Goal: Task Accomplishment & Management: Manage account settings

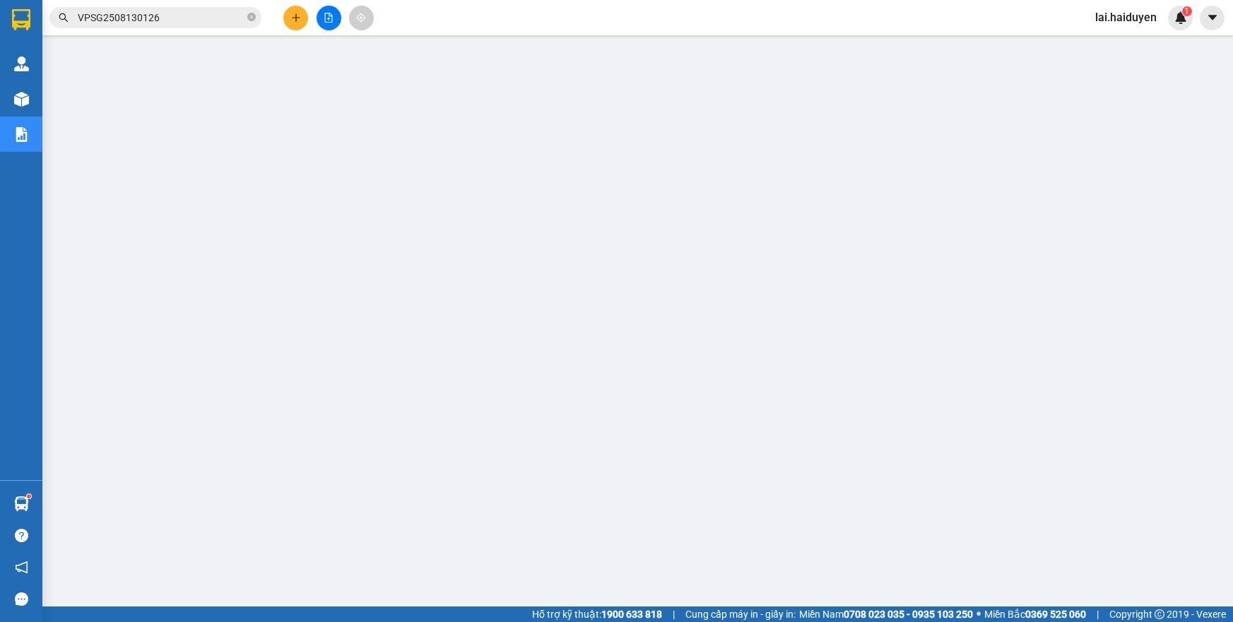
click at [176, 25] on input "VPSG2508130126" at bounding box center [161, 18] width 167 height 16
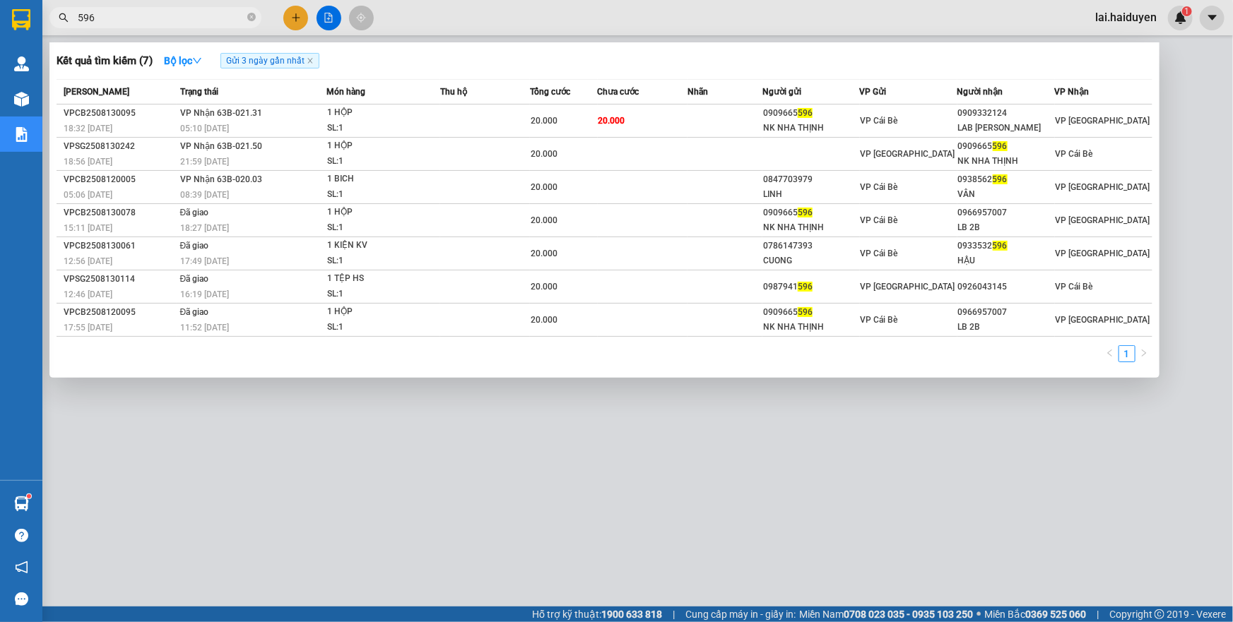
type input "596"
click at [614, 16] on div at bounding box center [616, 311] width 1233 height 622
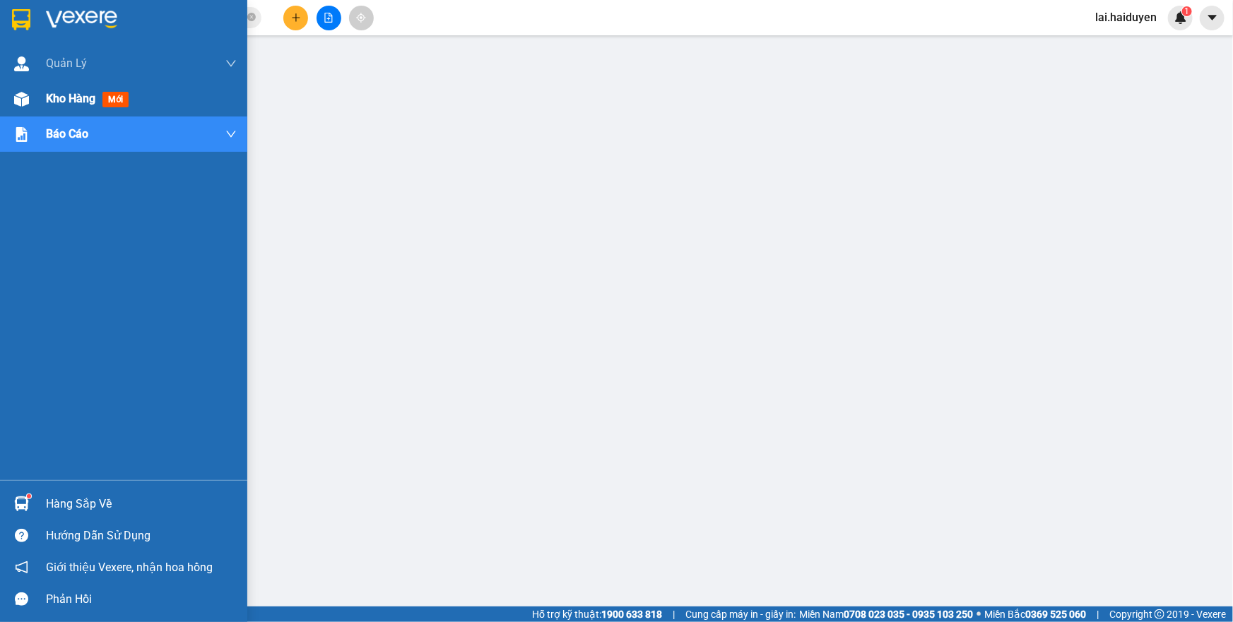
click at [61, 98] on span "Kho hàng" at bounding box center [70, 98] width 49 height 13
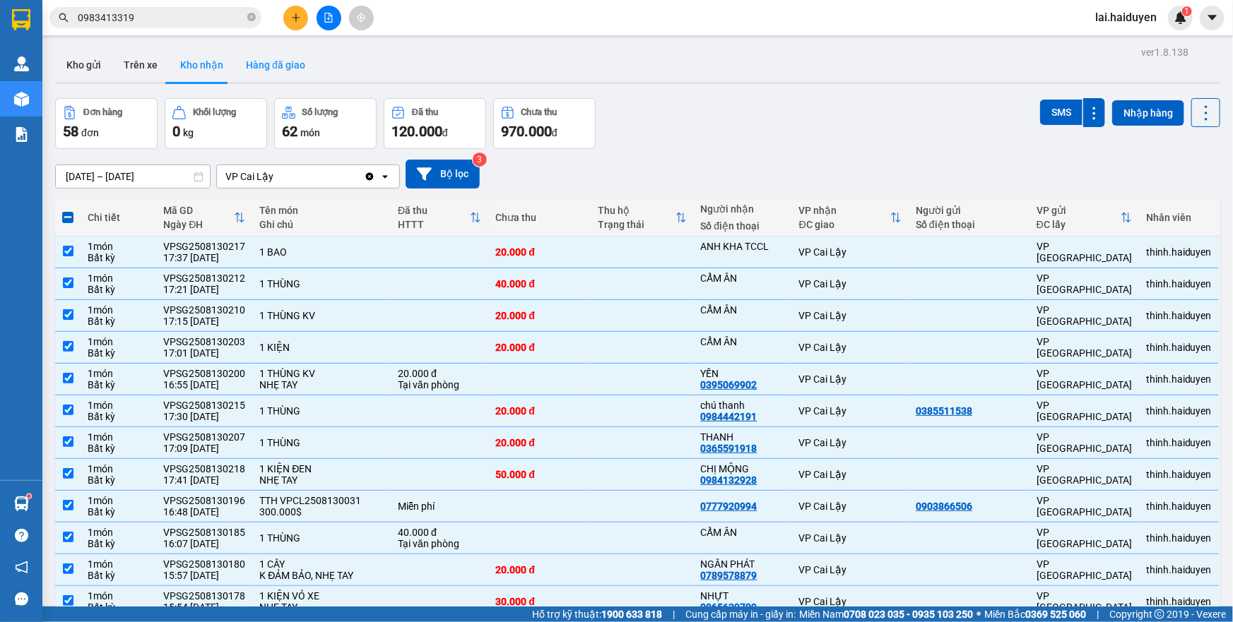
click at [242, 66] on button "Hàng đã giao" at bounding box center [276, 65] width 82 height 34
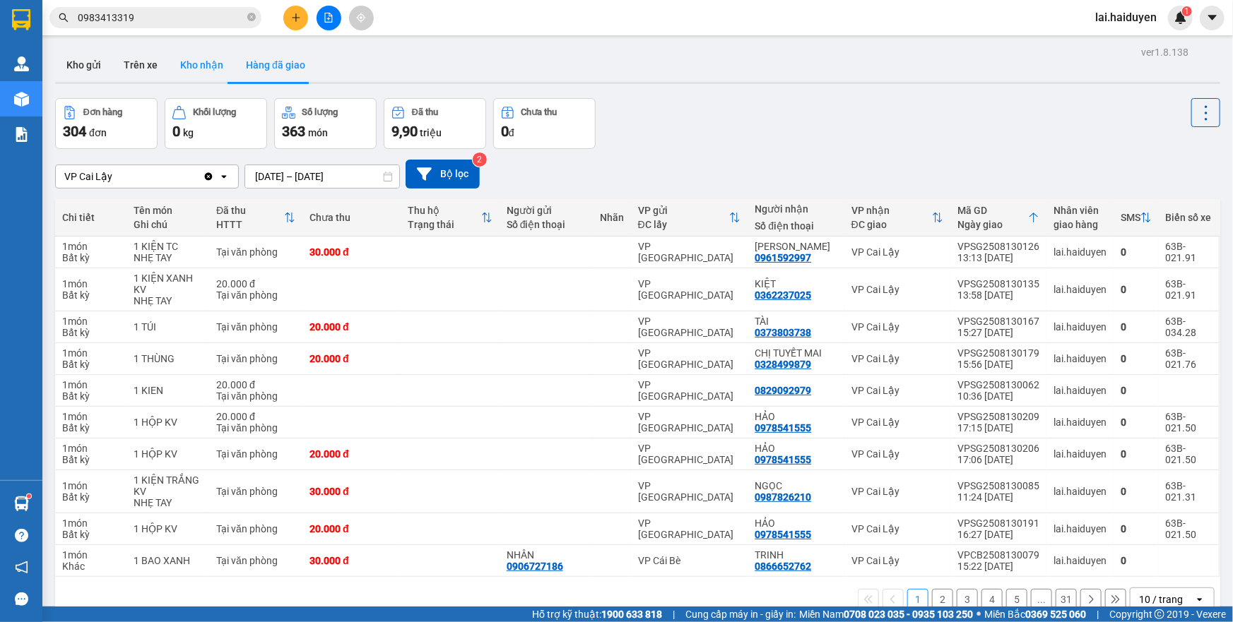
click at [203, 64] on button "Kho nhận" at bounding box center [202, 65] width 66 height 34
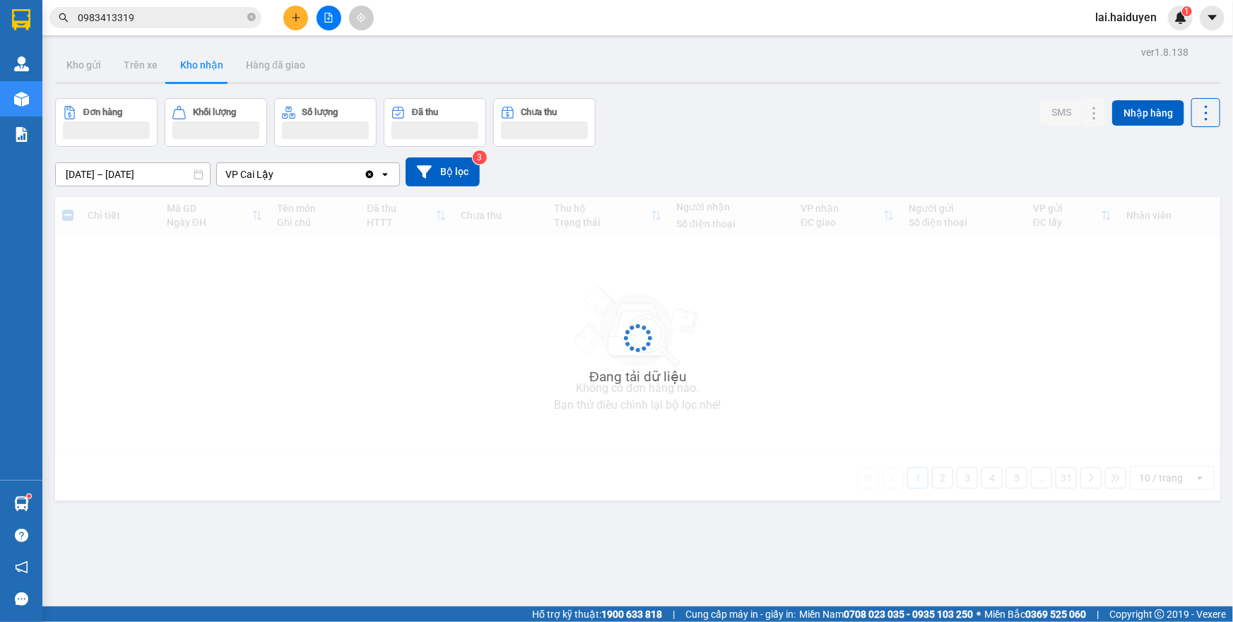
click at [203, 64] on button "Kho nhận" at bounding box center [202, 65] width 66 height 34
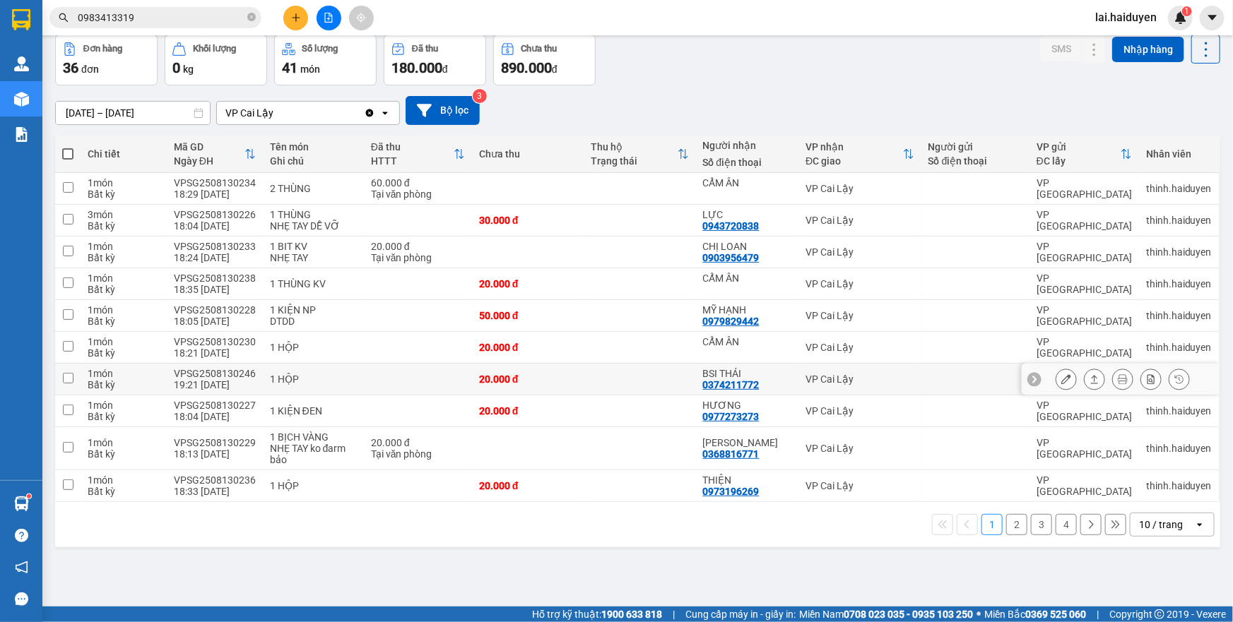
scroll to position [64, 0]
click at [1139, 523] on div "10 / trang" at bounding box center [1161, 524] width 44 height 14
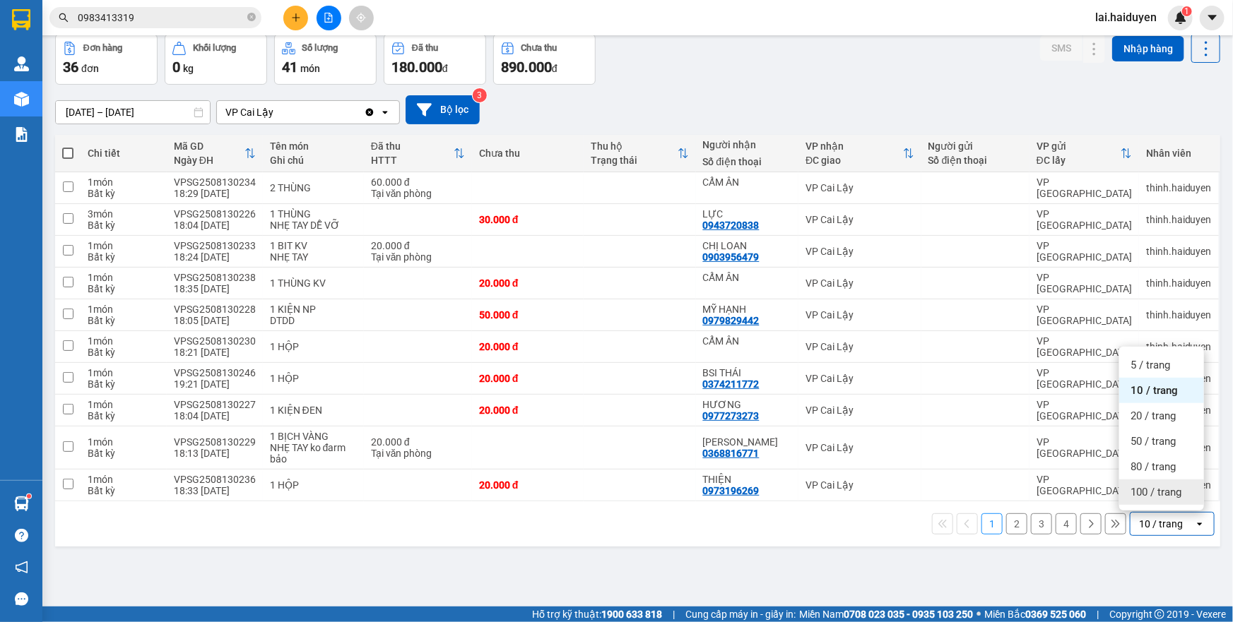
click at [1150, 500] on div "100 / trang" at bounding box center [1161, 492] width 85 height 25
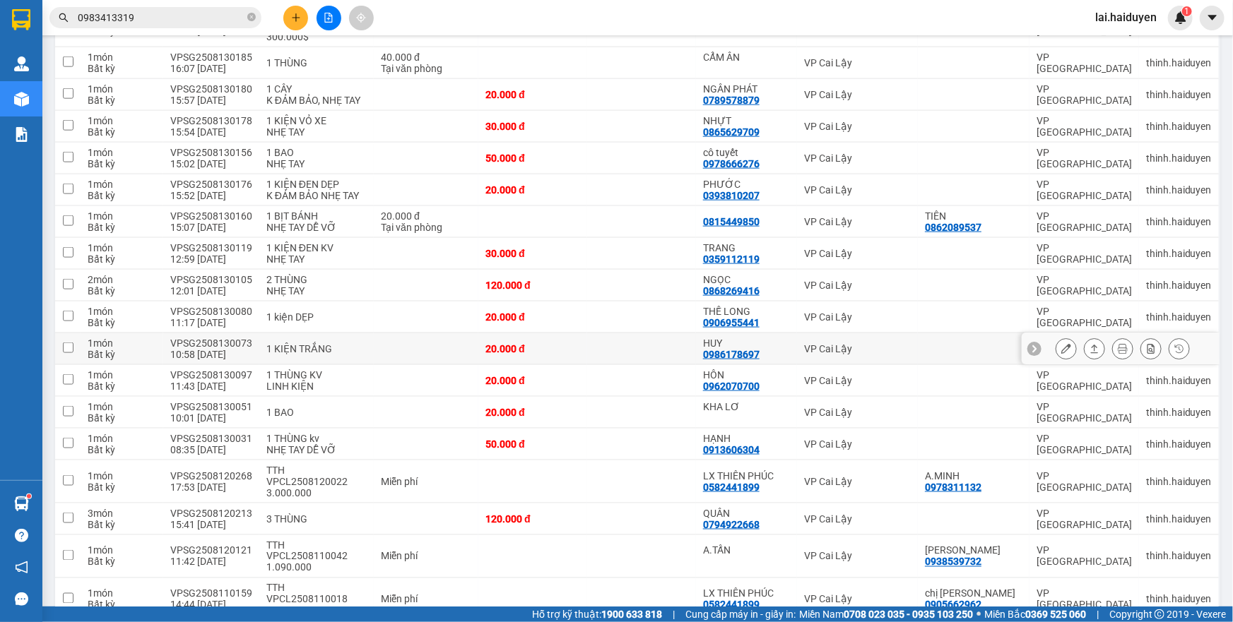
scroll to position [829, 0]
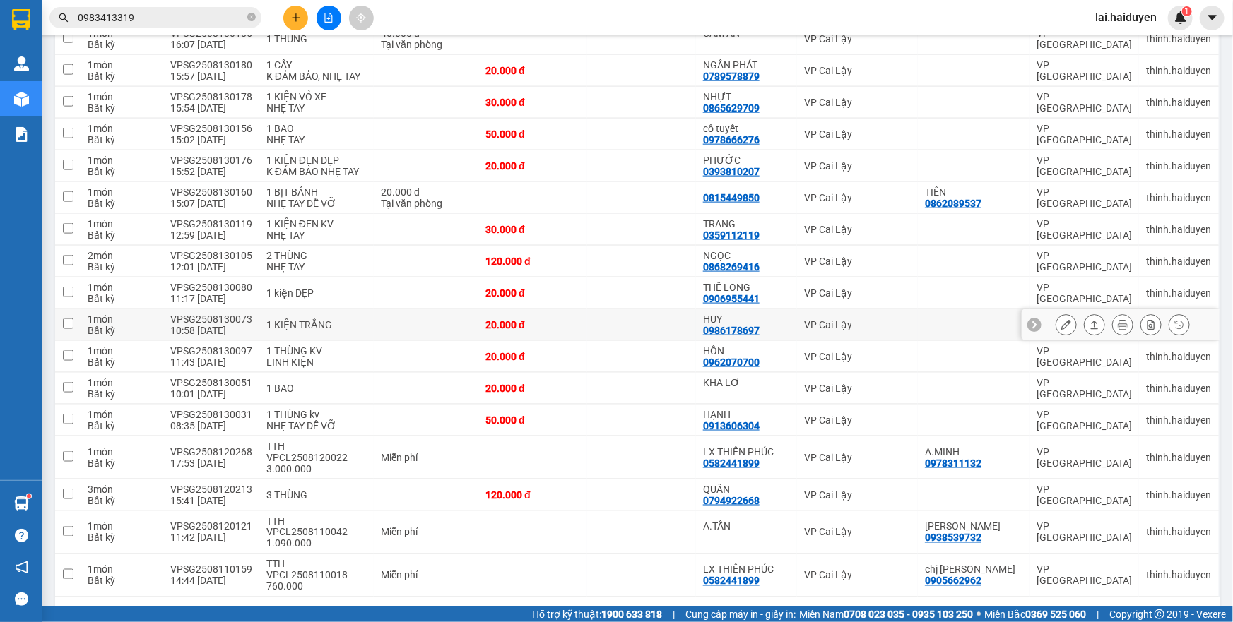
click at [893, 317] on td "VP Cai Lậy" at bounding box center [857, 325] width 121 height 32
checkbox input "true"
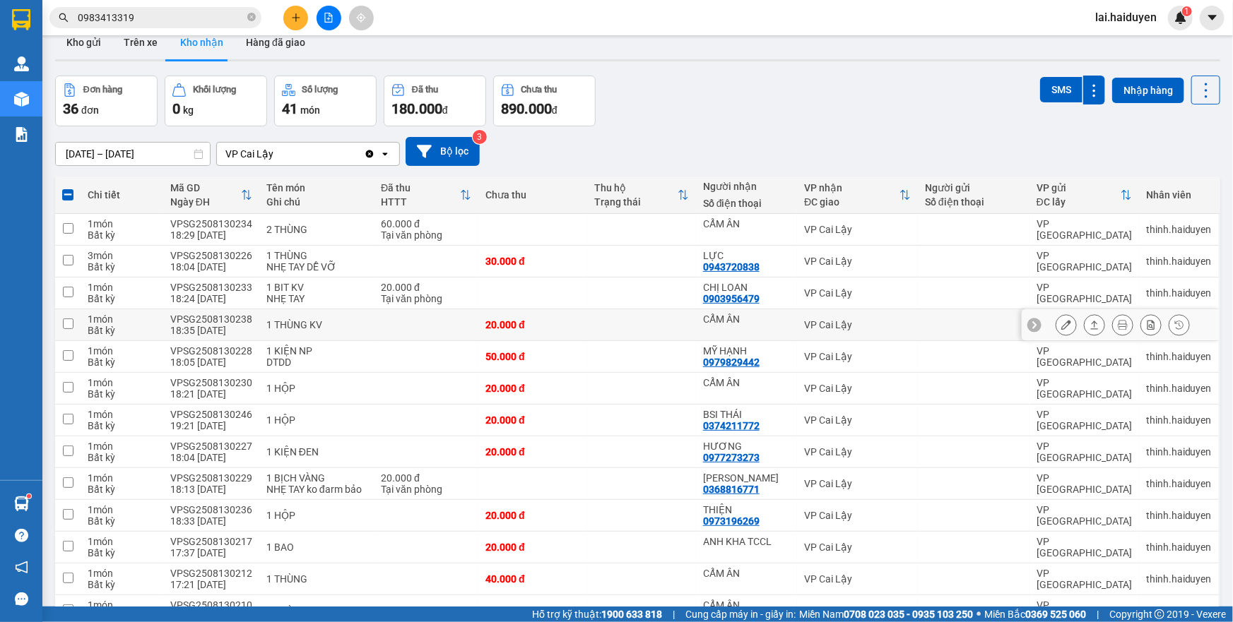
scroll to position [0, 0]
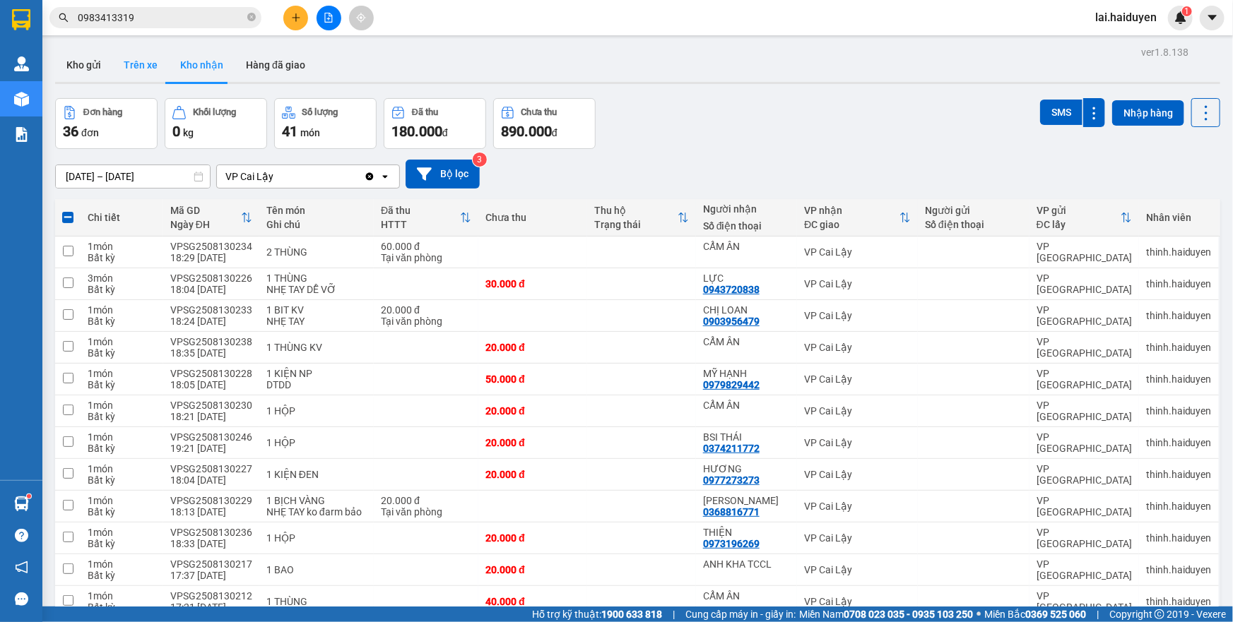
click at [153, 64] on button "Trên xe" at bounding box center [140, 65] width 57 height 34
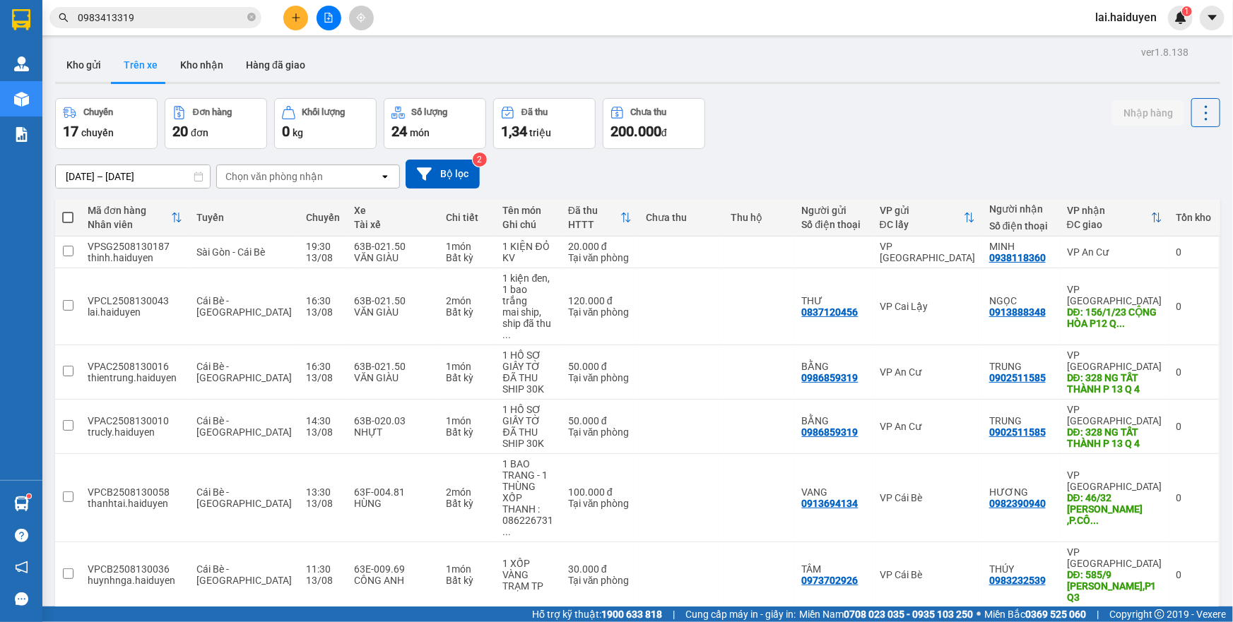
click at [320, 176] on div "Chọn văn phòng nhận" at bounding box center [298, 176] width 162 height 23
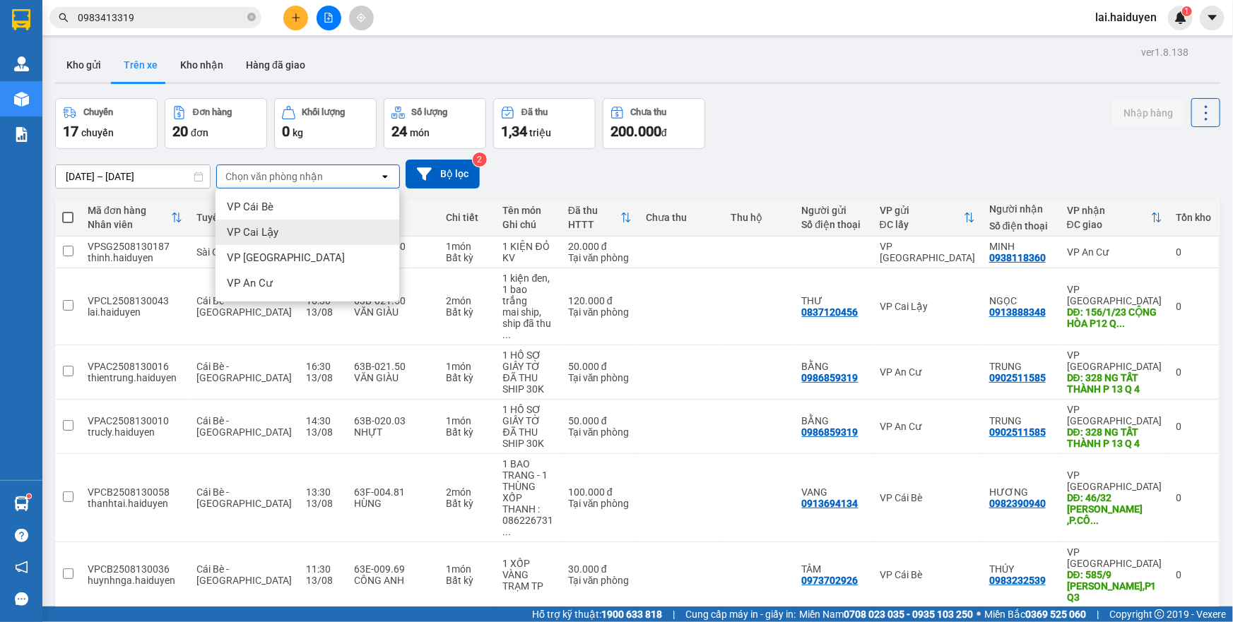
click at [316, 225] on div "VP Cai Lậy" at bounding box center [307, 232] width 184 height 25
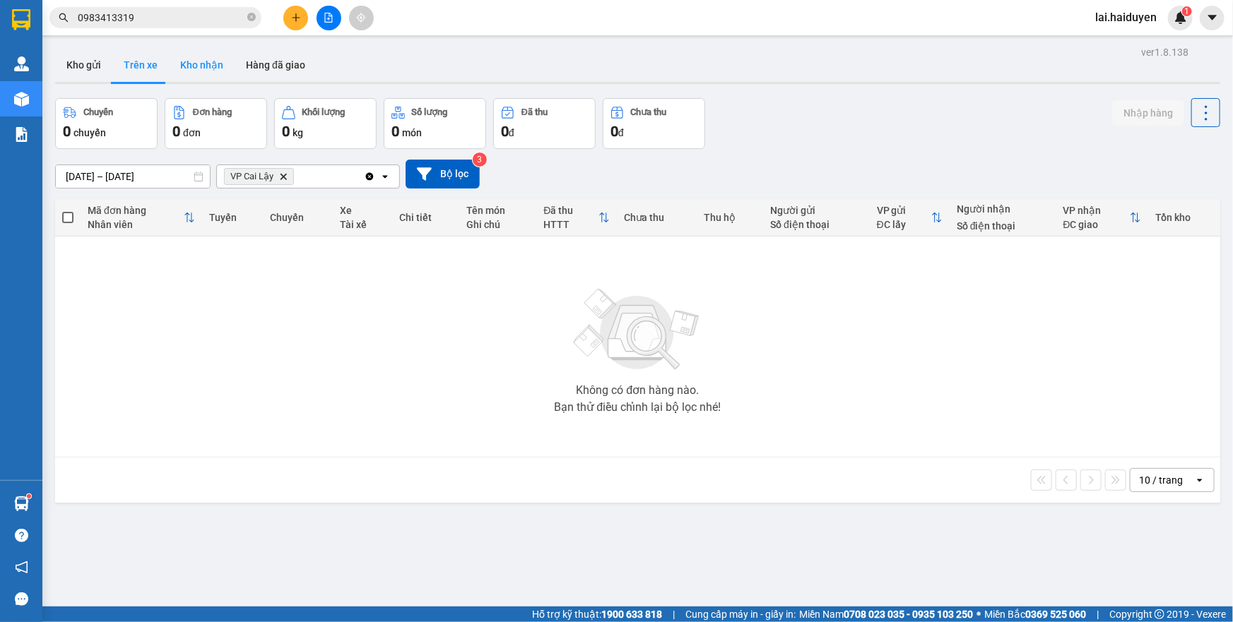
click at [208, 74] on button "Kho nhận" at bounding box center [202, 65] width 66 height 34
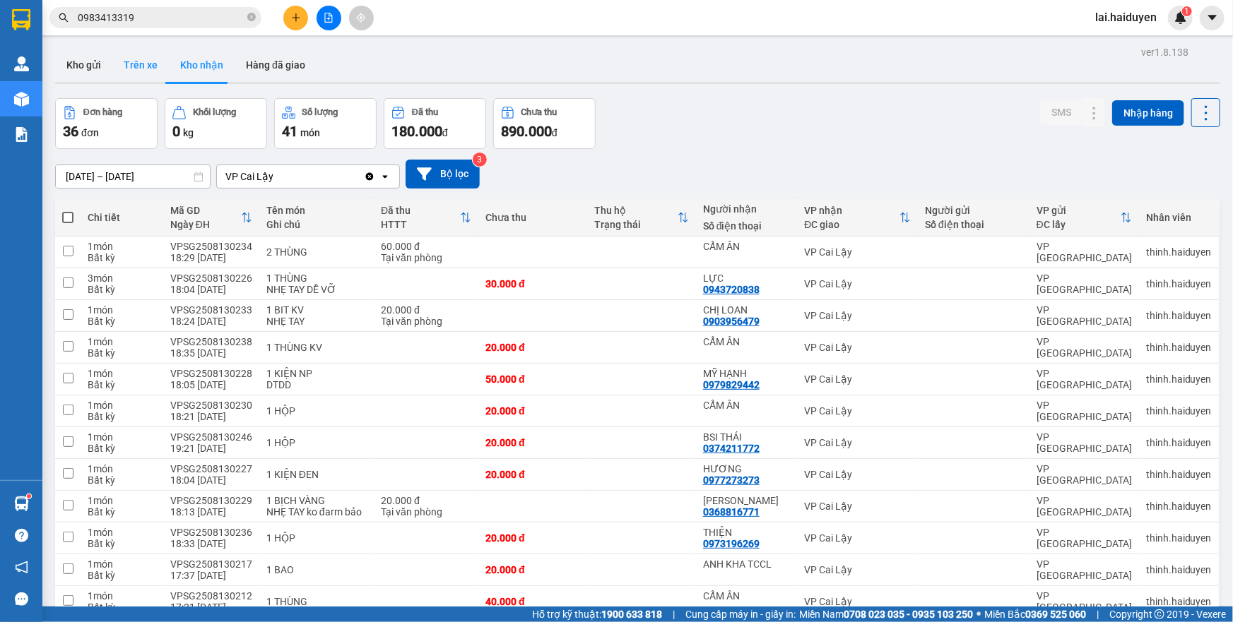
click at [119, 55] on button "Trên xe" at bounding box center [140, 65] width 57 height 34
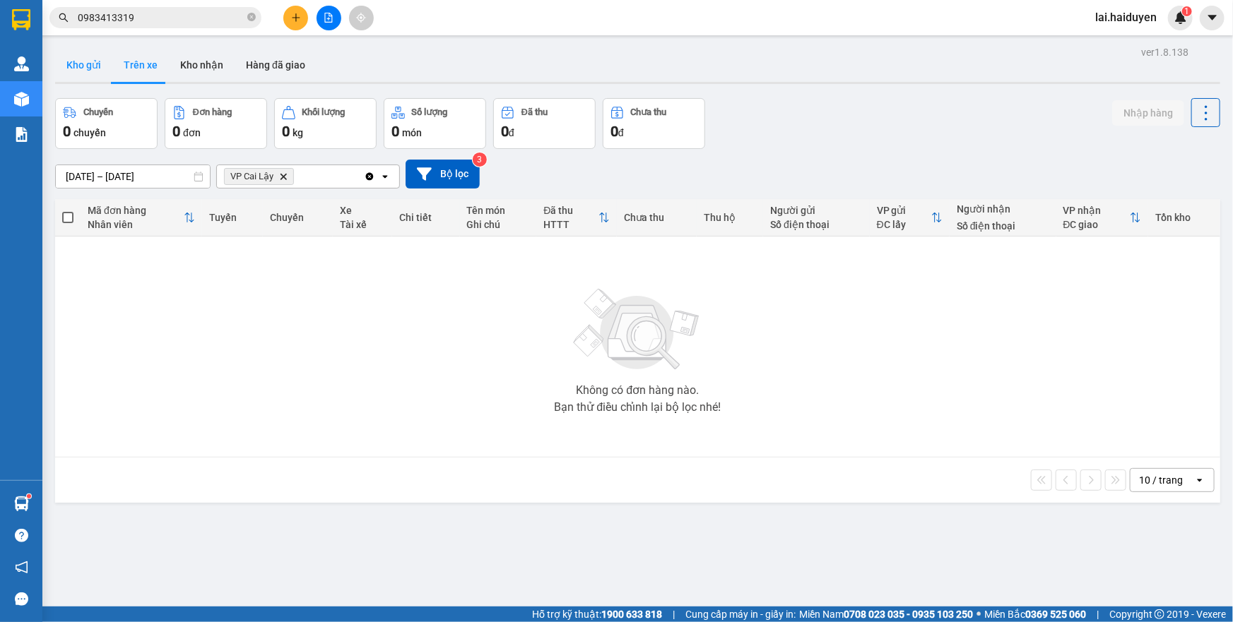
click at [95, 71] on button "Kho gửi" at bounding box center [83, 65] width 57 height 34
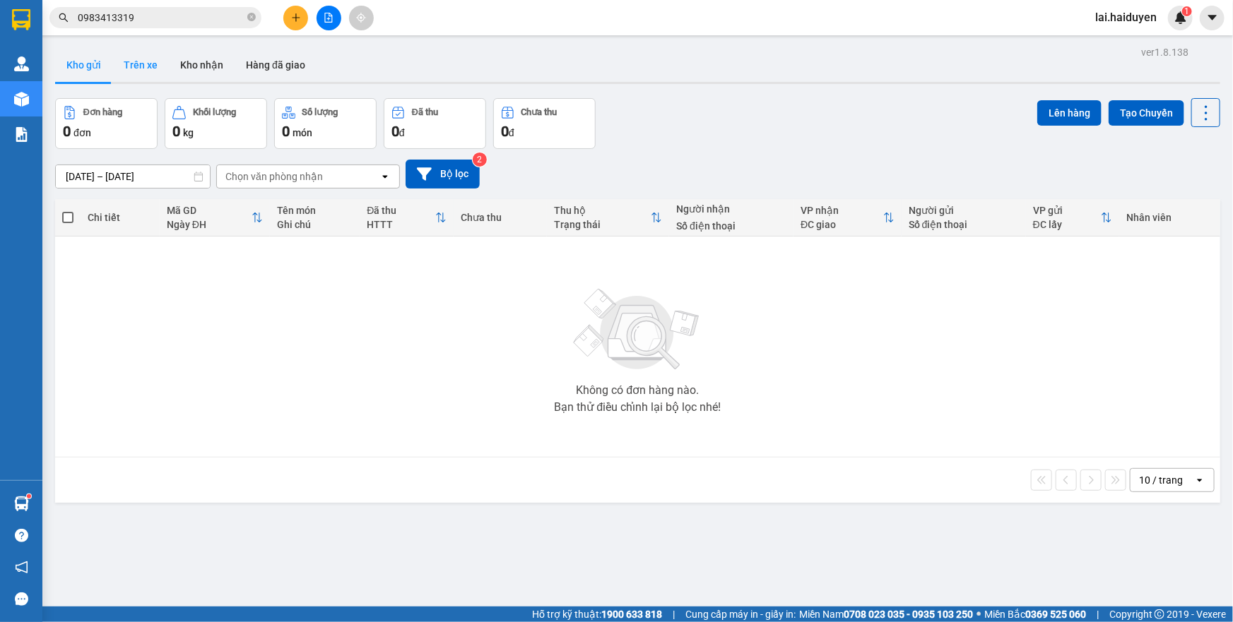
click at [146, 69] on button "Trên xe" at bounding box center [140, 65] width 57 height 34
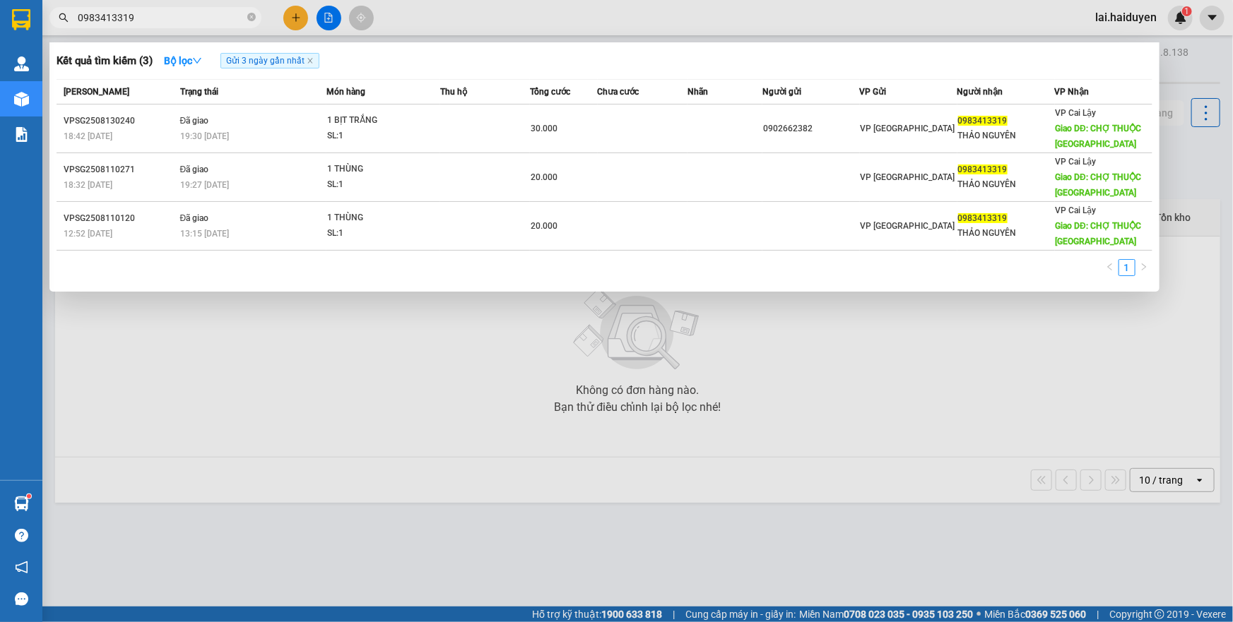
click at [143, 20] on input "0983413319" at bounding box center [161, 18] width 167 height 16
drag, startPoint x: 299, startPoint y: 387, endPoint x: 389, endPoint y: 278, distance: 141.5
click at [305, 383] on div at bounding box center [616, 311] width 1233 height 622
click at [195, 18] on input "0983413319" at bounding box center [161, 18] width 167 height 16
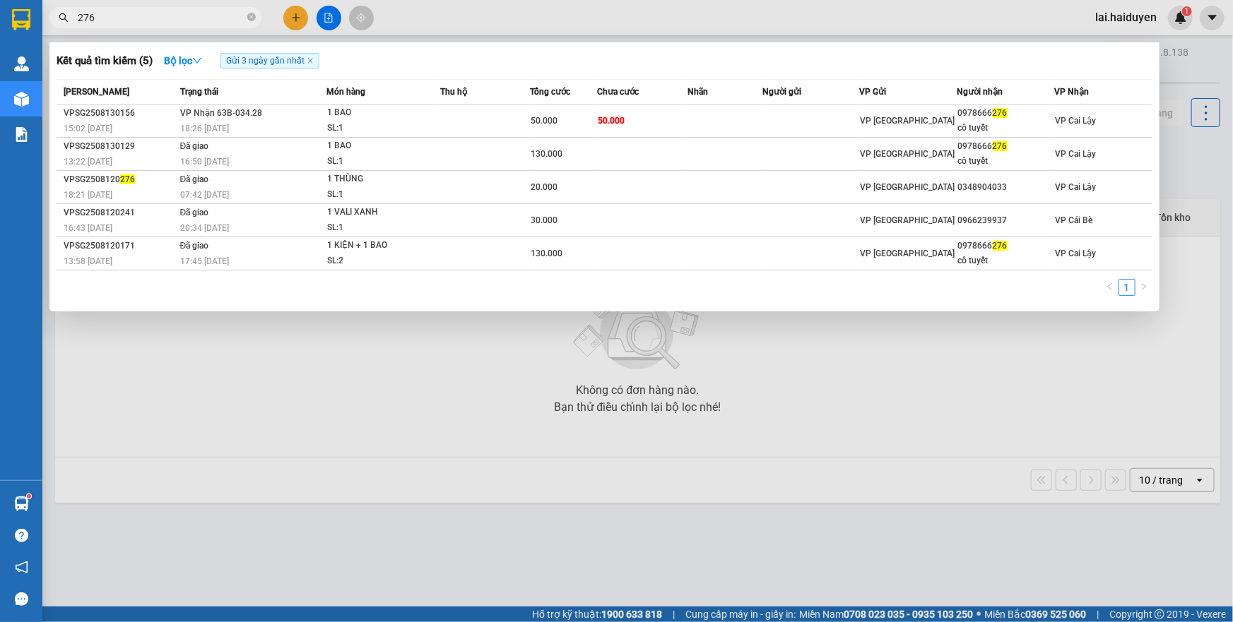
type input "276"
click at [403, 24] on div at bounding box center [616, 311] width 1233 height 622
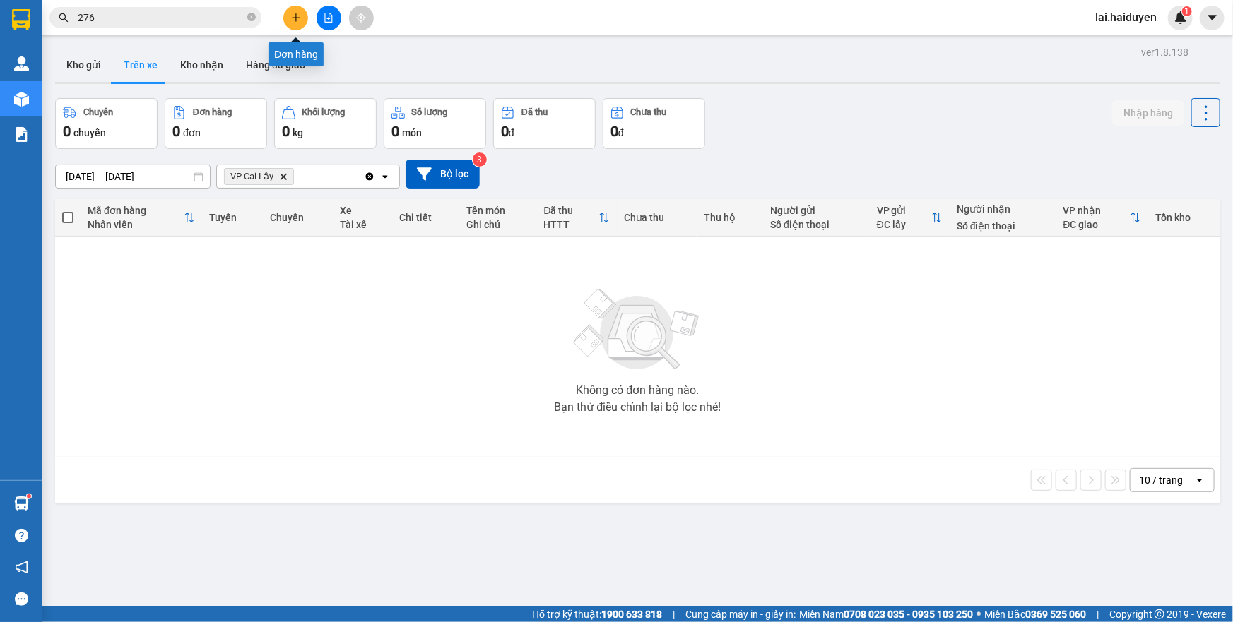
click at [295, 23] on button at bounding box center [295, 18] width 25 height 25
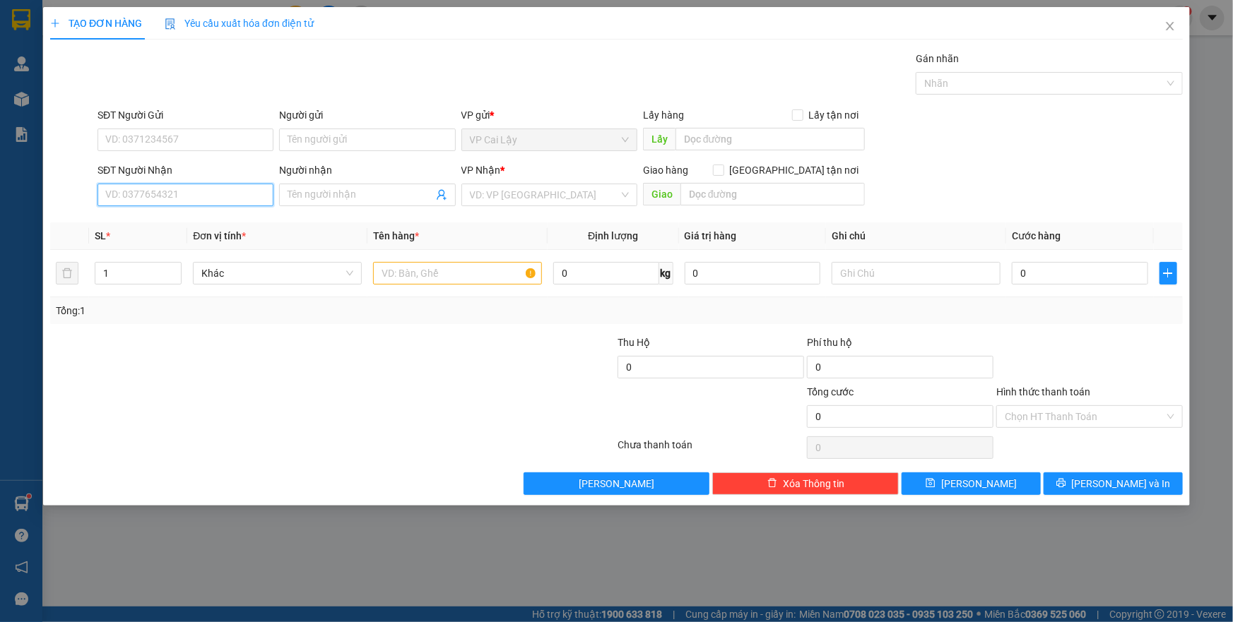
click at [208, 199] on input "SĐT Người Nhận" at bounding box center [185, 195] width 176 height 23
click at [235, 201] on input "SĐT Người Nhận" at bounding box center [185, 195] width 176 height 23
type input "0907874676"
click at [233, 235] on div "0907874676 0907874676 - HỒNG" at bounding box center [185, 223] width 176 height 28
click at [221, 195] on input "0907874676" at bounding box center [185, 195] width 176 height 23
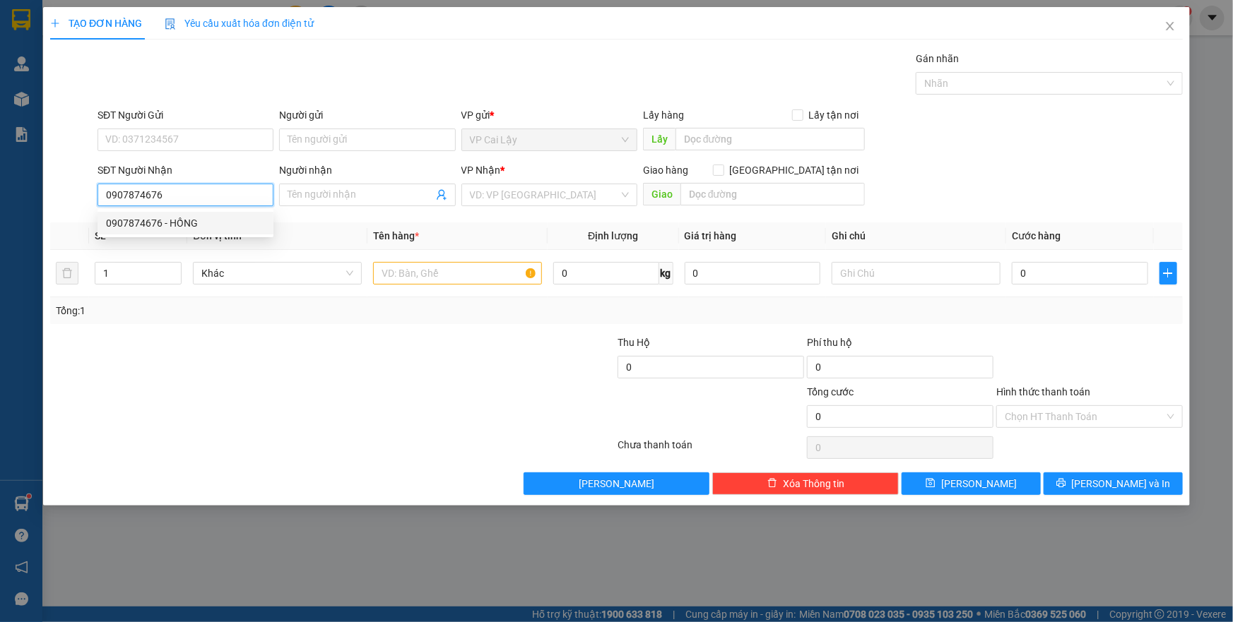
click at [228, 223] on div "0907874676 - HỒNG" at bounding box center [185, 223] width 159 height 16
type input "HỒNG"
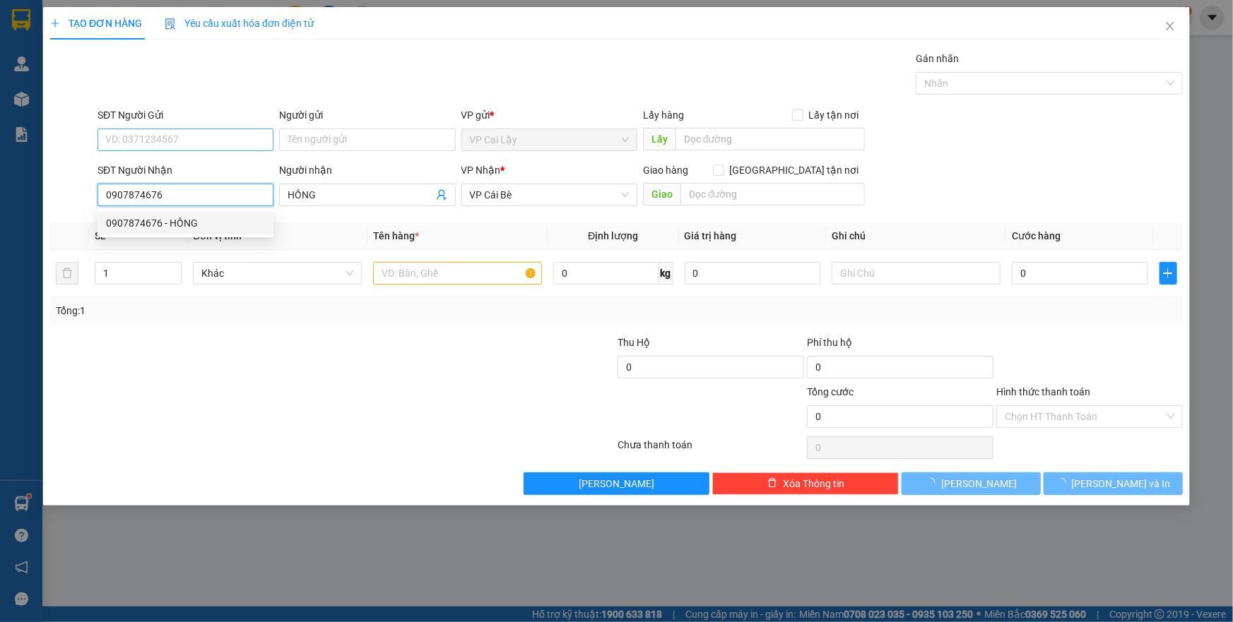
type input "10.000"
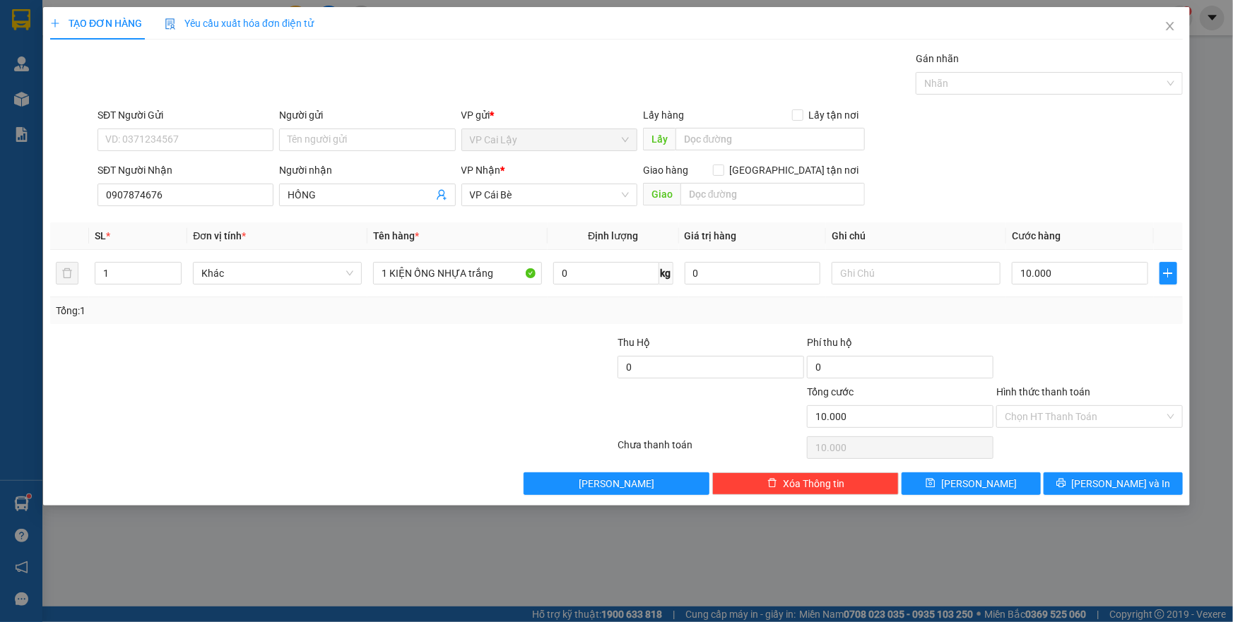
click at [338, 80] on div "Gói vận chuyển * Tiêu chuẩn Gán nhãn Nhãn" at bounding box center [640, 75] width 1091 height 49
click at [164, 148] on input "SĐT Người Gửi" at bounding box center [185, 140] width 176 height 23
click at [179, 140] on input "SĐT Người Gửi" at bounding box center [185, 140] width 176 height 23
click at [174, 162] on div "0932863975" at bounding box center [185, 168] width 159 height 16
type input "0932863975"
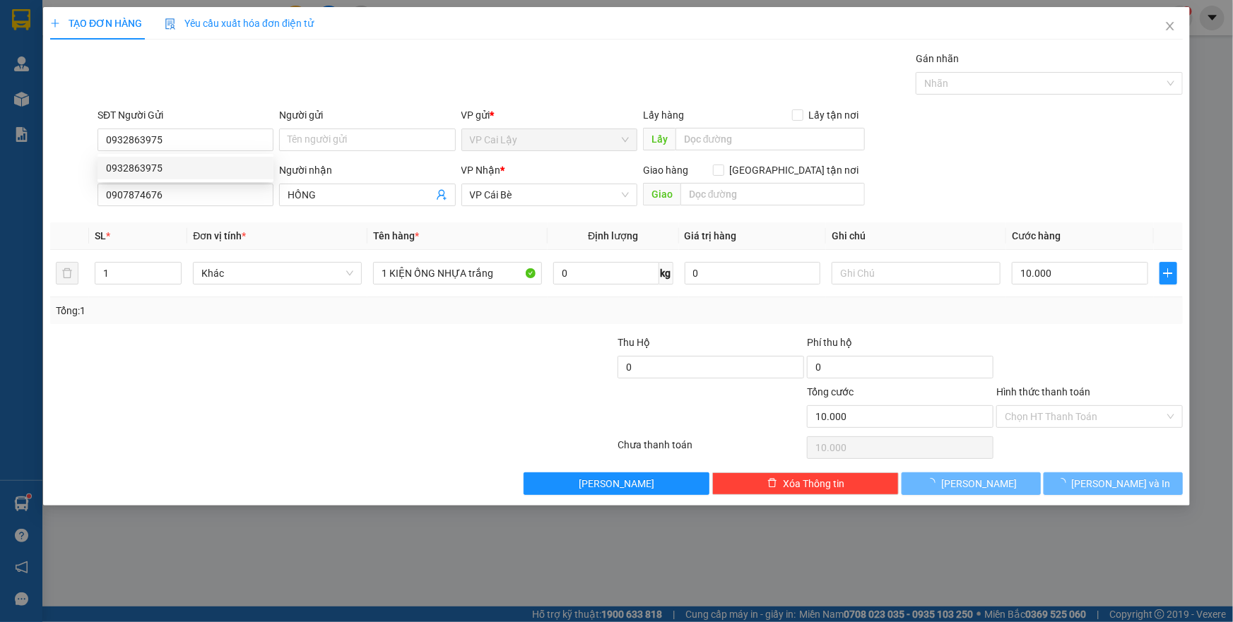
drag, startPoint x: 259, startPoint y: 309, endPoint x: 254, endPoint y: 337, distance: 28.1
click at [259, 311] on div "Tổng: 1" at bounding box center [266, 311] width 420 height 16
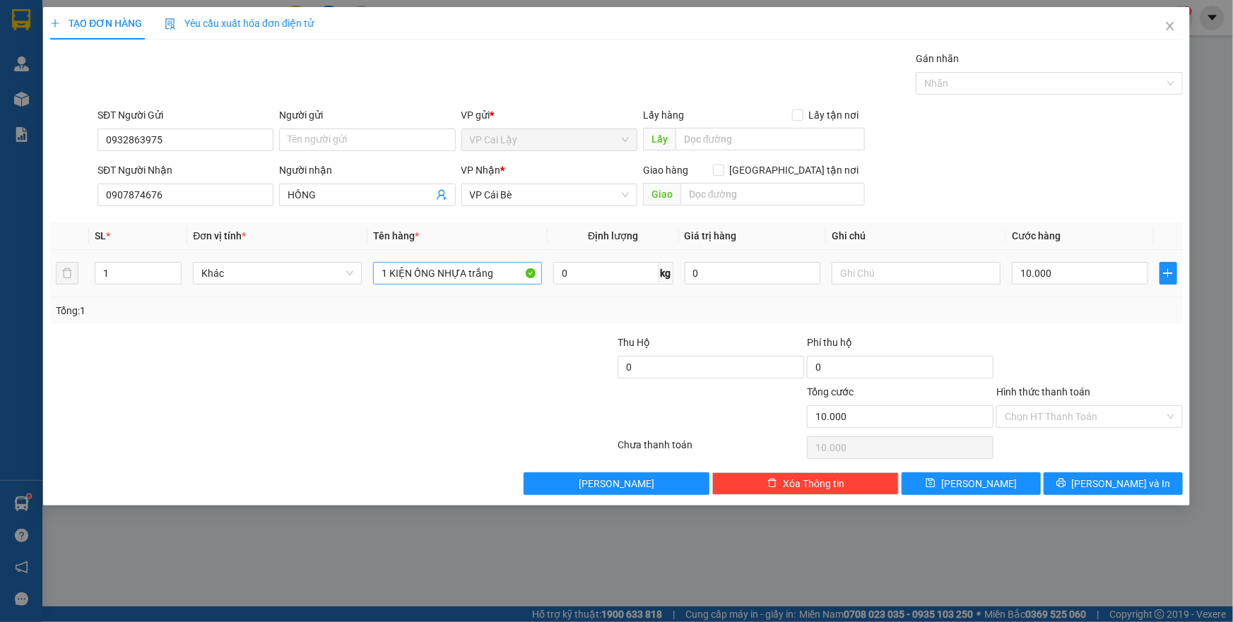
drag, startPoint x: 443, startPoint y: 307, endPoint x: 483, endPoint y: 271, distance: 53.6
click at [444, 306] on div "Tổng: 1" at bounding box center [266, 311] width 420 height 16
drag, startPoint x: 1080, startPoint y: 351, endPoint x: 1078, endPoint y: 389, distance: 37.5
click at [1079, 352] on div at bounding box center [1089, 359] width 189 height 49
click at [1099, 478] on button "[PERSON_NAME] và In" at bounding box center [1112, 484] width 139 height 23
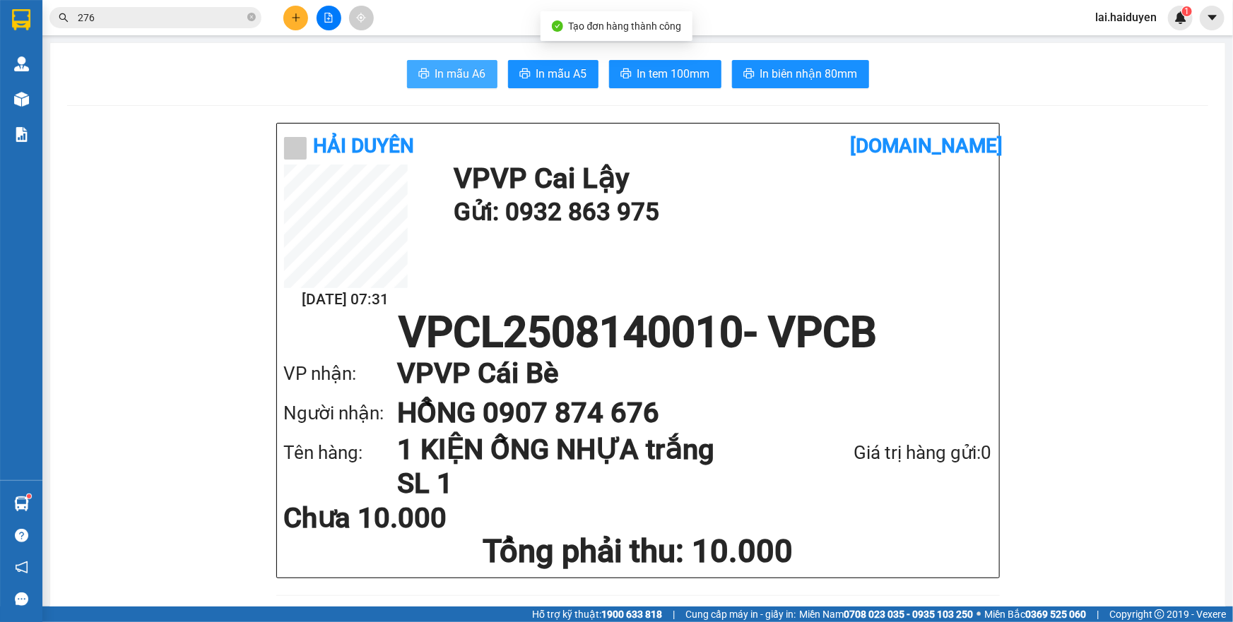
click at [459, 73] on span "In mẫu A6" at bounding box center [460, 74] width 51 height 18
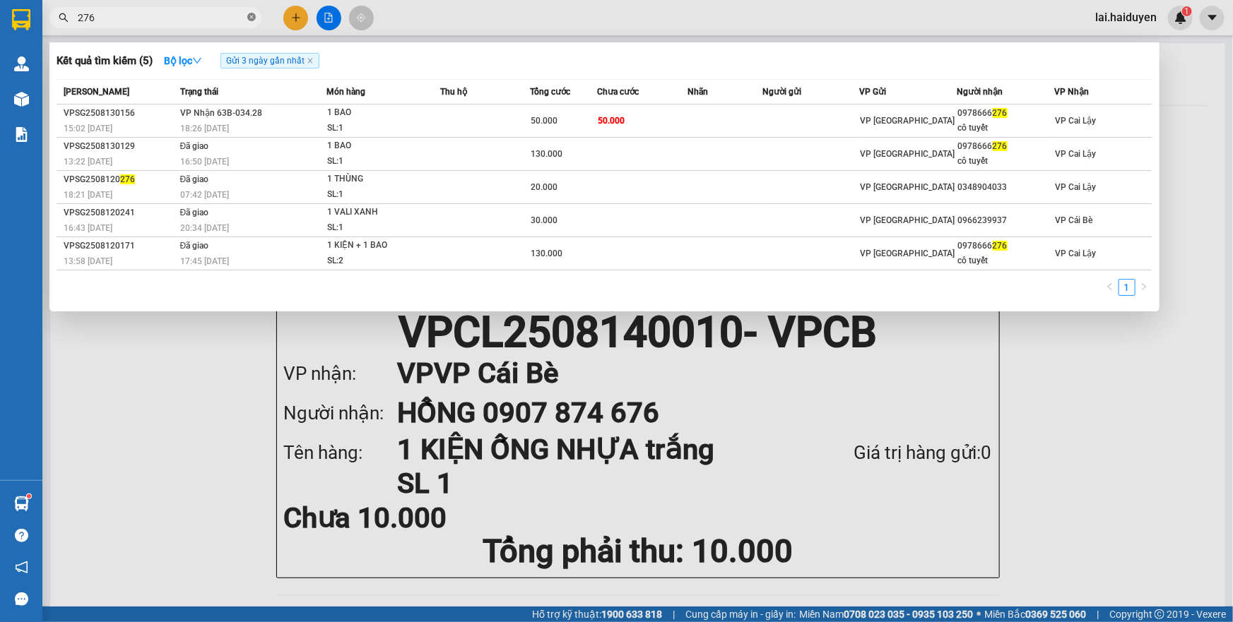
click at [249, 14] on icon "close-circle" at bounding box center [251, 17] width 8 height 8
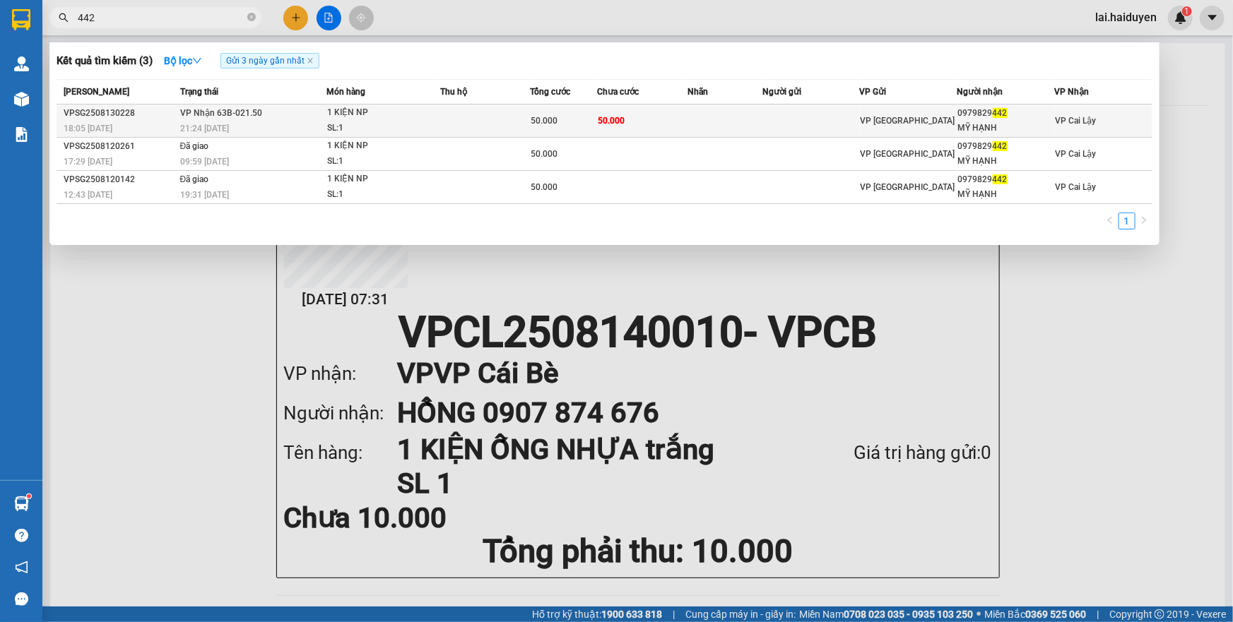
type input "442"
click at [401, 113] on div "1 KIỆN NP" at bounding box center [380, 113] width 106 height 16
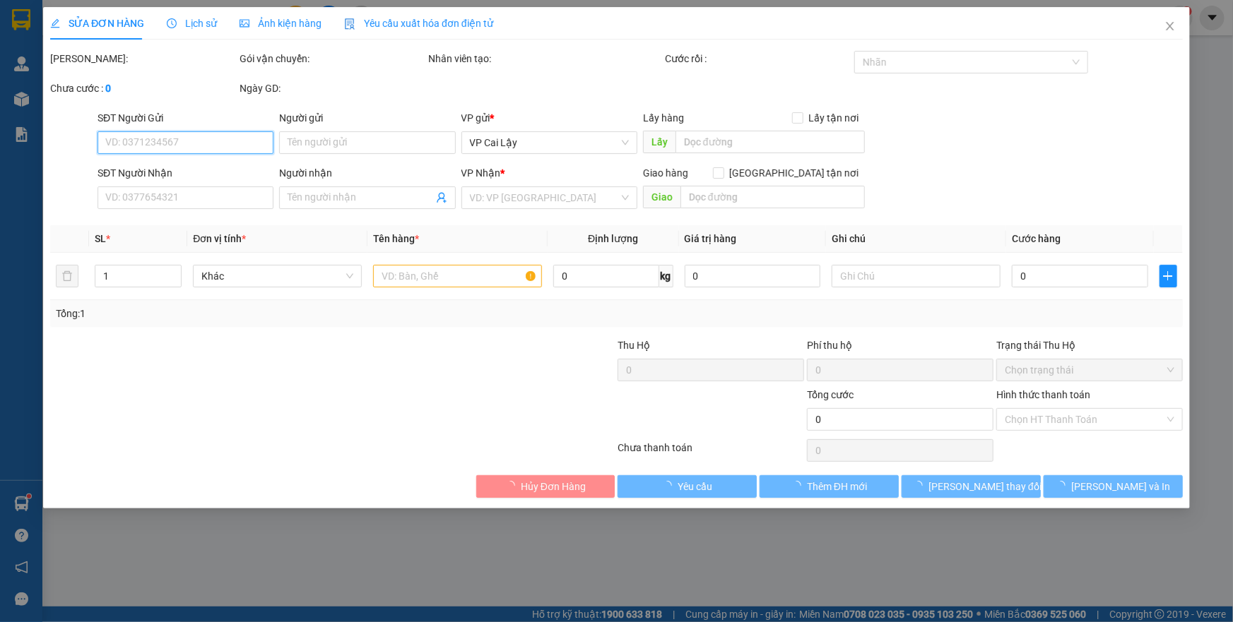
type input "0979829442"
type input "MỸ HẠNH"
type input "50.000"
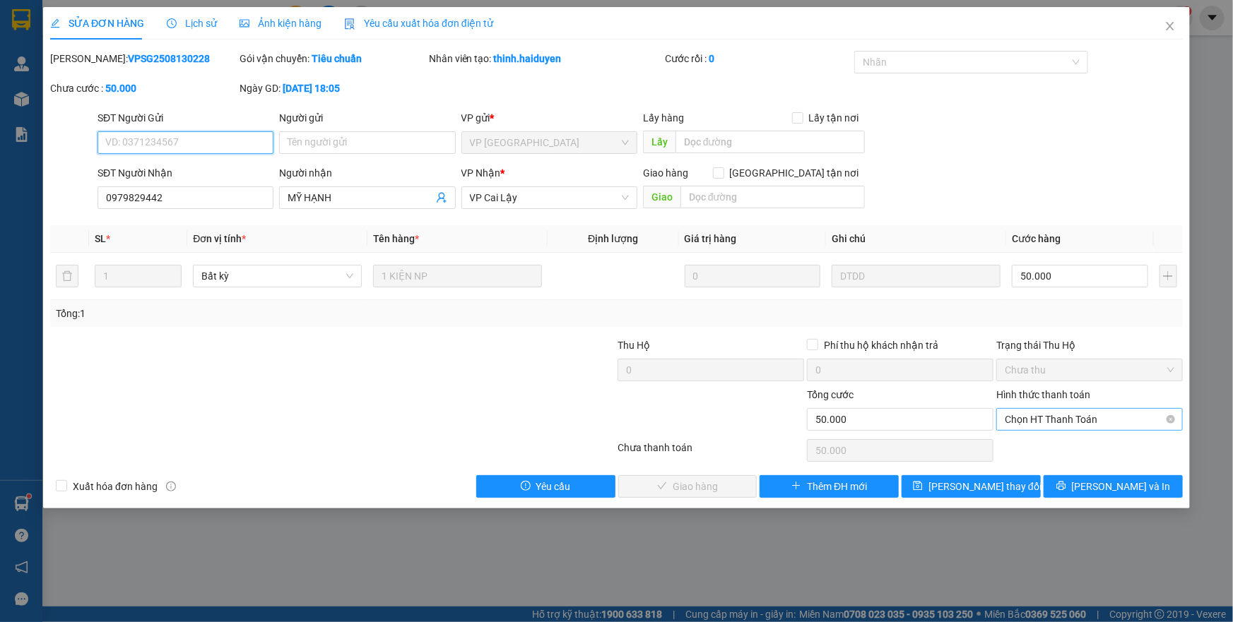
click at [1024, 428] on span "Chọn HT Thanh Toán" at bounding box center [1089, 419] width 170 height 21
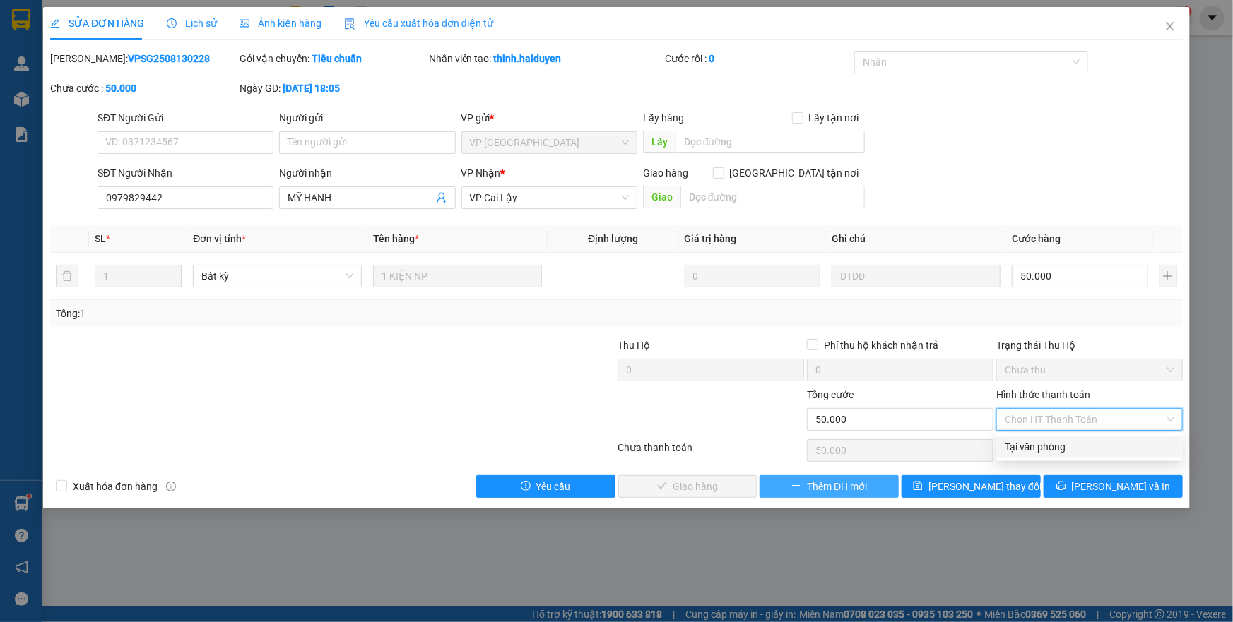
drag, startPoint x: 1027, startPoint y: 441, endPoint x: 848, endPoint y: 479, distance: 183.3
click at [1025, 447] on div "Tại văn phòng" at bounding box center [1089, 447] width 170 height 16
type input "0"
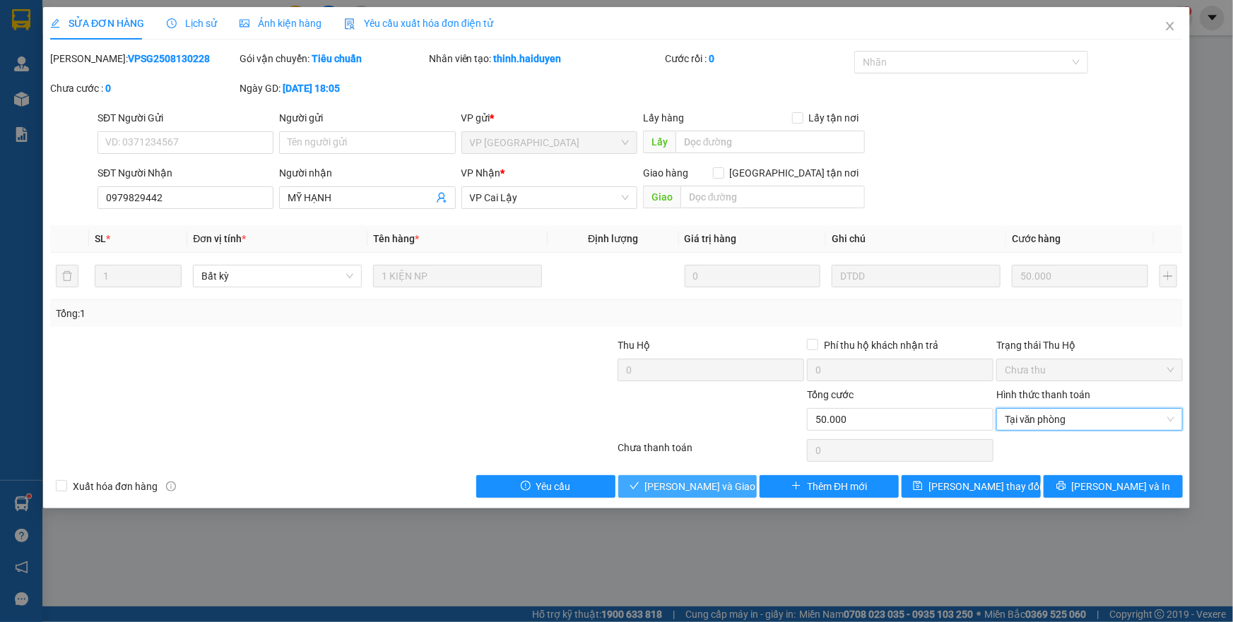
click at [733, 480] on button "Lưu và Giao hàng" at bounding box center [687, 486] width 139 height 23
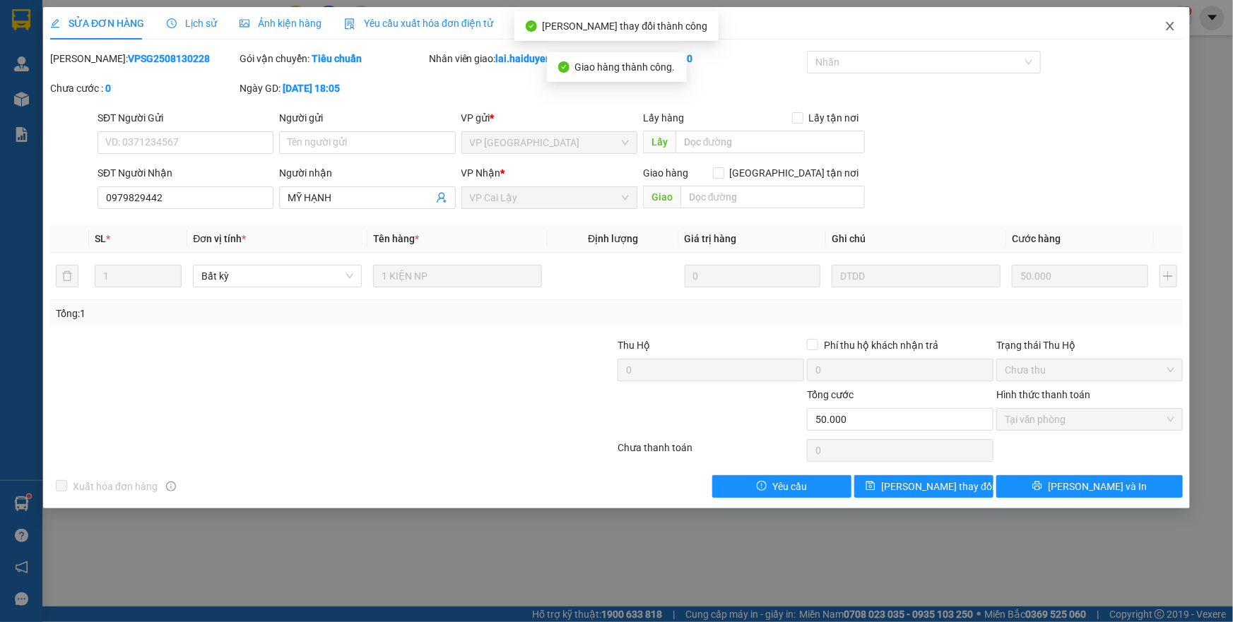
click at [1167, 27] on icon "close" at bounding box center [1169, 25] width 11 height 11
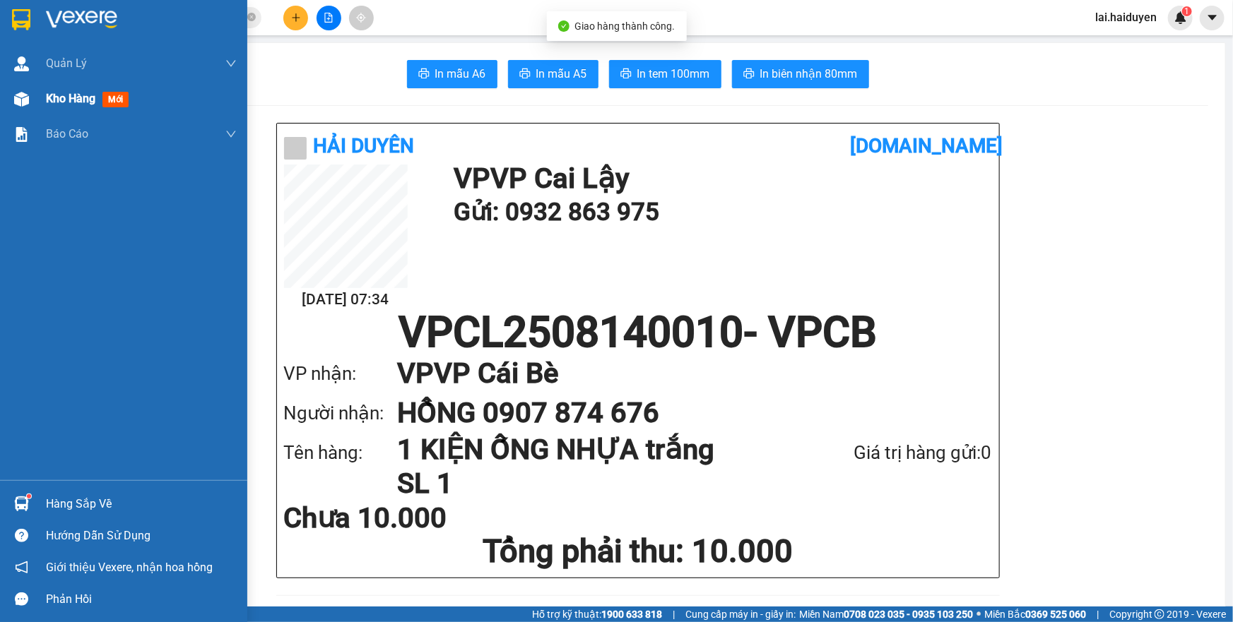
click at [59, 105] on span "Kho hàng" at bounding box center [70, 98] width 49 height 13
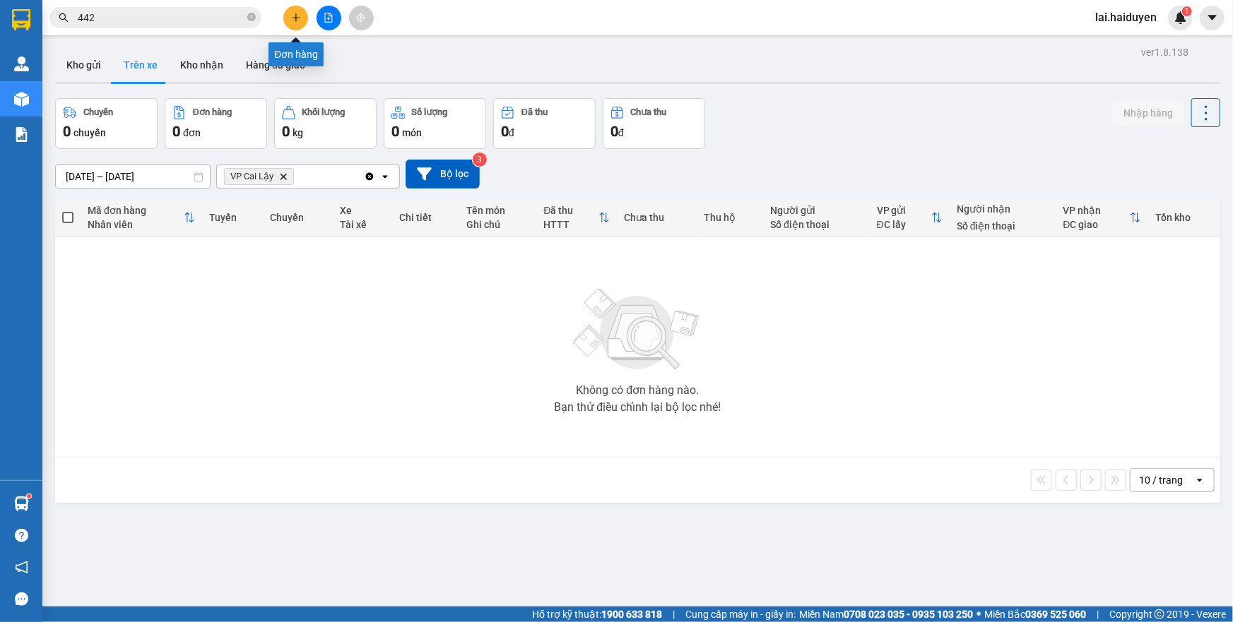
click at [290, 18] on button at bounding box center [295, 18] width 25 height 25
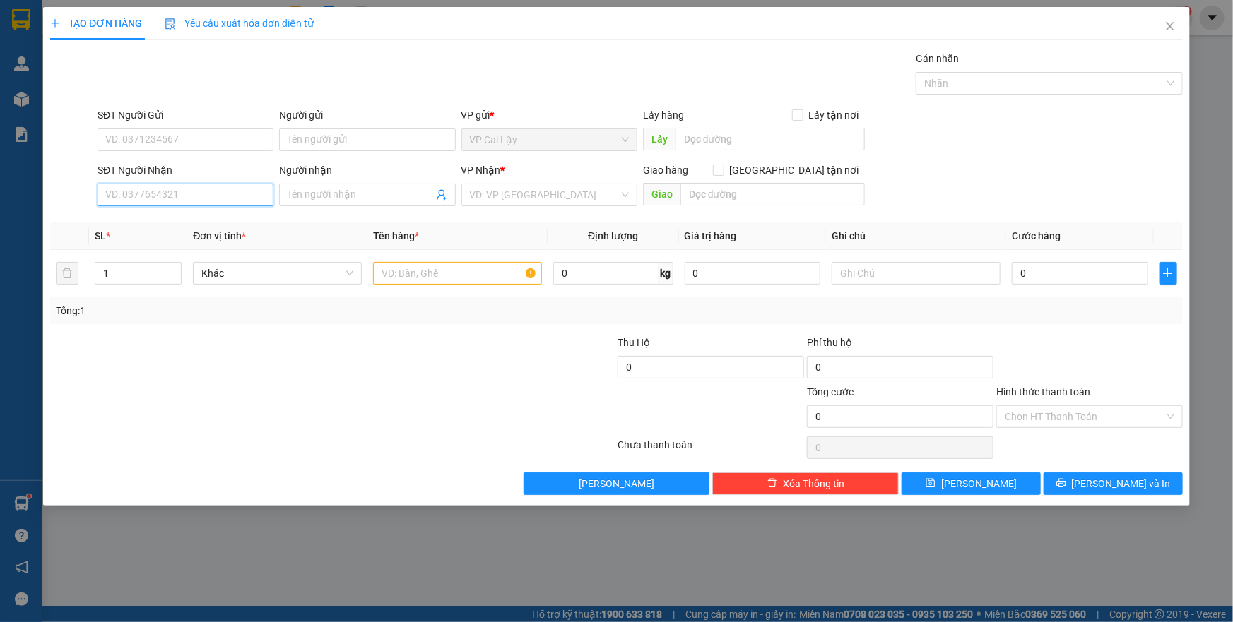
click at [208, 203] on input "SĐT Người Nhận" at bounding box center [185, 195] width 176 height 23
type input "0906889178"
drag, startPoint x: 181, startPoint y: 223, endPoint x: 187, endPoint y: 176, distance: 47.1
click at [181, 221] on div "0906889178 - VĨNH" at bounding box center [185, 223] width 159 height 16
type input "VĨNH"
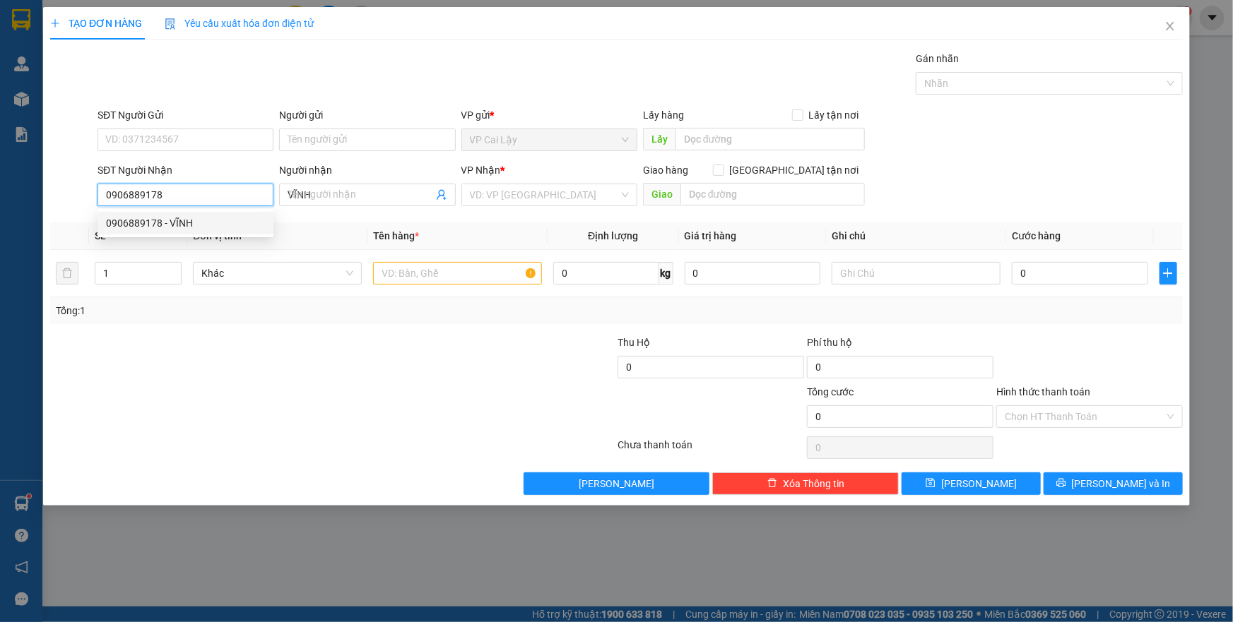
type input "9.216.000"
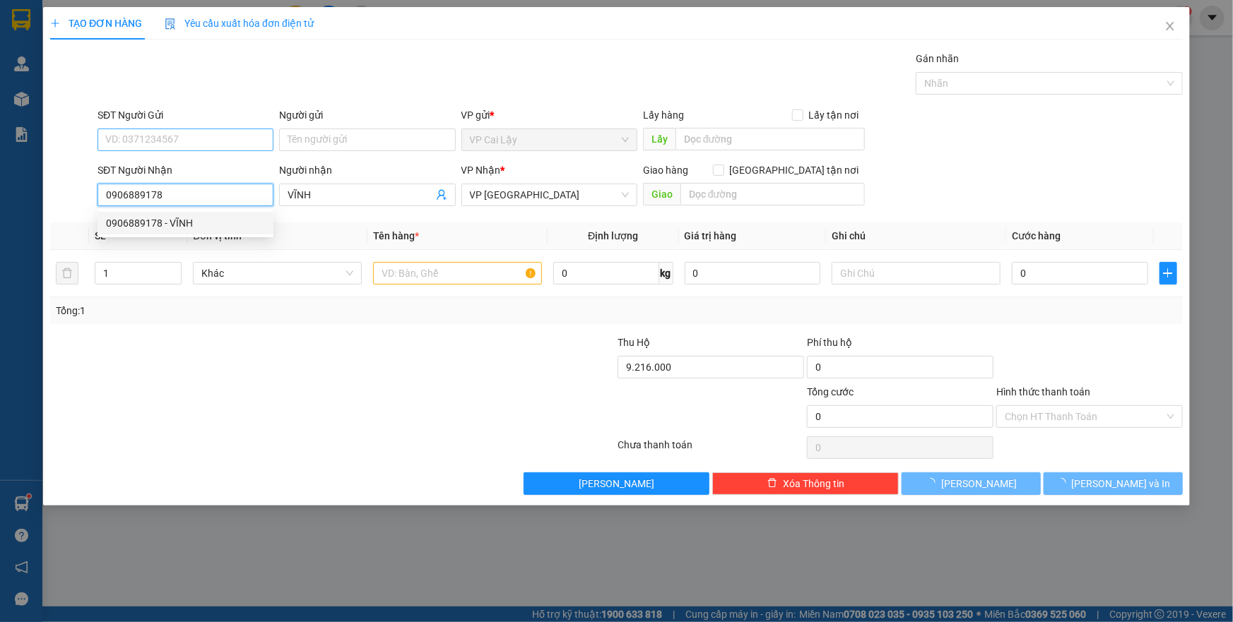
type input "0906889178"
click at [201, 142] on input "SĐT Người Gửi" at bounding box center [185, 140] width 176 height 23
type input "60.000"
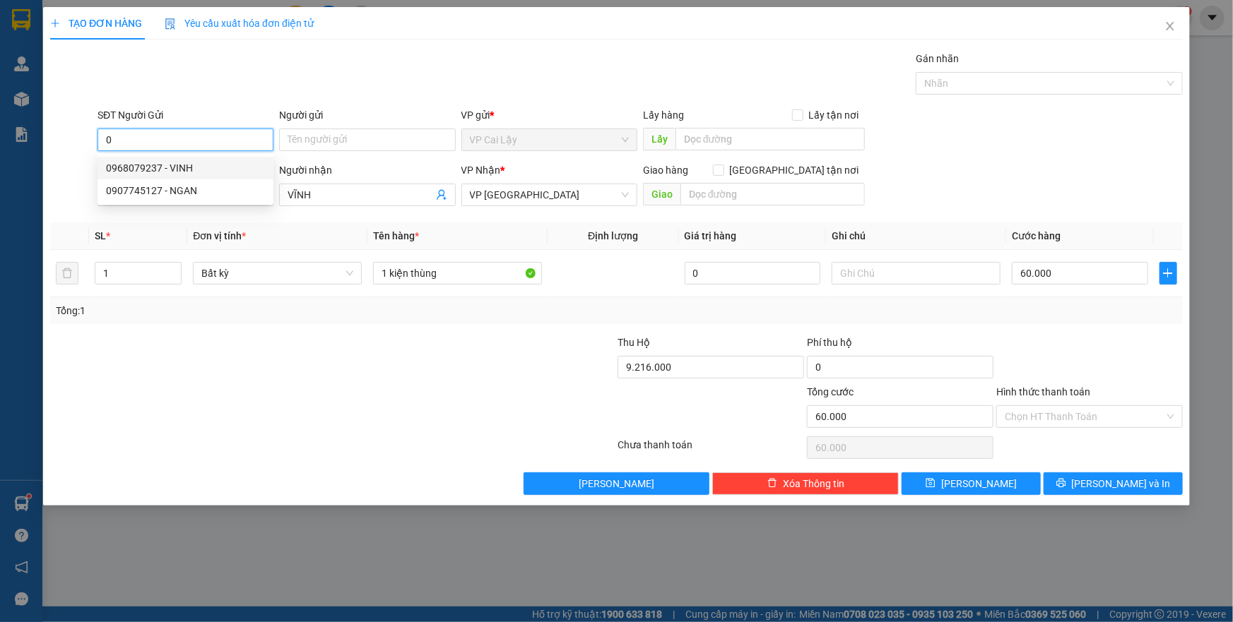
click at [195, 165] on div "0968079237 - VINH" at bounding box center [185, 168] width 159 height 16
type input "0968079237"
type input "VINH"
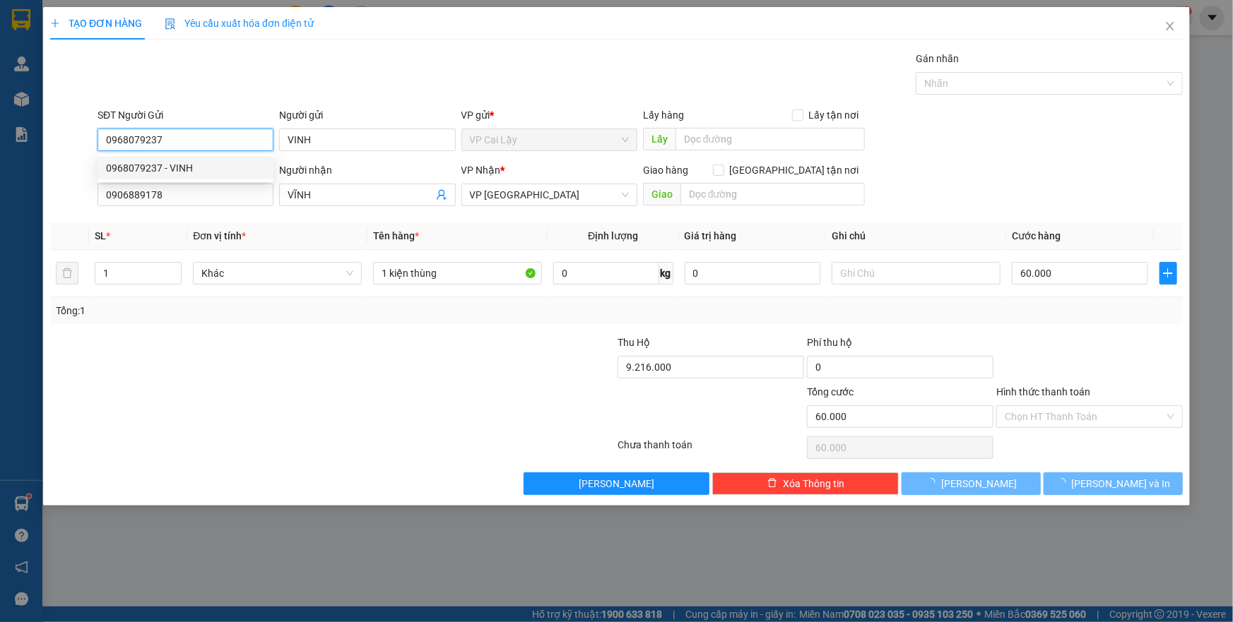
type input "0968079237"
click at [338, 408] on div at bounding box center [238, 408] width 379 height 49
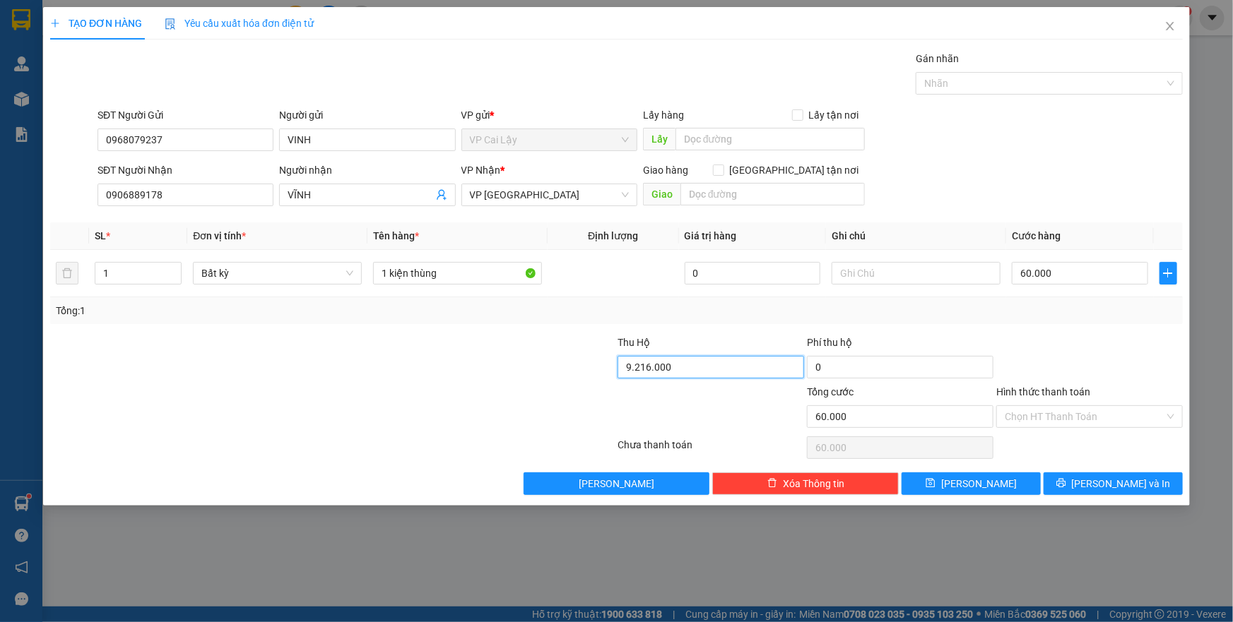
click at [673, 359] on input "9.216.000" at bounding box center [710, 367] width 186 height 23
type input "0"
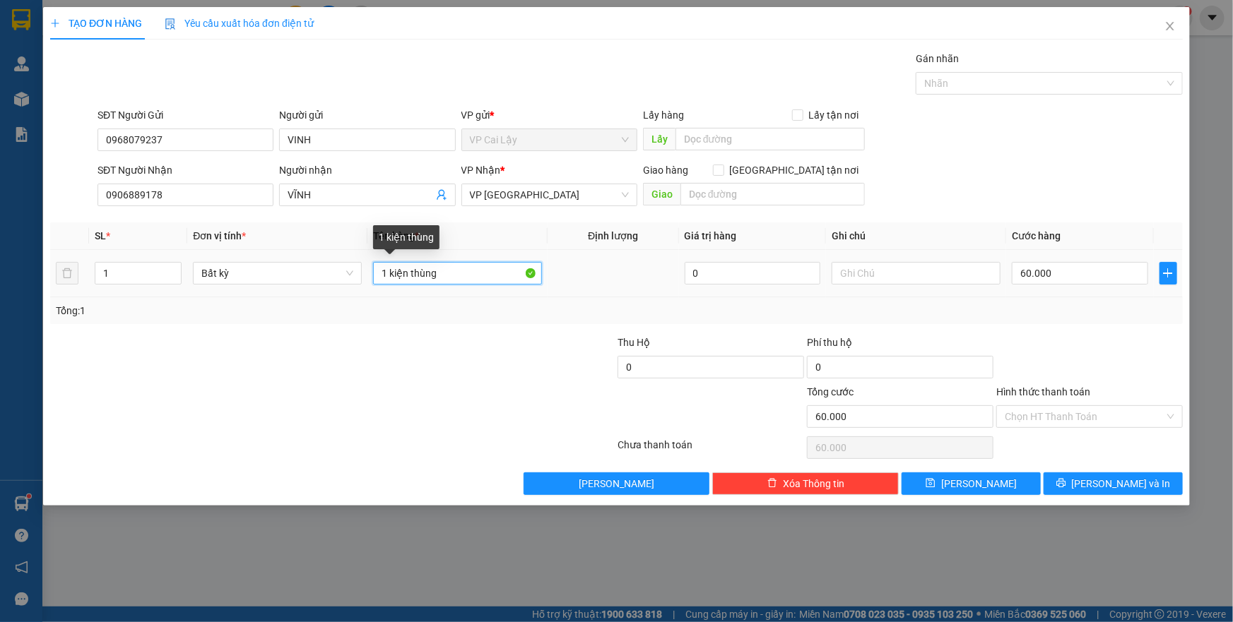
click at [410, 278] on input "1 kiện thùng" at bounding box center [457, 273] width 169 height 23
type input "1 thùng"
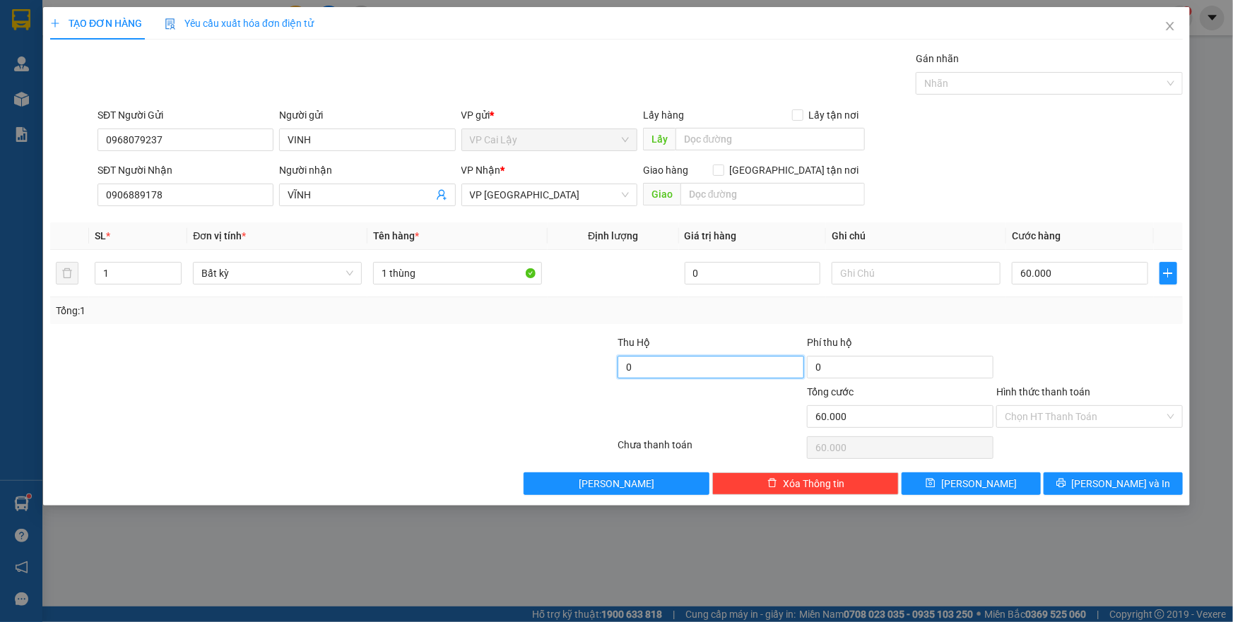
click at [684, 374] on input "0" at bounding box center [710, 367] width 186 height 23
type input "4.722.000"
click at [602, 410] on div at bounding box center [521, 408] width 189 height 49
click at [1054, 275] on input "60.000" at bounding box center [1080, 273] width 136 height 23
type input "0"
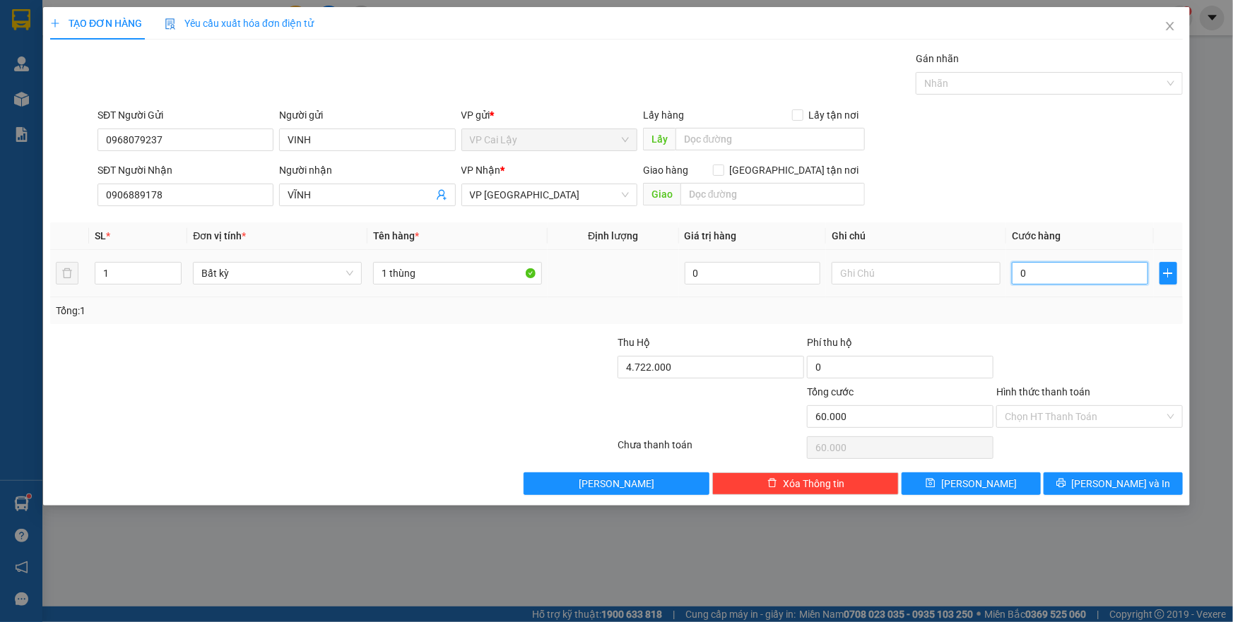
type input "0"
click at [1047, 276] on input "0" at bounding box center [1080, 273] width 136 height 23
click at [1074, 275] on input "0" at bounding box center [1080, 273] width 136 height 23
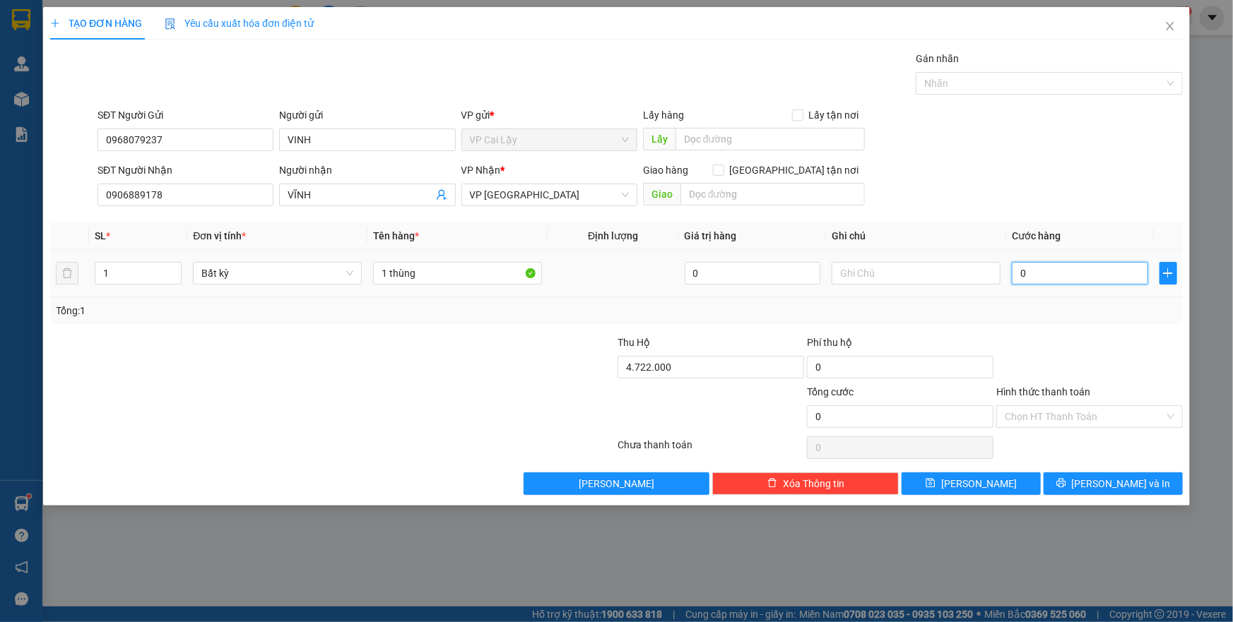
type input "5"
type input "050"
type input "50"
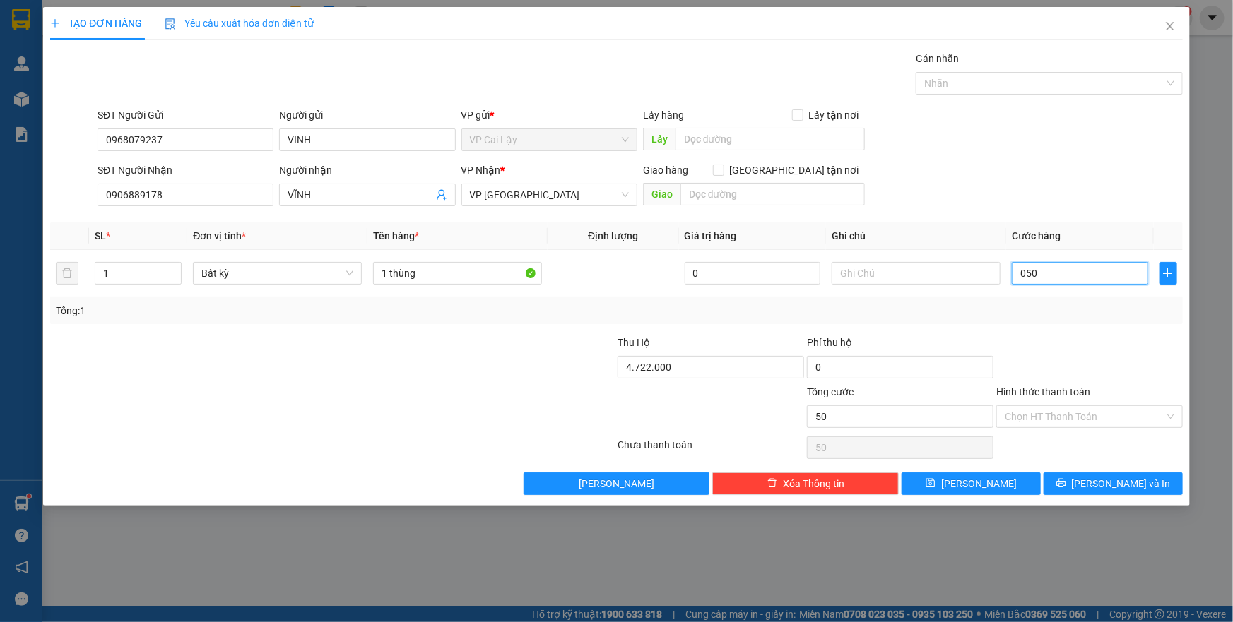
type input "050"
type input "50.000"
click at [1082, 328] on div "Transit Pickup Surcharge Ids Transit Deliver Surcharge Ids Transit Deliver Surc…" at bounding box center [616, 273] width 1132 height 444
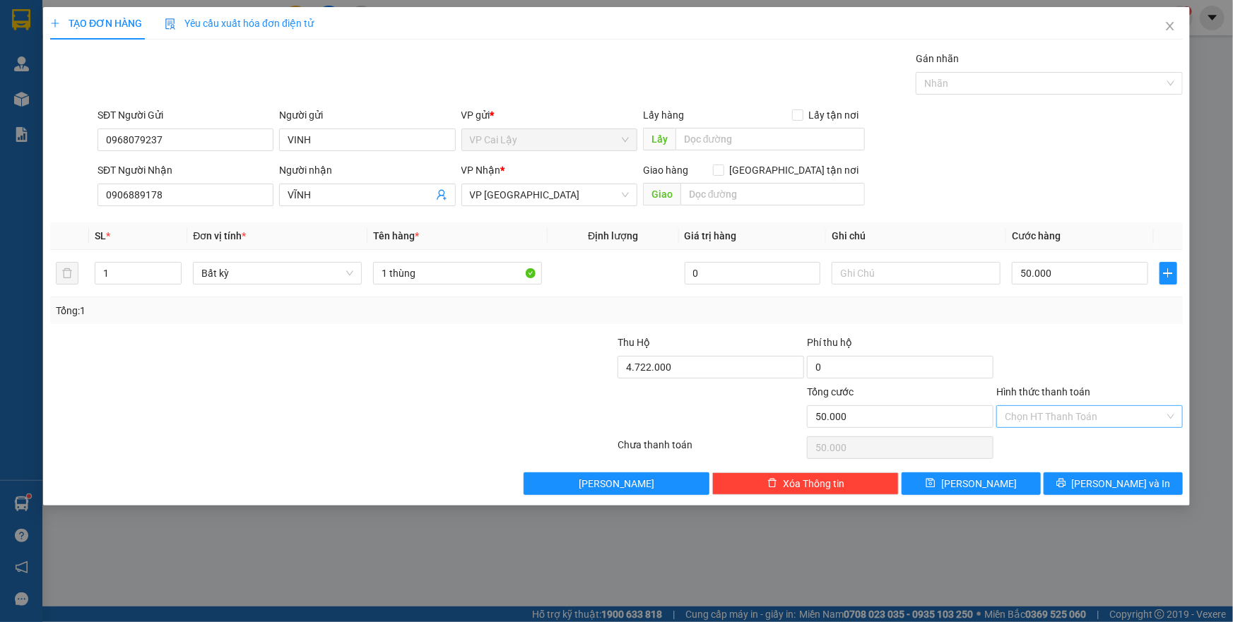
click at [1055, 417] on input "Hình thức thanh toán" at bounding box center [1084, 416] width 160 height 21
click at [1061, 439] on div "Tại văn phòng" at bounding box center [1089, 445] width 170 height 16
type input "0"
click at [1116, 389] on div "Hình thức thanh toán" at bounding box center [1089, 394] width 186 height 21
click at [461, 275] on input "1 thùng" at bounding box center [457, 273] width 169 height 23
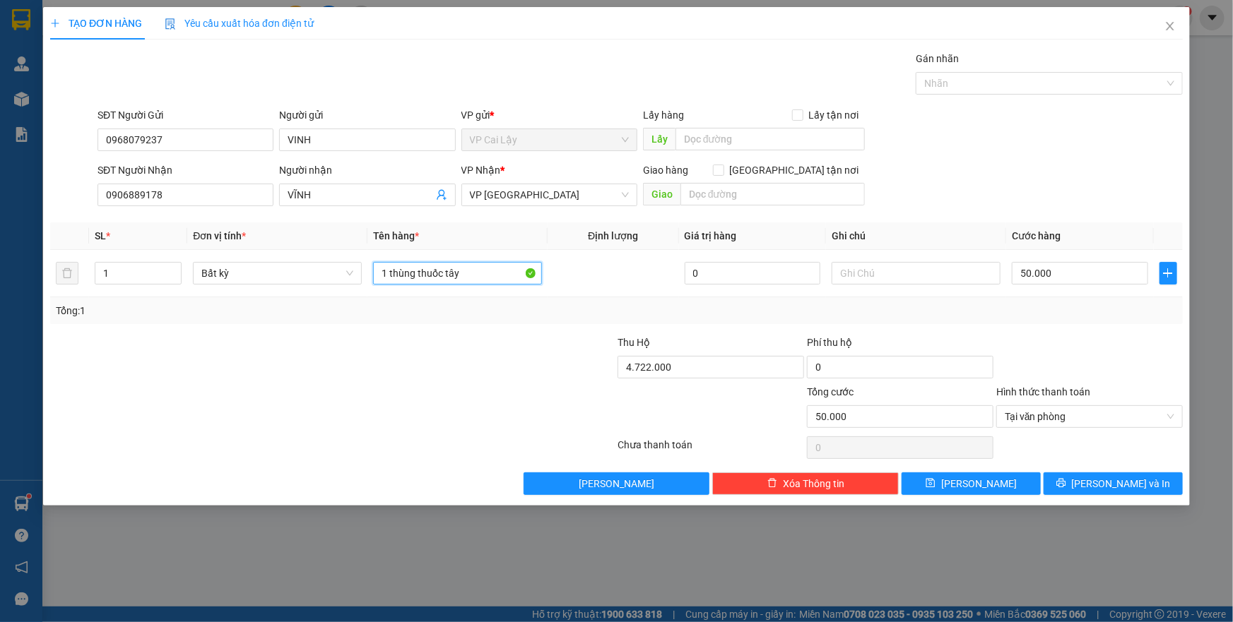
type input "1 thùng thuốc tây"
click at [1109, 360] on div at bounding box center [1089, 359] width 189 height 49
click at [1066, 484] on icon "printer" at bounding box center [1061, 483] width 10 height 10
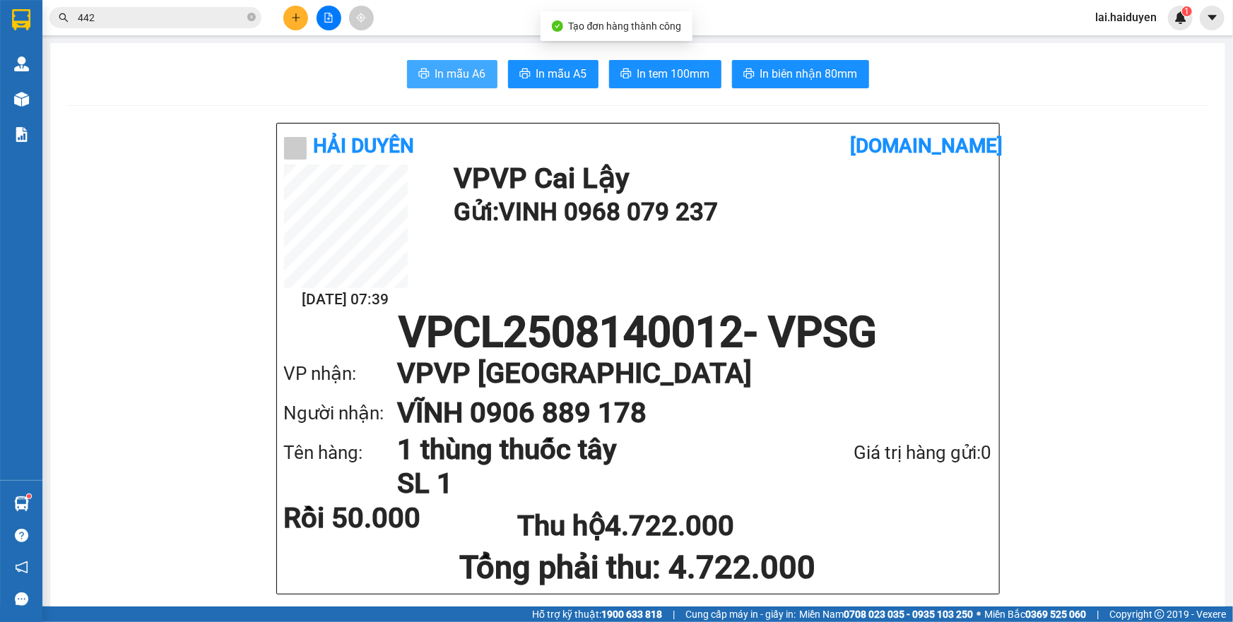
click at [446, 81] on span "In mẫu A6" at bounding box center [460, 74] width 51 height 18
click at [965, 374] on div "VP nhận: VP VP Sài Gòn" at bounding box center [638, 374] width 708 height 40
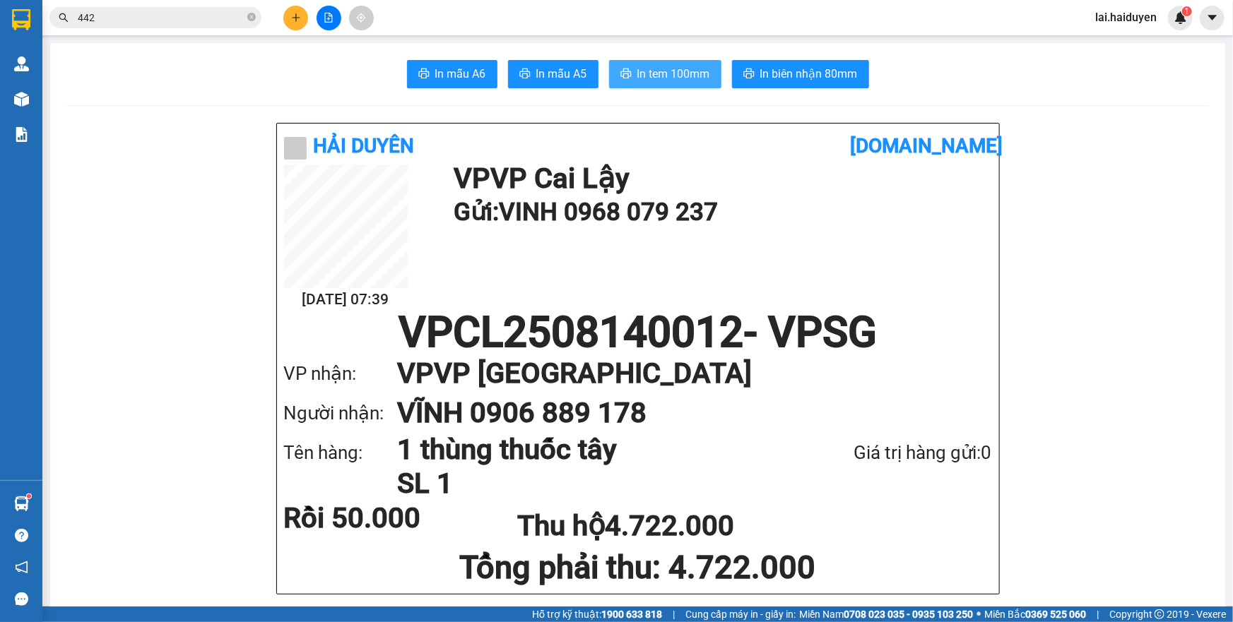
click at [684, 87] on button "In tem 100mm" at bounding box center [665, 74] width 112 height 28
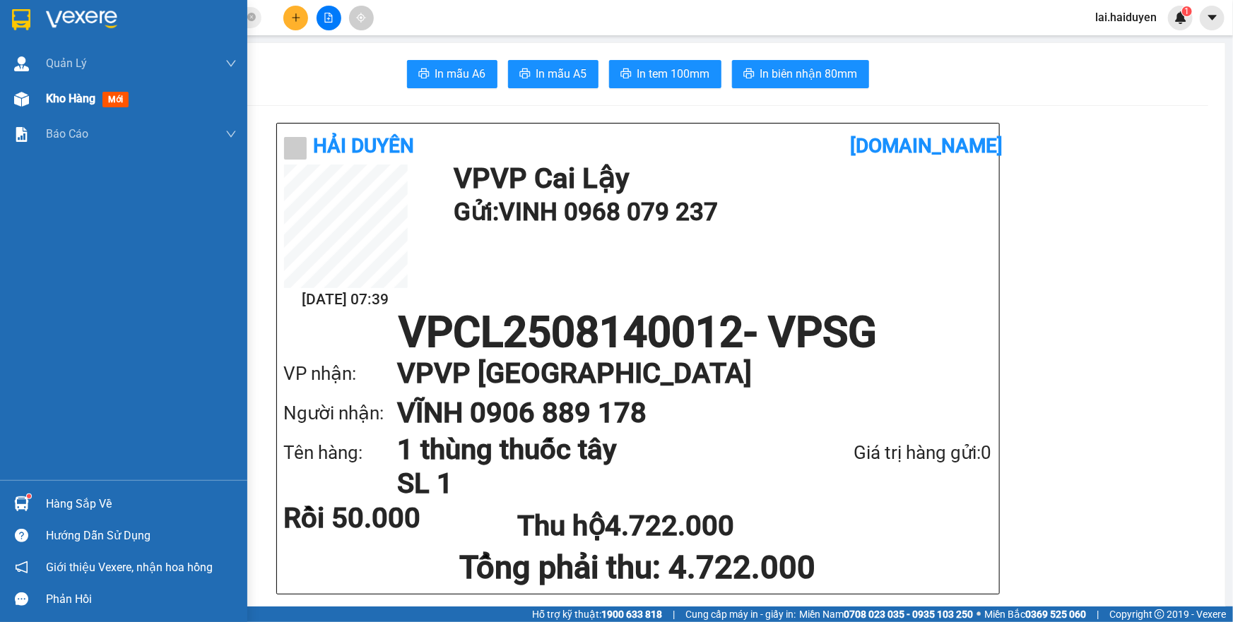
click at [58, 97] on span "Kho hàng" at bounding box center [70, 98] width 49 height 13
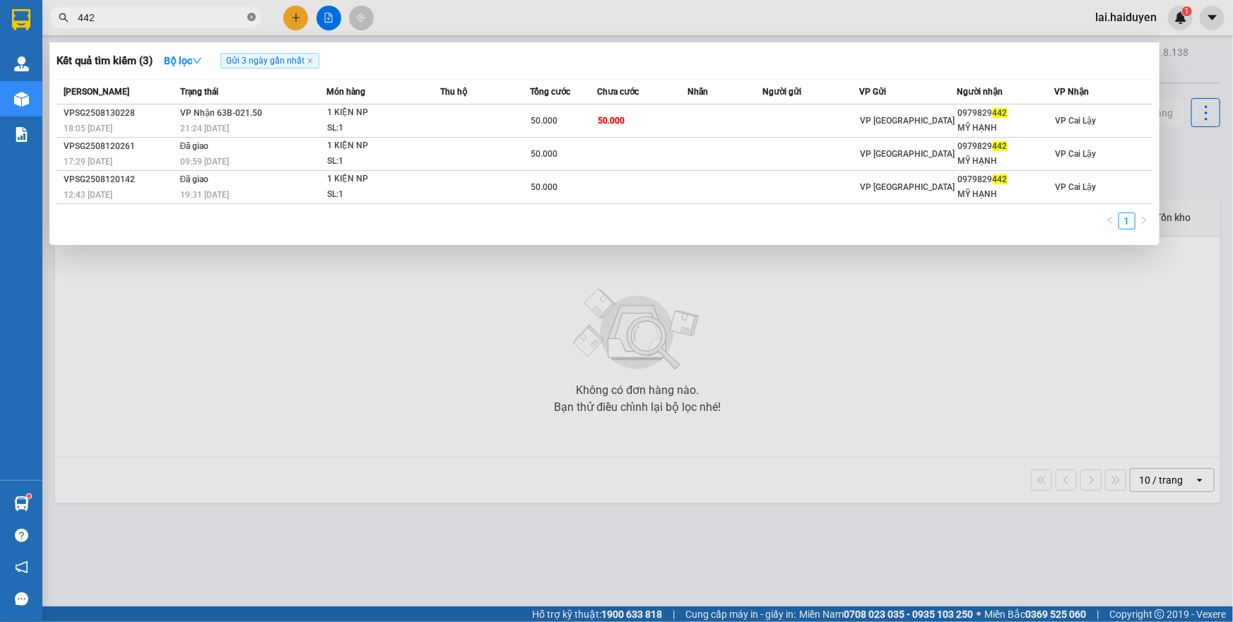
click at [251, 16] on icon "close-circle" at bounding box center [251, 17] width 8 height 8
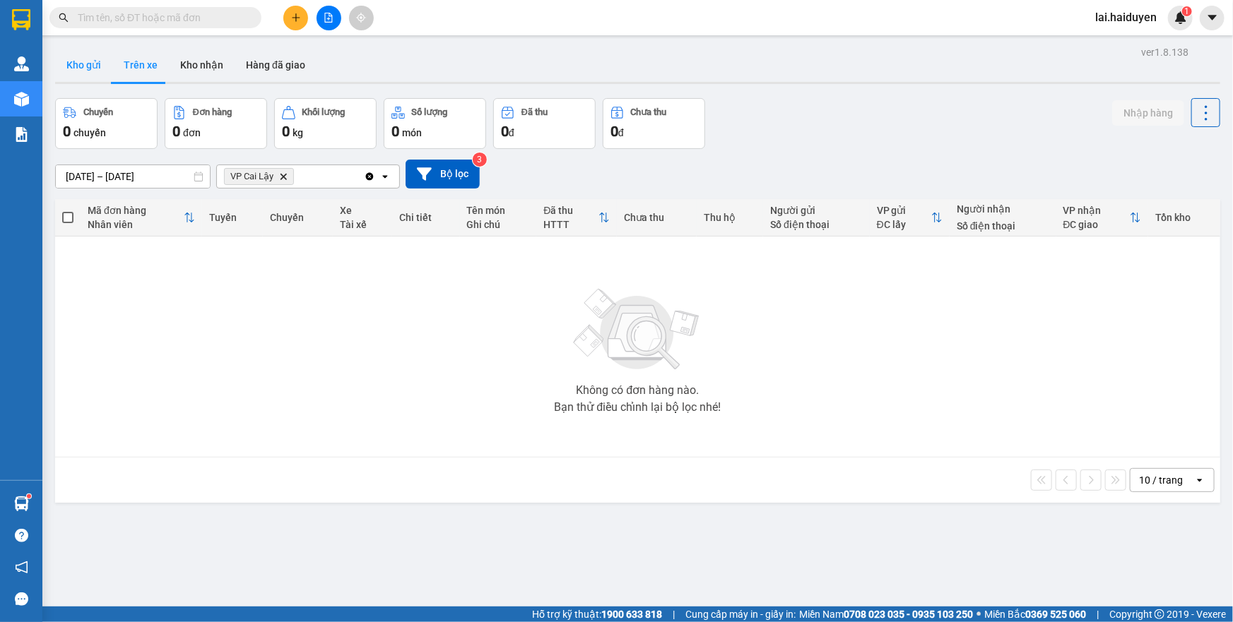
click at [91, 69] on button "Kho gửi" at bounding box center [83, 65] width 57 height 34
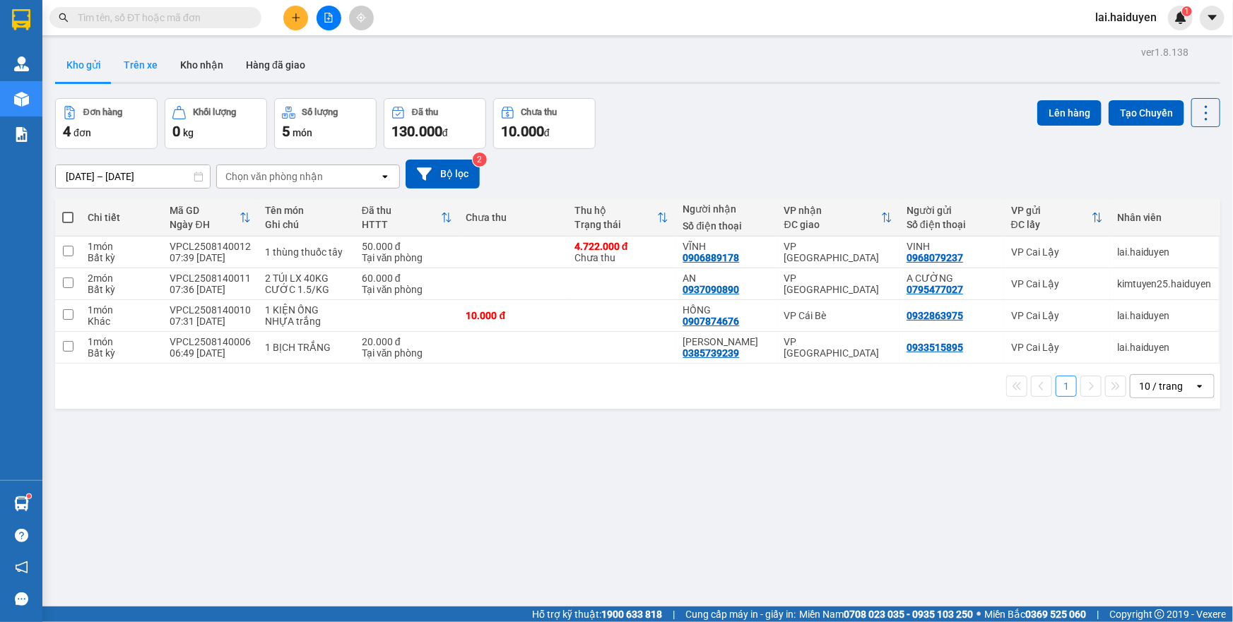
click at [145, 67] on button "Trên xe" at bounding box center [140, 65] width 57 height 34
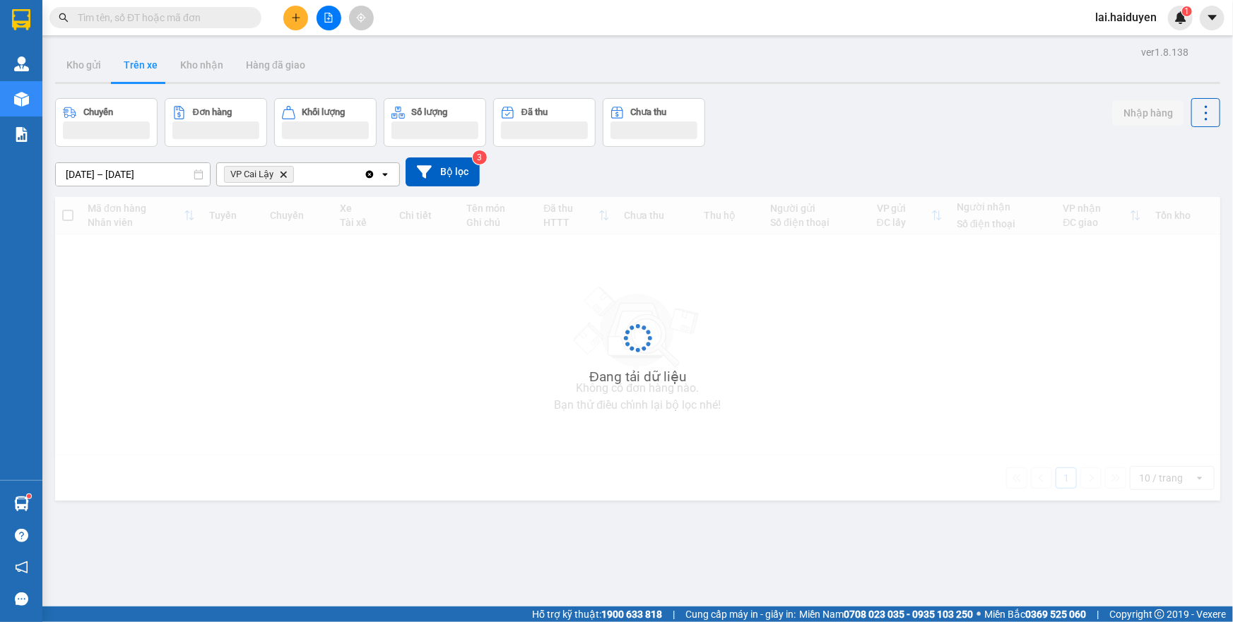
click at [145, 67] on button "Trên xe" at bounding box center [140, 65] width 57 height 34
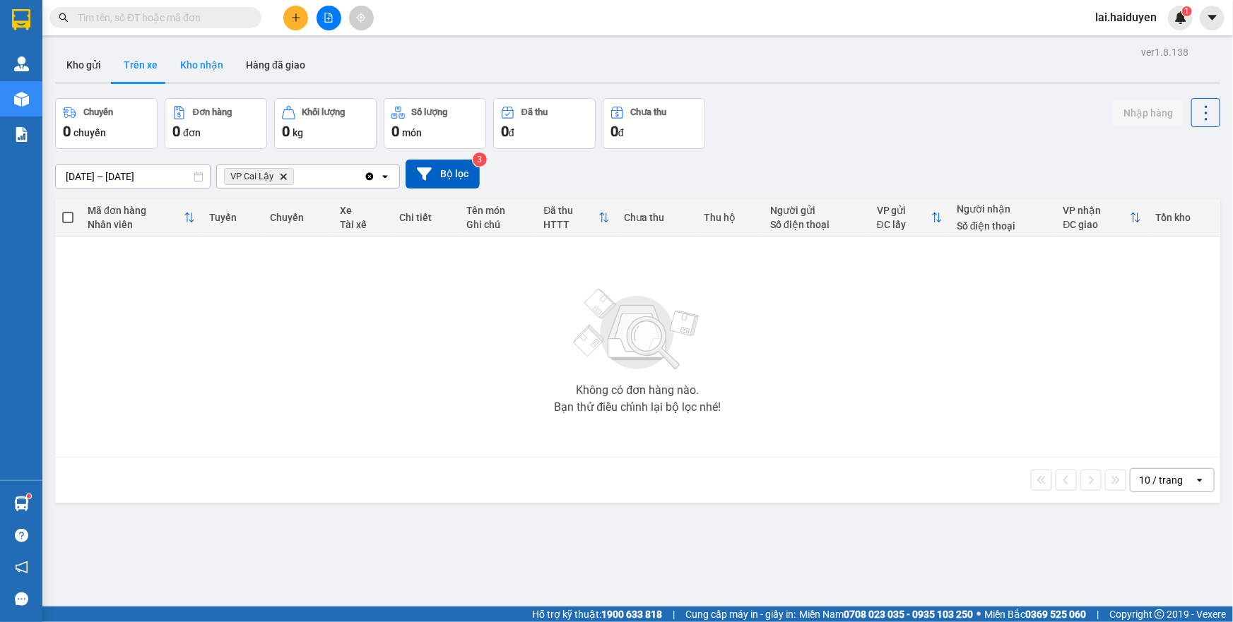
click at [194, 69] on button "Kho nhận" at bounding box center [202, 65] width 66 height 34
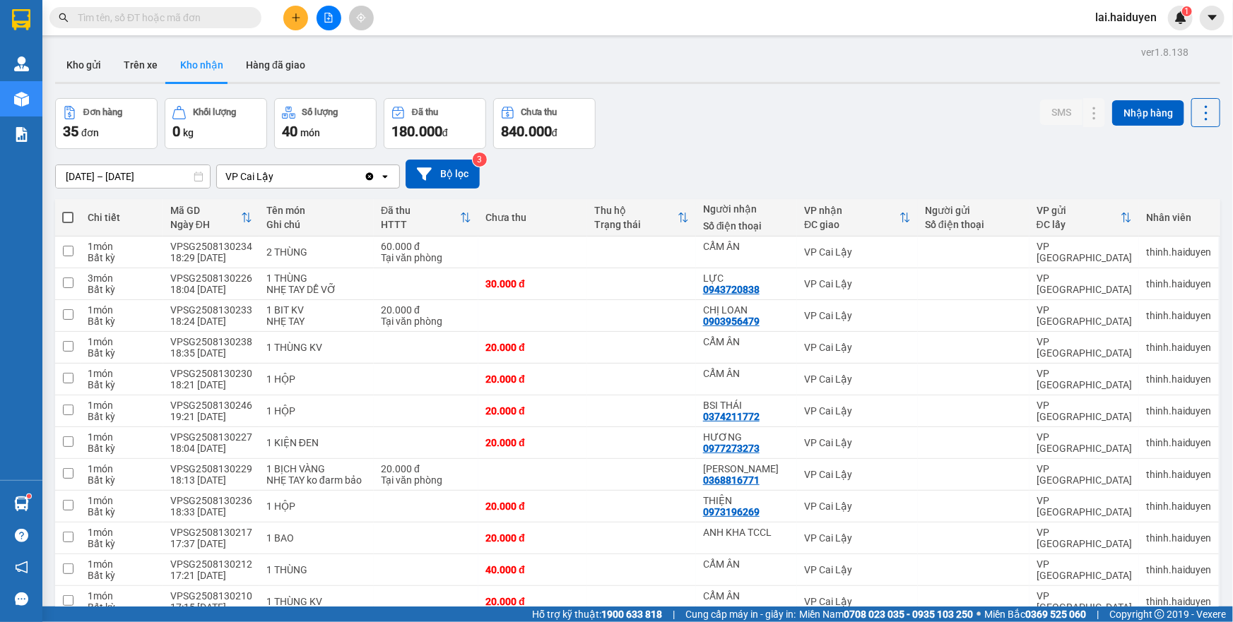
click at [300, 14] on icon "plus" at bounding box center [296, 18] width 10 height 10
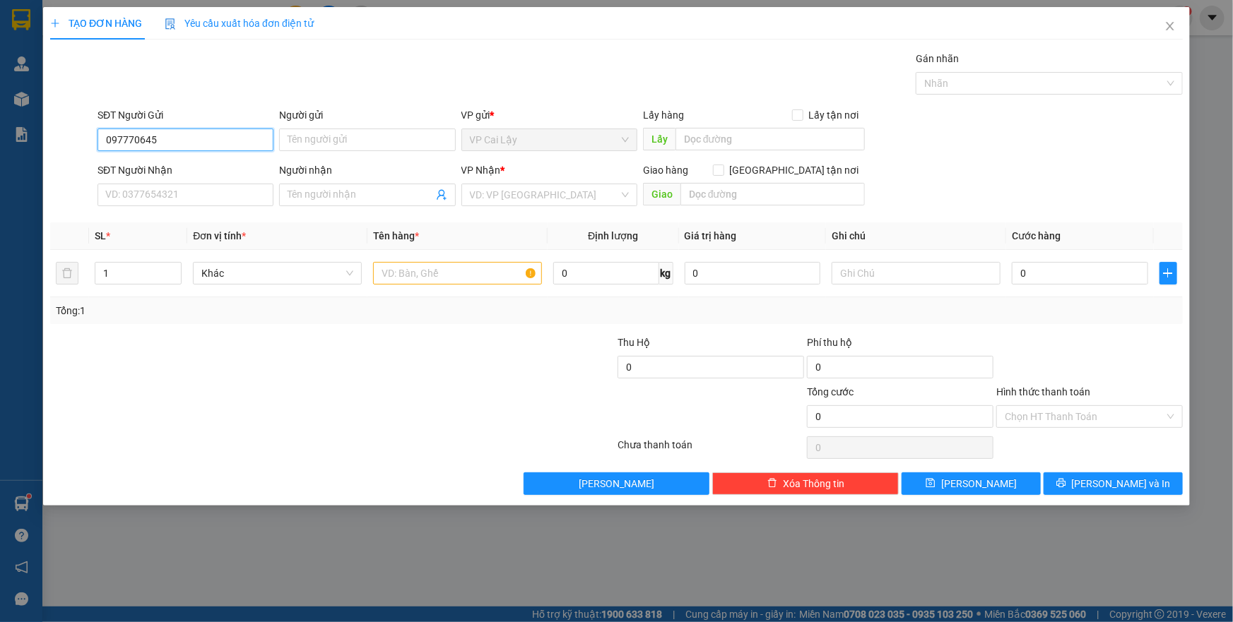
type input "0977706453"
click at [162, 165] on div "0977706453" at bounding box center [185, 168] width 159 height 16
type input "0812244453"
type input "PHONG"
type input "20.000"
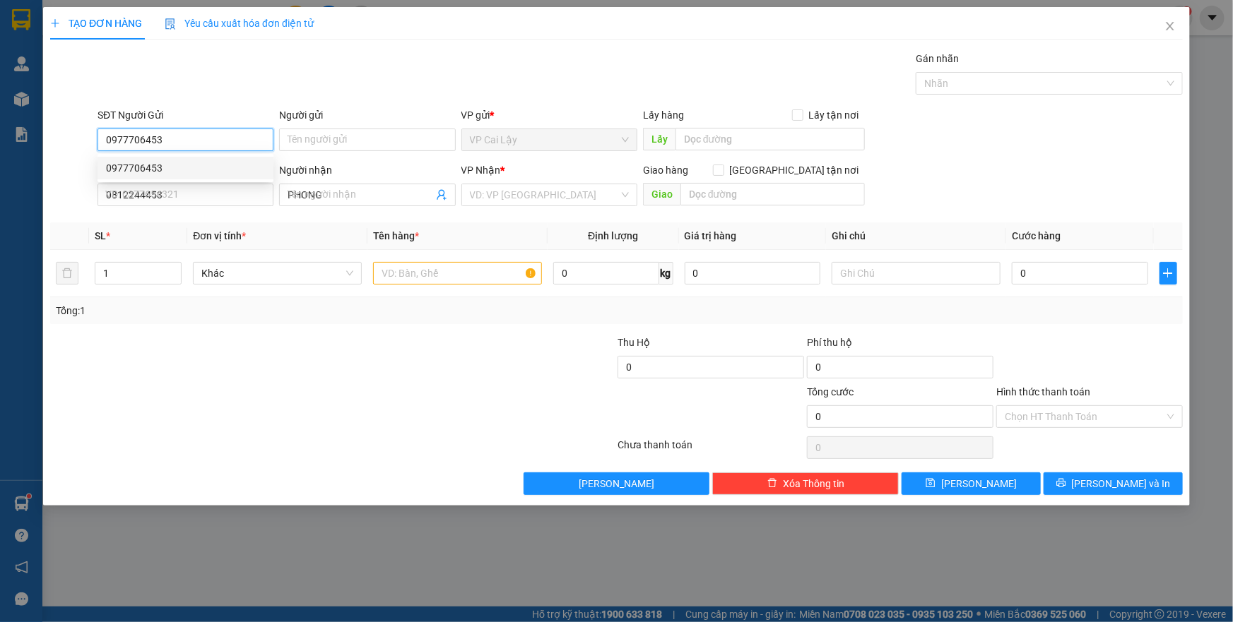
type input "20.000"
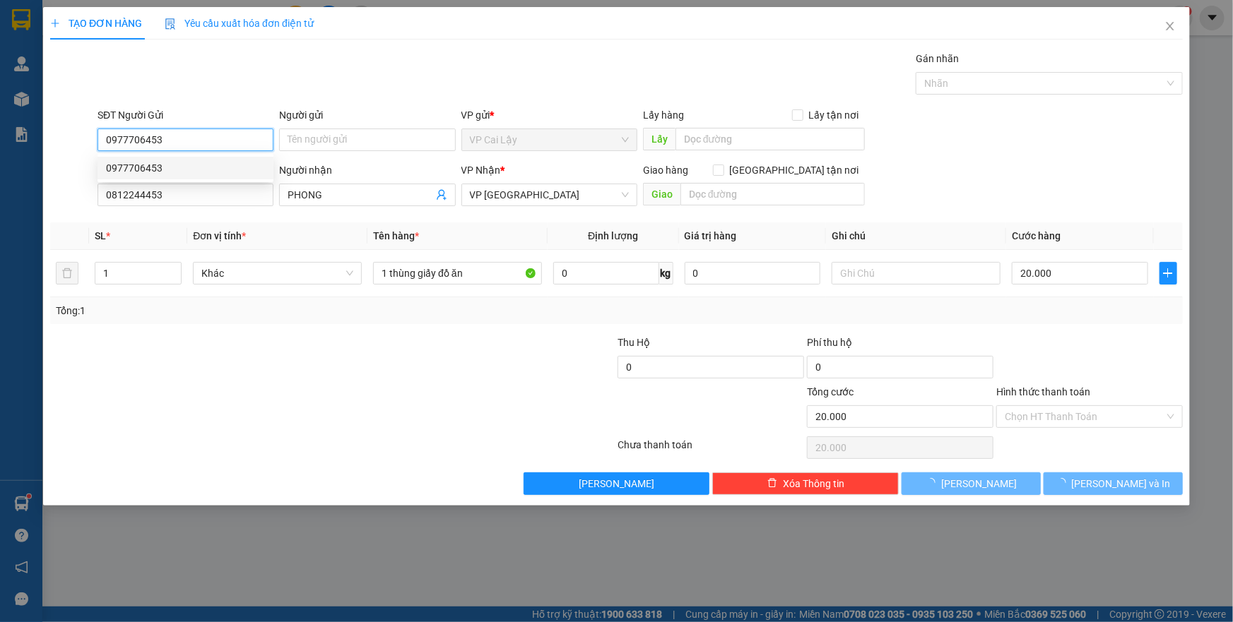
type input "0977706453"
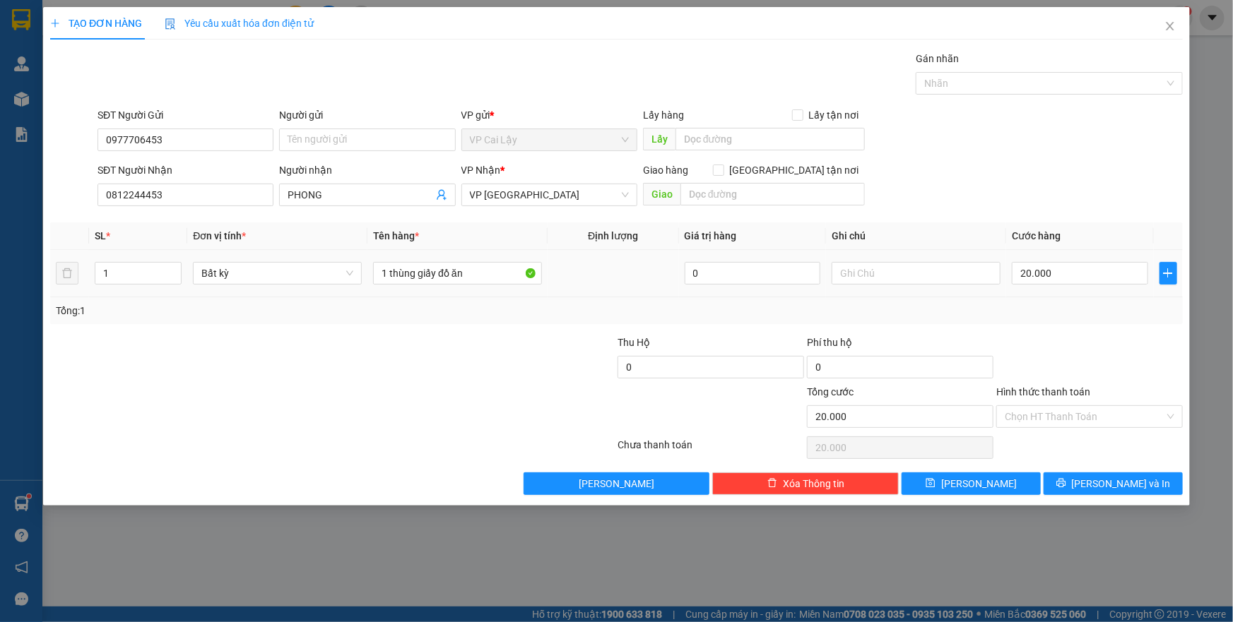
drag, startPoint x: 359, startPoint y: 338, endPoint x: 431, endPoint y: 287, distance: 88.2
click at [359, 337] on div at bounding box center [238, 359] width 379 height 49
drag, startPoint x: 482, startPoint y: 277, endPoint x: 321, endPoint y: 285, distance: 161.9
click at [321, 285] on tr "1 Bất kỳ 1 thùng giấy đồ ăn 0 20.000" at bounding box center [616, 273] width 1132 height 47
click at [443, 277] on input "1 xe máy" at bounding box center [457, 273] width 169 height 23
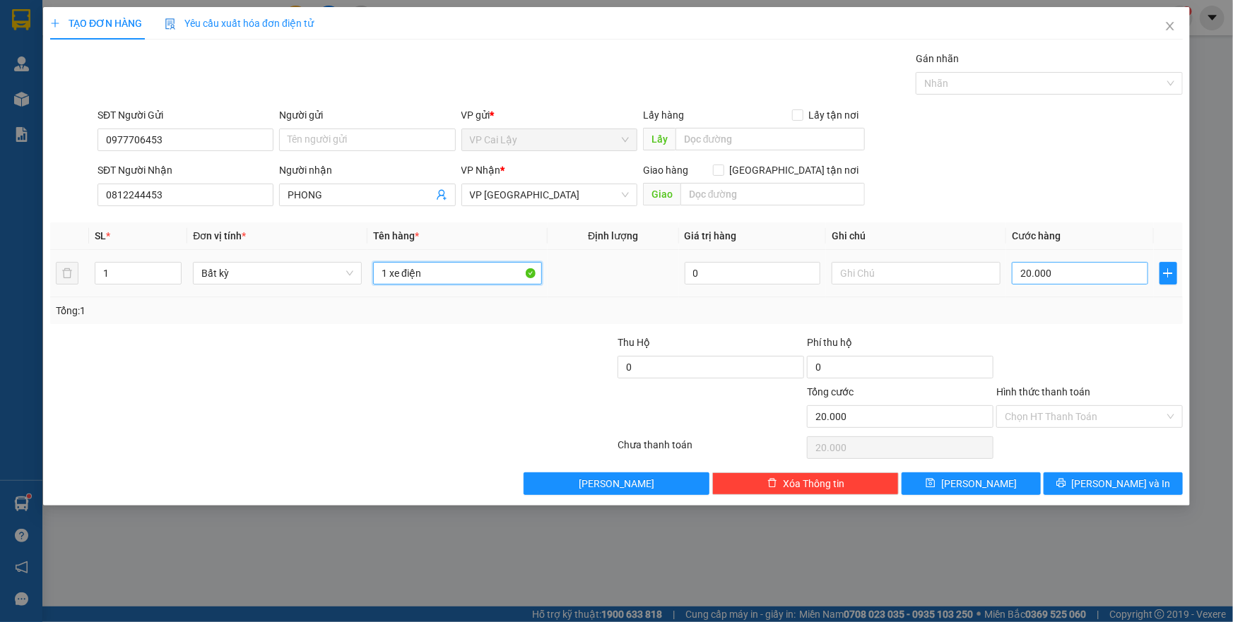
type input "1 xe điện"
click at [1075, 276] on input "20.000" at bounding box center [1080, 273] width 136 height 23
type input "2"
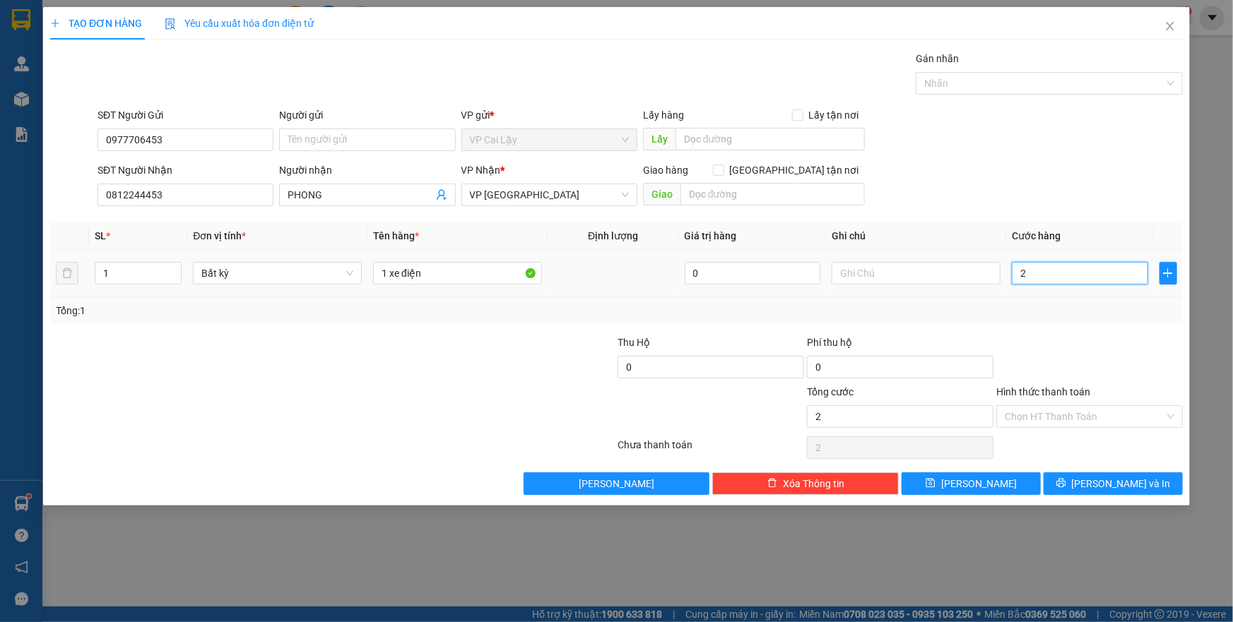
type input "20"
type input "200"
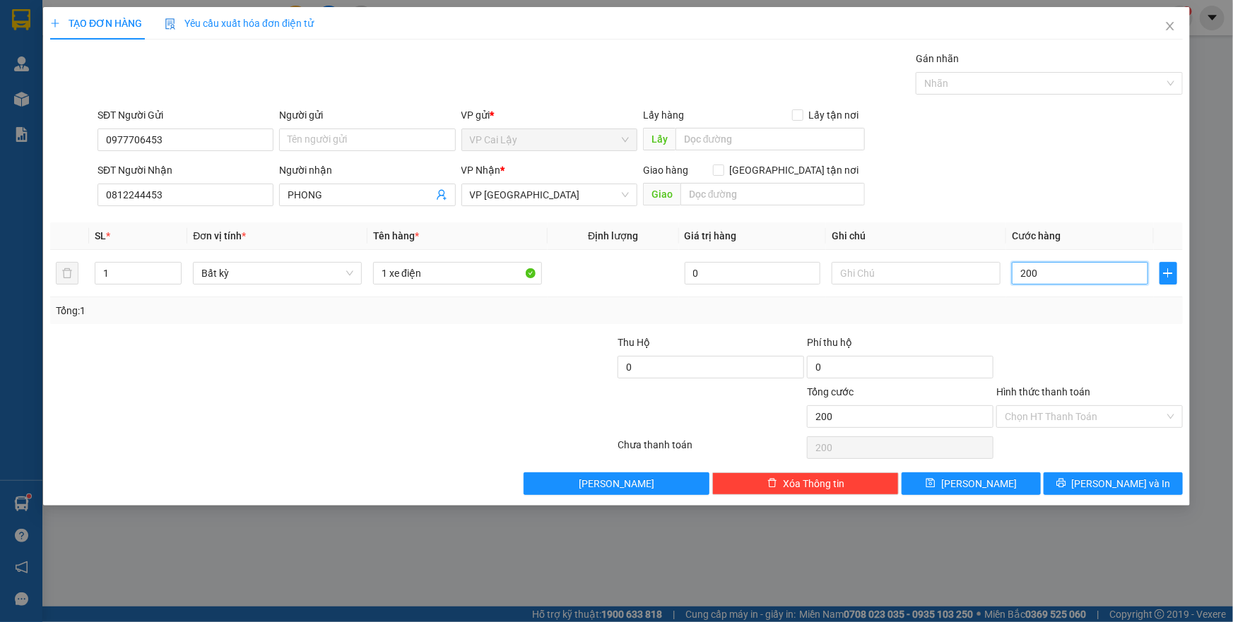
type input "200"
type input "200.000"
drag, startPoint x: 1062, startPoint y: 297, endPoint x: 1053, endPoint y: 317, distance: 22.1
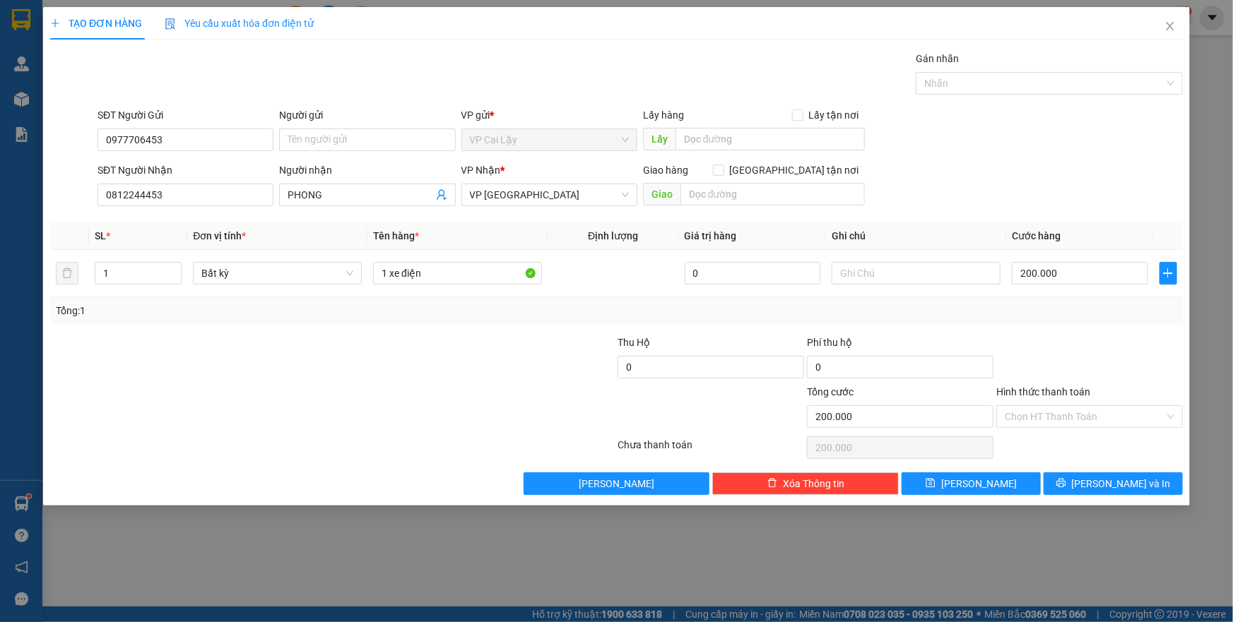
click at [1063, 298] on div "Tổng: 1" at bounding box center [616, 310] width 1132 height 27
click at [935, 488] on span "save" at bounding box center [930, 483] width 10 height 11
type input "0"
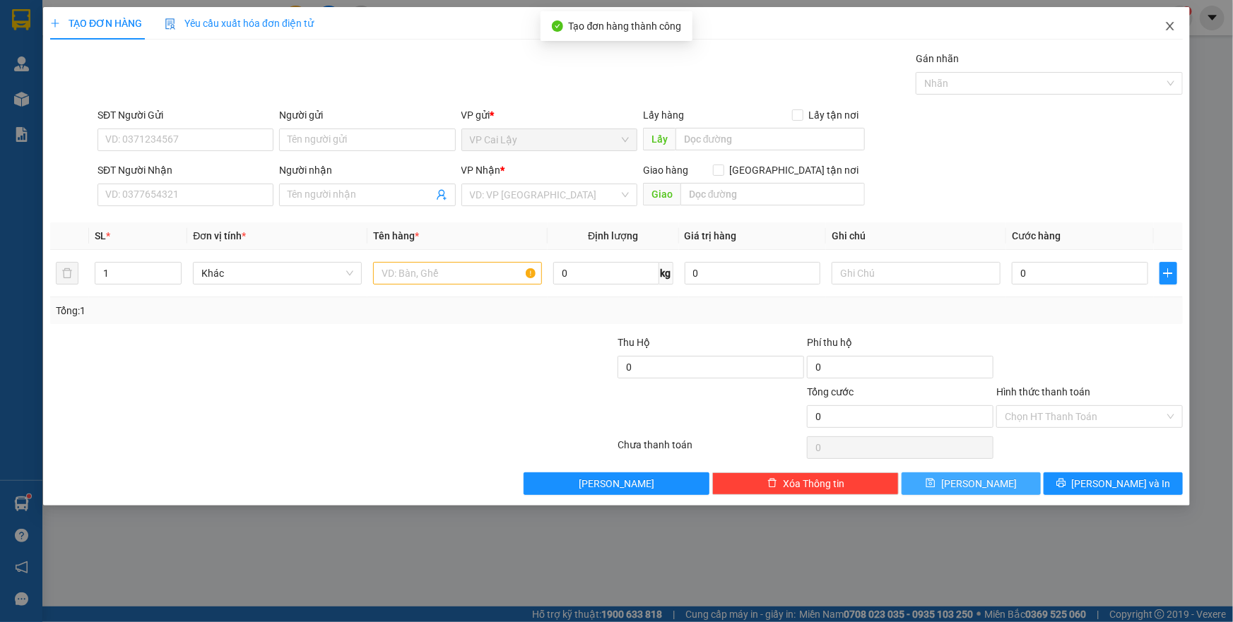
click at [1171, 24] on icon "close" at bounding box center [1169, 25] width 11 height 11
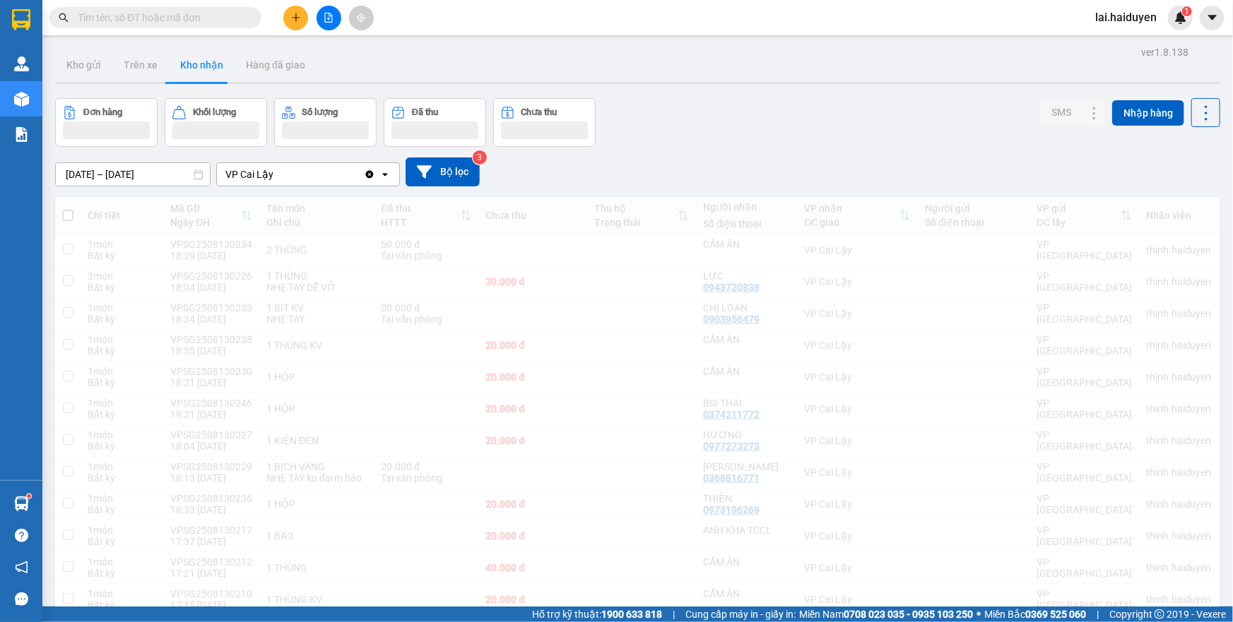
click at [89, 63] on button "Kho gửi" at bounding box center [83, 65] width 57 height 34
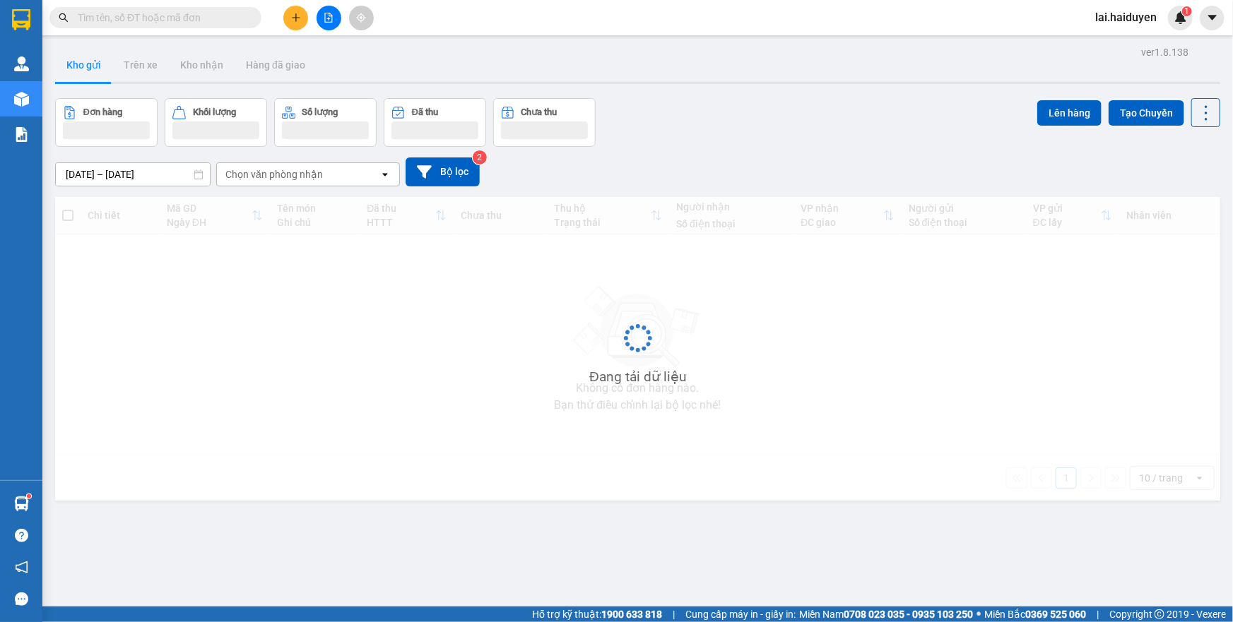
click at [89, 63] on button "Kho gửi" at bounding box center [83, 65] width 57 height 34
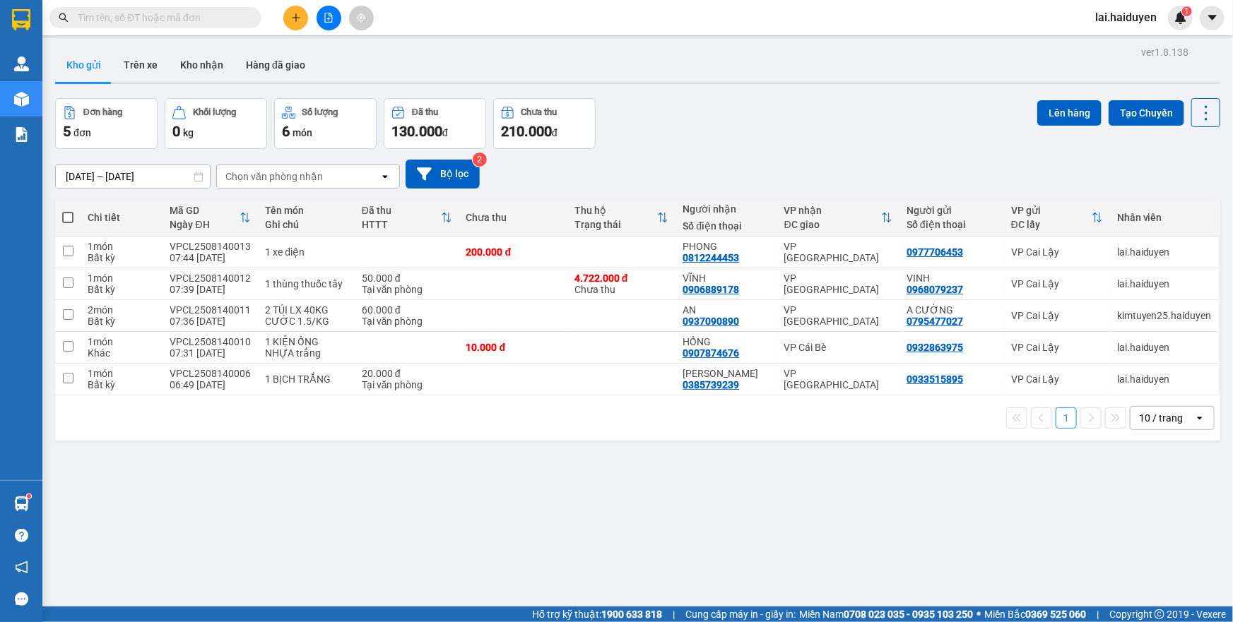
click at [89, 63] on button "Kho gửi" at bounding box center [83, 65] width 57 height 34
click at [152, 178] on input "[DATE] – [DATE]" at bounding box center [133, 176] width 154 height 23
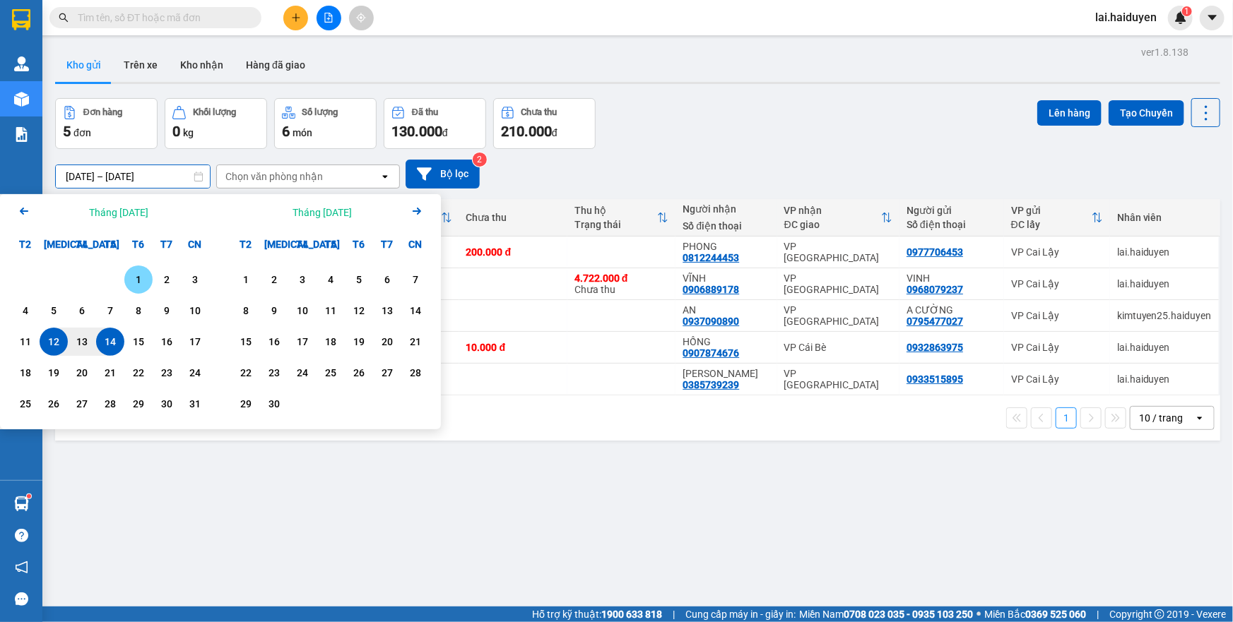
drag, startPoint x: 131, startPoint y: 275, endPoint x: 127, endPoint y: 289, distance: 14.1
click at [131, 275] on div "1" at bounding box center [139, 279] width 20 height 17
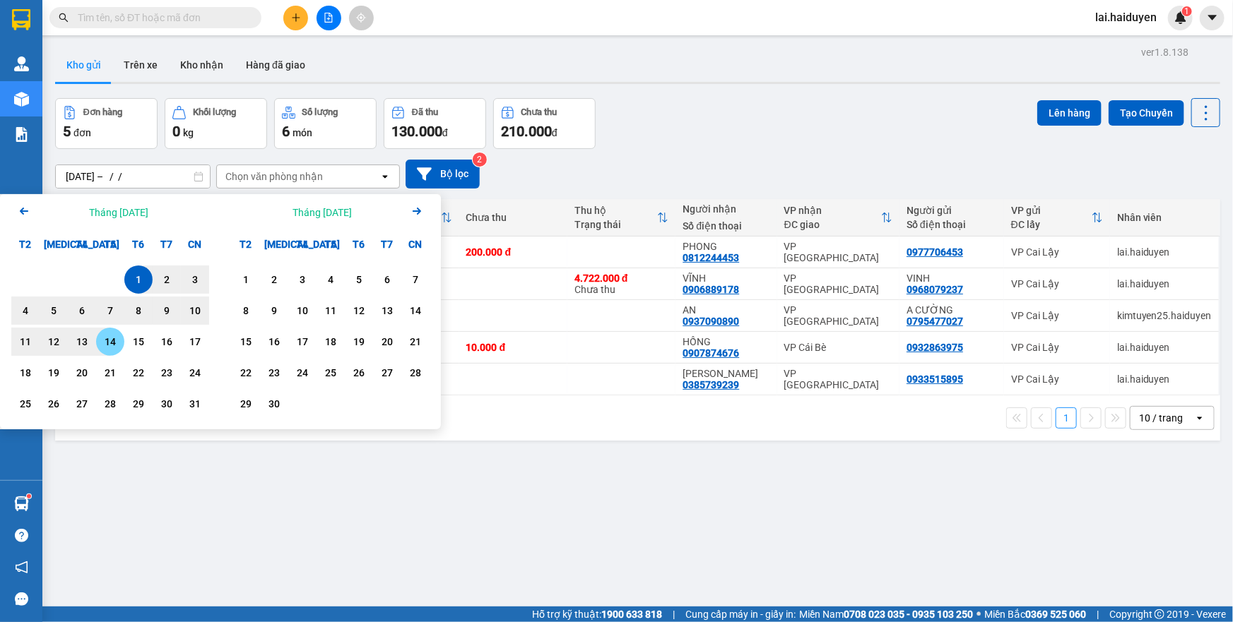
click at [119, 345] on div "14" at bounding box center [110, 341] width 20 height 17
type input "01/08/2025 – 14/08/2025"
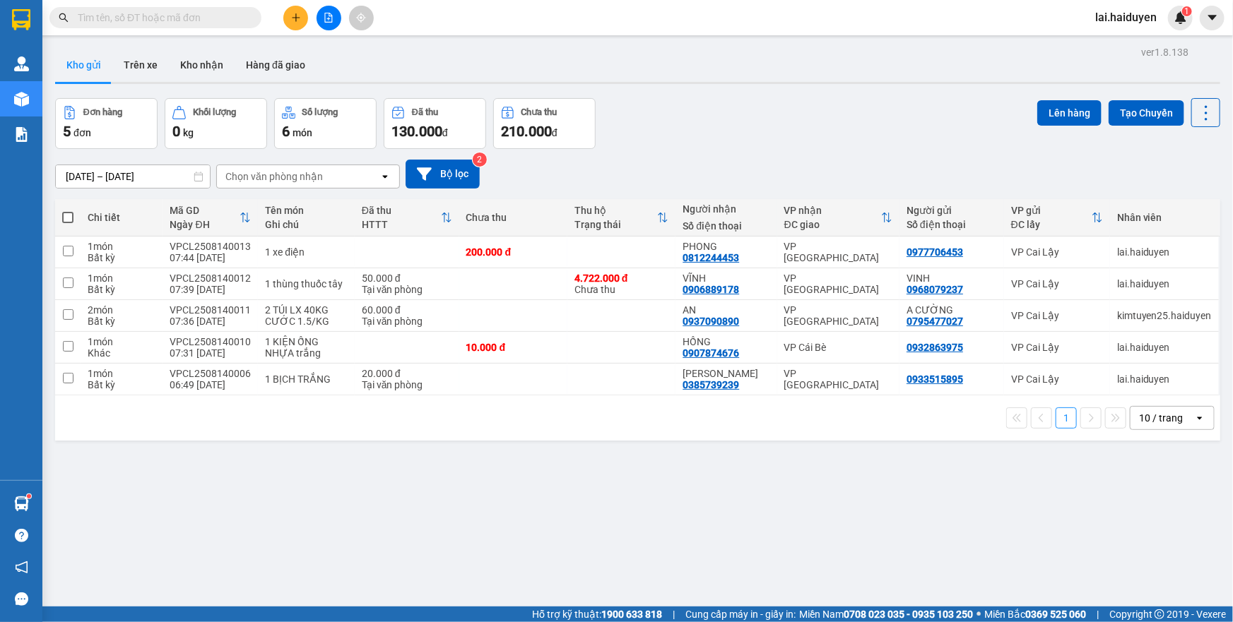
click at [162, 16] on input "text" at bounding box center [161, 18] width 167 height 16
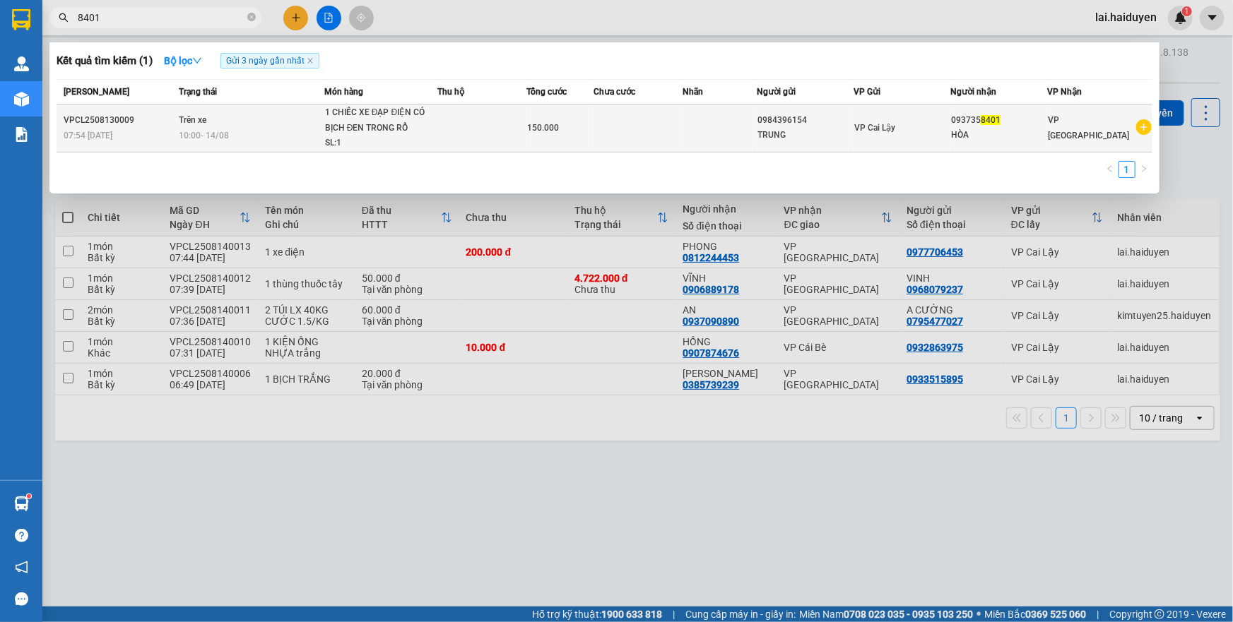
type input "8401"
click at [296, 132] on div "10:00 - 14/08" at bounding box center [251, 136] width 145 height 16
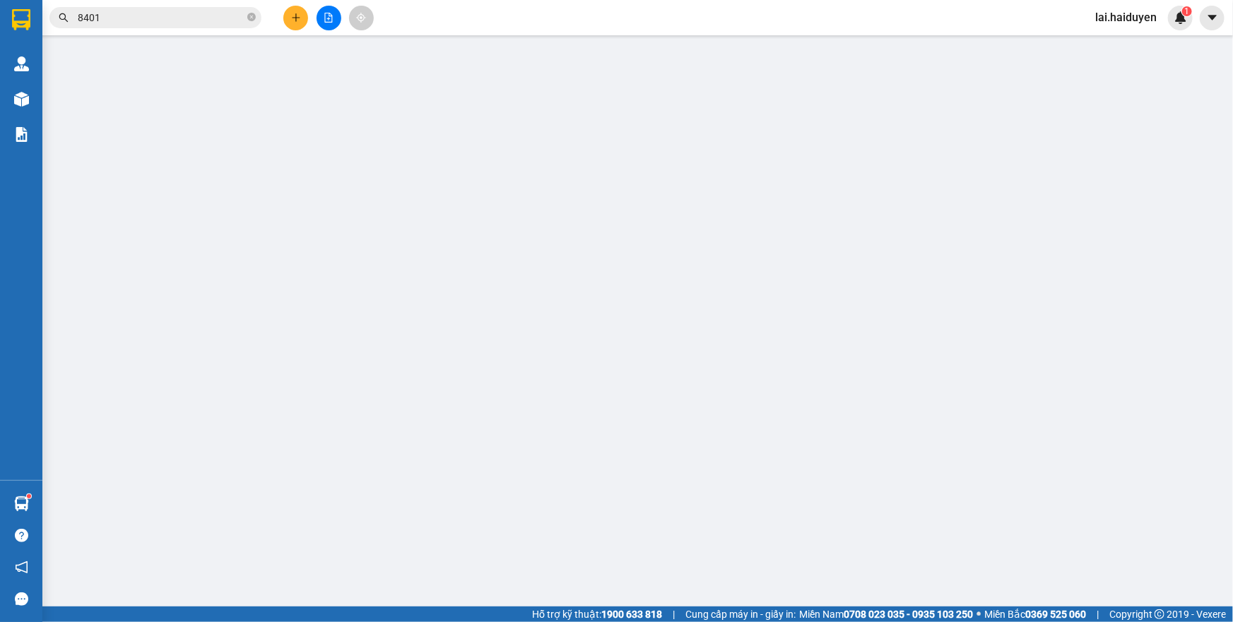
type input "0984396154"
type input "TRUNG"
type input "0937358401"
type input "HÒA"
type input "150.000"
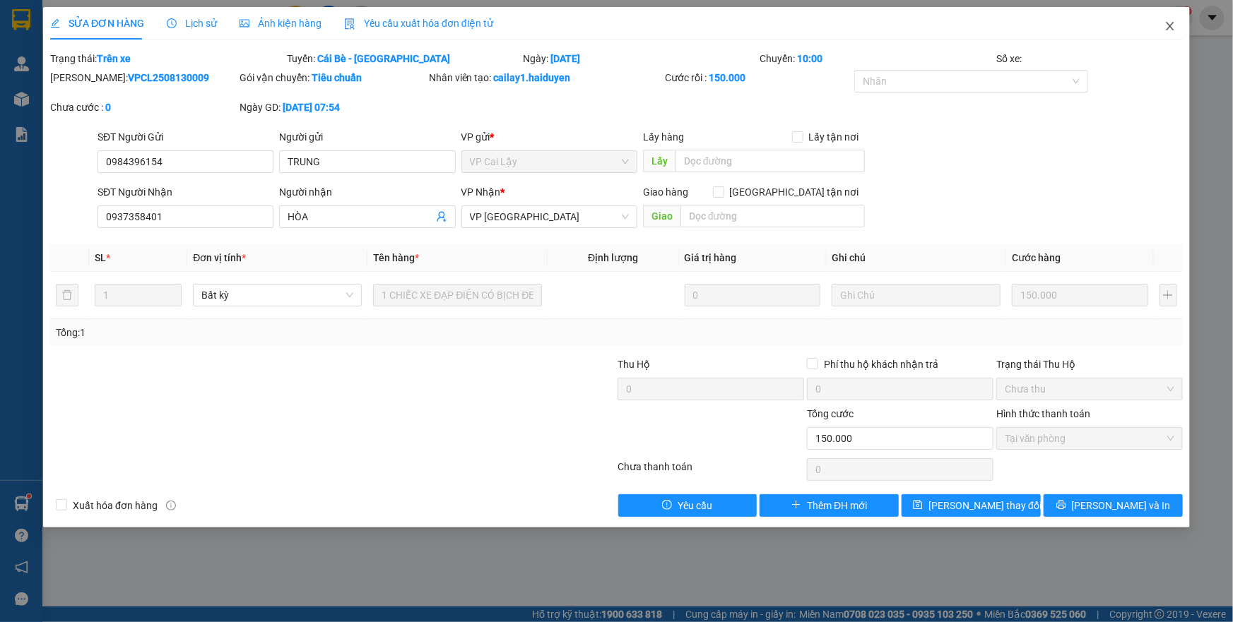
click at [1173, 32] on icon "close" at bounding box center [1169, 25] width 11 height 11
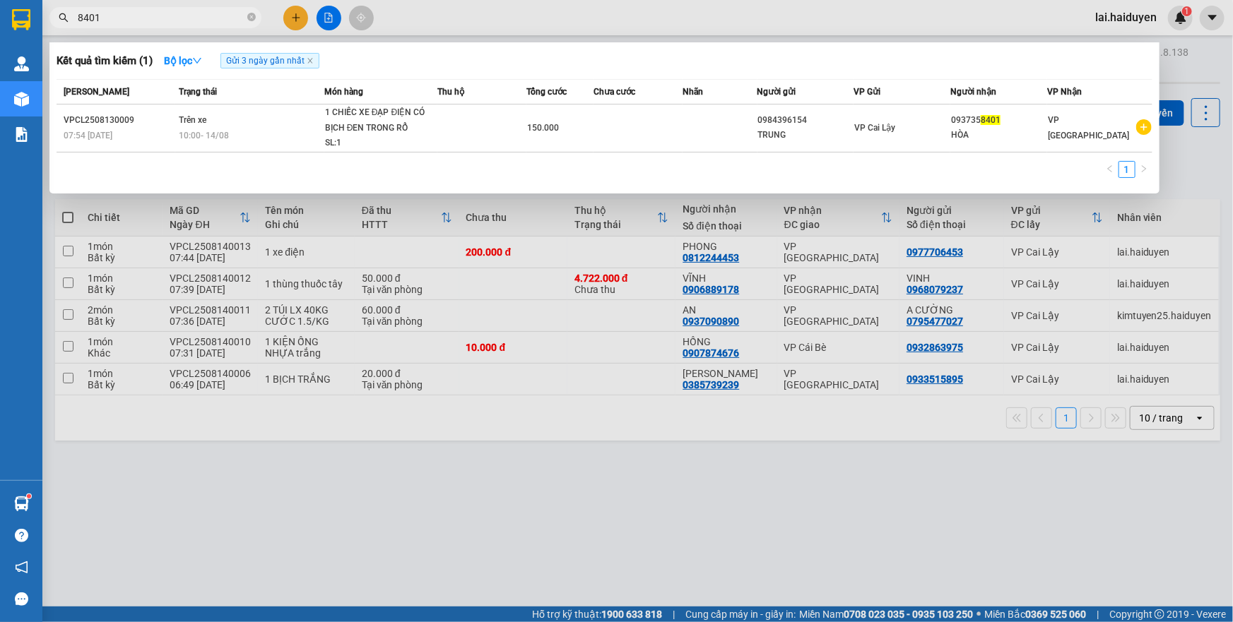
click at [172, 18] on input "8401" at bounding box center [161, 18] width 167 height 16
click at [330, 15] on div at bounding box center [616, 311] width 1233 height 622
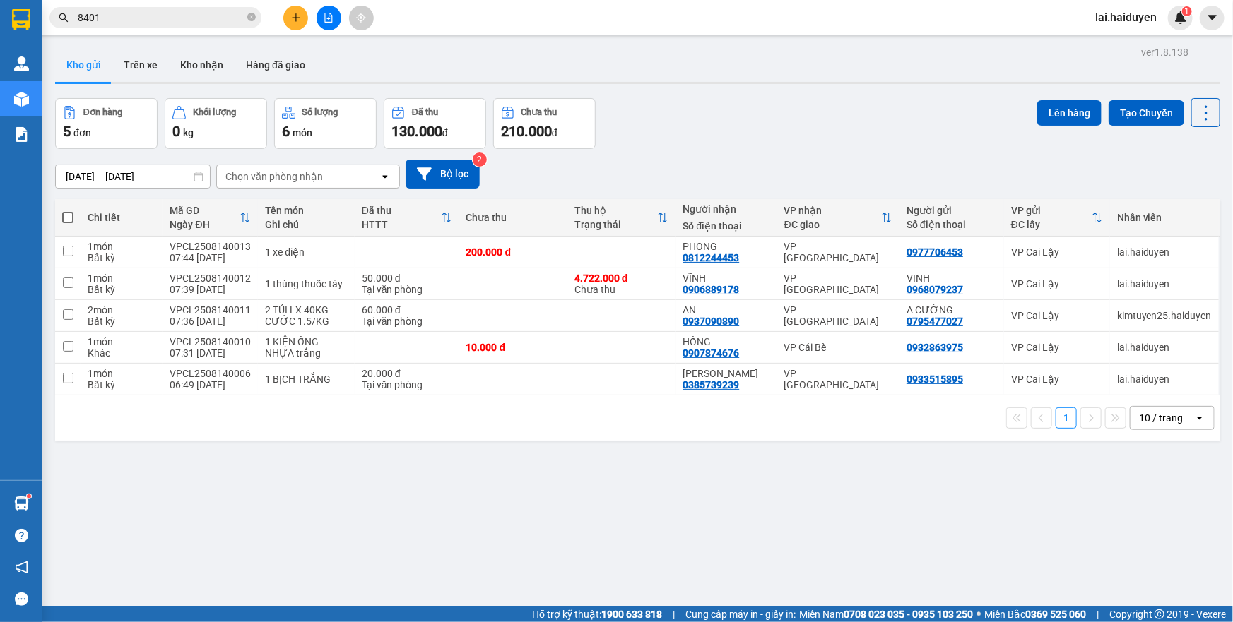
click at [326, 21] on icon "file-add" at bounding box center [329, 18] width 8 height 10
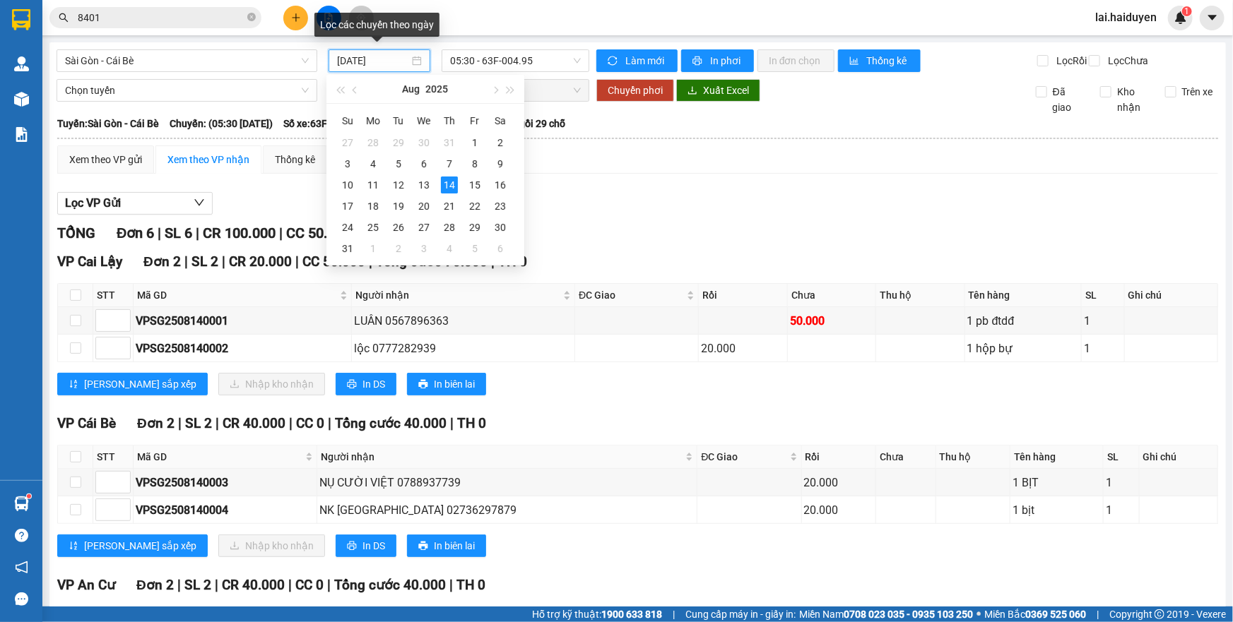
click at [375, 59] on input "14/08/2025" at bounding box center [373, 61] width 72 height 16
click at [426, 186] on div "13" at bounding box center [423, 185] width 17 height 17
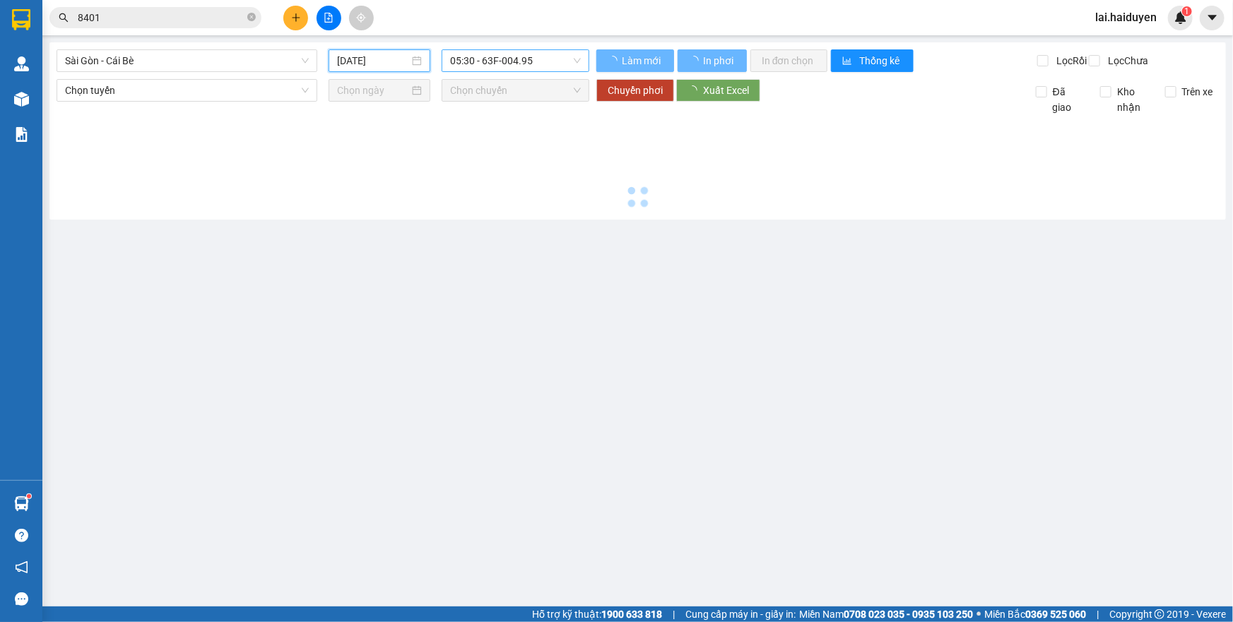
type input "13/08/2025"
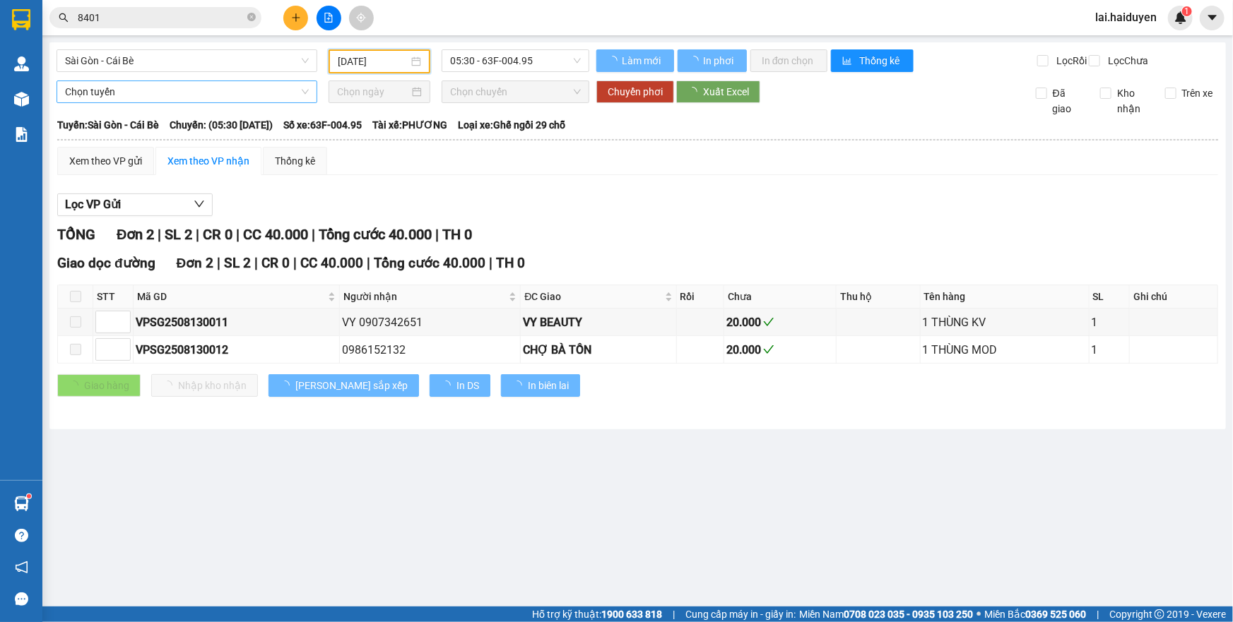
click at [243, 65] on span "Sài Gòn - Cái Bè" at bounding box center [187, 60] width 244 height 21
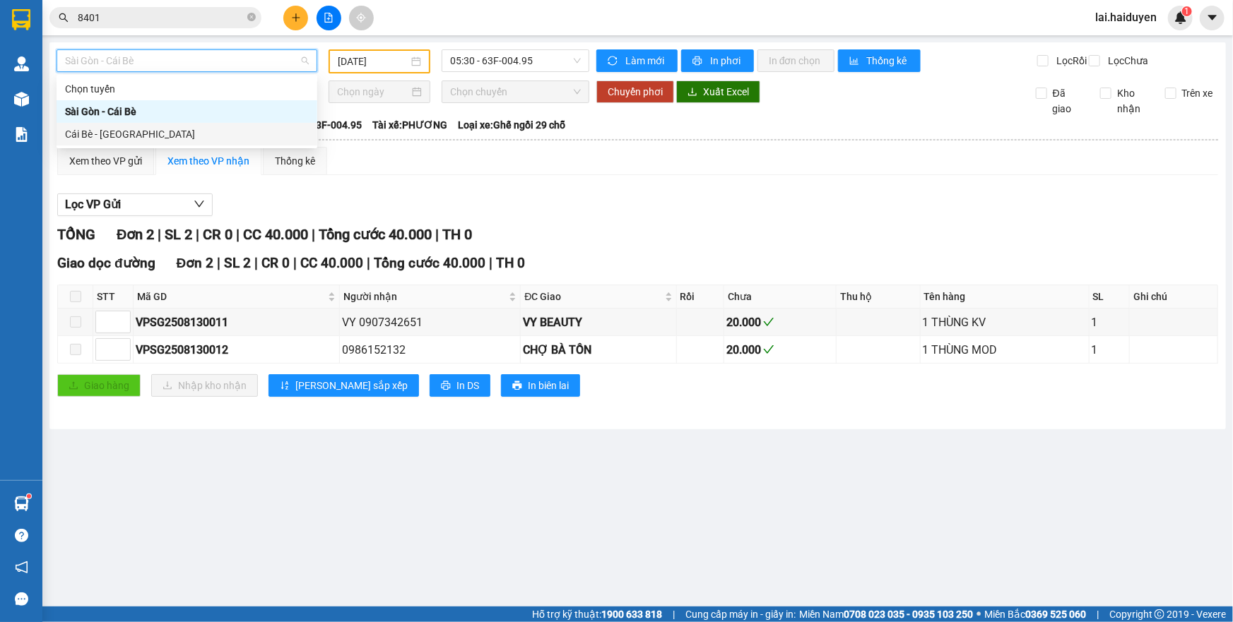
click at [214, 134] on div "Cái Bè - [GEOGRAPHIC_DATA]" at bounding box center [187, 134] width 244 height 16
type input "14/08/2025"
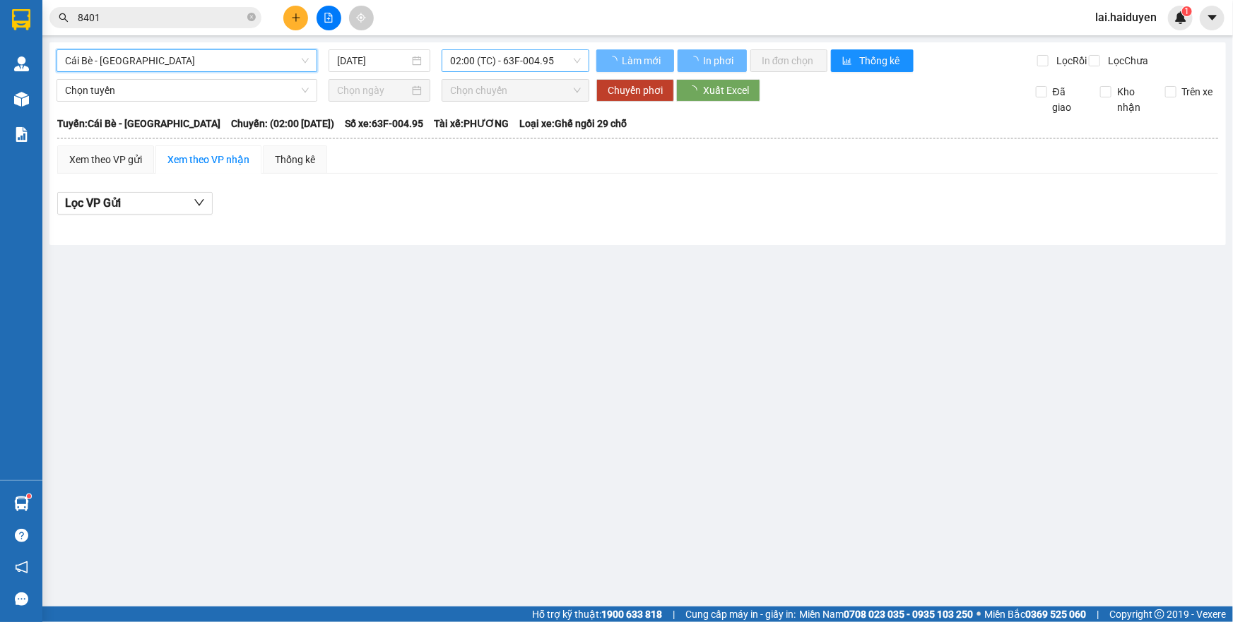
click at [490, 64] on span "02:00 (TC) - 63F-004.95" at bounding box center [515, 60] width 131 height 21
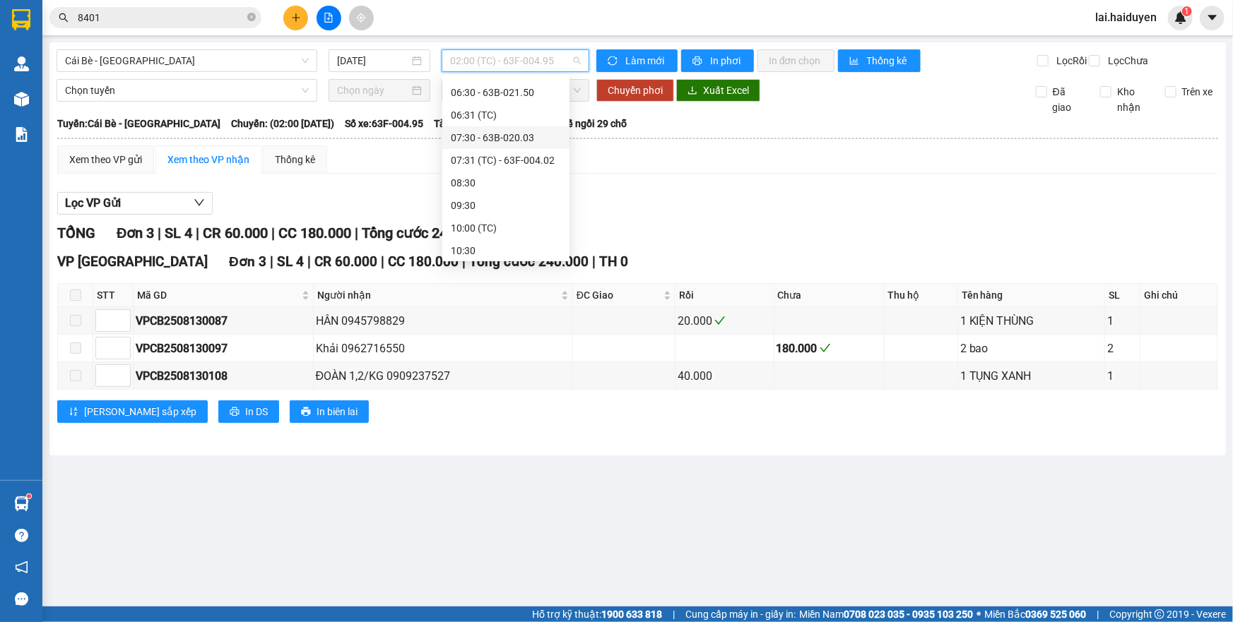
scroll to position [256, 0]
click at [499, 165] on div "10:00 (TC)" at bounding box center [506, 172] width 110 height 16
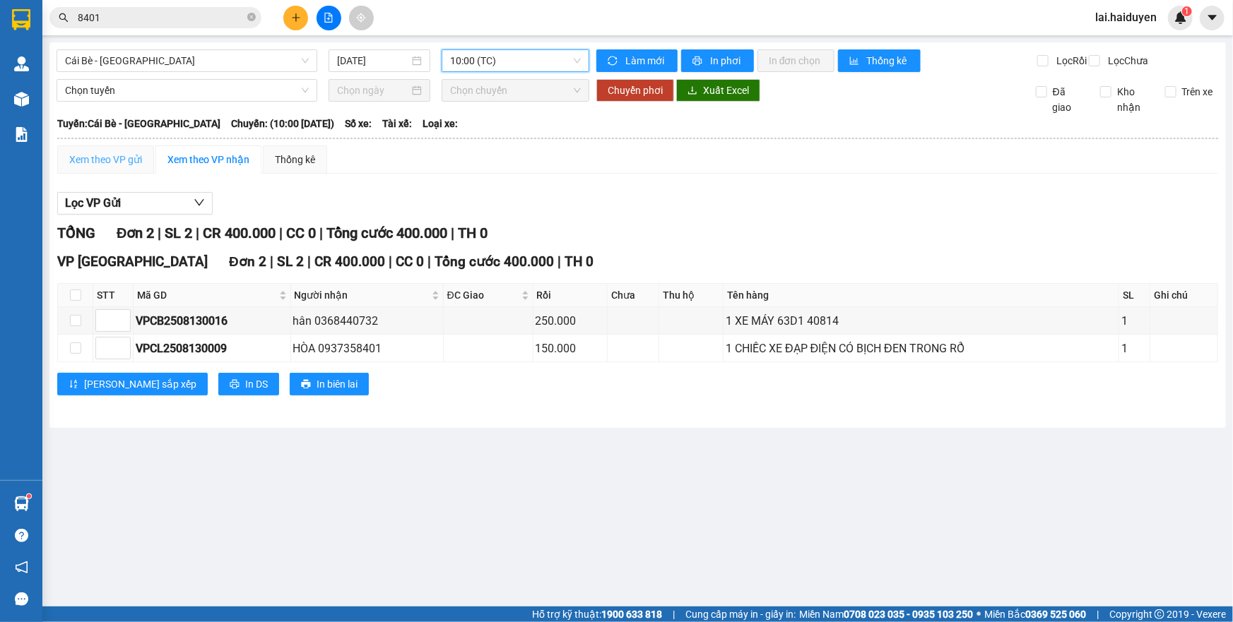
click at [99, 174] on div "Xem theo VP gửi" at bounding box center [105, 160] width 97 height 28
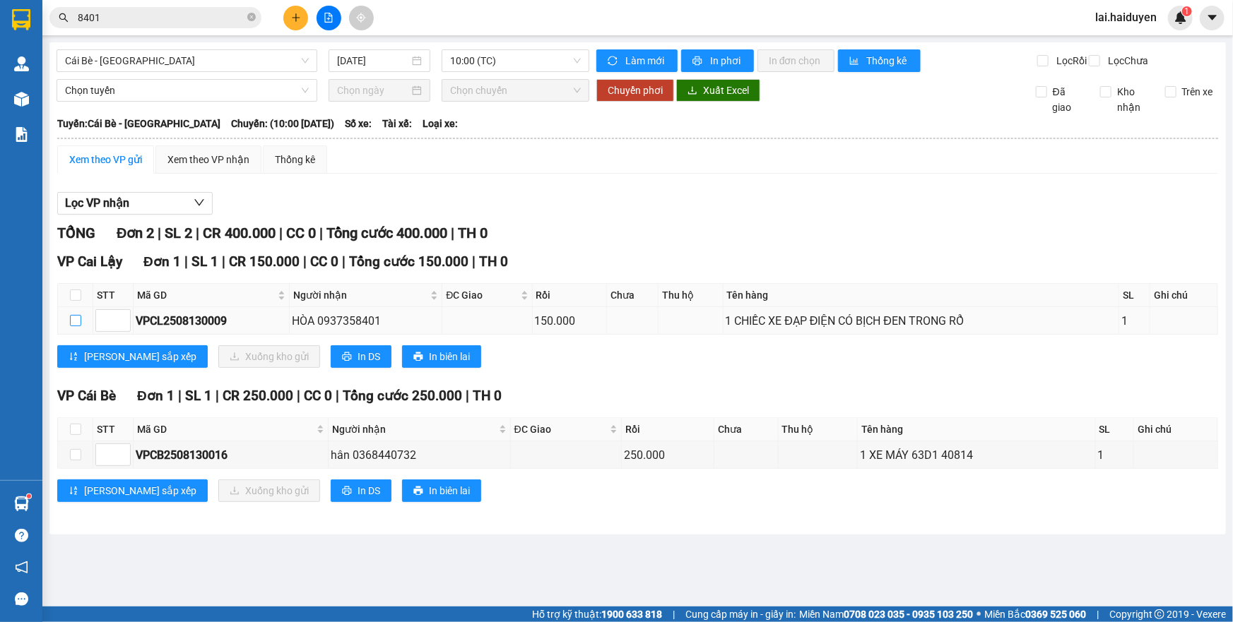
click at [71, 326] on input "checkbox" at bounding box center [75, 320] width 11 height 11
checkbox input "true"
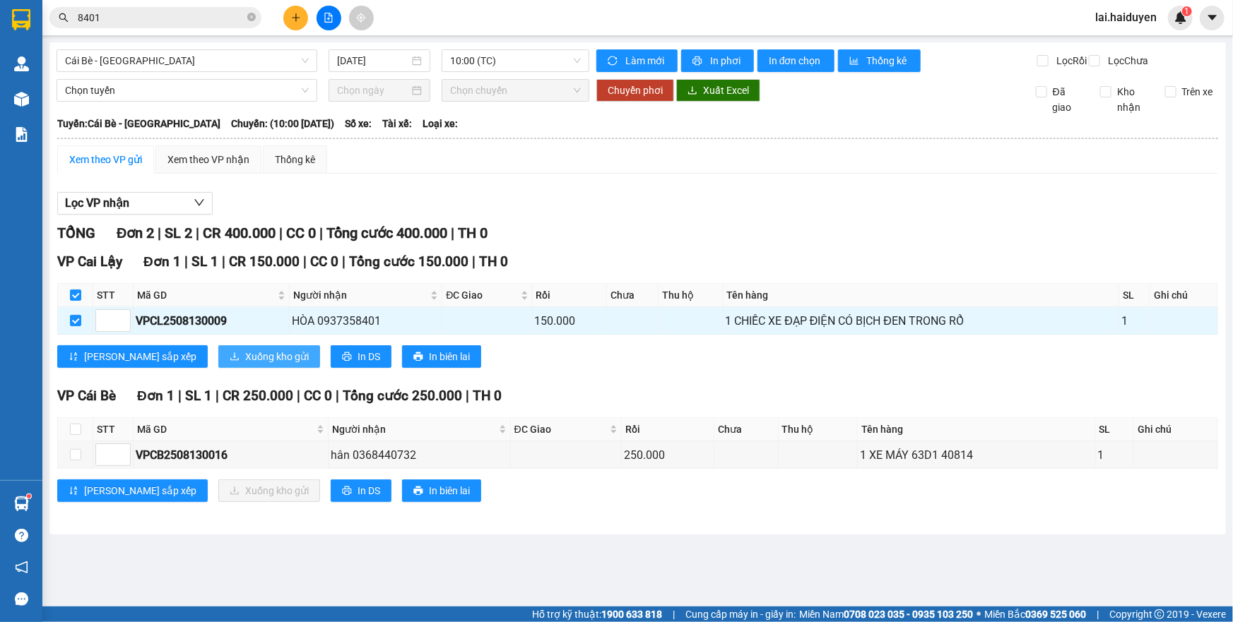
click at [245, 364] on span "Xuống kho gửi" at bounding box center [277, 357] width 64 height 16
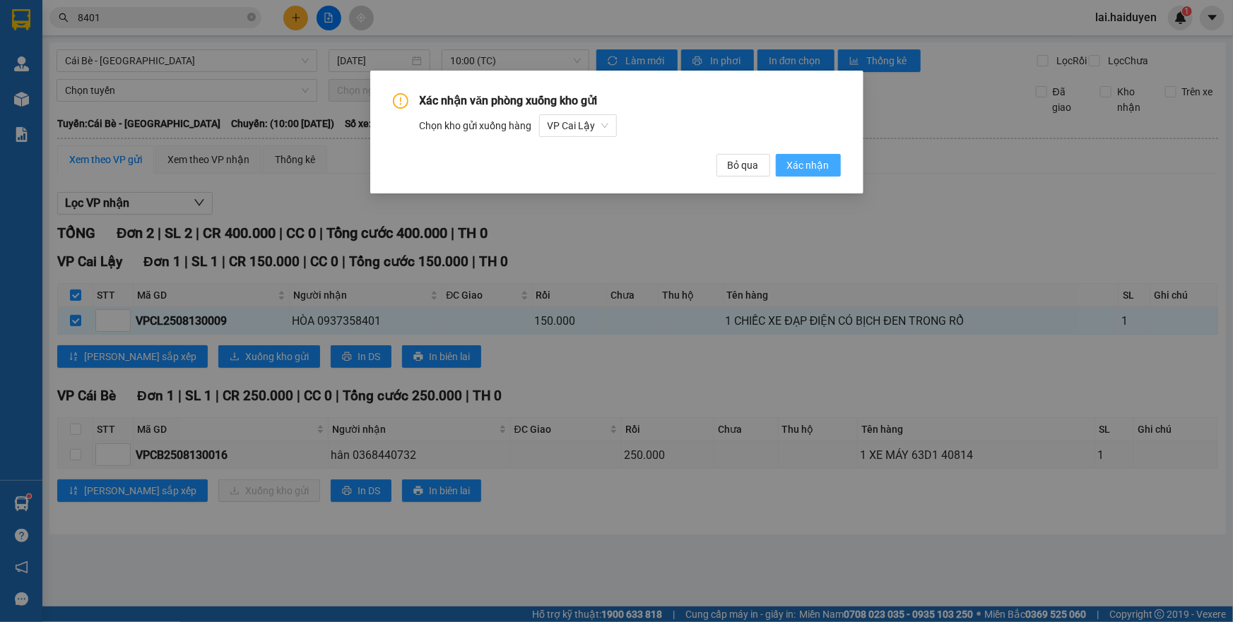
click at [814, 168] on span "Xác nhận" at bounding box center [808, 166] width 42 height 16
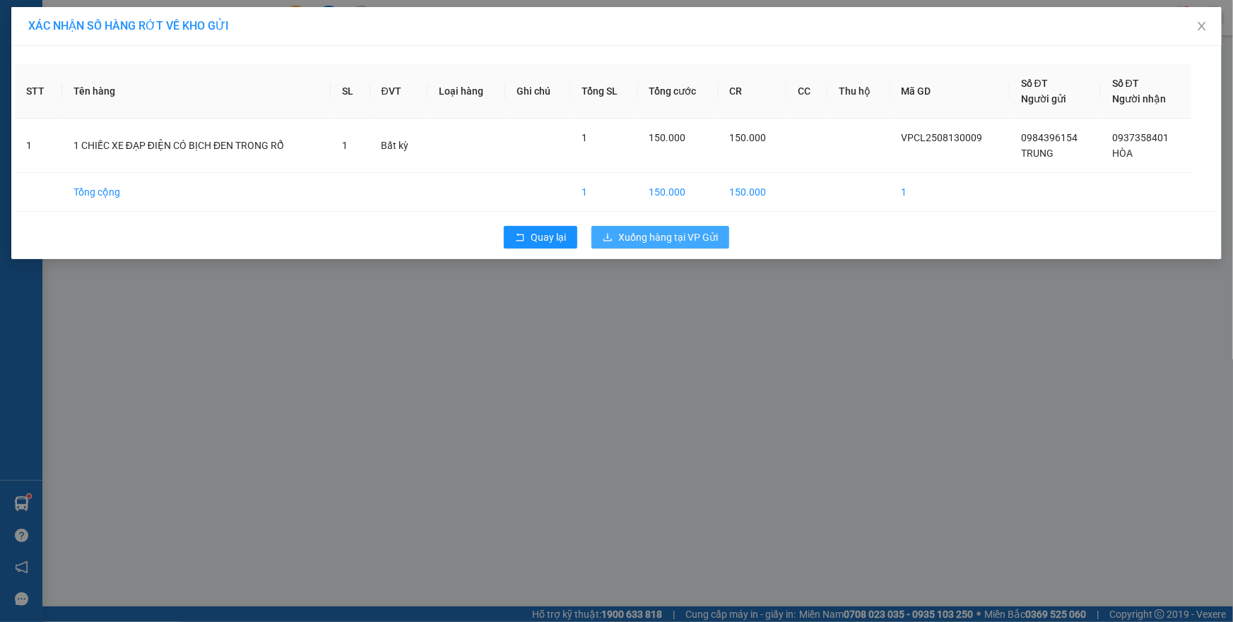
click at [678, 234] on span "Xuống hàng tại VP Gửi" at bounding box center [668, 238] width 100 height 16
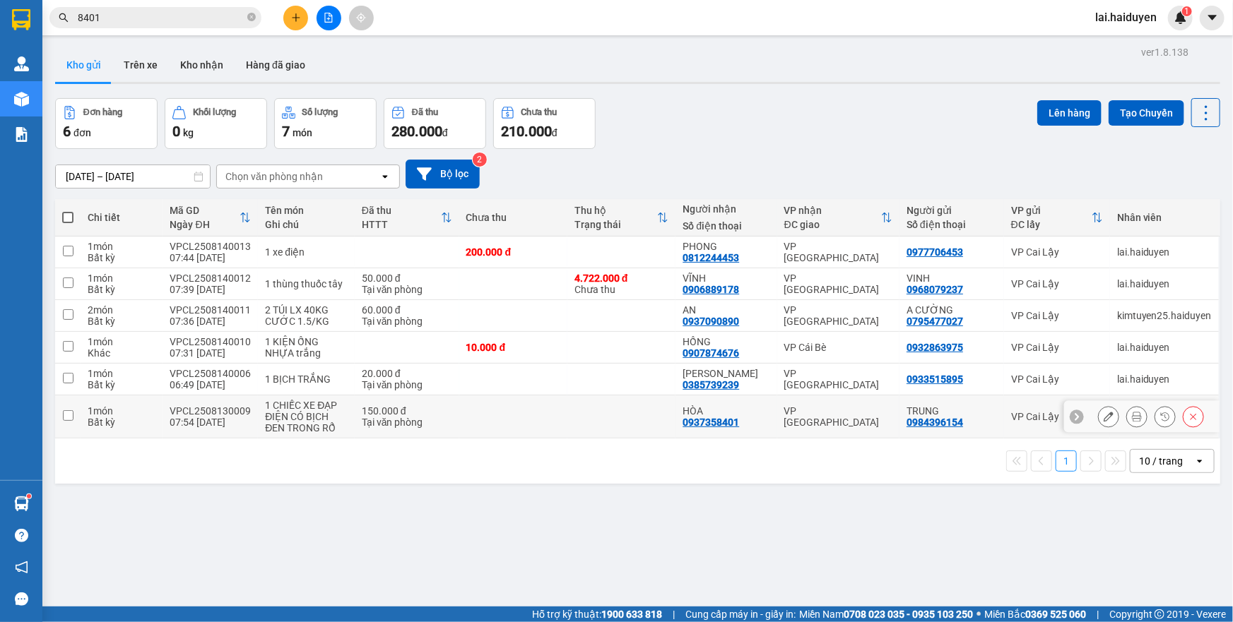
click at [210, 414] on div "VPCL2508130009" at bounding box center [210, 410] width 81 height 11
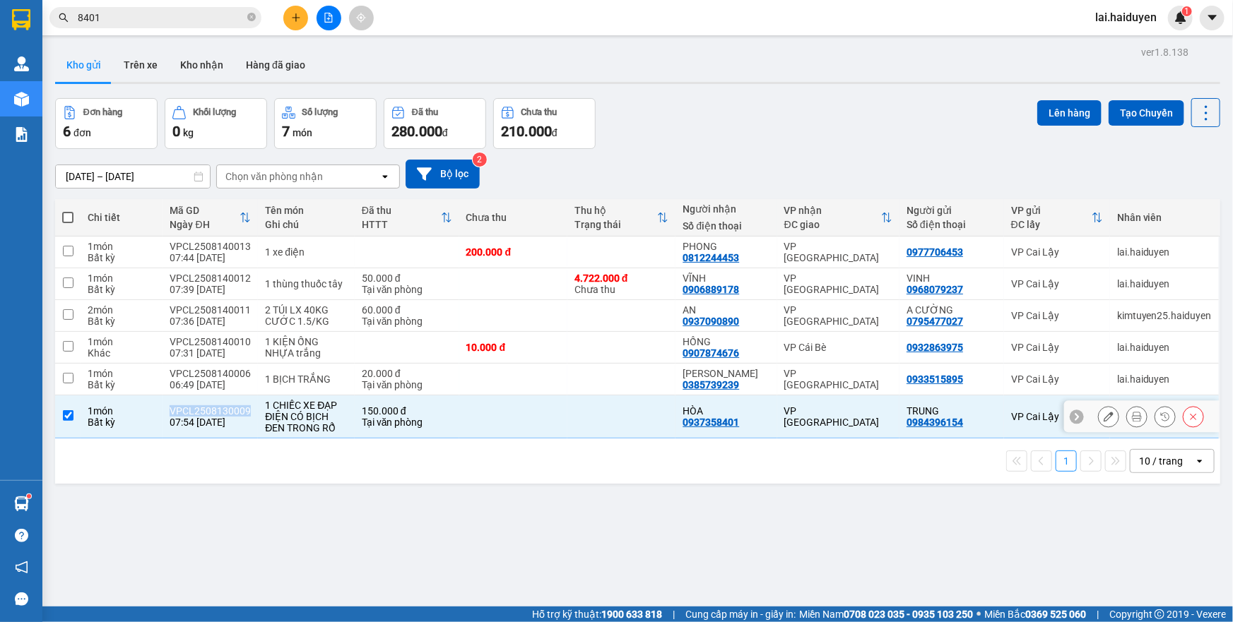
click at [210, 414] on div "VPCL2508130009" at bounding box center [210, 410] width 81 height 11
checkbox input "false"
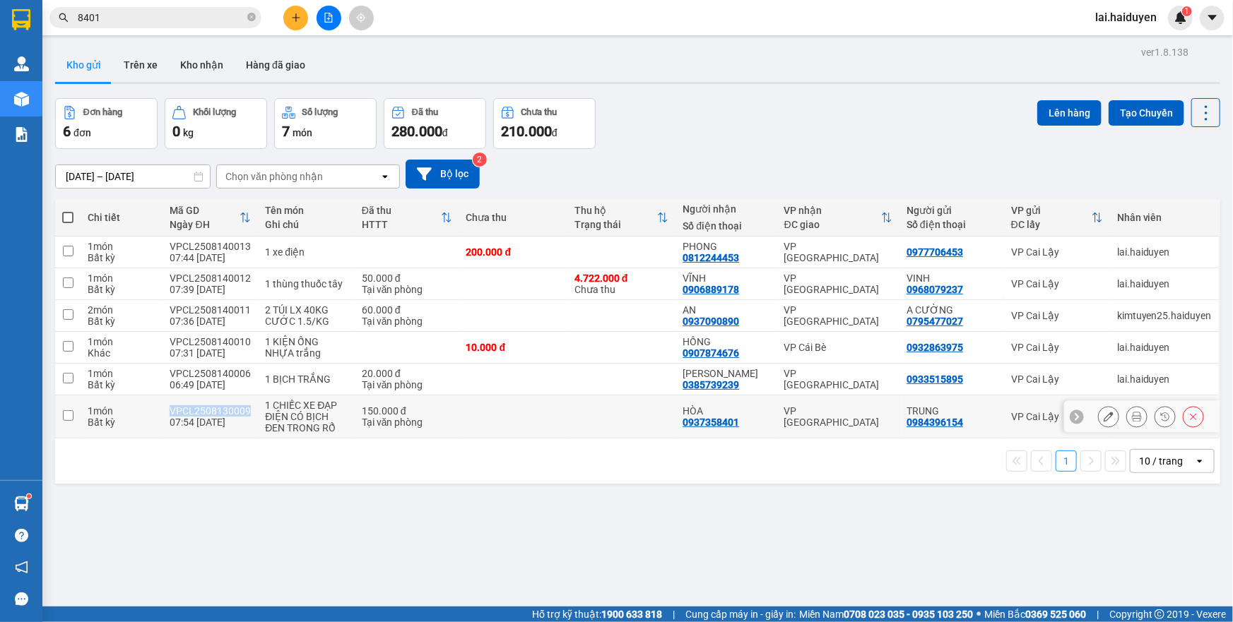
copy div "VPCL2508130009"
click at [247, 59] on button "Hàng đã giao" at bounding box center [276, 65] width 82 height 34
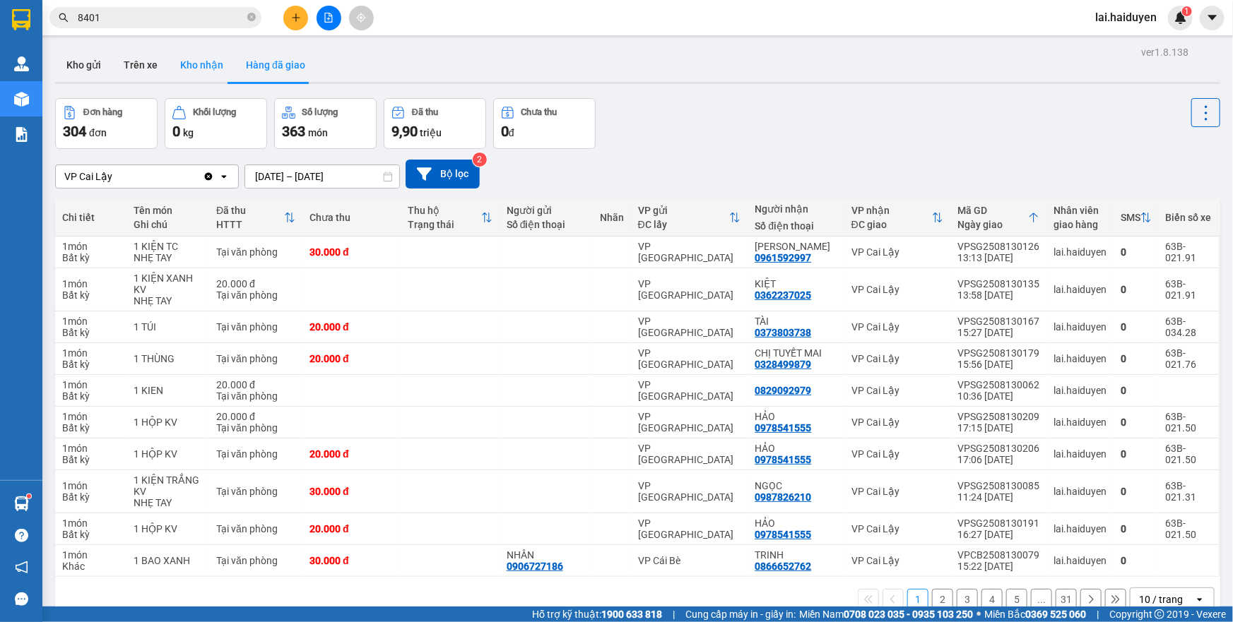
click at [205, 69] on button "Kho nhận" at bounding box center [202, 65] width 66 height 34
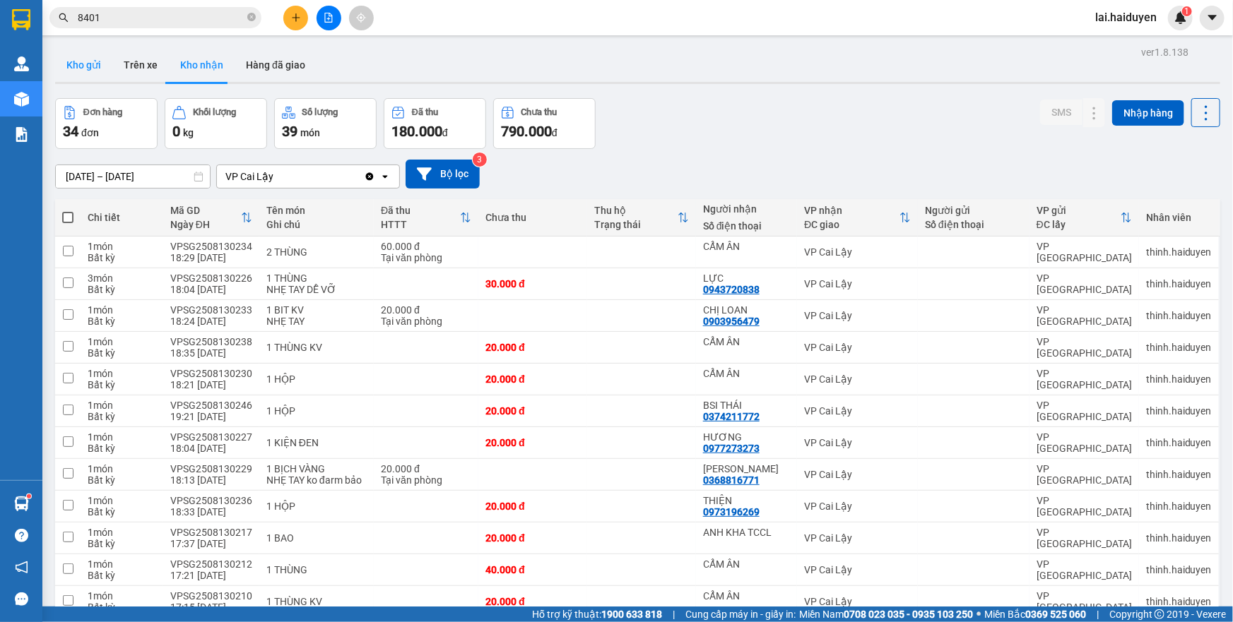
click at [85, 75] on button "Kho gửi" at bounding box center [83, 65] width 57 height 34
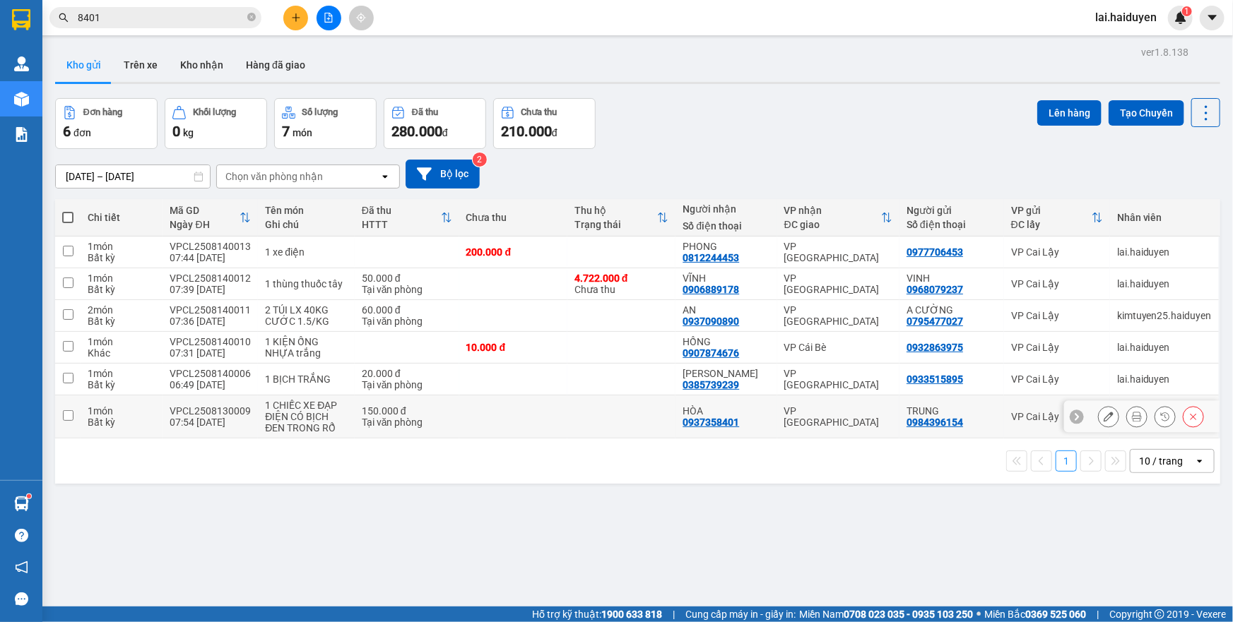
click at [355, 431] on td "150.000 đ Tại văn phòng" at bounding box center [407, 417] width 105 height 43
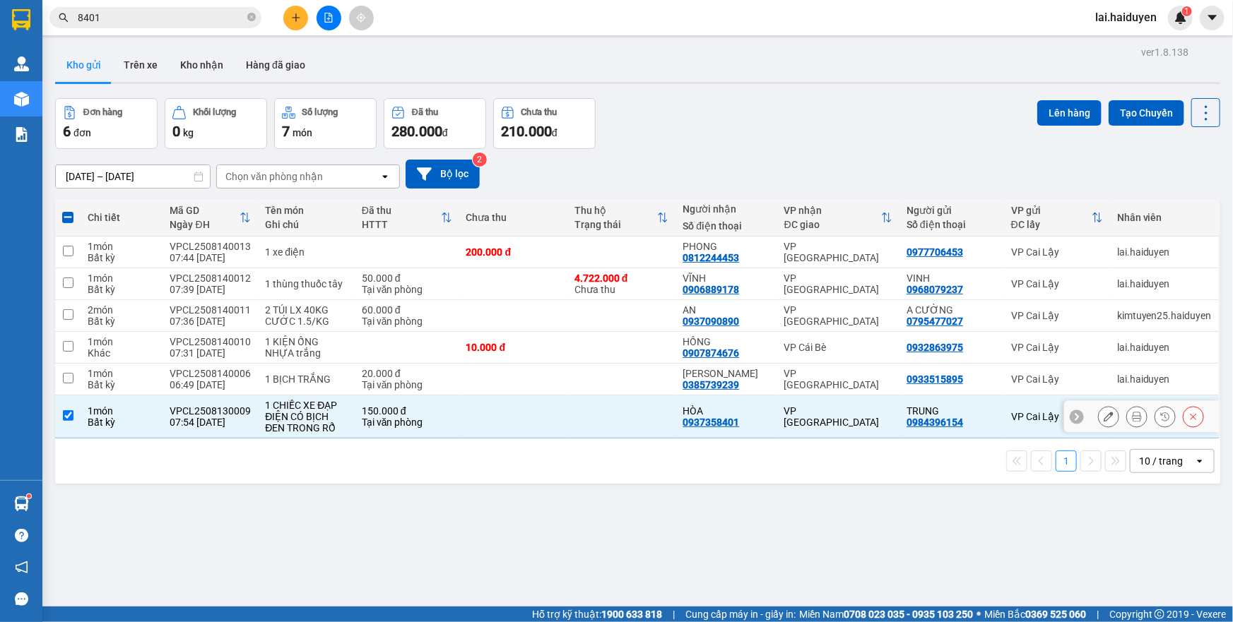
drag, startPoint x: 499, startPoint y: 419, endPoint x: 386, endPoint y: 283, distance: 176.6
click at [485, 403] on td at bounding box center [513, 417] width 108 height 43
checkbox input "false"
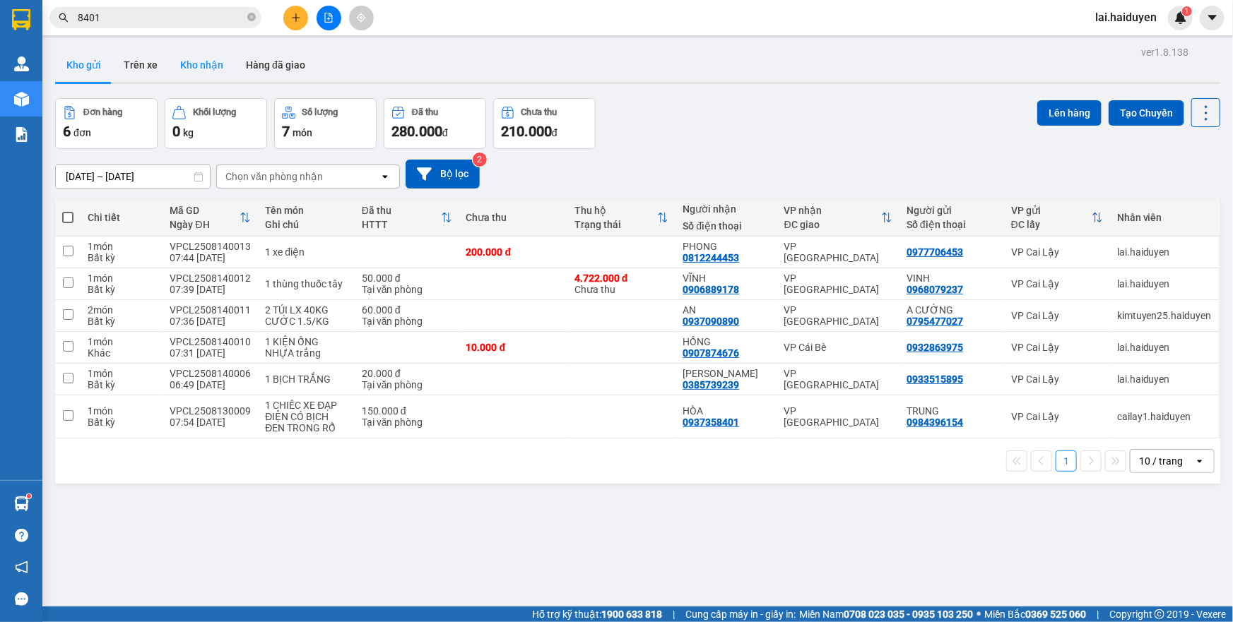
click at [212, 73] on button "Kho nhận" at bounding box center [202, 65] width 66 height 34
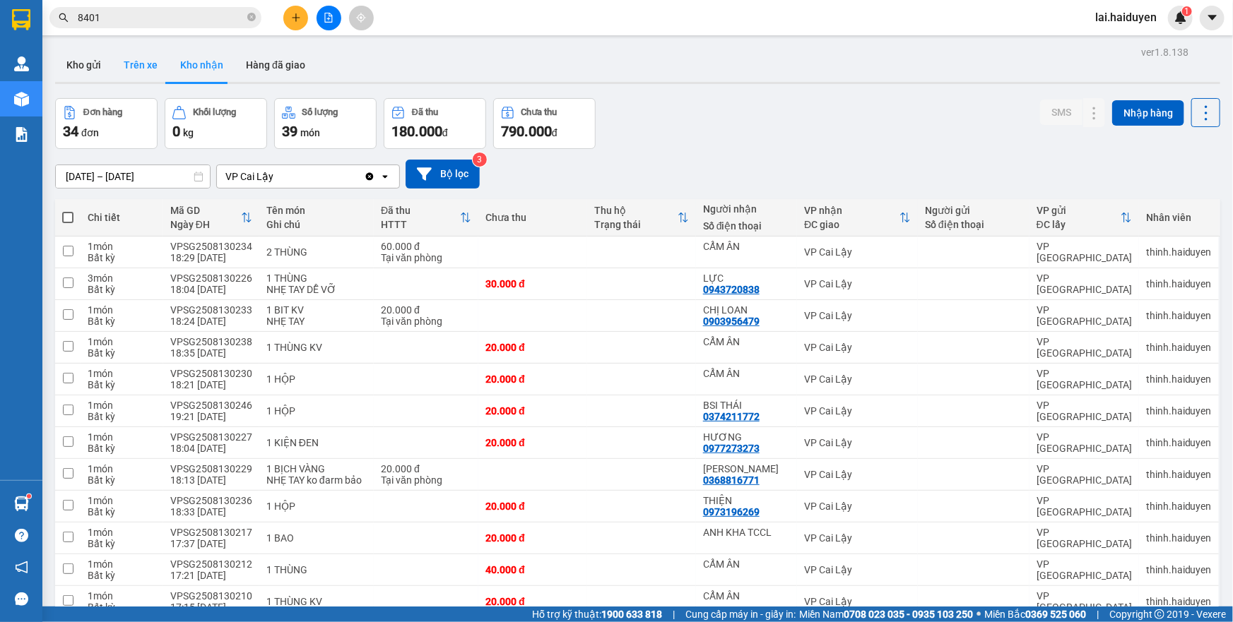
click at [136, 65] on button "Trên xe" at bounding box center [140, 65] width 57 height 34
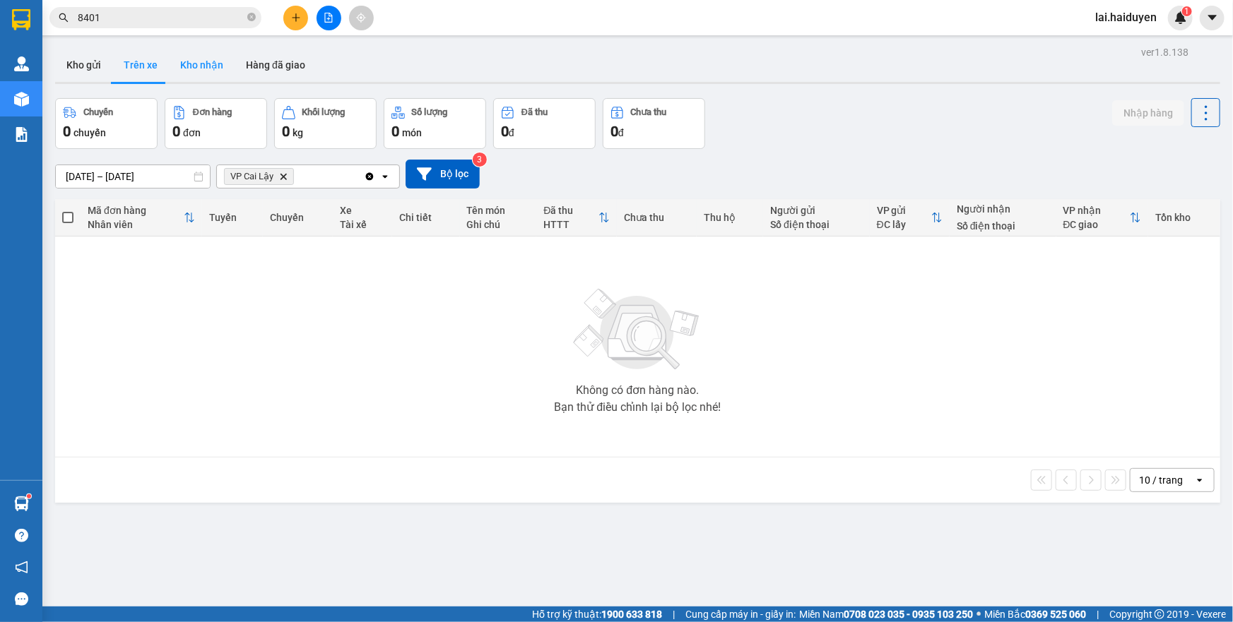
click at [203, 64] on button "Kho nhận" at bounding box center [202, 65] width 66 height 34
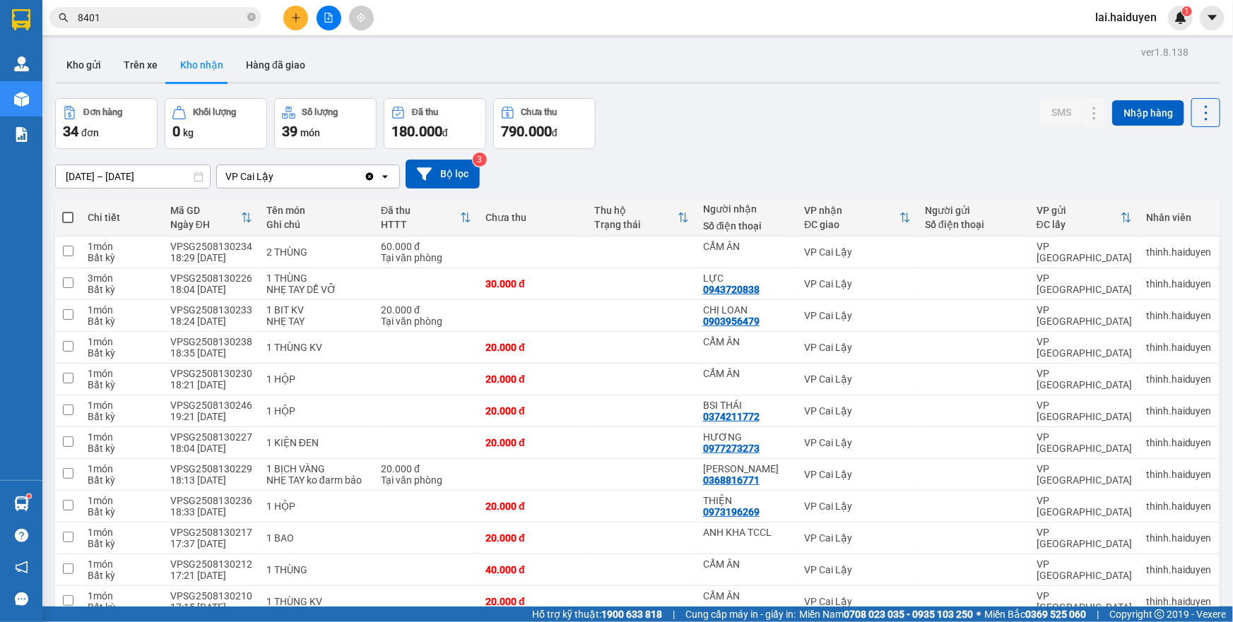
click at [167, 173] on input "11/08/2025 – 13/08/2025" at bounding box center [133, 176] width 154 height 23
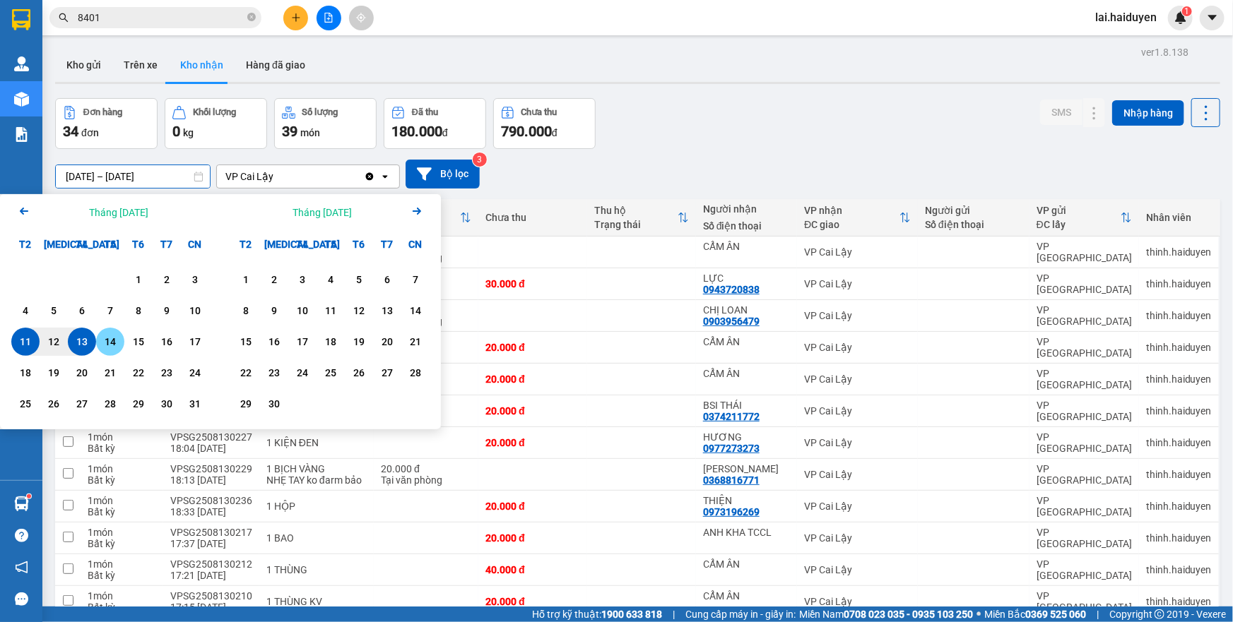
drag, startPoint x: 112, startPoint y: 347, endPoint x: 104, endPoint y: 347, distance: 8.5
click at [111, 347] on div "14" at bounding box center [110, 341] width 20 height 17
click at [19, 347] on div "11" at bounding box center [26, 341] width 20 height 17
type input "11/08/2025 – 14/08/2025"
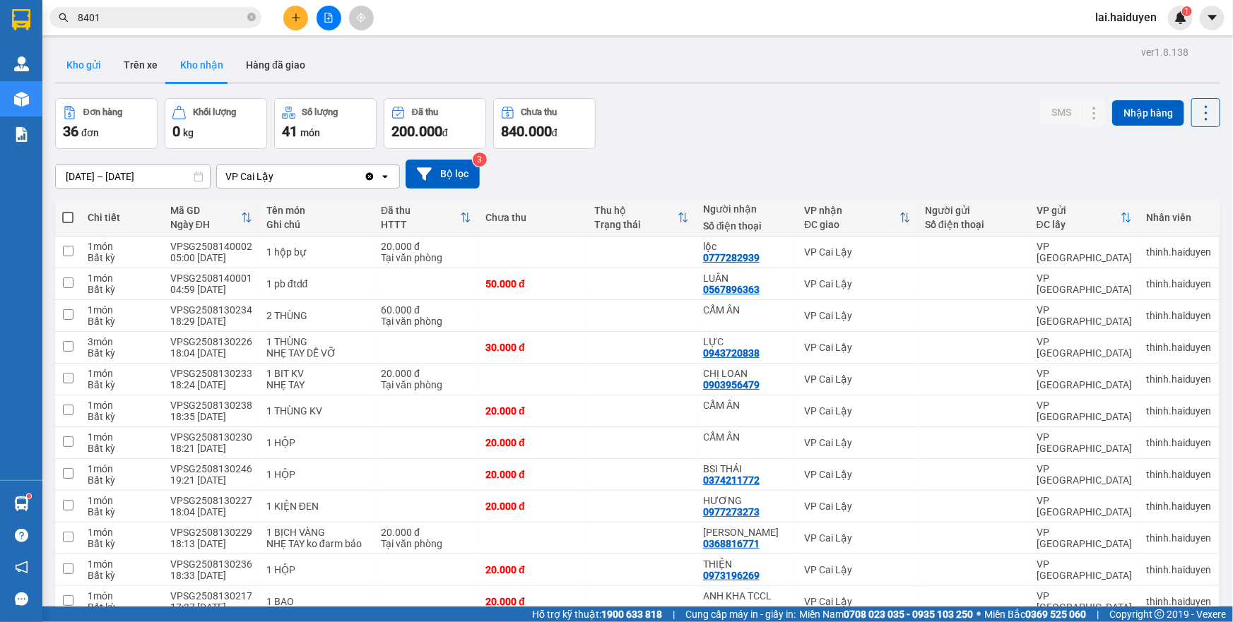
click at [67, 61] on button "Kho gửi" at bounding box center [83, 65] width 57 height 34
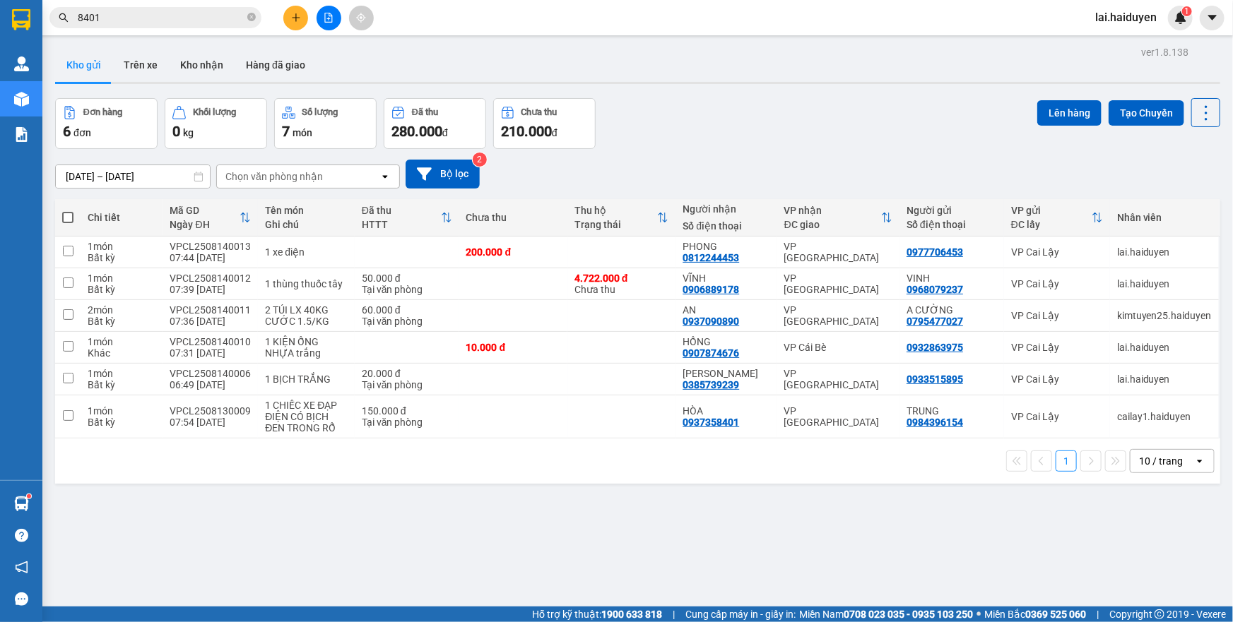
click at [131, 64] on button "Trên xe" at bounding box center [140, 65] width 57 height 34
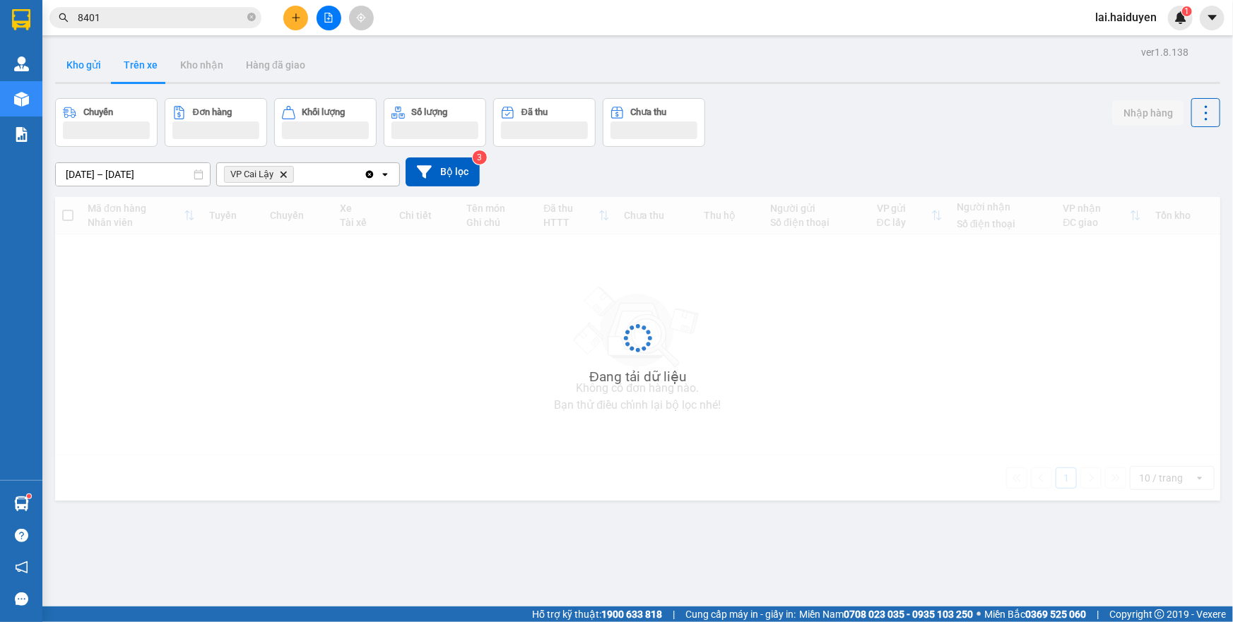
click at [131, 64] on button "Trên xe" at bounding box center [140, 65] width 57 height 34
click at [127, 179] on input "11/08/2025 – 13/08/2025" at bounding box center [133, 174] width 154 height 23
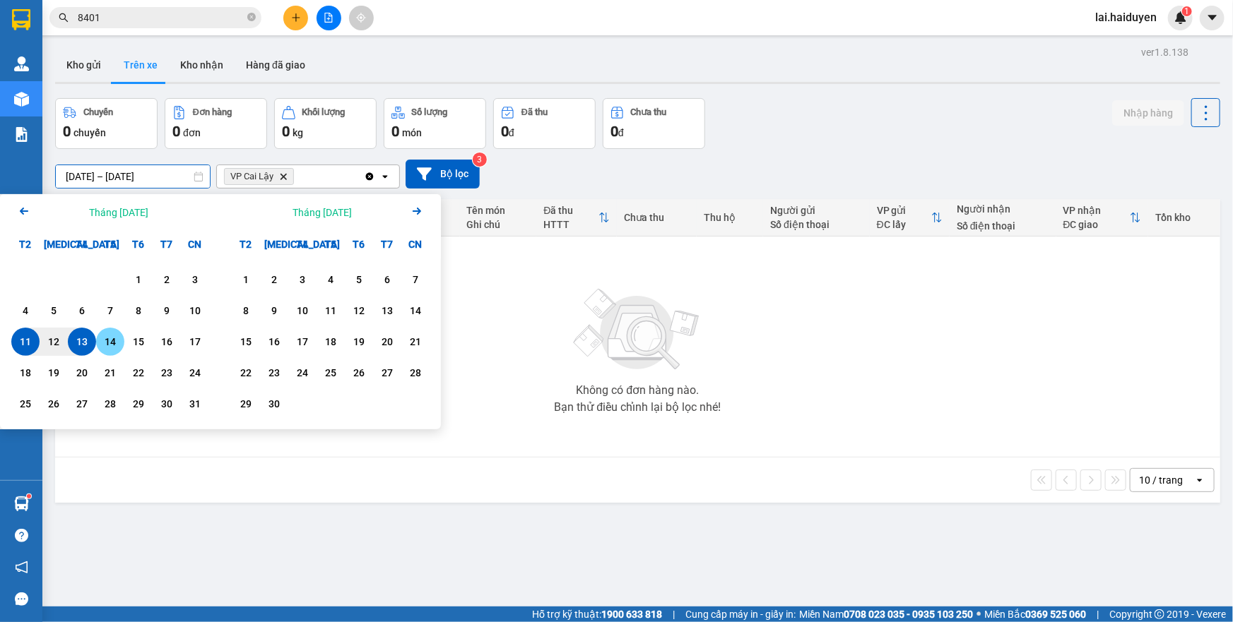
click at [105, 347] on div "14" at bounding box center [110, 341] width 20 height 17
click at [24, 340] on div "11" at bounding box center [26, 341] width 20 height 17
type input "11/08/2025 – 14/08/2025"
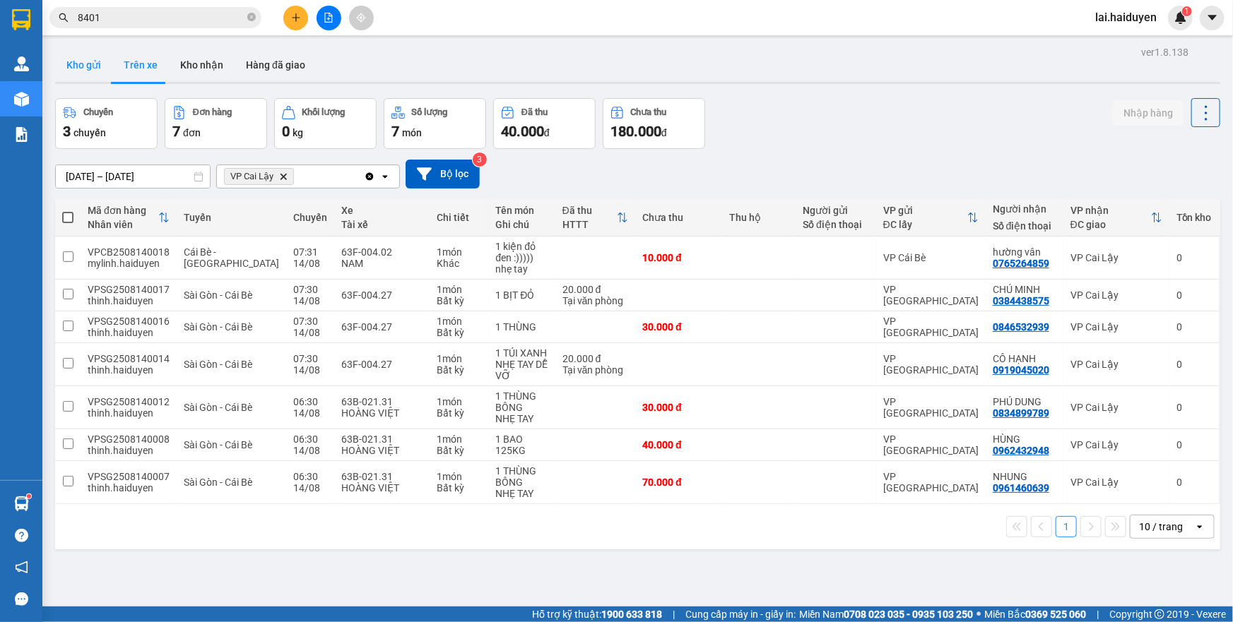
click at [99, 66] on button "Kho gửi" at bounding box center [83, 65] width 57 height 34
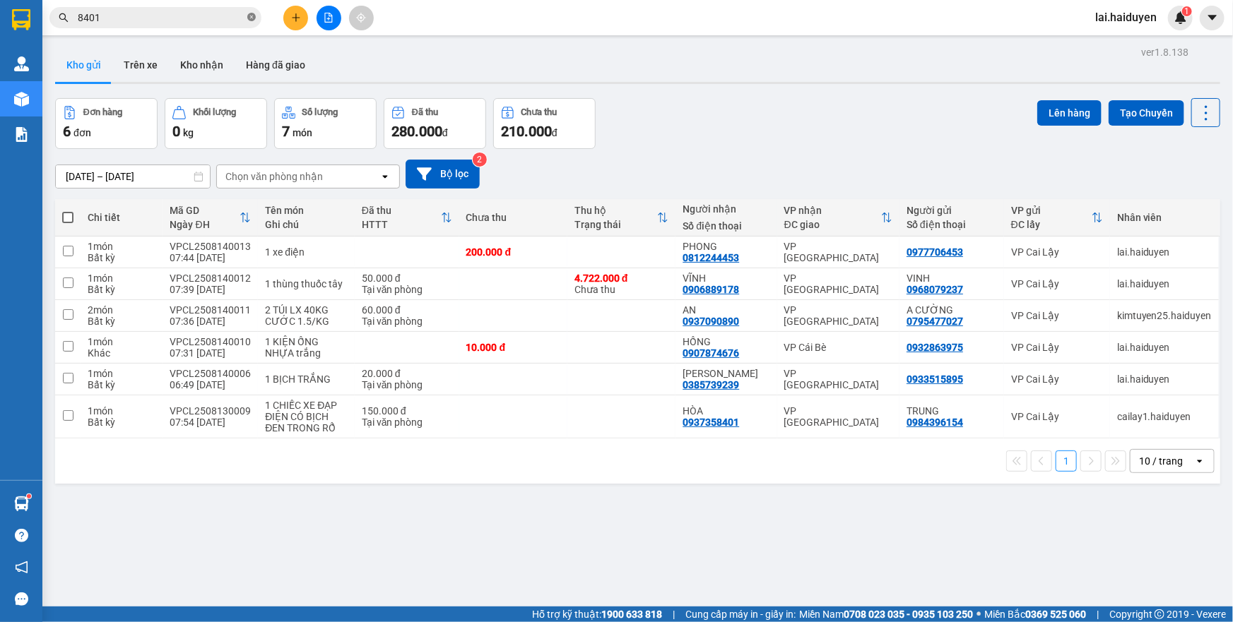
click at [251, 16] on icon "close-circle" at bounding box center [251, 17] width 8 height 8
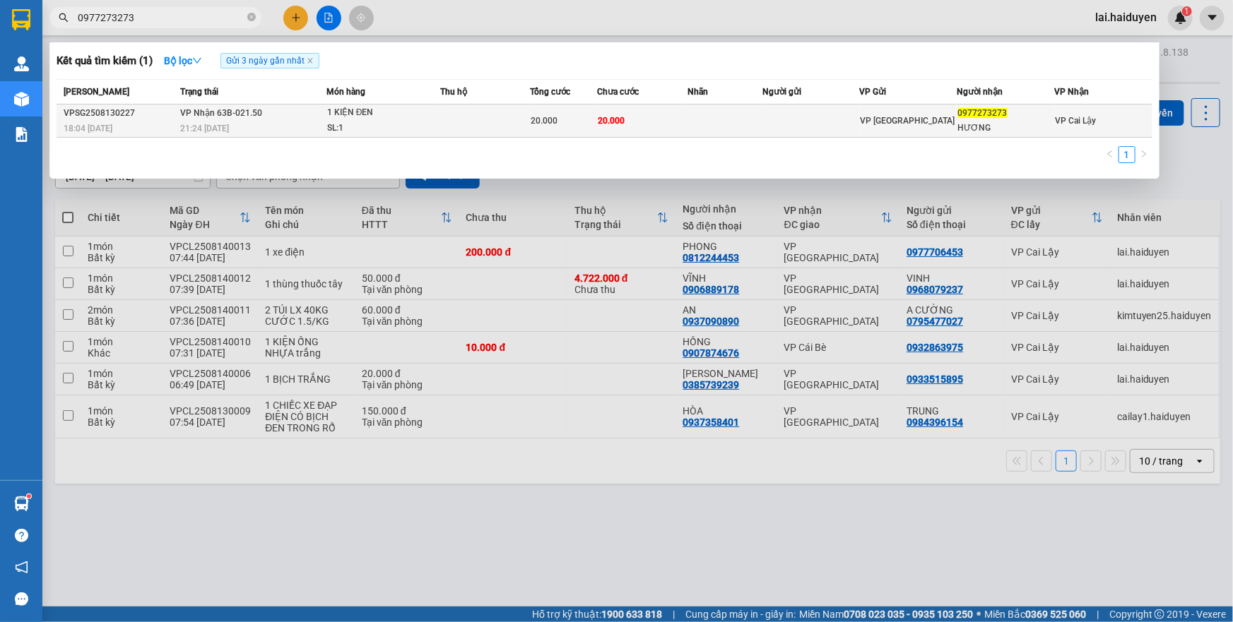
type input "0977273273"
click at [620, 121] on span "20.000" at bounding box center [611, 121] width 27 height 10
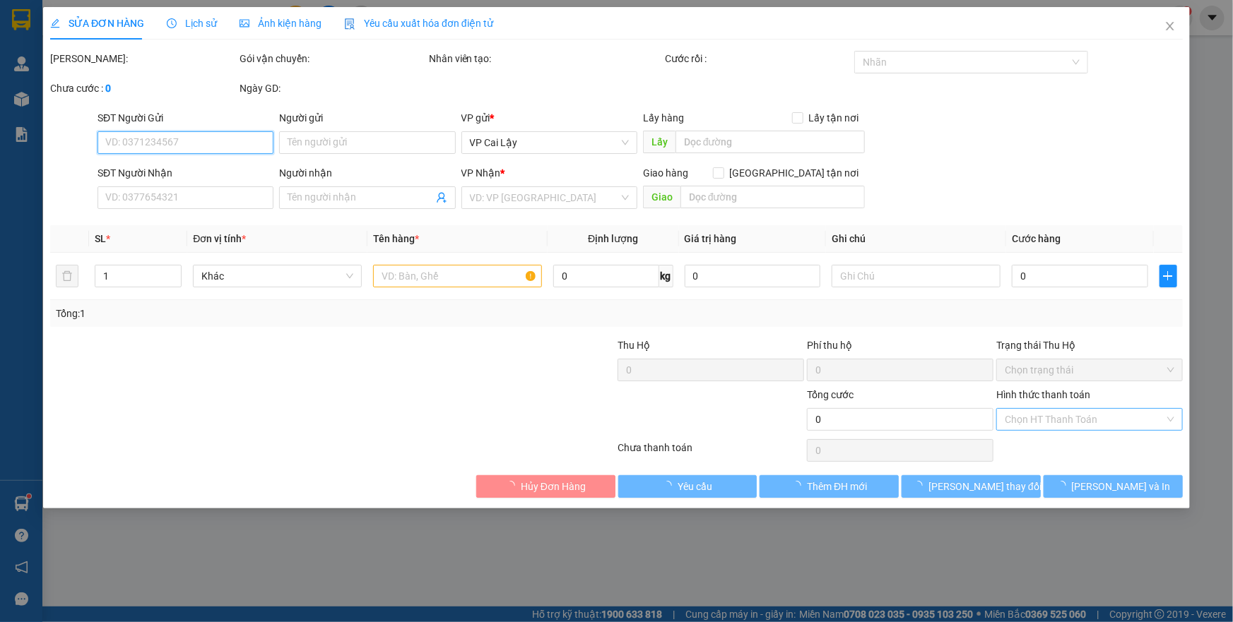
type input "0977273273"
type input "HƯƠNG"
type input "20.000"
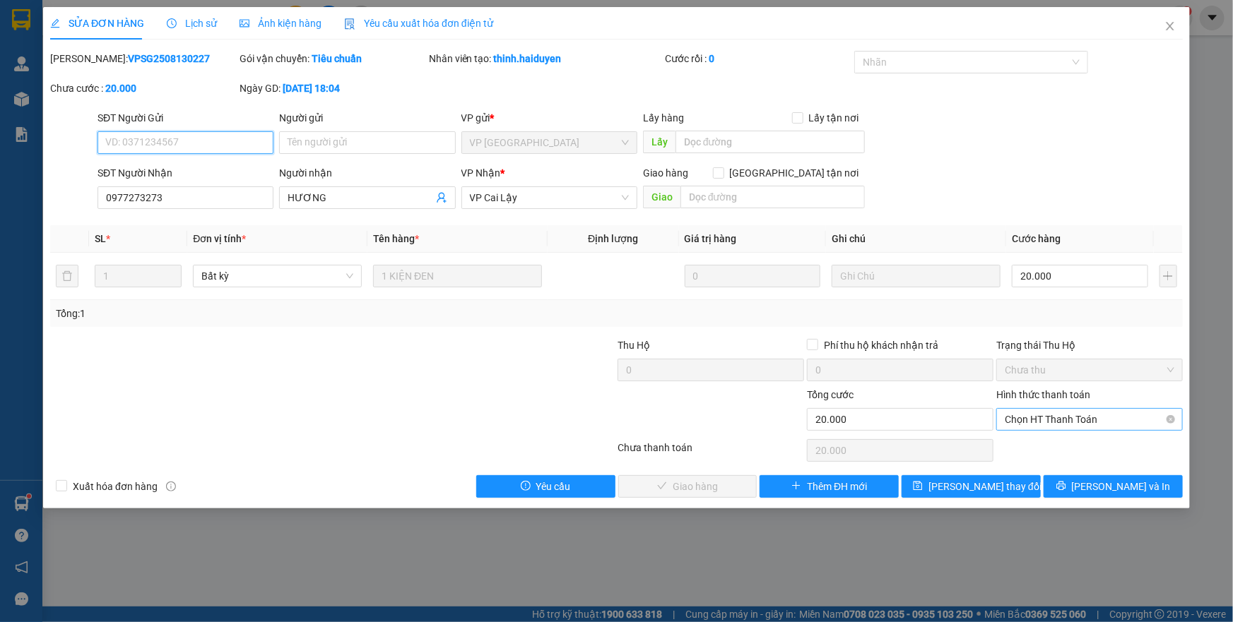
click at [1038, 418] on span "Chọn HT Thanh Toán" at bounding box center [1089, 419] width 170 height 21
drag, startPoint x: 1036, startPoint y: 441, endPoint x: 786, endPoint y: 471, distance: 251.1
click at [1033, 443] on div "Tại văn phòng" at bounding box center [1089, 447] width 170 height 16
type input "0"
click at [737, 483] on button "Lưu và Giao hàng" at bounding box center [687, 486] width 139 height 23
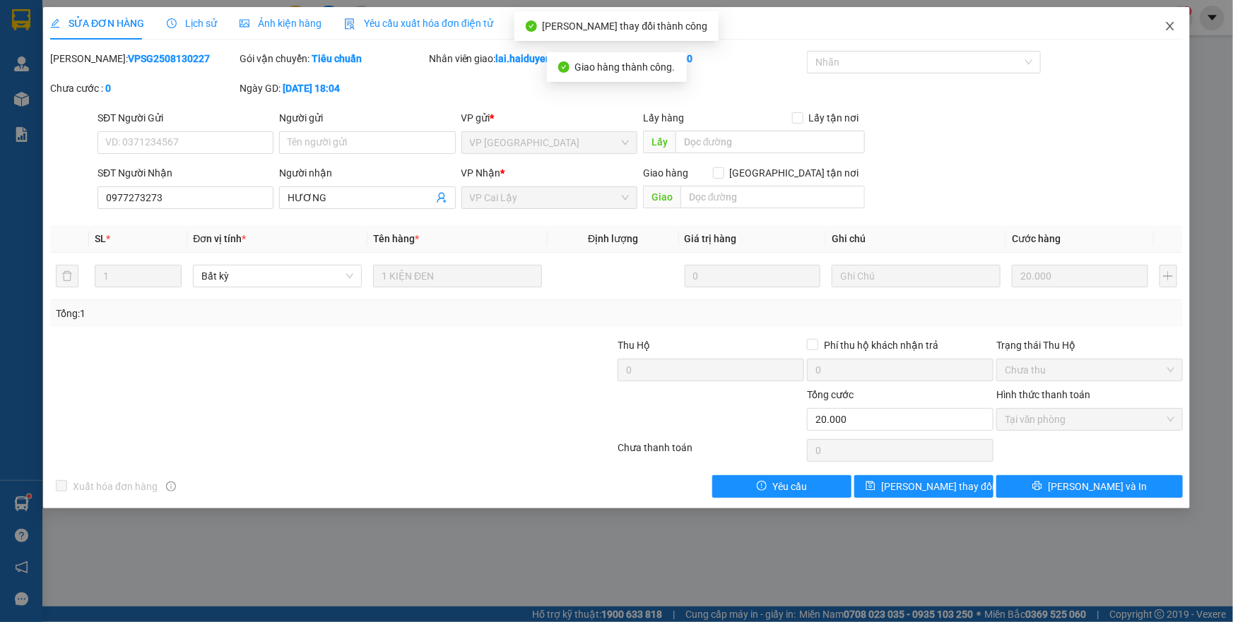
click at [1171, 32] on icon "close" at bounding box center [1169, 25] width 11 height 11
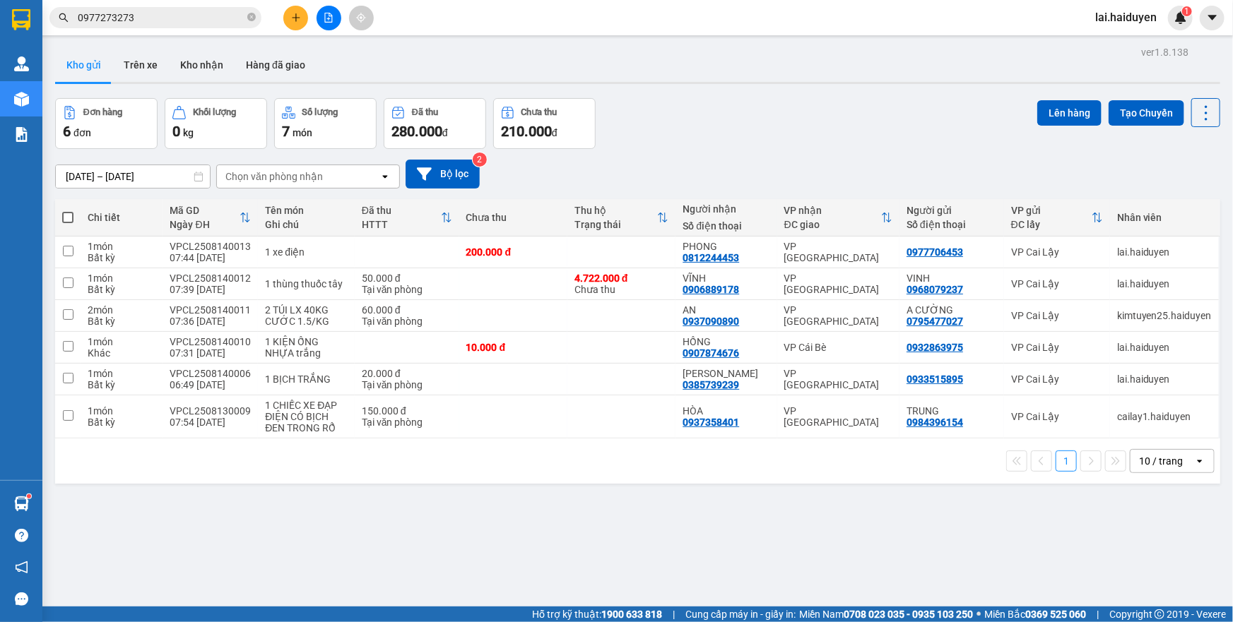
click at [642, 112] on div "Đơn hàng 6 đơn Khối lượng 0 kg Số lượng 7 món Đã thu 280.000 đ Chưa thu 210.000…" at bounding box center [637, 123] width 1165 height 51
click at [540, 289] on td at bounding box center [513, 284] width 108 height 32
checkbox input "true"
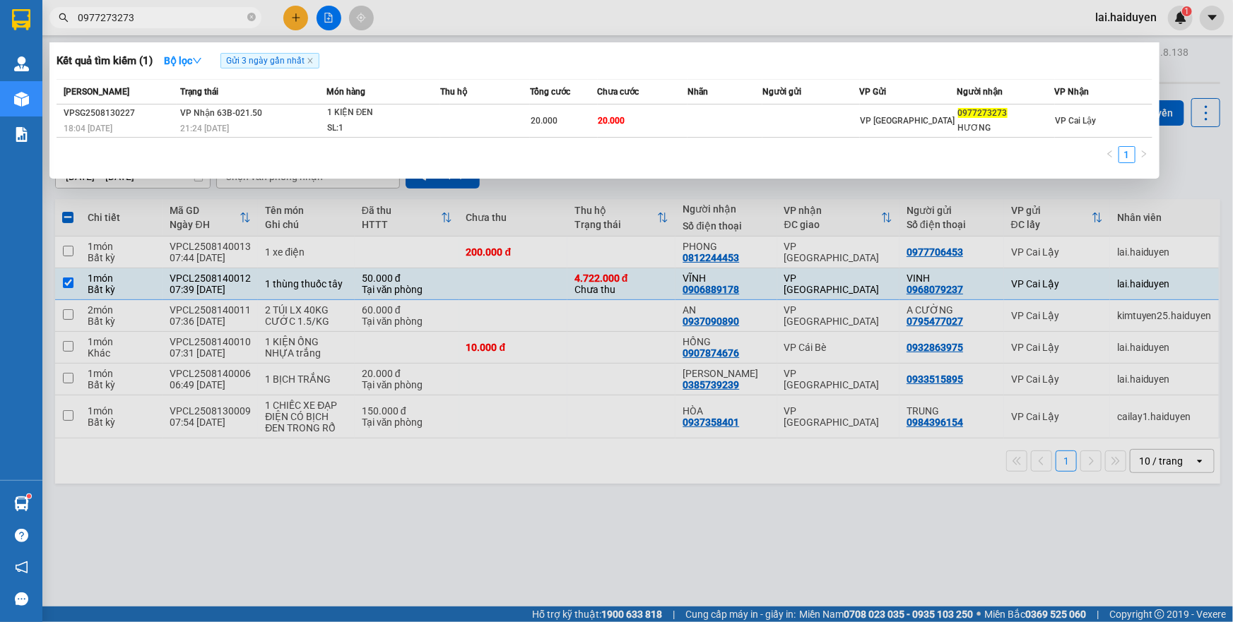
click at [205, 16] on input "0977273273" at bounding box center [161, 18] width 167 height 16
click at [526, 17] on div at bounding box center [616, 311] width 1233 height 622
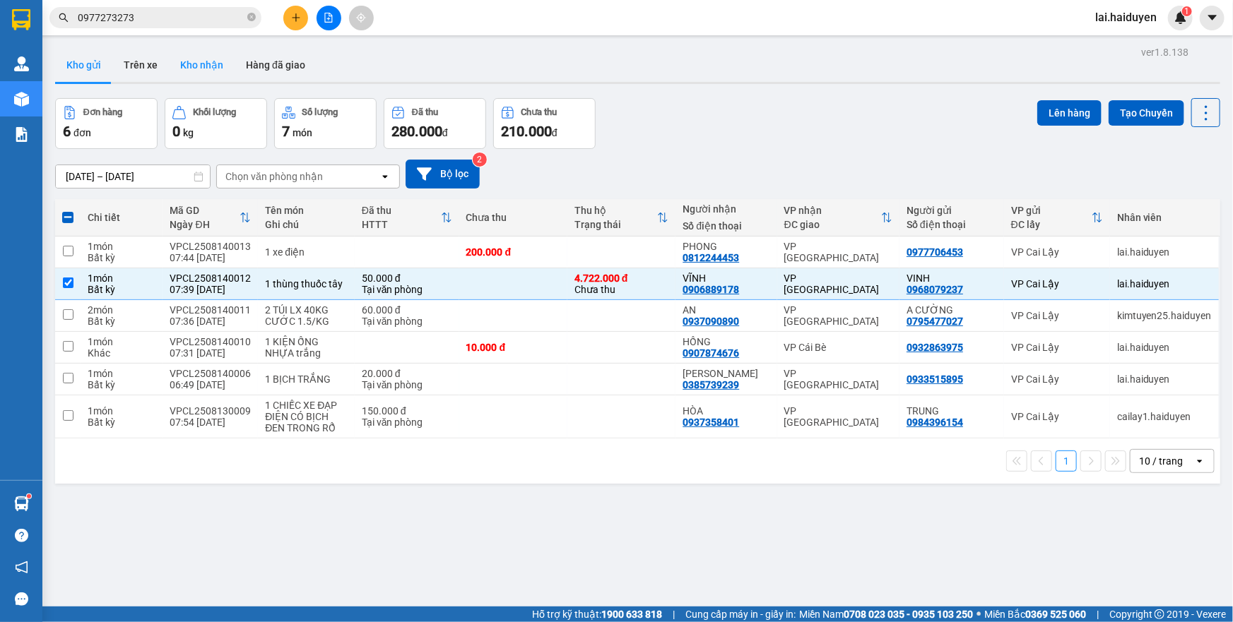
click at [206, 73] on button "Kho nhận" at bounding box center [202, 65] width 66 height 34
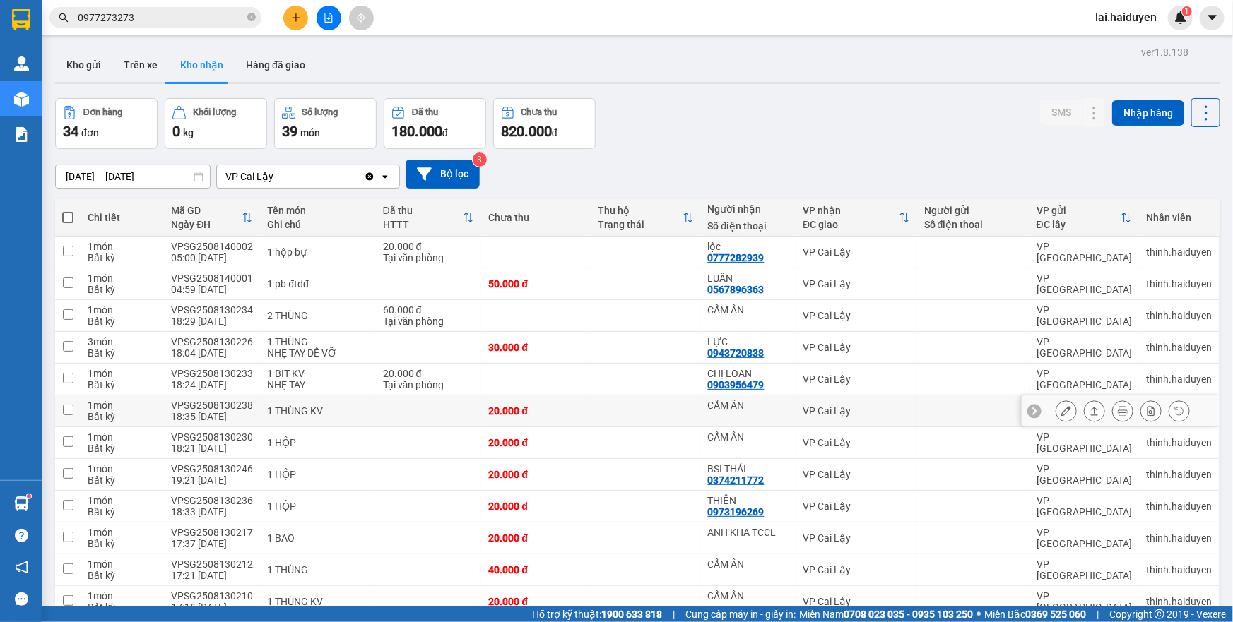
scroll to position [128, 0]
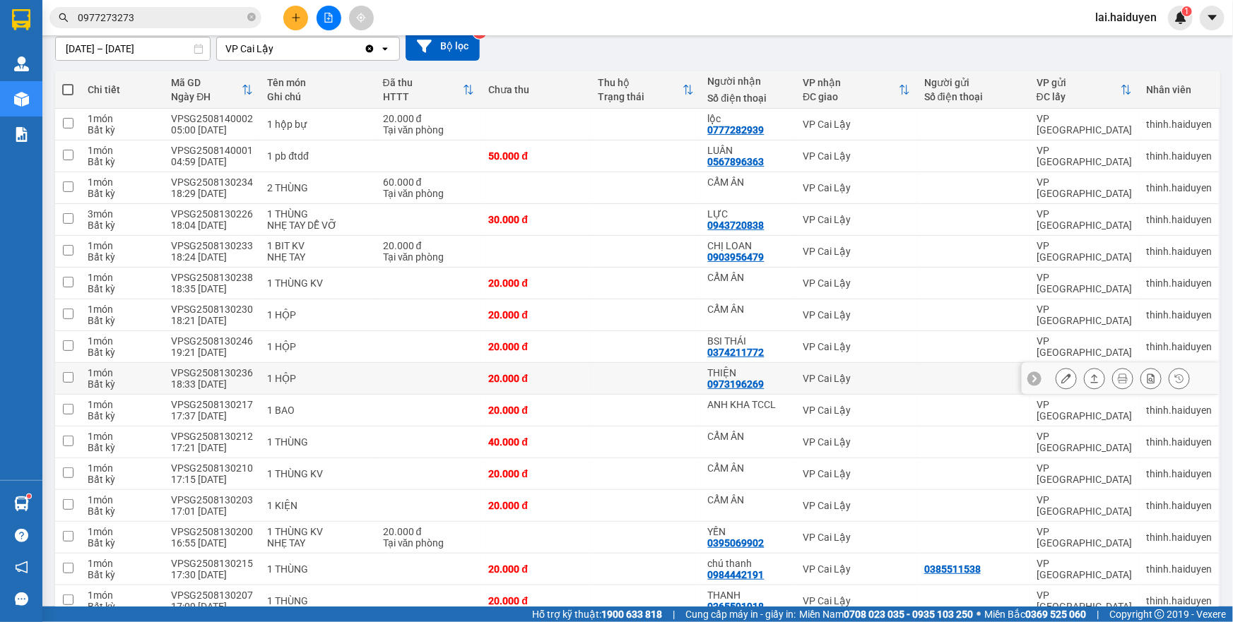
click at [650, 374] on td at bounding box center [645, 379] width 109 height 32
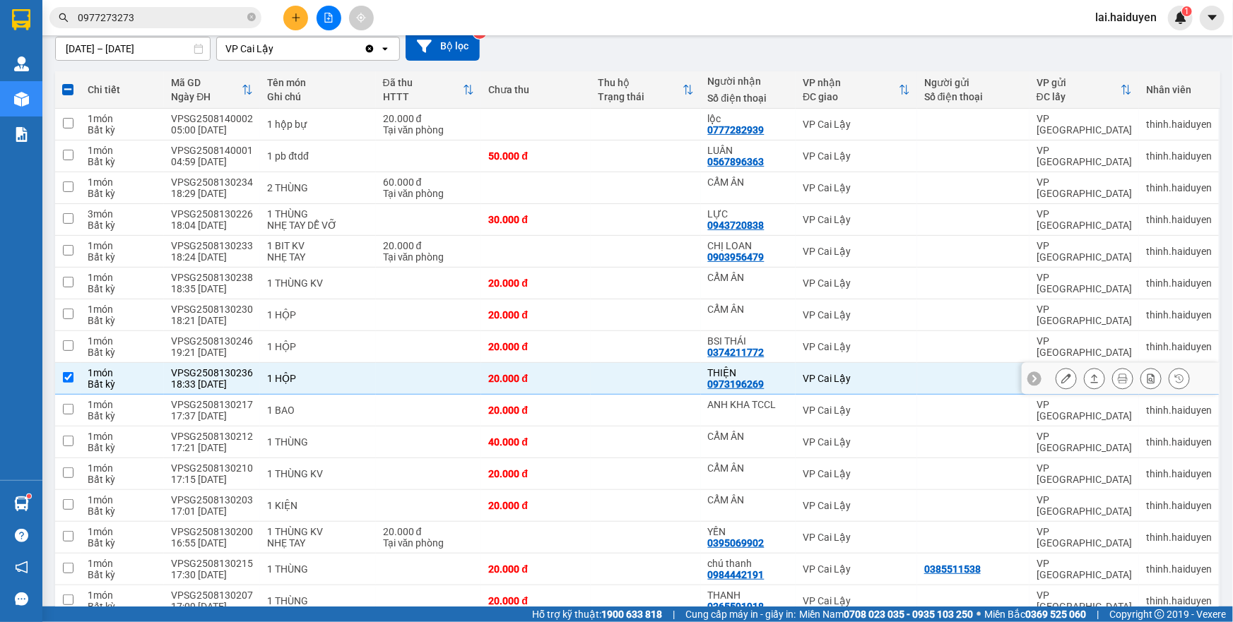
click at [195, 367] on div "VPSG2508130236" at bounding box center [212, 372] width 82 height 11
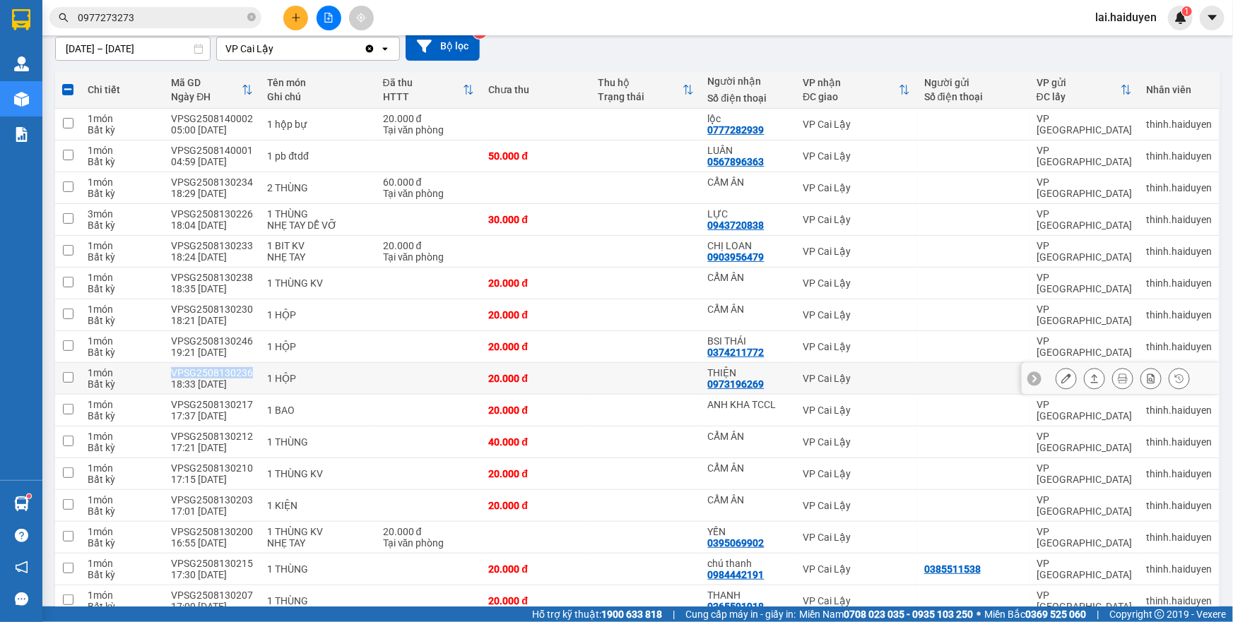
click at [195, 367] on div "VPSG2508130236" at bounding box center [212, 372] width 82 height 11
checkbox input "true"
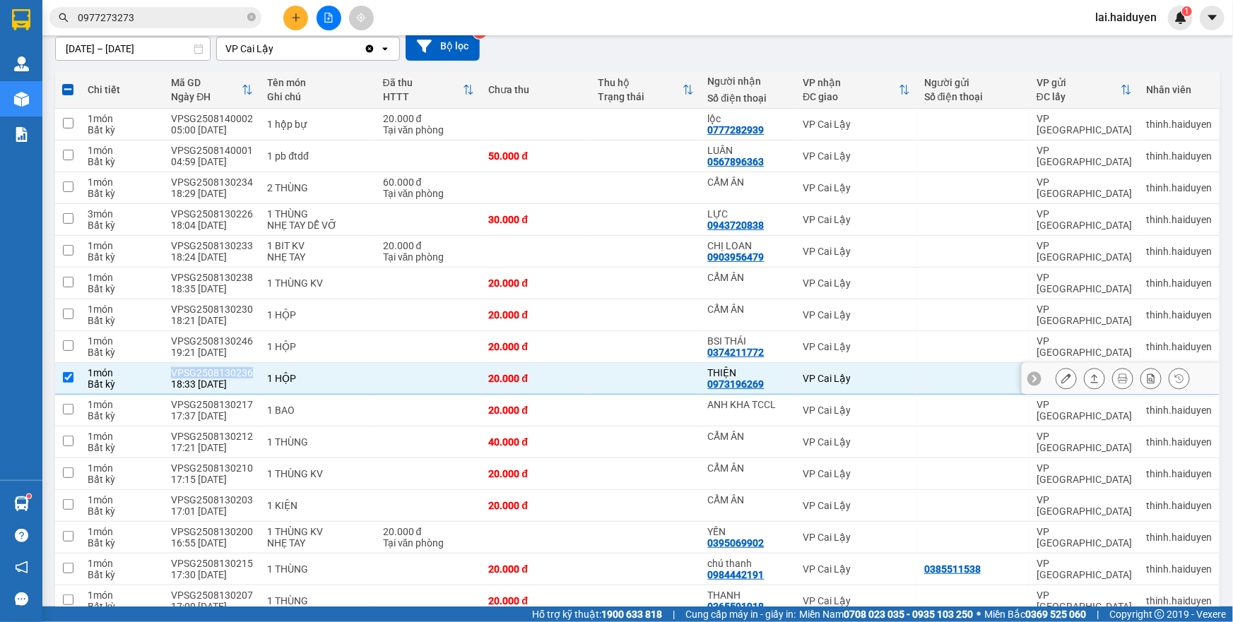
copy div "VPSG2508130236"
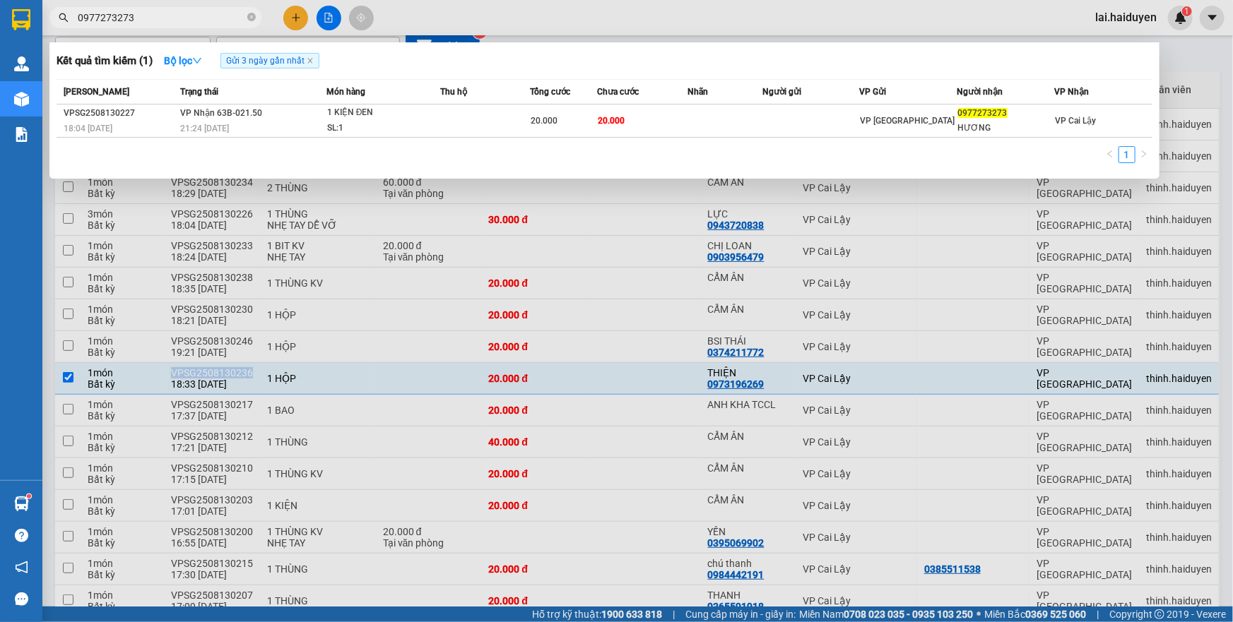
click at [185, 19] on input "0977273273" at bounding box center [161, 18] width 167 height 16
paste input "VPSG2508130236"
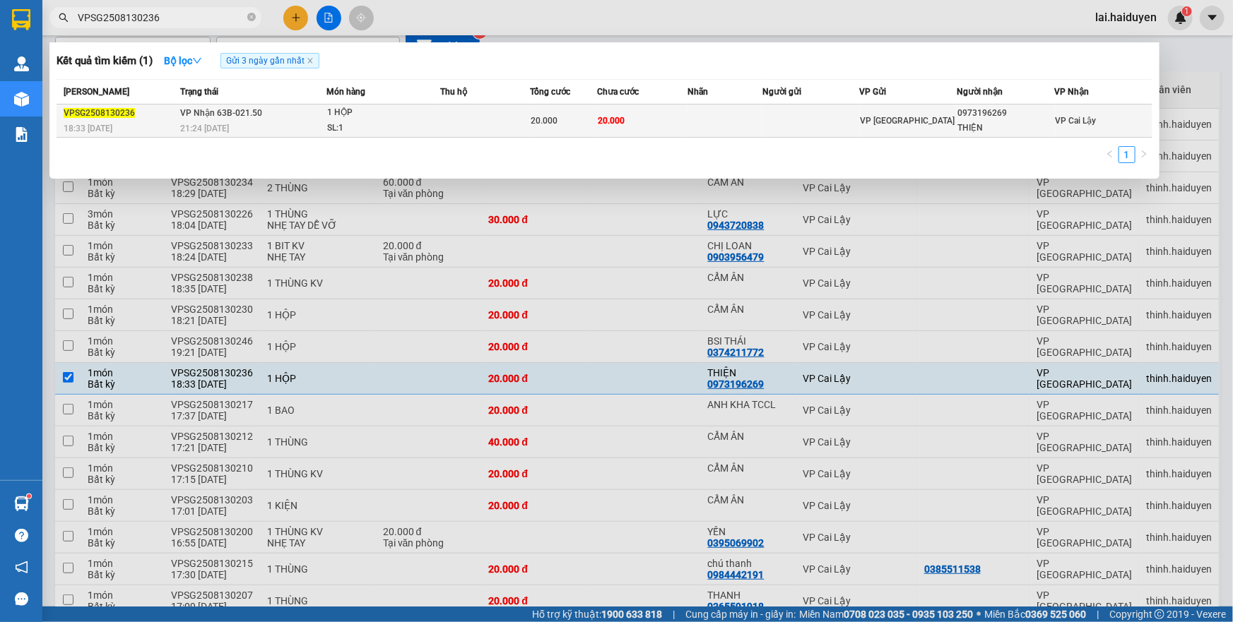
type input "VPSG2508130236"
click at [510, 117] on td at bounding box center [485, 121] width 90 height 33
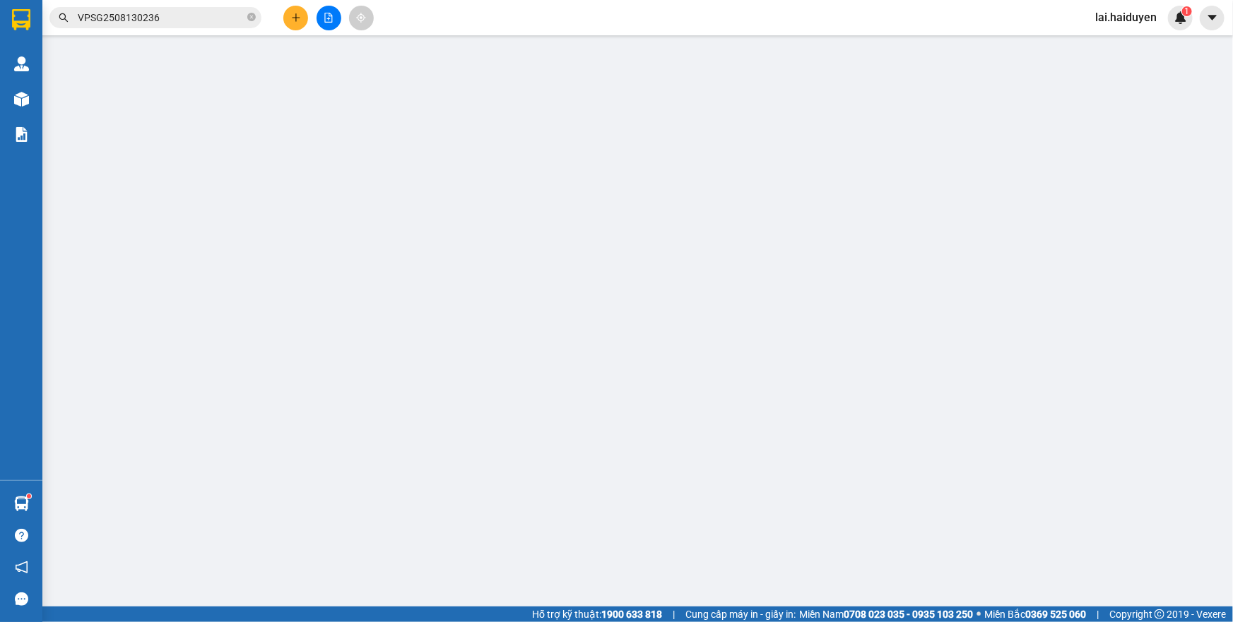
type input "0973196269"
type input "THIỆN"
type input "20.000"
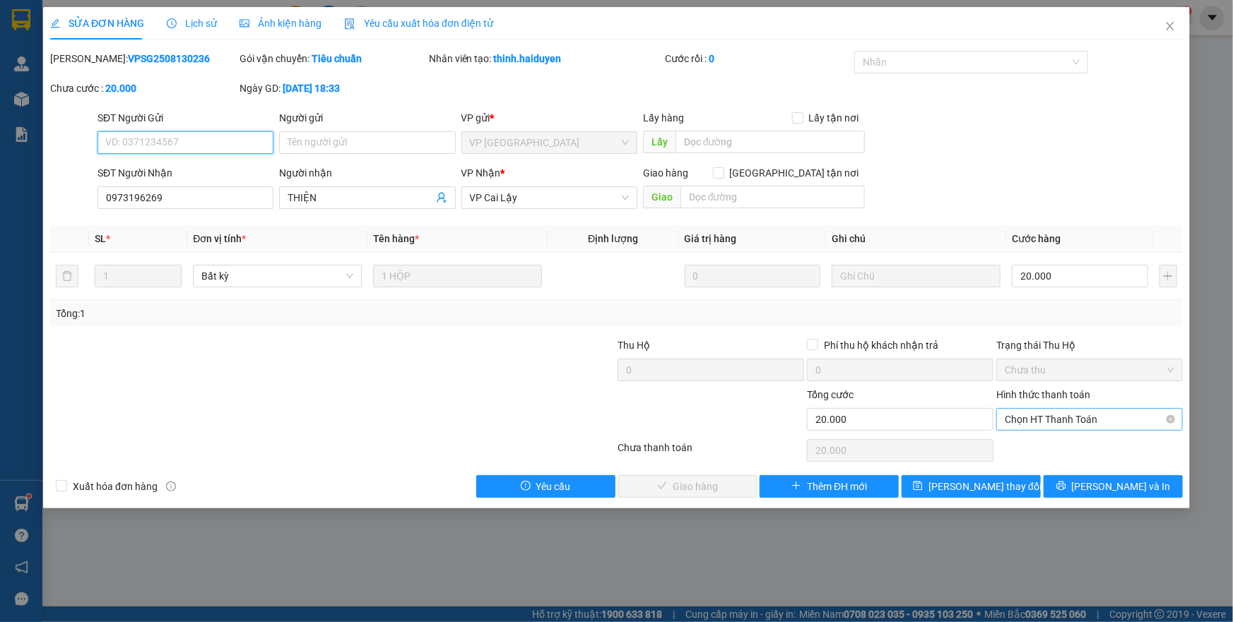
click at [1068, 420] on span "Chọn HT Thanh Toán" at bounding box center [1089, 419] width 170 height 21
drag, startPoint x: 1066, startPoint y: 444, endPoint x: 749, endPoint y: 482, distance: 318.7
click at [1063, 445] on div "Tại văn phòng" at bounding box center [1089, 447] width 170 height 16
type input "0"
click at [682, 488] on span "Lưu và Giao hàng" at bounding box center [713, 487] width 136 height 16
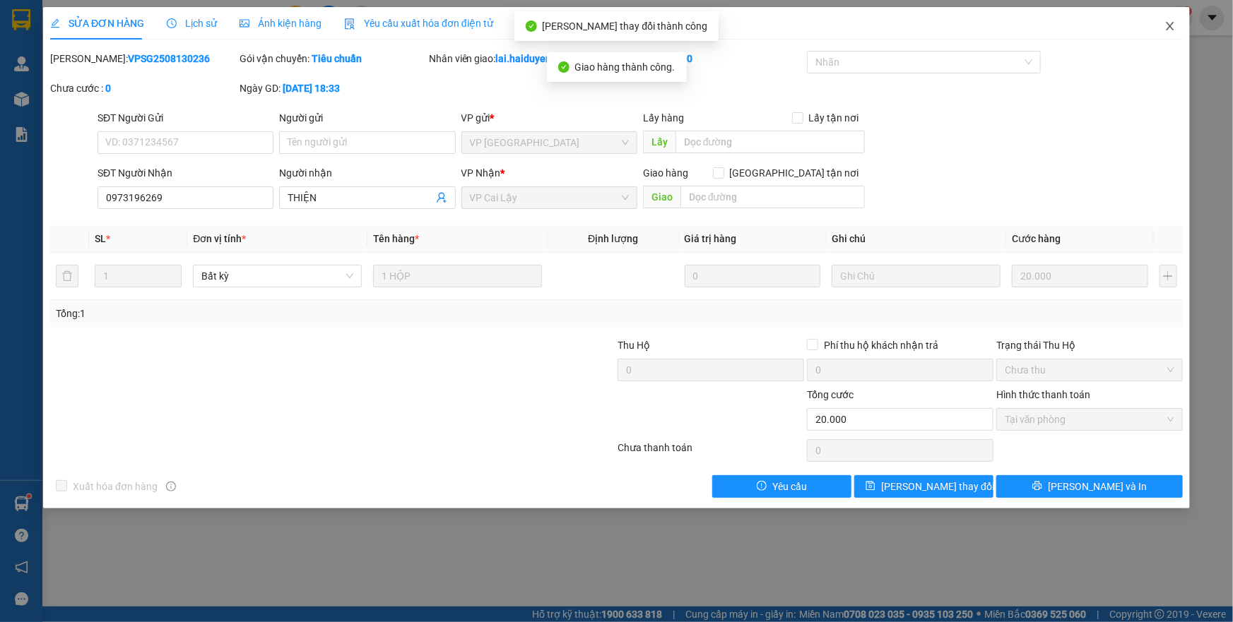
click at [1173, 28] on icon "close" at bounding box center [1169, 25] width 11 height 11
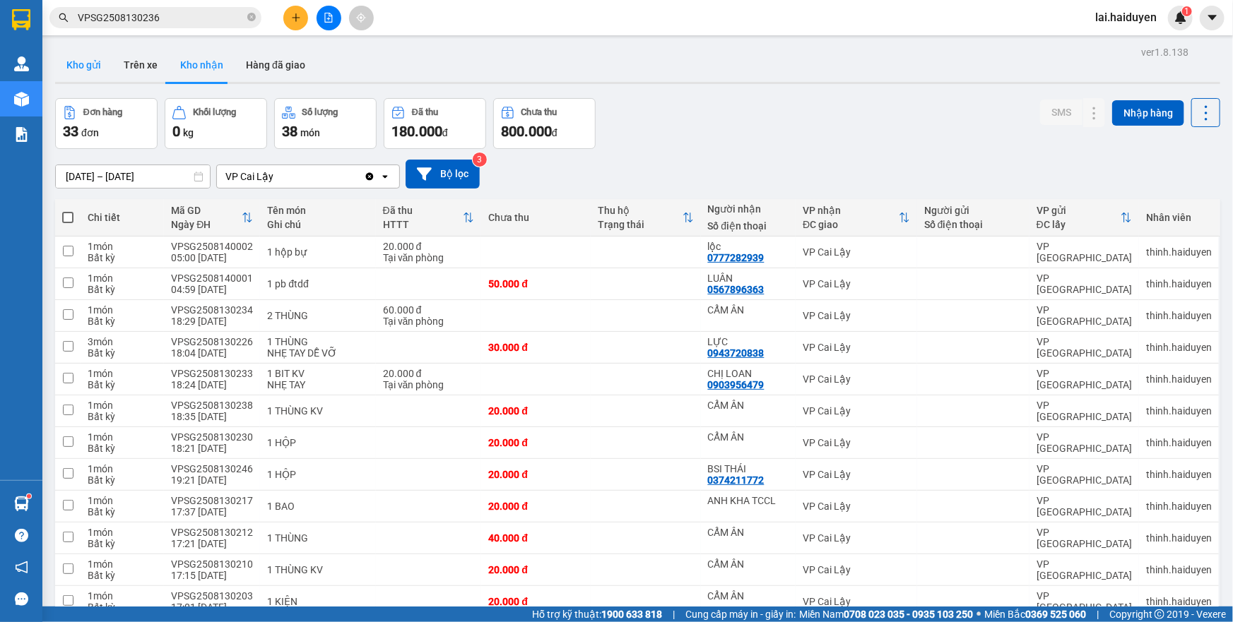
click at [79, 71] on button "Kho gửi" at bounding box center [83, 65] width 57 height 34
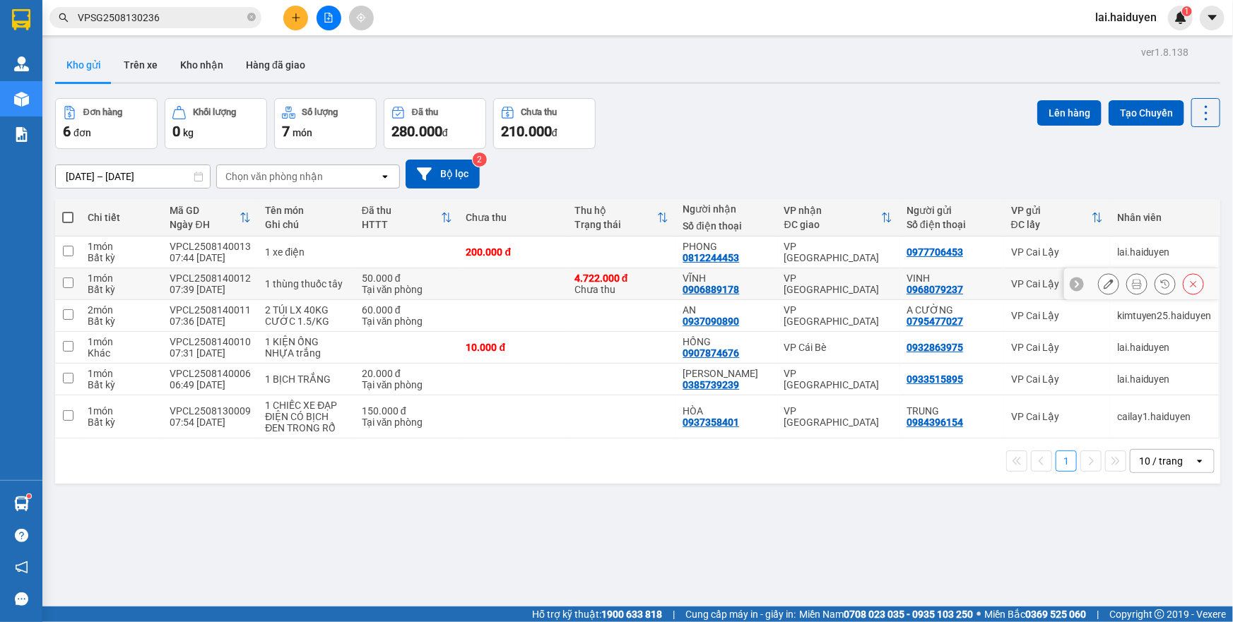
click at [510, 285] on td at bounding box center [513, 284] width 108 height 32
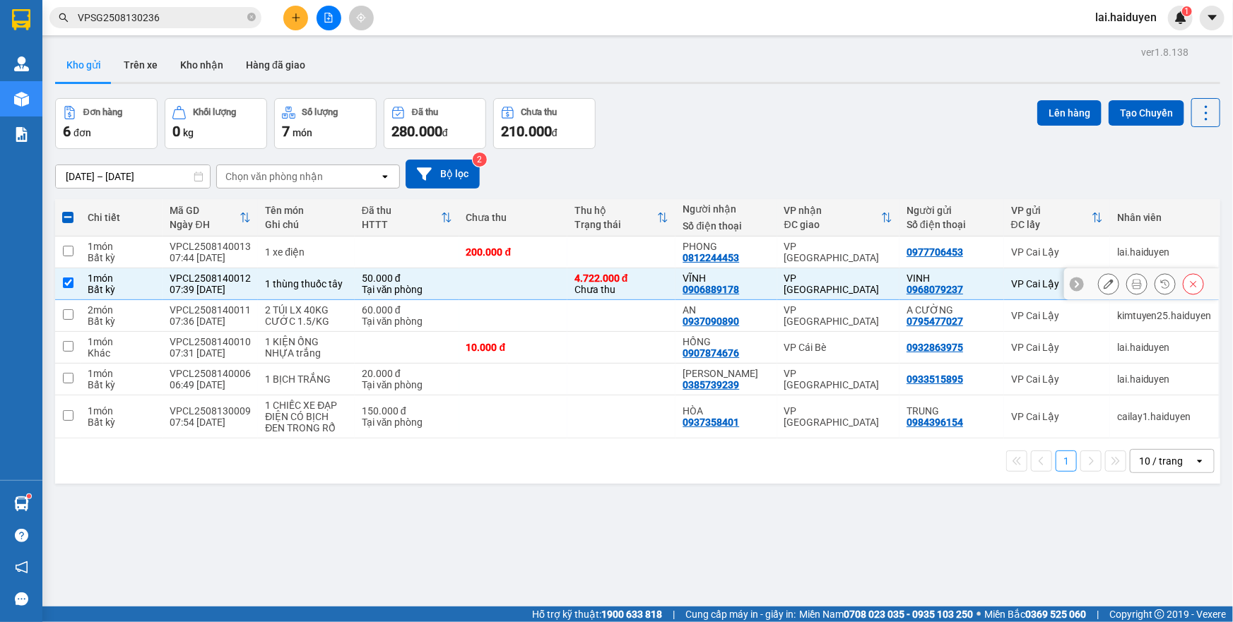
click at [646, 282] on div "4.722.000 đ" at bounding box center [621, 278] width 94 height 11
checkbox input "false"
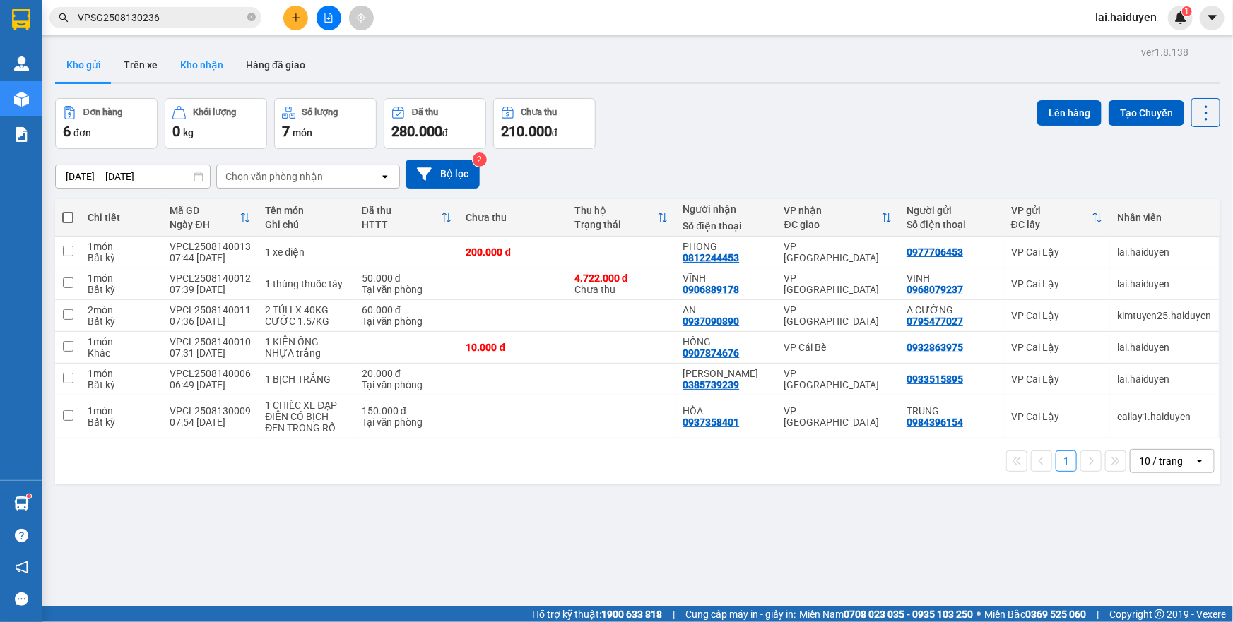
click at [171, 66] on button "Kho nhận" at bounding box center [202, 65] width 66 height 34
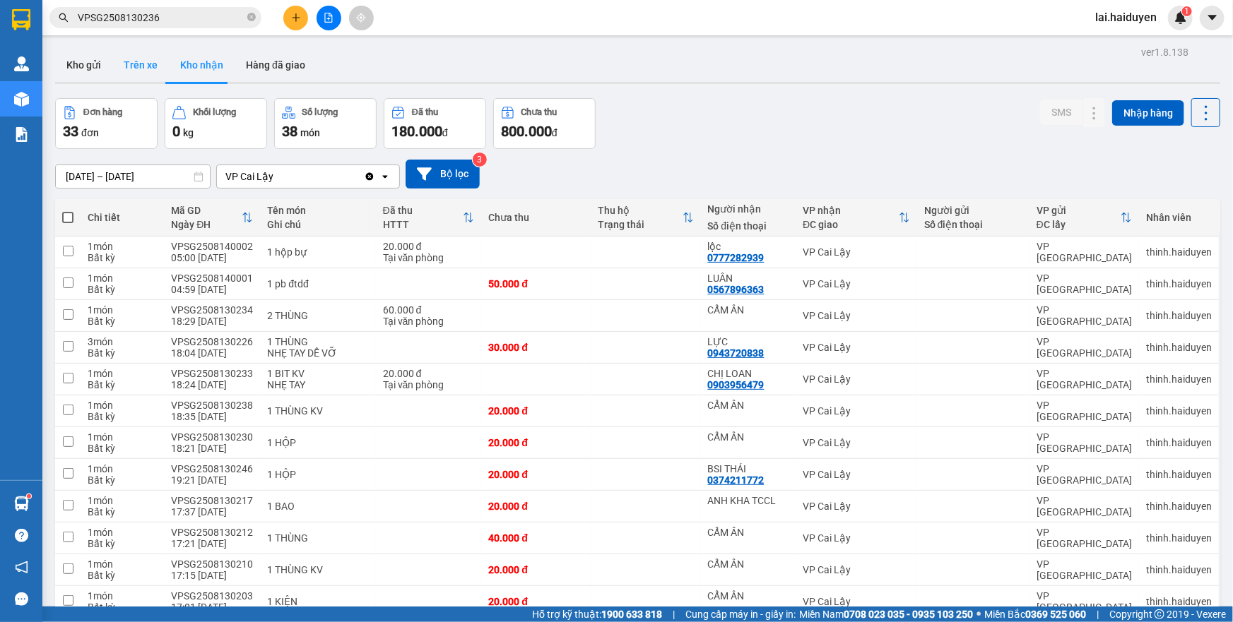
click at [148, 64] on button "Trên xe" at bounding box center [140, 65] width 57 height 34
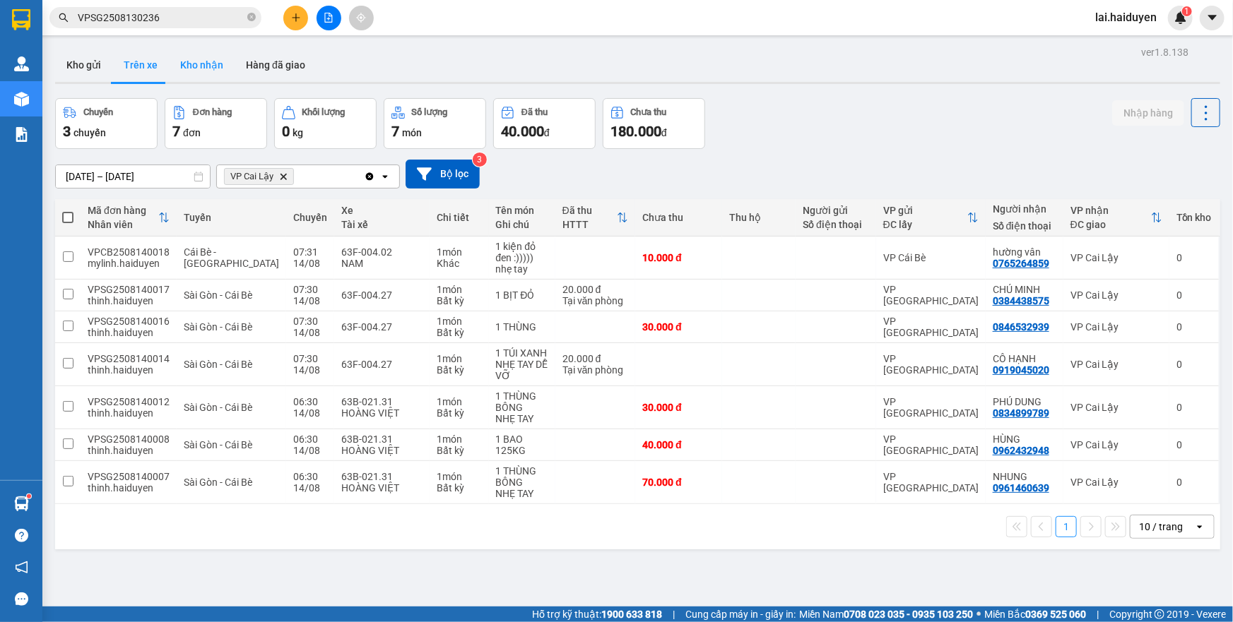
click at [197, 66] on button "Kho nhận" at bounding box center [202, 65] width 66 height 34
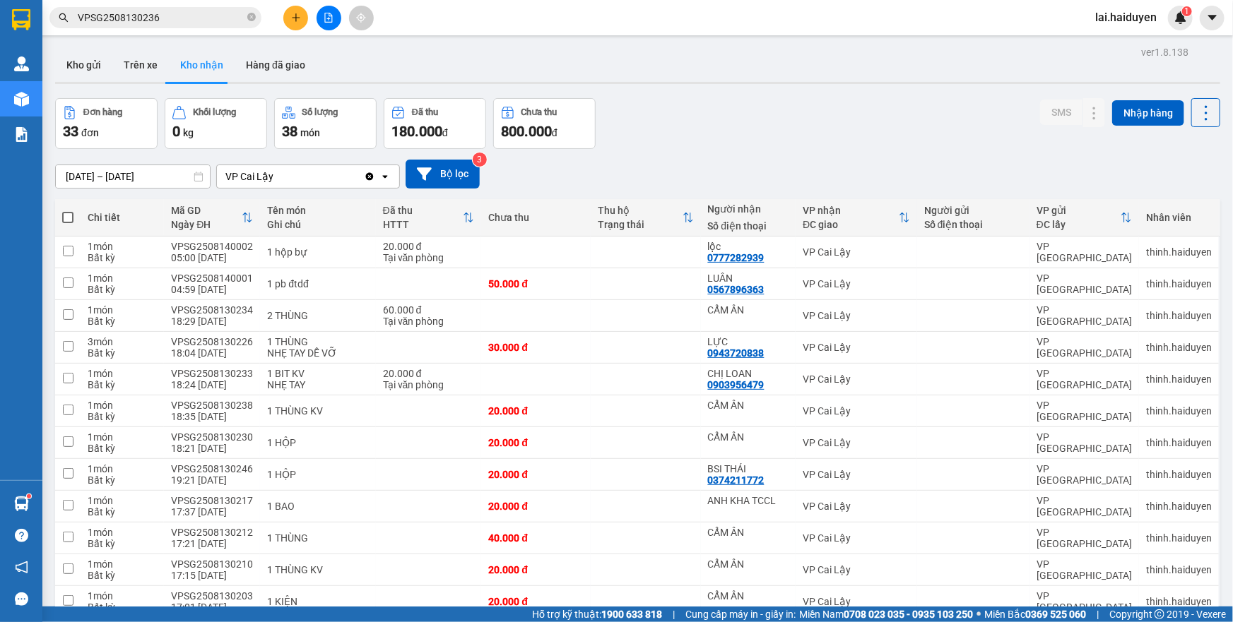
click at [127, 74] on button "Trên xe" at bounding box center [140, 65] width 57 height 34
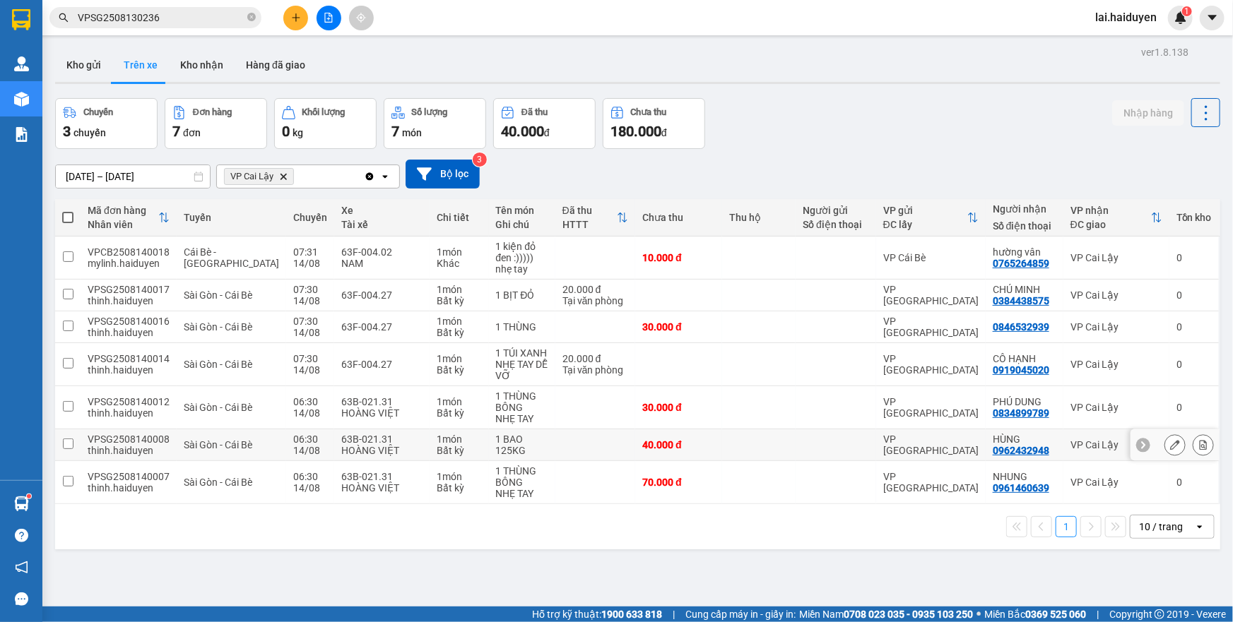
click at [826, 444] on div at bounding box center [835, 444] width 66 height 11
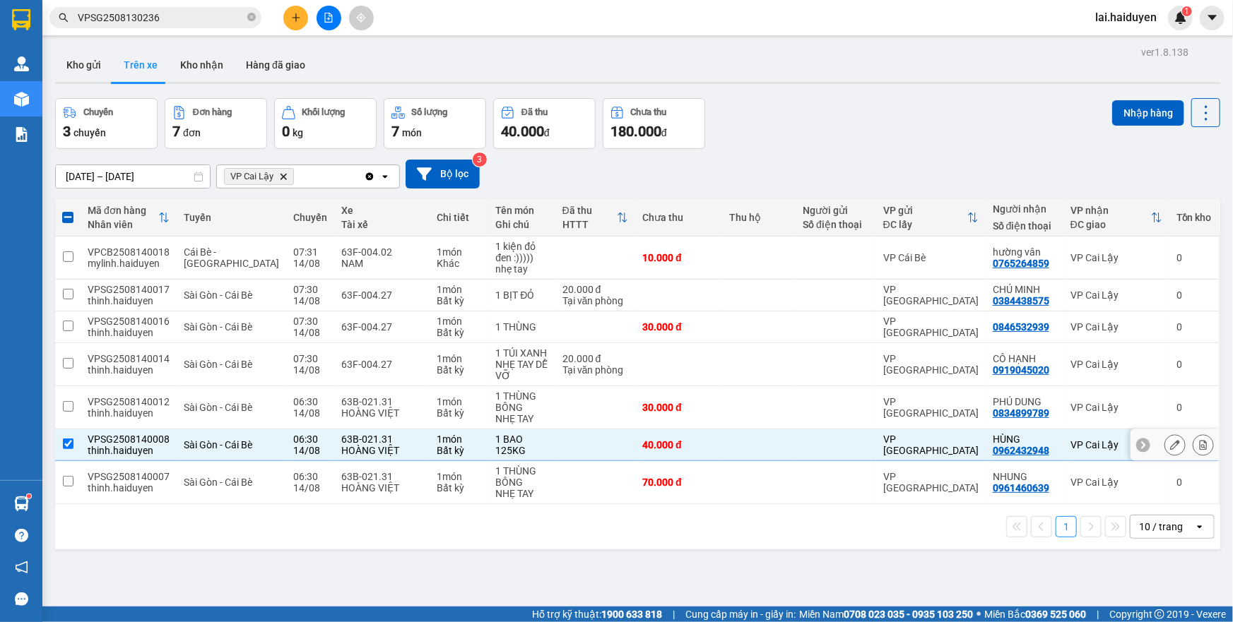
click at [151, 434] on div "VPSG2508140008" at bounding box center [129, 439] width 82 height 11
checkbox input "true"
copy div "VPSG2508140008"
click at [199, 20] on input "VPSG2508130236" at bounding box center [161, 18] width 167 height 16
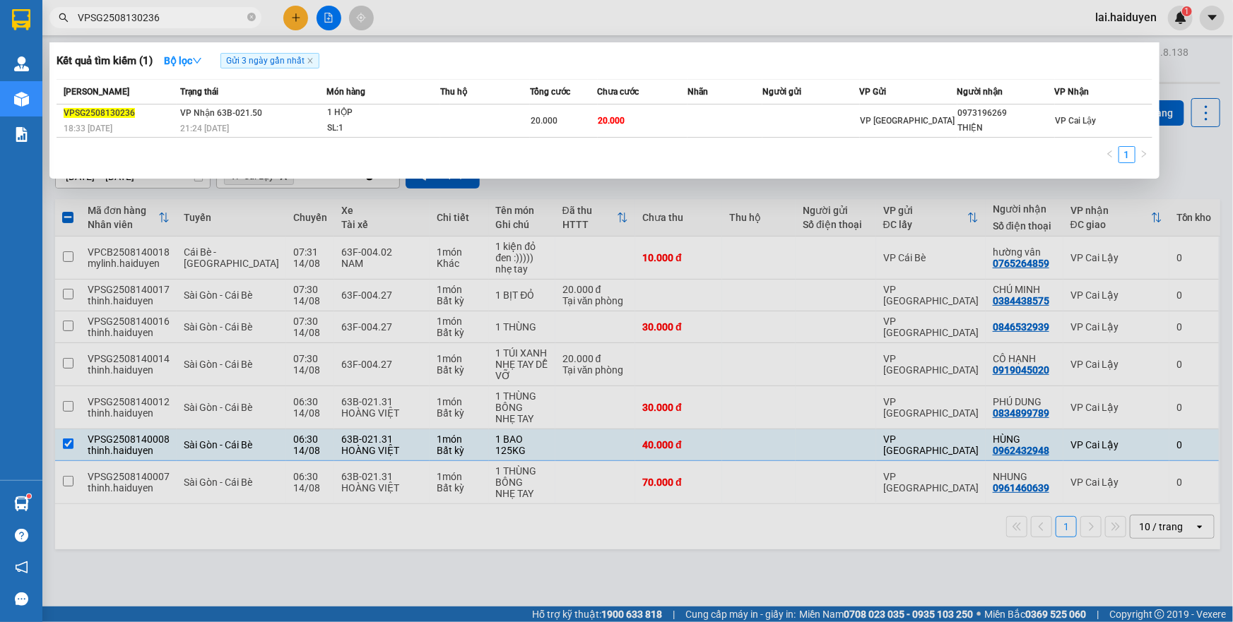
click at [199, 20] on input "VPSG2508130236" at bounding box center [161, 18] width 167 height 16
paste input "40008"
click at [590, 16] on div at bounding box center [616, 311] width 1233 height 622
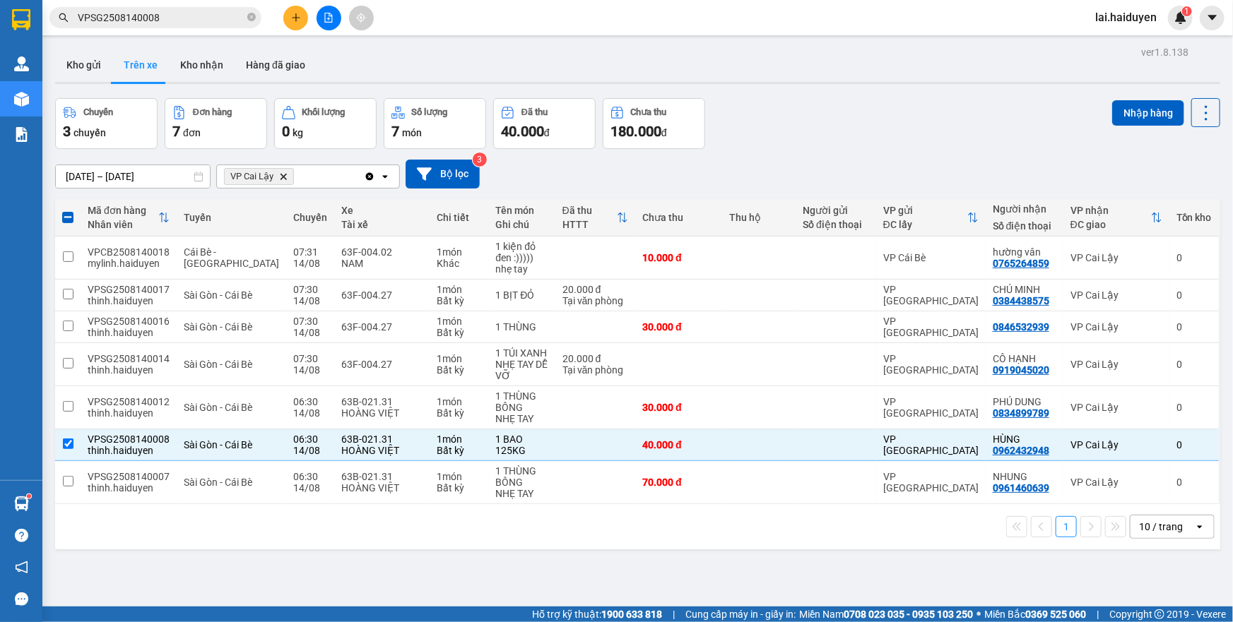
click at [185, 19] on input "VPSG2508140008" at bounding box center [161, 18] width 167 height 16
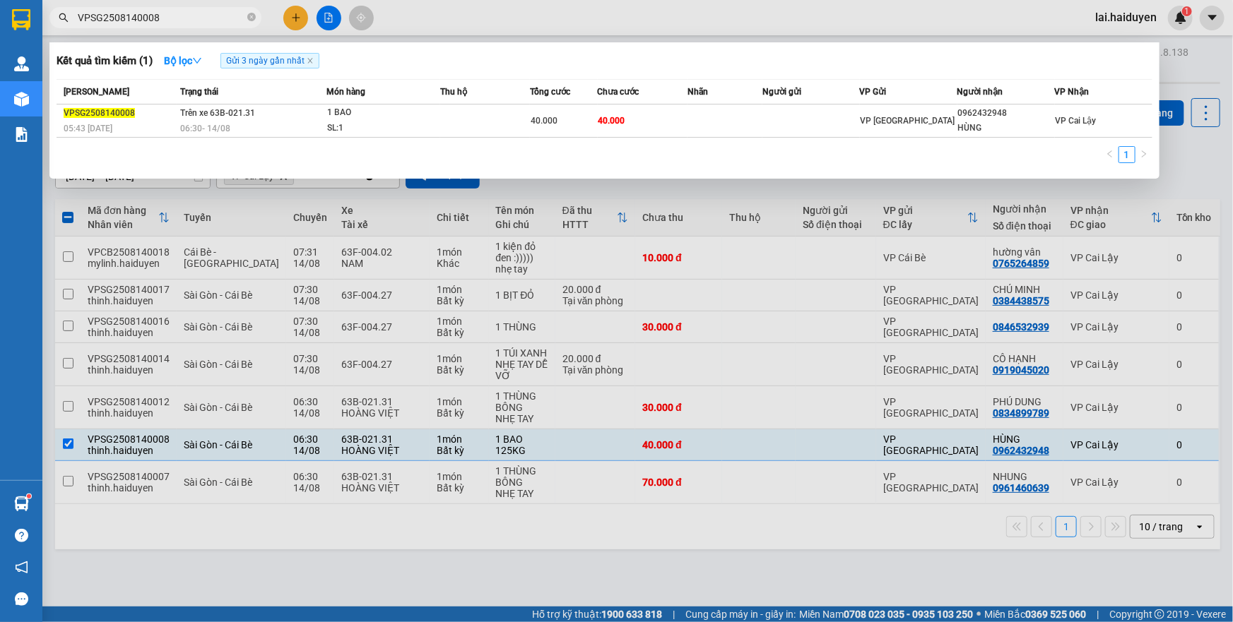
click at [523, 27] on div at bounding box center [616, 311] width 1233 height 622
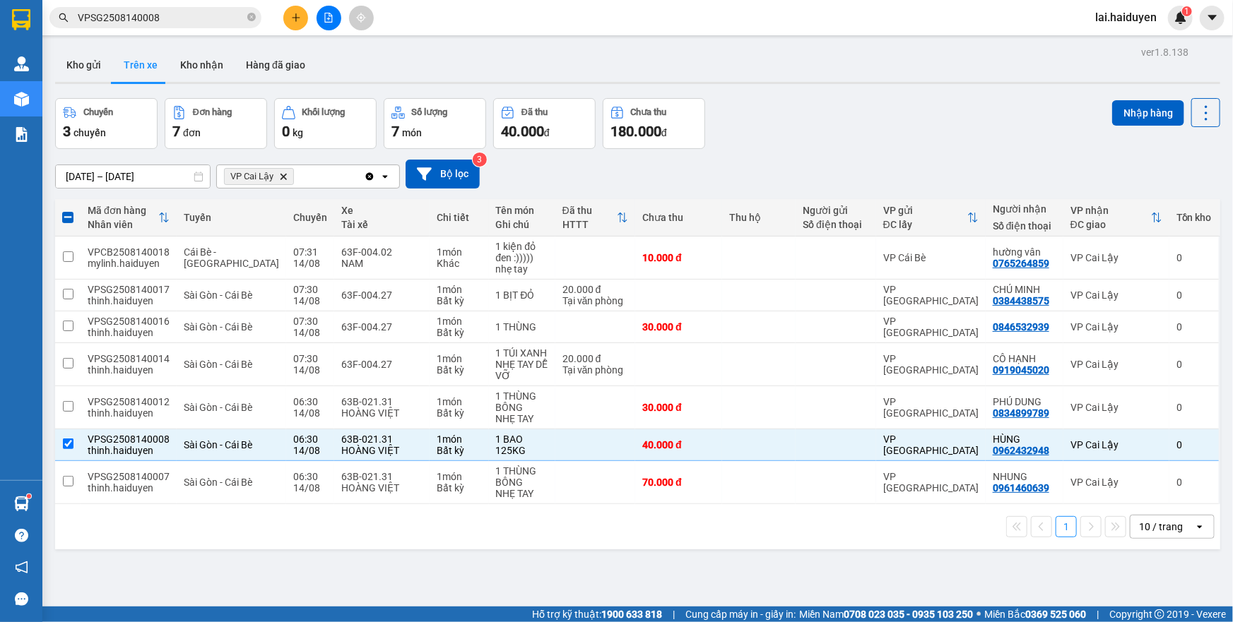
click at [143, 12] on input "VPSG2508140008" at bounding box center [161, 18] width 167 height 16
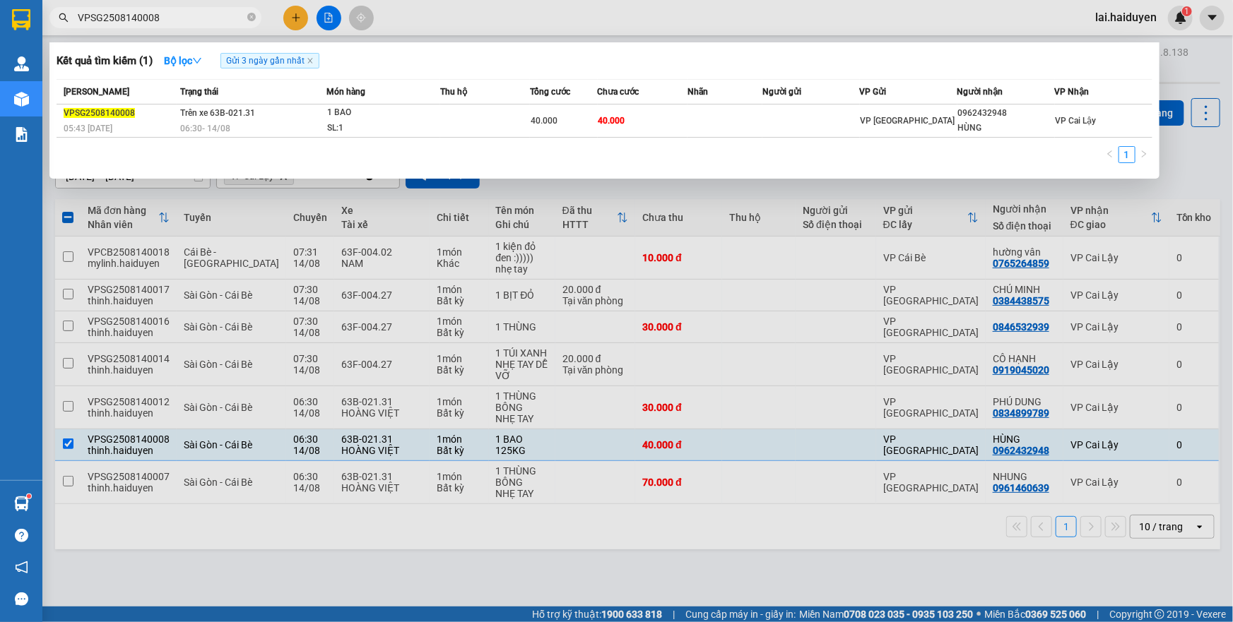
click at [143, 12] on input "VPSG2508140008" at bounding box center [161, 18] width 167 height 16
click at [441, 22] on div at bounding box center [616, 311] width 1233 height 622
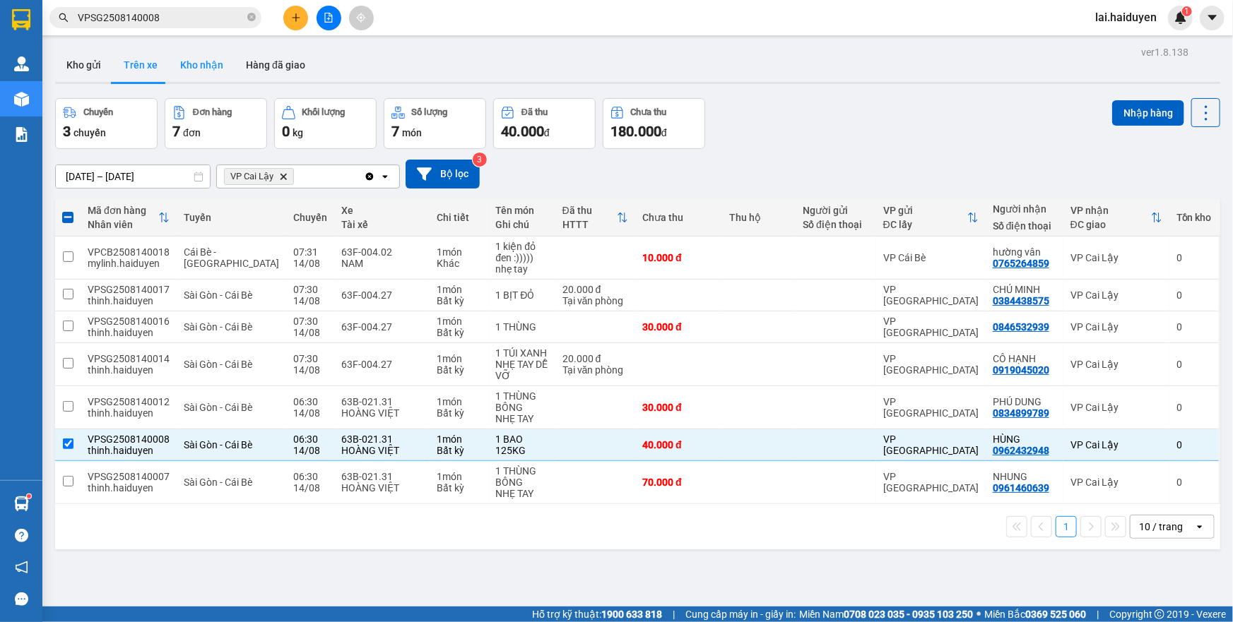
click at [218, 72] on button "Kho nhận" at bounding box center [202, 65] width 66 height 34
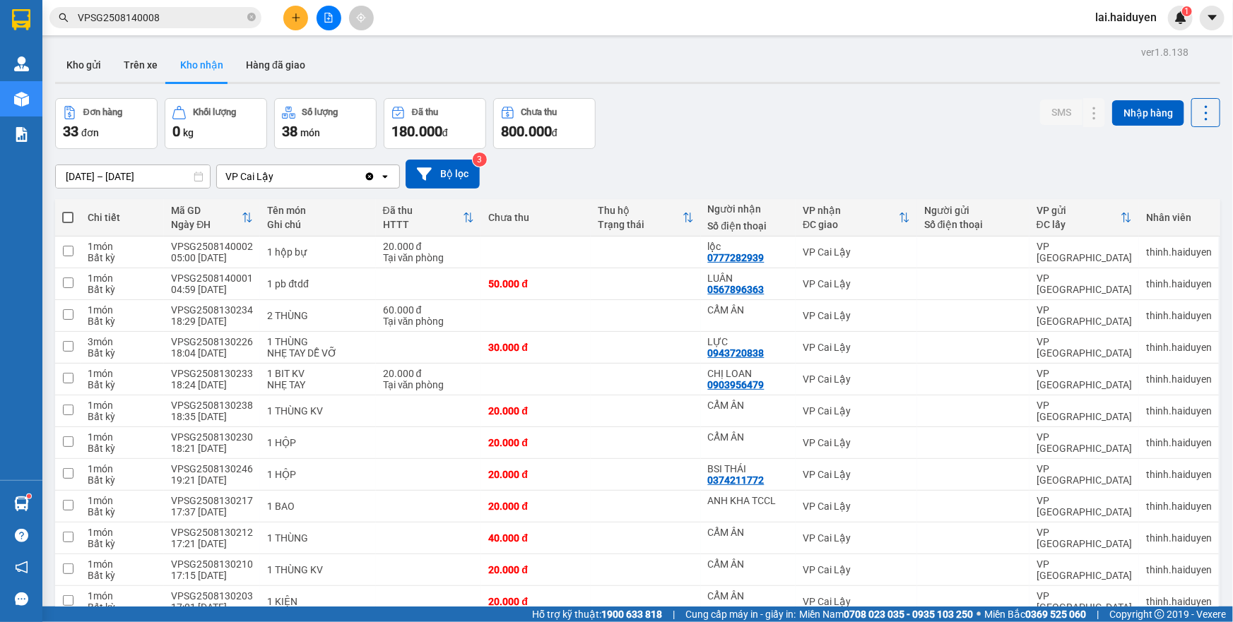
click at [197, 23] on input "VPSG2508140008" at bounding box center [161, 18] width 167 height 16
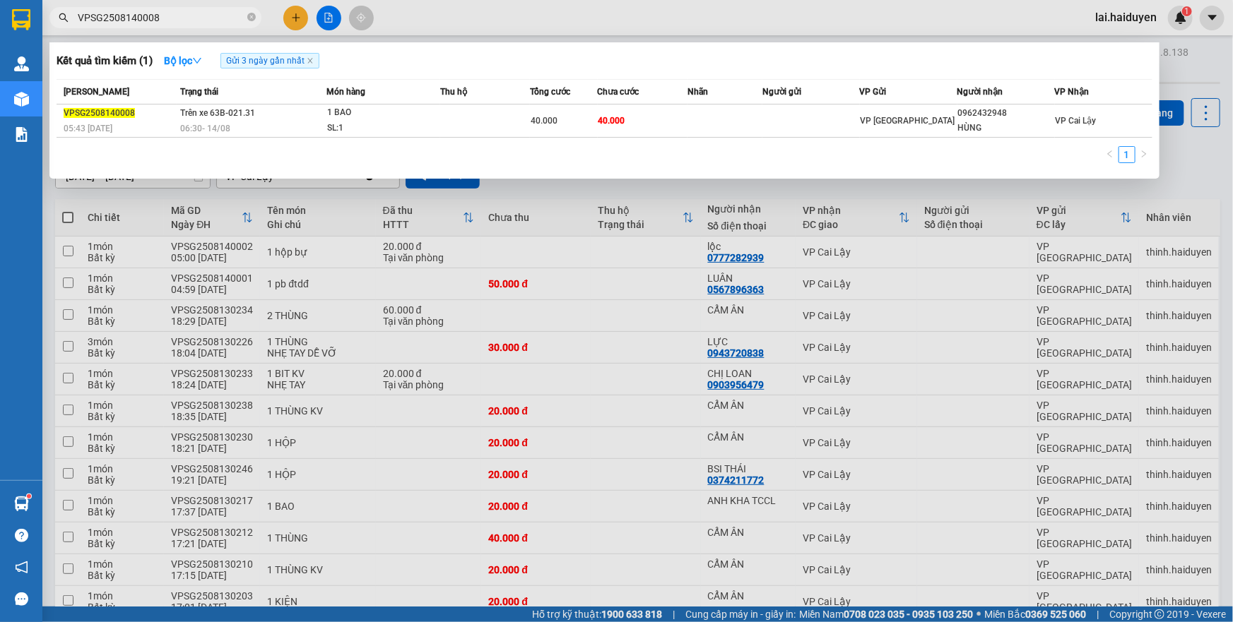
click at [197, 23] on input "VPSG2508140008" at bounding box center [161, 18] width 167 height 16
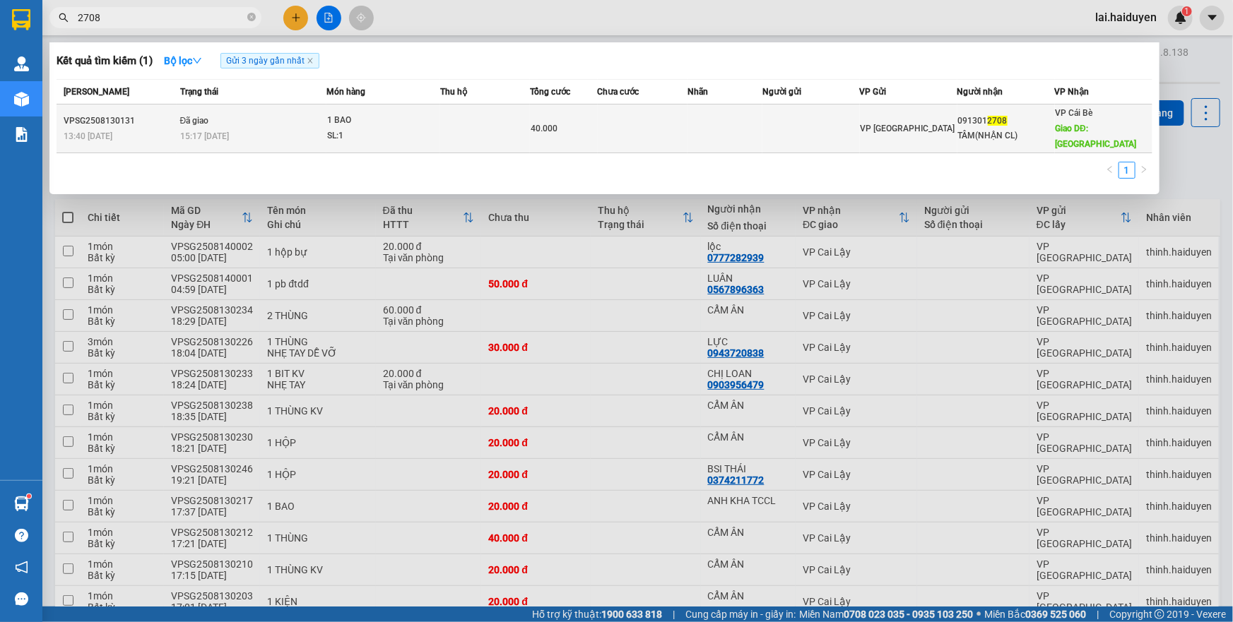
type input "2708"
click at [674, 110] on td at bounding box center [643, 129] width 90 height 49
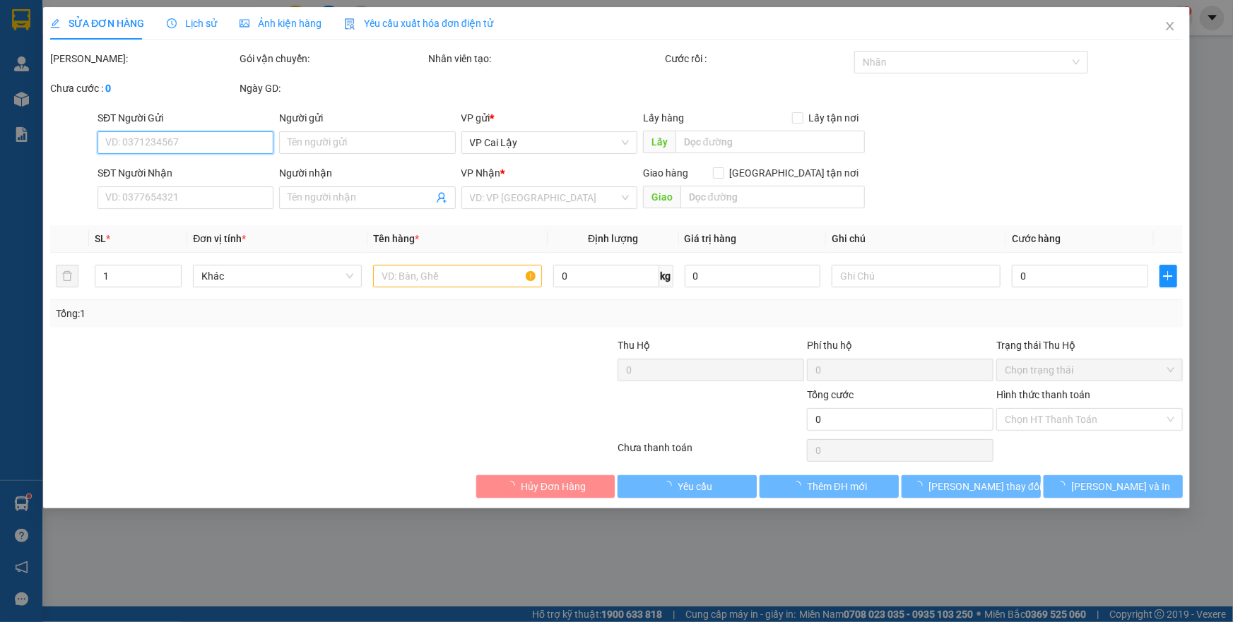
type input "0913012708"
type input "TÂM(NHẬN CL)"
type input "BÌNH PHÚ"
type input "40.000"
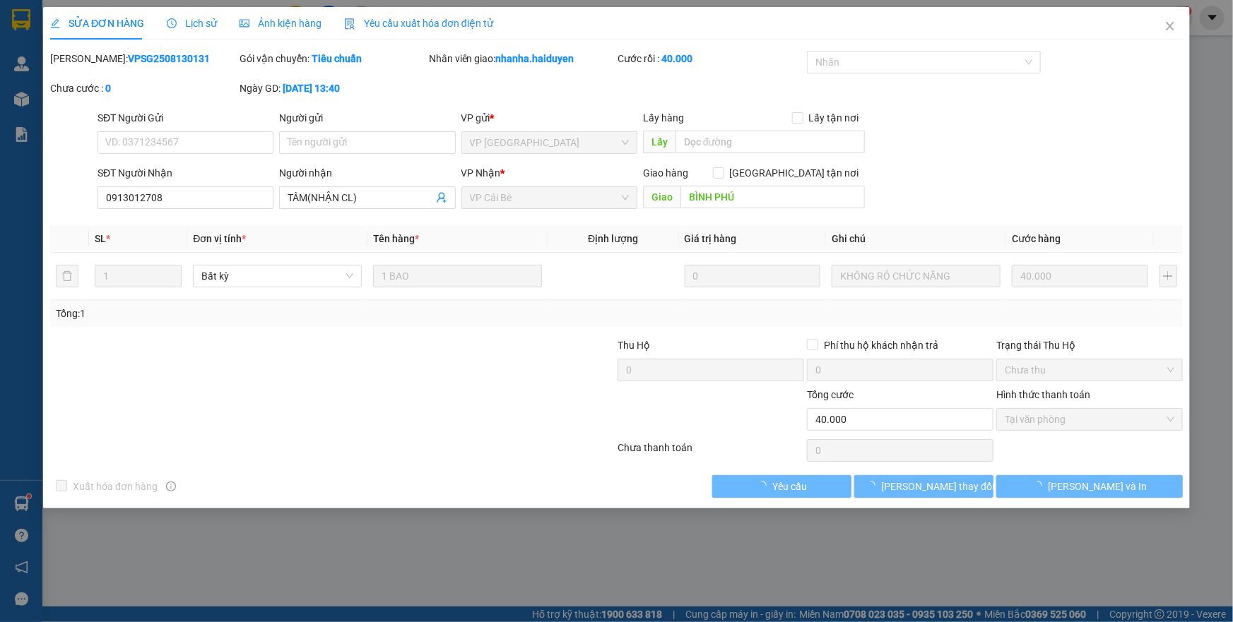
click at [184, 16] on div "Lịch sử" at bounding box center [192, 24] width 50 height 16
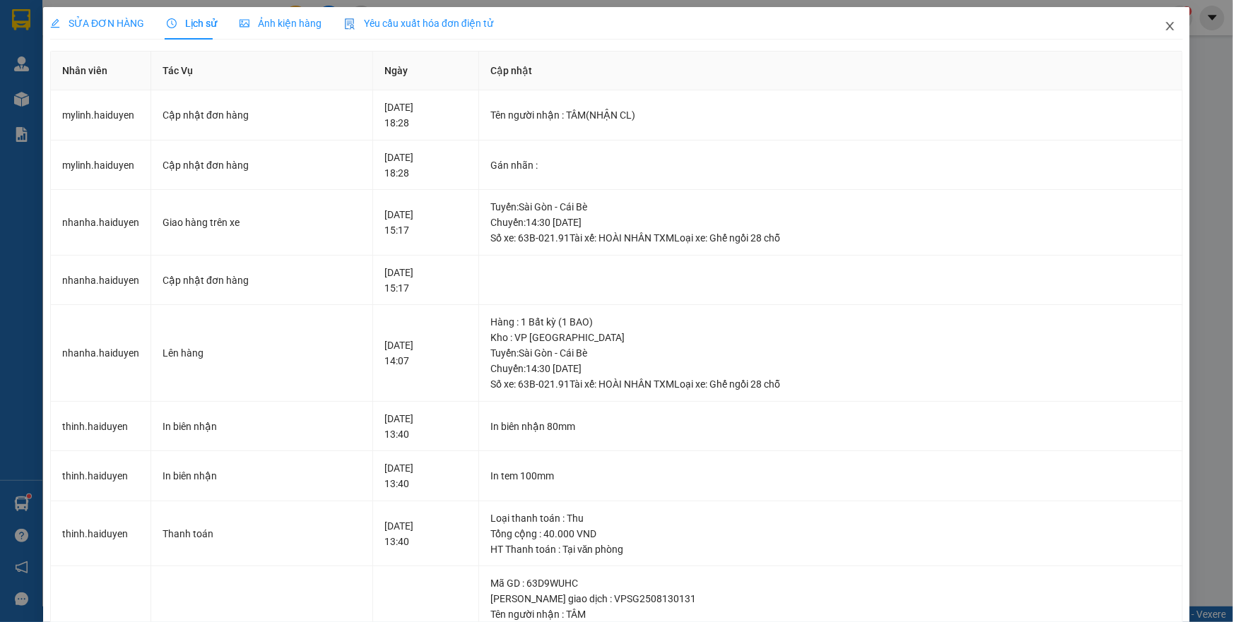
click at [1164, 28] on icon "close" at bounding box center [1169, 25] width 11 height 11
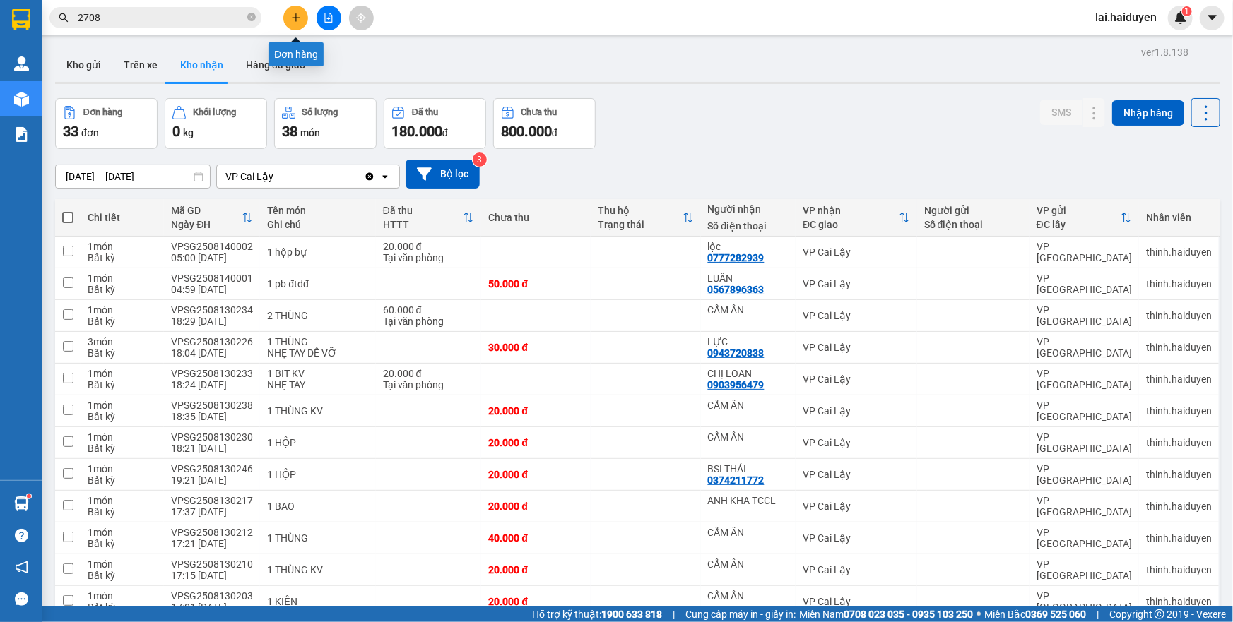
click at [296, 18] on icon "plus" at bounding box center [295, 17] width 1 height 8
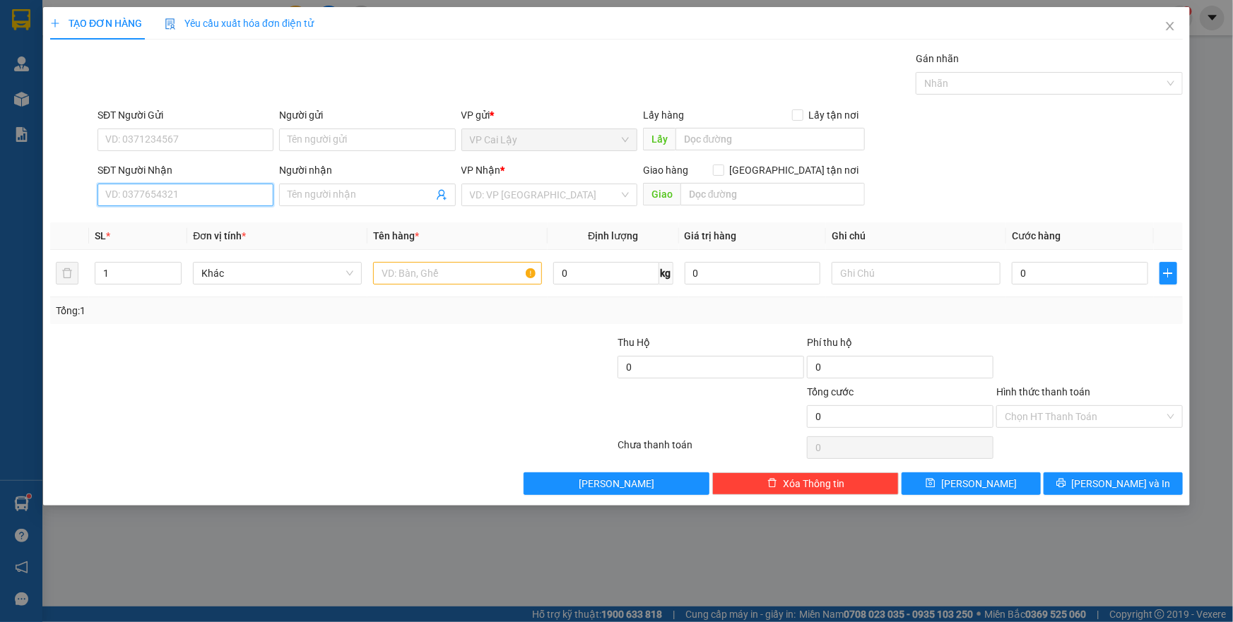
click at [199, 189] on input "SĐT Người Nhận" at bounding box center [185, 195] width 176 height 23
click at [186, 198] on input "SĐT Người Nhận" at bounding box center [185, 195] width 176 height 23
click at [558, 198] on input "search" at bounding box center [544, 194] width 149 height 21
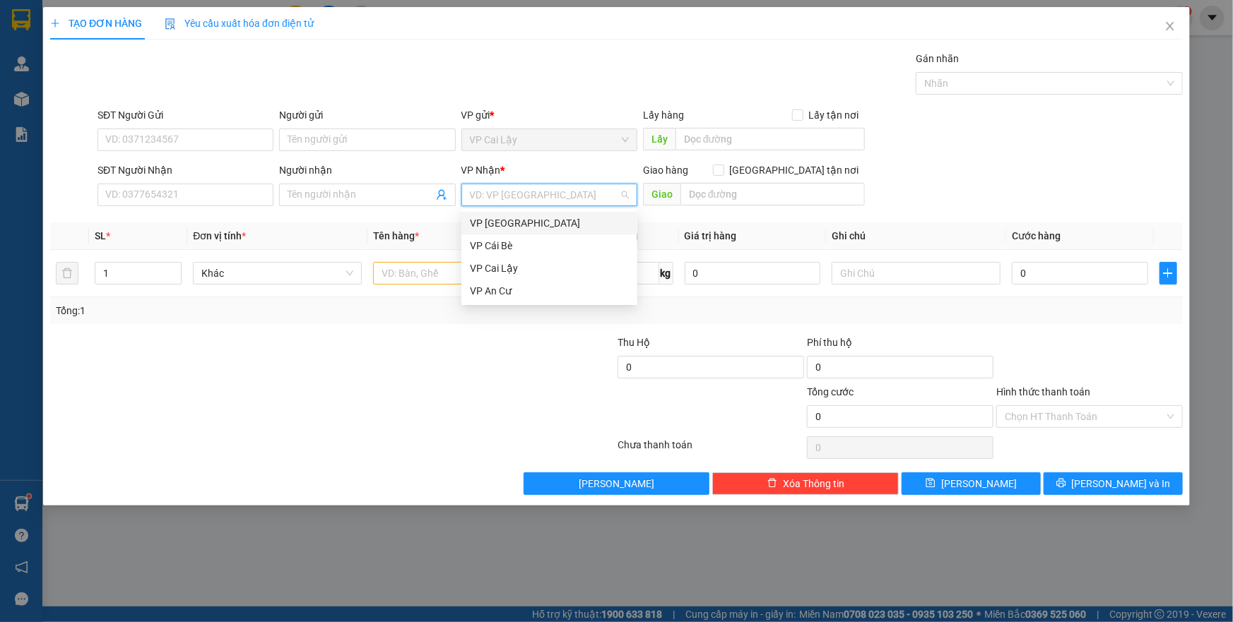
drag, startPoint x: 537, startPoint y: 225, endPoint x: 355, endPoint y: 224, distance: 181.5
click at [535, 225] on div "VP [GEOGRAPHIC_DATA]" at bounding box center [549, 223] width 159 height 16
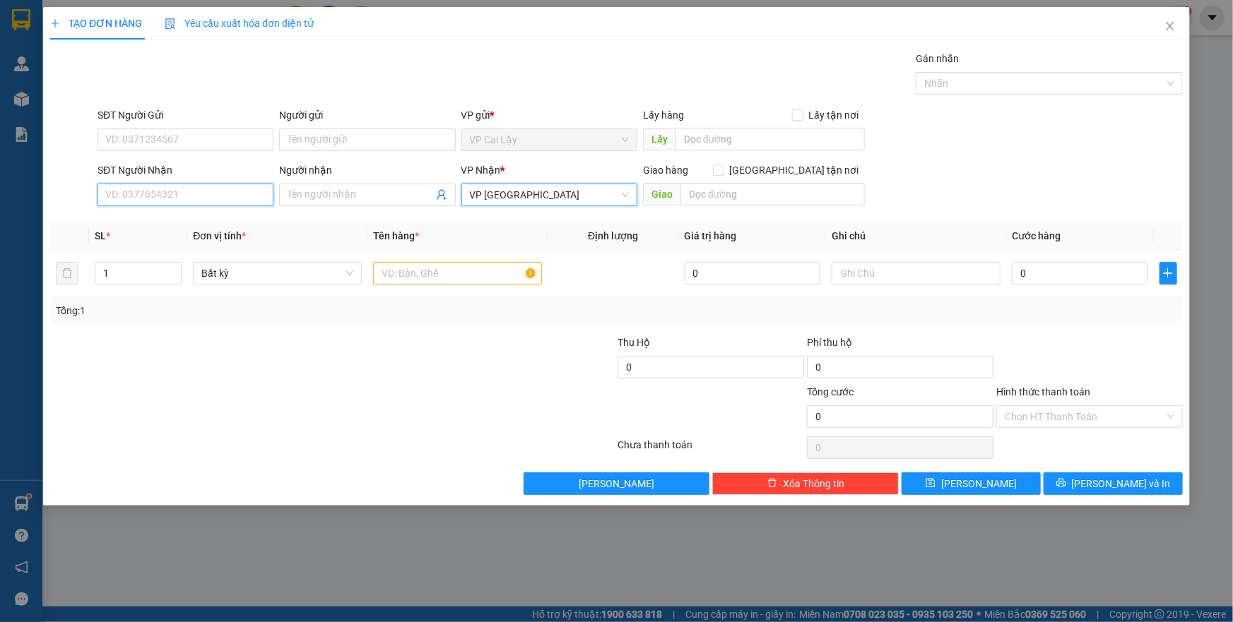
click at [196, 198] on input "SĐT Người Nhận" at bounding box center [185, 195] width 176 height 23
click at [706, 133] on input "text" at bounding box center [769, 139] width 189 height 23
click at [693, 145] on input "n2nq" at bounding box center [769, 139] width 189 height 23
type input "n3nq"
click at [131, 198] on input "SĐT Người Nhận" at bounding box center [185, 195] width 176 height 23
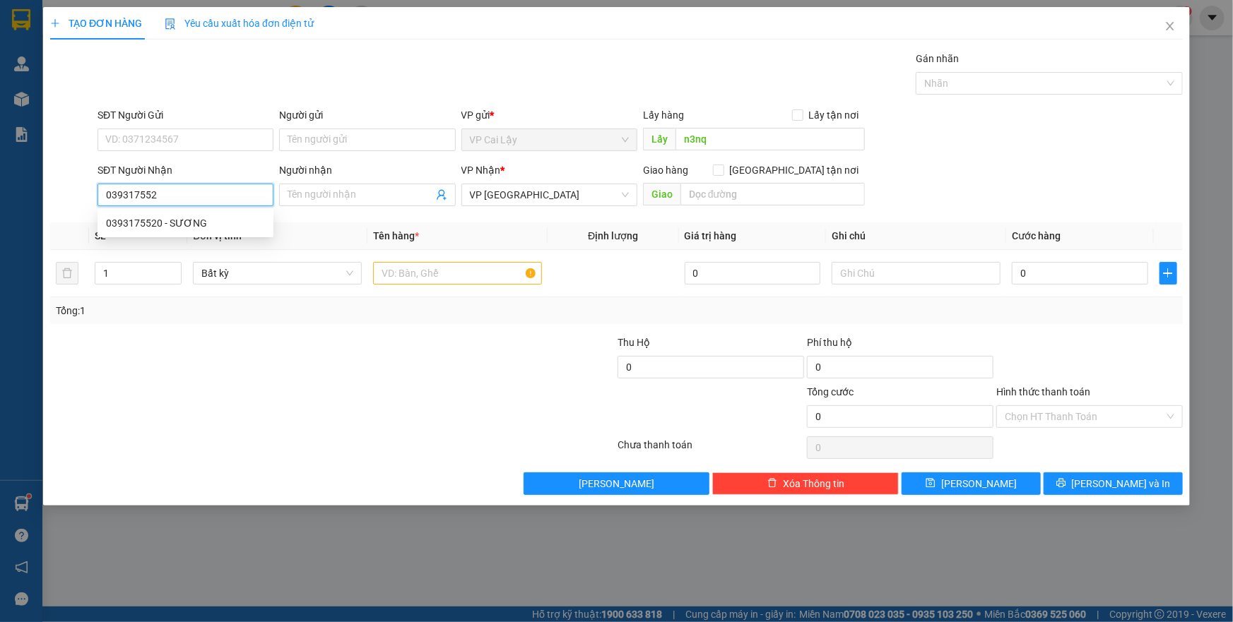
type input "0393175520"
click at [170, 224] on div "0393175520 - SƯƠNG" at bounding box center [185, 223] width 159 height 16
type input "SƯƠNG"
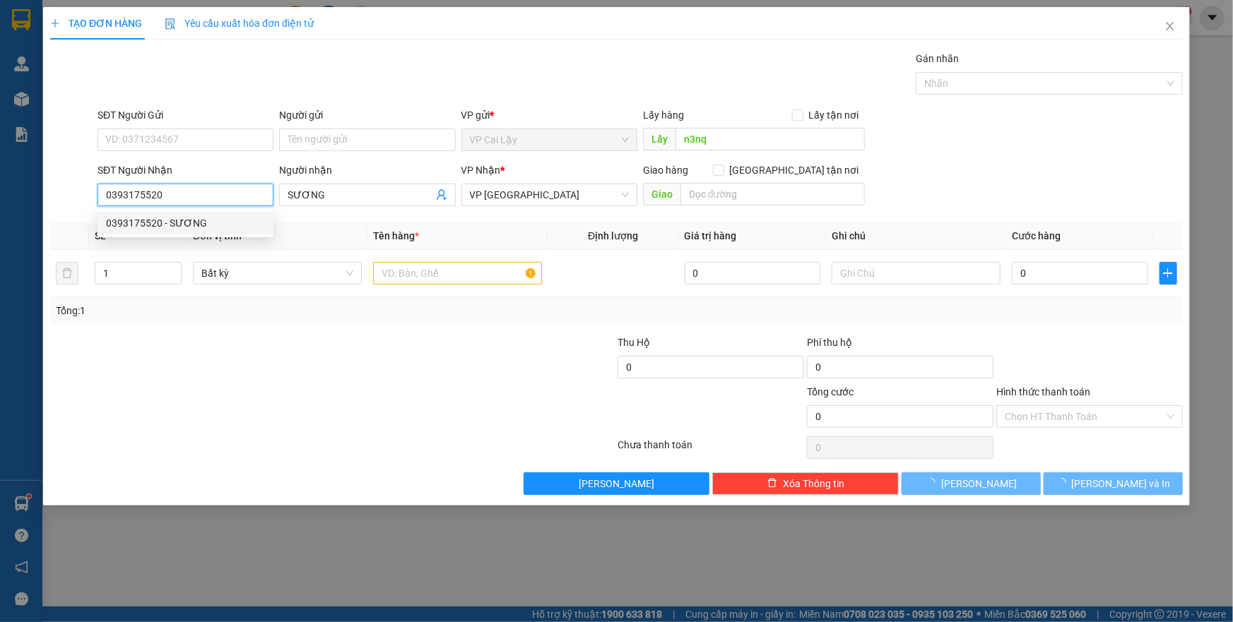
type input "30.000"
type input "0393175520"
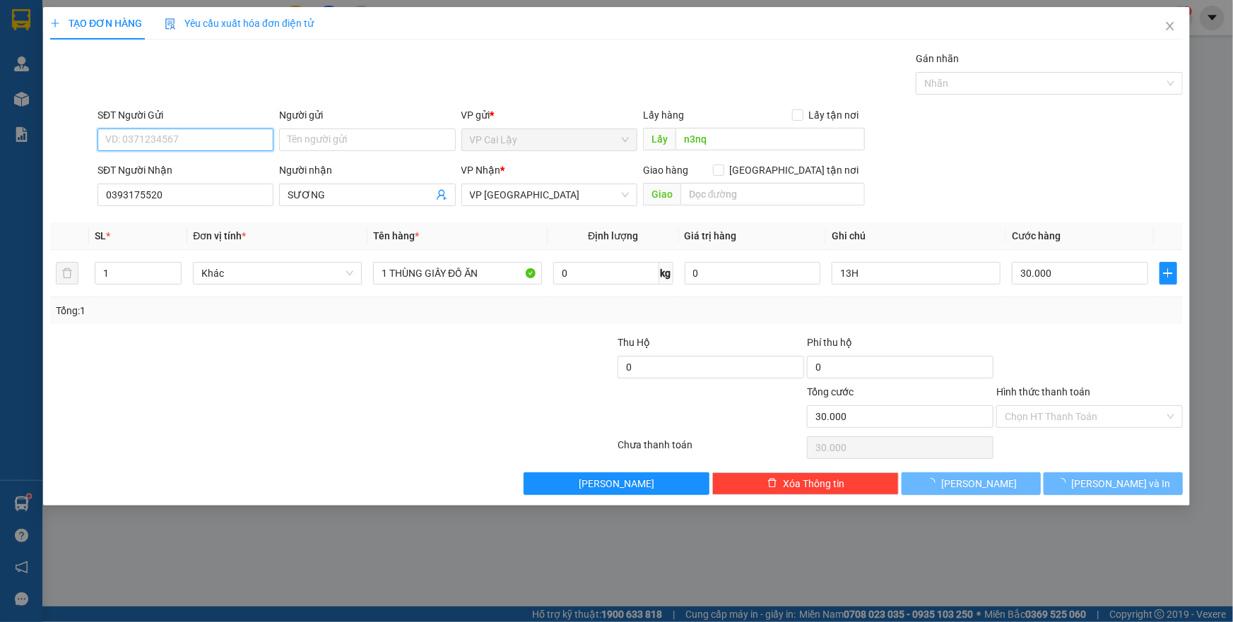
click at [204, 141] on input "SĐT Người Gửi" at bounding box center [185, 140] width 176 height 23
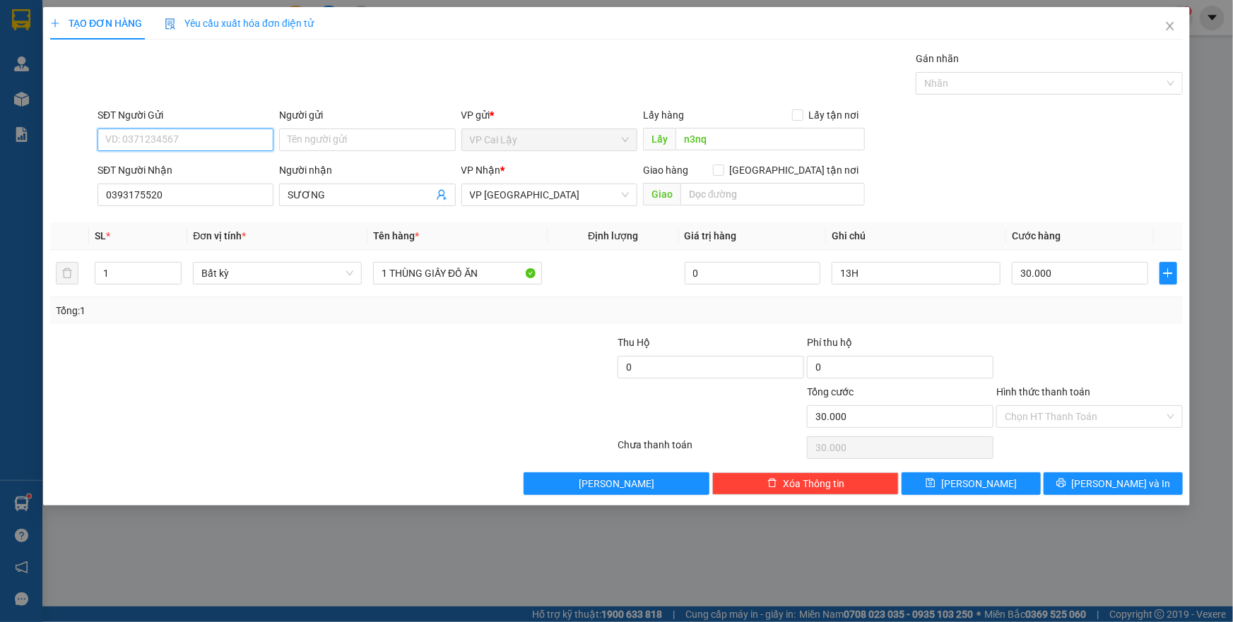
click at [204, 141] on input "SĐT Người Gửi" at bounding box center [185, 140] width 176 height 23
click at [194, 165] on div "0332938521" at bounding box center [185, 168] width 159 height 16
type input "0332938521"
type input "NGÃ BA NHỊ QUÍ"
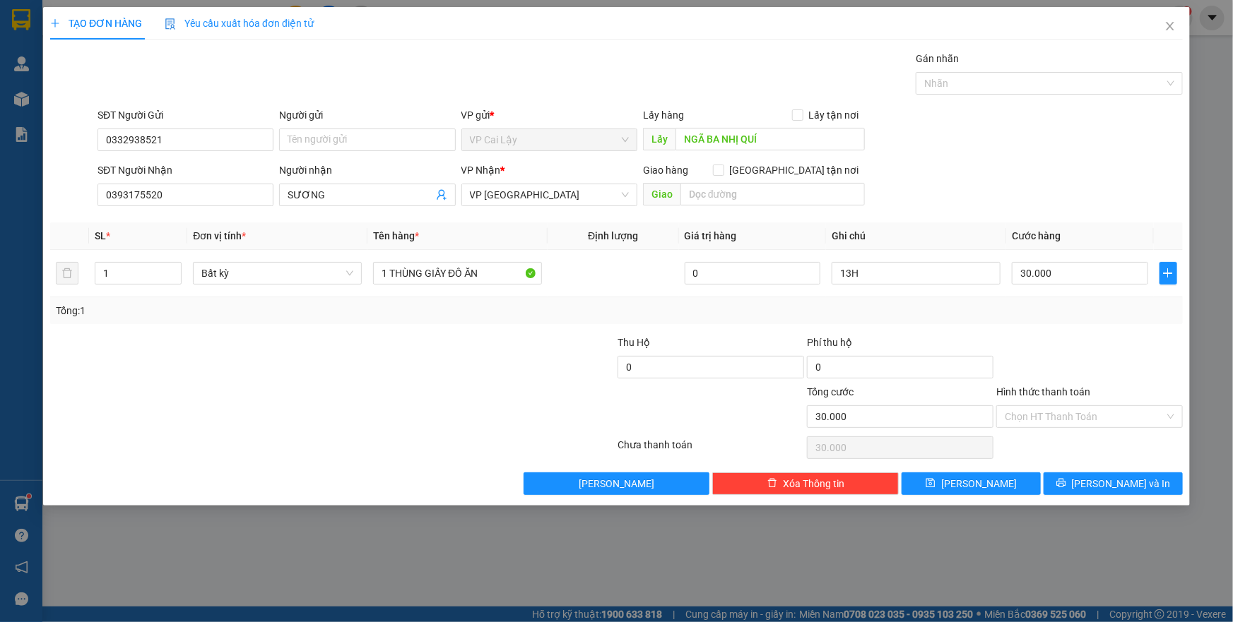
click at [280, 300] on div "Tổng: 1" at bounding box center [616, 310] width 1132 height 27
drag, startPoint x: 865, startPoint y: 272, endPoint x: 743, endPoint y: 304, distance: 125.8
click at [749, 303] on div "SL * Đơn vị tính * Tên hàng * Định lượng Giá trị hàng Ghi chú Cước hàng 1 Bất k…" at bounding box center [616, 274] width 1132 height 102
type input "10h"
click at [1036, 273] on input "30.000" at bounding box center [1080, 273] width 136 height 23
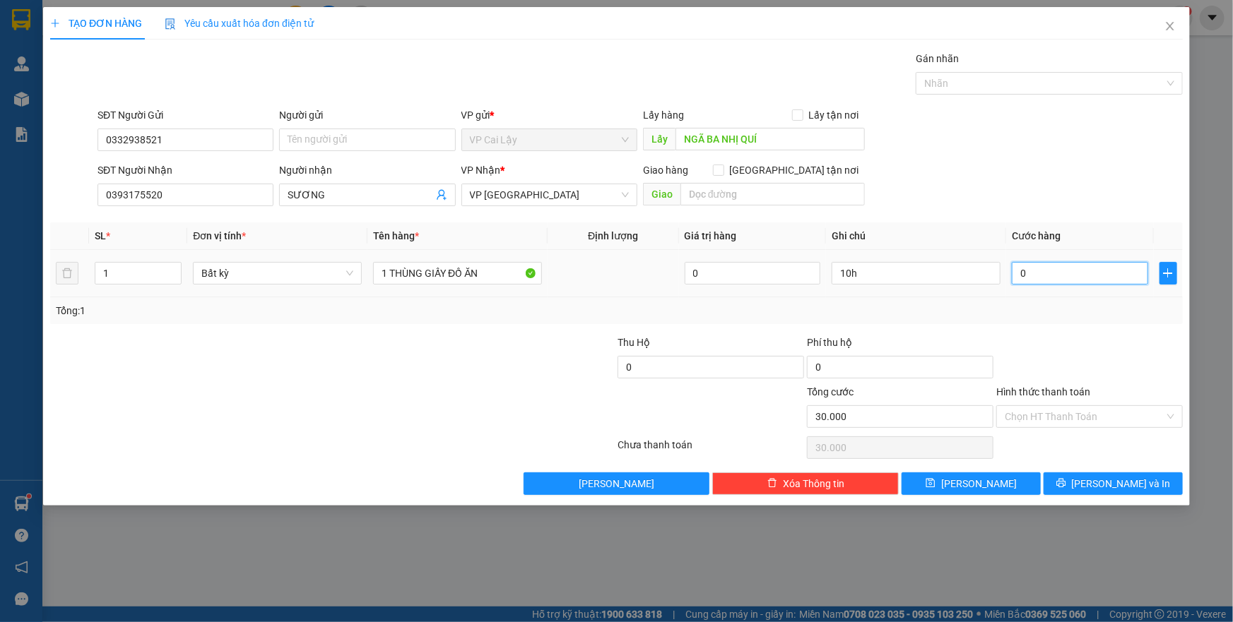
type input "0"
click at [1048, 283] on input "0" at bounding box center [1080, 273] width 136 height 23
type input "03"
type input "3"
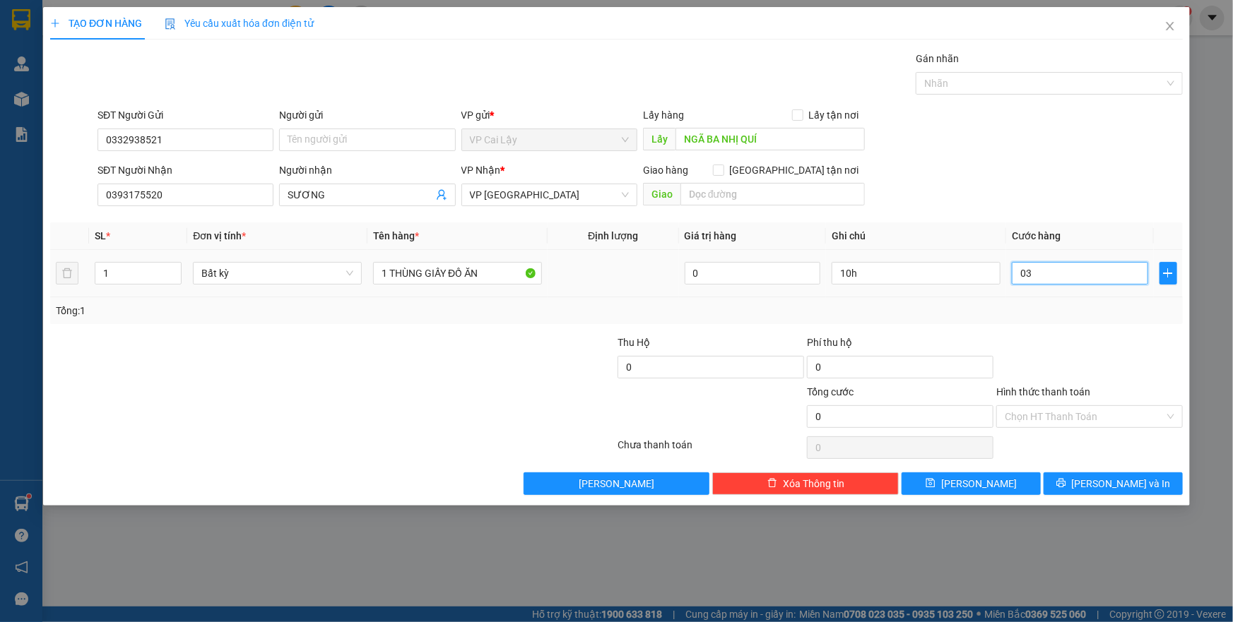
type input "3"
type input "030"
type input "30"
type input "030"
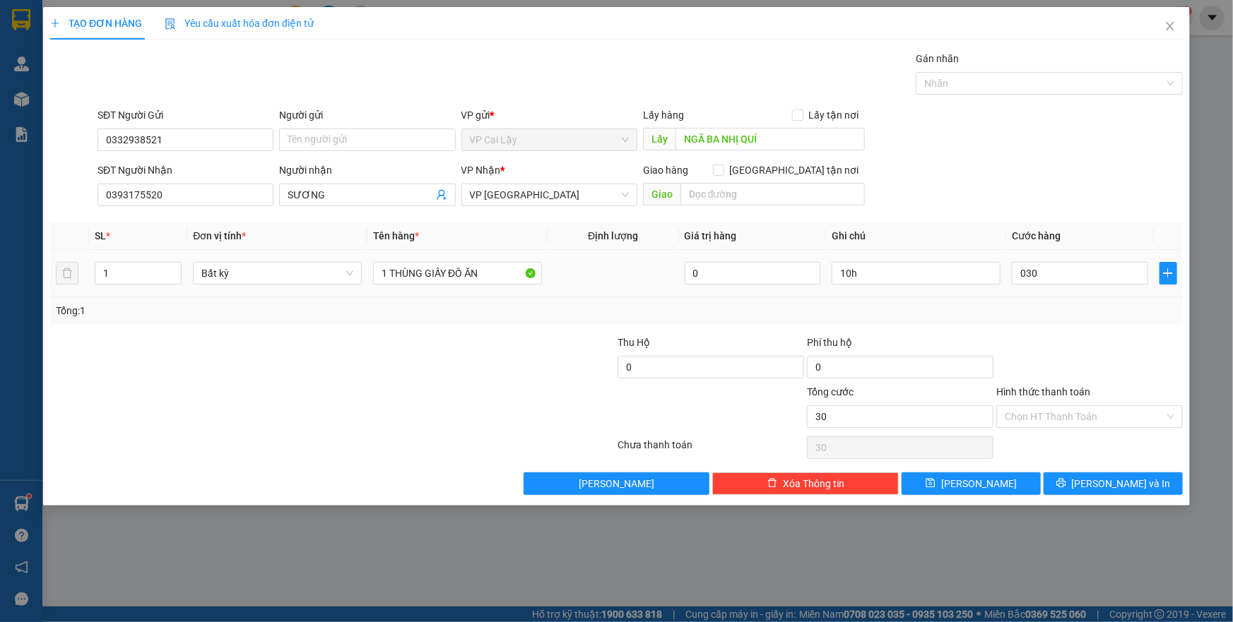
type input "30.000"
click at [1030, 319] on div "Tổng: 1" at bounding box center [616, 310] width 1132 height 27
click at [1047, 410] on input "Hình thức thanh toán" at bounding box center [1084, 416] width 160 height 21
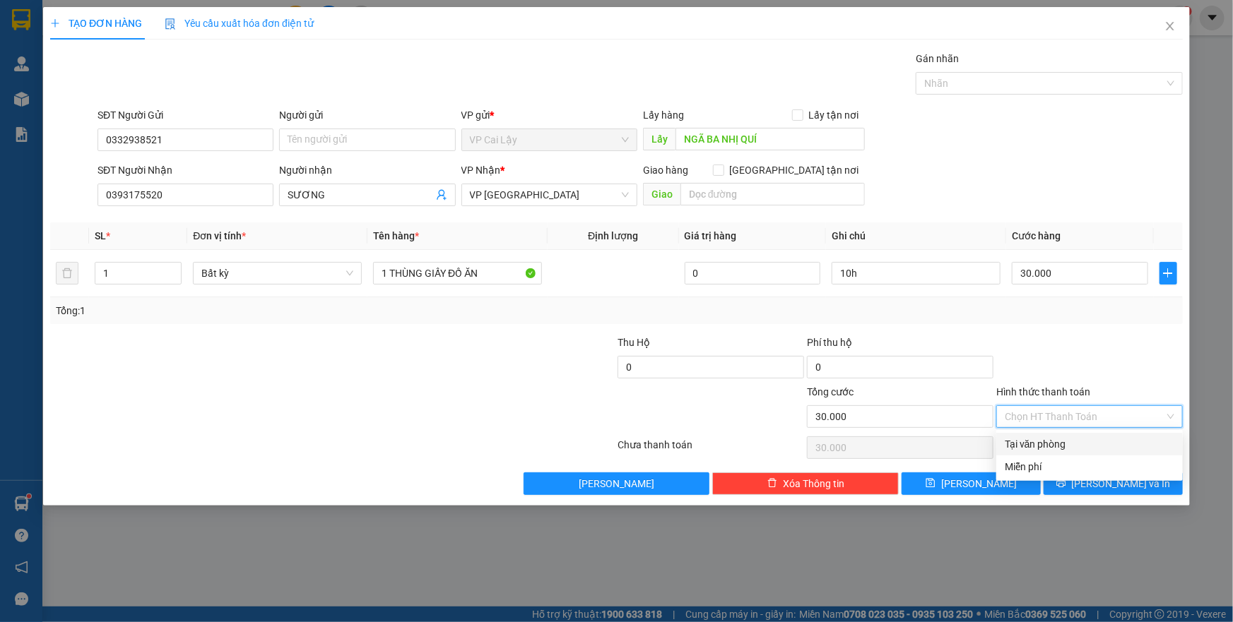
click at [1043, 439] on div "Tại văn phòng" at bounding box center [1089, 445] width 170 height 16
type input "0"
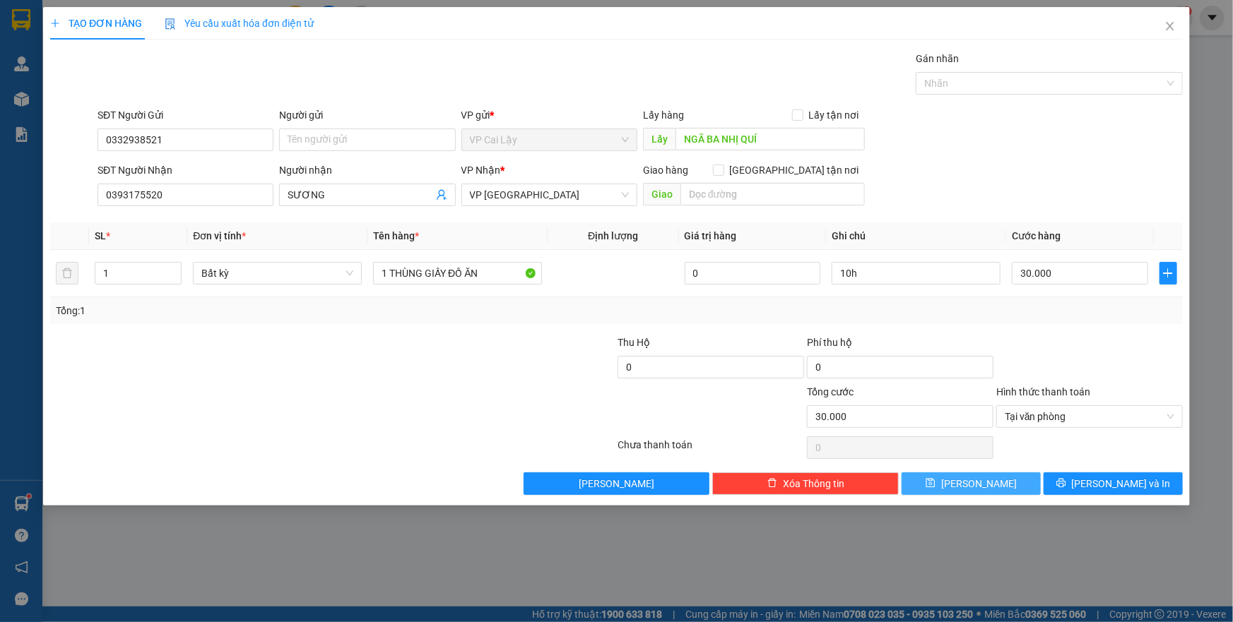
drag, startPoint x: 1135, startPoint y: 345, endPoint x: 971, endPoint y: 481, distance: 212.7
click at [1135, 345] on div at bounding box center [1089, 359] width 189 height 49
click at [935, 487] on icon "save" at bounding box center [930, 483] width 9 height 9
type input "0"
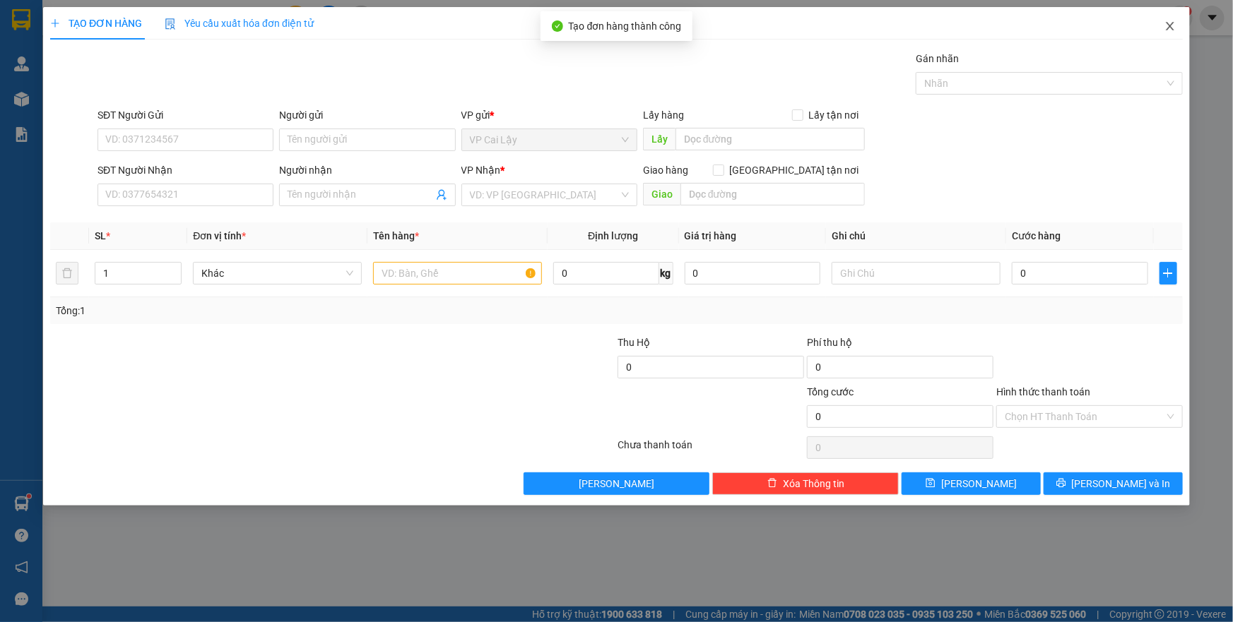
click at [1168, 21] on icon "close" at bounding box center [1169, 25] width 11 height 11
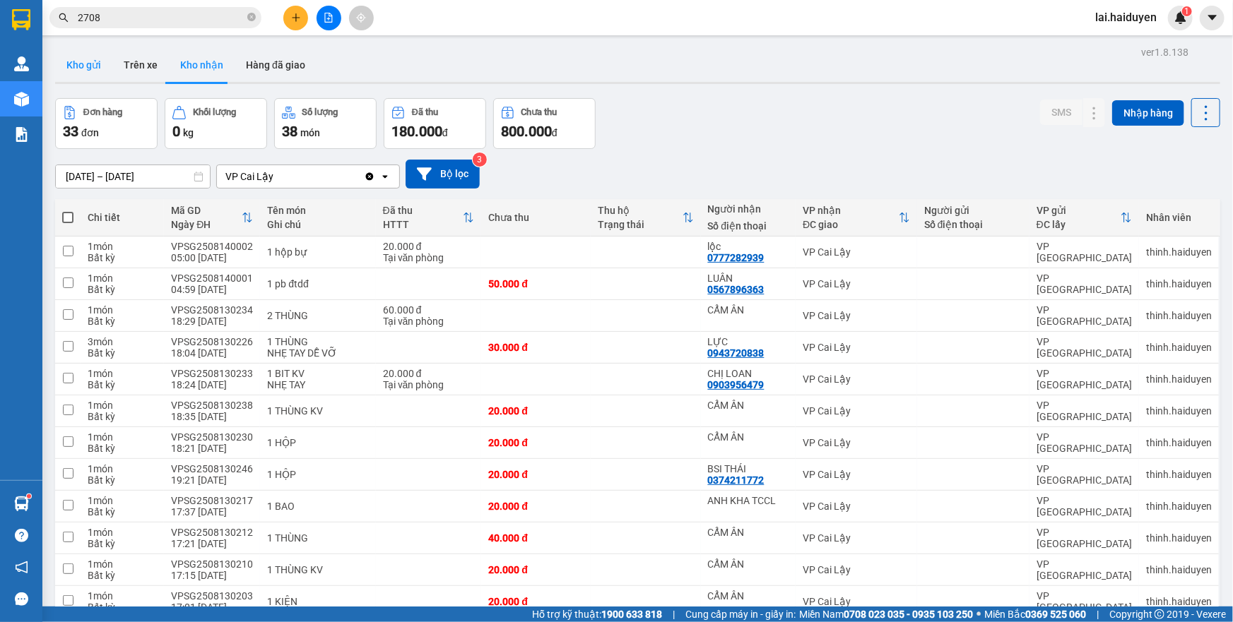
click at [109, 61] on button "Kho gửi" at bounding box center [83, 65] width 57 height 34
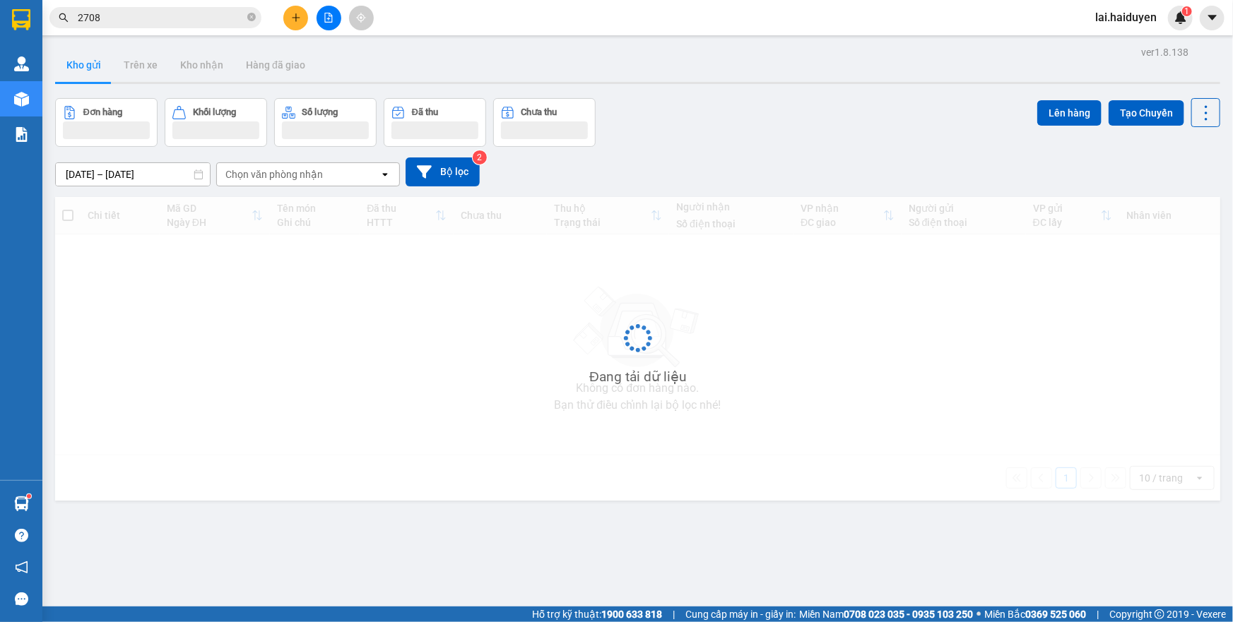
click at [109, 61] on button "Kho gửi" at bounding box center [83, 65] width 57 height 34
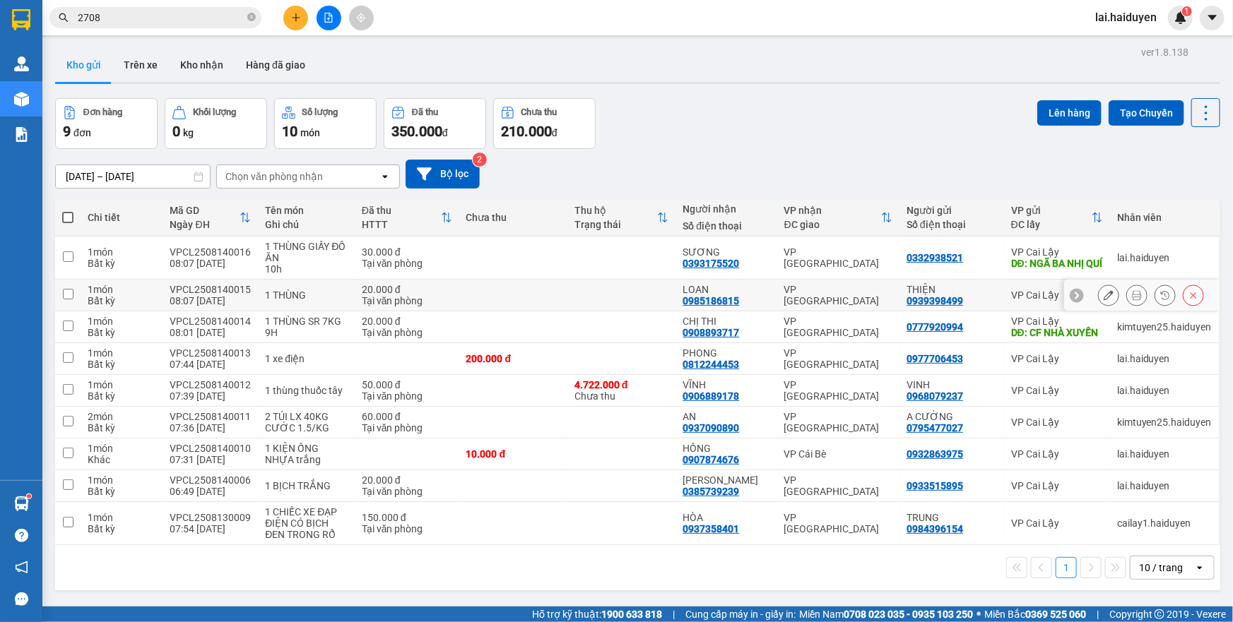
click at [569, 301] on td at bounding box center [621, 296] width 108 height 32
checkbox input "true"
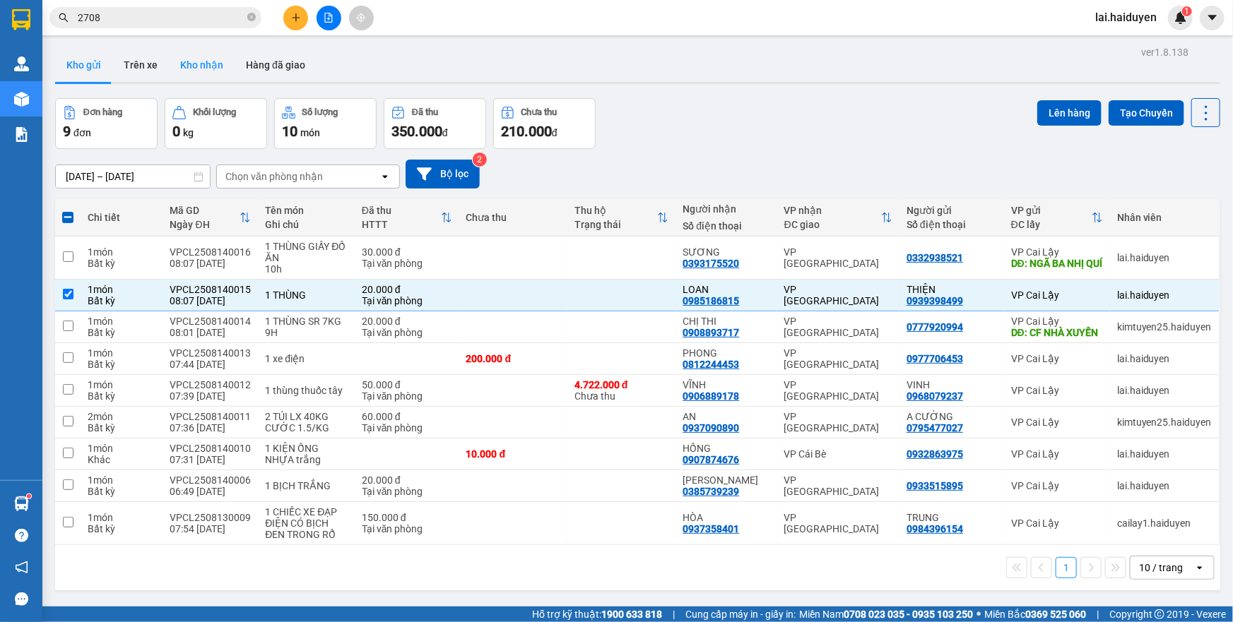
click at [170, 79] on button "Kho nhận" at bounding box center [202, 65] width 66 height 34
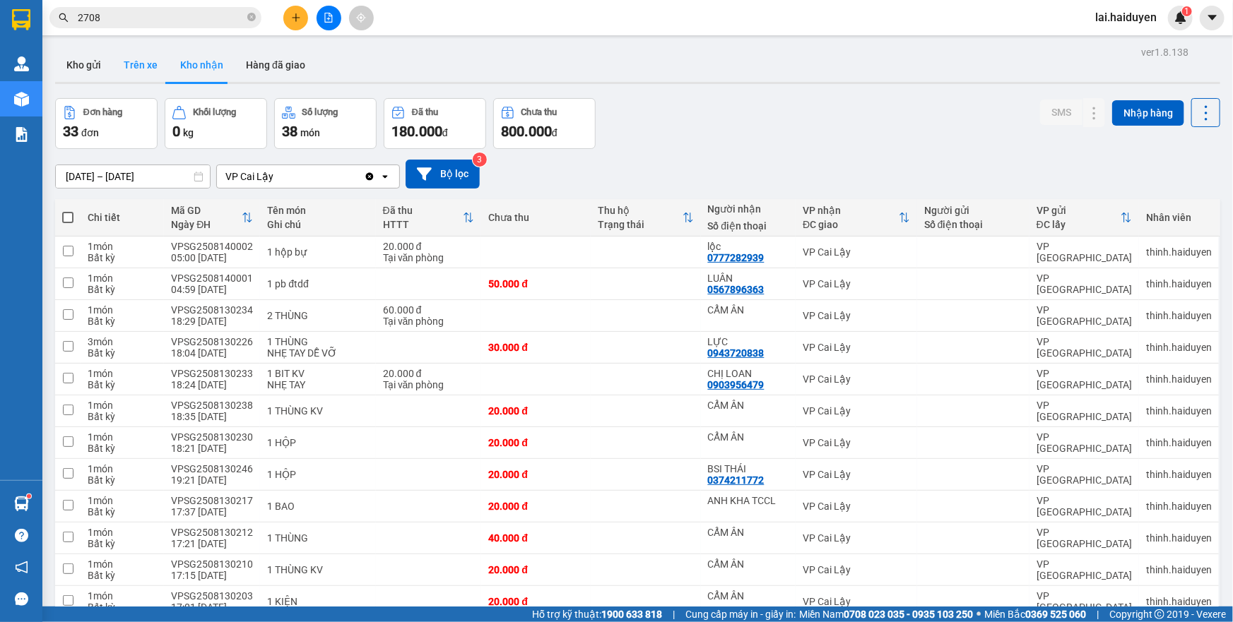
click at [140, 64] on button "Trên xe" at bounding box center [140, 65] width 57 height 34
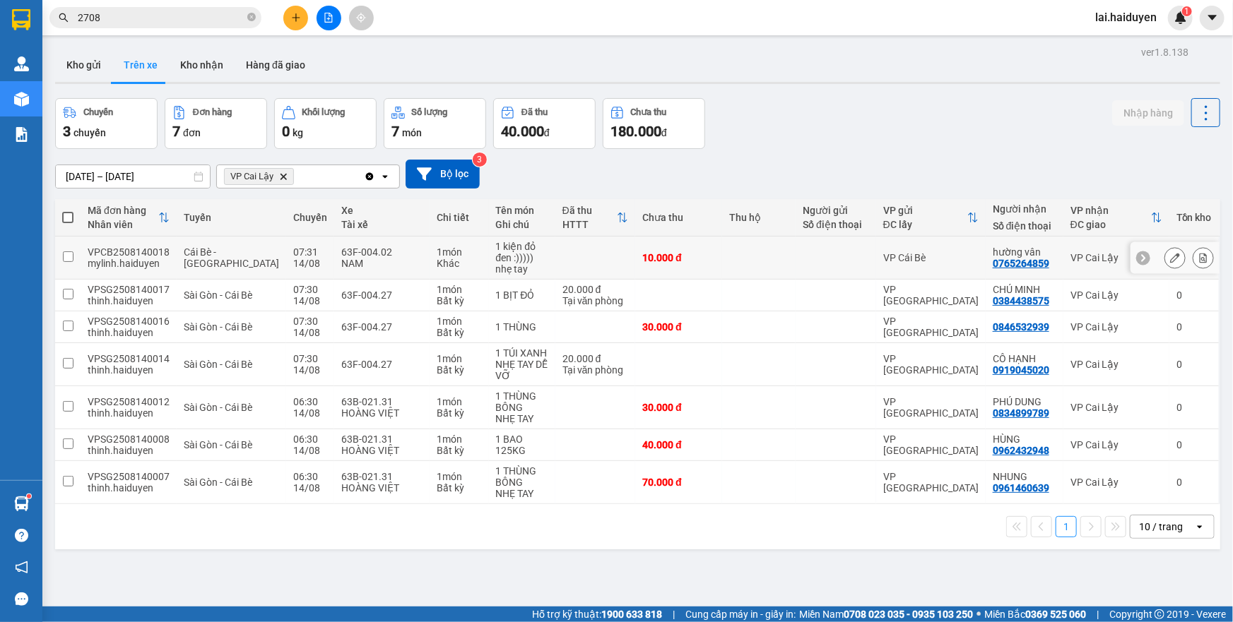
click at [751, 260] on td at bounding box center [758, 258] width 73 height 43
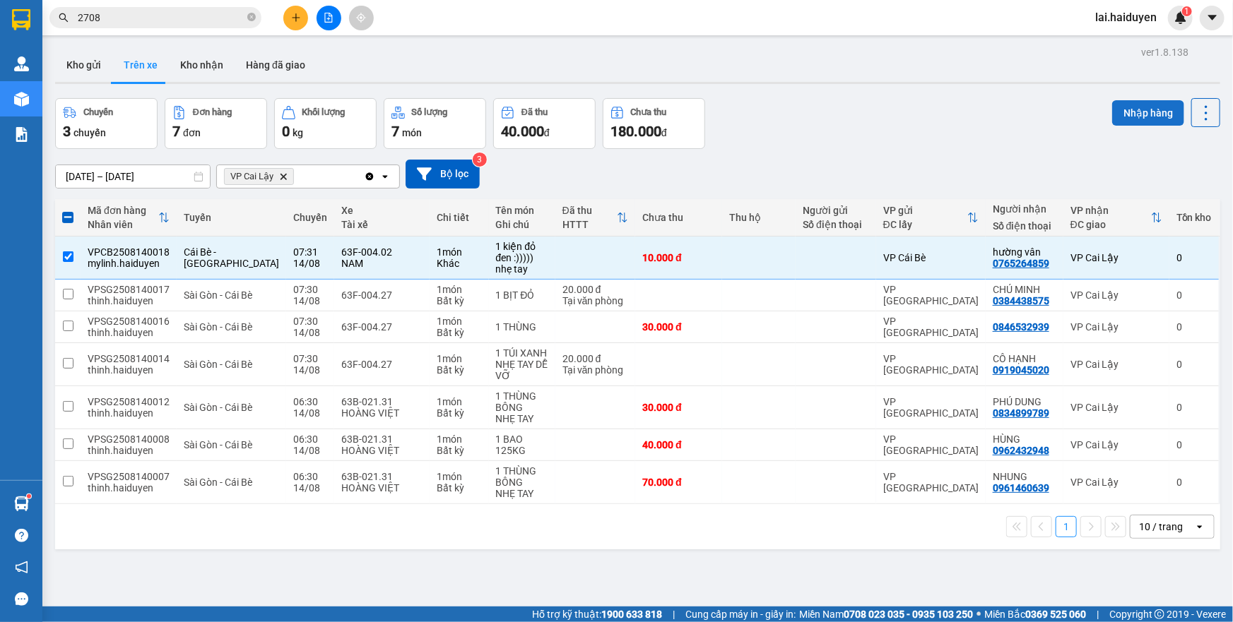
click at [1143, 118] on button "Nhập hàng" at bounding box center [1148, 112] width 72 height 25
checkbox input "false"
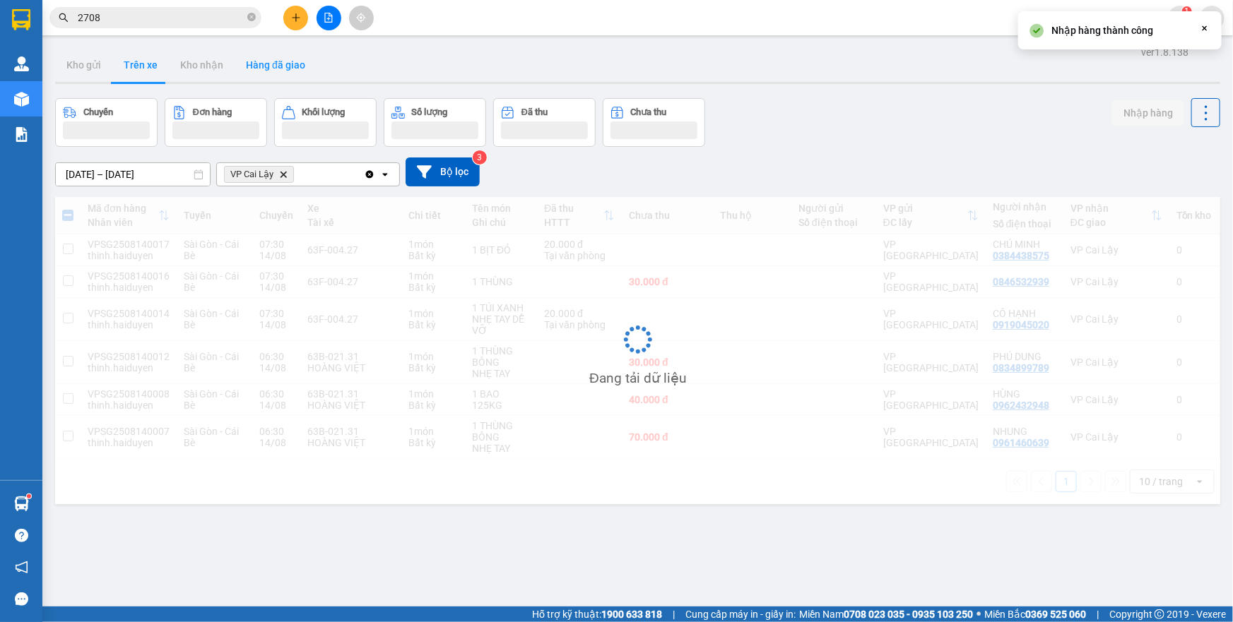
click at [184, 67] on button "Kho nhận" at bounding box center [202, 65] width 66 height 34
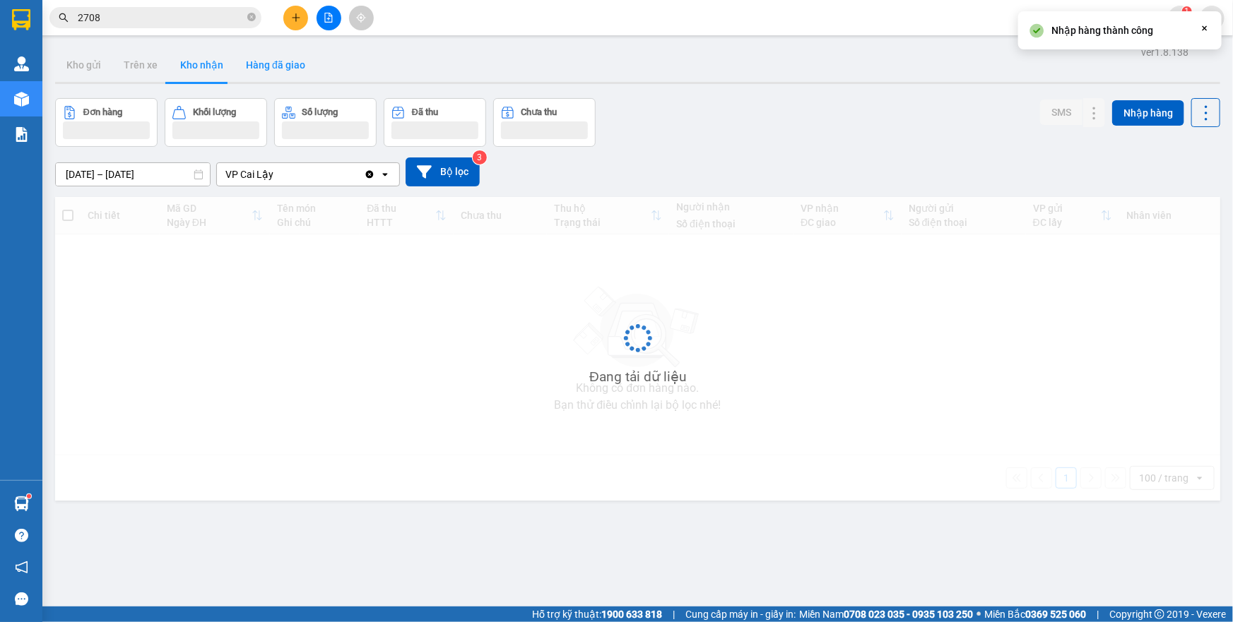
click at [184, 67] on button "Kho nhận" at bounding box center [202, 65] width 66 height 34
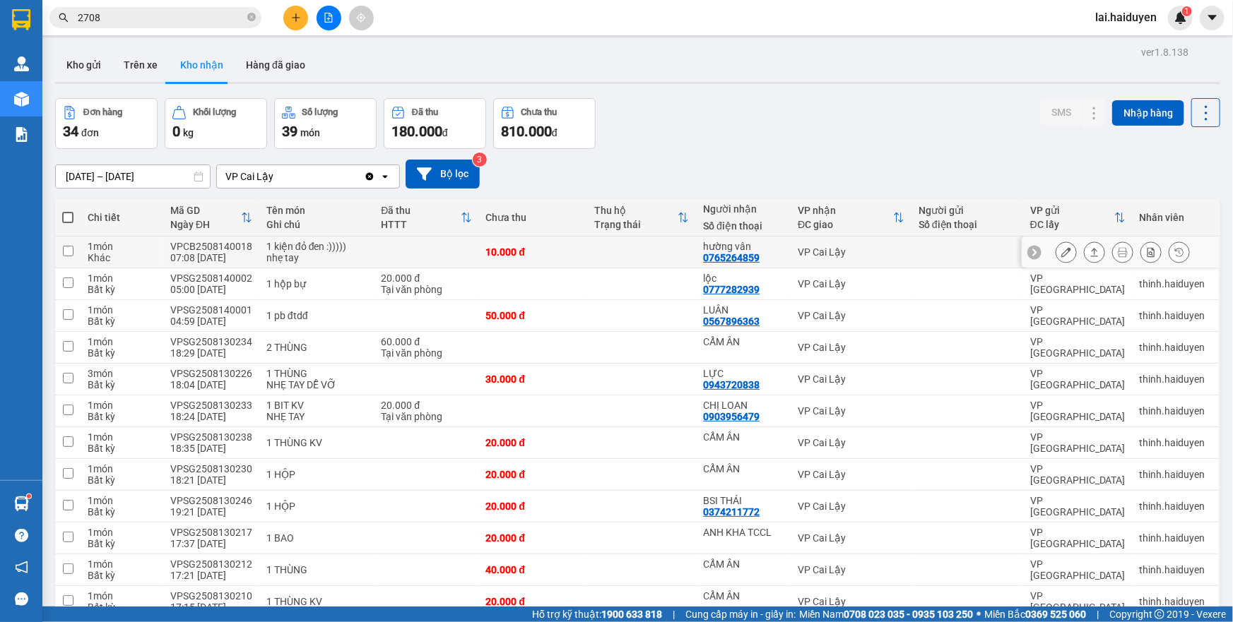
click at [632, 249] on td at bounding box center [641, 253] width 109 height 32
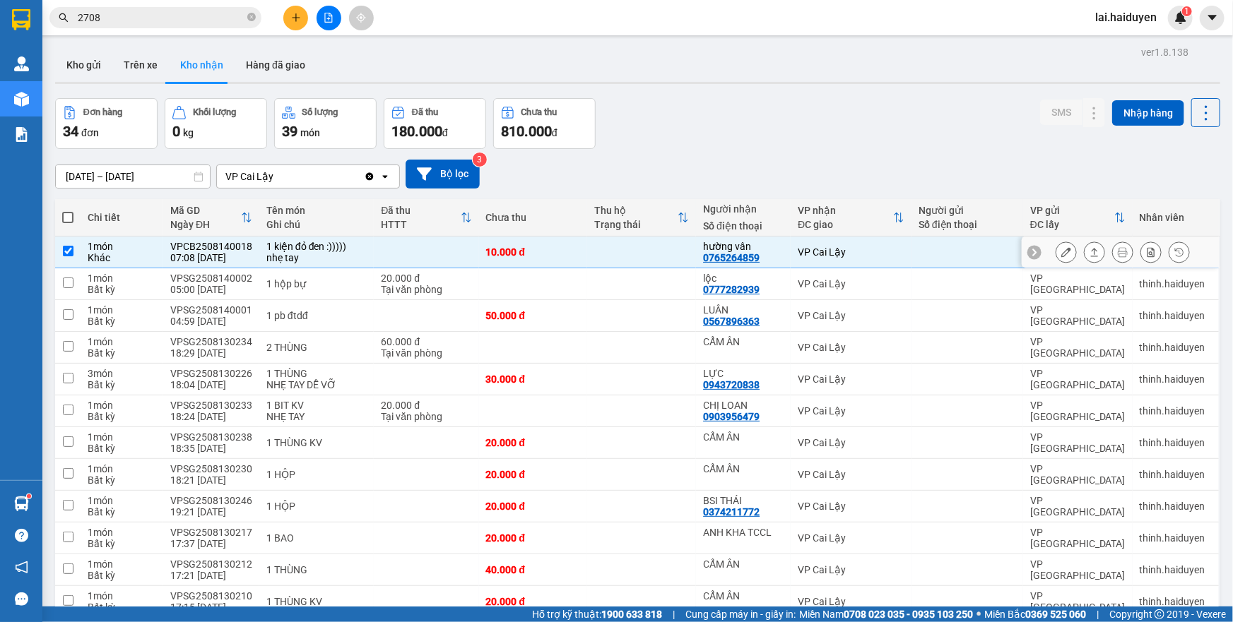
checkbox input "true"
click at [1061, 249] on icon at bounding box center [1066, 252] width 10 height 10
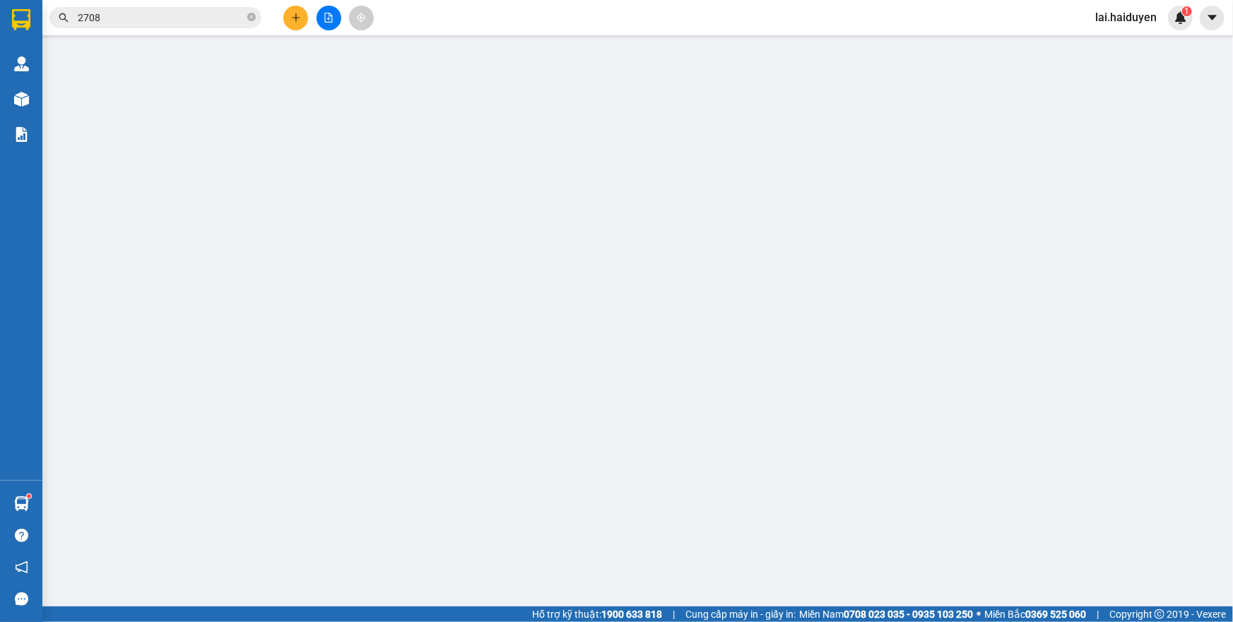
type input "0765264859"
type input "hường vân"
type input "10.000"
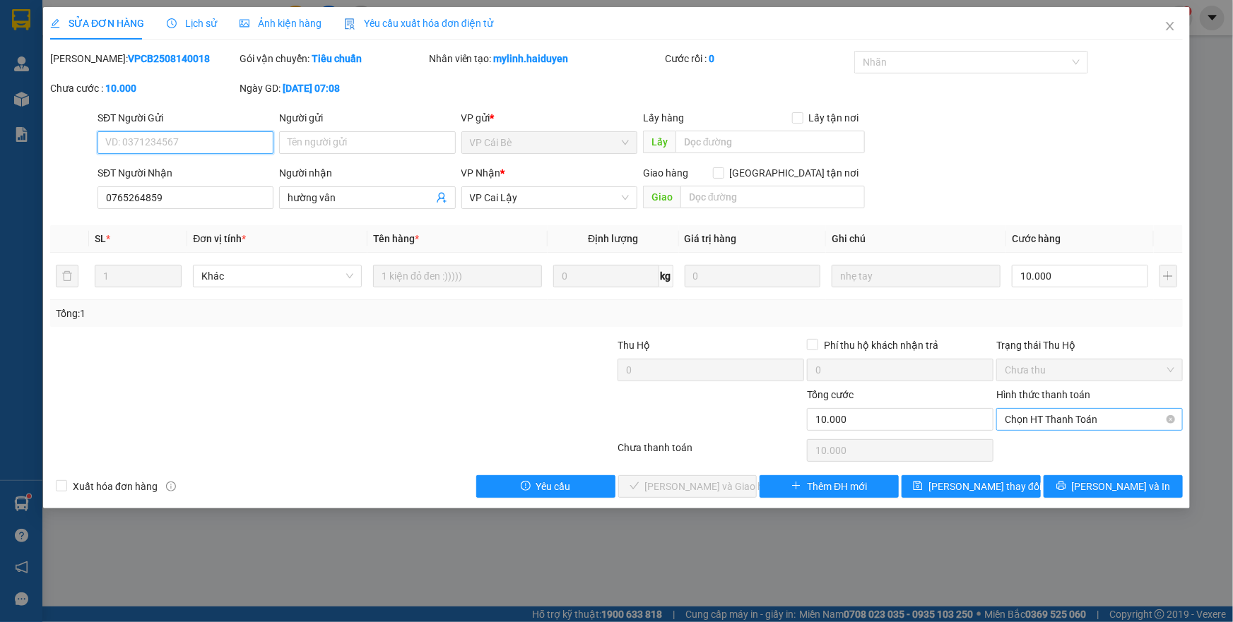
click at [1051, 427] on span "Chọn HT Thanh Toán" at bounding box center [1089, 419] width 170 height 21
drag, startPoint x: 1048, startPoint y: 439, endPoint x: 850, endPoint y: 466, distance: 199.5
click at [1042, 443] on div "Tại văn phòng" at bounding box center [1089, 447] width 170 height 16
type input "0"
click at [691, 475] on button "Lưu và Giao hàng" at bounding box center [687, 486] width 139 height 23
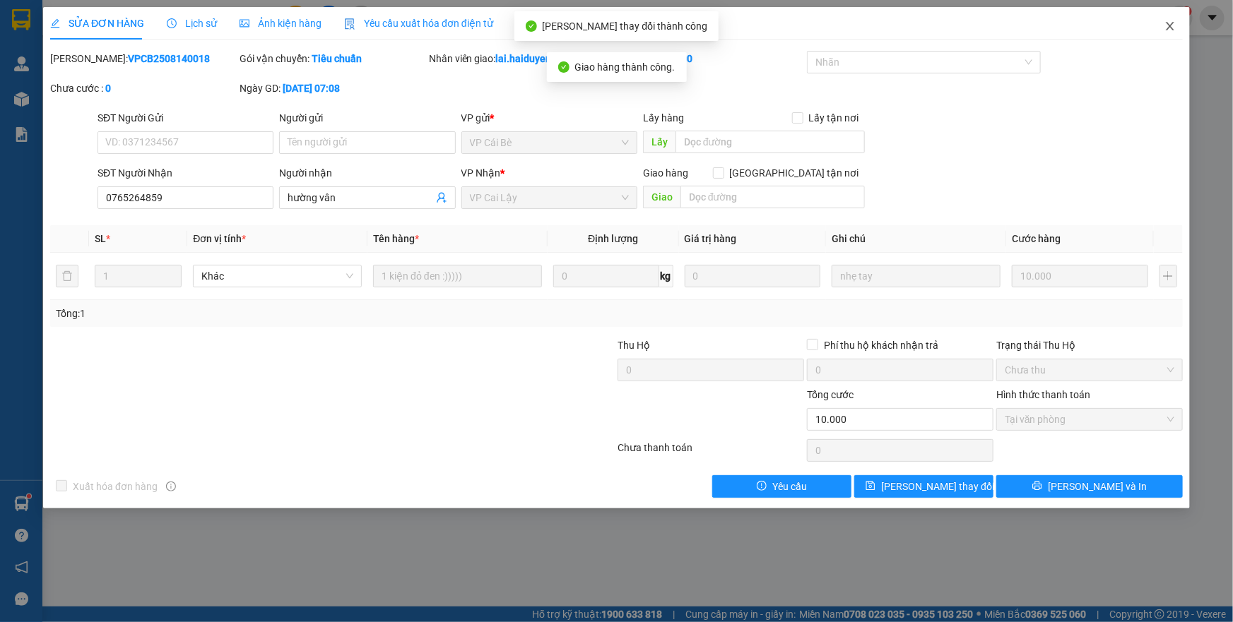
click at [1167, 28] on icon "close" at bounding box center [1169, 25] width 11 height 11
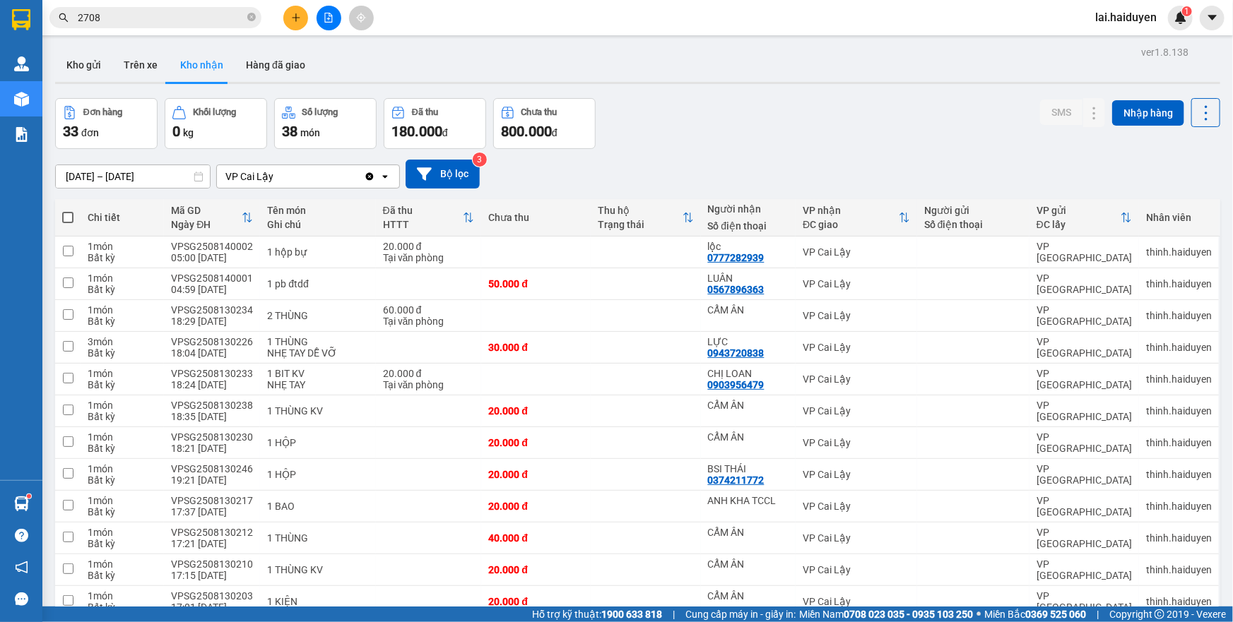
click at [750, 132] on div "Đơn hàng 33 đơn Khối lượng 0 kg Số lượng 38 món Đã thu 180.000 đ Chưa thu 800.0…" at bounding box center [637, 123] width 1165 height 51
click at [84, 68] on button "Kho gửi" at bounding box center [83, 65] width 57 height 34
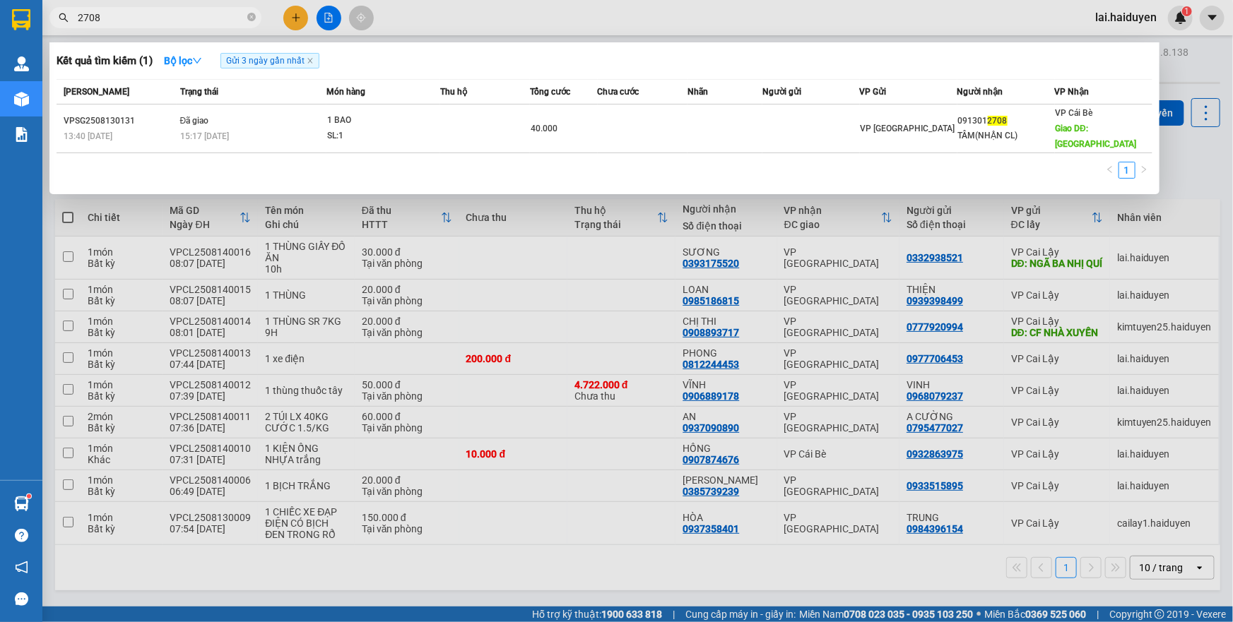
click at [191, 14] on input "2708" at bounding box center [161, 18] width 167 height 16
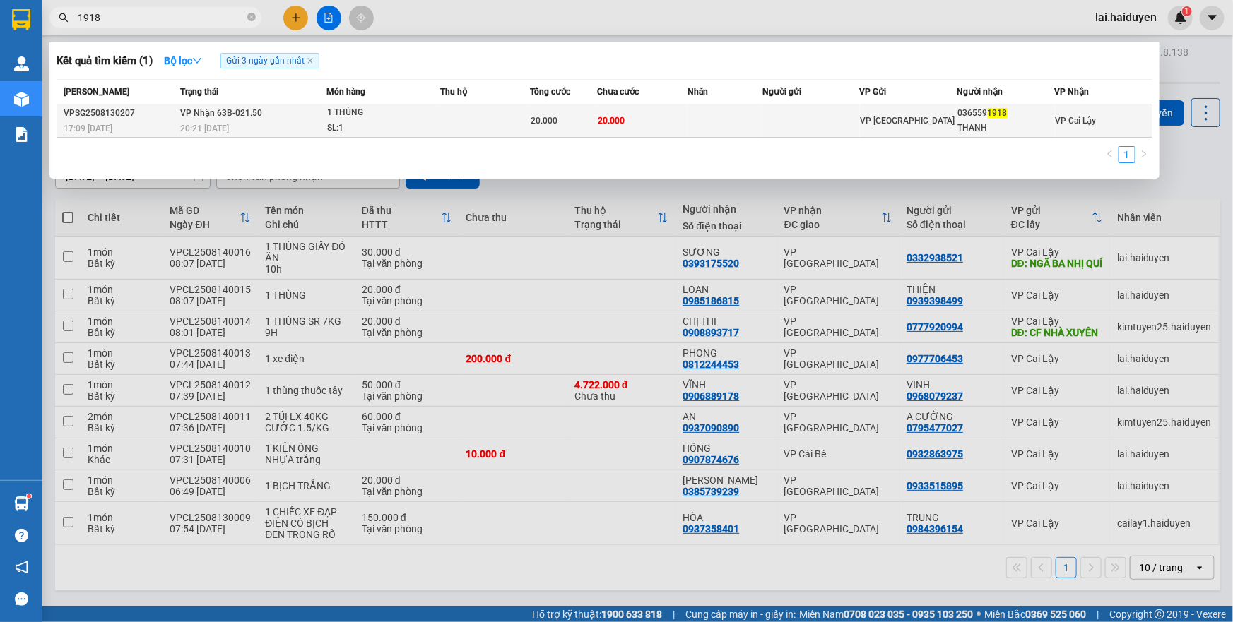
type input "1918"
click at [785, 117] on td at bounding box center [810, 121] width 97 height 33
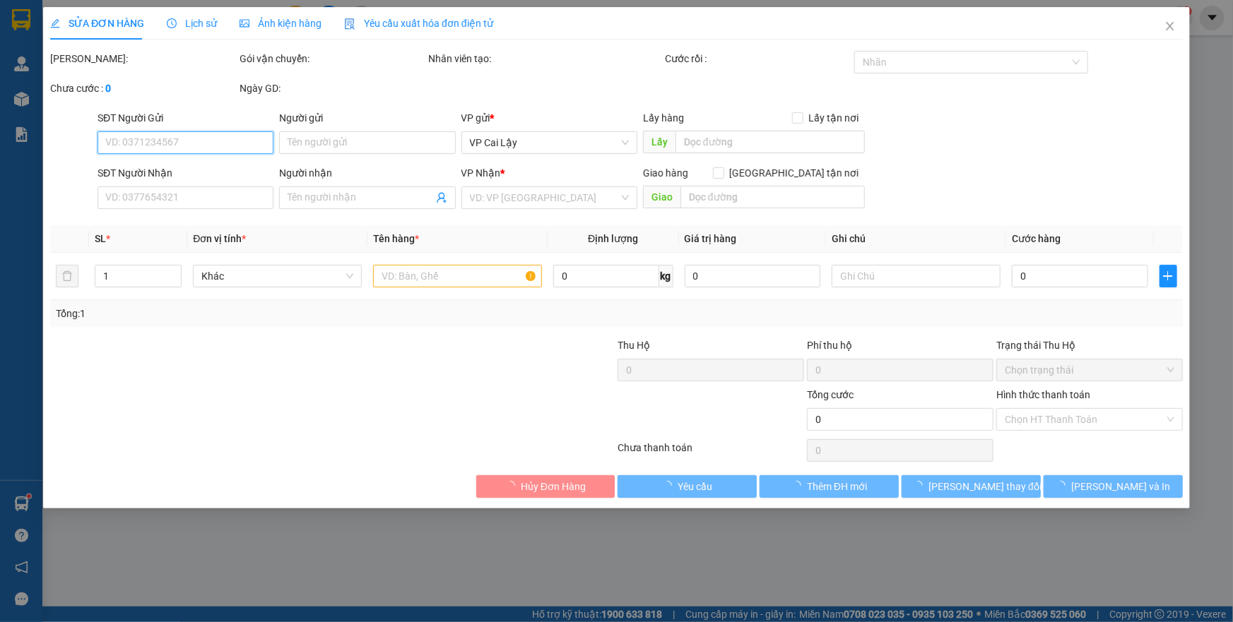
type input "0365591918"
type input "THANH"
type input "20.000"
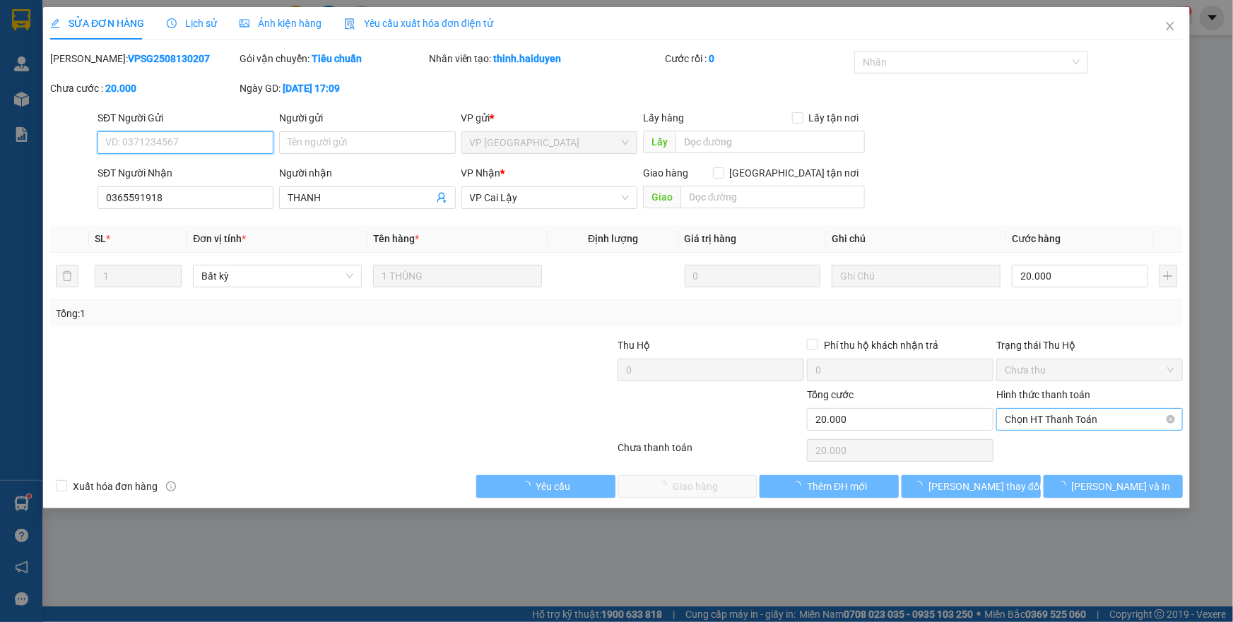
click at [1035, 411] on span "Chọn HT Thanh Toán" at bounding box center [1089, 419] width 170 height 21
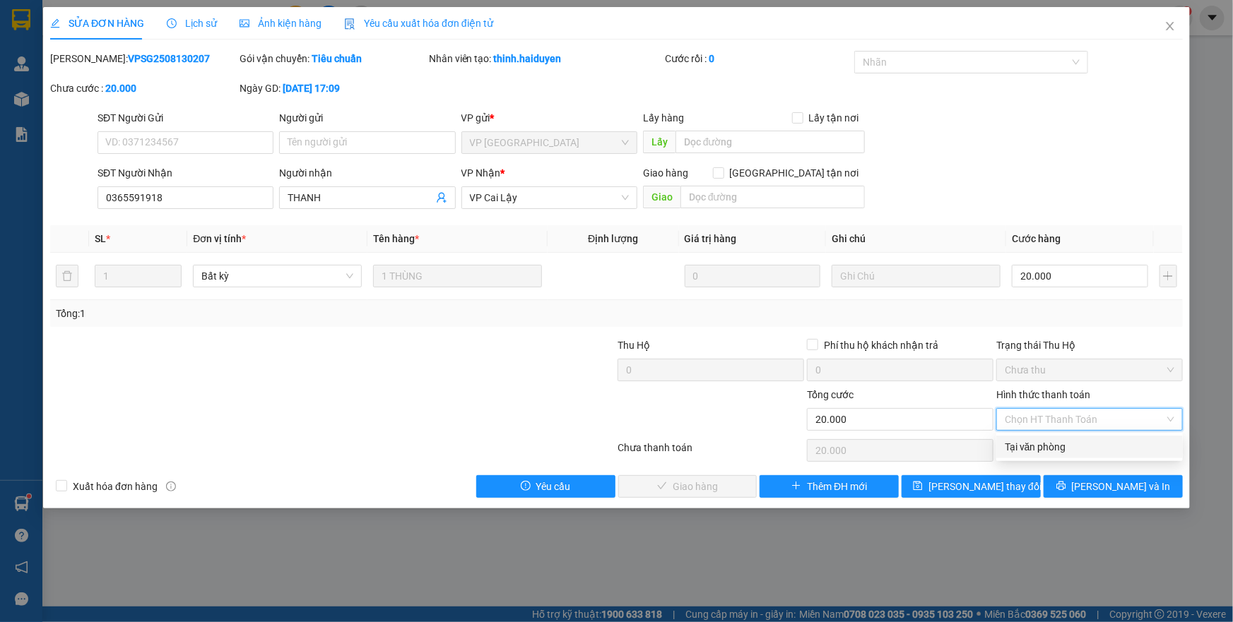
click at [1027, 443] on div "Tại văn phòng" at bounding box center [1089, 447] width 170 height 16
type input "0"
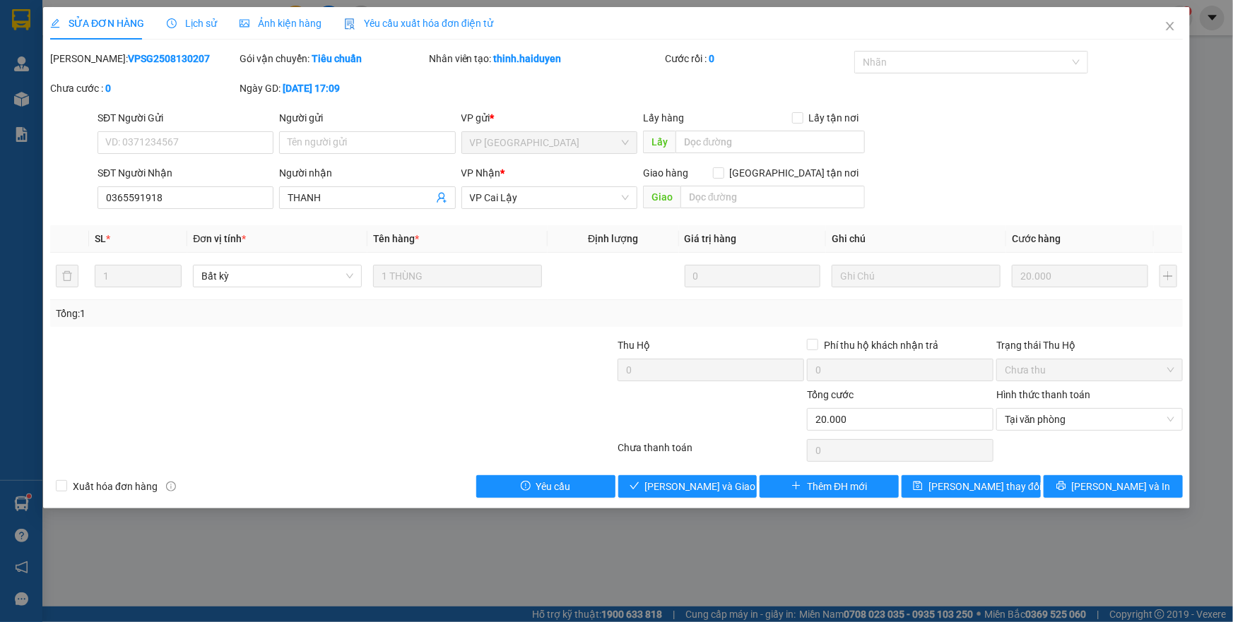
click at [608, 422] on div at bounding box center [521, 411] width 189 height 49
click at [693, 480] on span "Lưu và Giao hàng" at bounding box center [713, 487] width 136 height 16
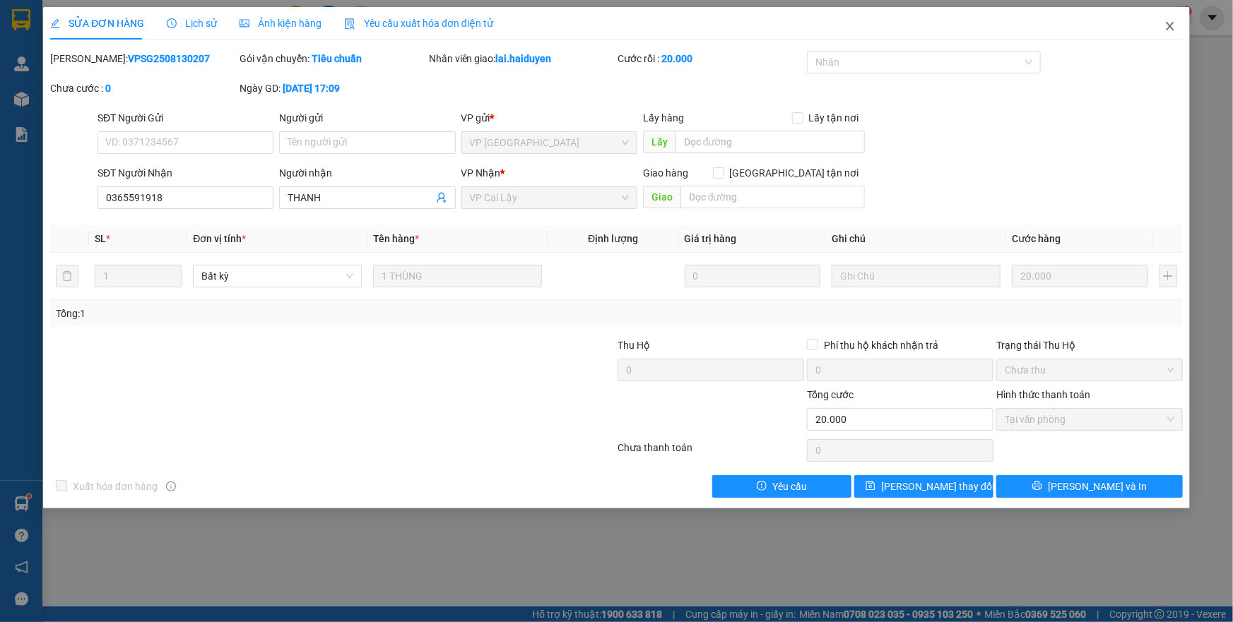
click at [1168, 28] on icon "close" at bounding box center [1169, 25] width 11 height 11
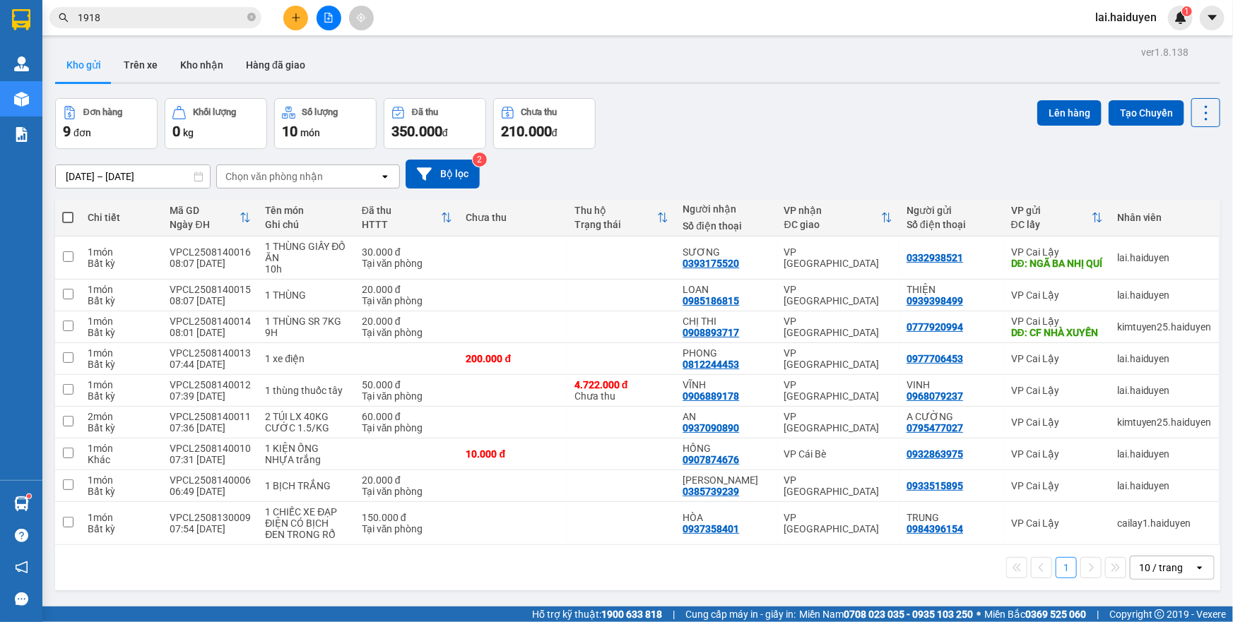
click at [788, 109] on div "Đơn hàng 9 đơn Khối lượng 0 kg Số lượng 10 món Đã thu 350.000 đ Chưa thu 210.00…" at bounding box center [637, 123] width 1165 height 51
click at [187, 64] on button "Kho nhận" at bounding box center [202, 65] width 66 height 34
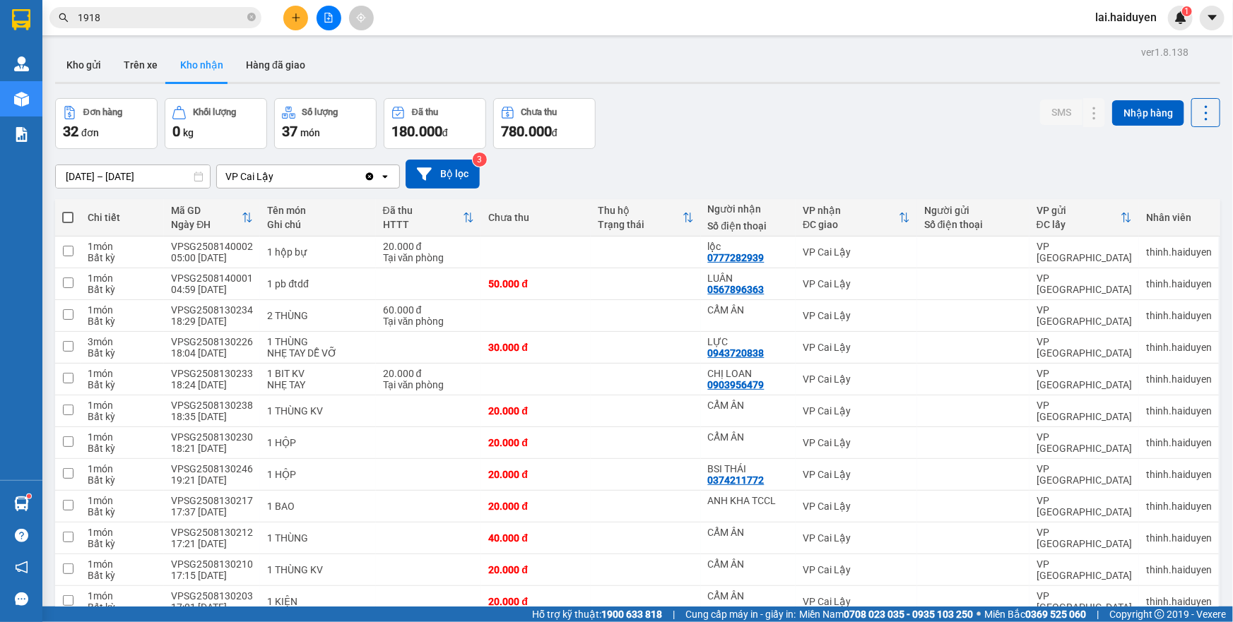
click at [78, 66] on button "Kho gửi" at bounding box center [83, 65] width 57 height 34
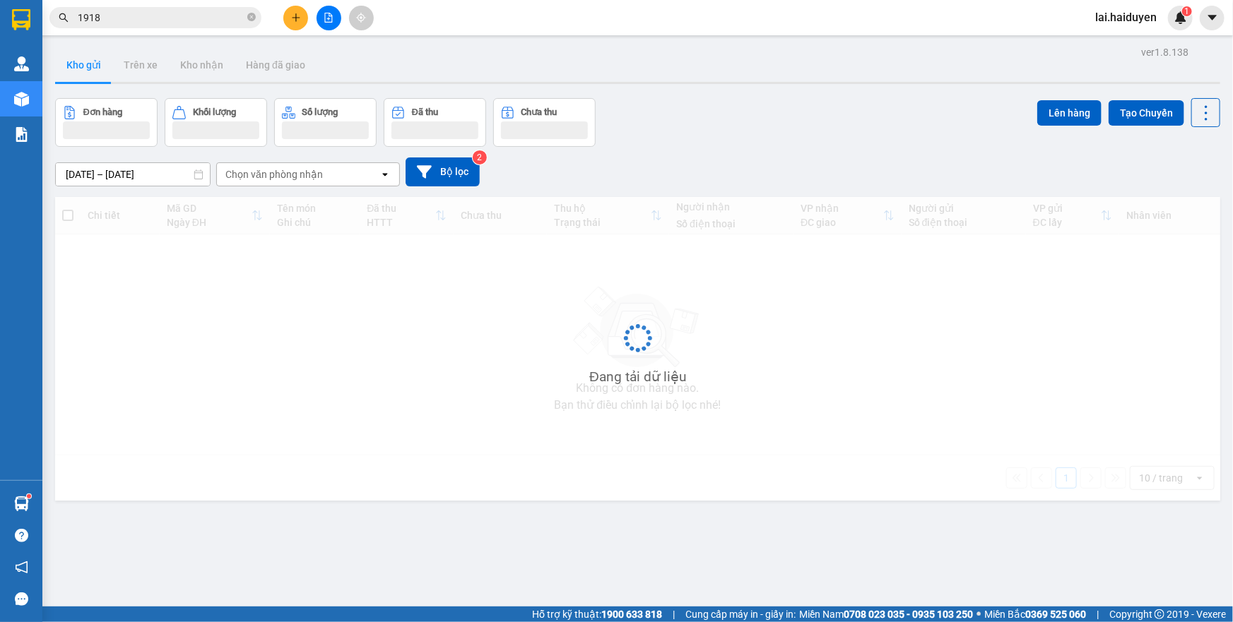
drag, startPoint x: 166, startPoint y: 65, endPoint x: 78, endPoint y: 66, distance: 88.3
click at [78, 66] on button "Kho gửi" at bounding box center [83, 65] width 57 height 34
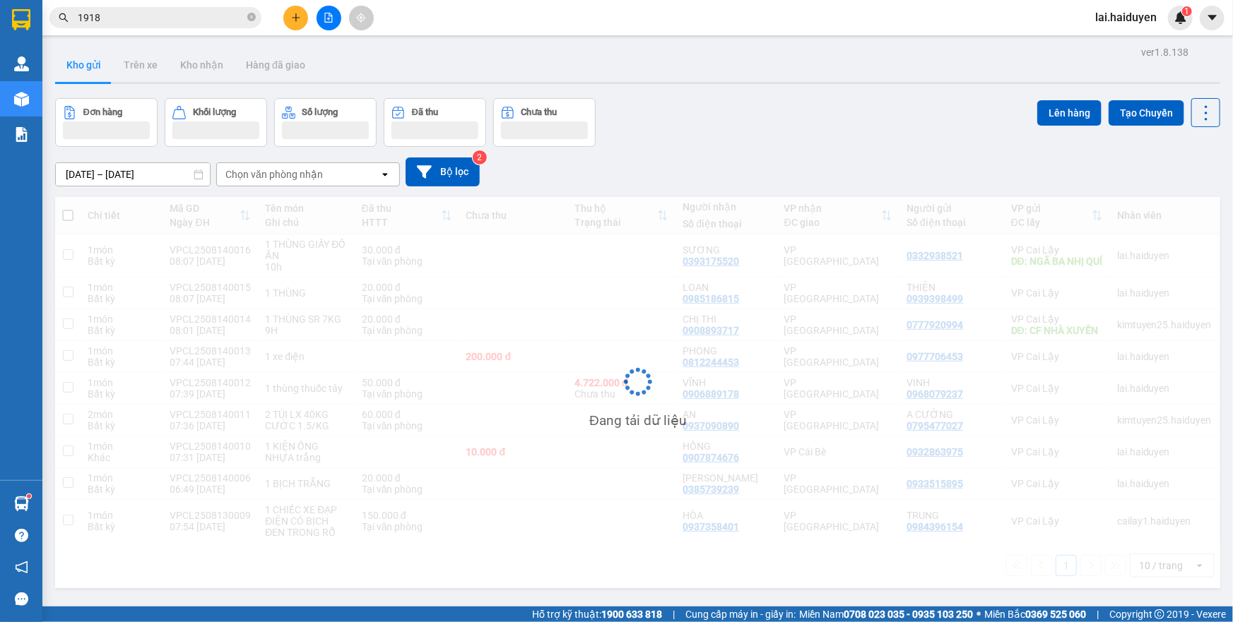
click at [78, 66] on button "Kho gửi" at bounding box center [83, 65] width 57 height 34
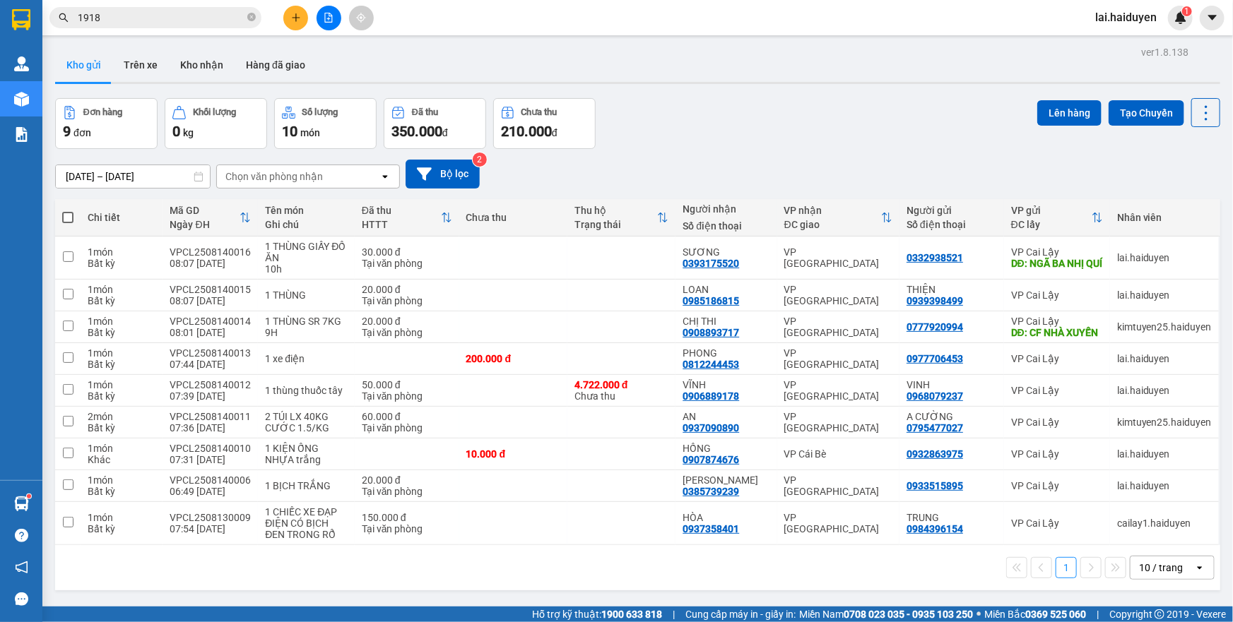
click at [302, 20] on button at bounding box center [295, 18] width 25 height 25
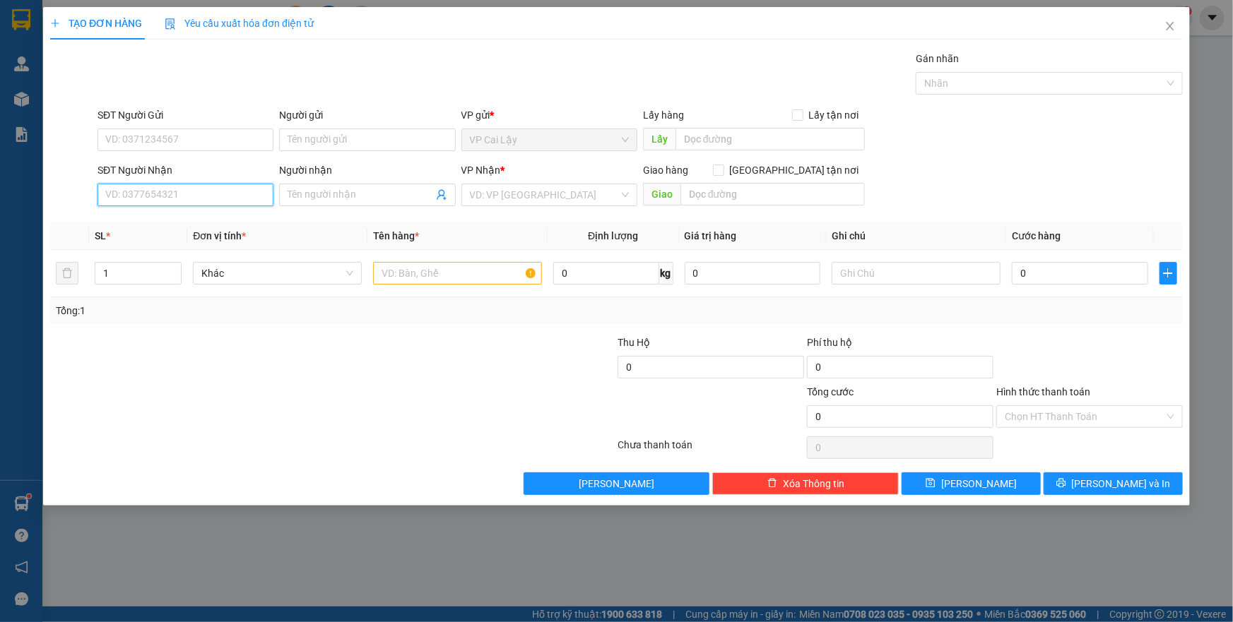
click at [155, 195] on input "SĐT Người Nhận" at bounding box center [185, 195] width 176 height 23
type input "0"
click at [239, 193] on input "0" at bounding box center [185, 195] width 176 height 23
type input "0396264863"
click at [188, 219] on div "0396264863 - a KHOA" at bounding box center [185, 223] width 159 height 16
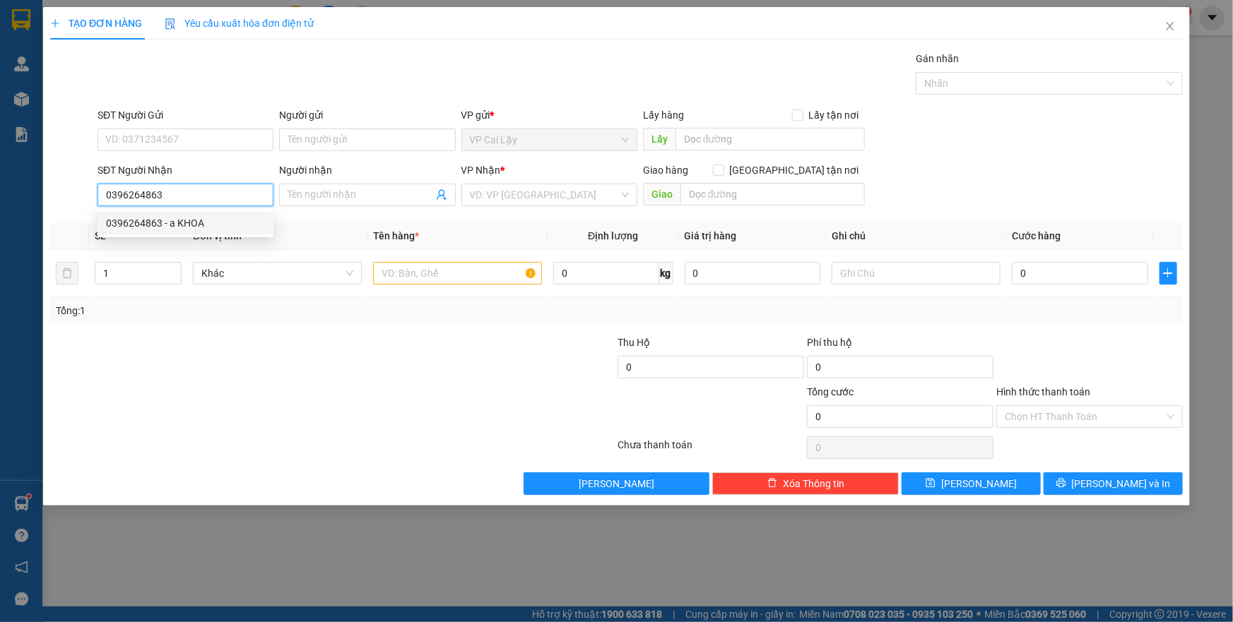
type input "a KHOA"
type input "50.000"
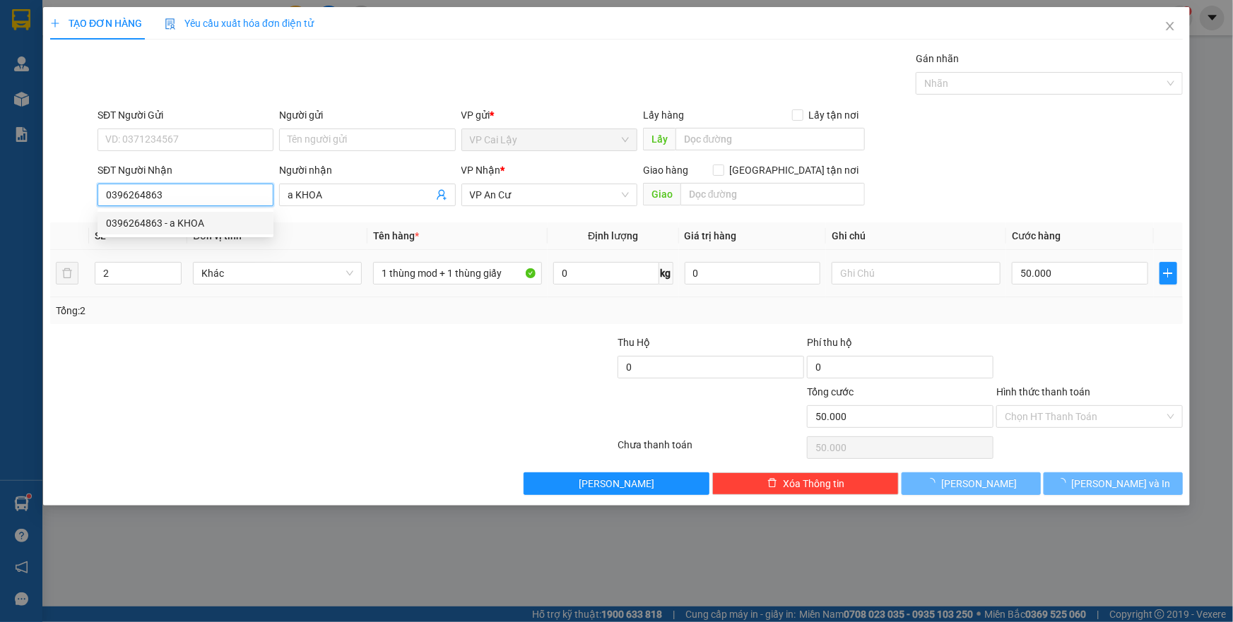
type input "0396264863"
drag, startPoint x: 355, startPoint y: 362, endPoint x: 350, endPoint y: 354, distance: 9.2
click at [352, 361] on div at bounding box center [238, 359] width 379 height 49
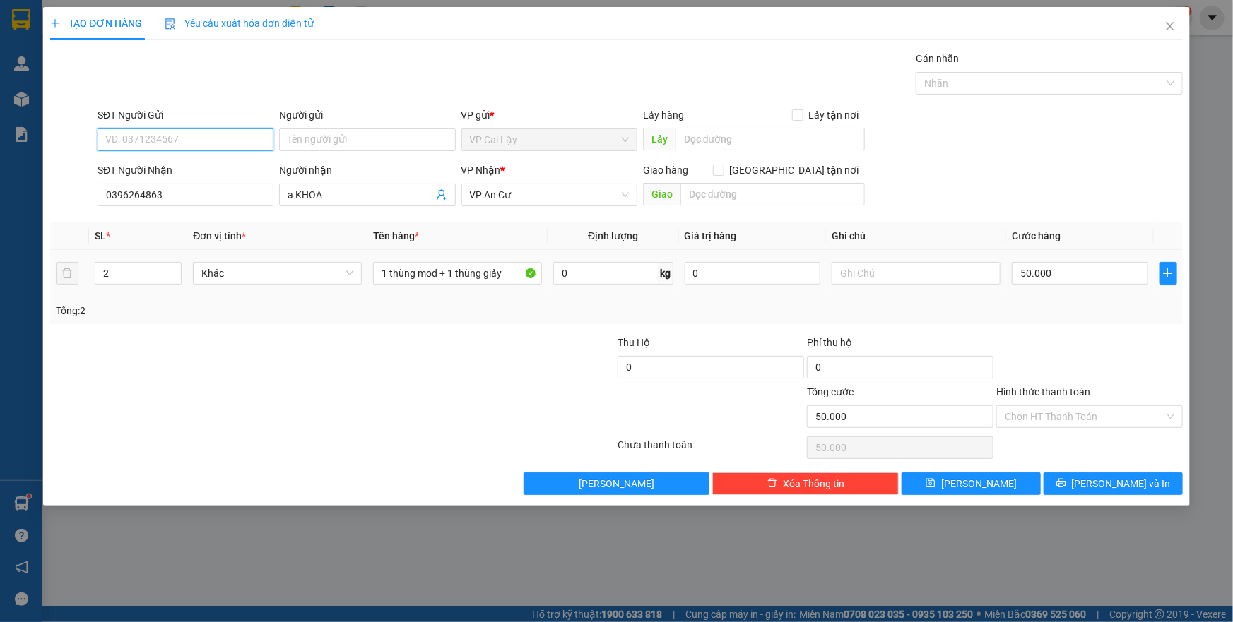
click at [214, 135] on input "SĐT Người Gửi" at bounding box center [185, 140] width 176 height 23
click at [212, 140] on input "SĐT Người Gửi" at bounding box center [185, 140] width 176 height 23
click at [203, 169] on div "0975406625 - PHÁT" at bounding box center [185, 168] width 159 height 16
type input "0975406625"
type input "PHÁT"
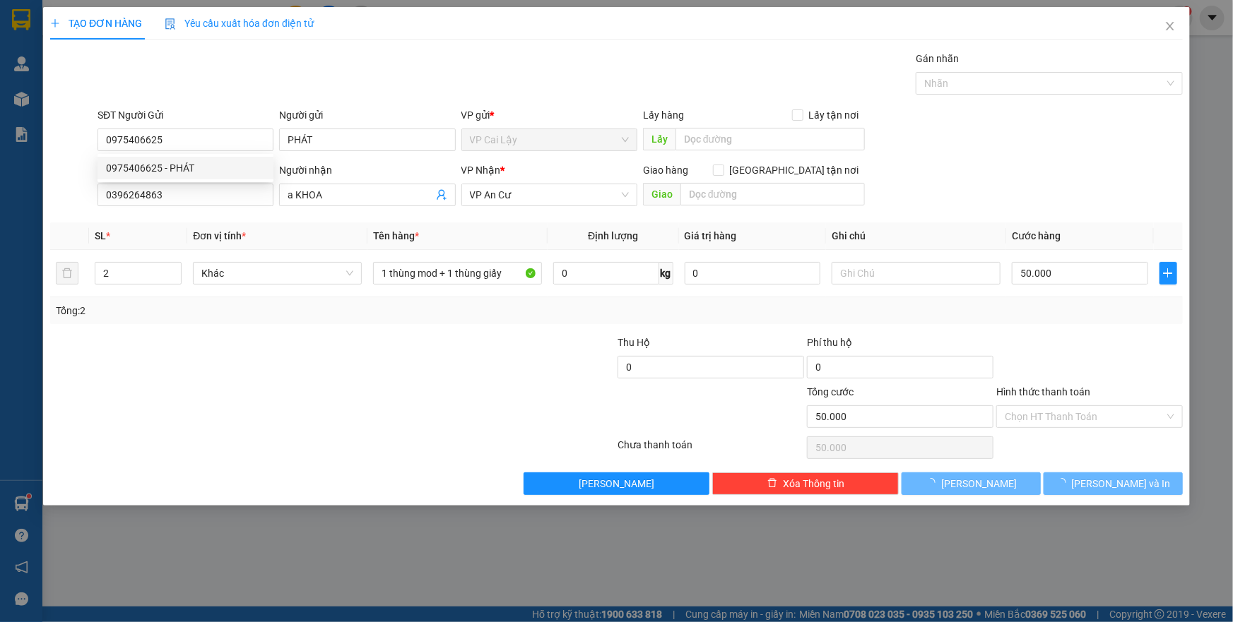
drag, startPoint x: 275, startPoint y: 357, endPoint x: 220, endPoint y: 310, distance: 72.2
click at [275, 357] on div at bounding box center [238, 359] width 379 height 49
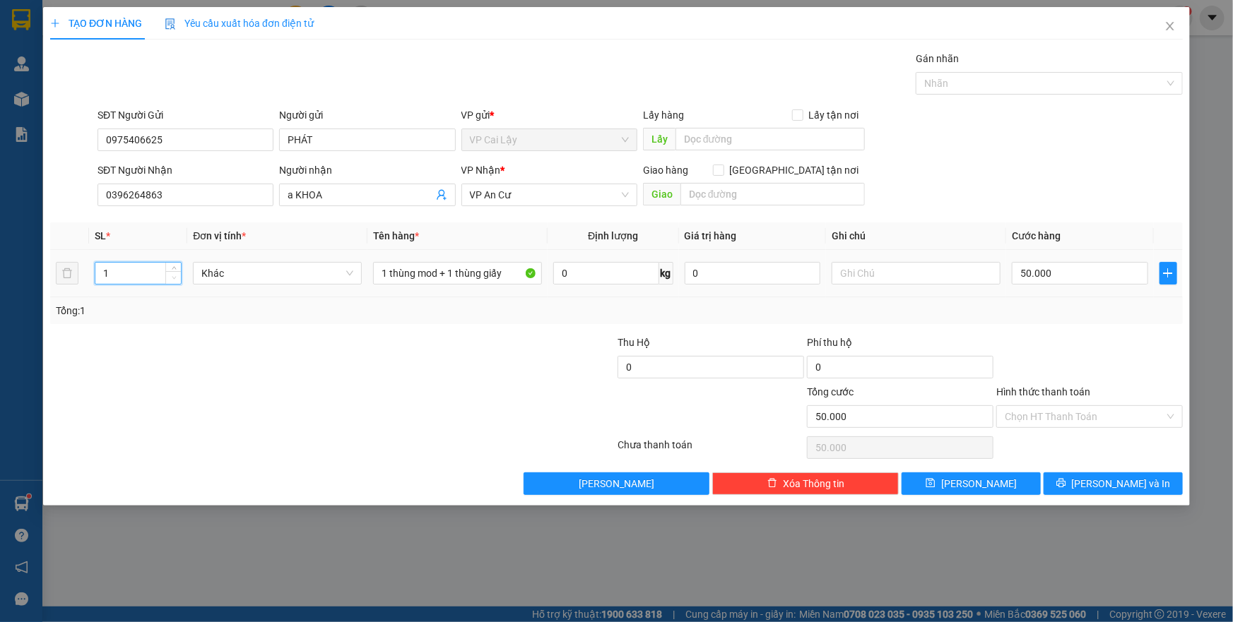
click at [175, 275] on icon "down" at bounding box center [174, 277] width 5 height 5
type input "2"
click at [172, 268] on icon "up" at bounding box center [174, 270] width 5 height 5
drag, startPoint x: 457, startPoint y: 271, endPoint x: 201, endPoint y: 273, distance: 255.7
click at [201, 273] on tr "2 Khác 1 thùng mod + 1 thùng giấy 0 kg 0 50.000" at bounding box center [616, 273] width 1132 height 47
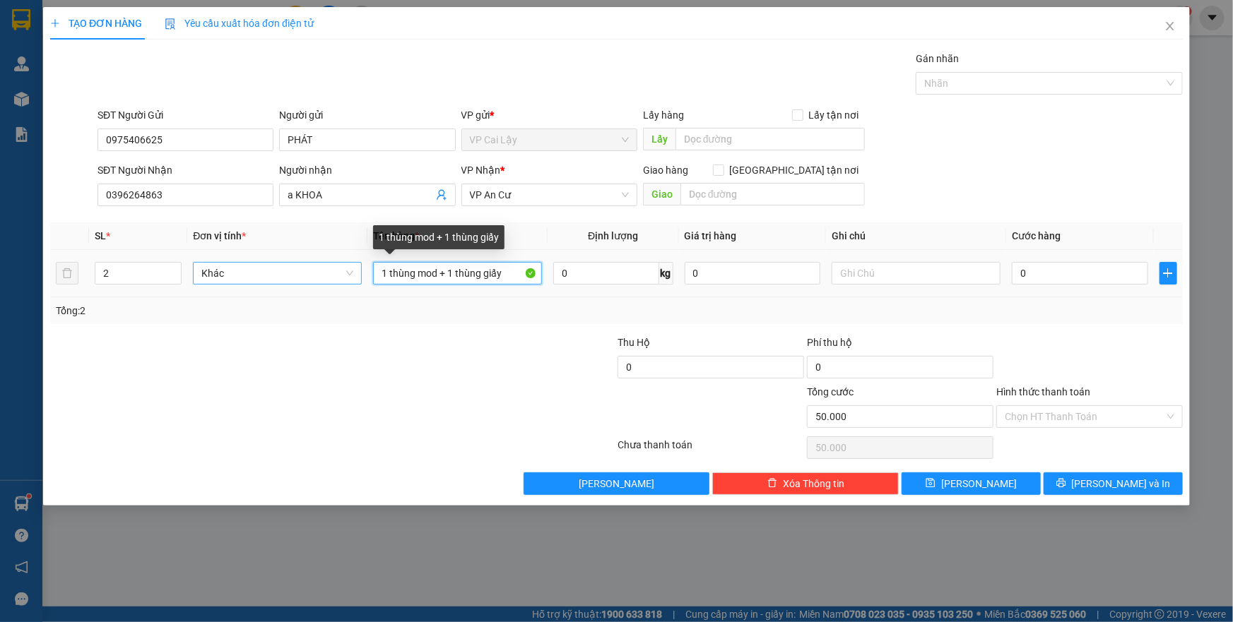
type input "0"
type input "2 thùng giấy"
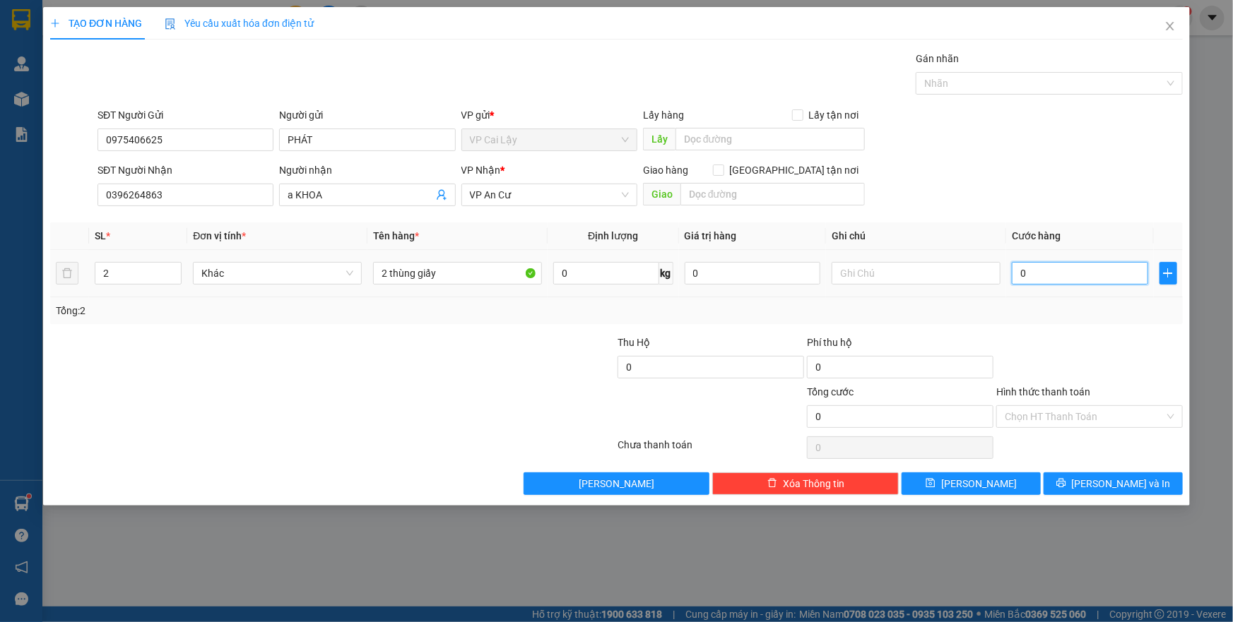
click at [1058, 268] on input "0" at bounding box center [1080, 273] width 136 height 23
type input "5"
type input "50"
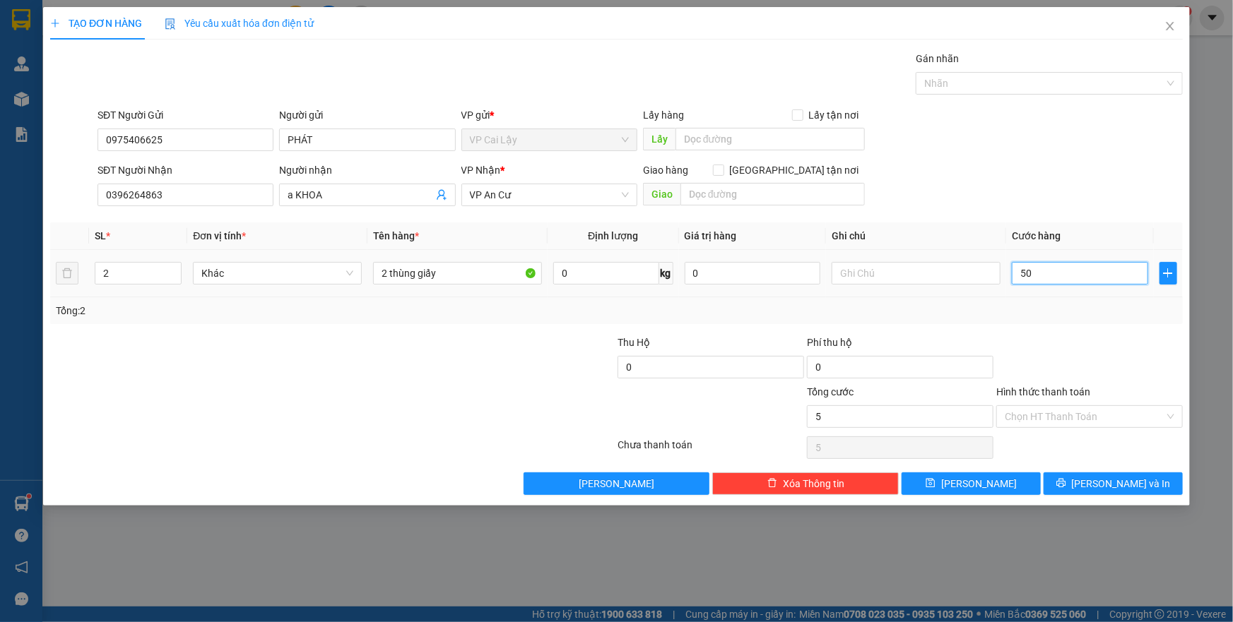
type input "50"
type input "50.000"
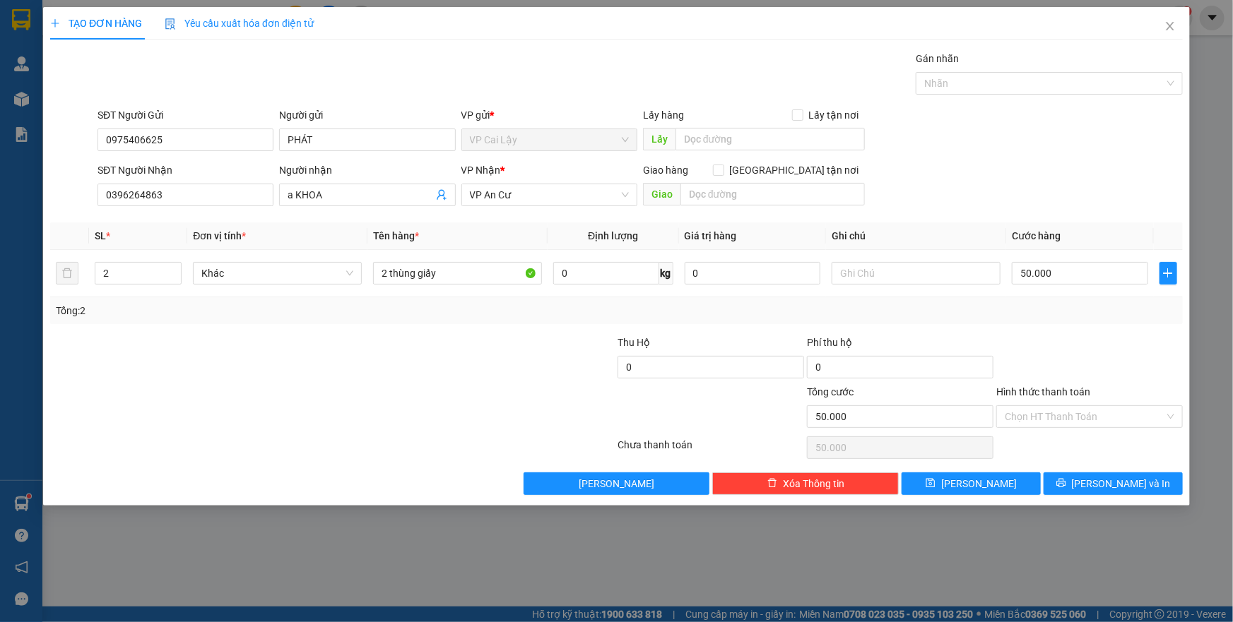
click at [1040, 310] on div "Tổng: 2" at bounding box center [616, 311] width 1121 height 16
click at [1084, 480] on button "Lưu và In" at bounding box center [1112, 484] width 139 height 23
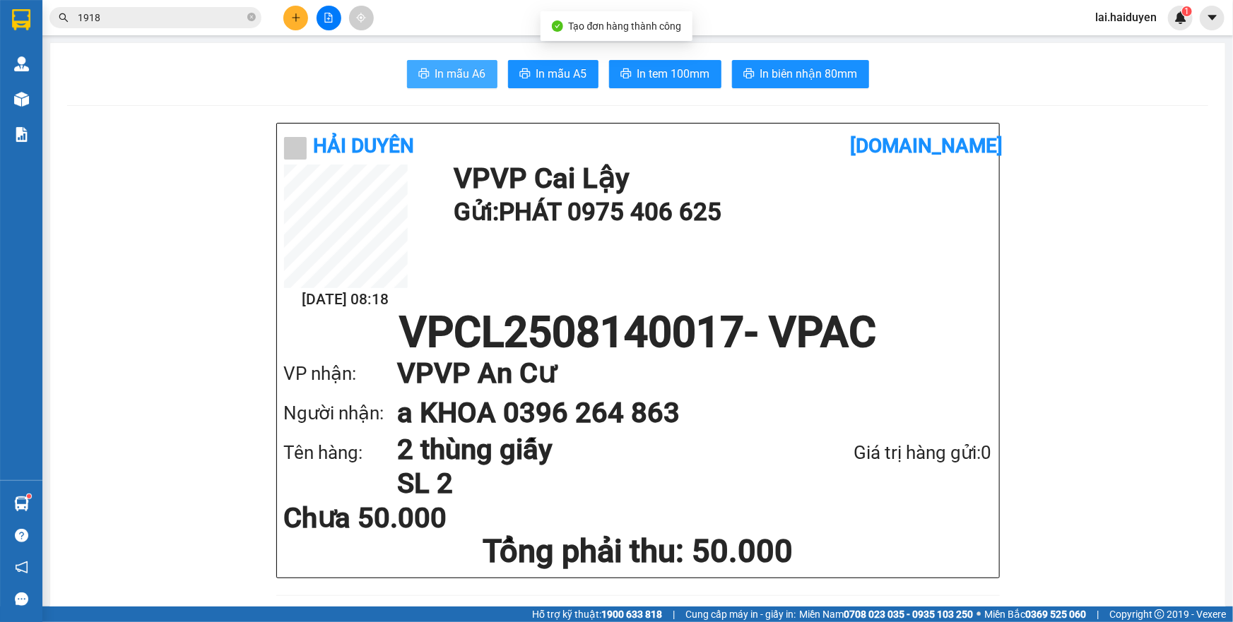
click at [436, 73] on span "In mẫu A6" at bounding box center [460, 74] width 51 height 18
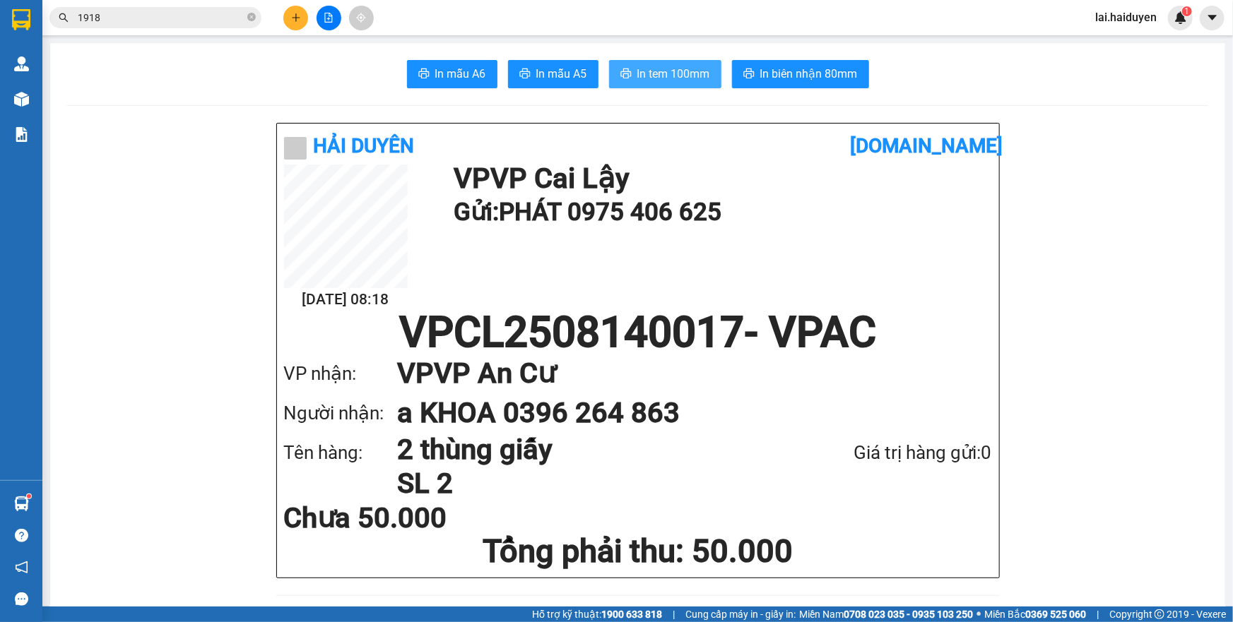
click at [682, 77] on span "In tem 100mm" at bounding box center [673, 74] width 73 height 18
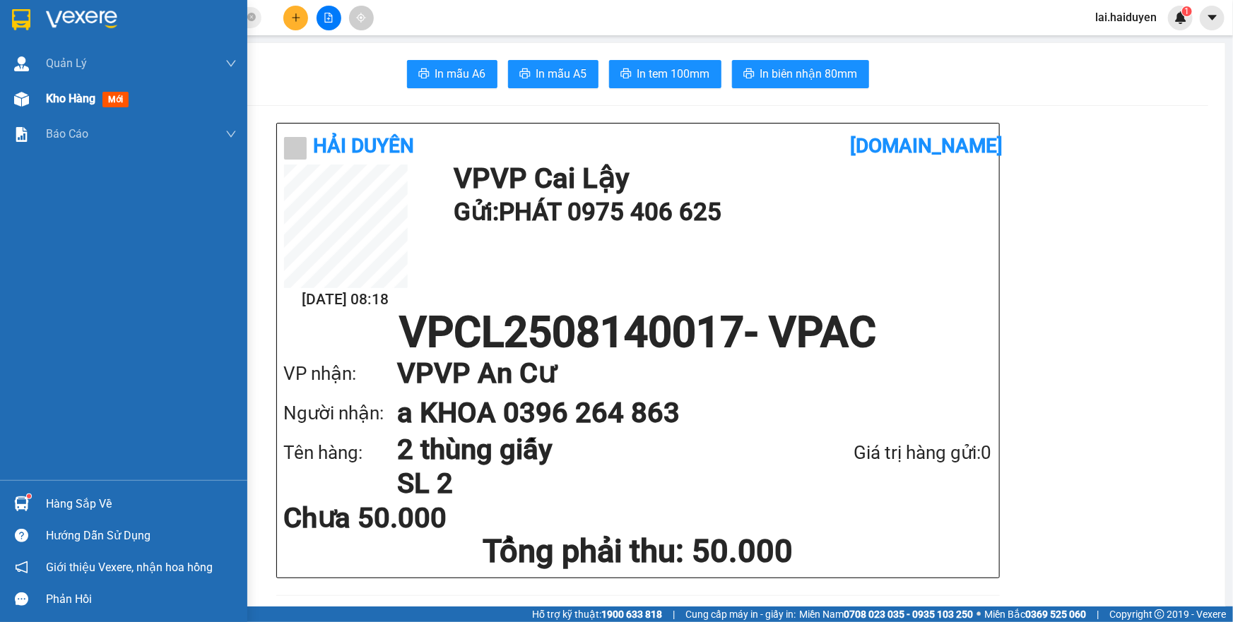
click at [69, 102] on span "Kho hàng" at bounding box center [70, 98] width 49 height 13
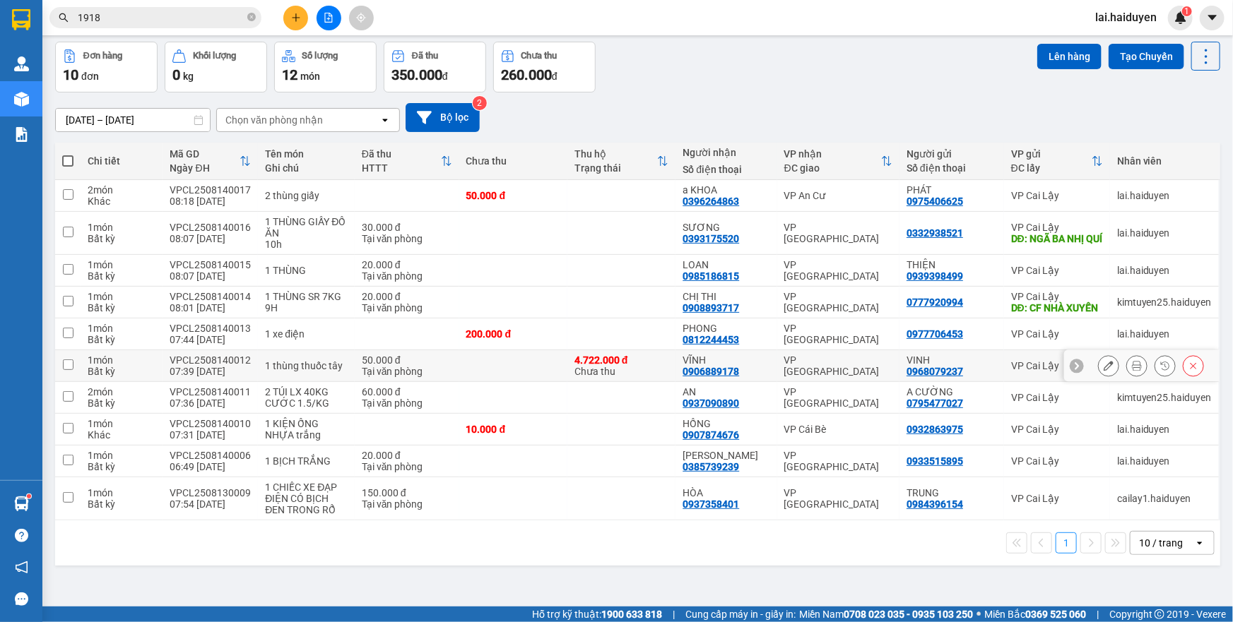
scroll to position [64, 0]
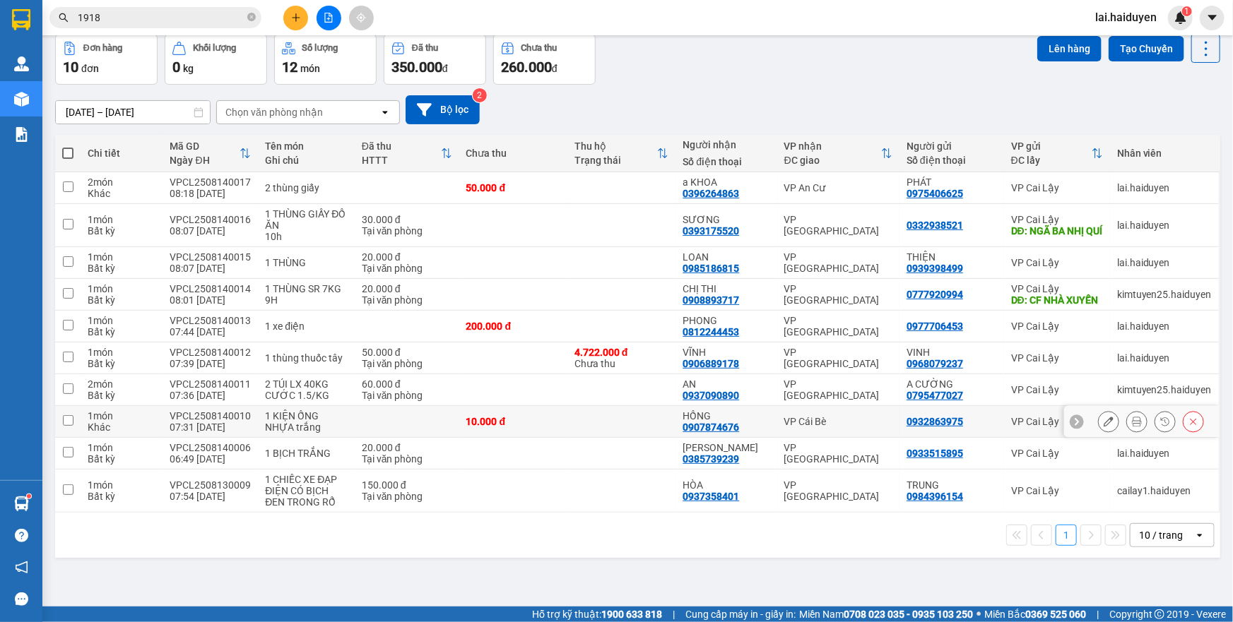
click at [623, 417] on td at bounding box center [621, 422] width 108 height 32
checkbox input "true"
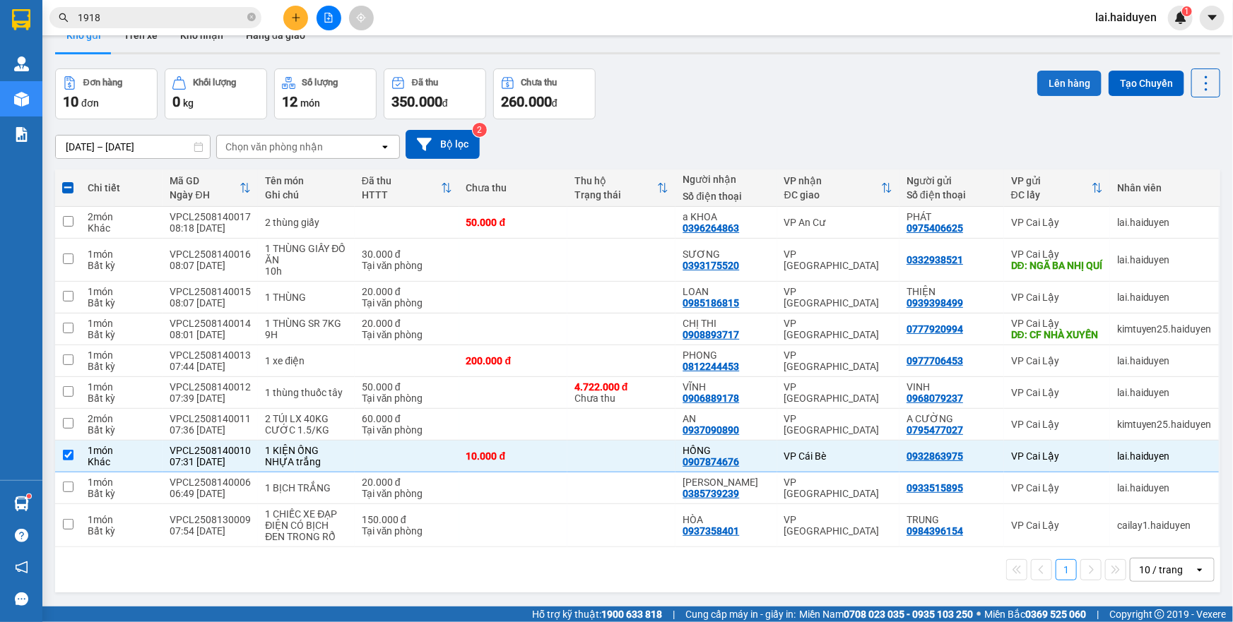
scroll to position [0, 0]
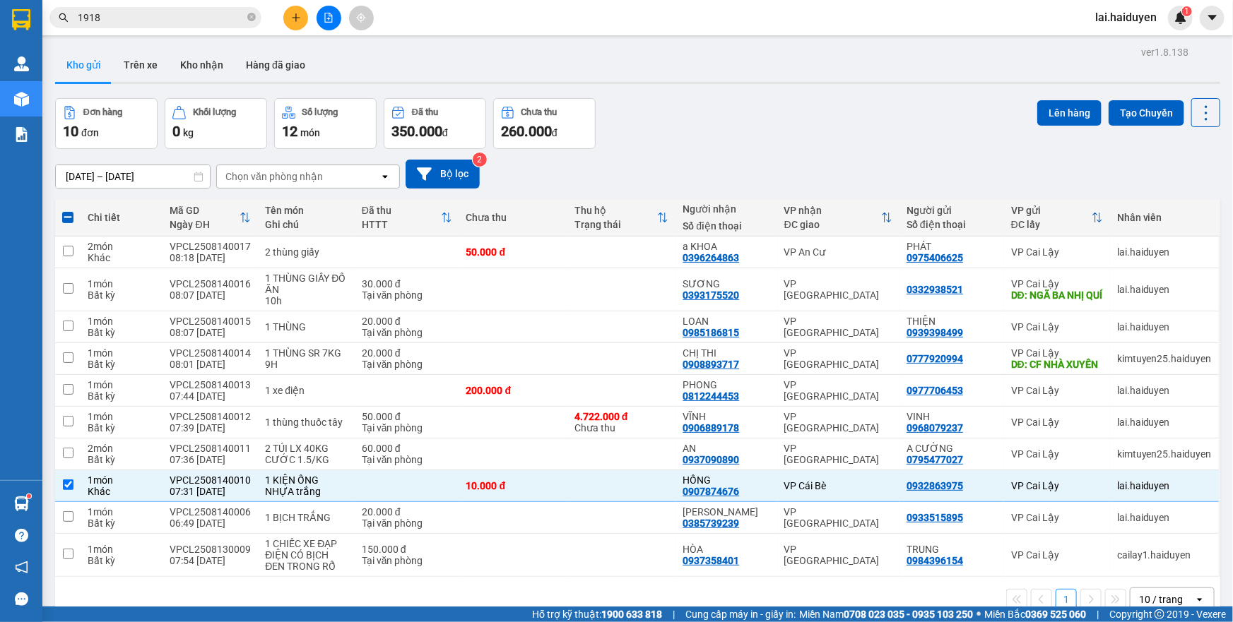
click at [1060, 97] on div "ver 1.8.138 Kho gửi Trên xe Kho nhận Hàng đã giao Đơn hàng 10 đơn Khối lượng 0 …" at bounding box center [637, 353] width 1176 height 622
click at [1050, 112] on button "Lên hàng" at bounding box center [1069, 112] width 64 height 25
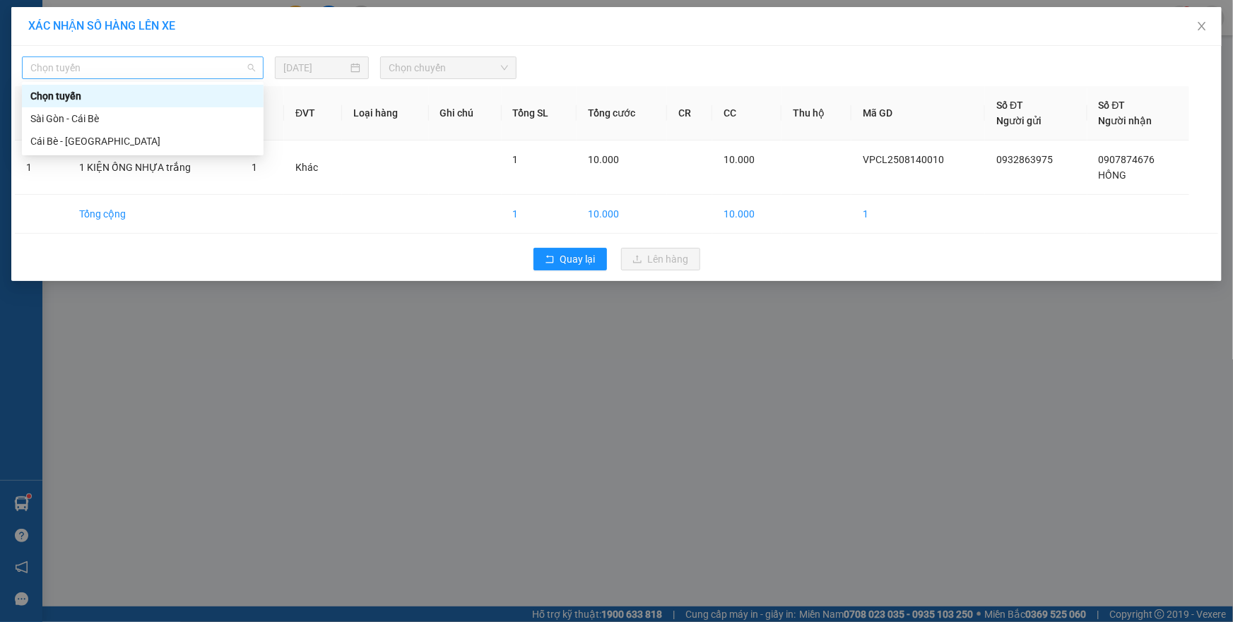
click at [233, 73] on span "Chọn tuyến" at bounding box center [142, 67] width 225 height 21
click at [201, 117] on div "Sài Gòn - Cái Bè" at bounding box center [142, 119] width 225 height 16
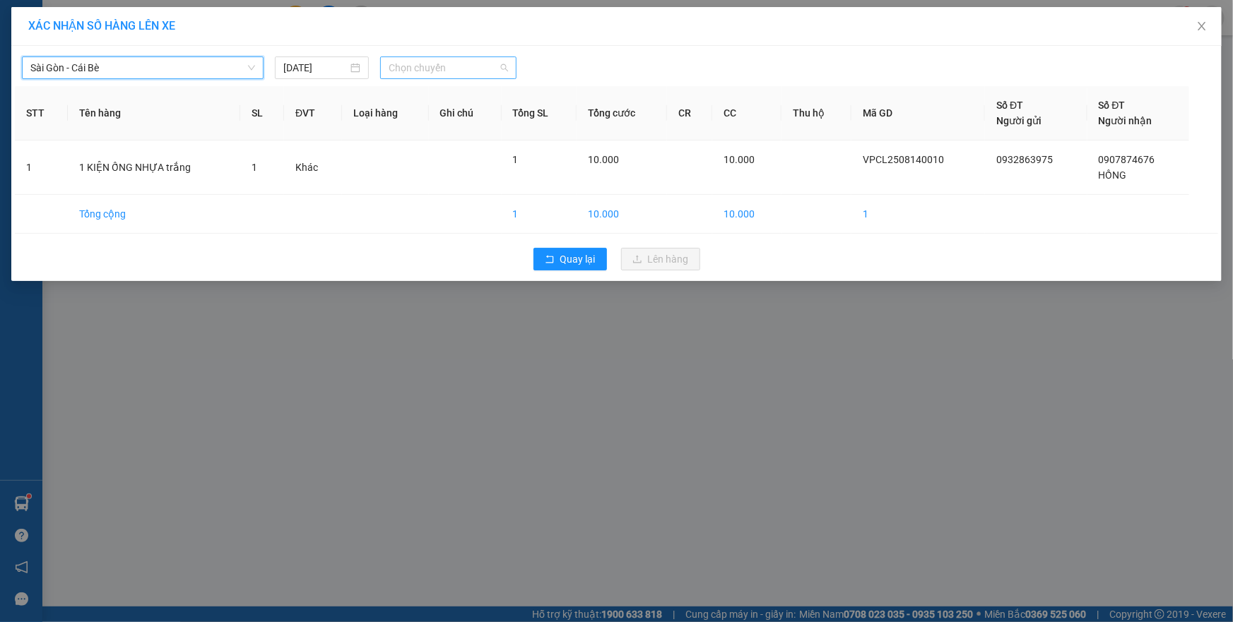
click at [417, 57] on span "Chọn chuyến" at bounding box center [448, 67] width 119 height 21
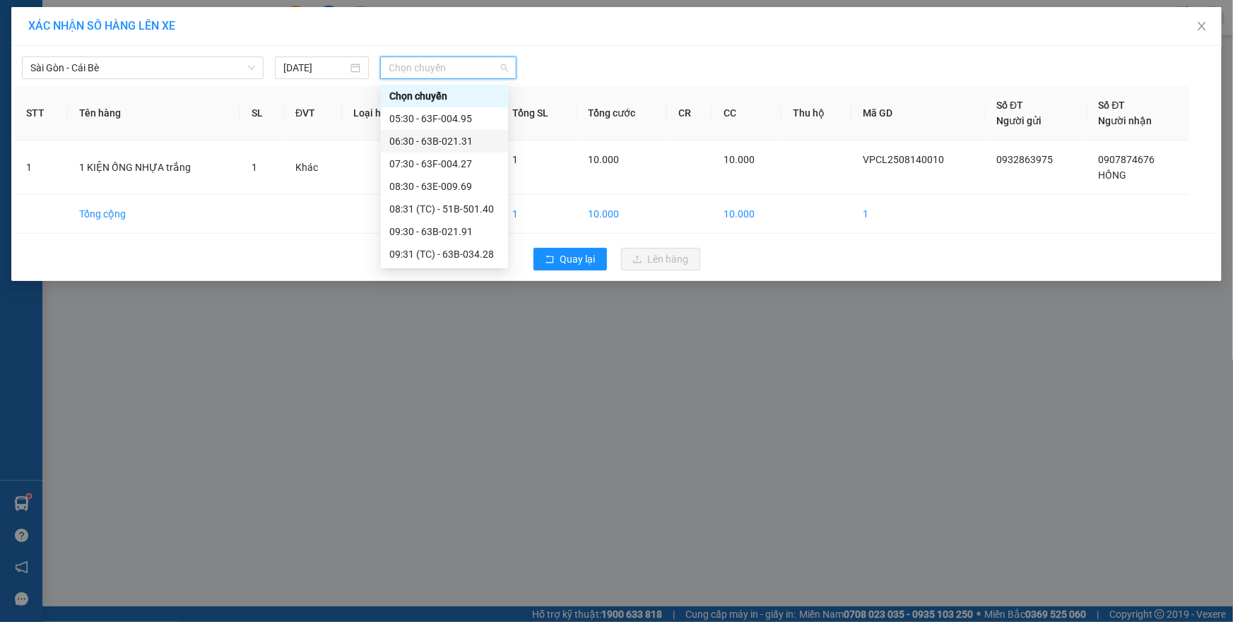
click at [438, 135] on div "06:30 - 63B-021.31" at bounding box center [444, 142] width 110 height 16
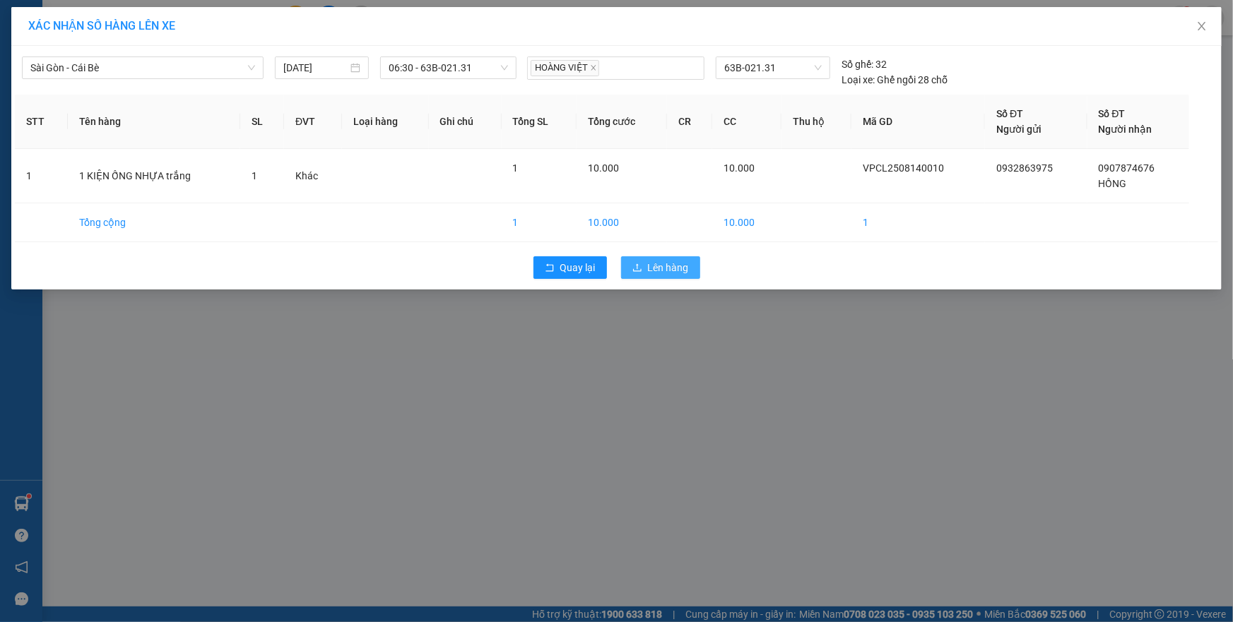
click at [646, 275] on button "Lên hàng" at bounding box center [660, 267] width 79 height 23
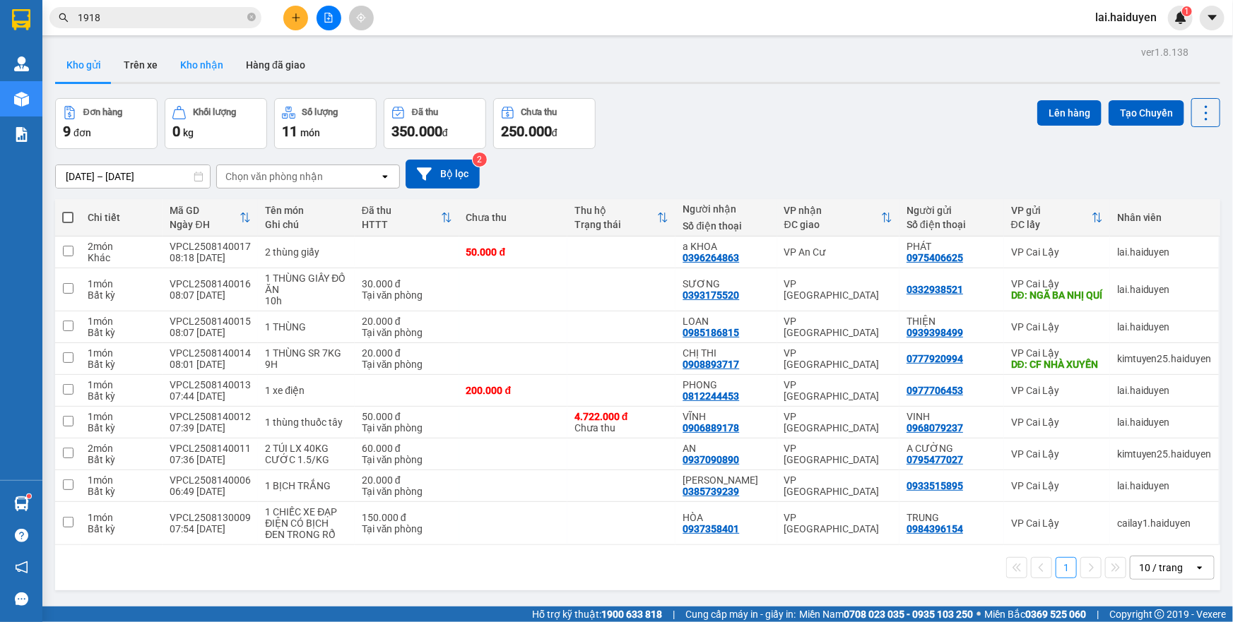
click at [183, 71] on button "Kho nhận" at bounding box center [202, 65] width 66 height 34
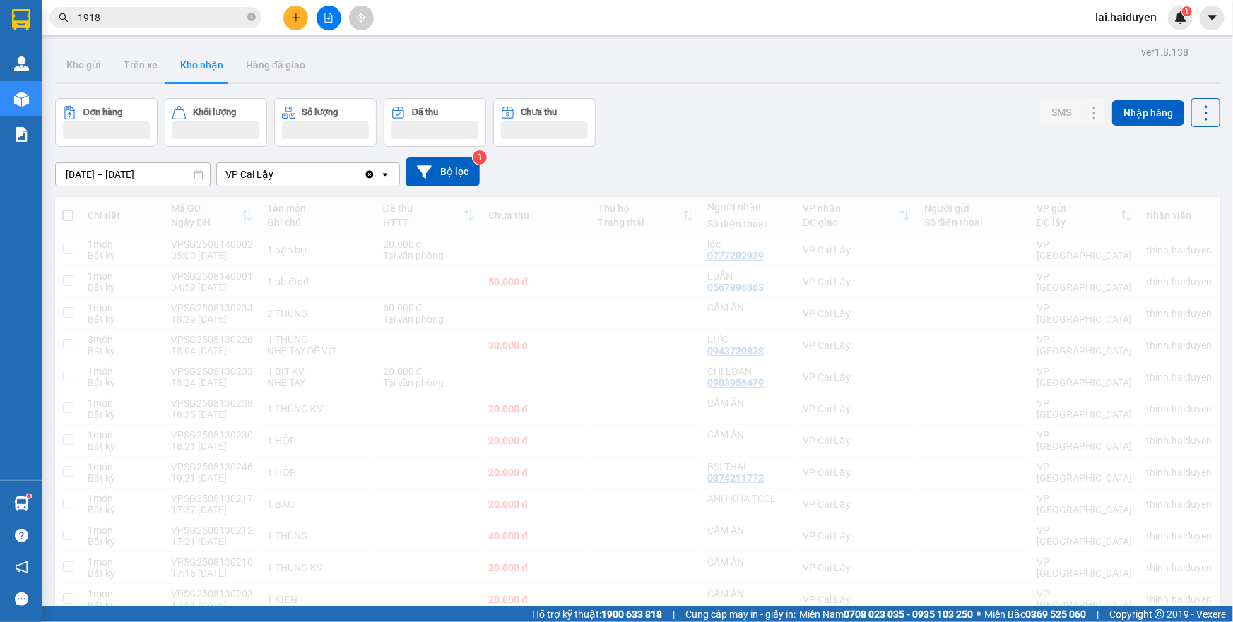
click at [76, 73] on button "Kho gửi" at bounding box center [83, 65] width 57 height 34
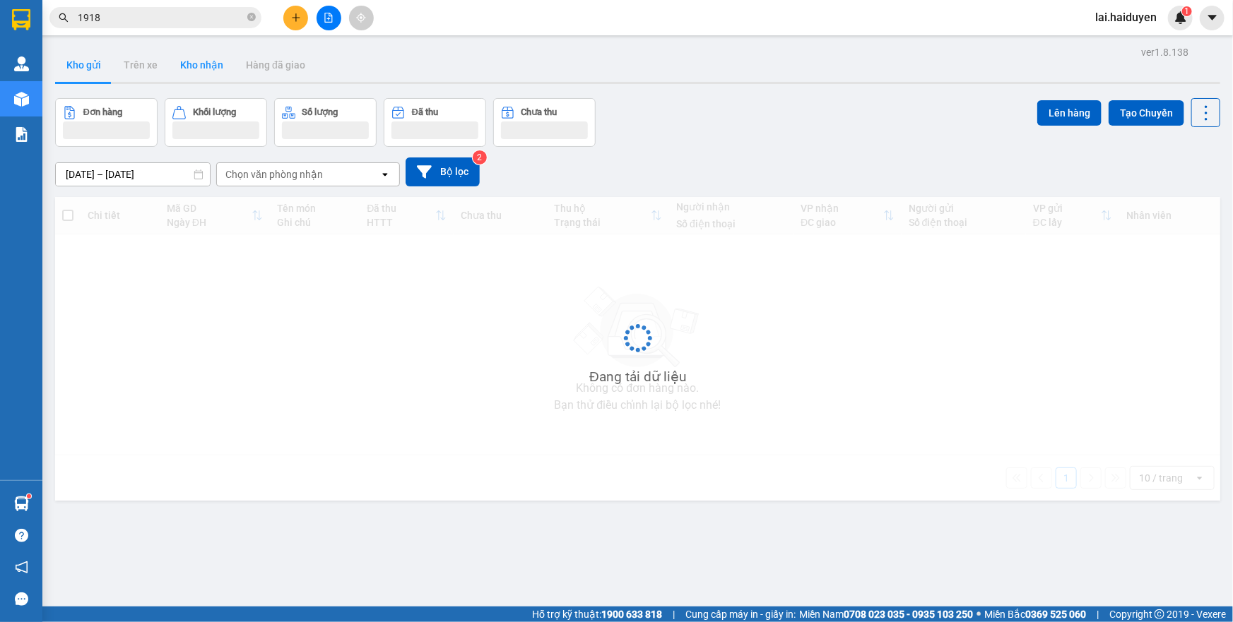
click at [76, 73] on button "Kho gửi" at bounding box center [83, 65] width 57 height 34
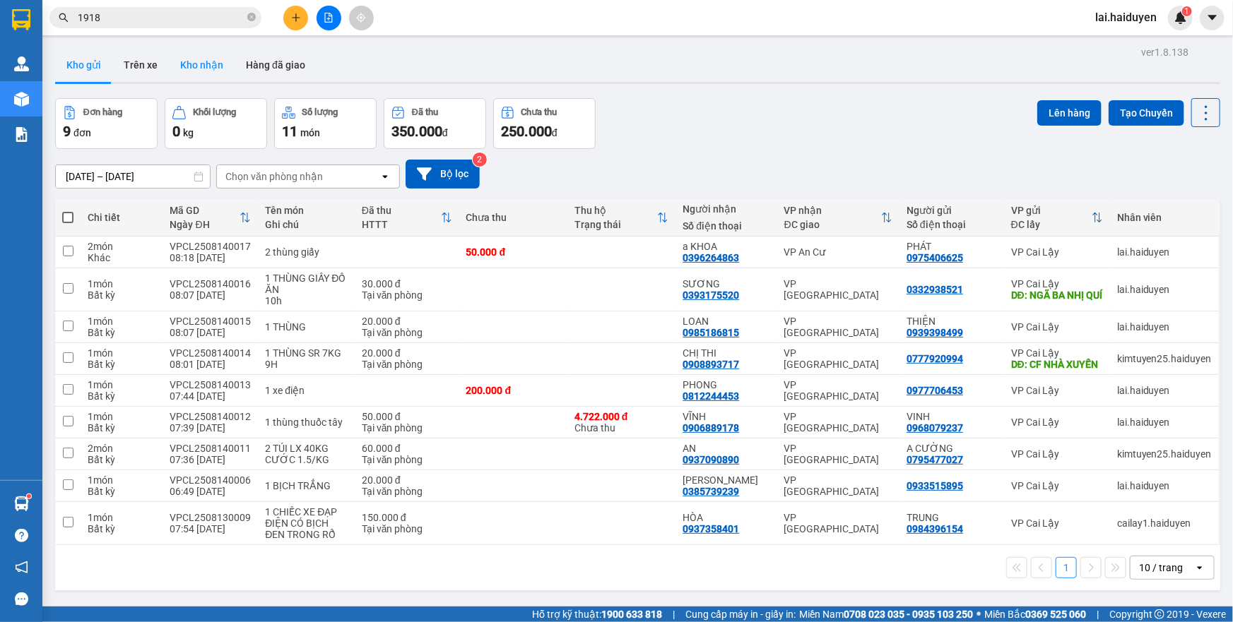
click at [182, 59] on button "Kho nhận" at bounding box center [202, 65] width 66 height 34
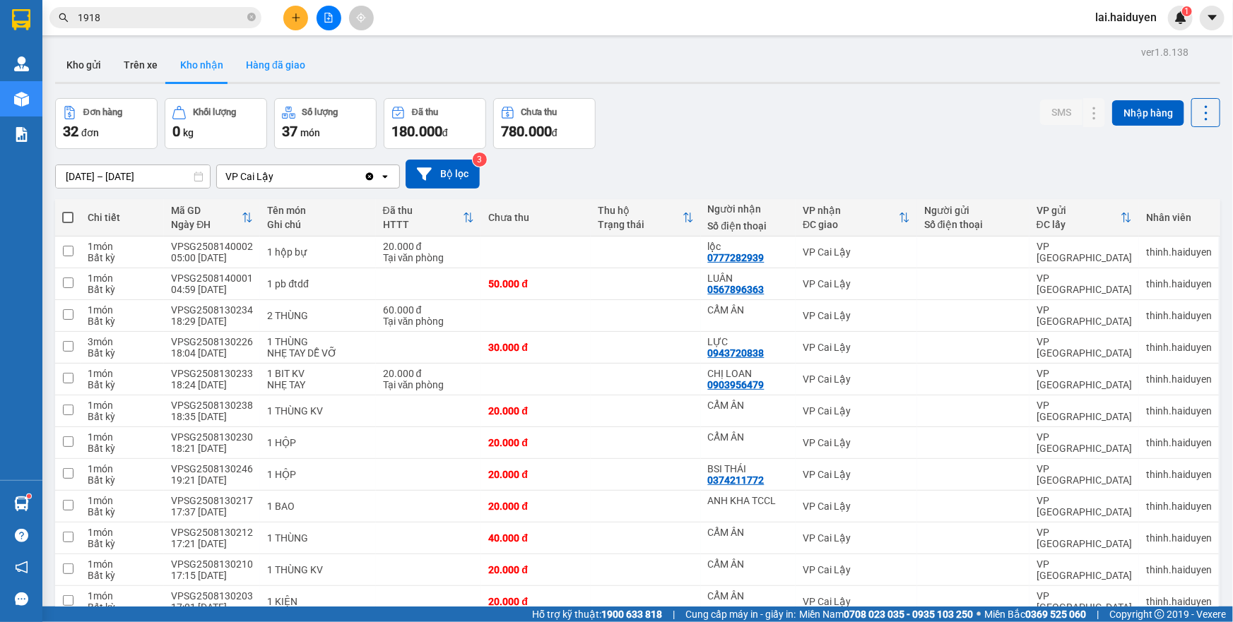
click at [278, 69] on button "Hàng đã giao" at bounding box center [276, 65] width 82 height 34
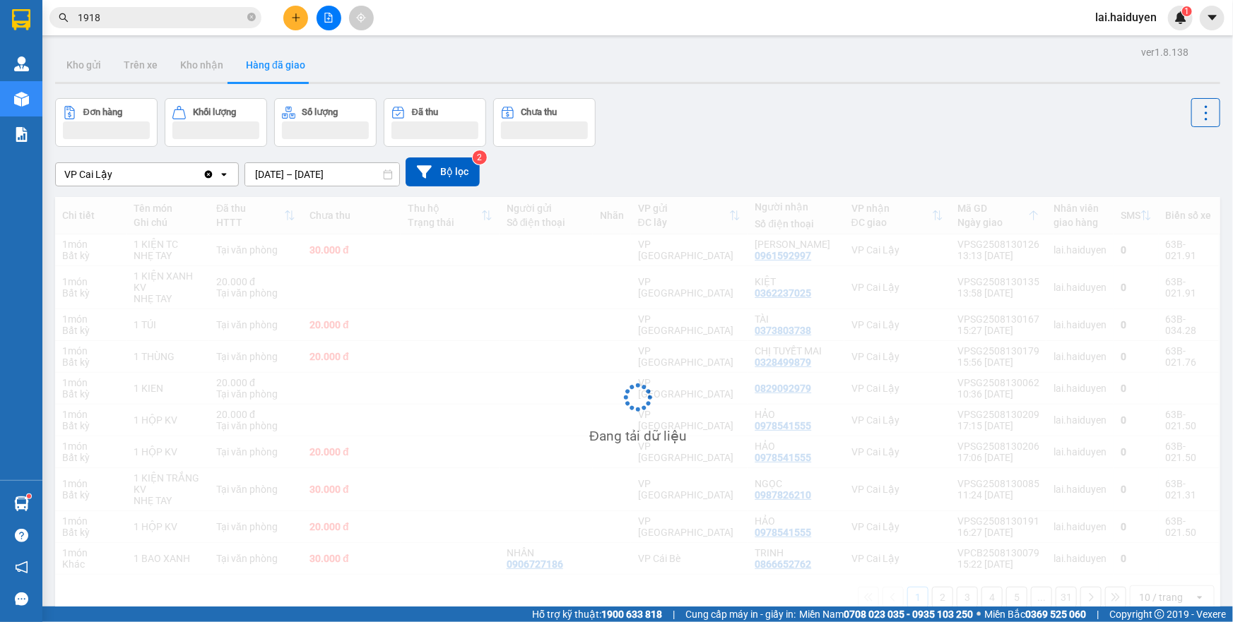
click at [208, 65] on button "Kho nhận" at bounding box center [202, 65] width 66 height 34
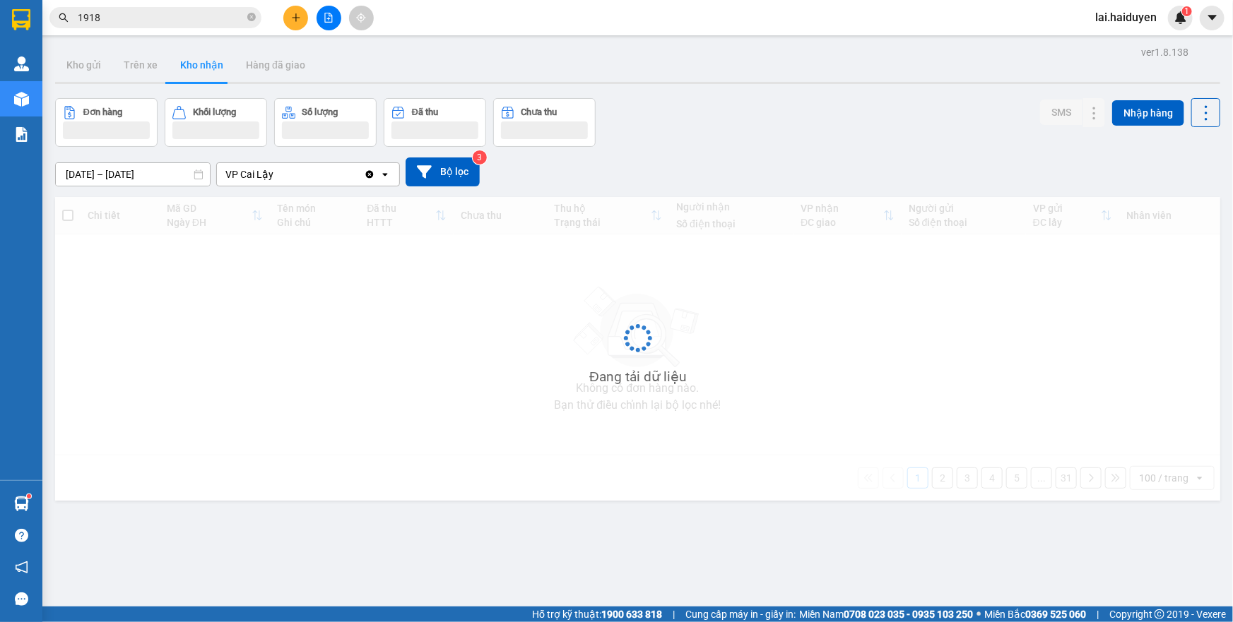
drag, startPoint x: 228, startPoint y: 75, endPoint x: 208, endPoint y: 65, distance: 22.1
click at [208, 65] on button "Kho nhận" at bounding box center [202, 65] width 66 height 34
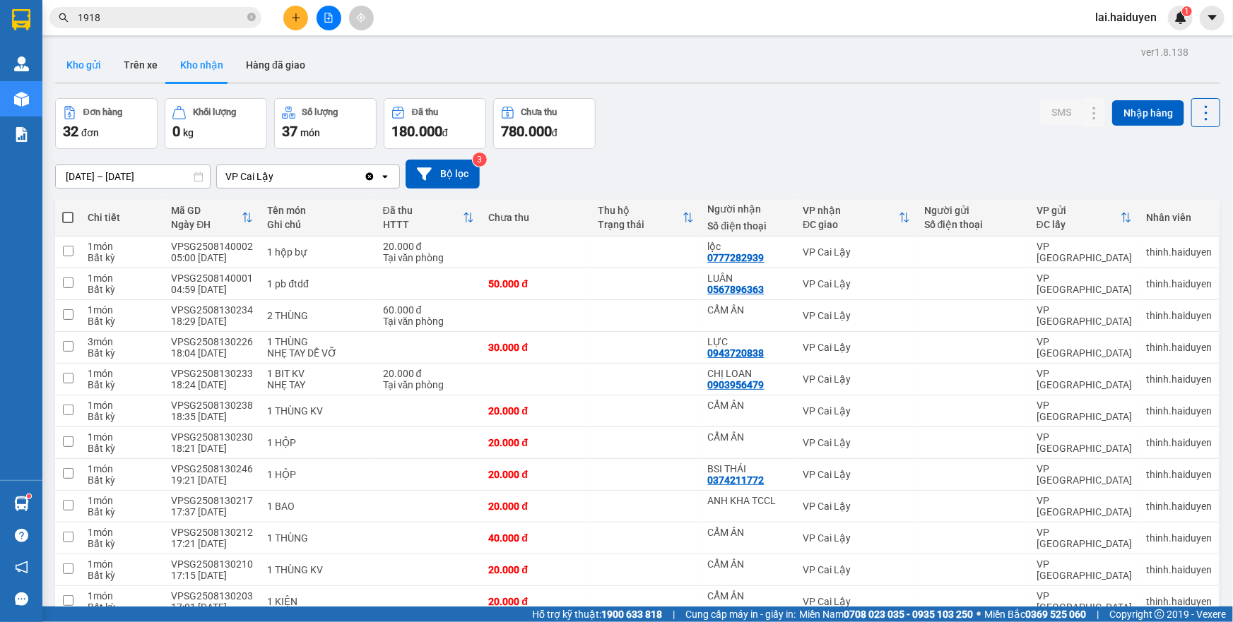
click at [84, 57] on button "Kho gửi" at bounding box center [83, 65] width 57 height 34
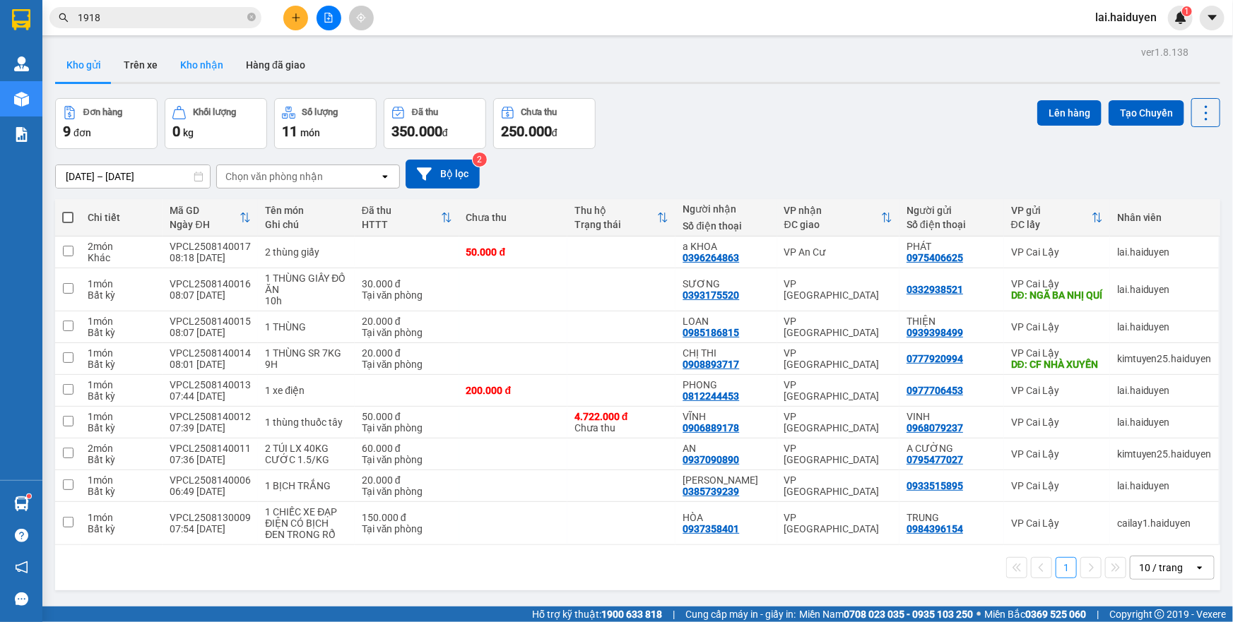
click at [186, 63] on button "Kho nhận" at bounding box center [202, 65] width 66 height 34
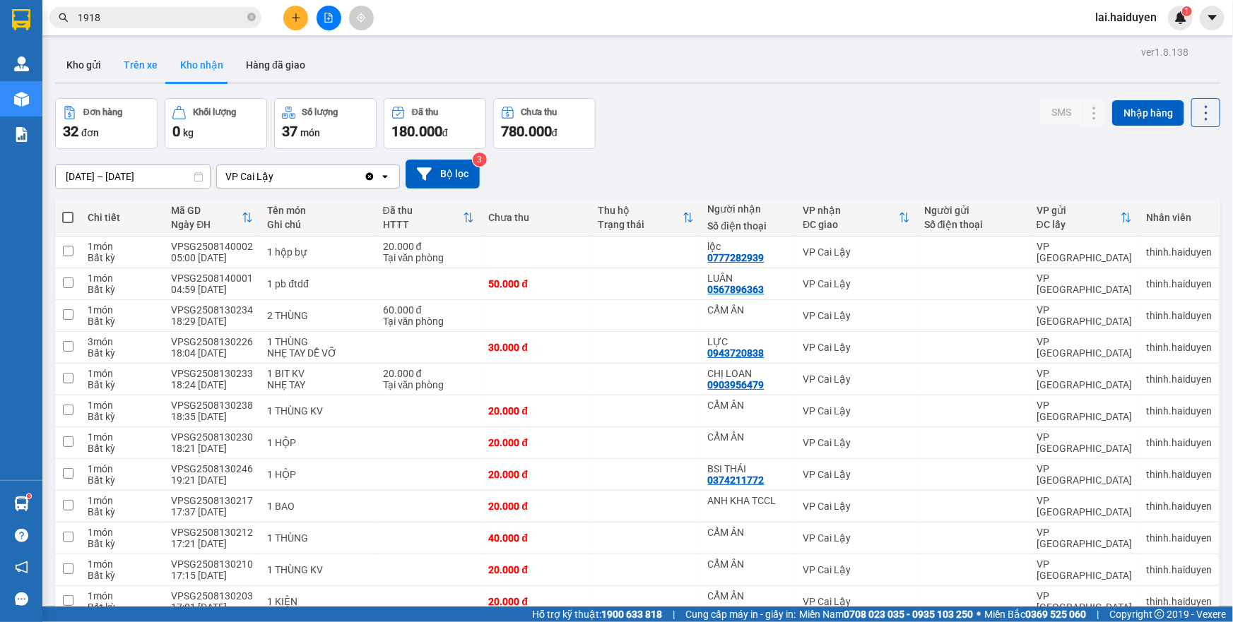
click at [142, 55] on button "Trên xe" at bounding box center [140, 65] width 57 height 34
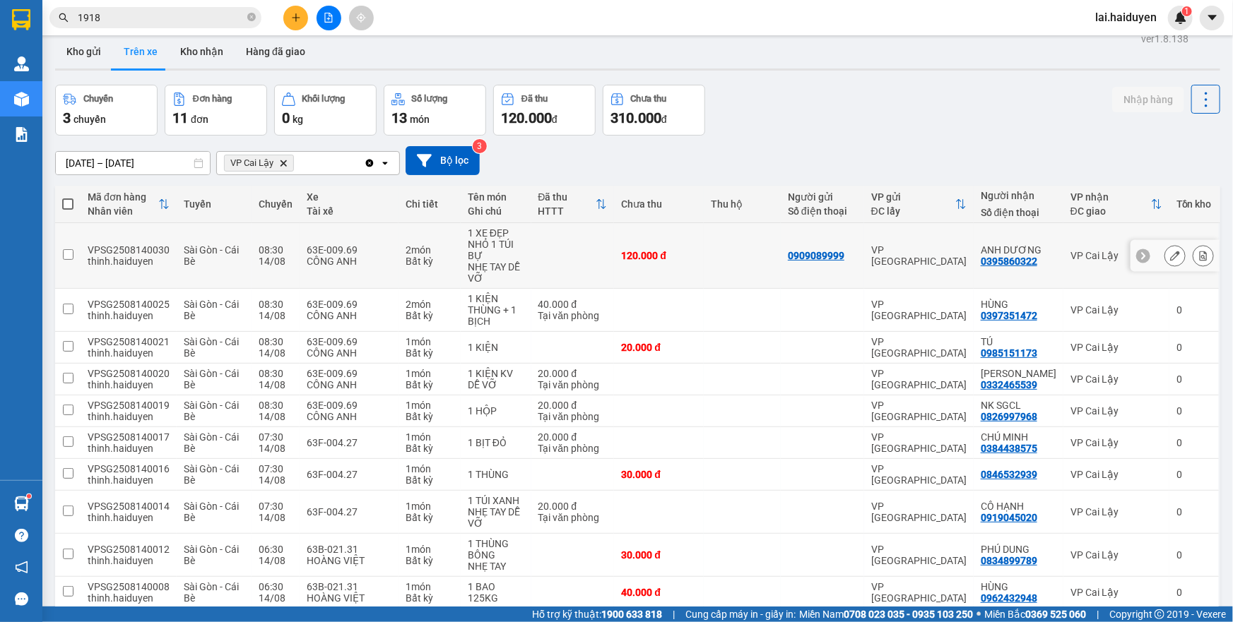
scroll to position [72, 0]
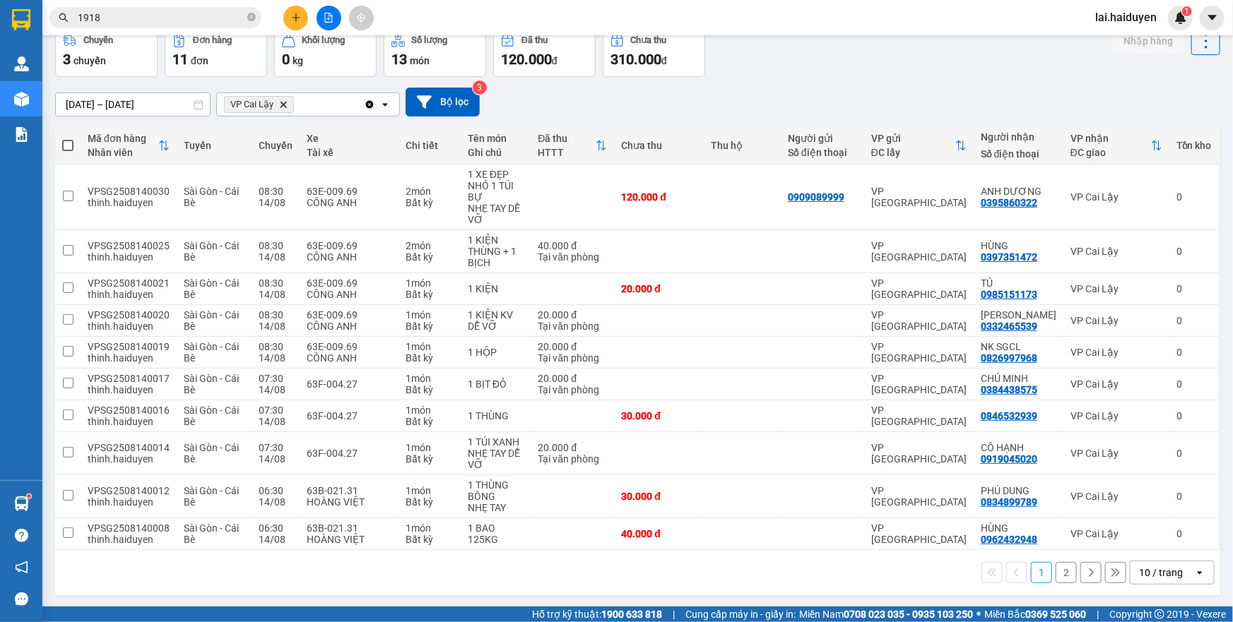
click at [1166, 571] on div "10 / trang" at bounding box center [1161, 573] width 44 height 14
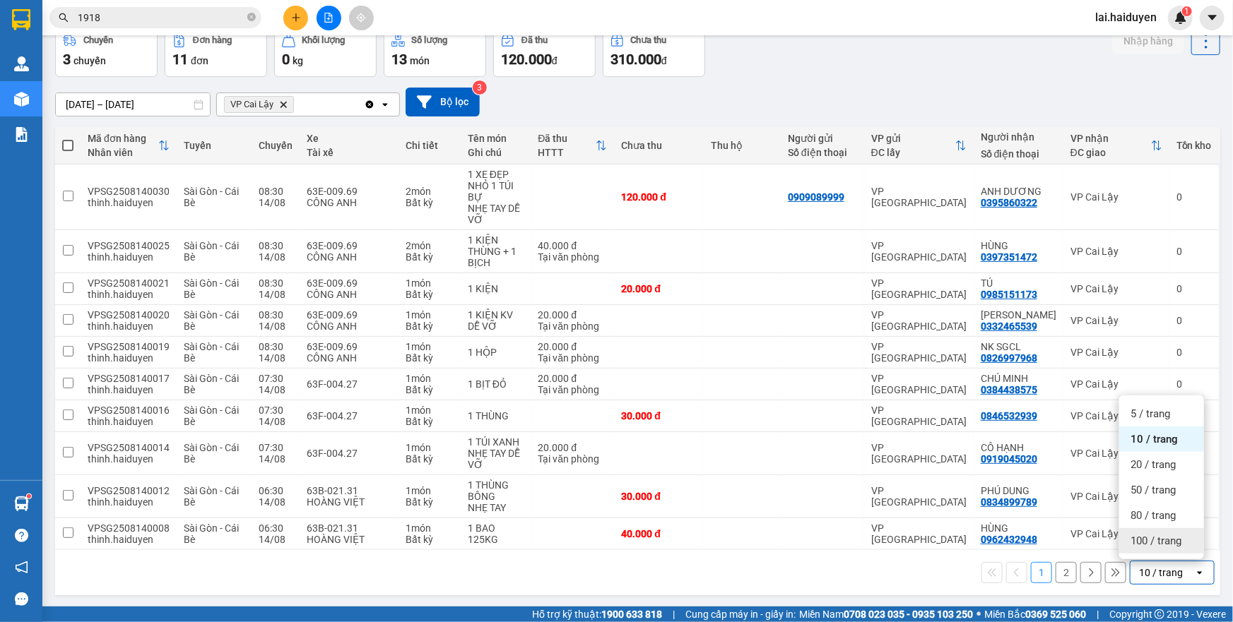
click at [1156, 538] on span "100 / trang" at bounding box center [1155, 541] width 51 height 14
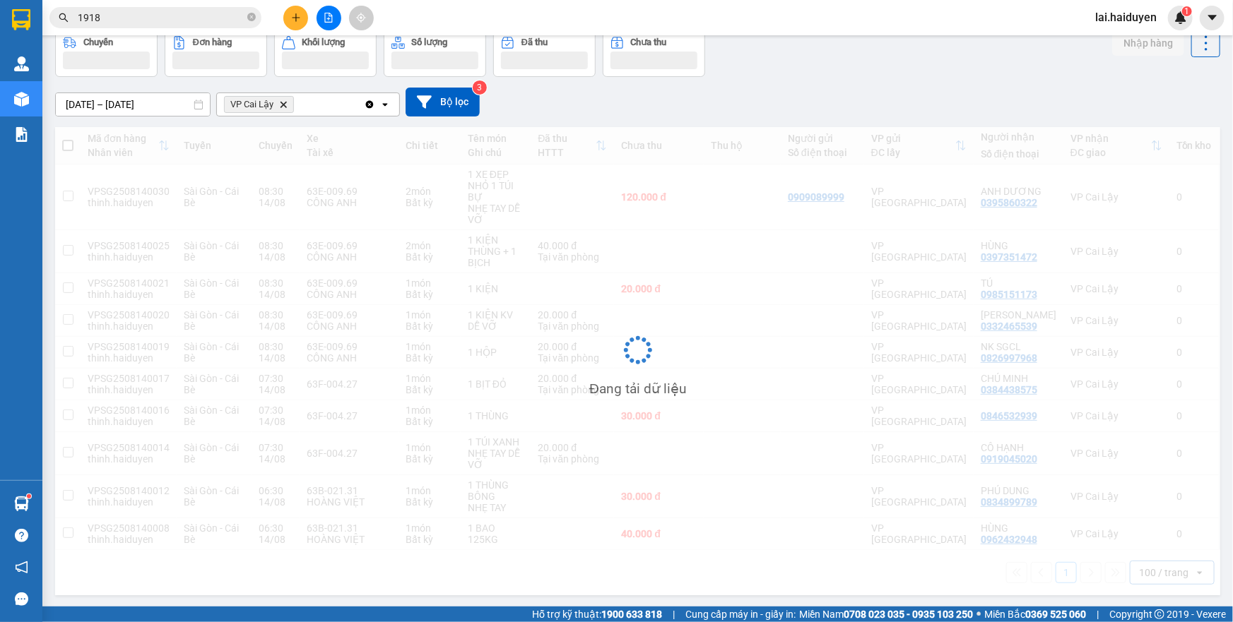
scroll to position [70, 0]
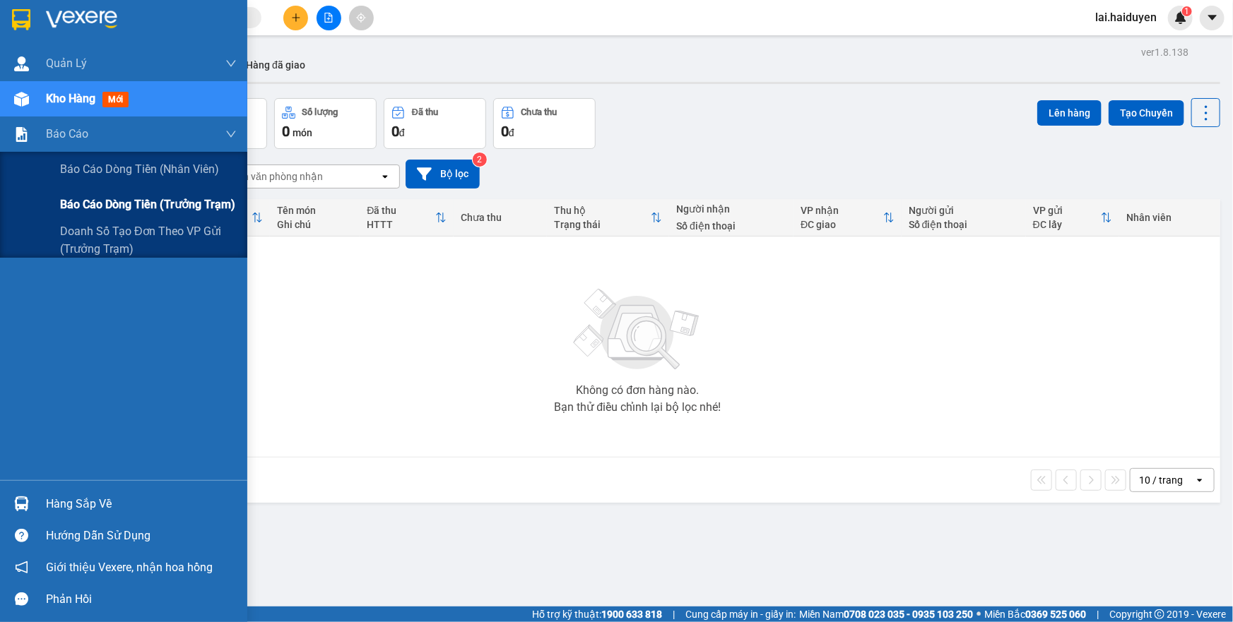
click at [112, 201] on span "Báo cáo dòng tiền (trưởng trạm)" at bounding box center [147, 205] width 175 height 18
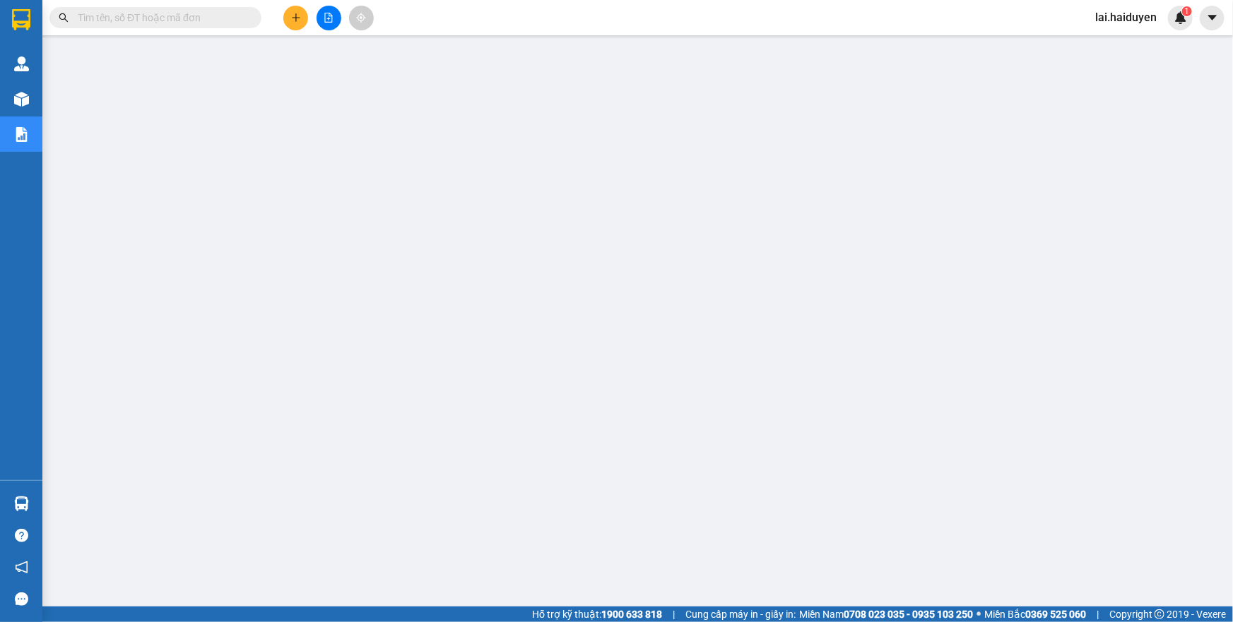
click at [196, 19] on input "text" at bounding box center [161, 18] width 167 height 16
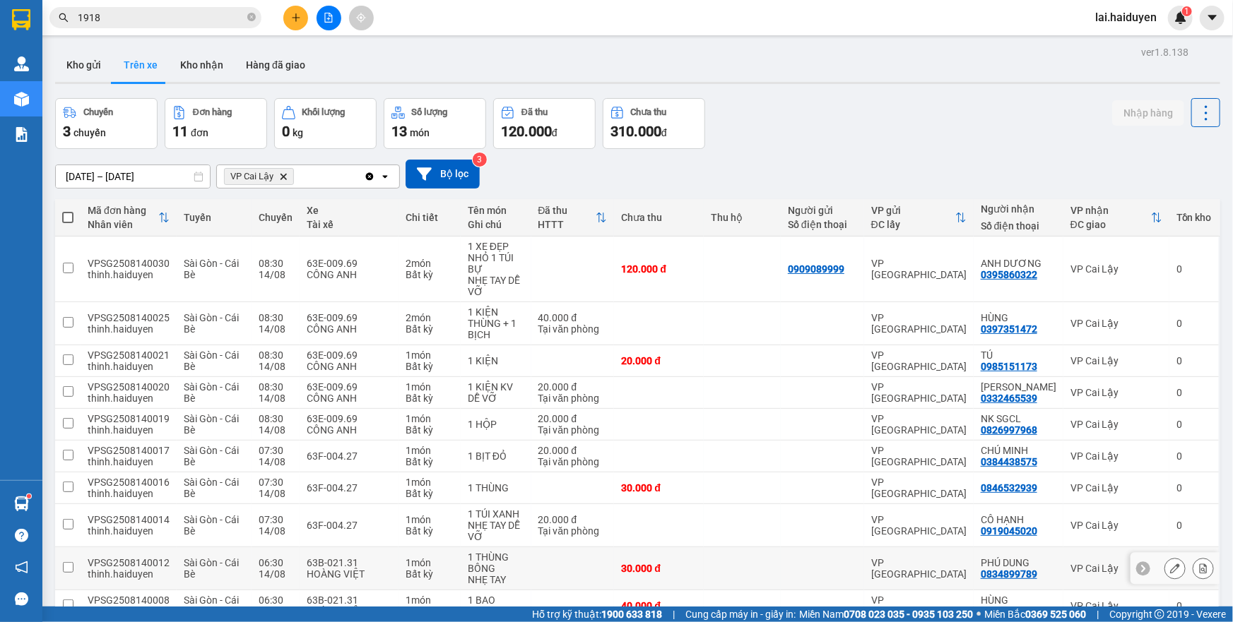
scroll to position [115, 0]
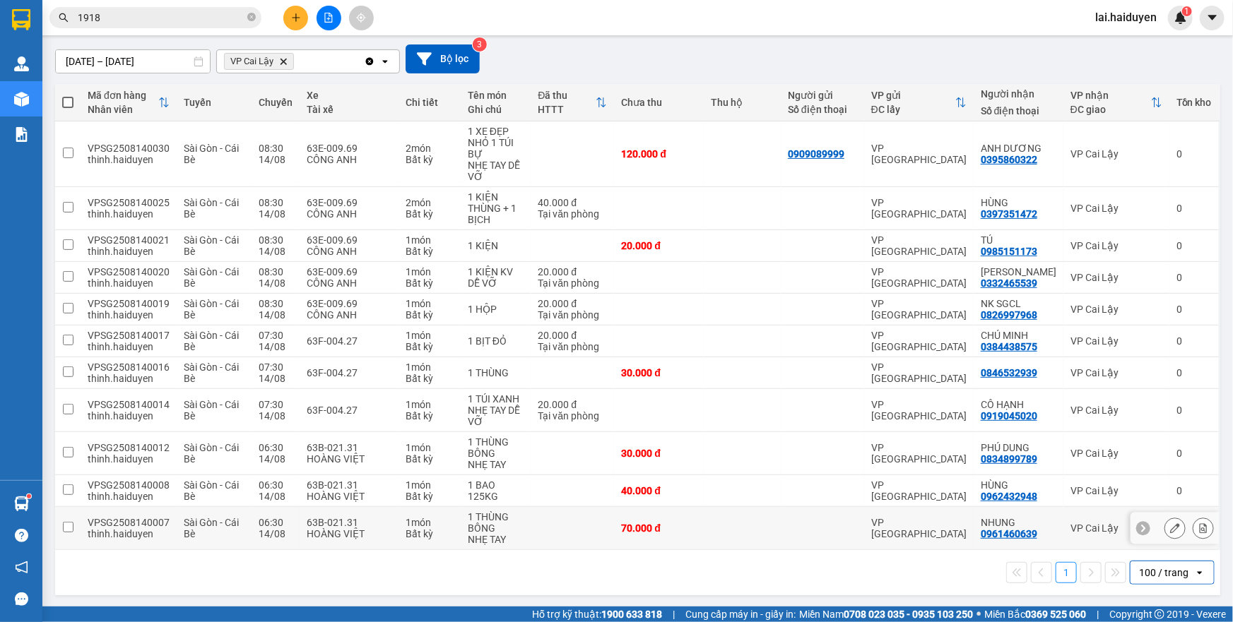
click at [757, 539] on td at bounding box center [742, 528] width 77 height 43
checkbox input "true"
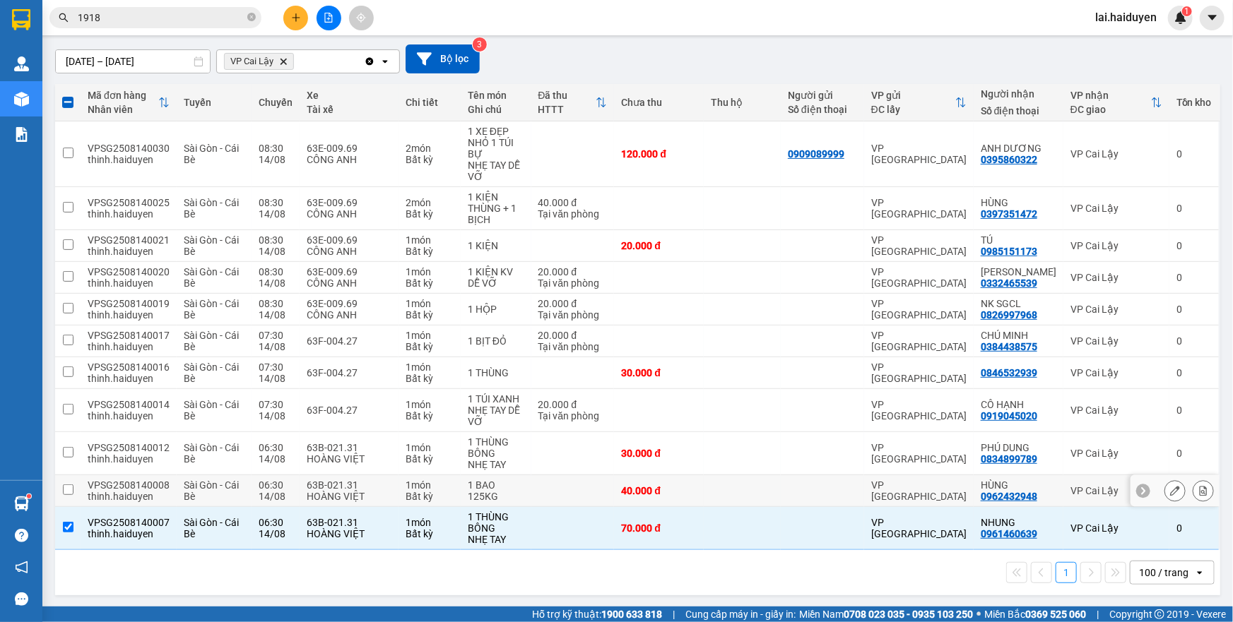
click at [797, 494] on div at bounding box center [822, 490] width 69 height 11
checkbox input "true"
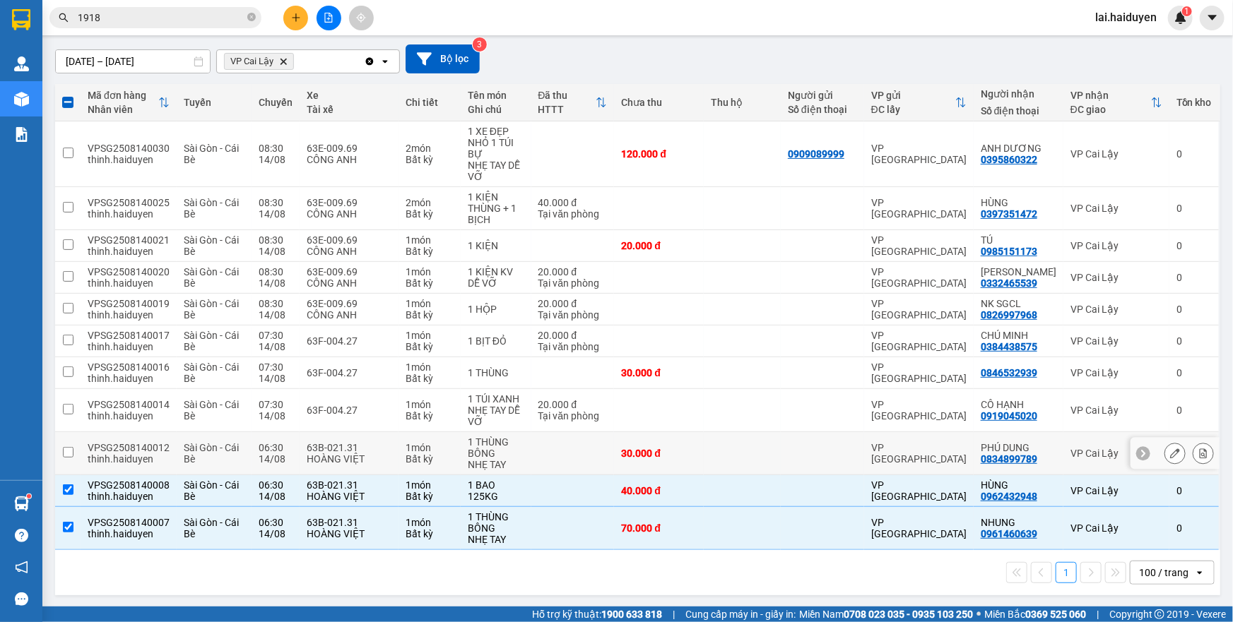
click at [816, 448] on div at bounding box center [822, 453] width 69 height 11
checkbox input "true"
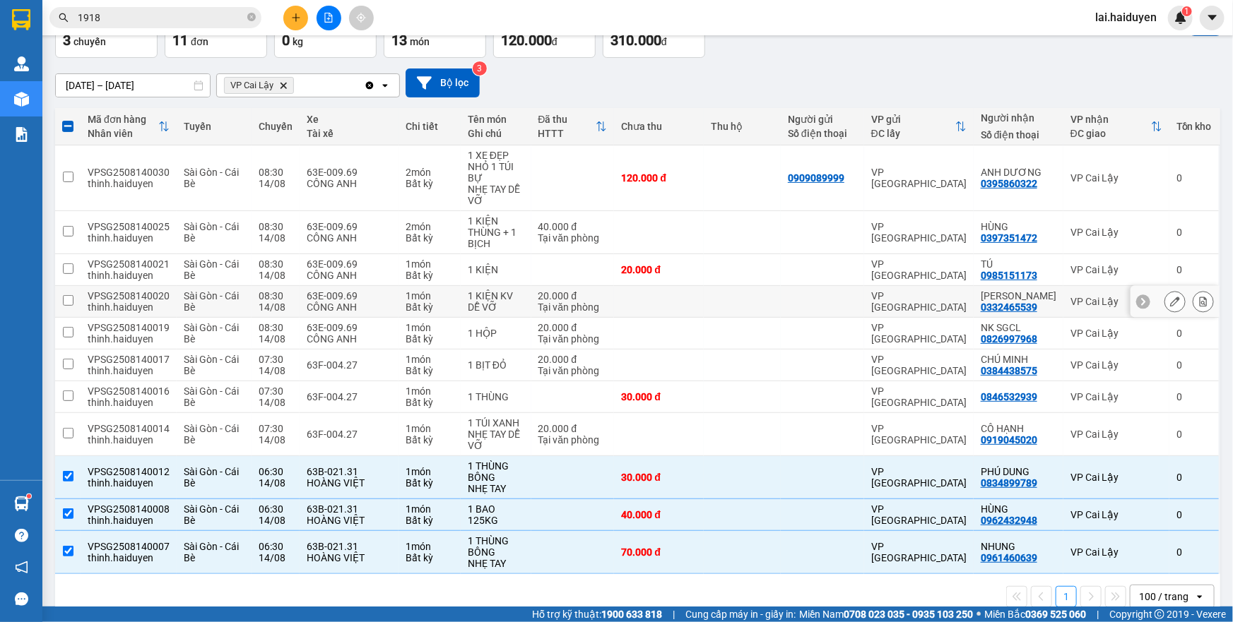
scroll to position [0, 0]
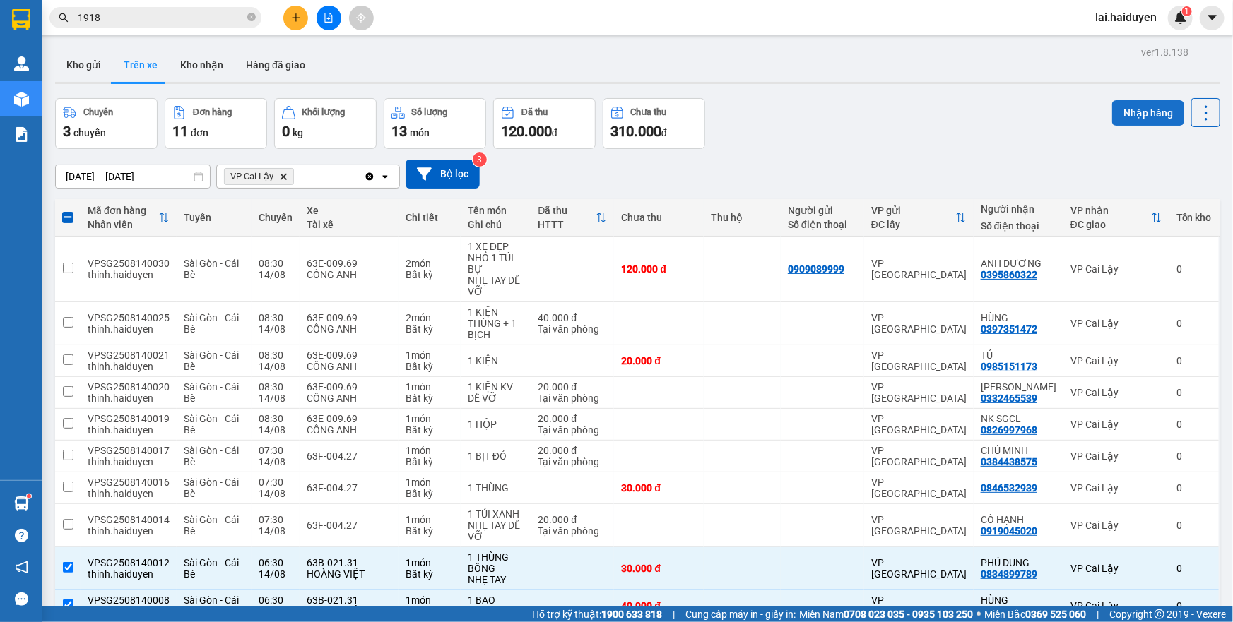
click at [1112, 118] on button "Nhập hàng" at bounding box center [1148, 112] width 72 height 25
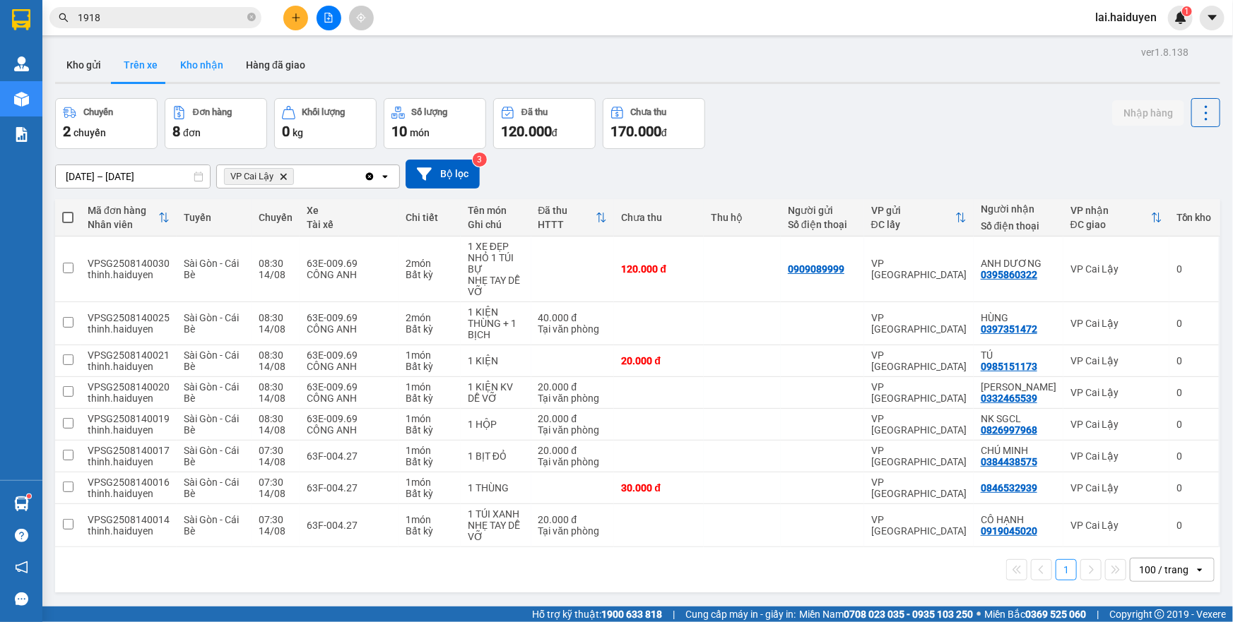
click at [183, 61] on button "Kho nhận" at bounding box center [202, 65] width 66 height 34
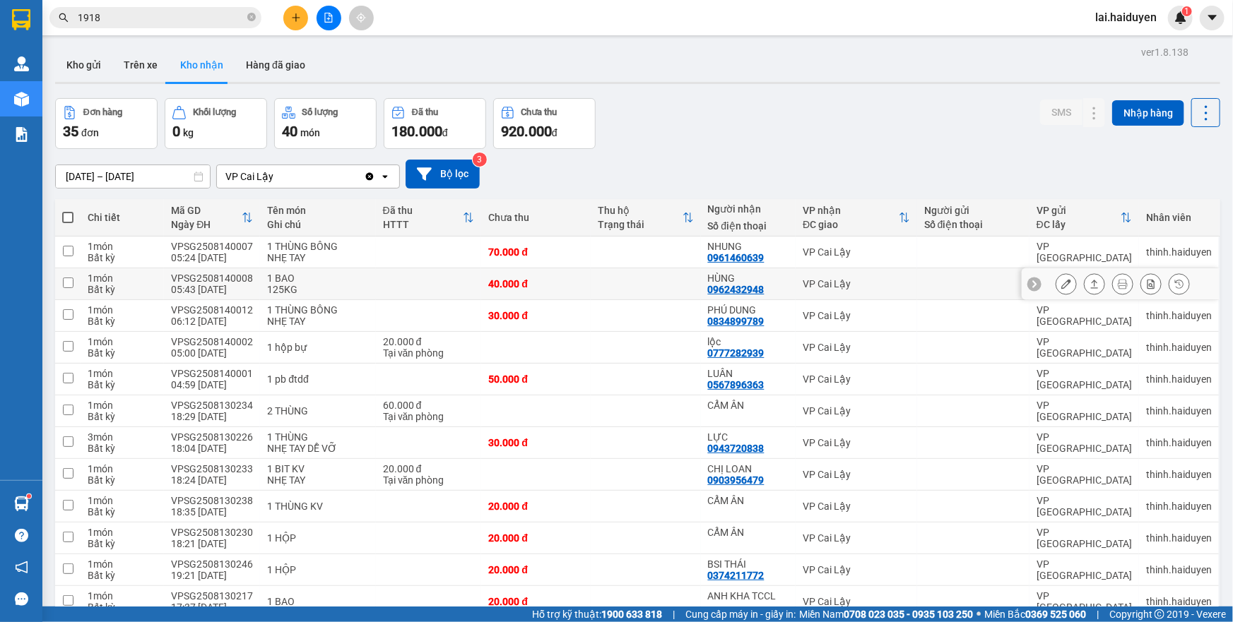
click at [609, 290] on td at bounding box center [645, 284] width 109 height 32
checkbox input "true"
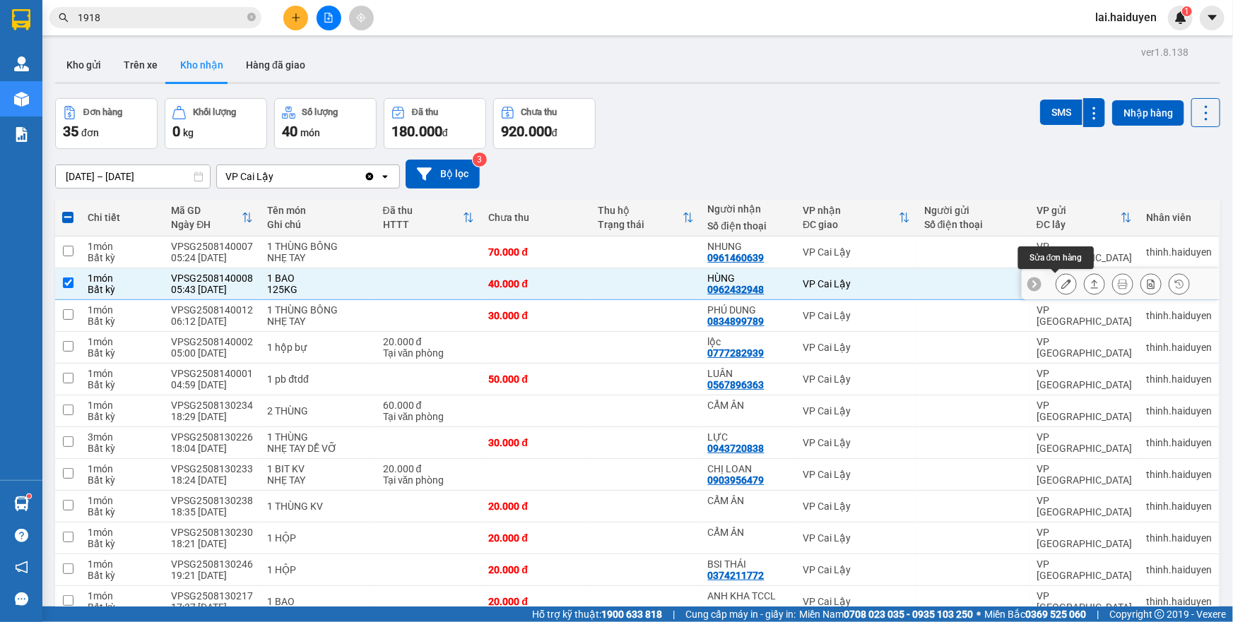
click at [1061, 283] on icon at bounding box center [1066, 284] width 10 height 10
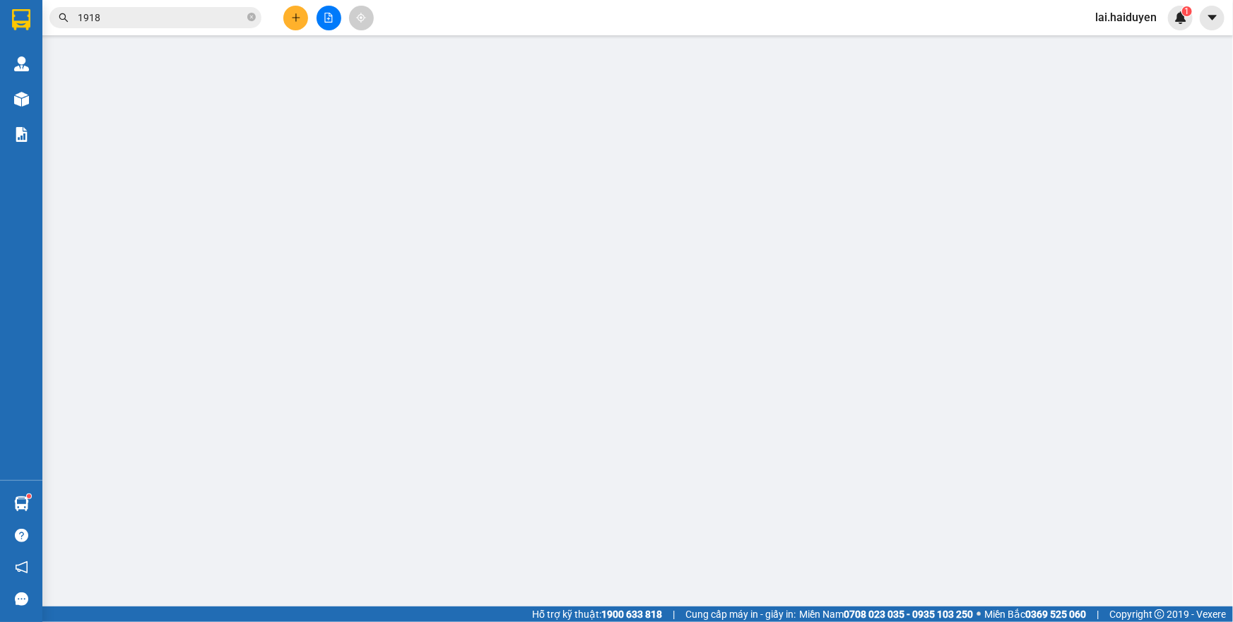
type input "0962432948"
type input "HÙNG"
type input "40.000"
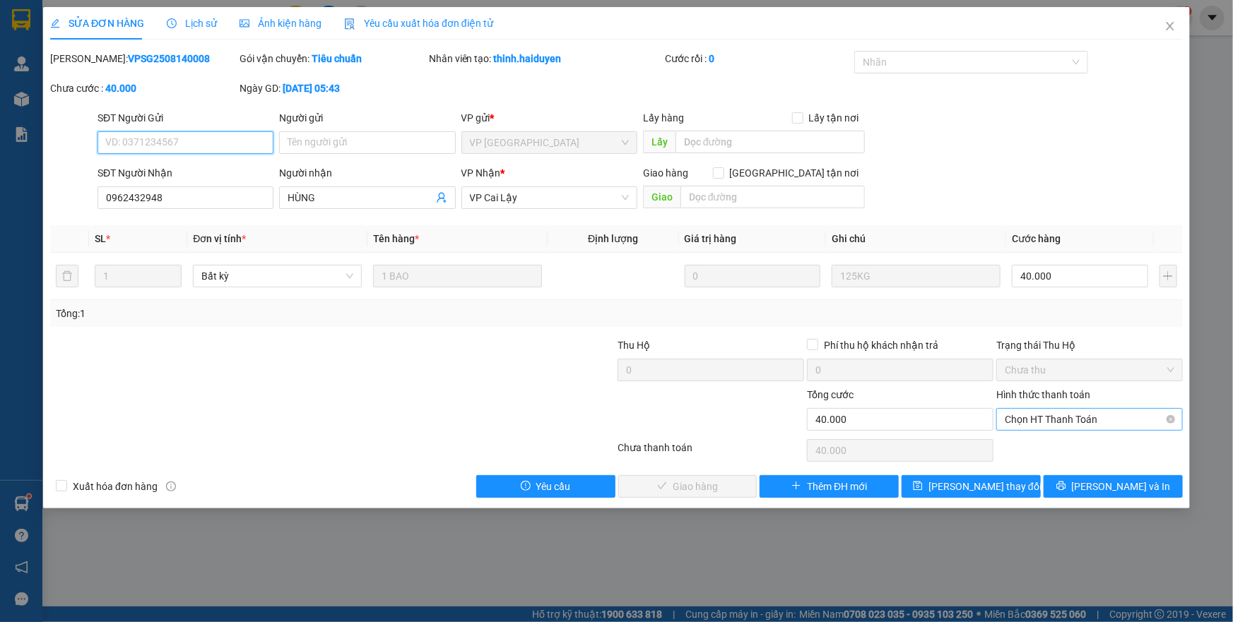
click at [1067, 418] on span "Chọn HT Thanh Toán" at bounding box center [1089, 419] width 170 height 21
drag, startPoint x: 1050, startPoint y: 441, endPoint x: 764, endPoint y: 465, distance: 287.1
click at [1050, 442] on div "Tại văn phòng" at bounding box center [1089, 447] width 170 height 16
type input "0"
click at [682, 480] on span "Lưu và Giao hàng" at bounding box center [713, 487] width 136 height 16
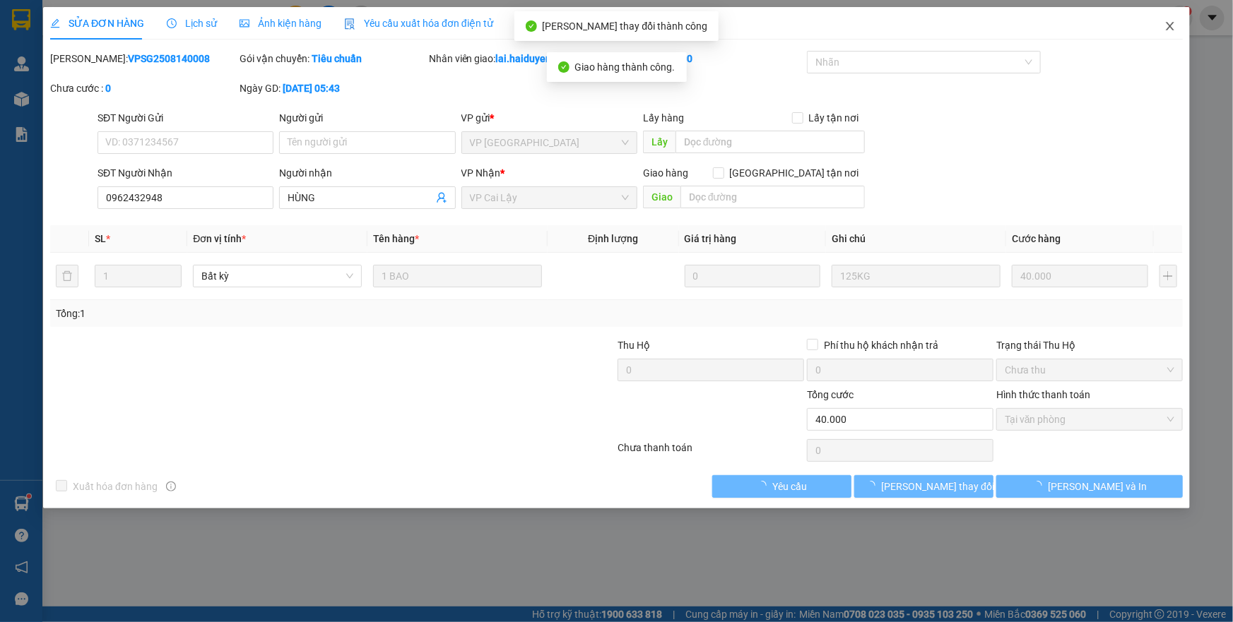
click at [1169, 26] on icon "close" at bounding box center [1170, 26] width 8 height 8
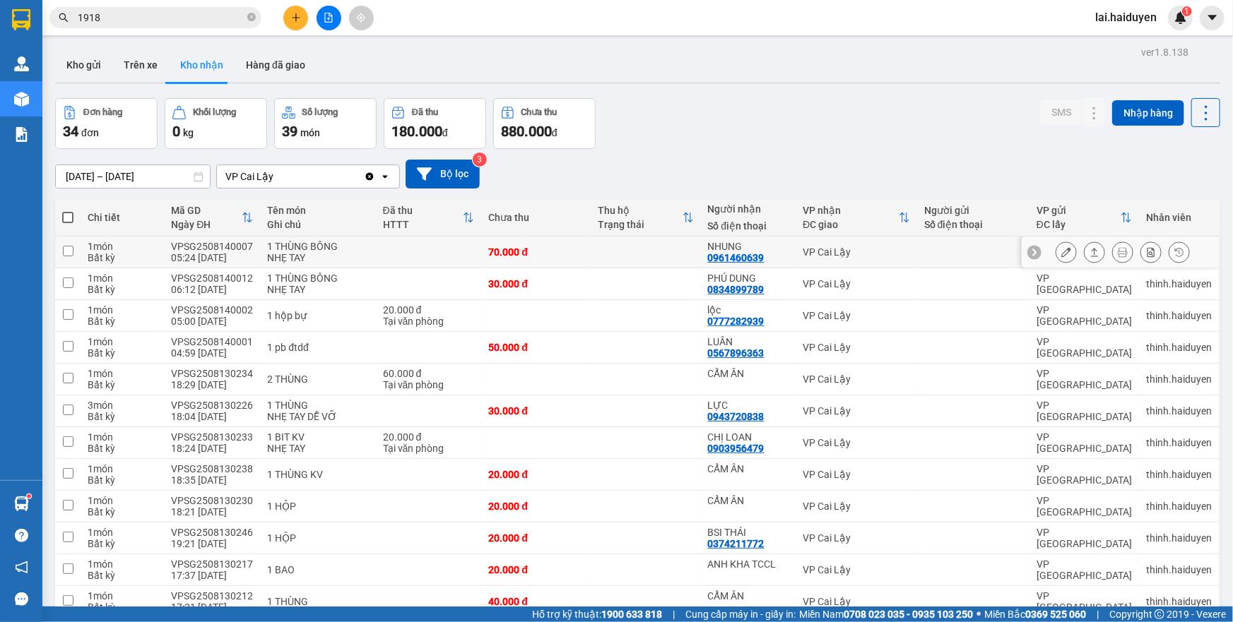
click at [642, 263] on td at bounding box center [645, 253] width 109 height 32
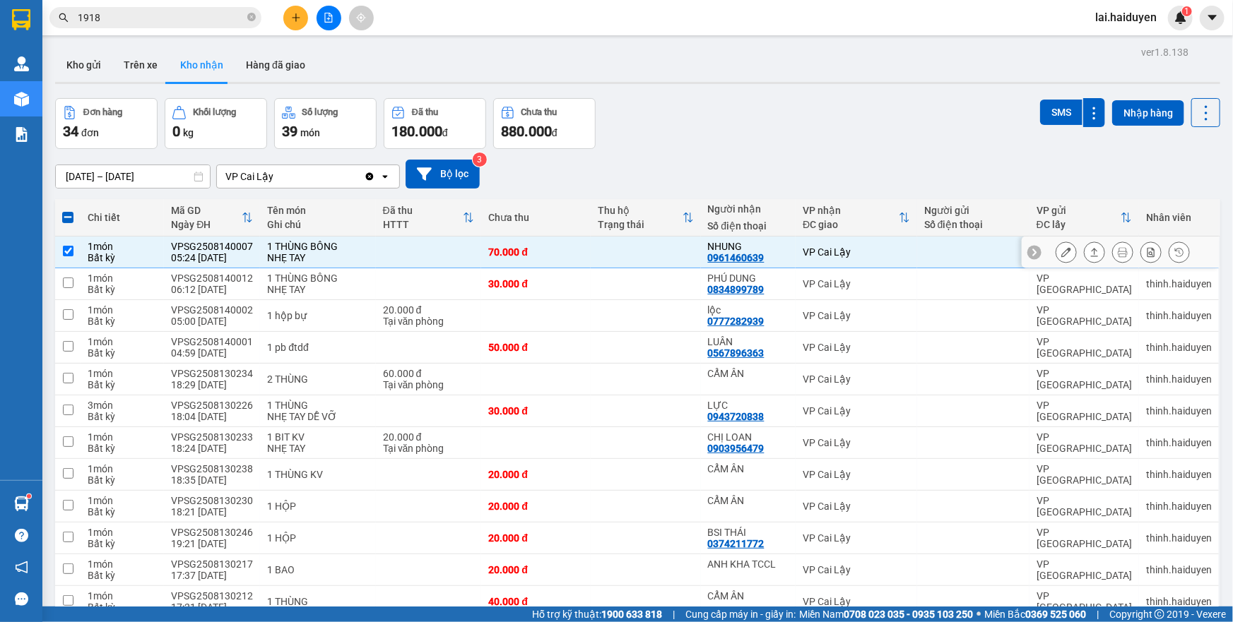
click at [642, 263] on td at bounding box center [645, 253] width 109 height 32
checkbox input "false"
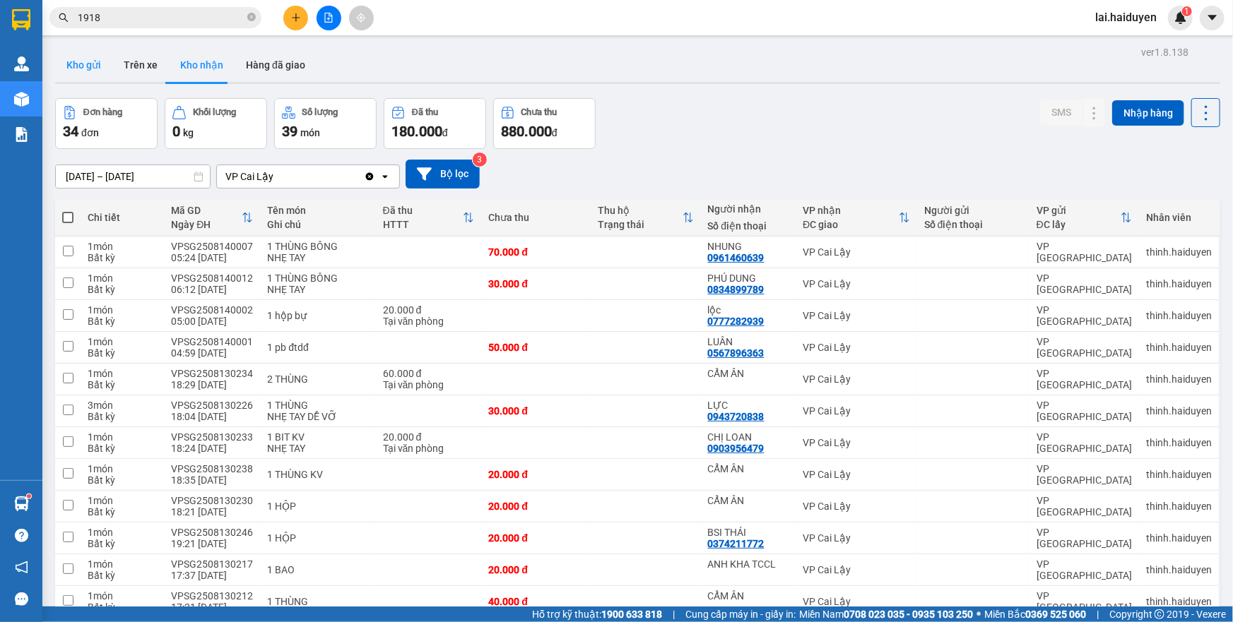
click at [86, 65] on button "Kho gửi" at bounding box center [83, 65] width 57 height 34
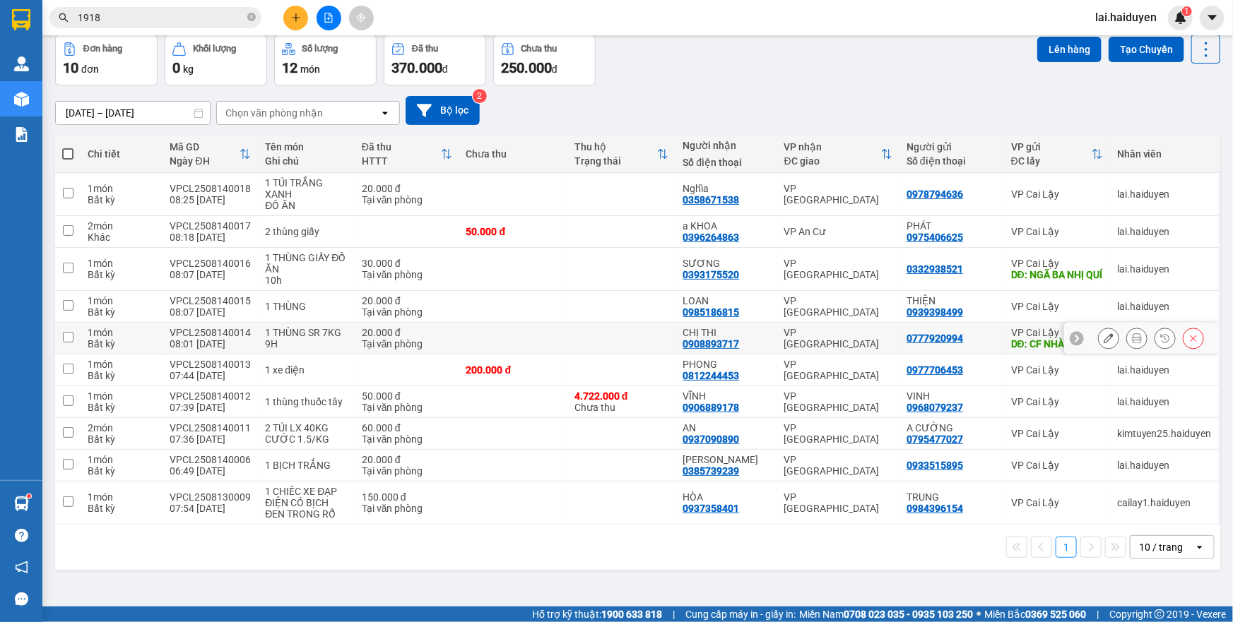
scroll to position [64, 0]
click at [576, 364] on td at bounding box center [621, 370] width 108 height 32
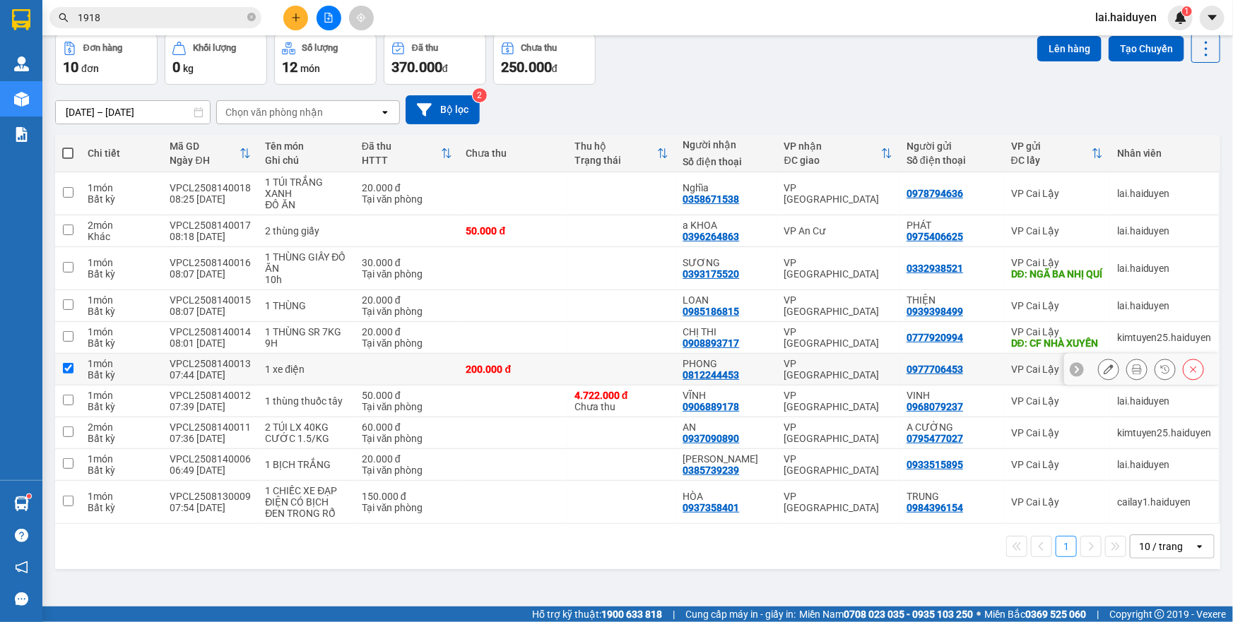
checkbox input "true"
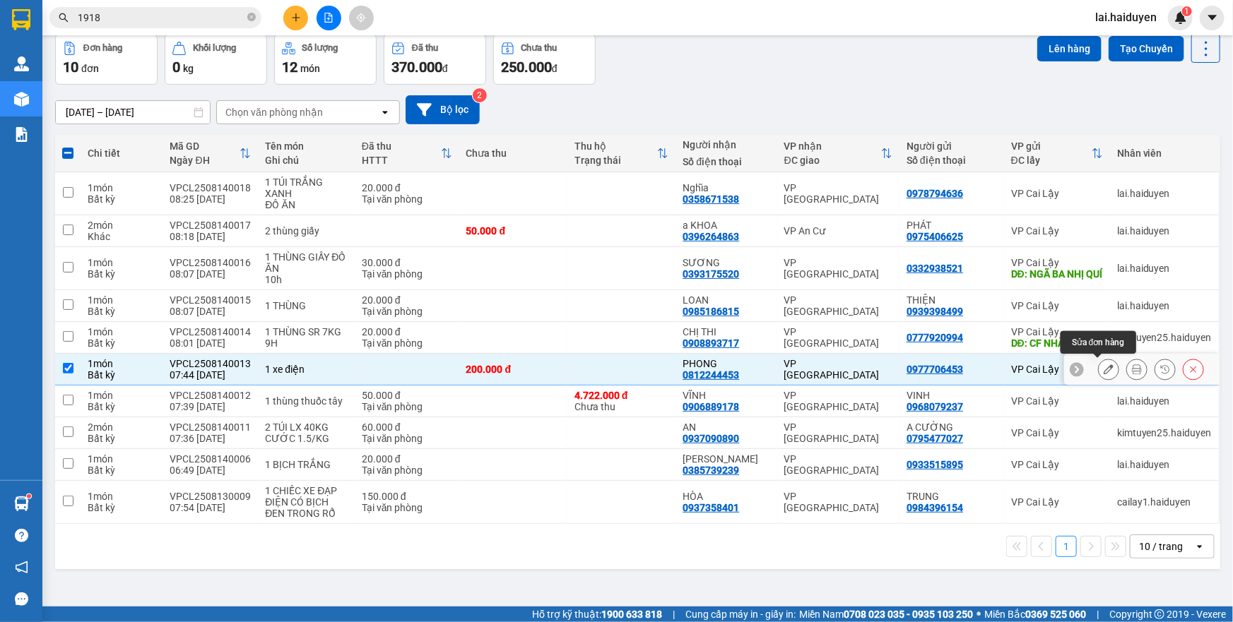
click at [1103, 368] on icon at bounding box center [1108, 369] width 10 height 10
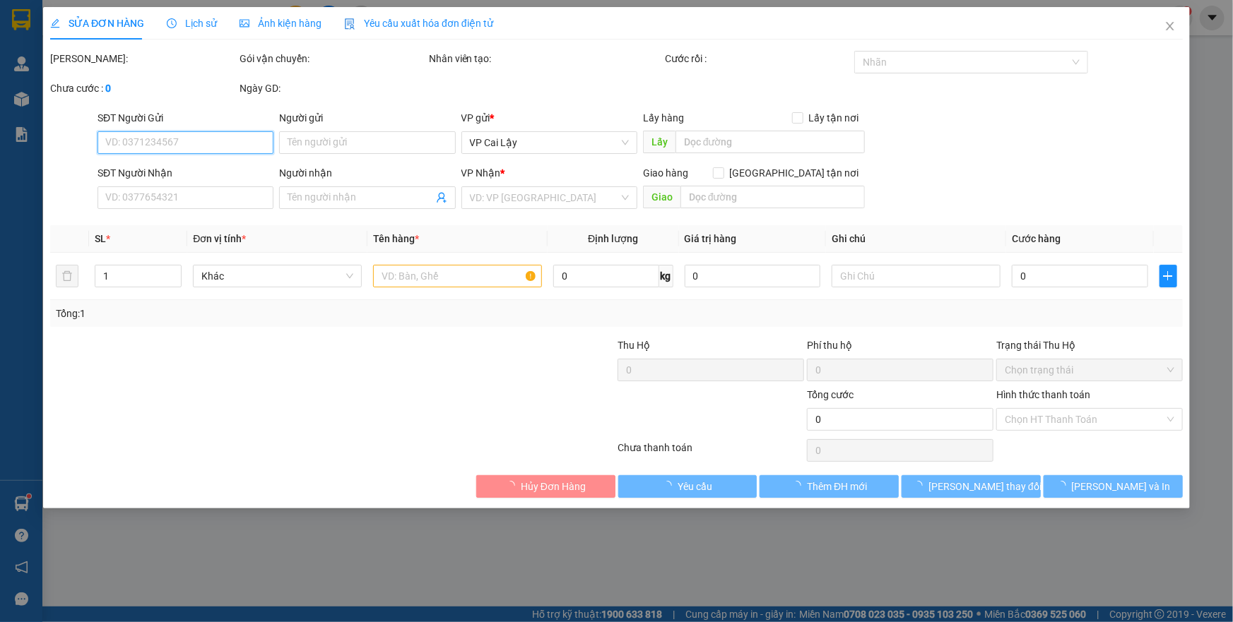
type input "0977706453"
type input "0812244453"
type input "PHONG"
type input "200.000"
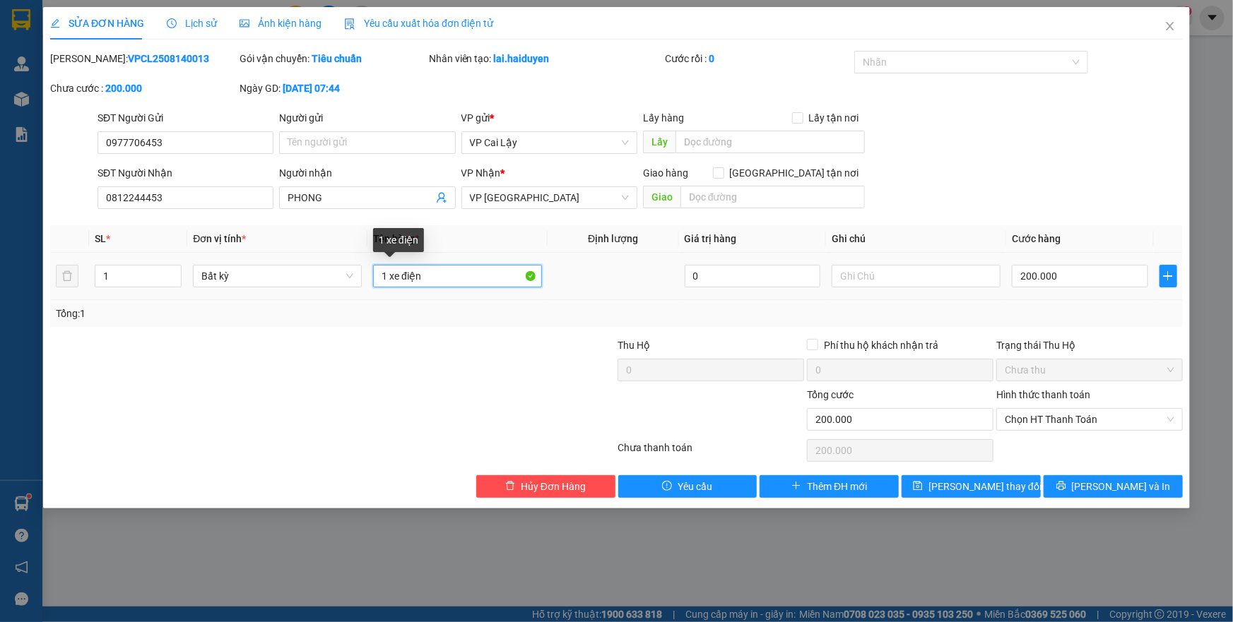
click at [450, 283] on input "1 xe điện" at bounding box center [457, 276] width 169 height 23
type input "1 xe điện vinfast đen"
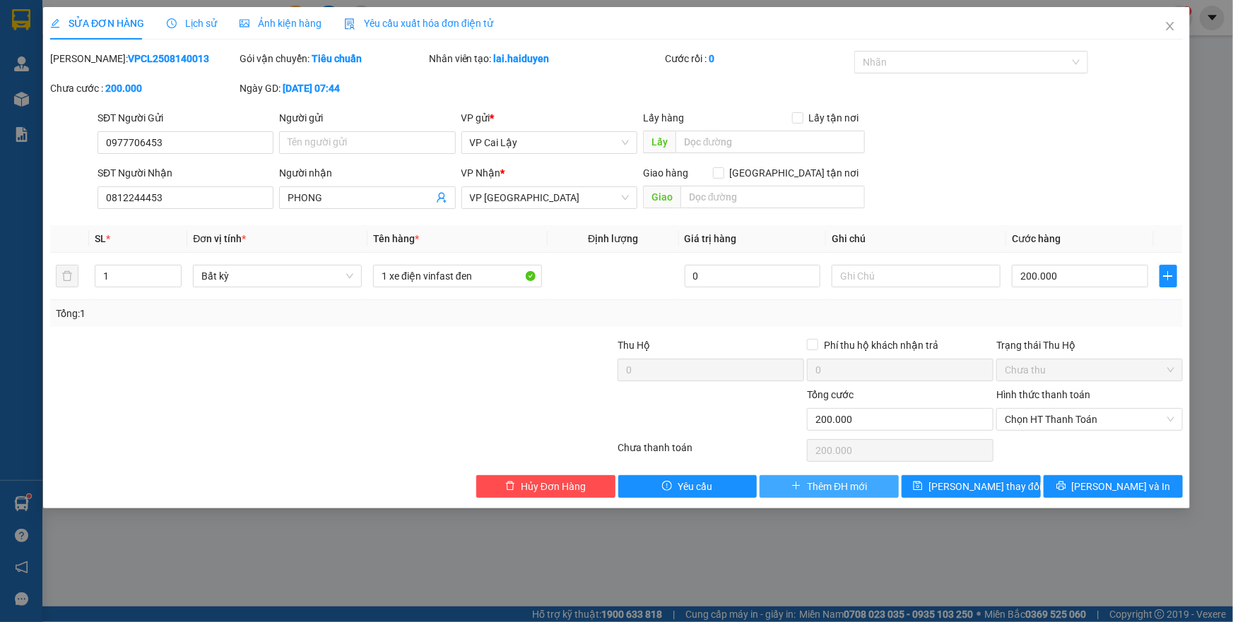
click at [849, 490] on span "Thêm ĐH mới" at bounding box center [837, 487] width 60 height 16
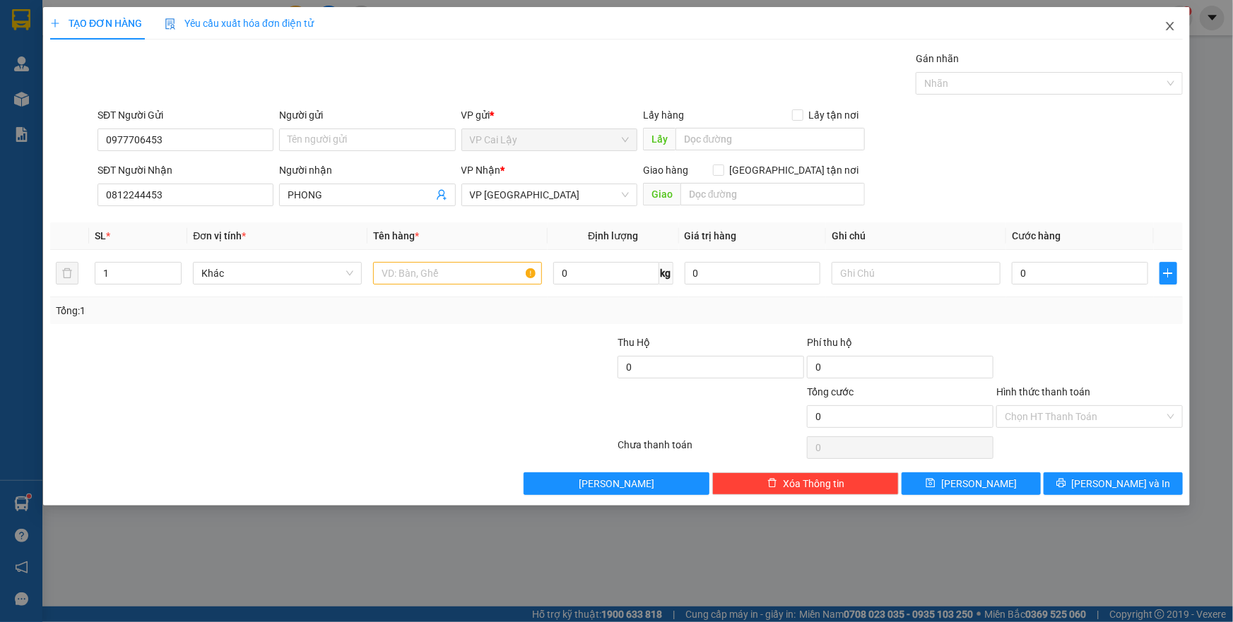
click at [1171, 38] on span "Close" at bounding box center [1170, 27] width 40 height 40
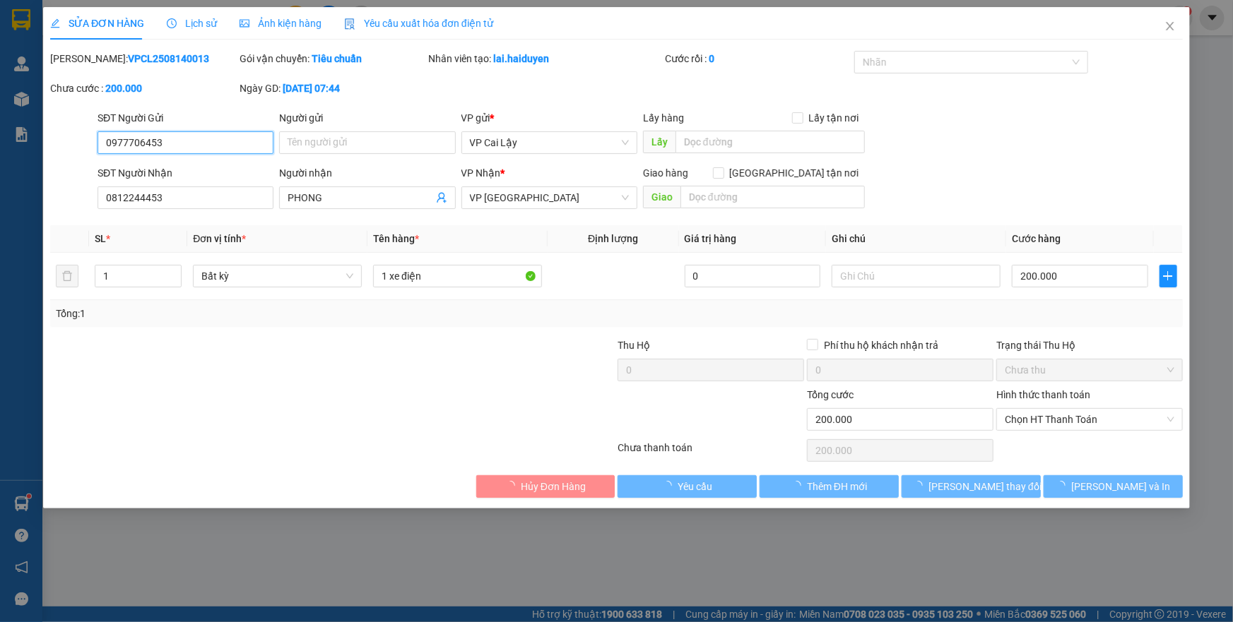
type input "0977706453"
type input "0812244453"
type input "PHONG"
type input "200.000"
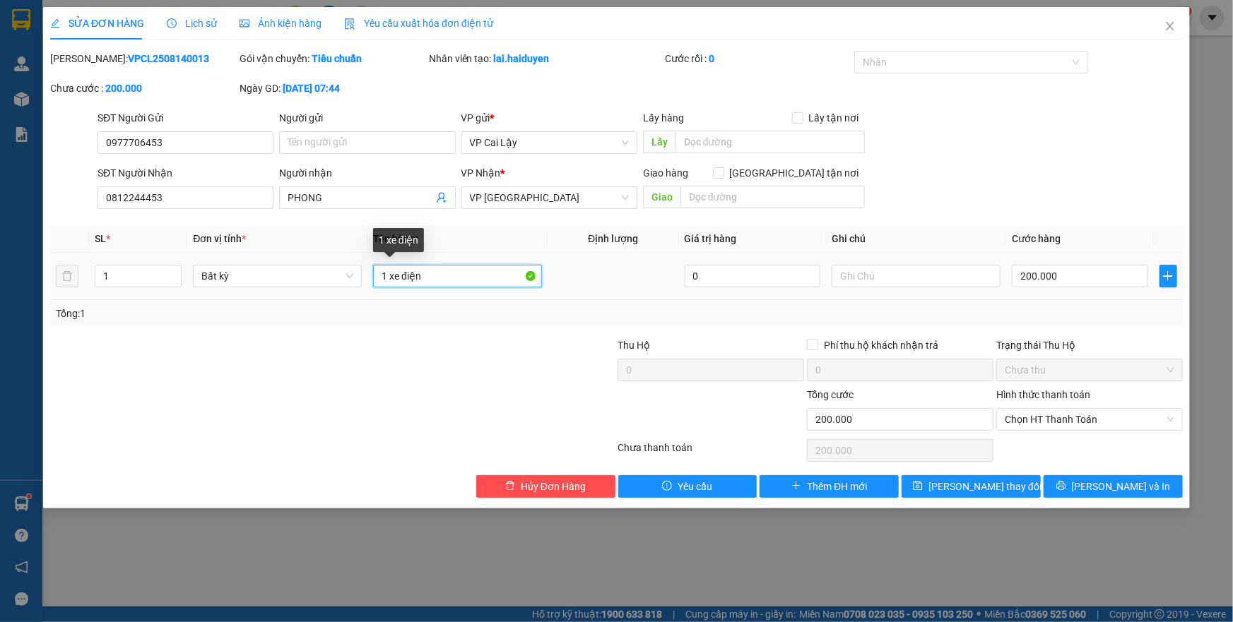
click at [463, 280] on input "1 xe điện" at bounding box center [457, 276] width 169 height 23
type input "1 xe điện vin đen"
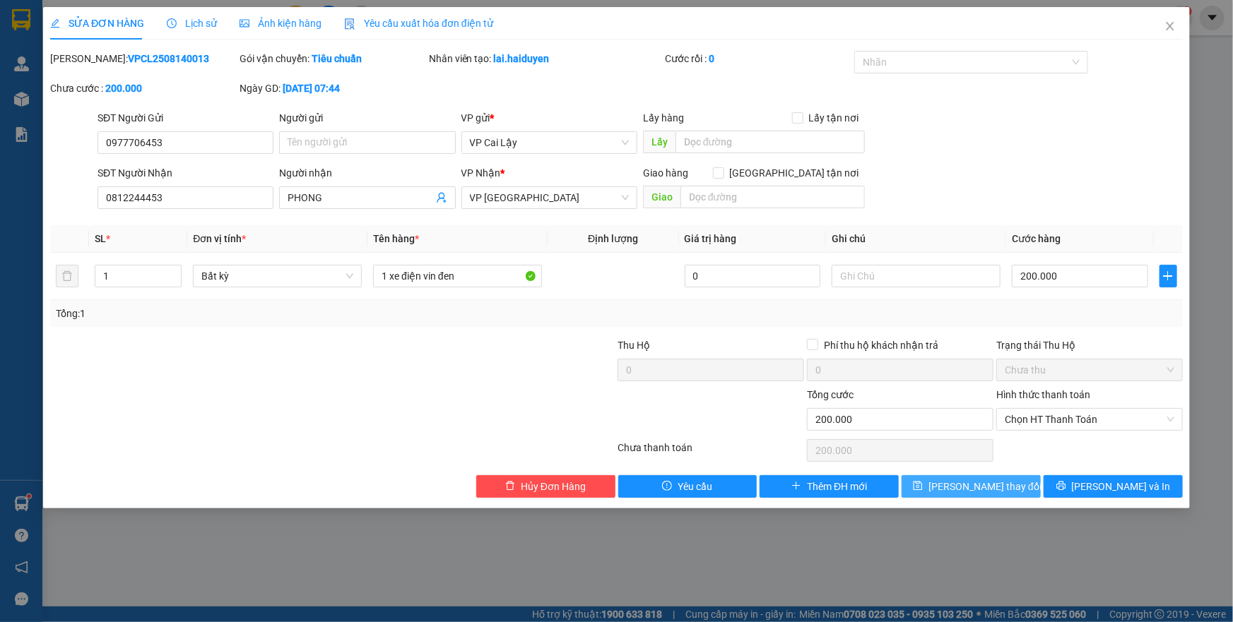
click at [977, 480] on span "Lưu thay đổi" at bounding box center [984, 487] width 113 height 16
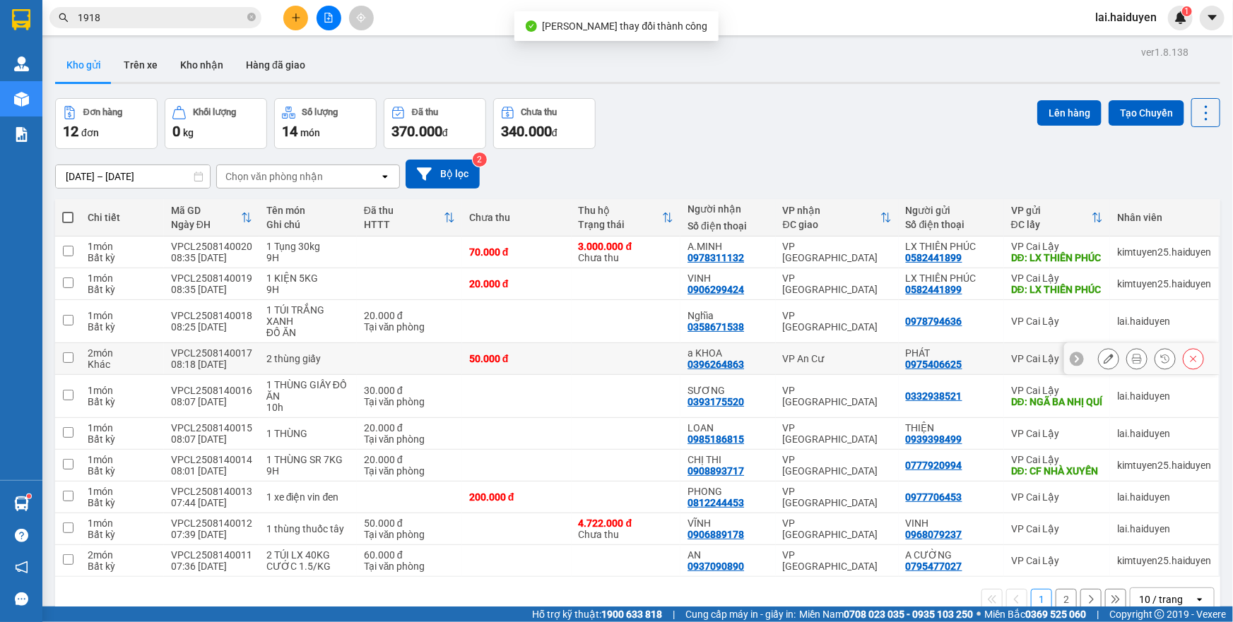
scroll to position [64, 0]
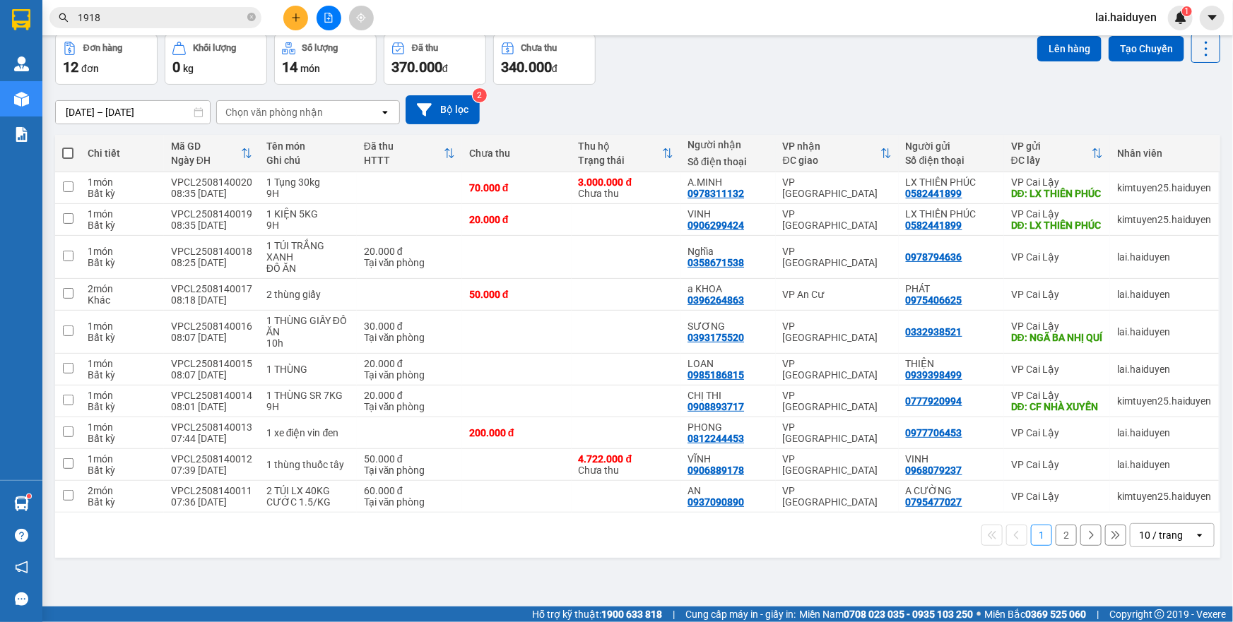
click at [1143, 542] on div "10 / trang" at bounding box center [1161, 535] width 44 height 14
drag, startPoint x: 1151, startPoint y: 530, endPoint x: 1127, endPoint y: 502, distance: 37.0
click at [1150, 529] on span "100 / trang" at bounding box center [1155, 526] width 51 height 14
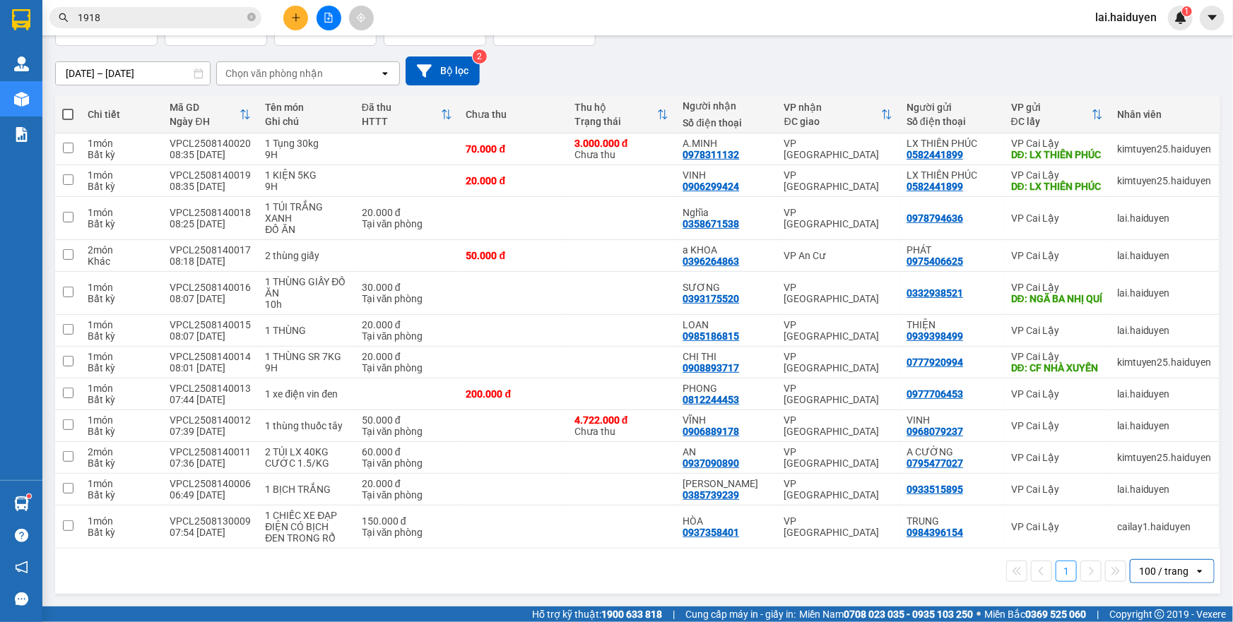
scroll to position [0, 0]
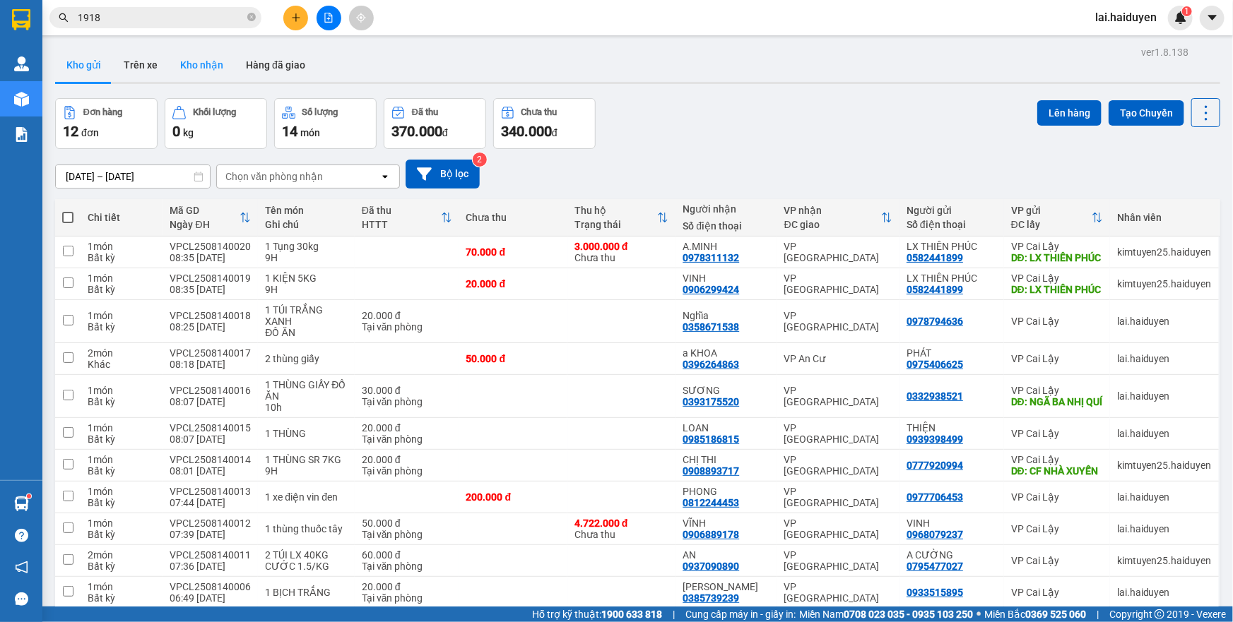
drag, startPoint x: 198, startPoint y: 64, endPoint x: 198, endPoint y: 47, distance: 17.0
click at [198, 64] on button "Kho nhận" at bounding box center [202, 65] width 66 height 34
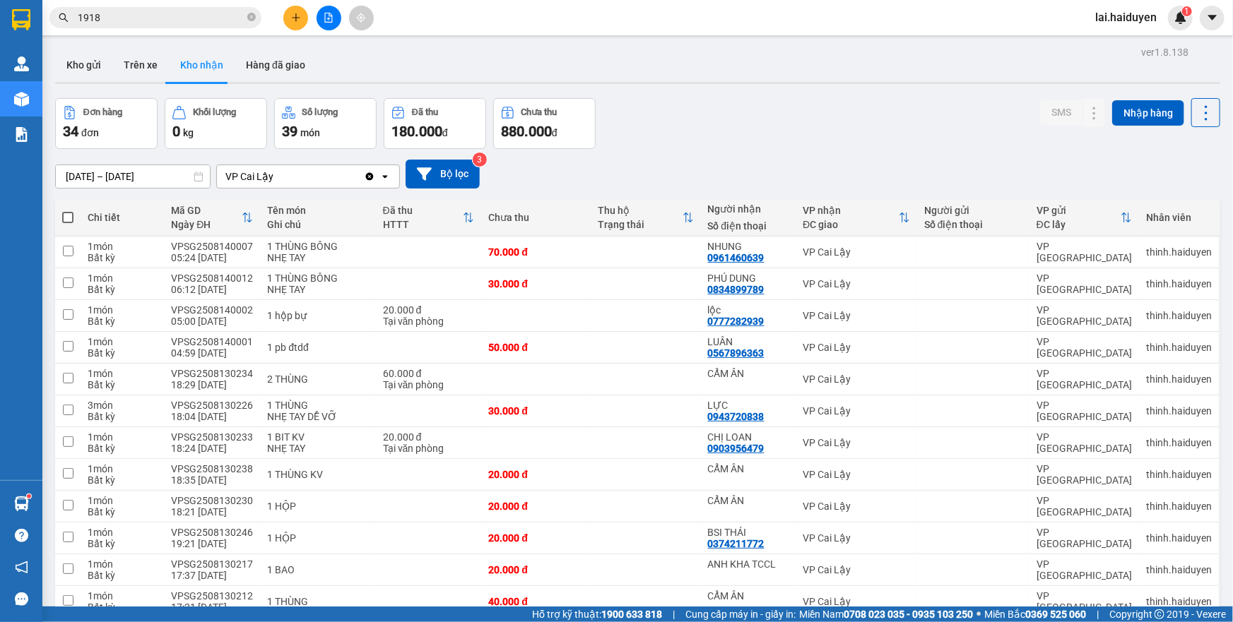
click at [76, 66] on button "Kho gửi" at bounding box center [83, 65] width 57 height 34
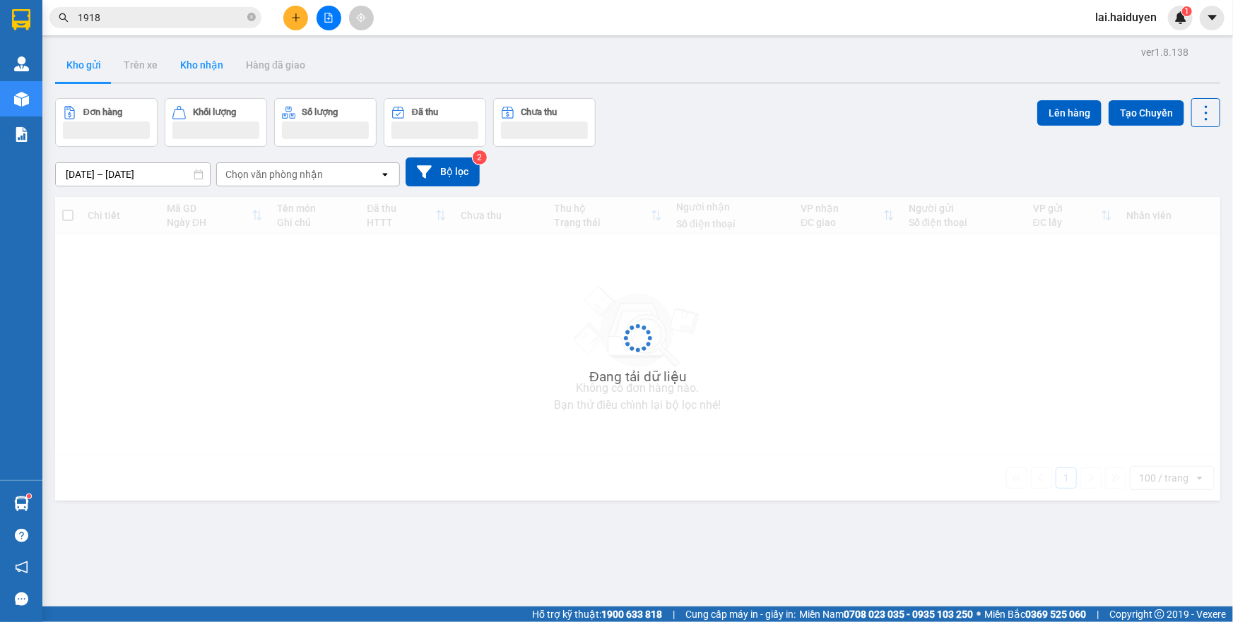
click at [76, 66] on button "Kho gửi" at bounding box center [83, 65] width 57 height 34
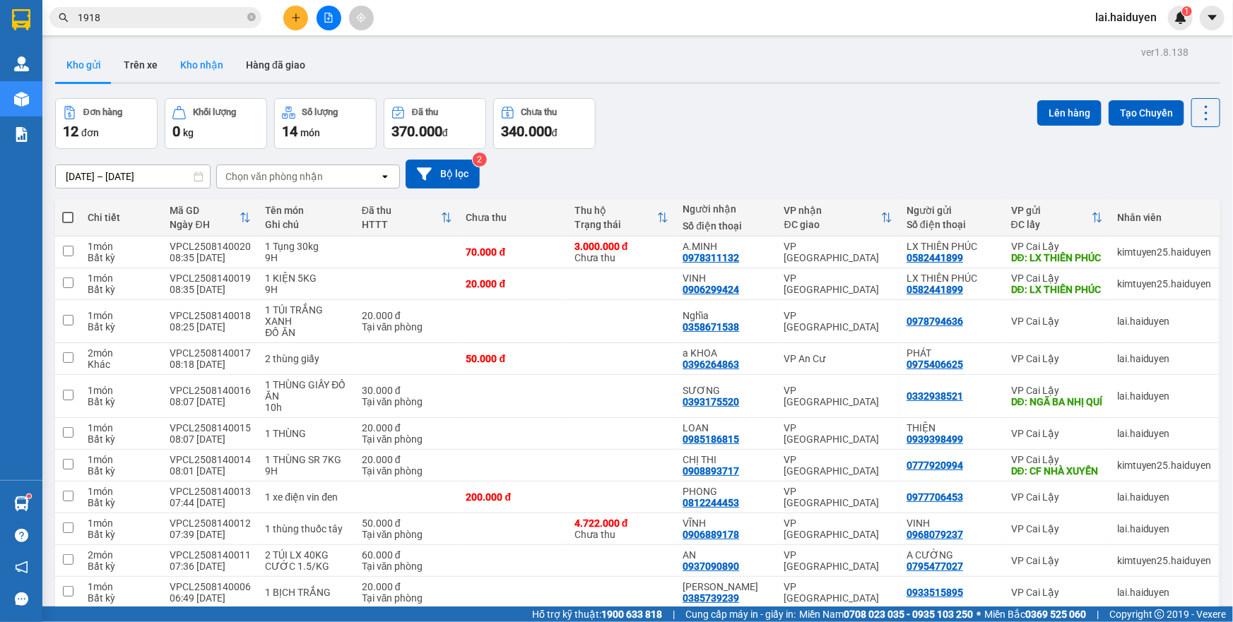
click at [179, 74] on button "Kho nhận" at bounding box center [202, 65] width 66 height 34
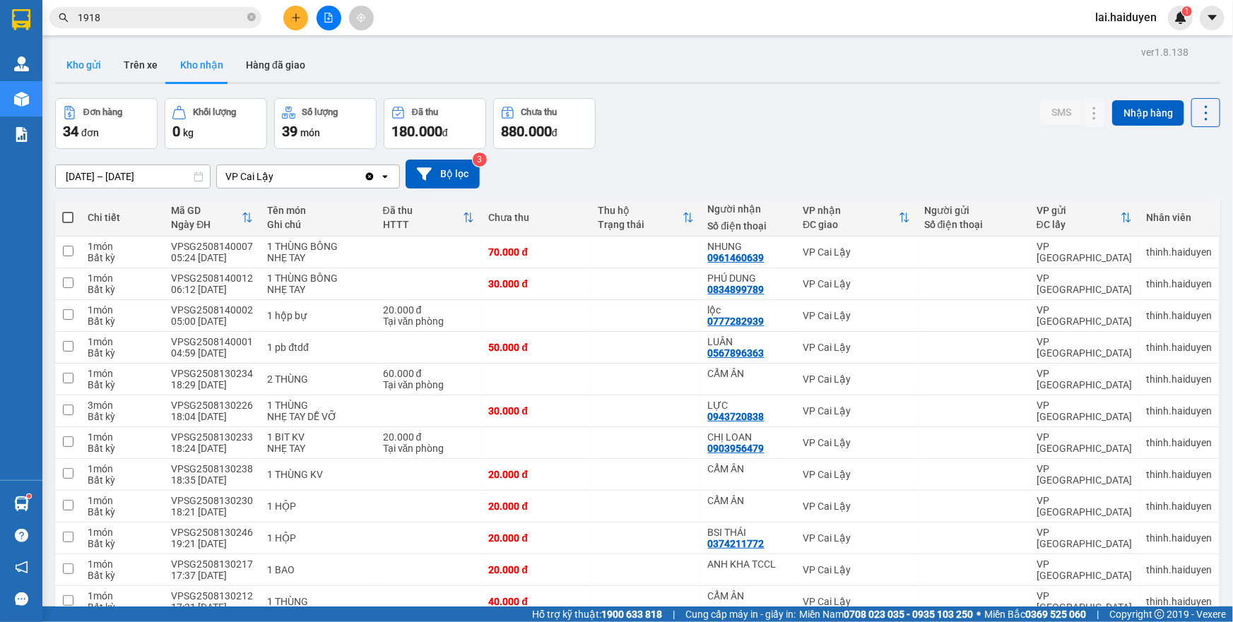
click at [102, 73] on button "Kho gửi" at bounding box center [83, 65] width 57 height 34
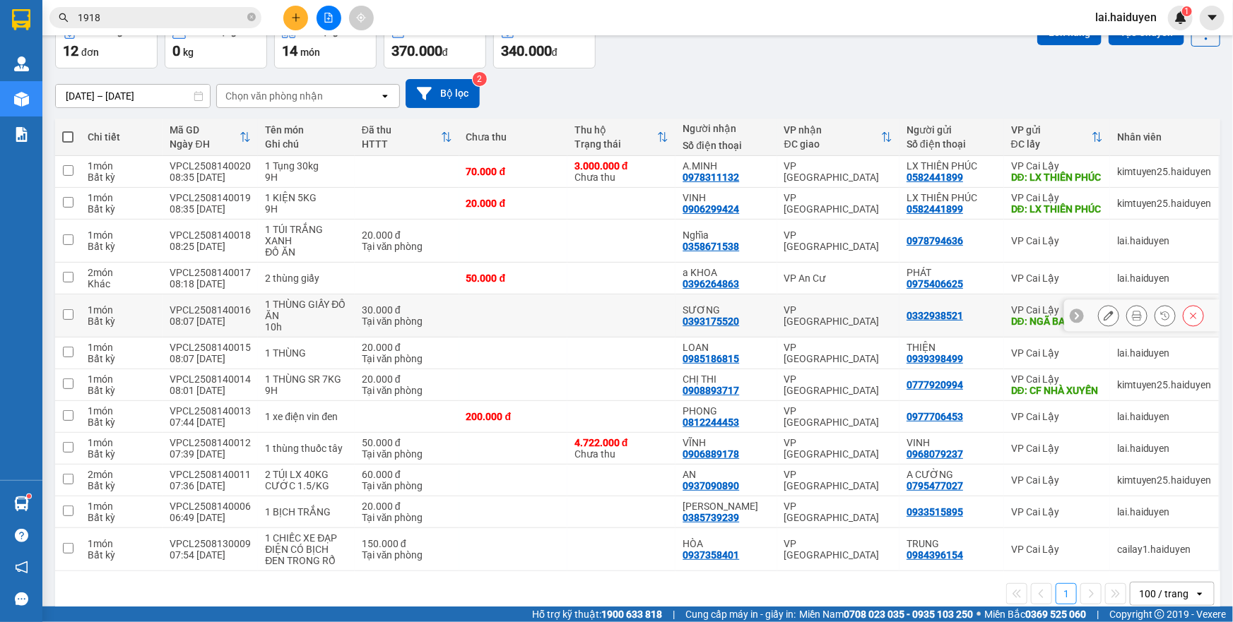
scroll to position [124, 0]
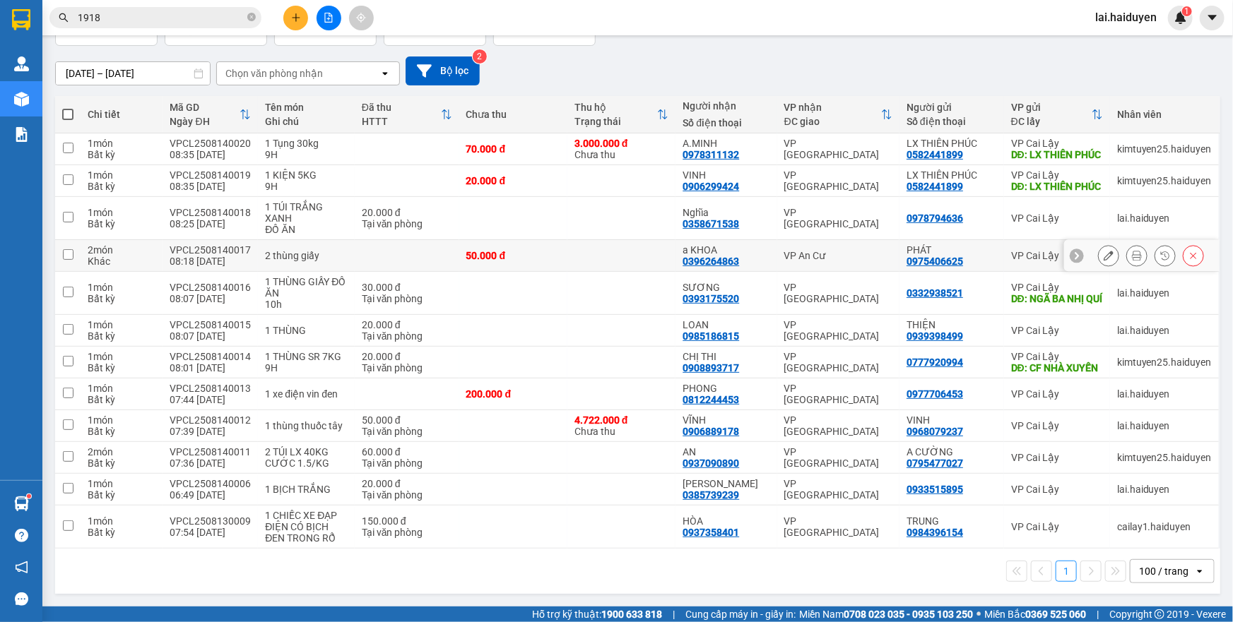
click at [585, 253] on td at bounding box center [621, 256] width 108 height 32
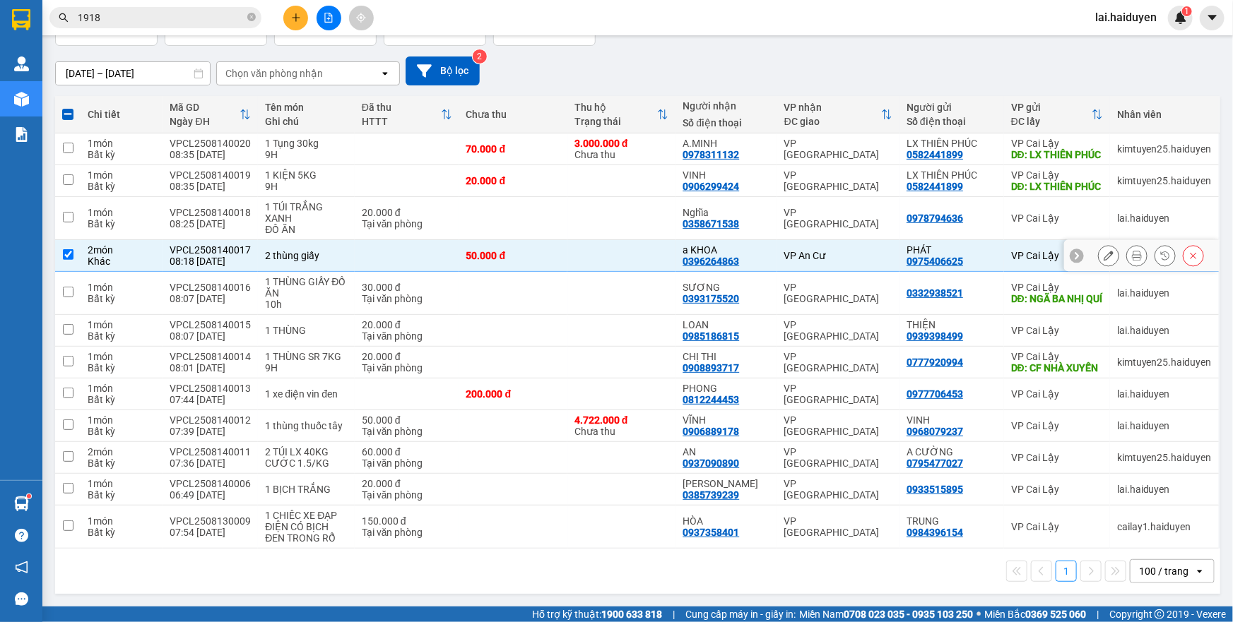
click at [420, 243] on td at bounding box center [407, 256] width 105 height 32
checkbox input "false"
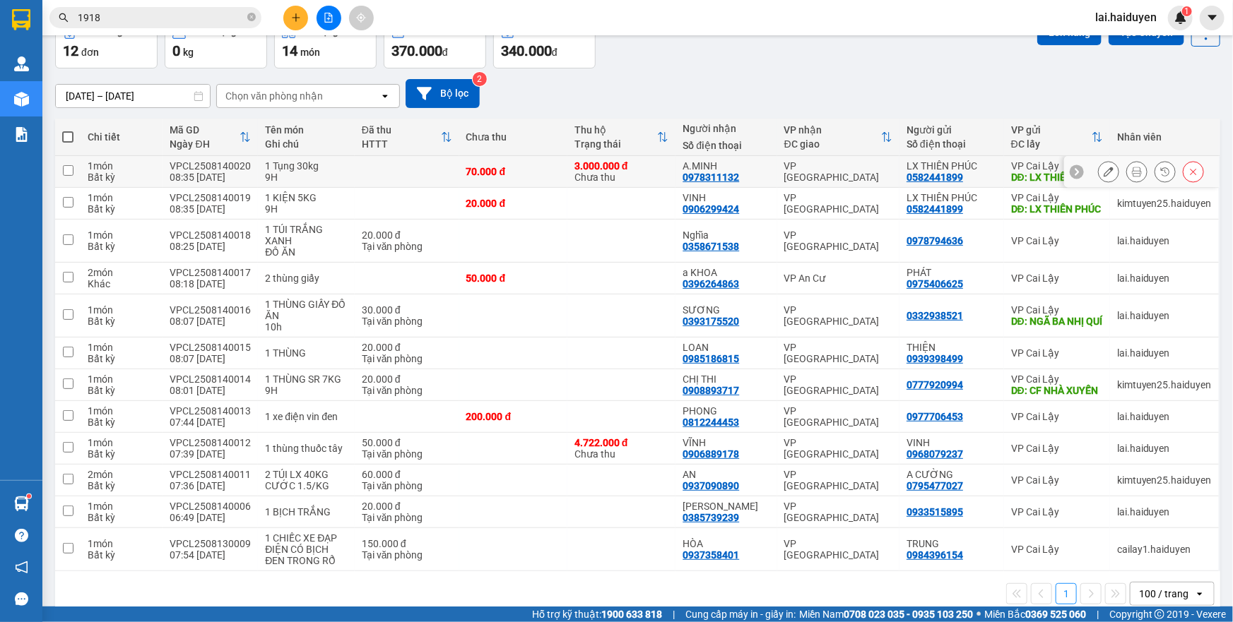
scroll to position [0, 0]
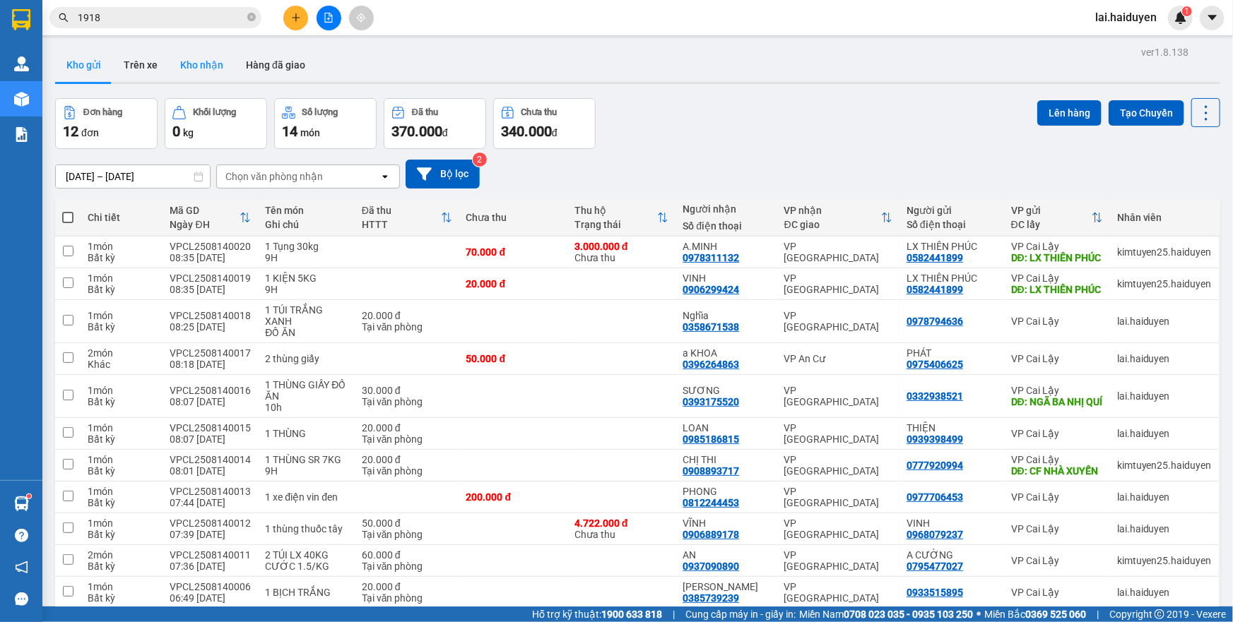
click at [197, 73] on button "Kho nhận" at bounding box center [202, 65] width 66 height 34
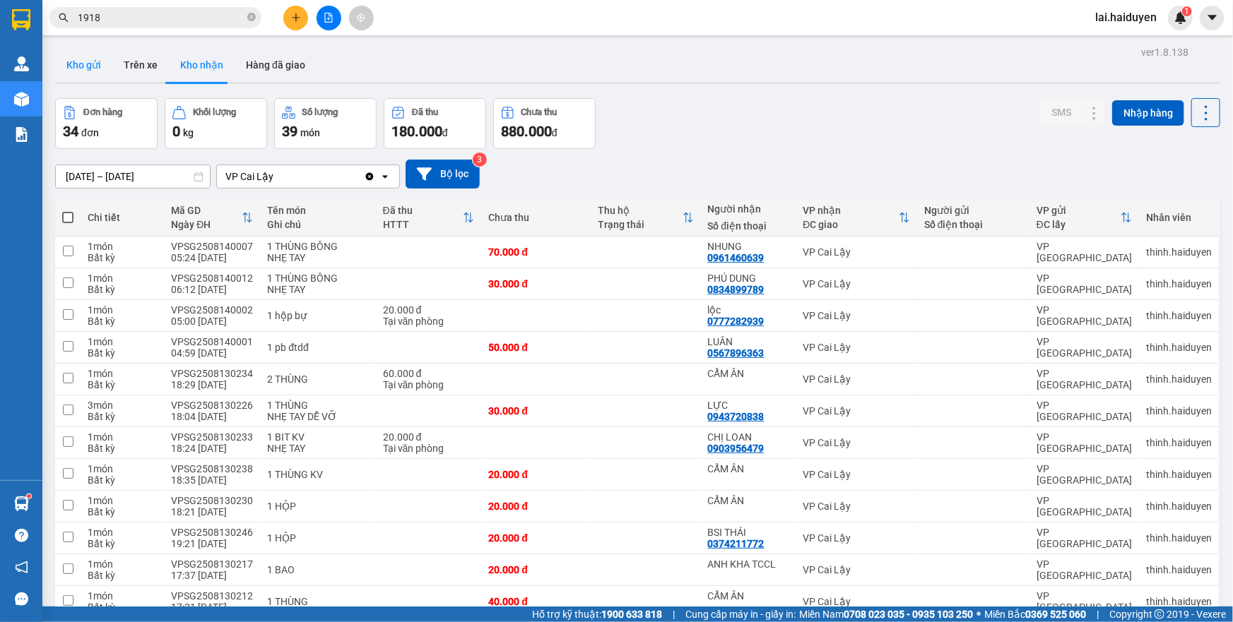
click at [96, 64] on button "Kho gửi" at bounding box center [83, 65] width 57 height 34
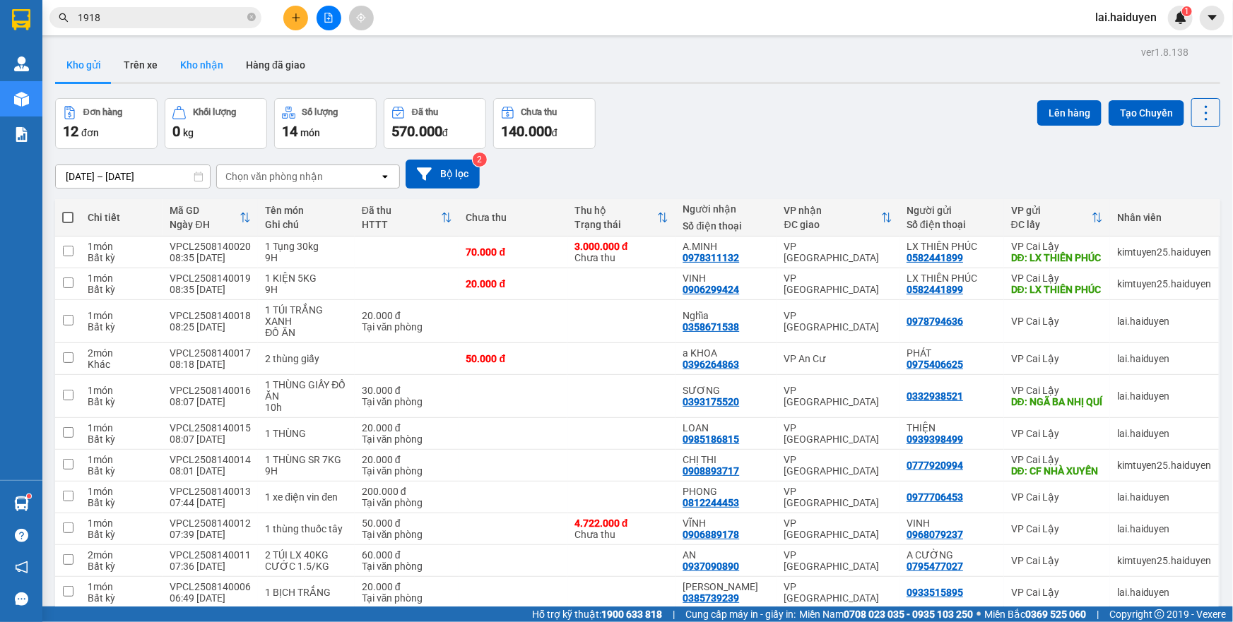
click at [189, 66] on button "Kho nhận" at bounding box center [202, 65] width 66 height 34
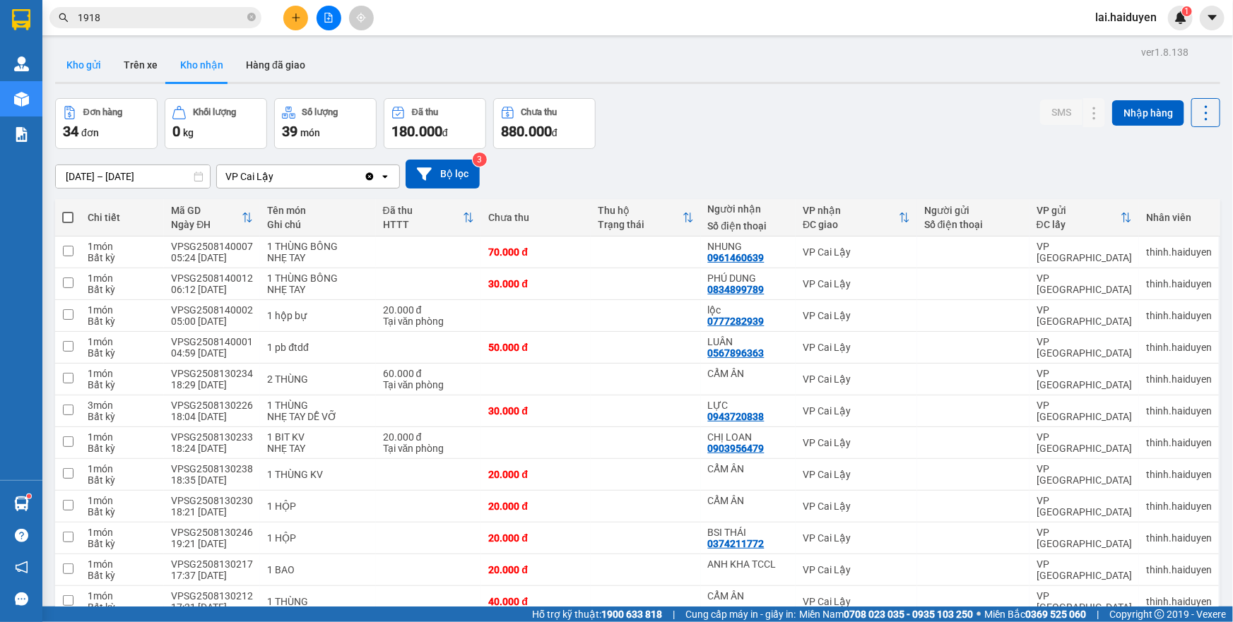
click at [83, 57] on button "Kho gửi" at bounding box center [83, 65] width 57 height 34
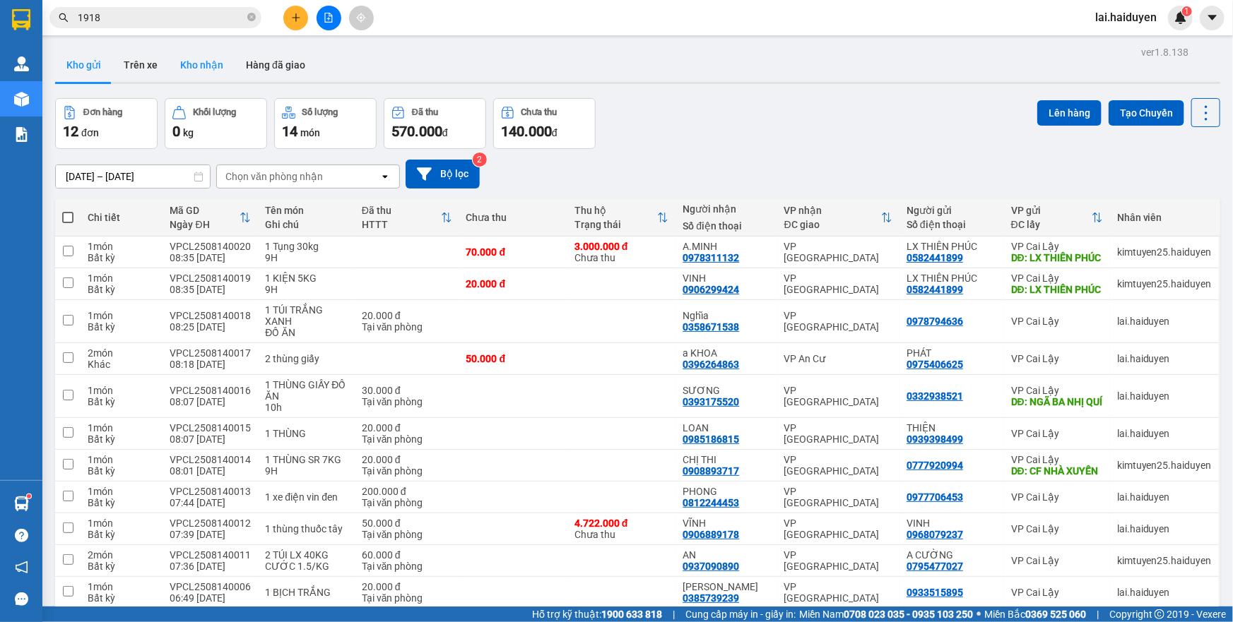
click at [176, 64] on button "Kho nhận" at bounding box center [202, 65] width 66 height 34
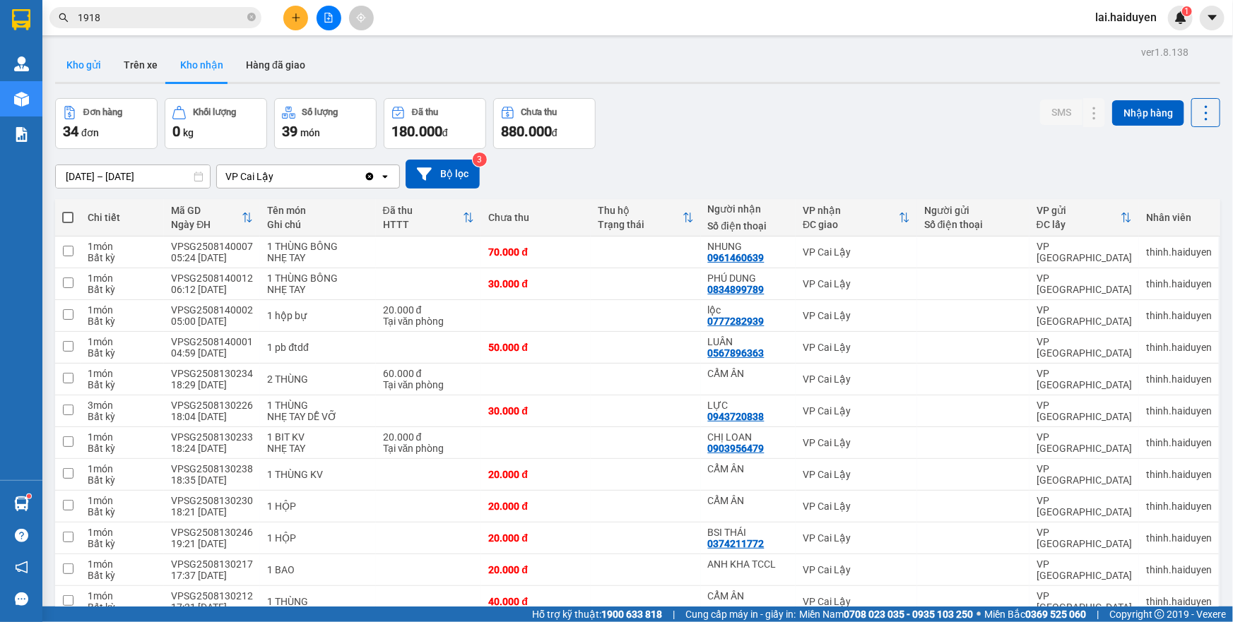
click at [77, 67] on button "Kho gửi" at bounding box center [83, 65] width 57 height 34
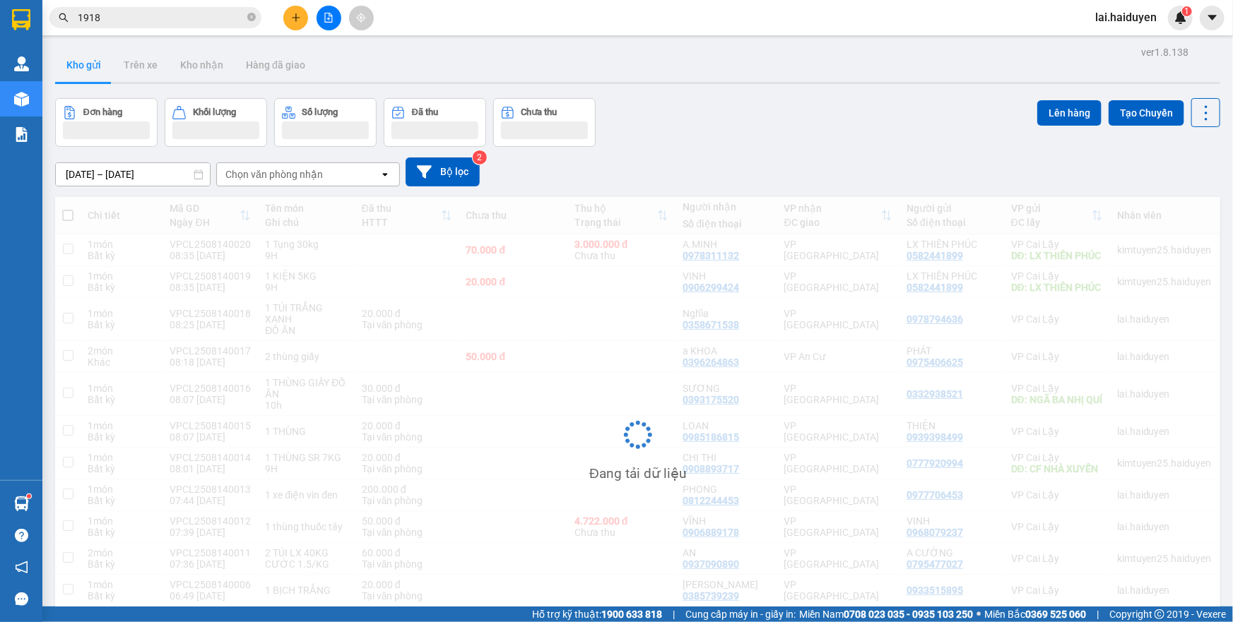
click at [77, 67] on button "Kho gửi" at bounding box center [83, 65] width 57 height 34
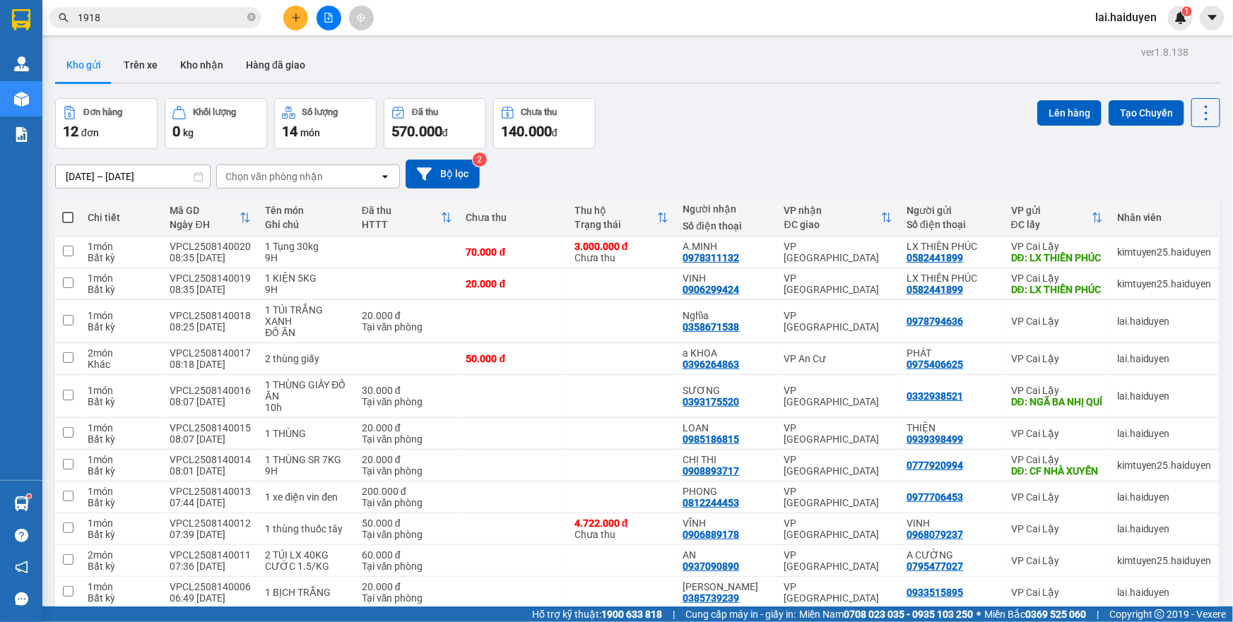
click at [77, 67] on button "Kho gửi" at bounding box center [83, 65] width 57 height 34
click at [472, 341] on td at bounding box center [513, 321] width 108 height 43
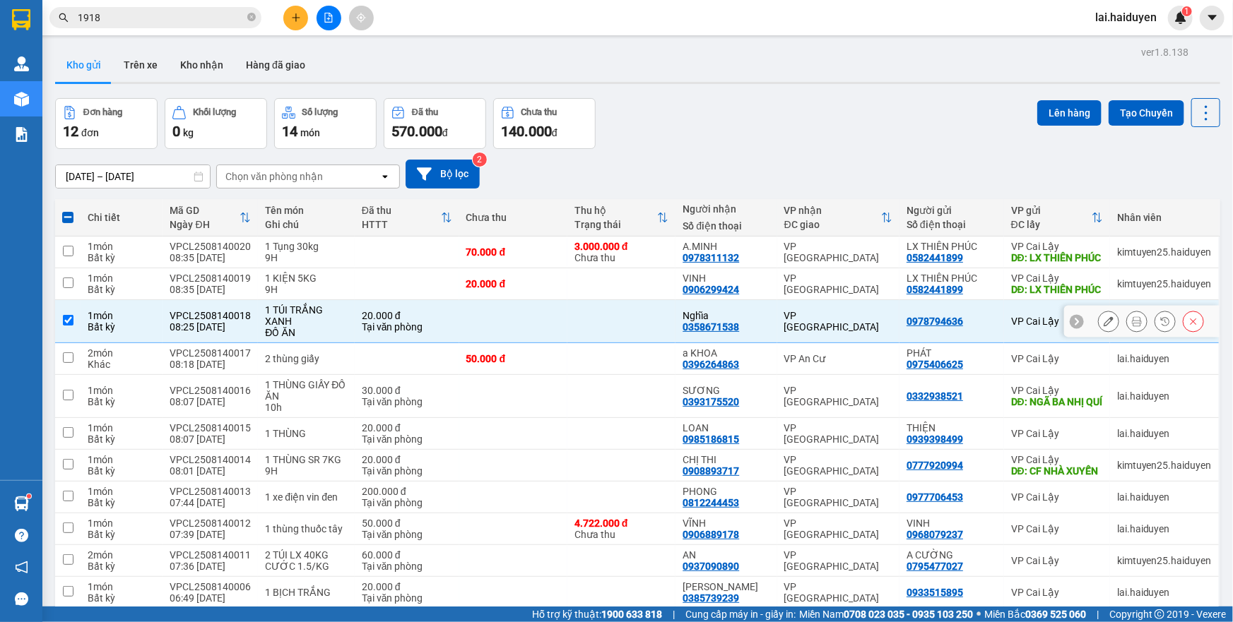
click at [567, 343] on td at bounding box center [621, 321] width 108 height 43
checkbox input "false"
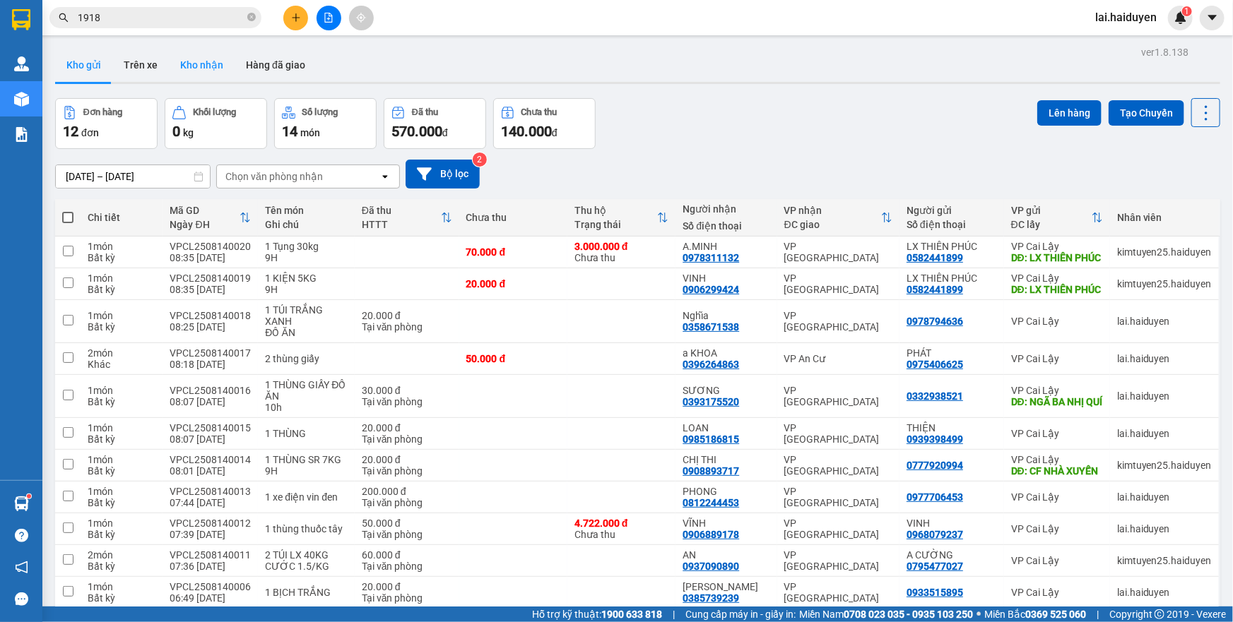
click at [201, 72] on button "Kho nhận" at bounding box center [202, 65] width 66 height 34
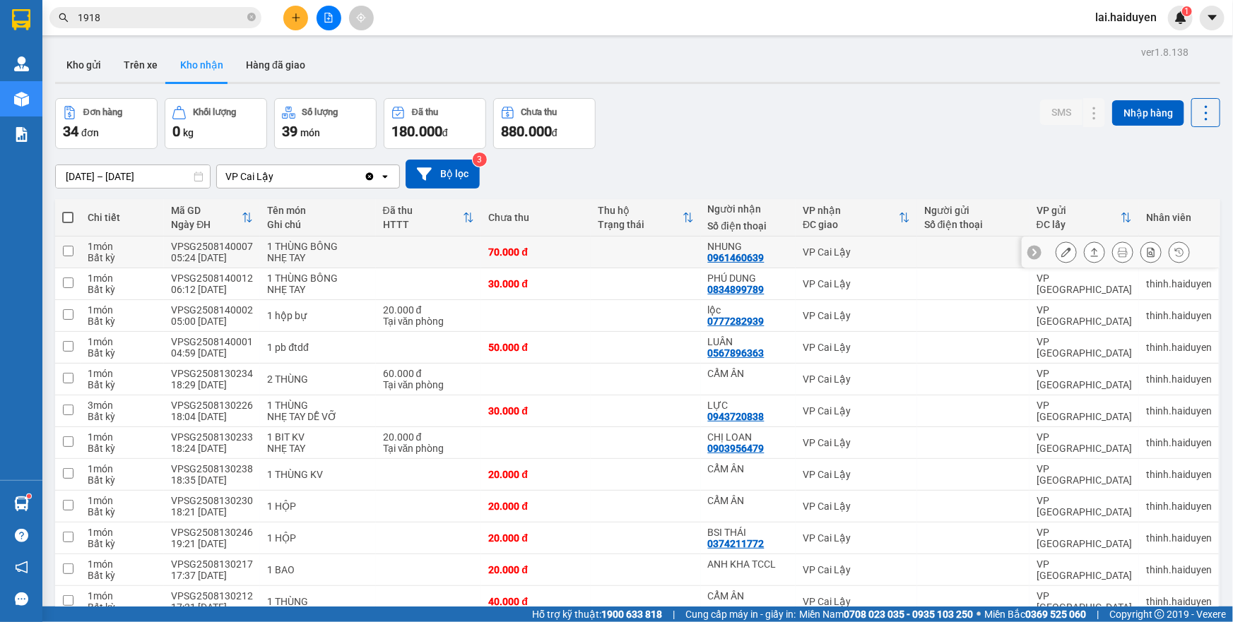
click at [641, 250] on td at bounding box center [645, 253] width 109 height 32
checkbox input "true"
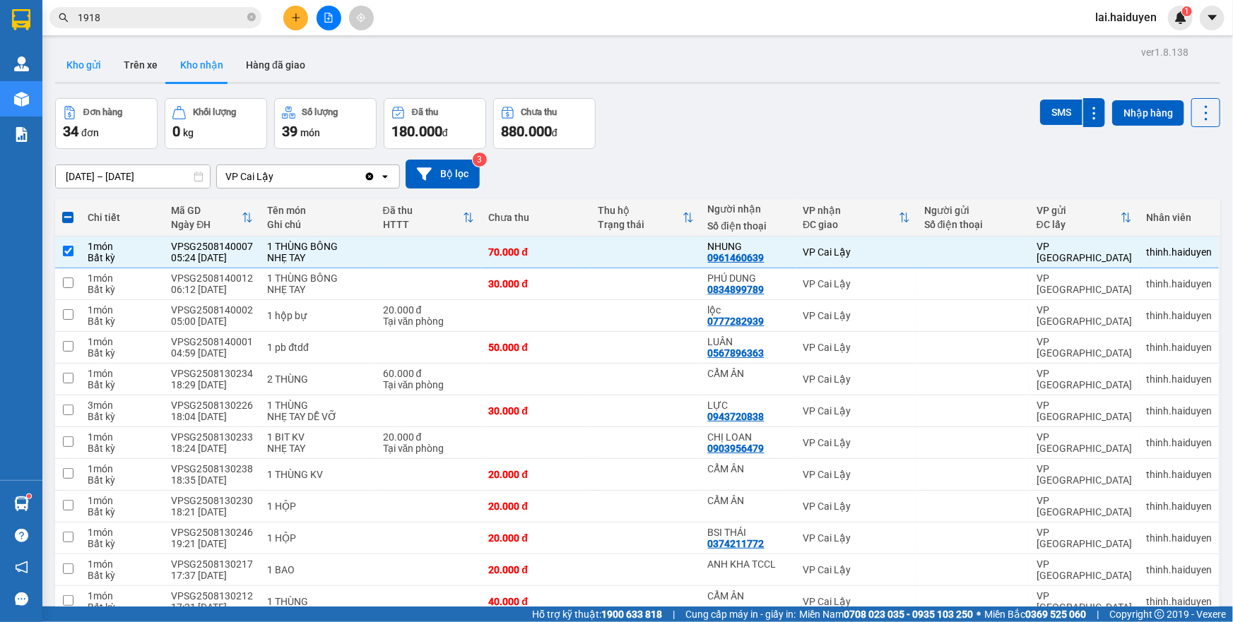
click at [92, 73] on button "Kho gửi" at bounding box center [83, 65] width 57 height 34
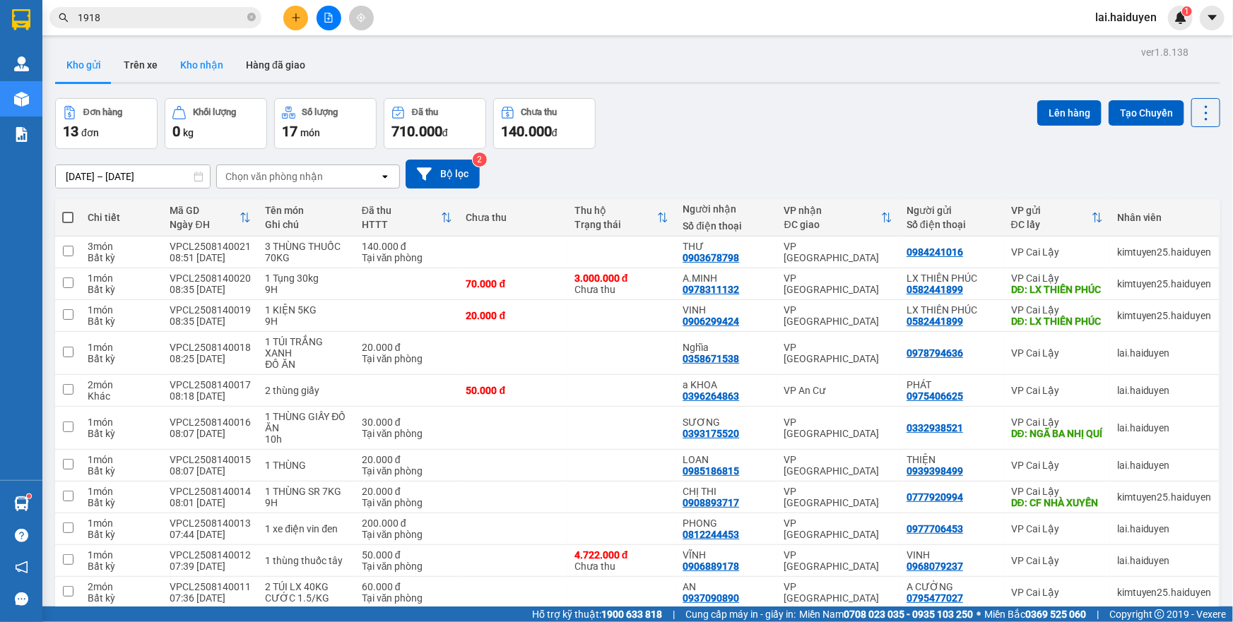
click at [172, 64] on button "Kho nhận" at bounding box center [202, 65] width 66 height 34
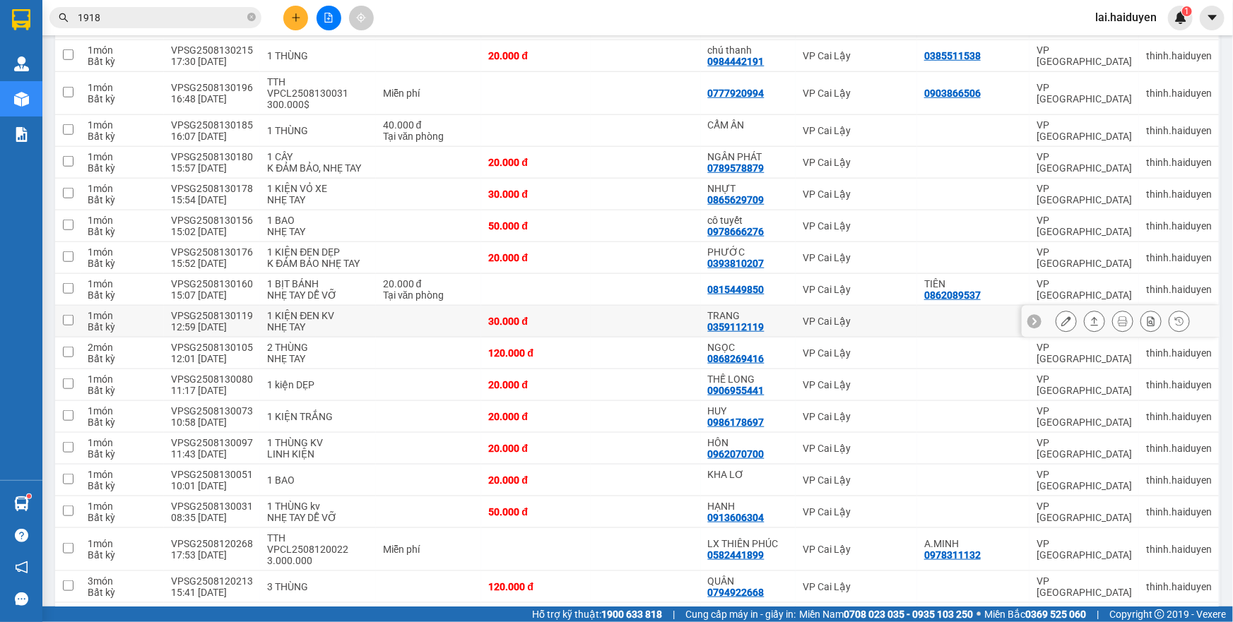
scroll to position [642, 0]
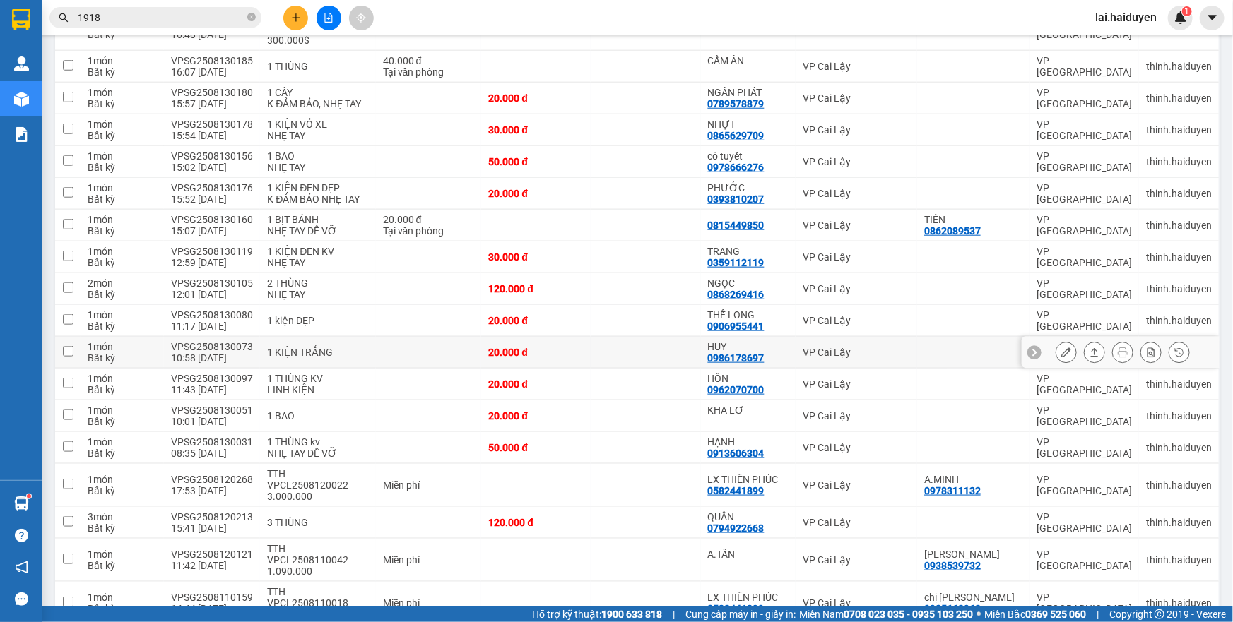
click at [742, 352] on div "0986178697" at bounding box center [736, 357] width 57 height 11
copy div "0986178697"
click at [174, 14] on input "1918" at bounding box center [161, 18] width 167 height 16
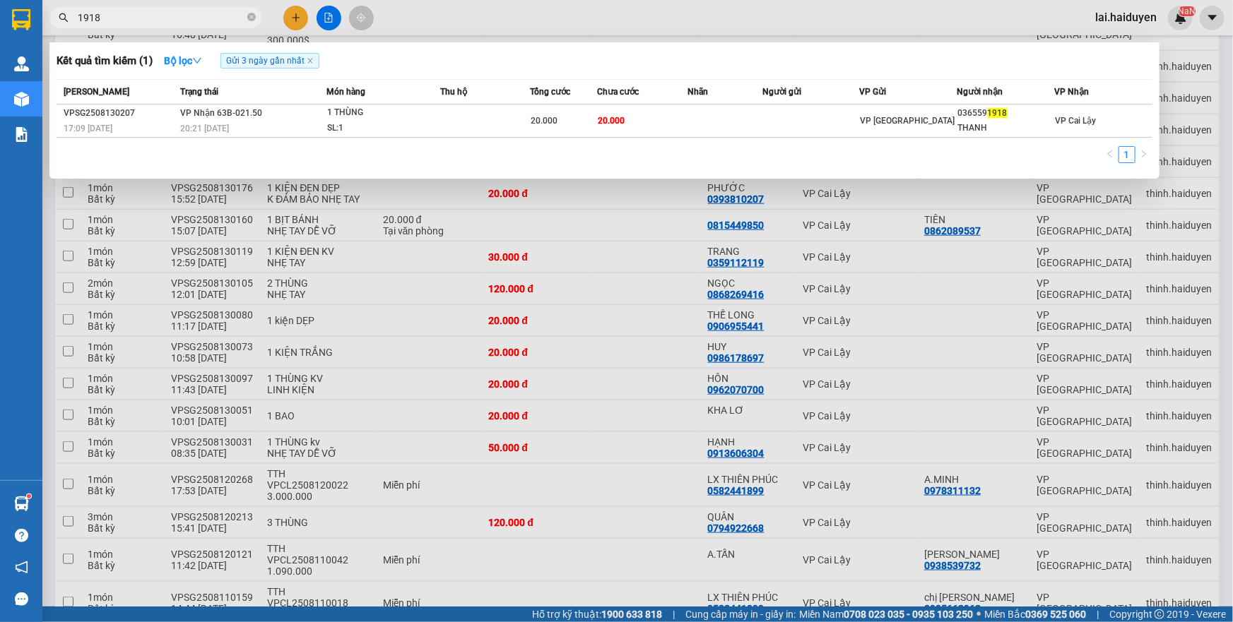
click at [174, 14] on input "1918" at bounding box center [161, 18] width 167 height 16
paste input "0986178697"
type input "0986178697"
click at [310, 61] on icon "close" at bounding box center [310, 60] width 7 height 7
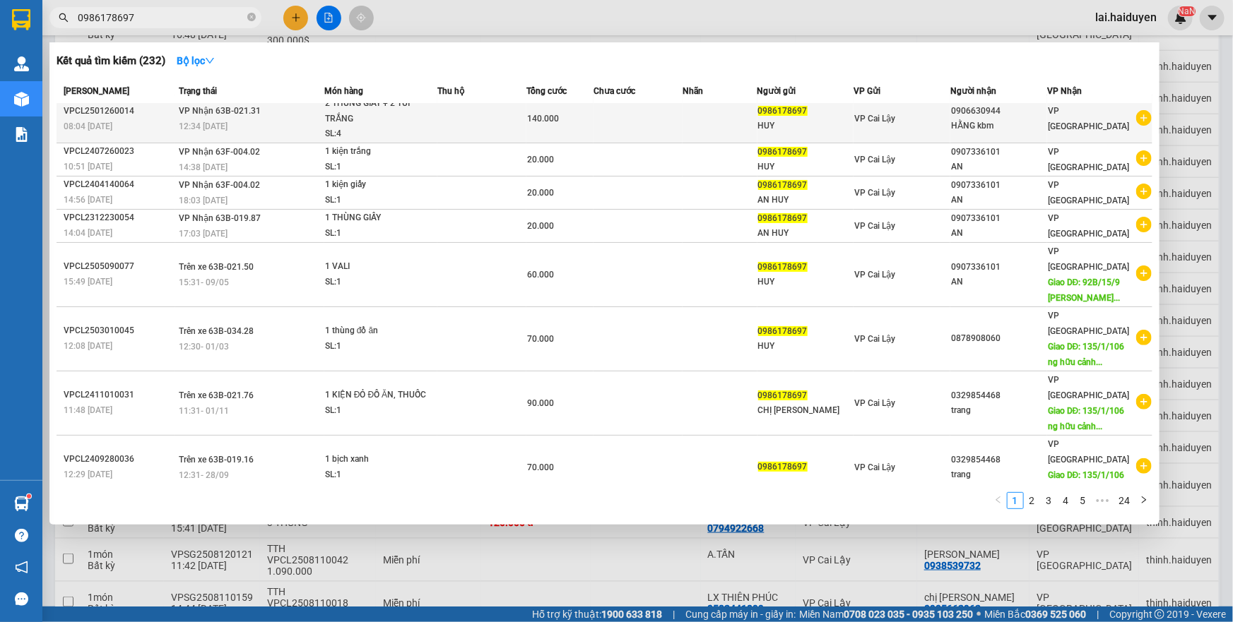
scroll to position [0, 0]
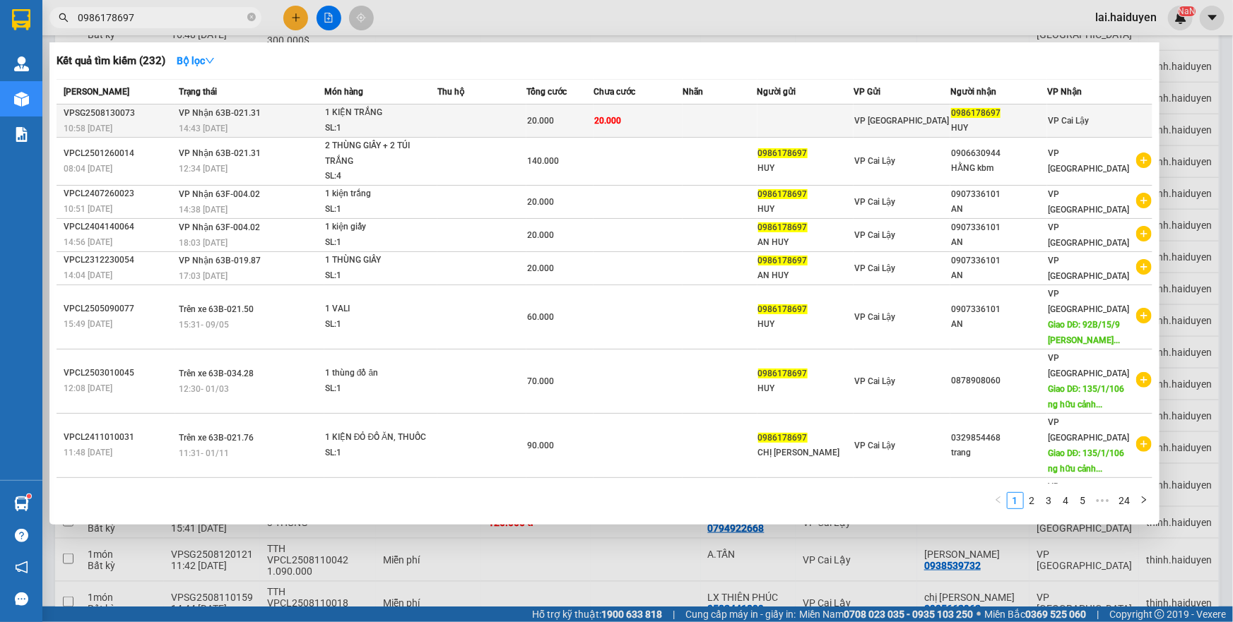
click at [687, 128] on td at bounding box center [719, 121] width 74 height 33
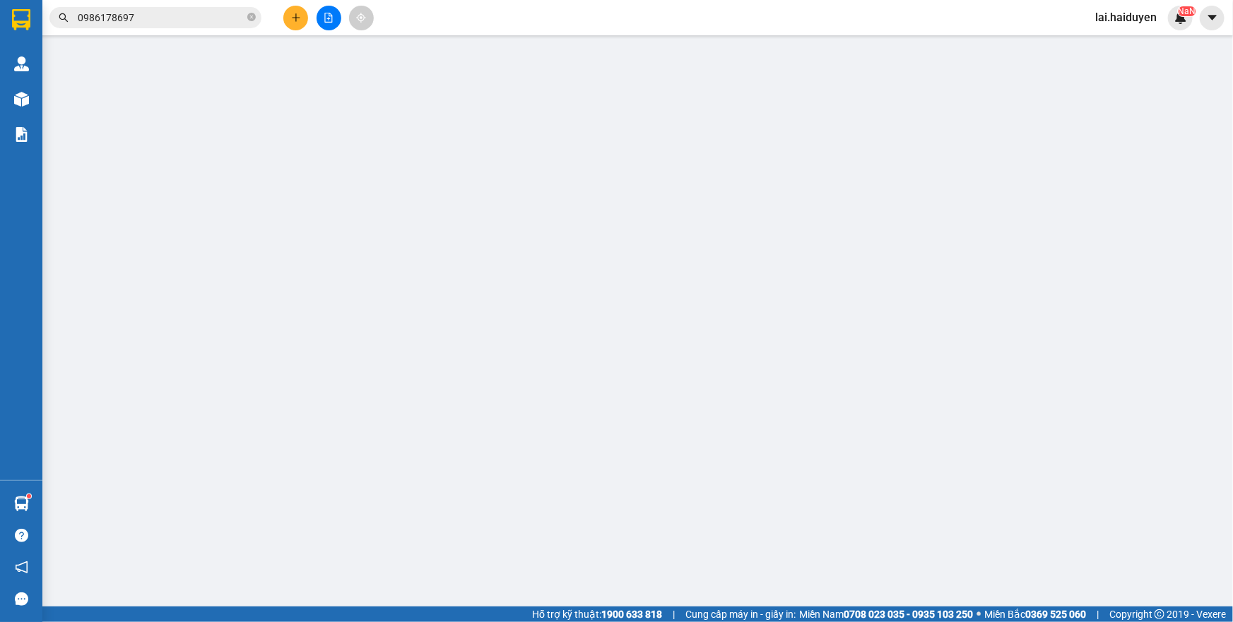
type input "0986178697"
type input "HUY"
type input "20.000"
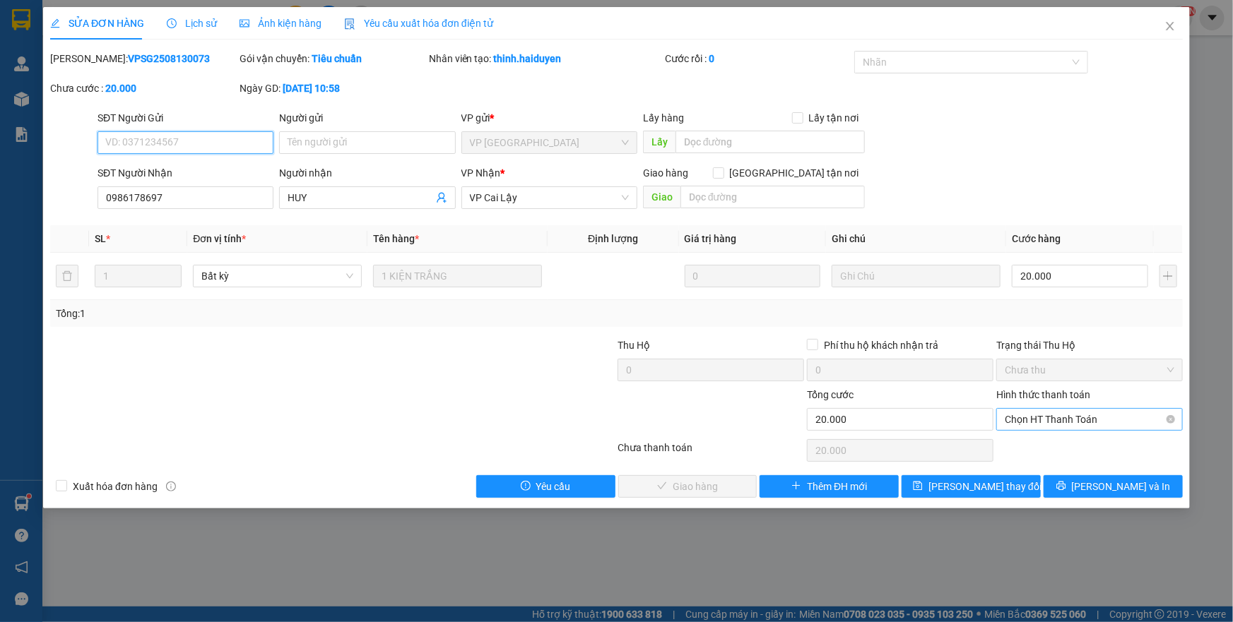
click at [1049, 424] on span "Chọn HT Thanh Toán" at bounding box center [1089, 419] width 170 height 21
click at [1041, 446] on div "Tại văn phòng" at bounding box center [1089, 447] width 170 height 16
type input "0"
click at [700, 480] on span "Lưu và Giao hàng" at bounding box center [713, 487] width 136 height 16
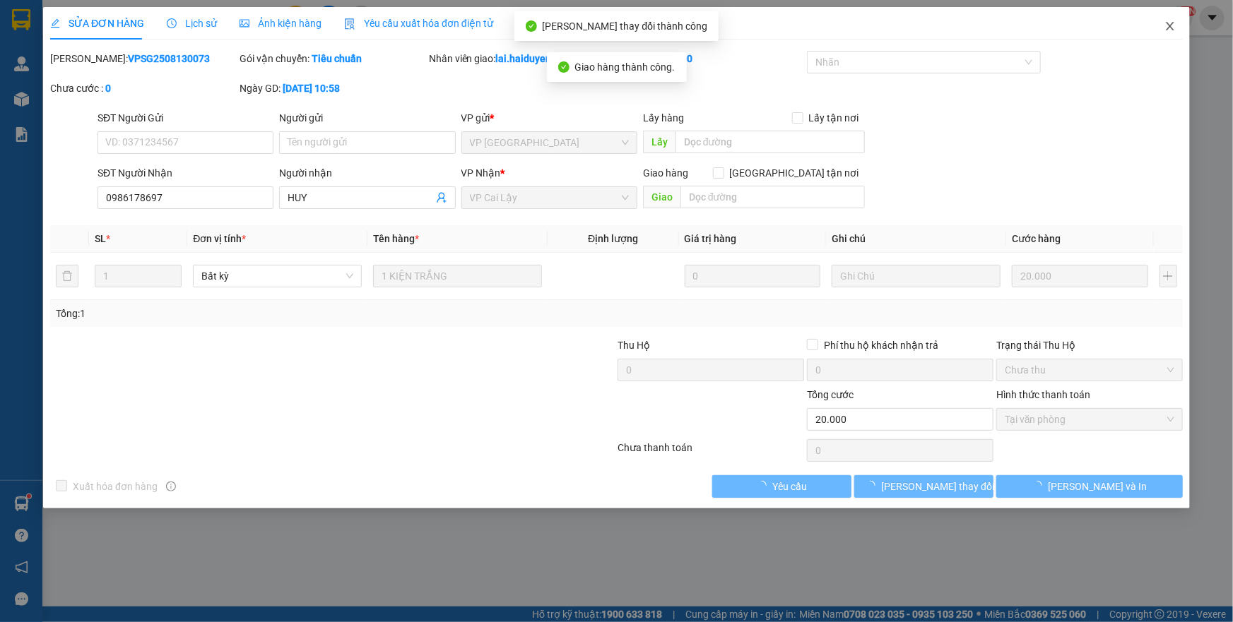
click at [1170, 28] on icon "close" at bounding box center [1169, 25] width 11 height 11
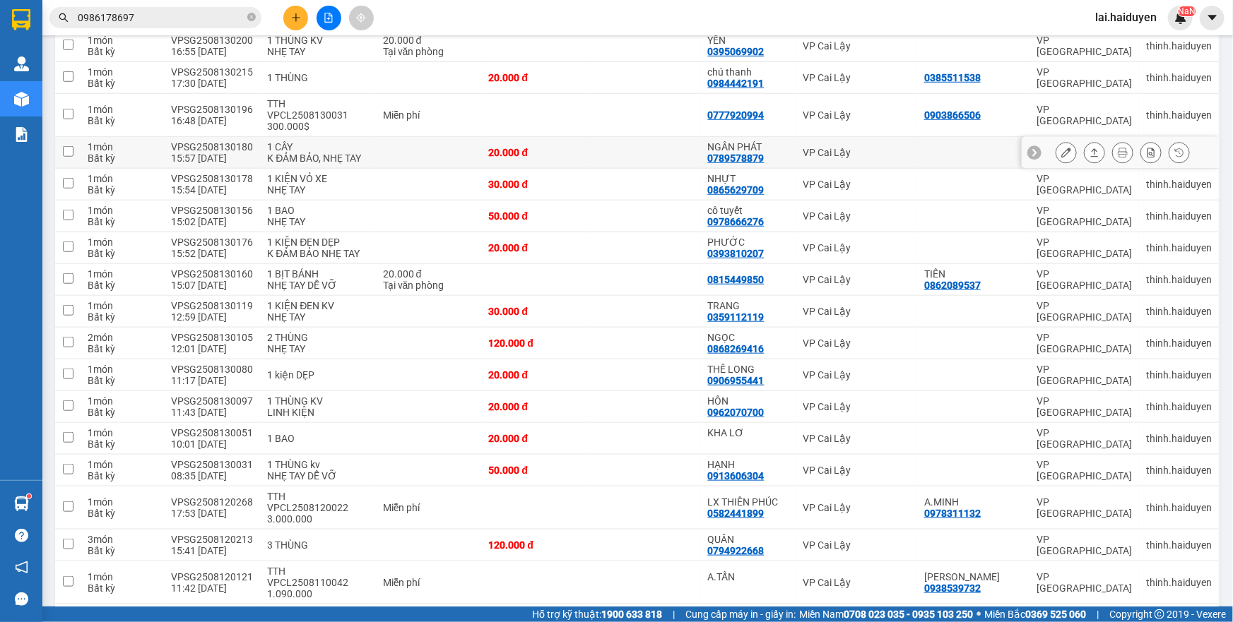
scroll to position [575, 0]
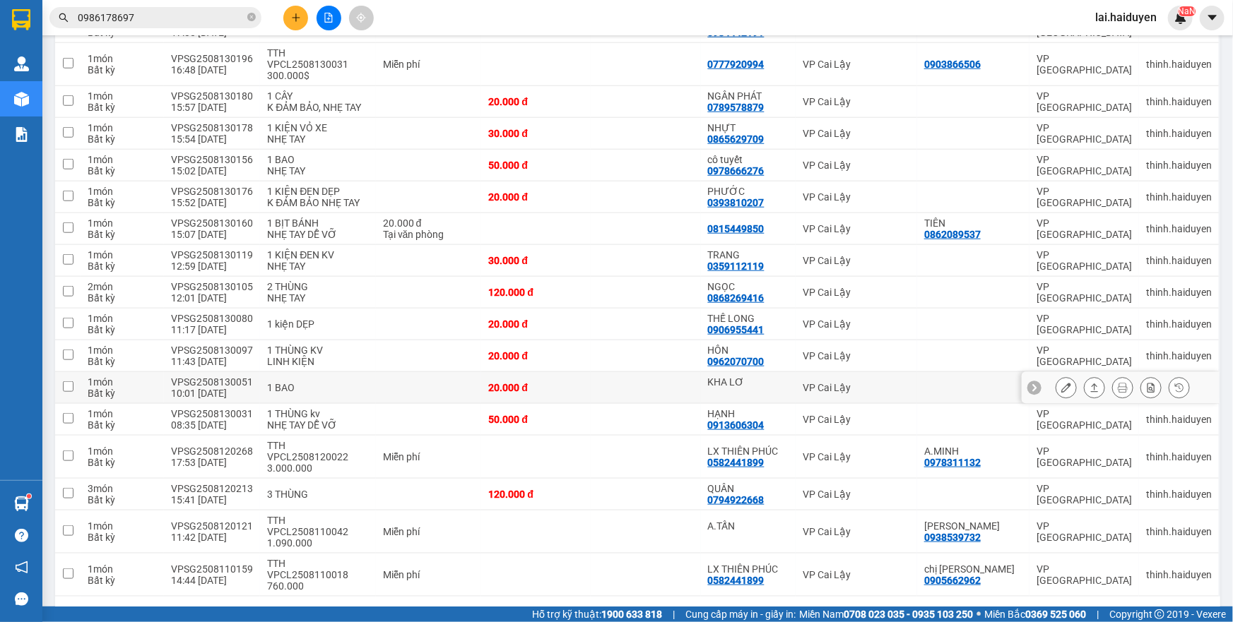
click at [622, 372] on td at bounding box center [645, 388] width 109 height 32
checkbox input "true"
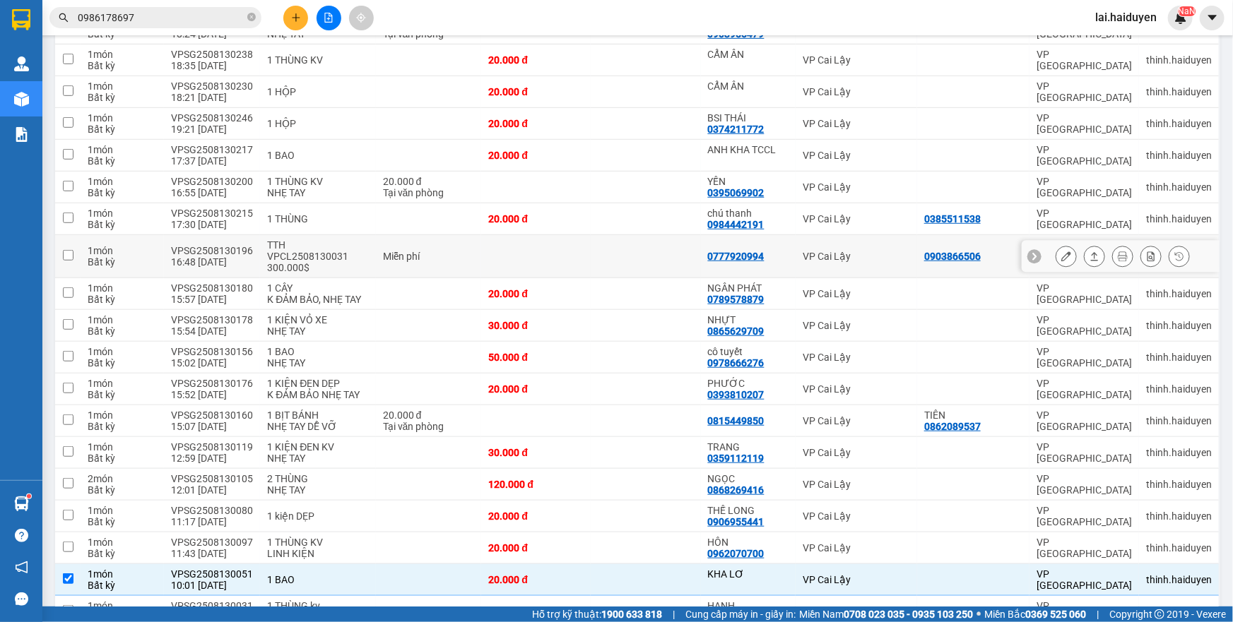
scroll to position [382, 0]
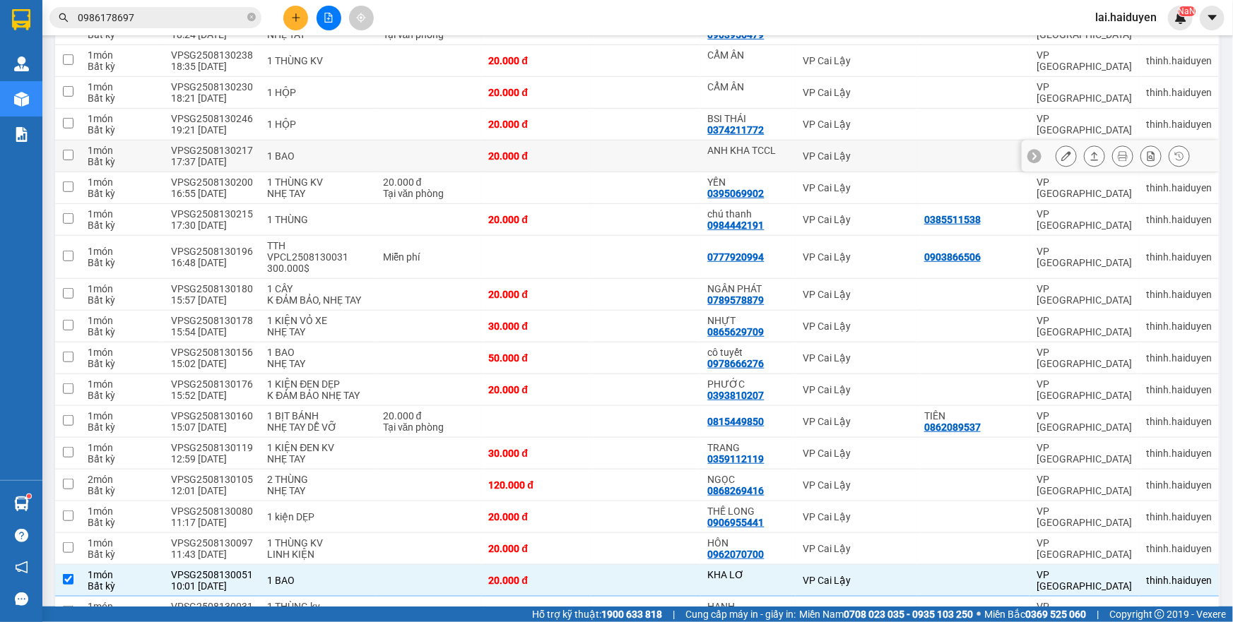
click at [611, 151] on td at bounding box center [645, 157] width 109 height 32
checkbox input "true"
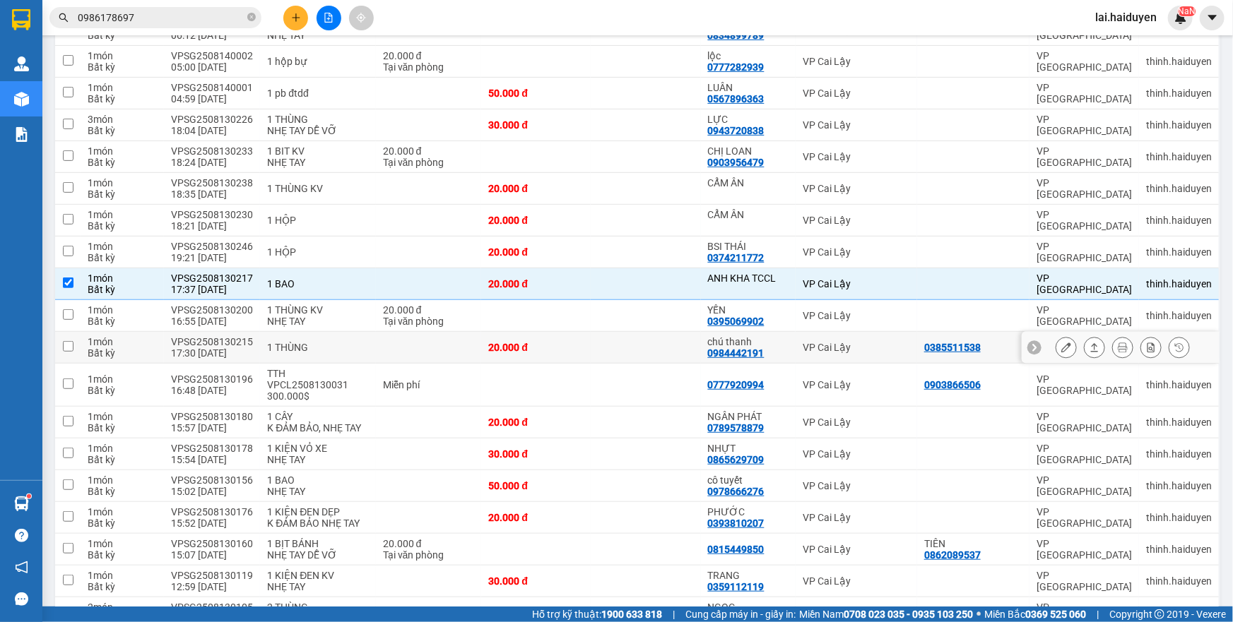
scroll to position [0, 0]
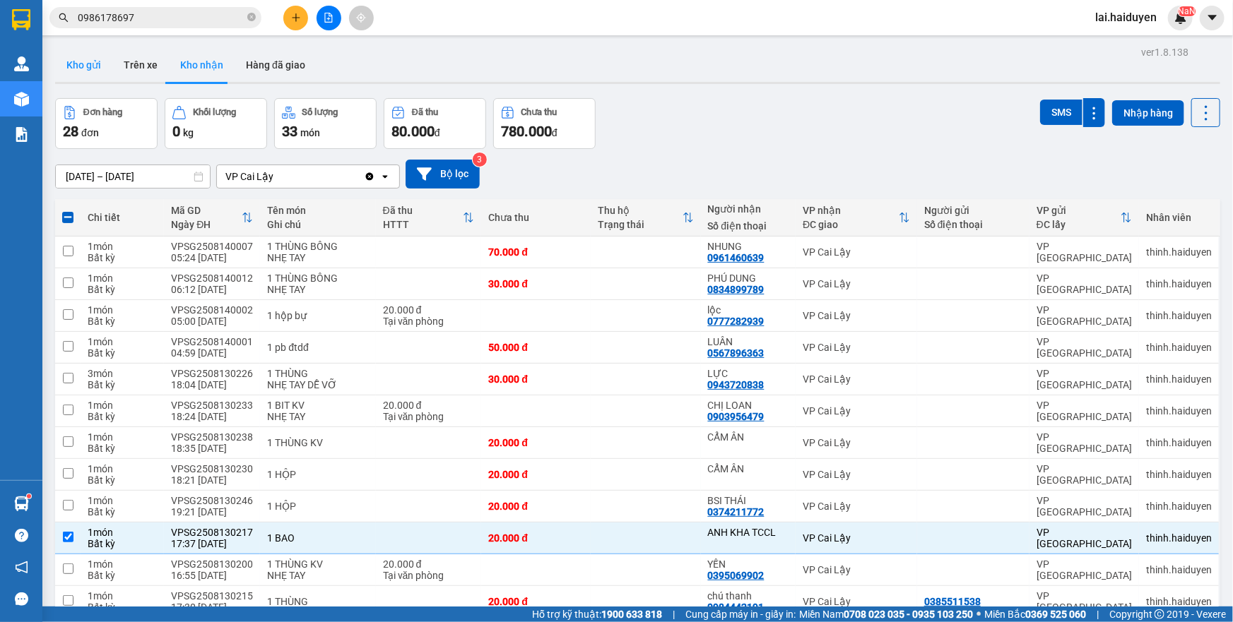
click at [99, 71] on button "Kho gửi" at bounding box center [83, 65] width 57 height 34
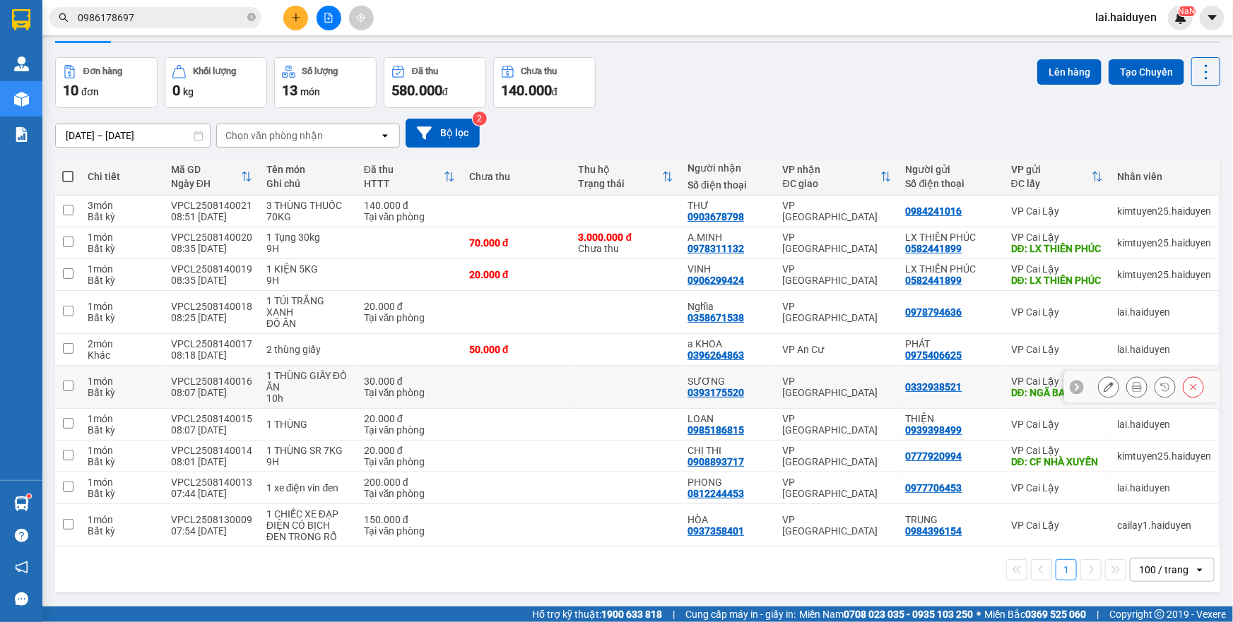
scroll to position [64, 0]
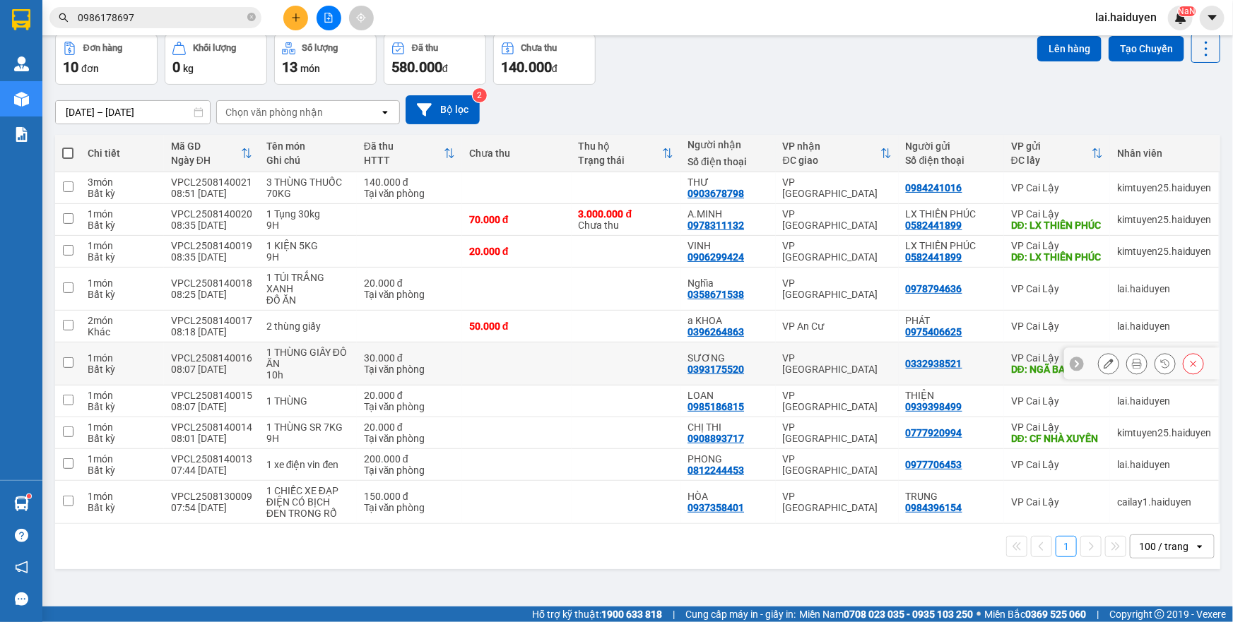
click at [487, 386] on td at bounding box center [516, 364] width 109 height 43
checkbox input "true"
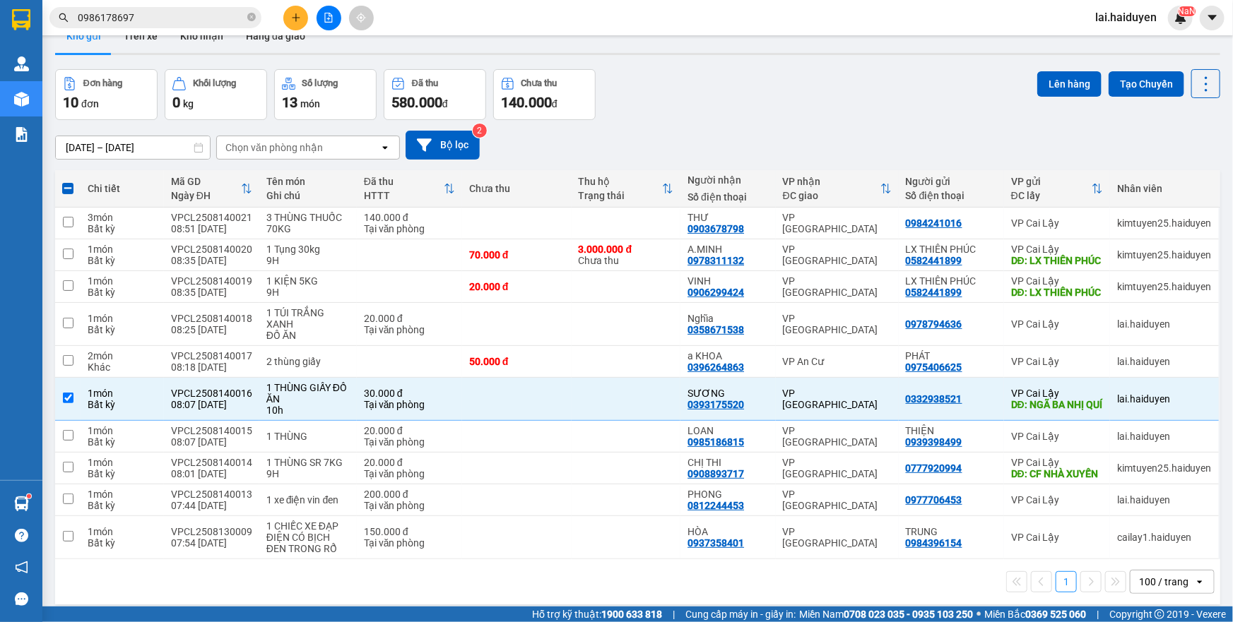
scroll to position [0, 0]
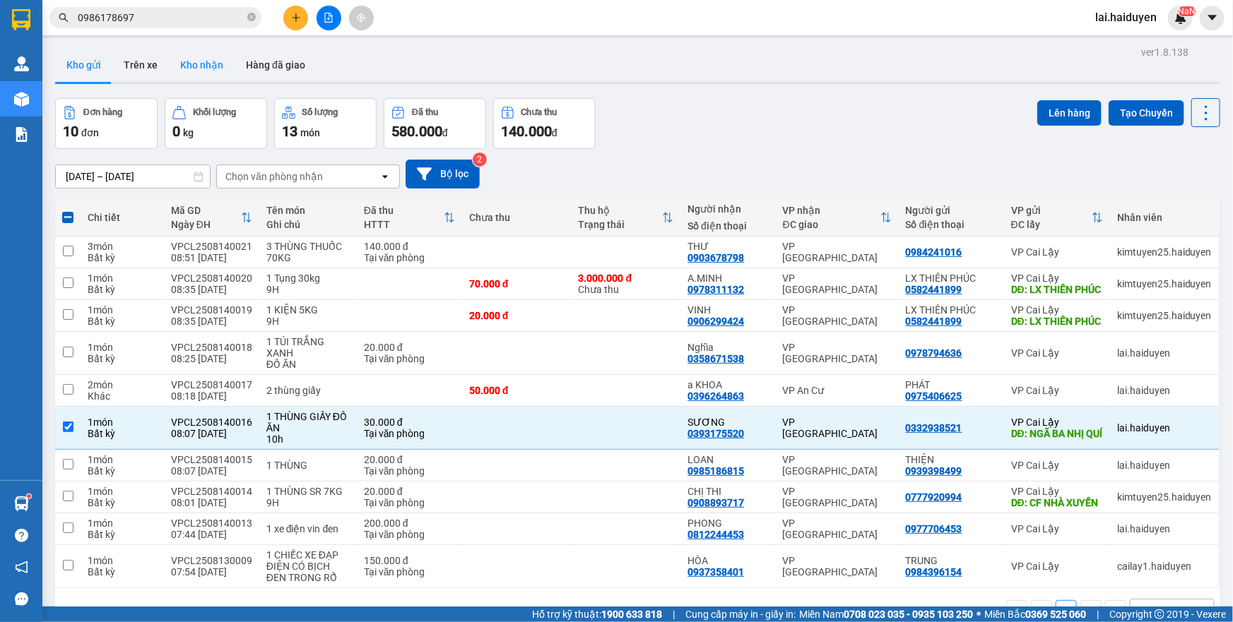
click at [203, 71] on button "Kho nhận" at bounding box center [202, 65] width 66 height 34
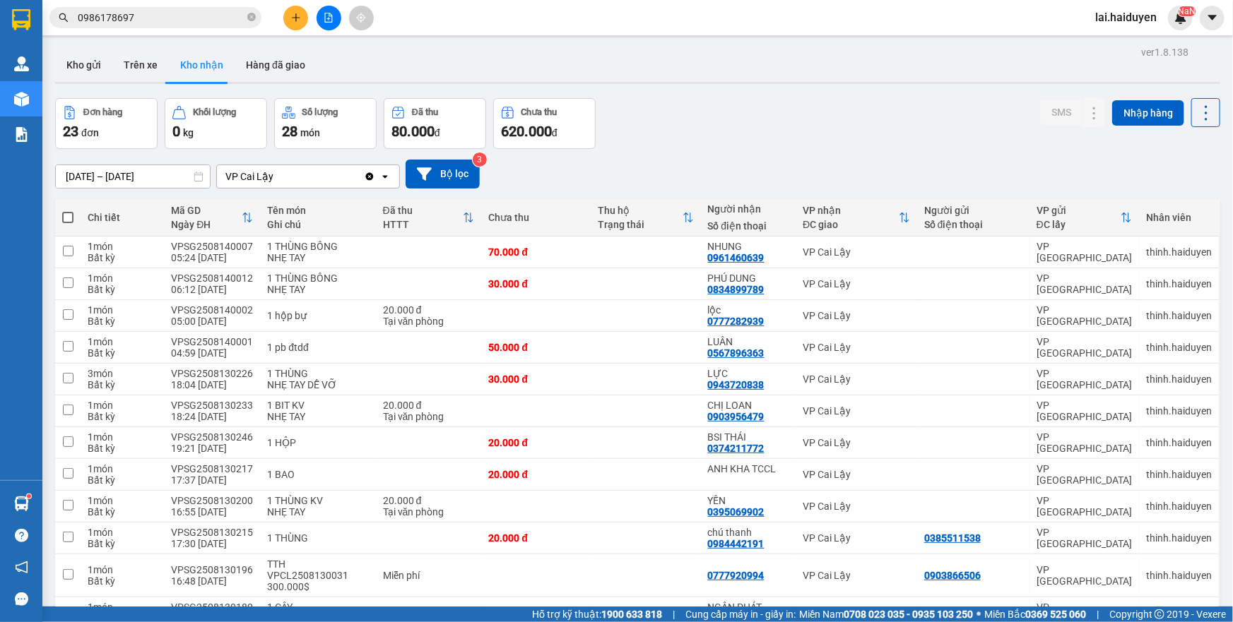
click at [85, 77] on button "Kho gửi" at bounding box center [83, 65] width 57 height 34
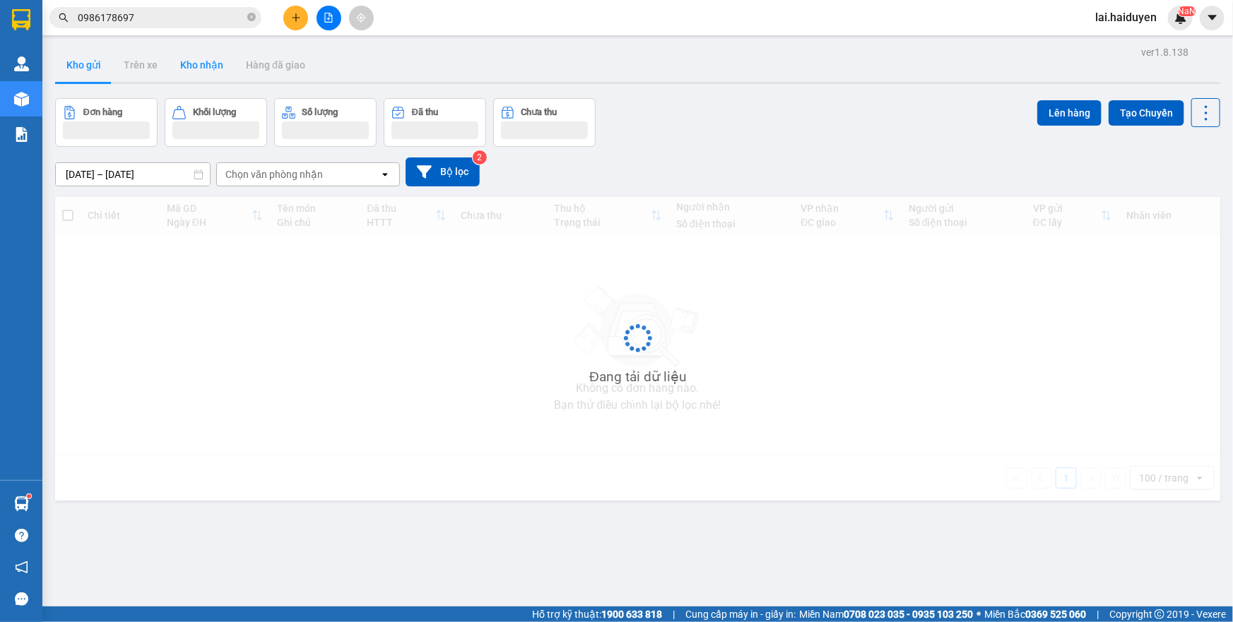
click at [85, 77] on button "Kho gửi" at bounding box center [83, 65] width 57 height 34
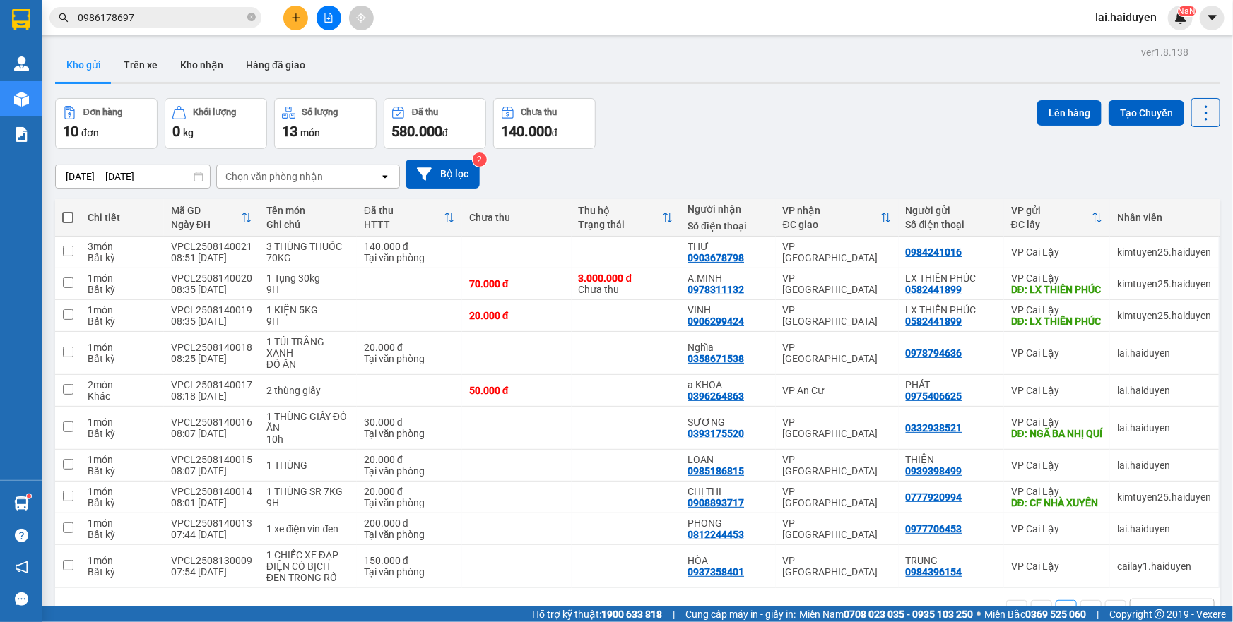
scroll to position [64, 0]
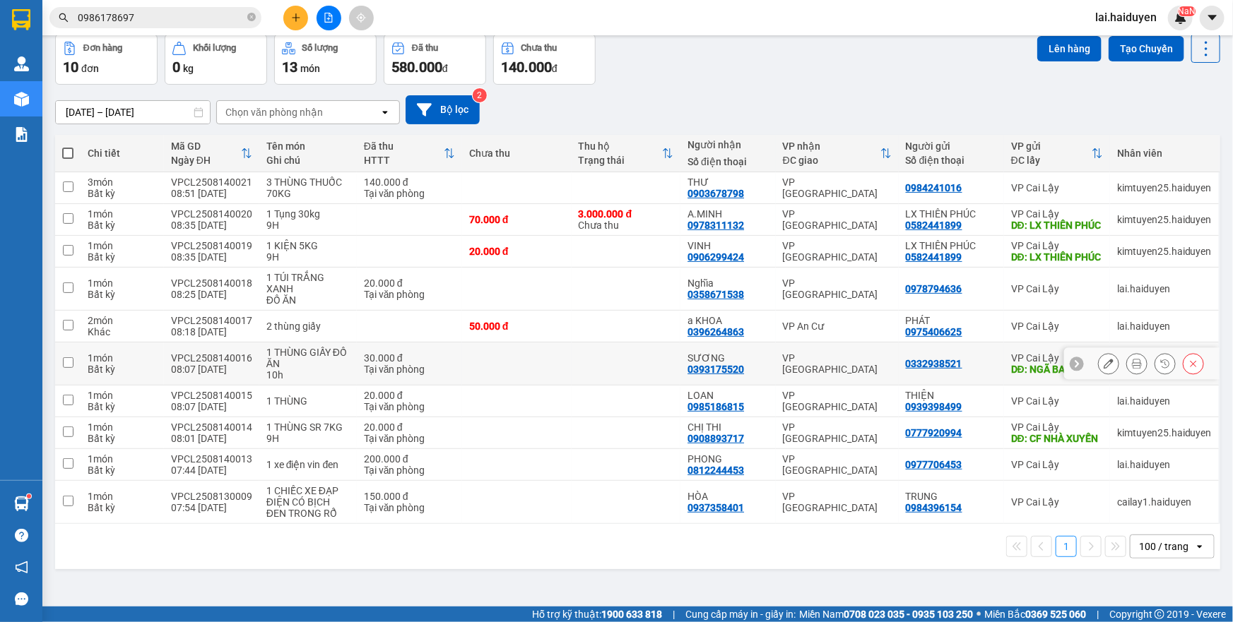
click at [589, 386] on td at bounding box center [625, 364] width 109 height 43
checkbox input "true"
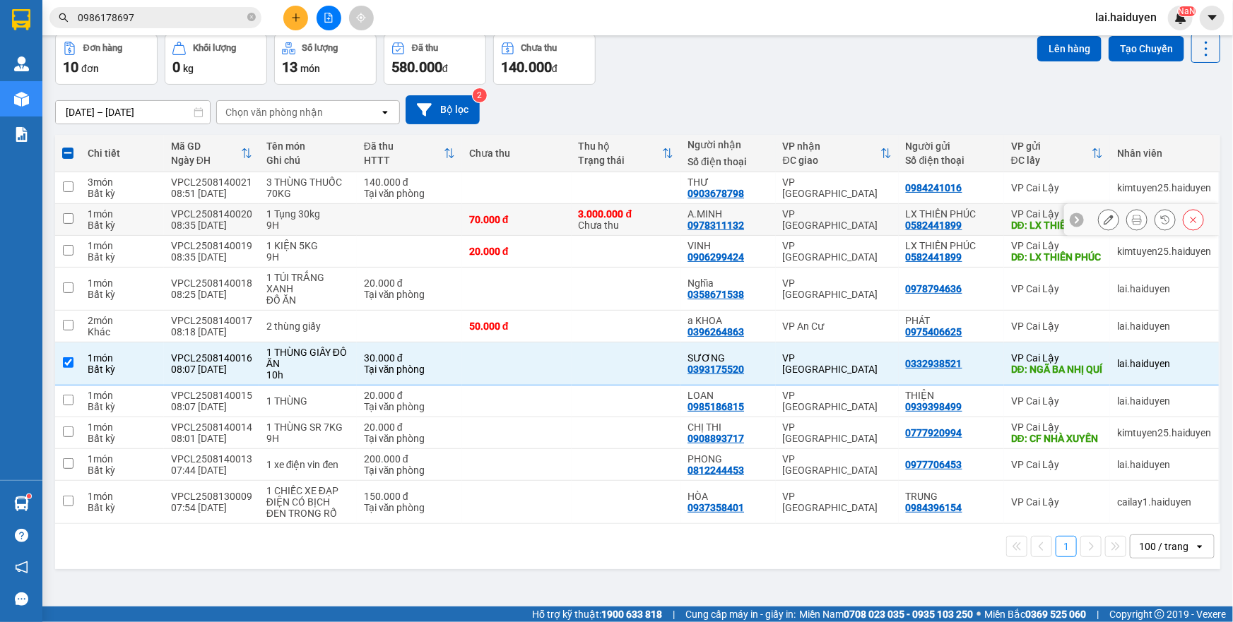
click at [541, 236] on td "70.000 đ" at bounding box center [516, 220] width 109 height 32
checkbox input "true"
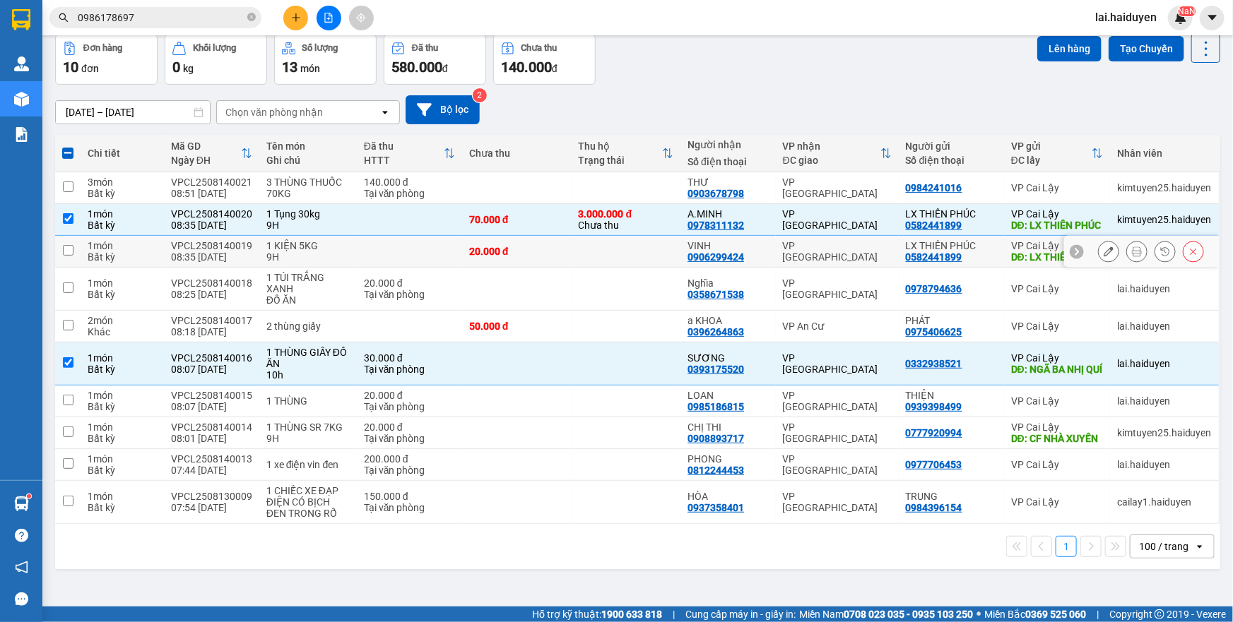
click at [546, 257] on div "20.000 đ" at bounding box center [516, 251] width 95 height 11
checkbox input "true"
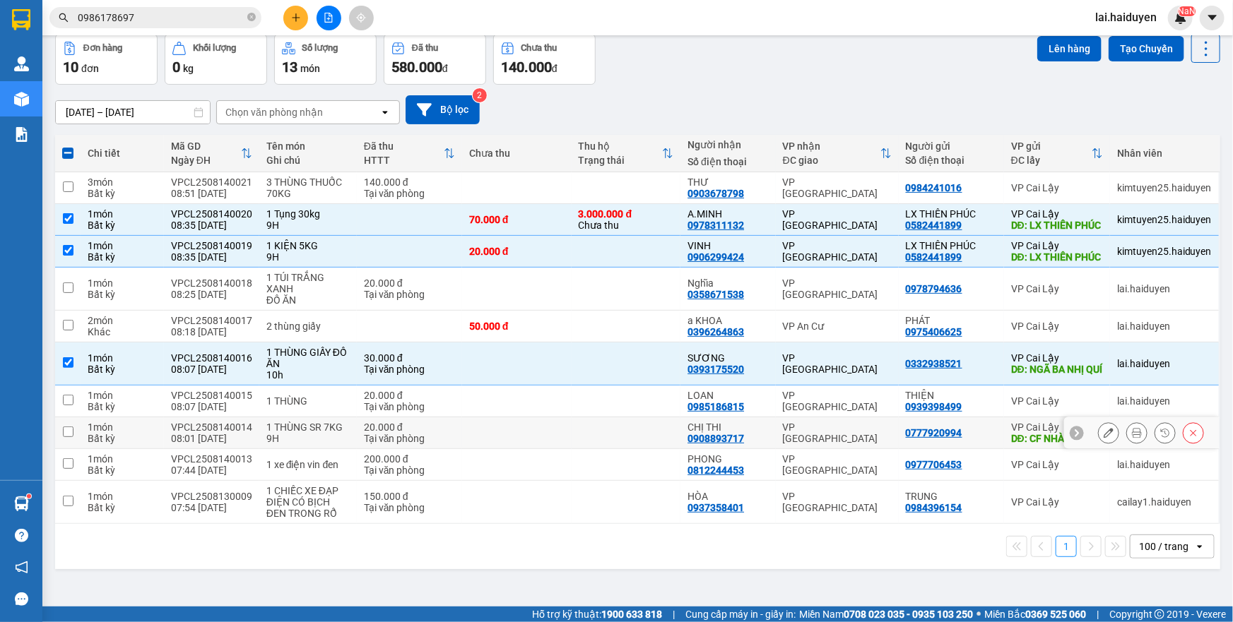
click at [535, 449] on td at bounding box center [516, 433] width 109 height 32
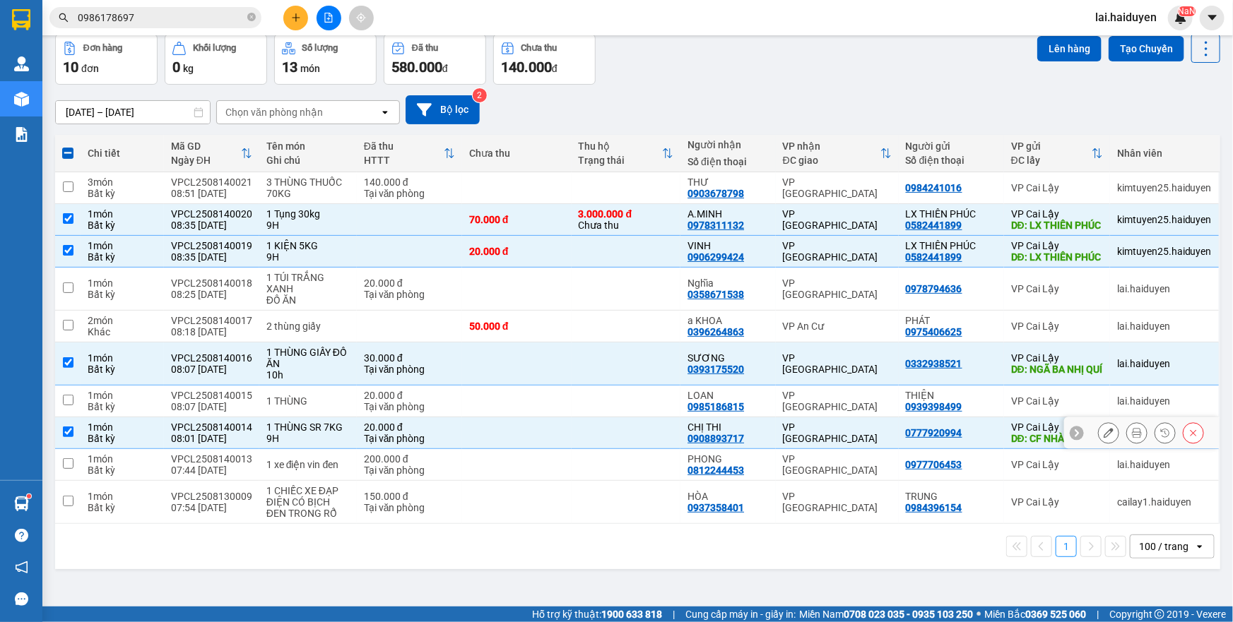
click at [544, 446] on td at bounding box center [516, 433] width 109 height 32
checkbox input "false"
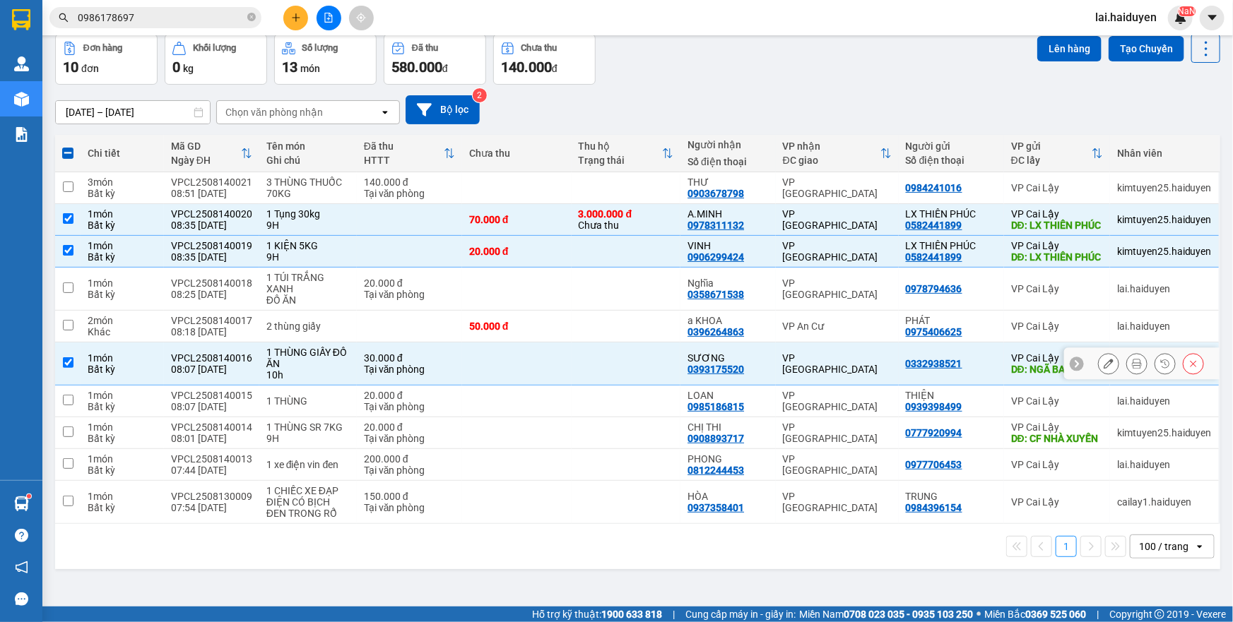
click at [596, 385] on td at bounding box center [625, 364] width 109 height 43
checkbox input "false"
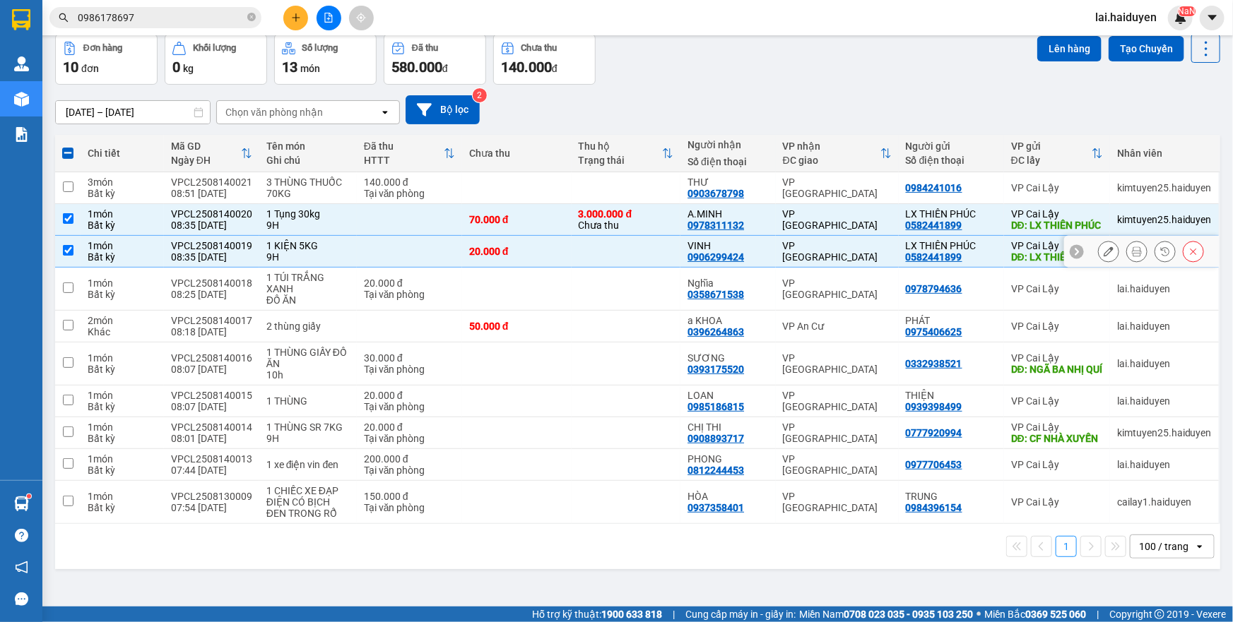
click at [614, 268] on td at bounding box center [625, 252] width 109 height 32
checkbox input "false"
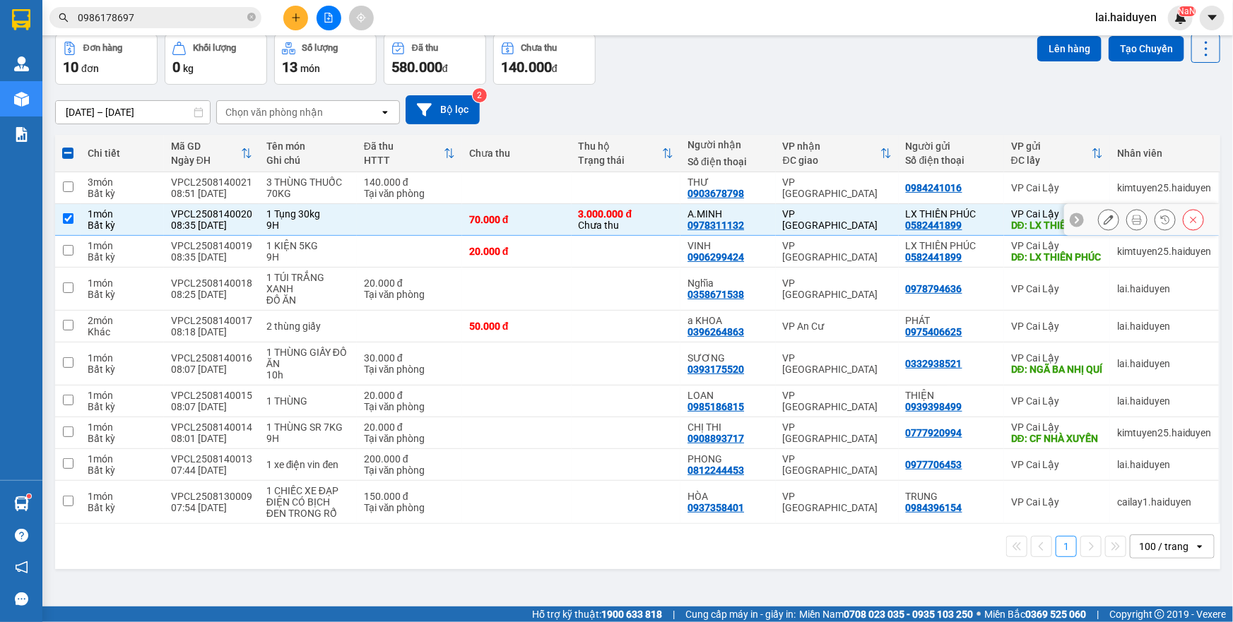
click at [660, 224] on div "3.000.000 đ Chưa thu" at bounding box center [626, 219] width 95 height 23
checkbox input "false"
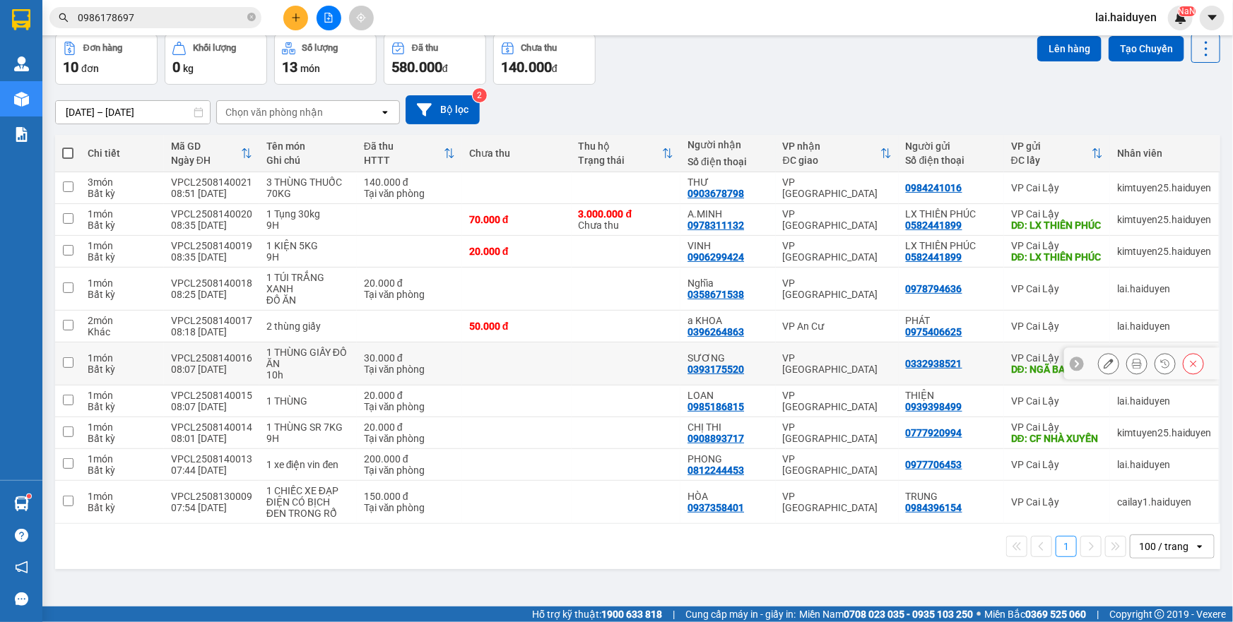
click at [574, 384] on td at bounding box center [625, 364] width 109 height 43
checkbox input "true"
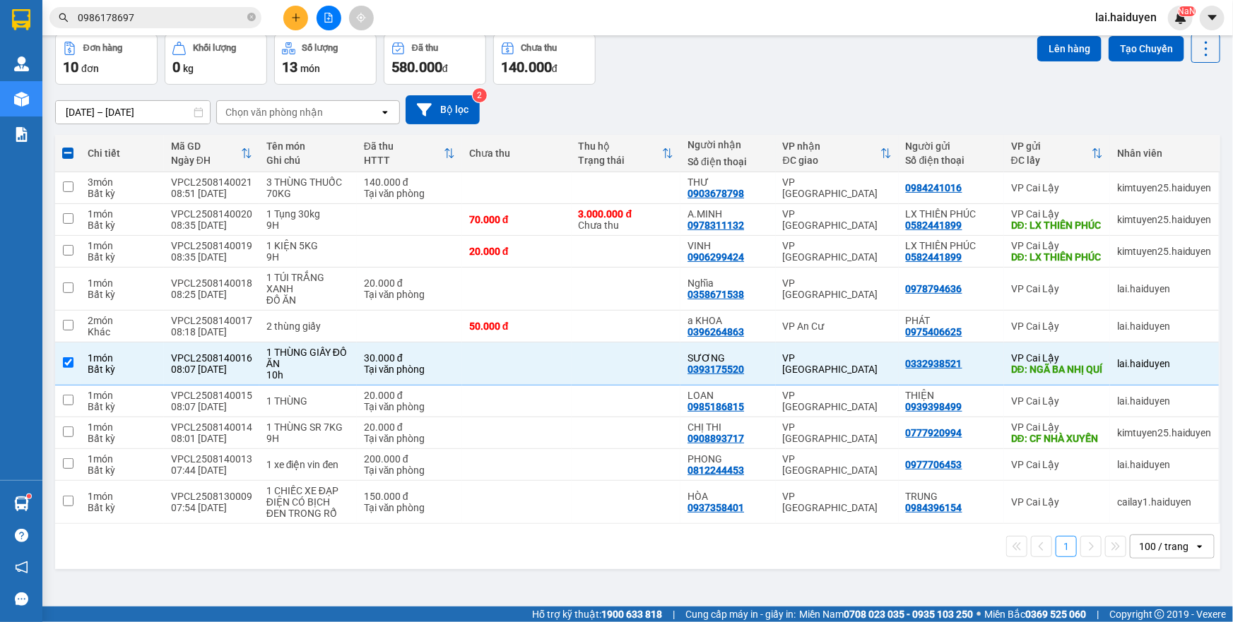
click at [134, 14] on input "0986178697" at bounding box center [161, 18] width 167 height 16
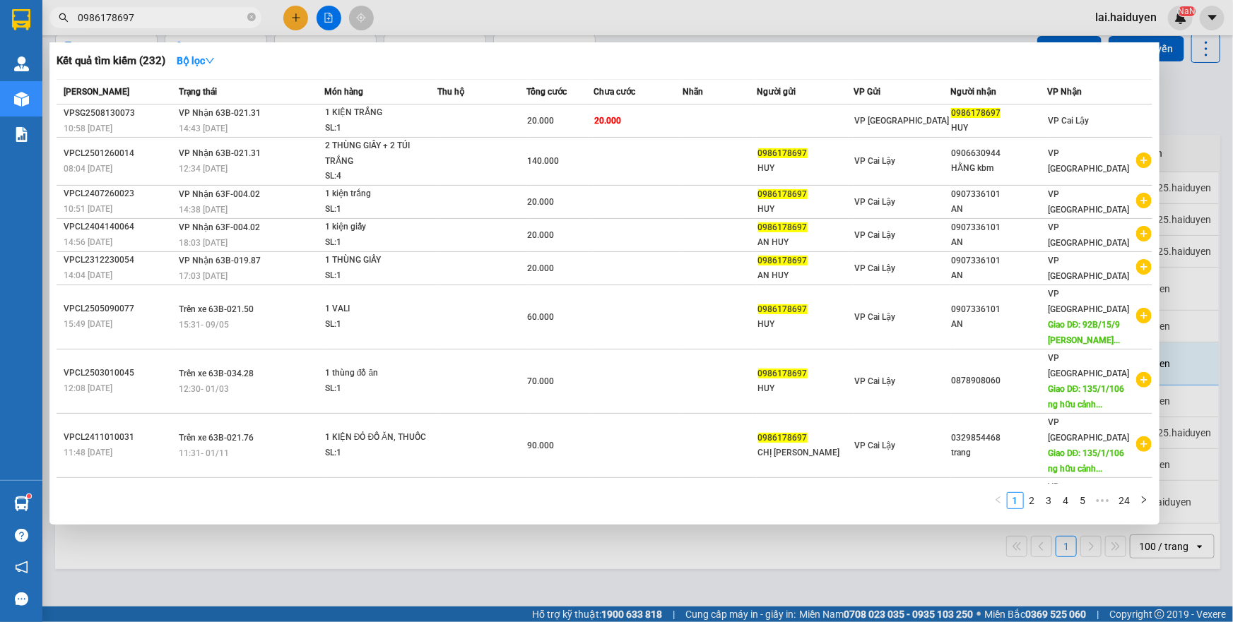
click at [134, 14] on input "0986178697" at bounding box center [161, 18] width 167 height 16
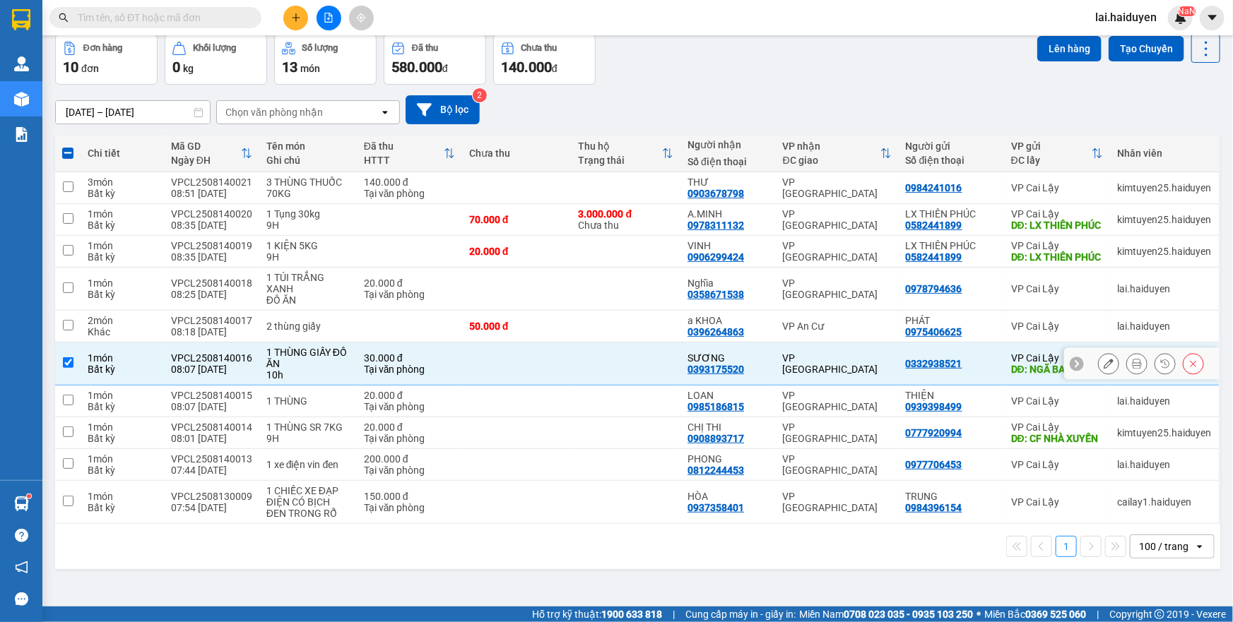
click at [584, 386] on td at bounding box center [625, 364] width 109 height 43
checkbox input "false"
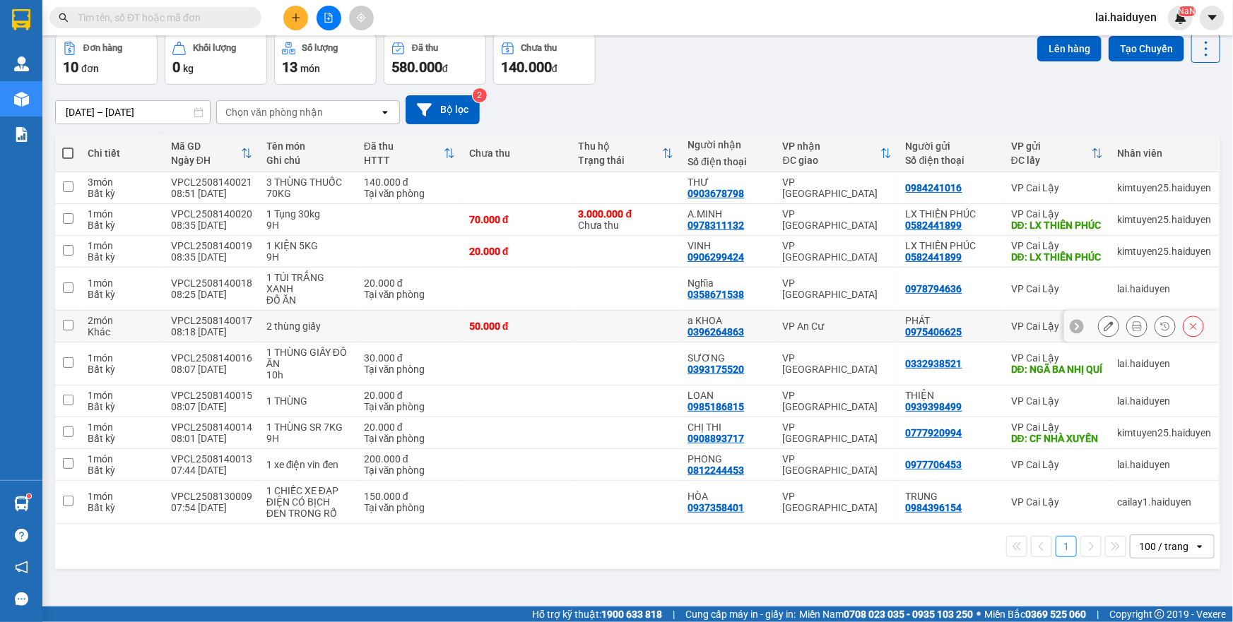
click at [605, 343] on td at bounding box center [625, 327] width 109 height 32
checkbox input "true"
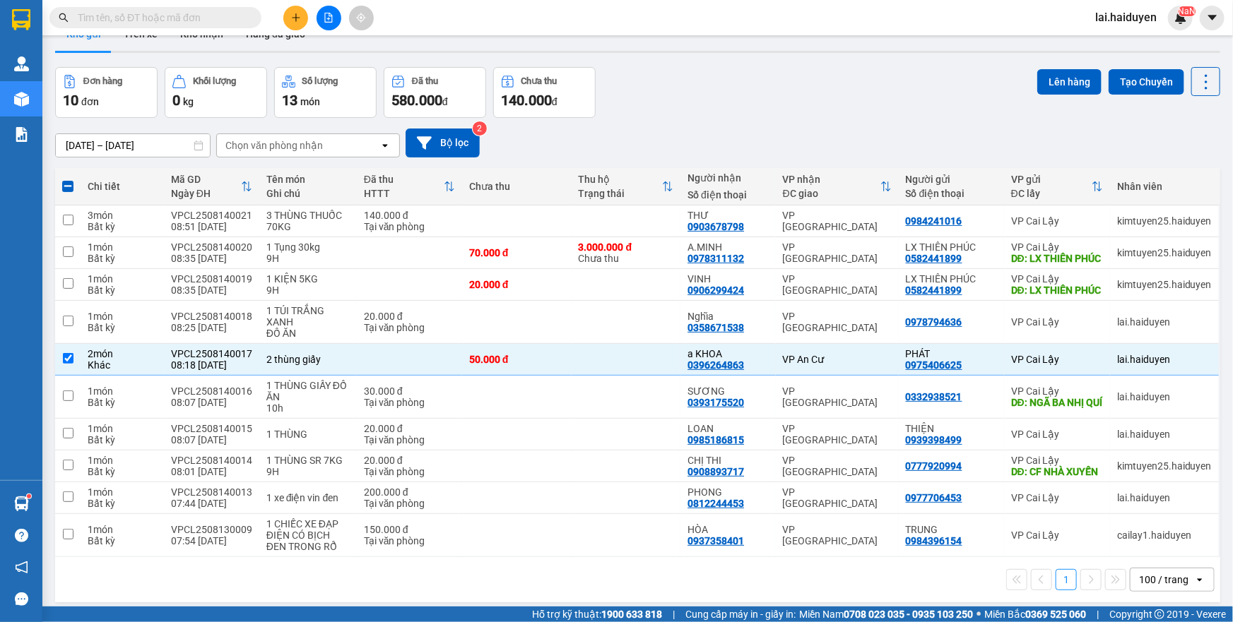
scroll to position [0, 0]
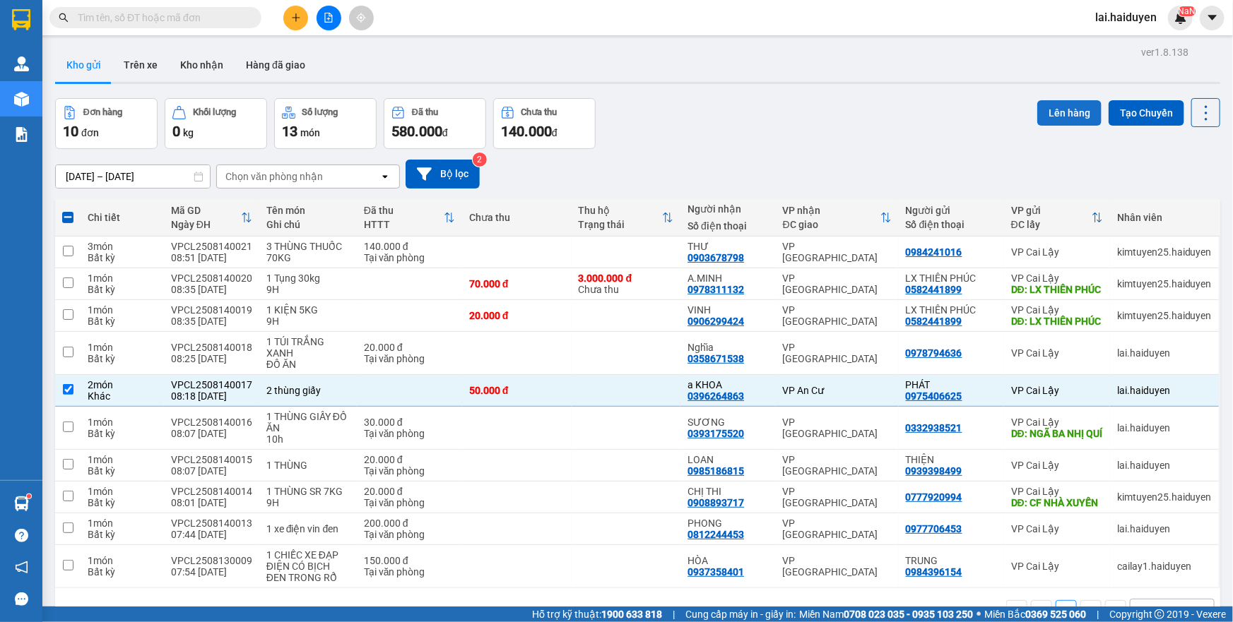
click at [1065, 118] on button "Lên hàng" at bounding box center [1069, 112] width 64 height 25
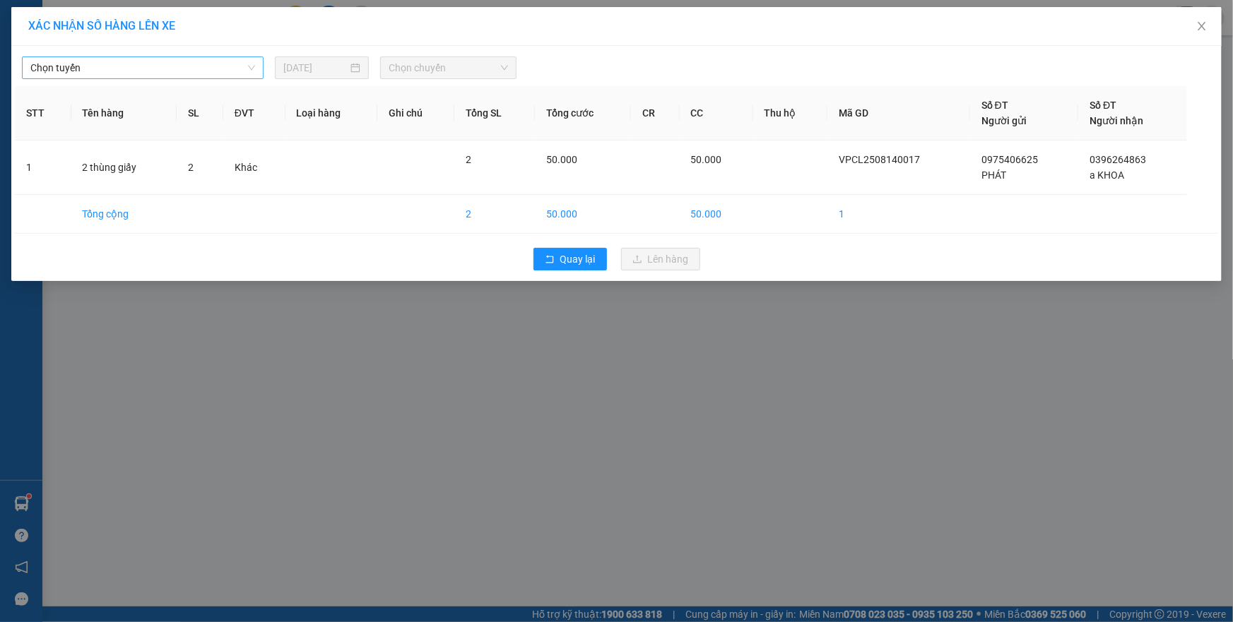
drag, startPoint x: 193, startPoint y: 66, endPoint x: 191, endPoint y: 75, distance: 8.7
click at [193, 66] on span "Chọn tuyến" at bounding box center [142, 67] width 225 height 21
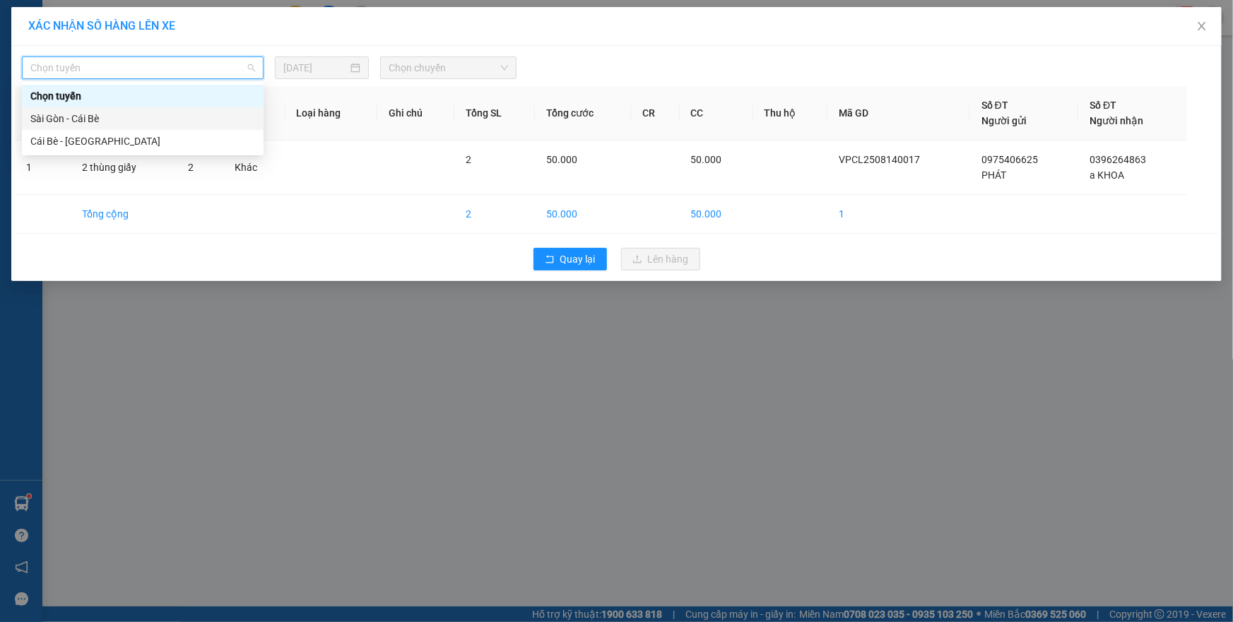
click at [171, 113] on div "Sài Gòn - Cái Bè" at bounding box center [142, 119] width 225 height 16
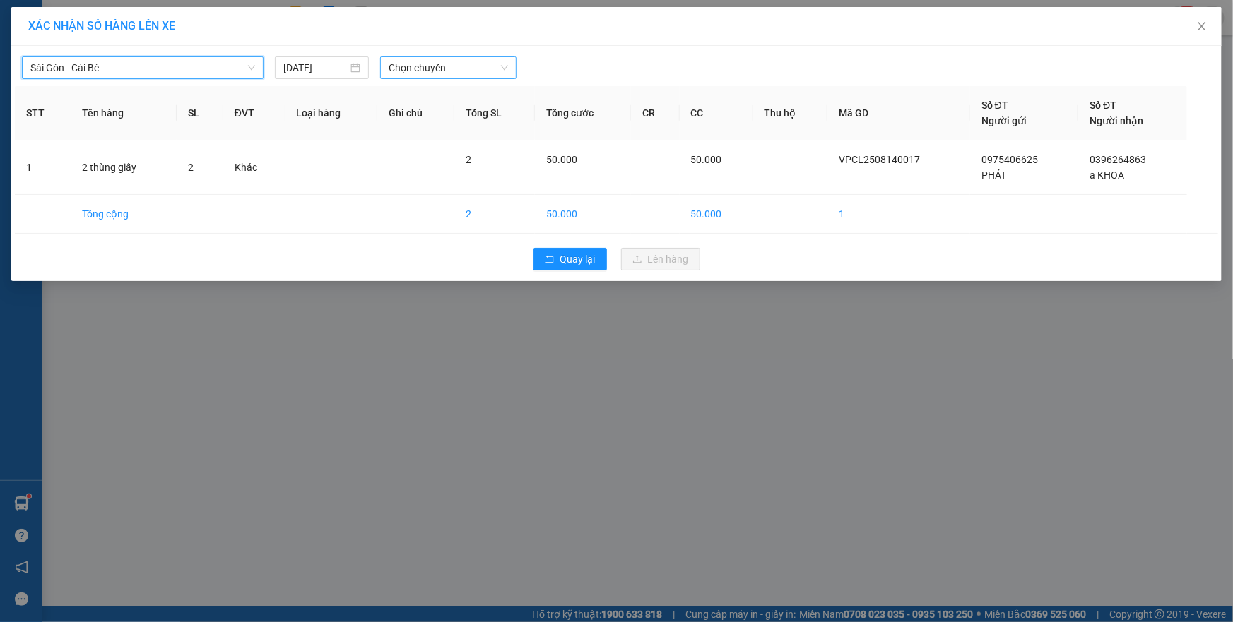
drag, startPoint x: 466, startPoint y: 70, endPoint x: 459, endPoint y: 77, distance: 10.0
click at [466, 70] on span "Chọn chuyến" at bounding box center [448, 67] width 119 height 21
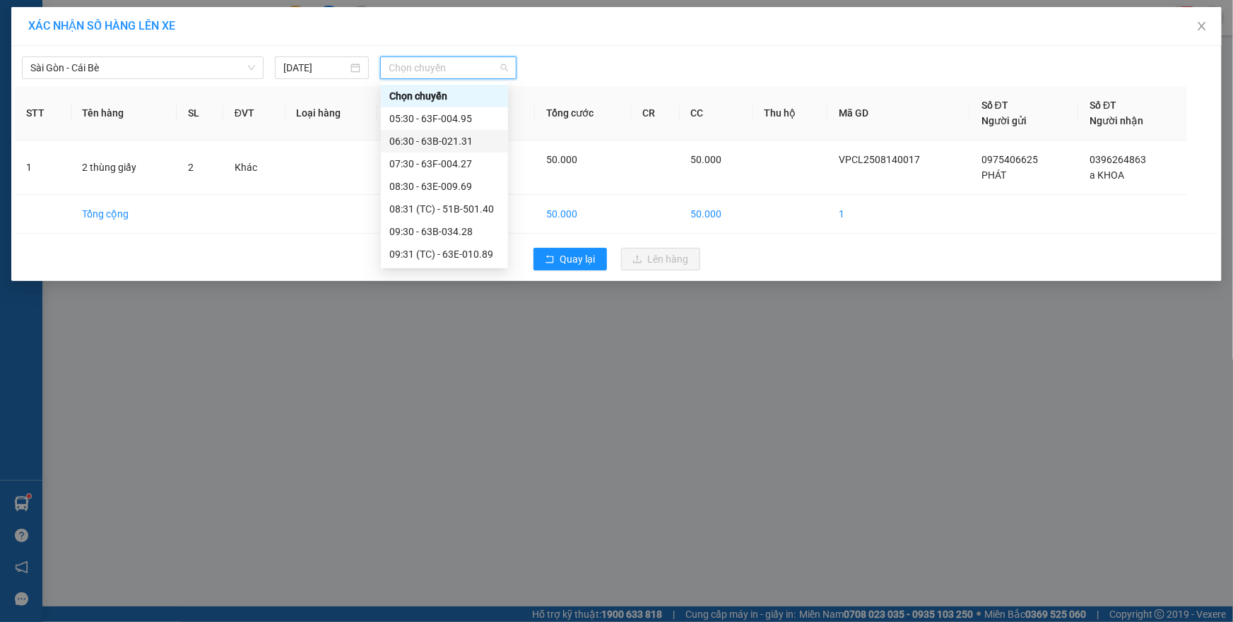
click at [459, 138] on div "06:30 - 63B-021.31" at bounding box center [444, 142] width 110 height 16
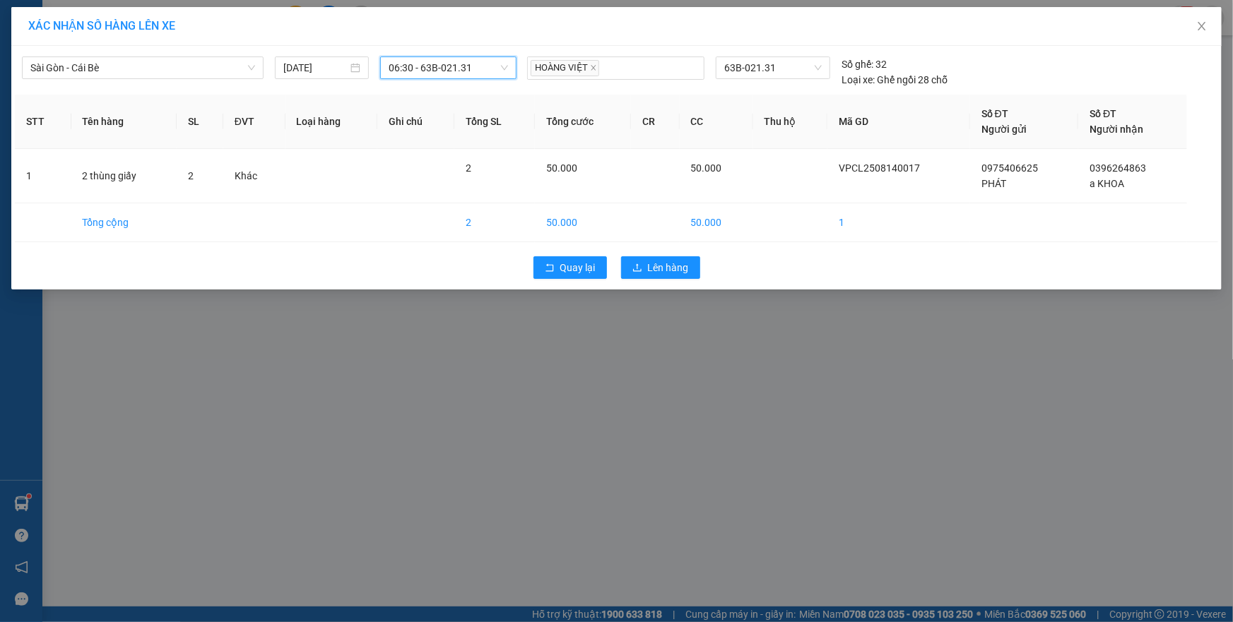
click at [465, 75] on span "06:30 - 63B-021.31" at bounding box center [448, 67] width 119 height 21
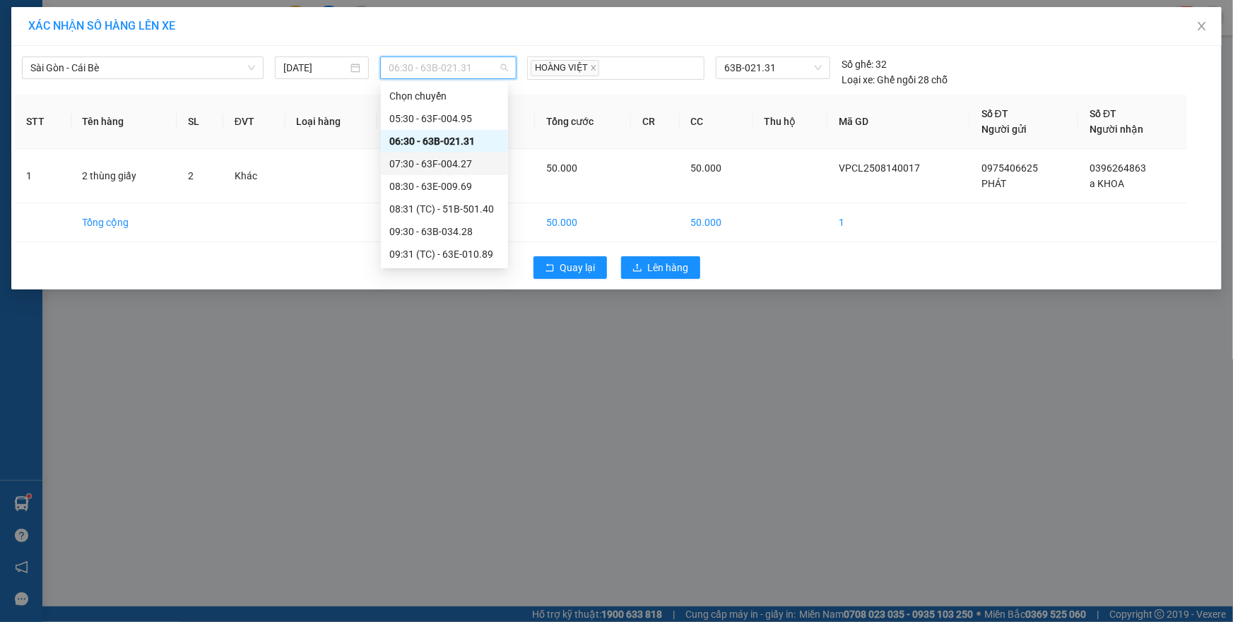
click at [452, 157] on div "07:30 - 63F-004.27" at bounding box center [444, 164] width 110 height 16
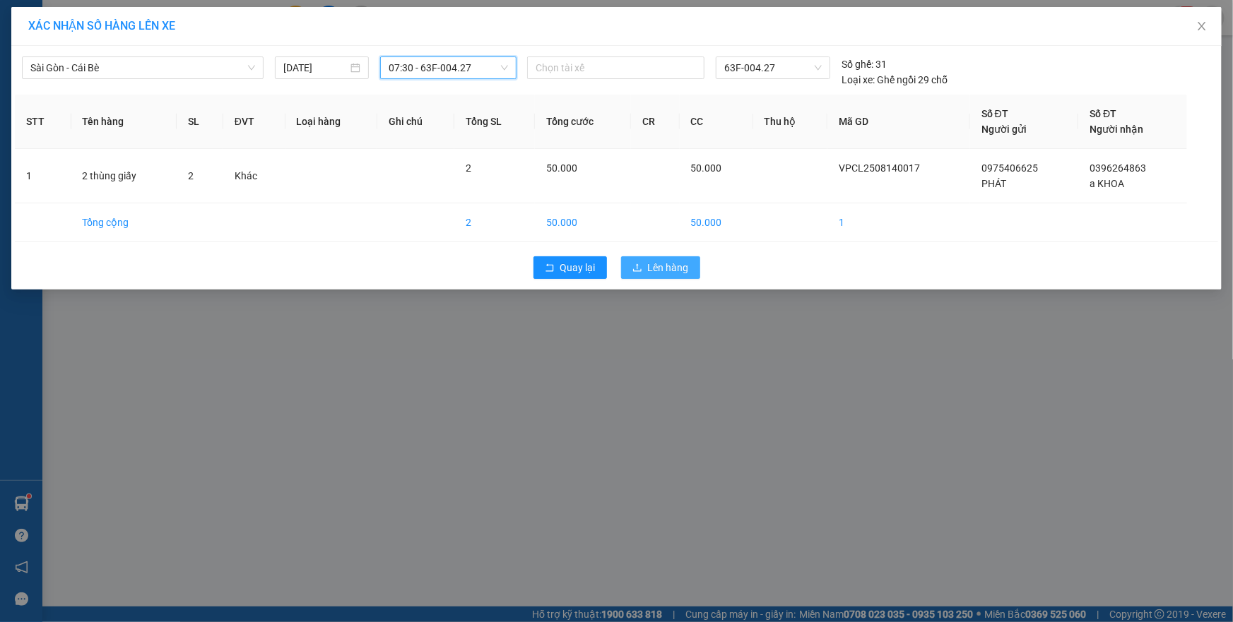
click at [642, 267] on icon "upload" at bounding box center [637, 268] width 10 height 10
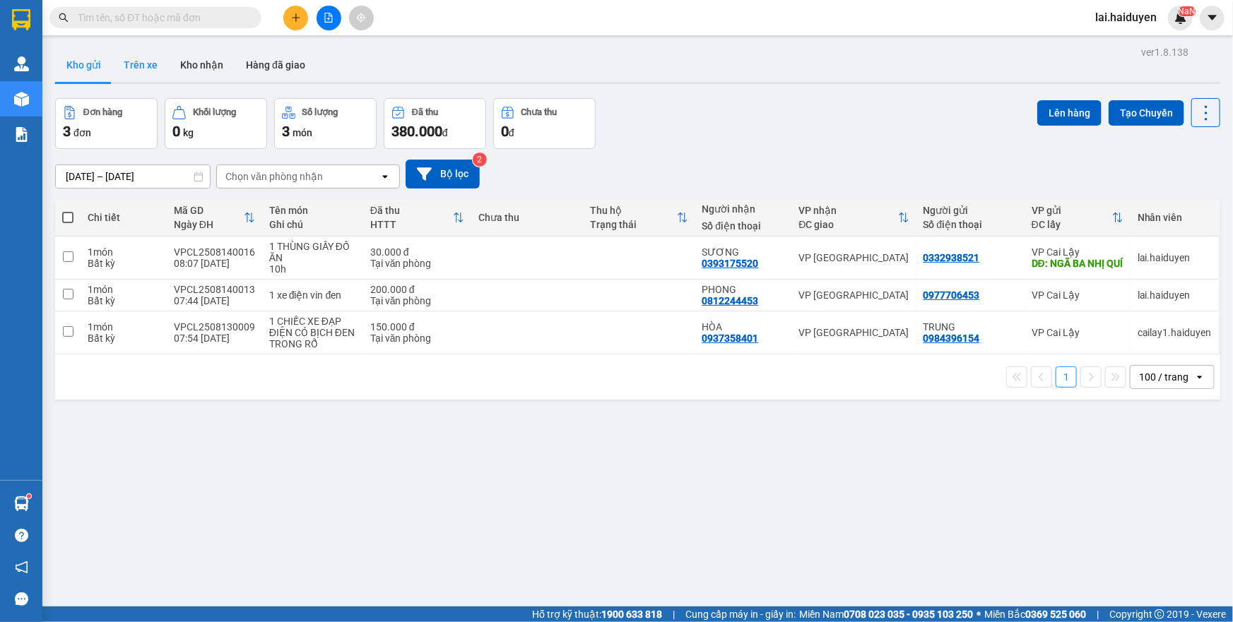
click at [127, 61] on button "Trên xe" at bounding box center [140, 65] width 57 height 34
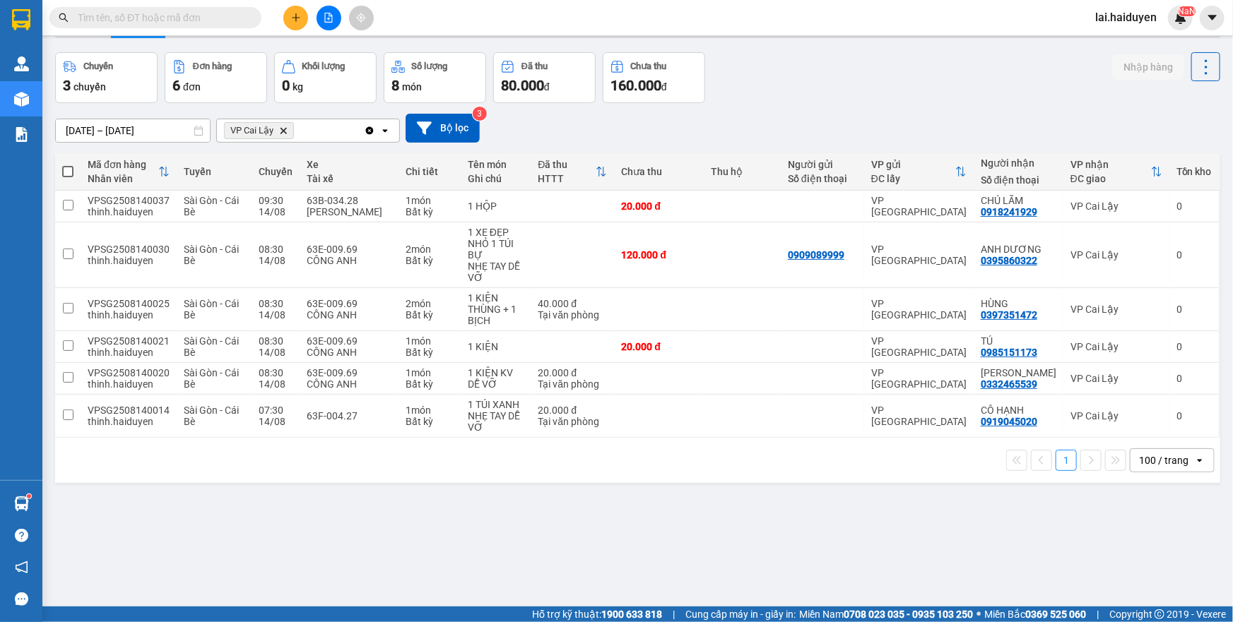
scroll to position [64, 0]
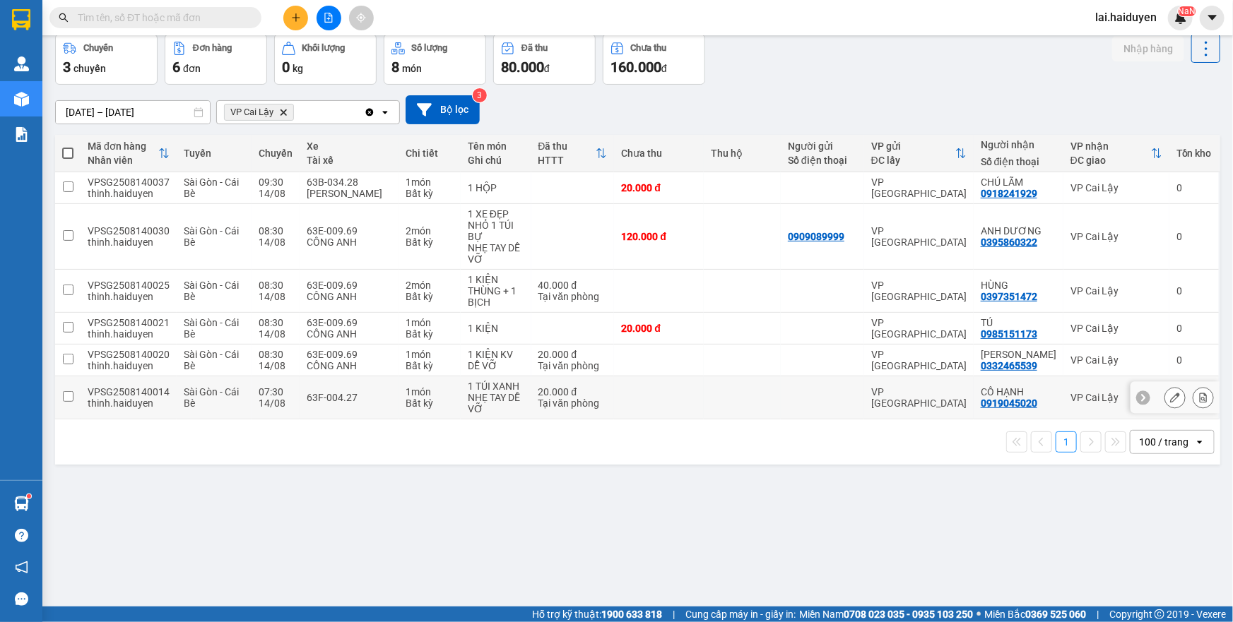
click at [820, 386] on td at bounding box center [822, 397] width 83 height 43
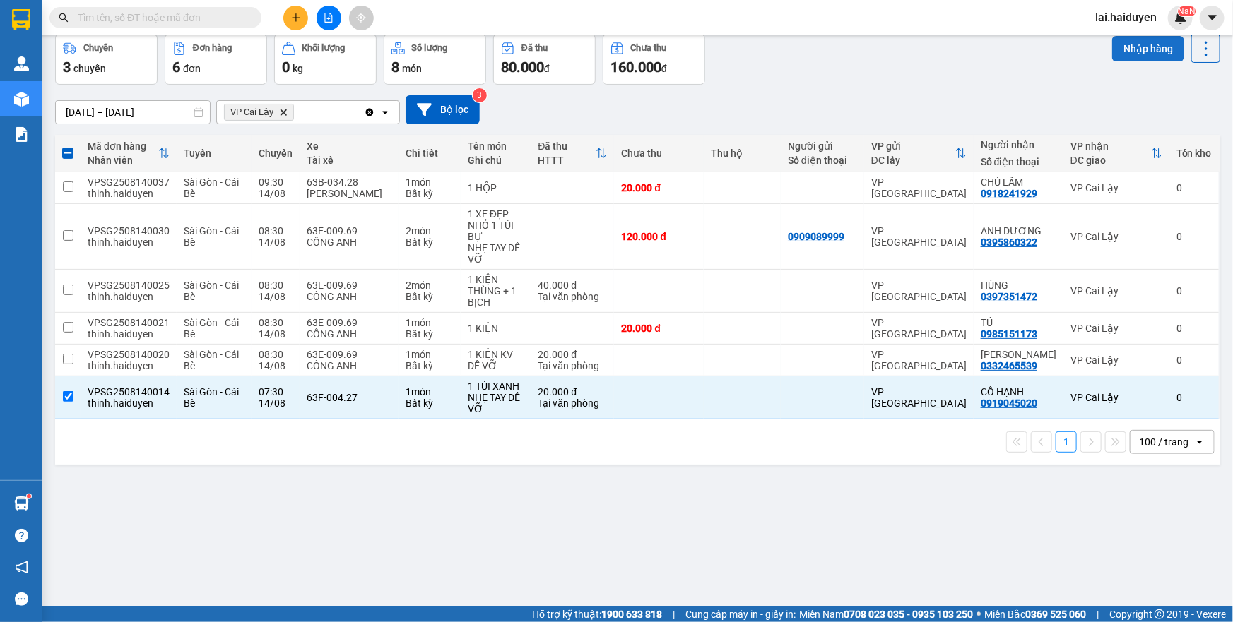
click at [1115, 49] on button "Nhập hàng" at bounding box center [1148, 48] width 72 height 25
checkbox input "false"
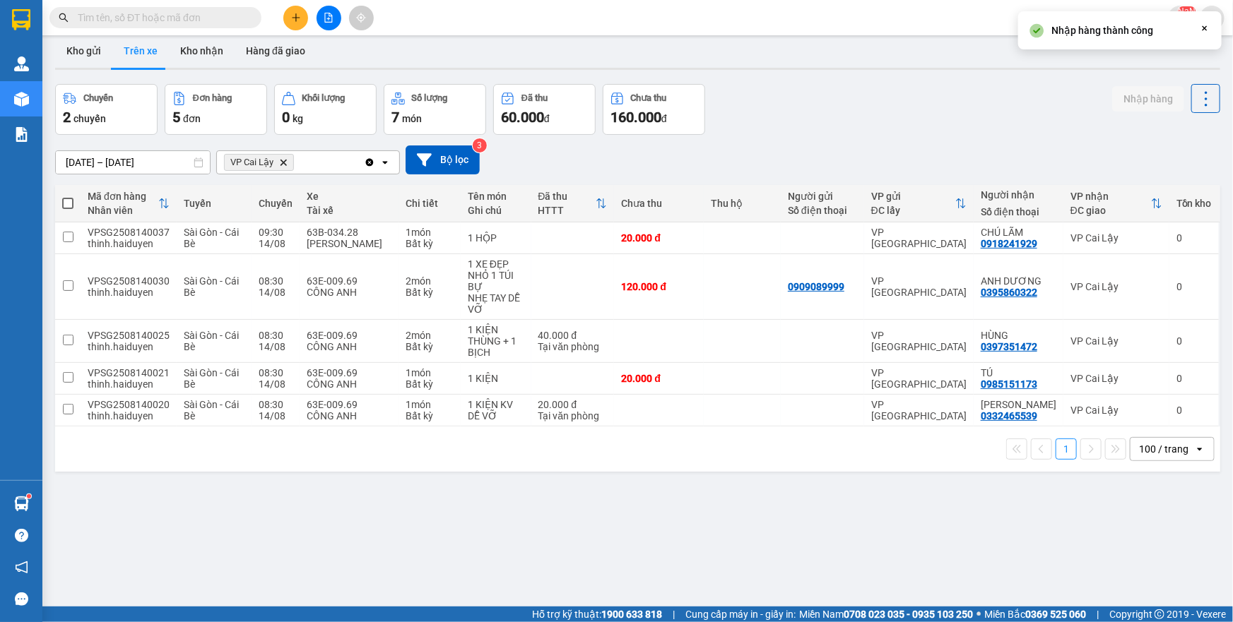
scroll to position [0, 0]
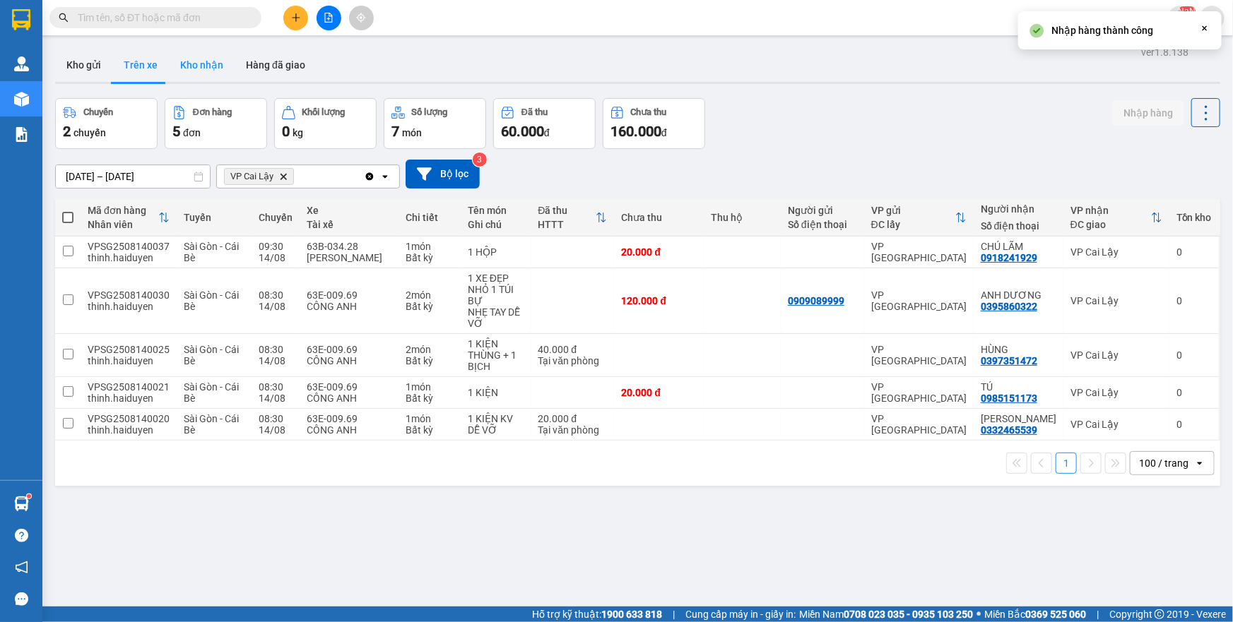
click at [203, 68] on button "Kho nhận" at bounding box center [202, 65] width 66 height 34
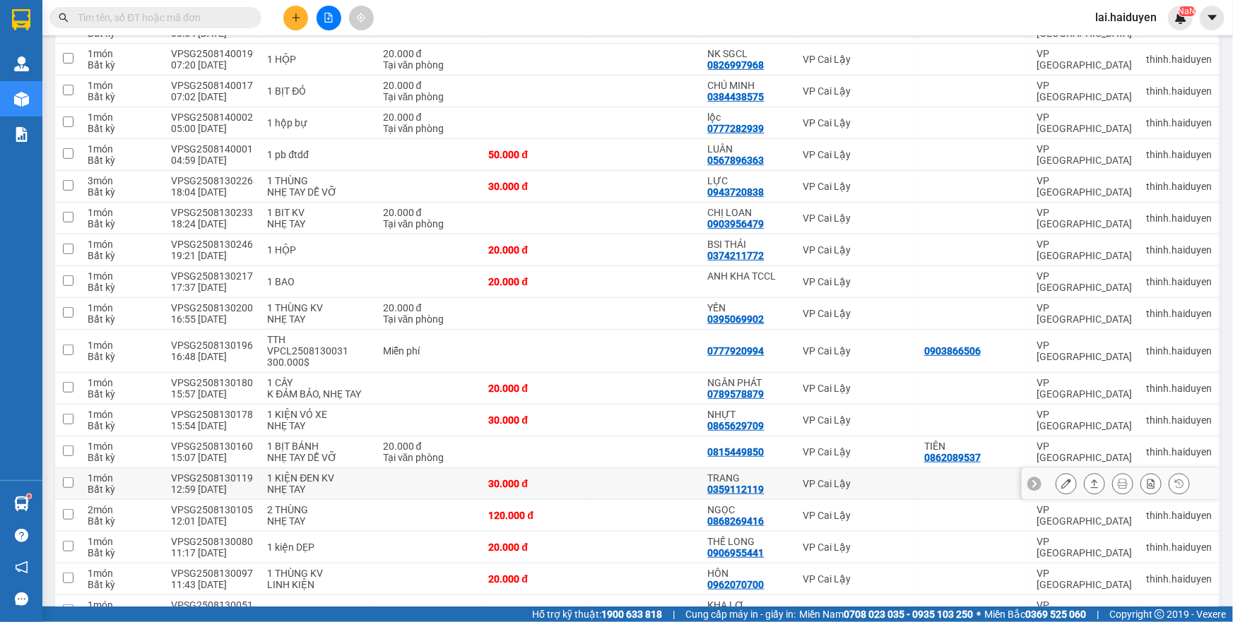
scroll to position [385, 0]
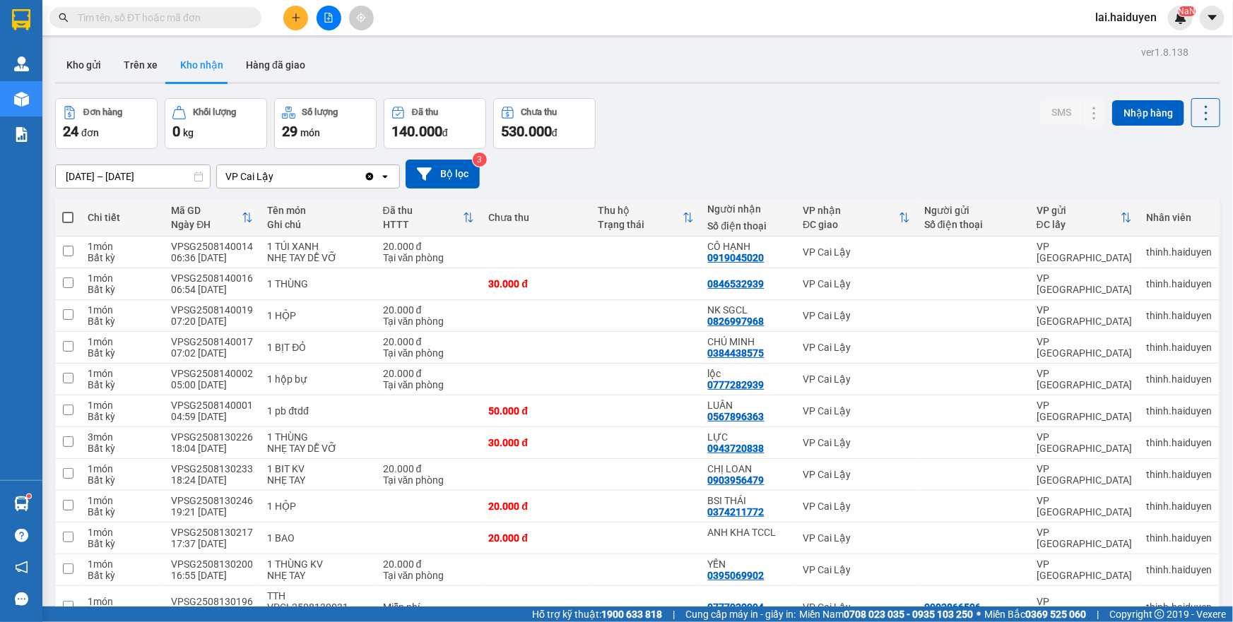
scroll to position [385, 0]
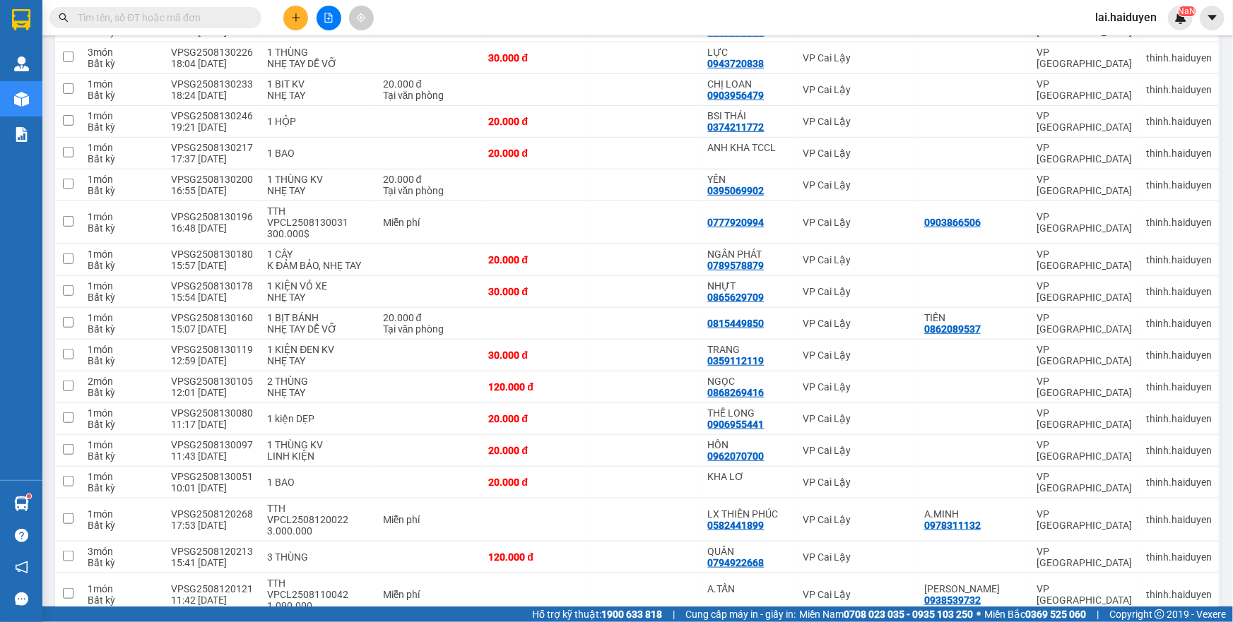
click at [302, 18] on button at bounding box center [295, 18] width 25 height 25
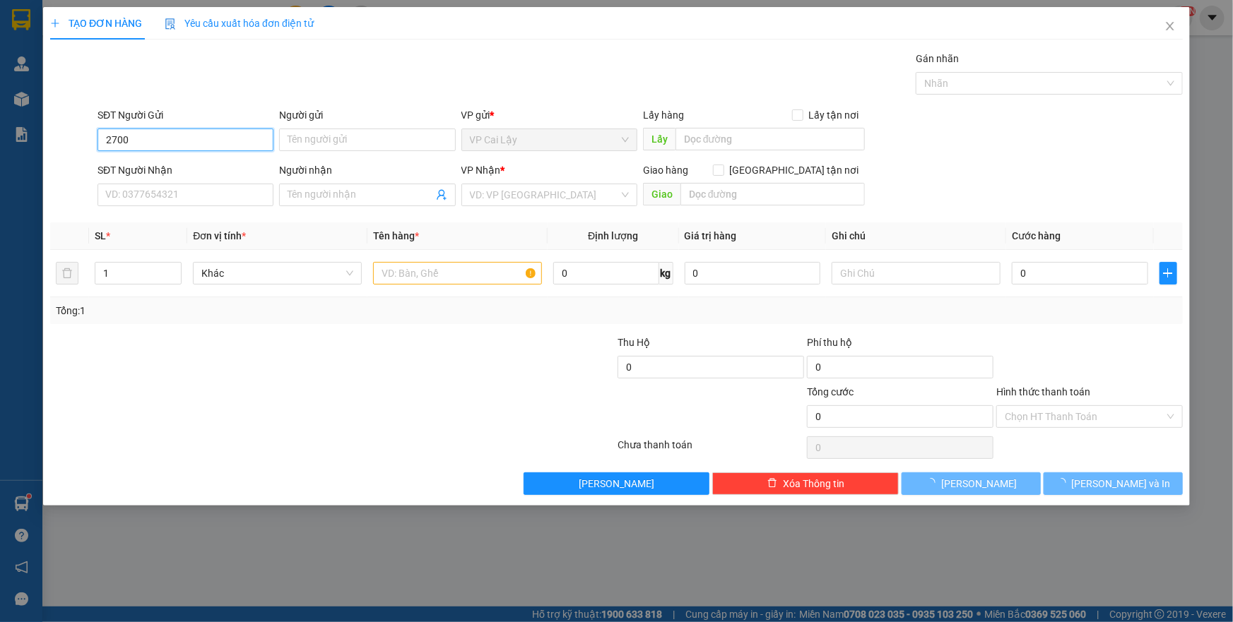
click at [223, 141] on input "2700" at bounding box center [185, 140] width 176 height 23
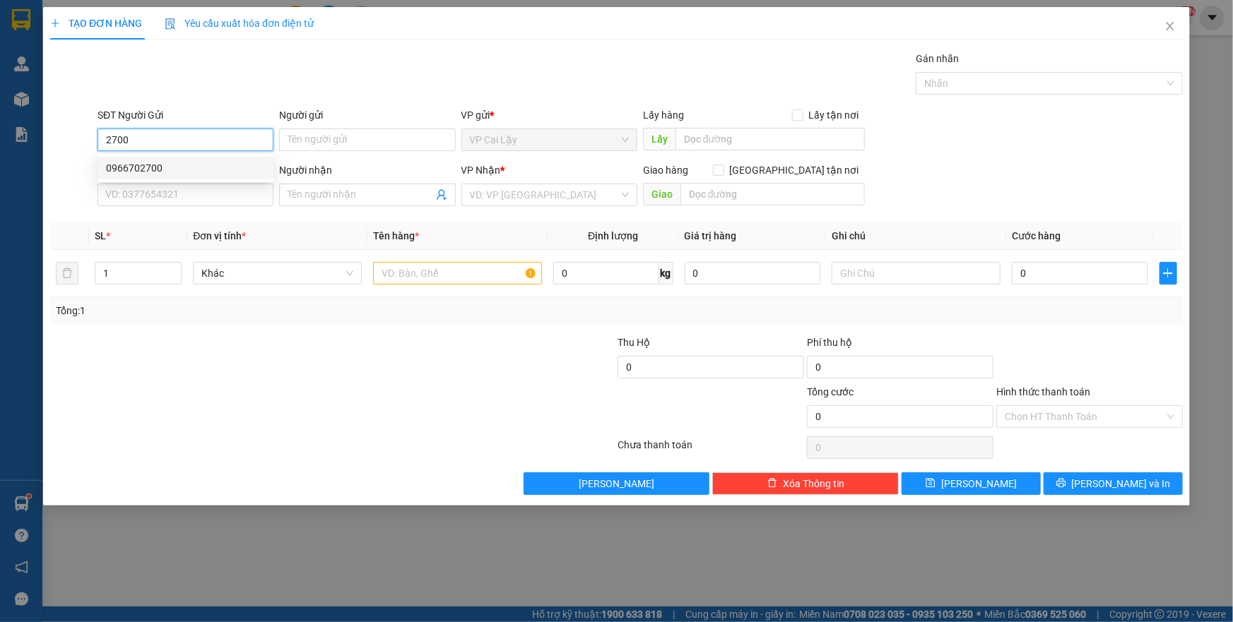
click at [208, 164] on div "0966702700" at bounding box center [185, 168] width 159 height 16
type input "0966702700"
type input "0327248252"
type input "TÀI"
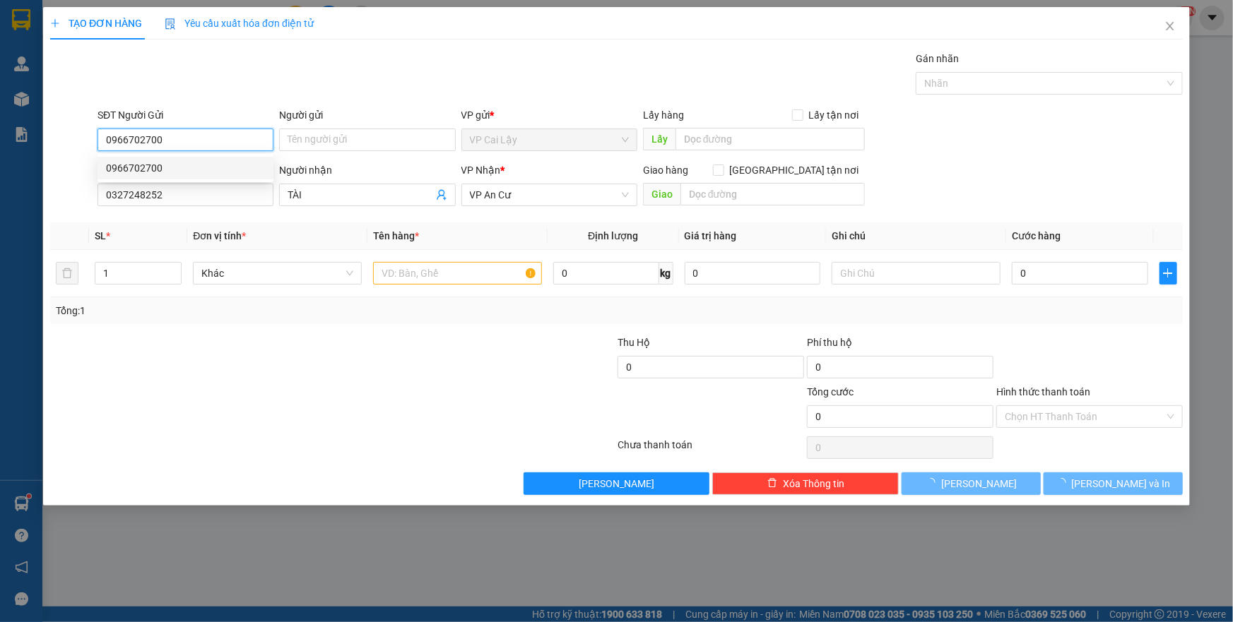
type input "10.000"
type input "0966702700"
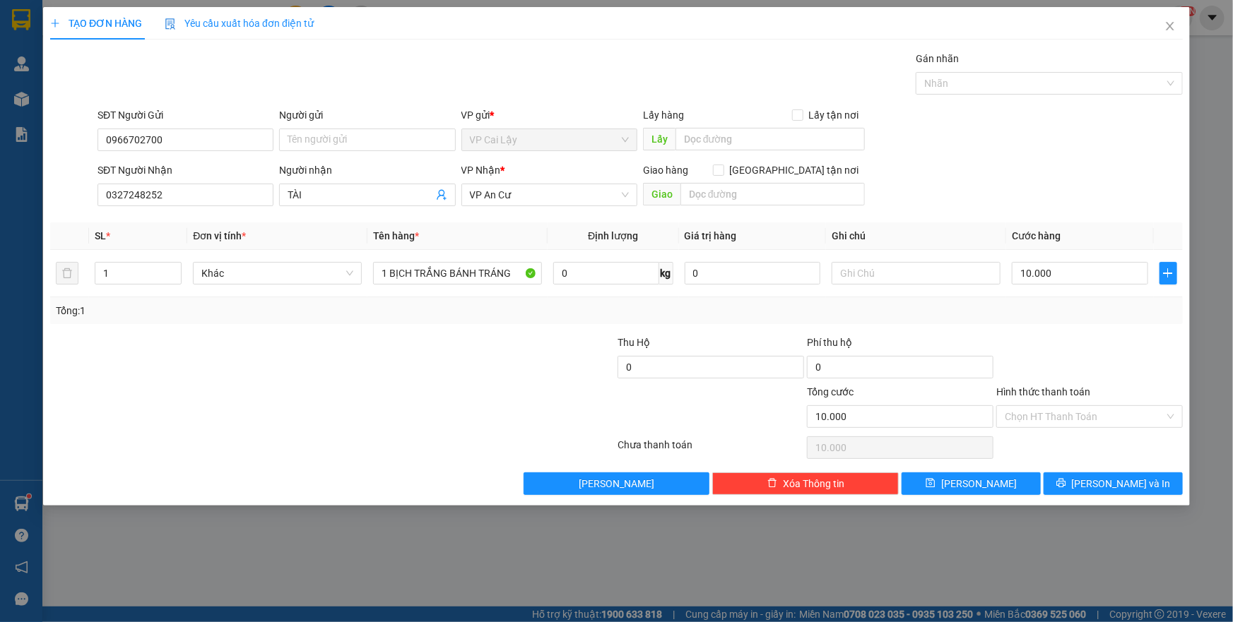
click at [307, 374] on div at bounding box center [238, 359] width 379 height 49
click at [217, 194] on input "0327248252" at bounding box center [185, 195] width 176 height 23
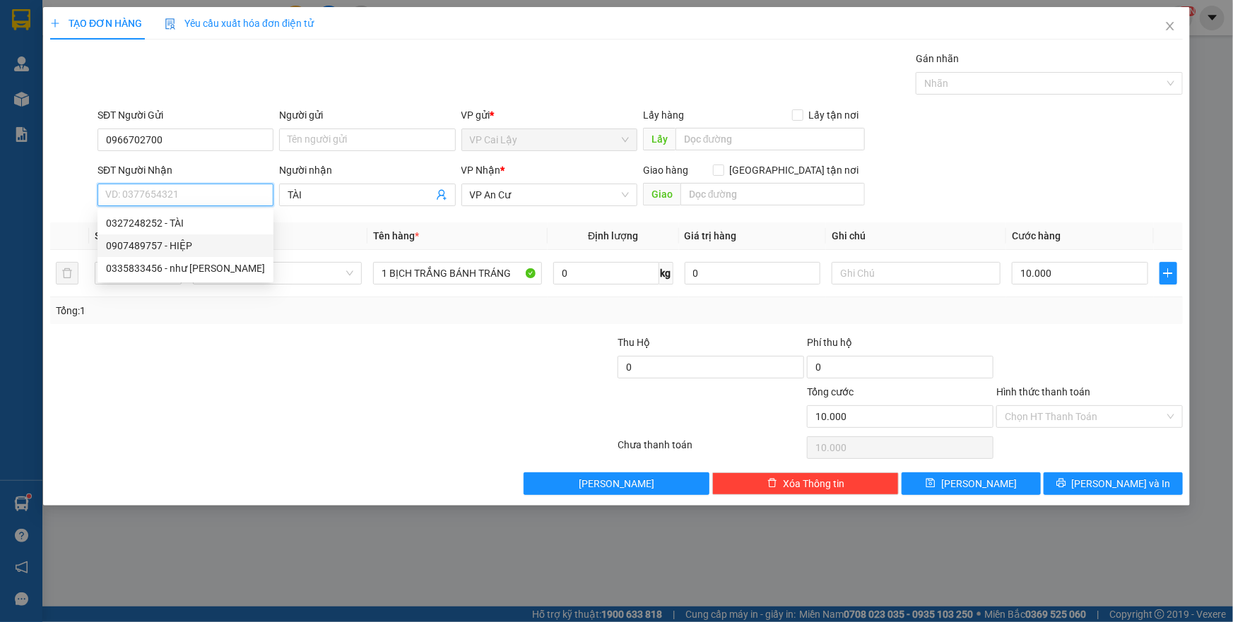
click at [213, 242] on div "0907489757 - HIỆP" at bounding box center [185, 246] width 159 height 16
type input "0907489757"
type input "HIỆP"
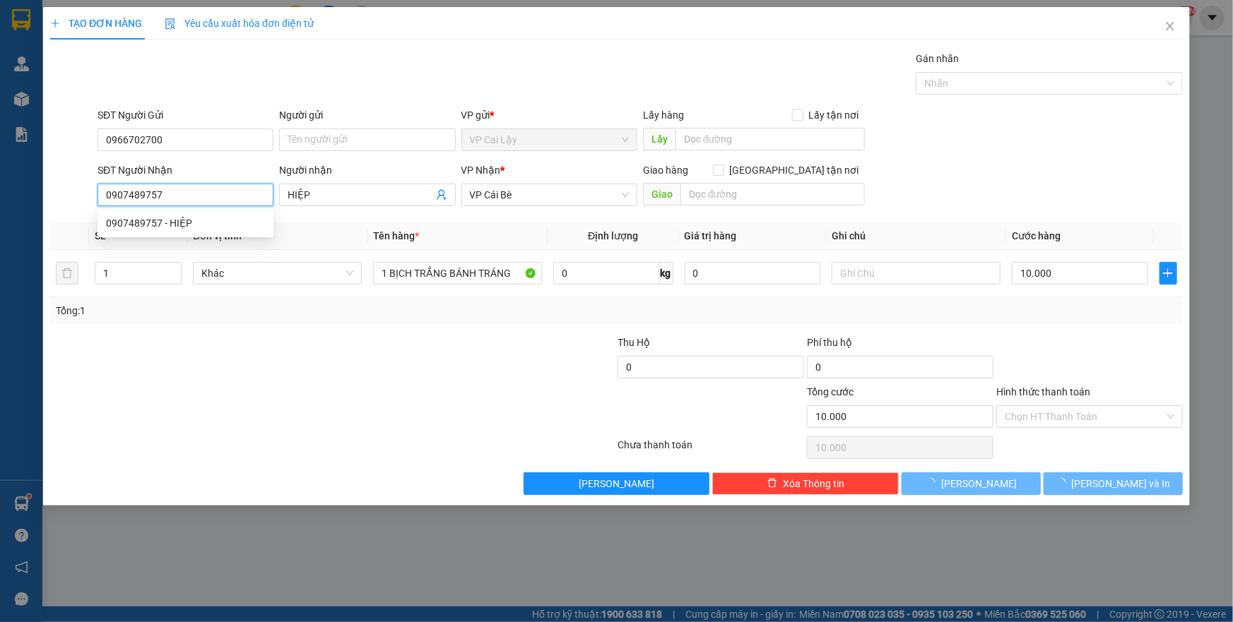
type input "0907489757"
click at [358, 366] on div at bounding box center [238, 359] width 379 height 49
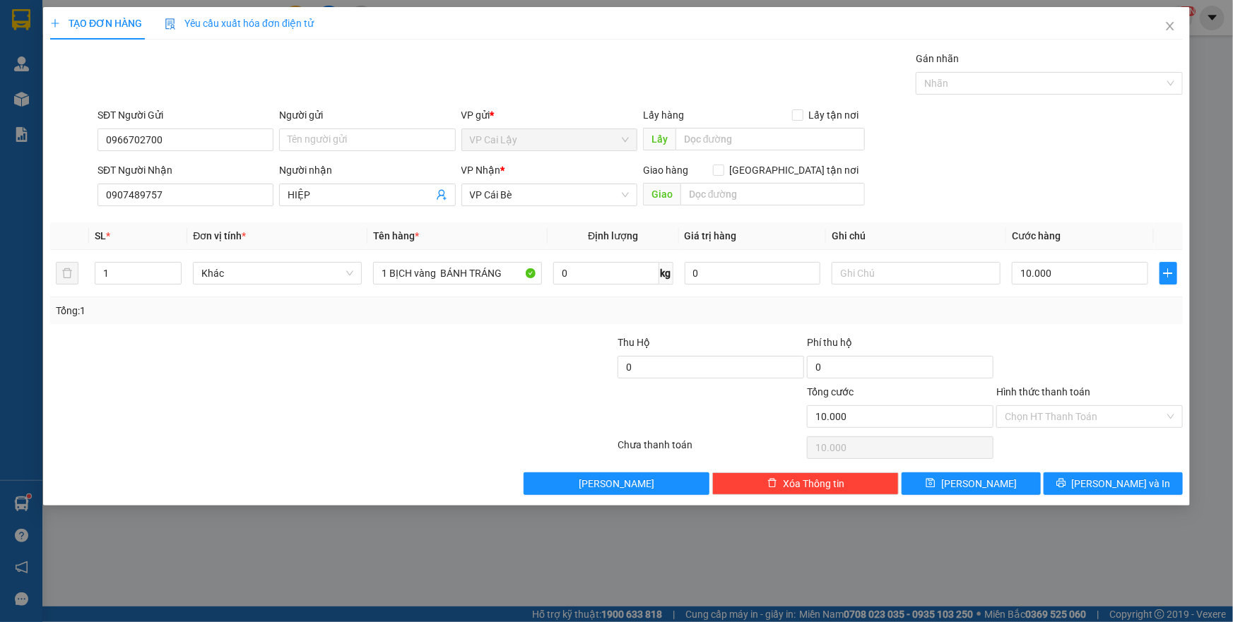
click at [443, 318] on div "Tổng: 1" at bounding box center [616, 310] width 1132 height 27
drag, startPoint x: 437, startPoint y: 276, endPoint x: 417, endPoint y: 277, distance: 20.5
click at [417, 277] on input "1 BỊCH vàng BÁNH TRÁNG" at bounding box center [457, 273] width 169 height 23
type input "1 BỊCH BÁNH TRÁNG"
click at [1007, 305] on div "Tổng: 1" at bounding box center [616, 311] width 1121 height 16
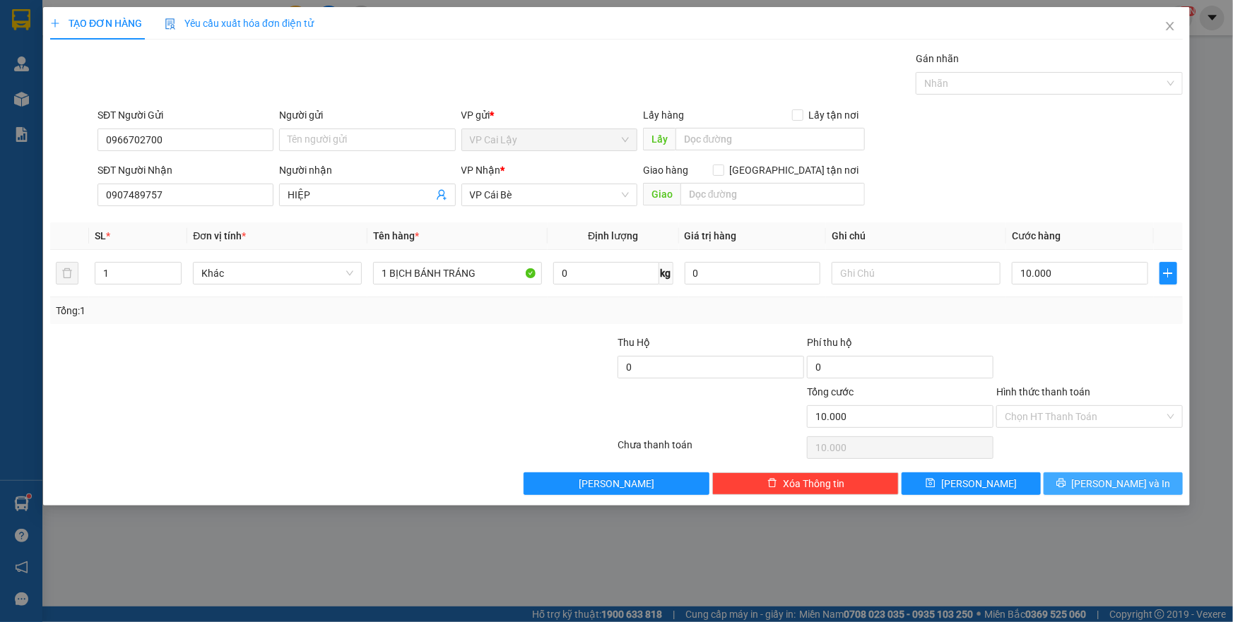
click at [1070, 485] on button "Lưu và In" at bounding box center [1112, 484] width 139 height 23
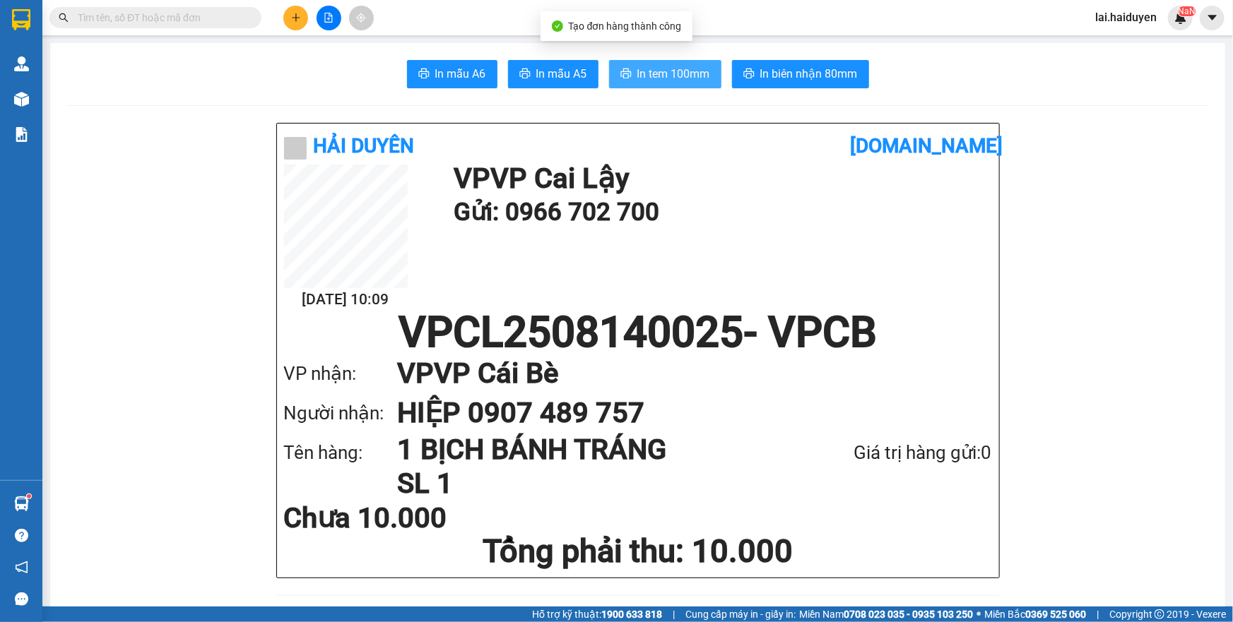
click at [675, 76] on span "In tem 100mm" at bounding box center [673, 74] width 73 height 18
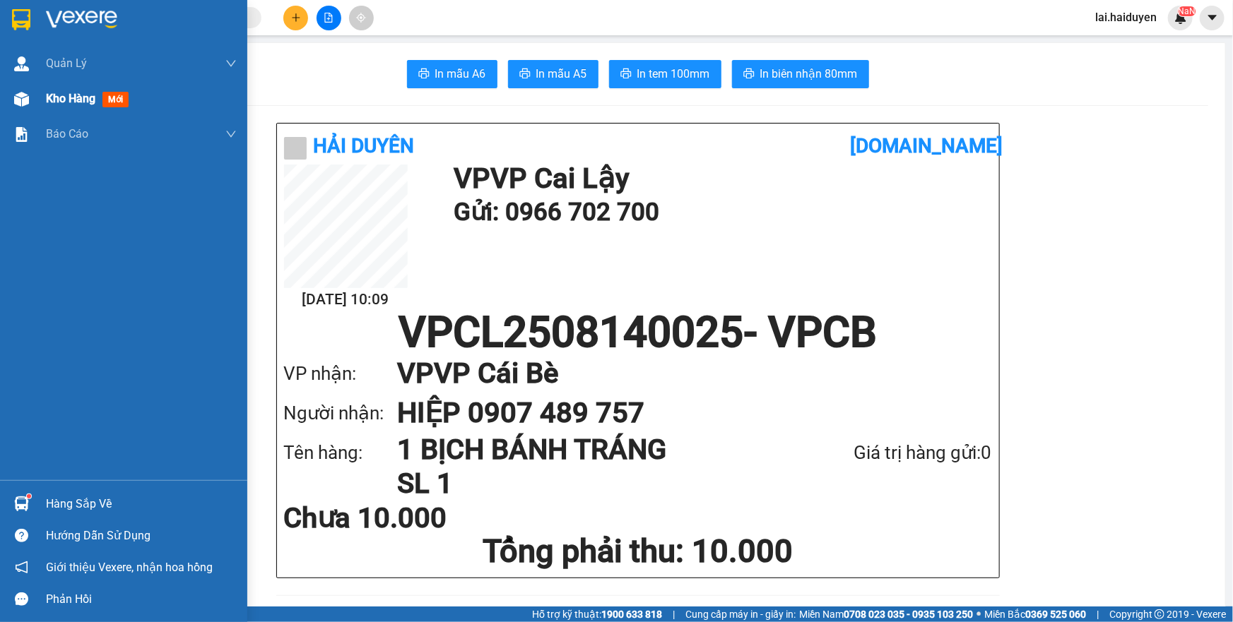
click at [64, 107] on div "Kho hàng mới" at bounding box center [141, 98] width 191 height 35
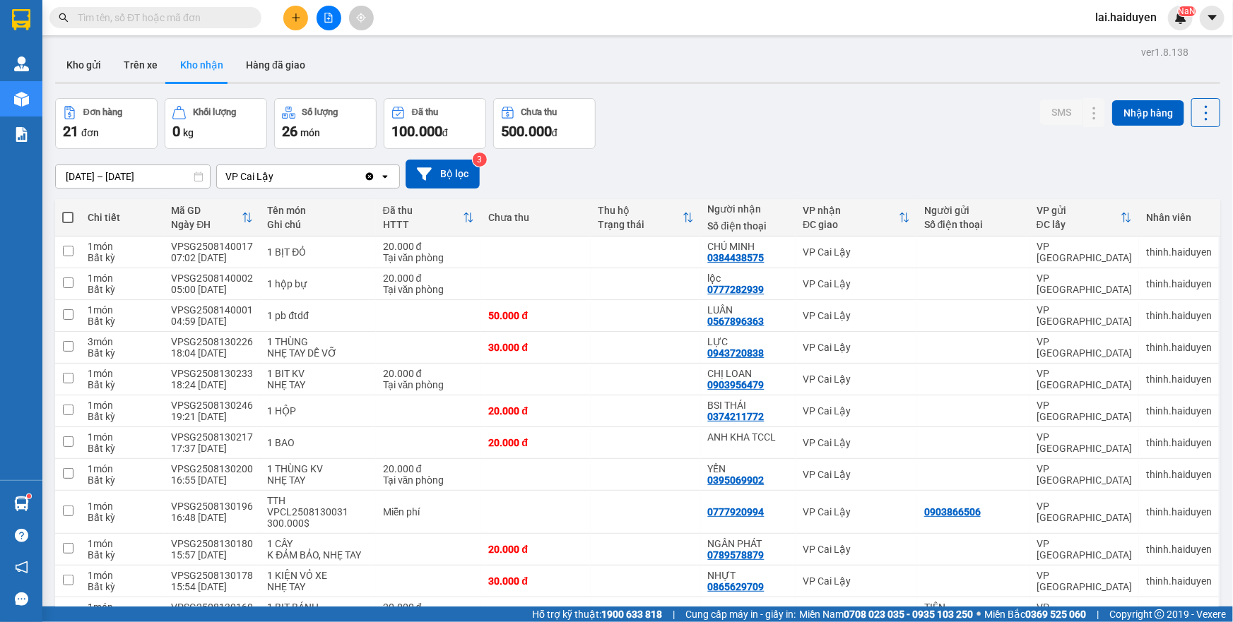
click at [85, 78] on button "Kho gửi" at bounding box center [83, 65] width 57 height 34
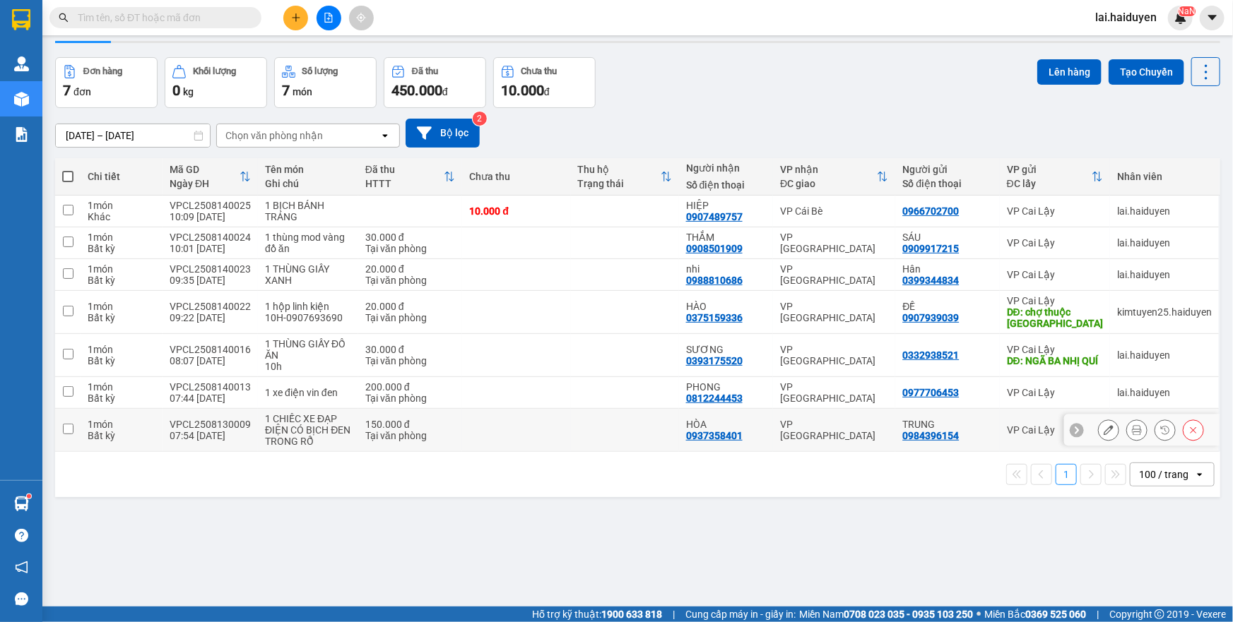
scroll to position [64, 0]
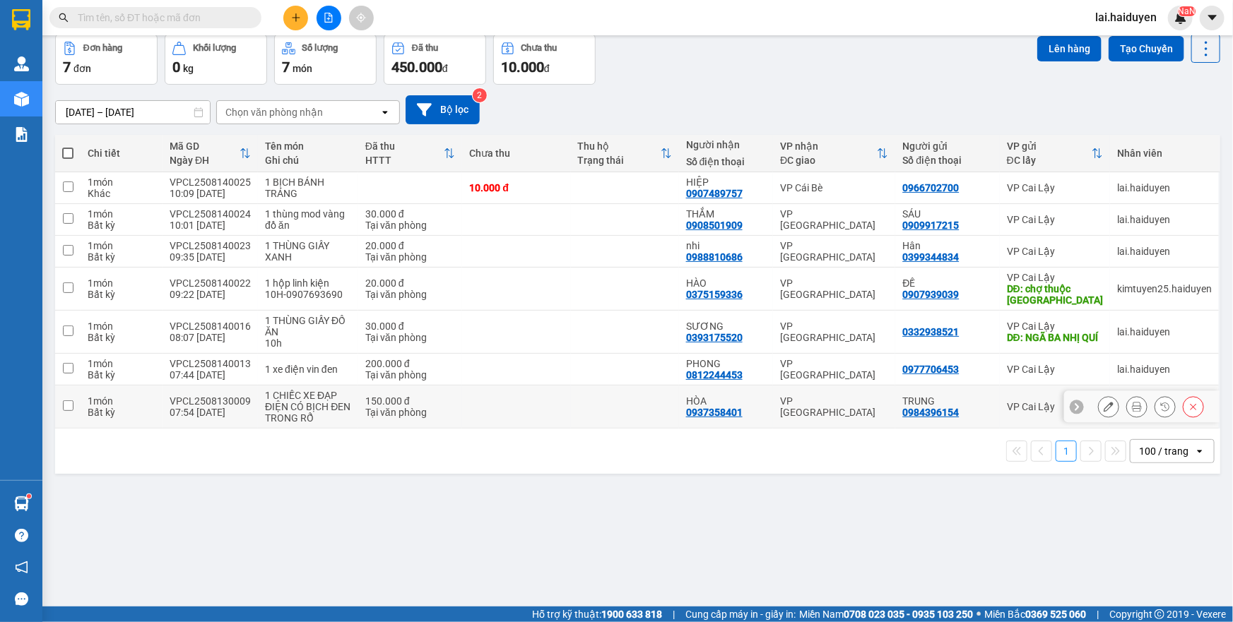
click at [369, 402] on div "150.000 đ" at bounding box center [410, 401] width 90 height 11
checkbox input "true"
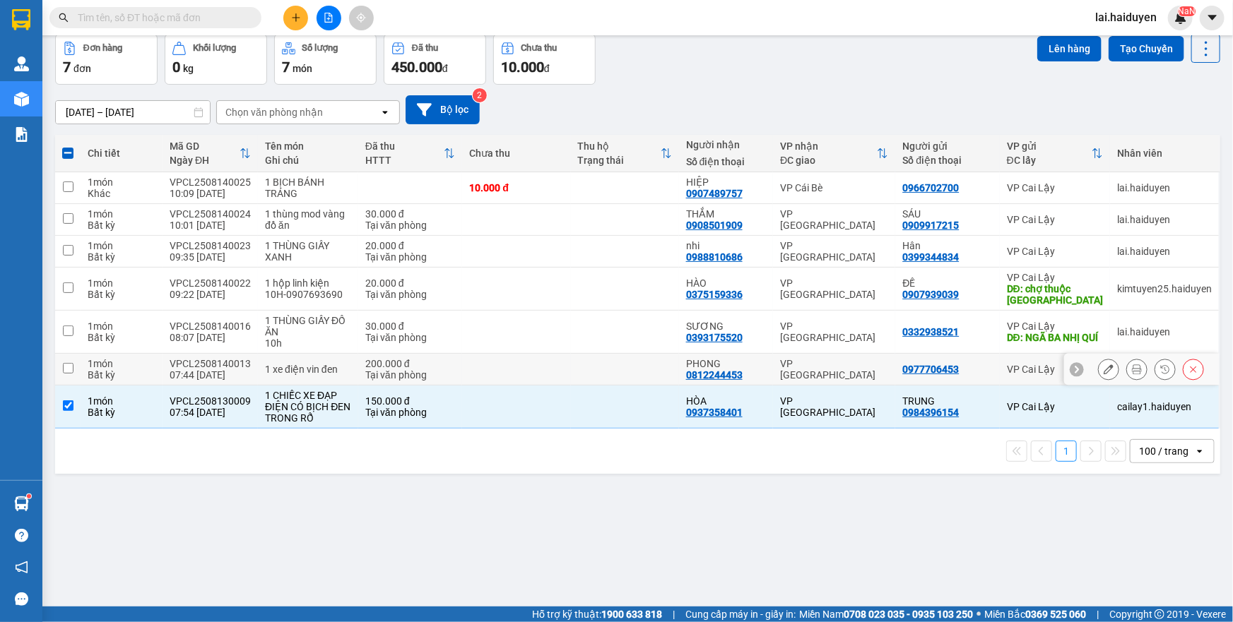
click at [480, 369] on td at bounding box center [516, 370] width 108 height 32
checkbox input "true"
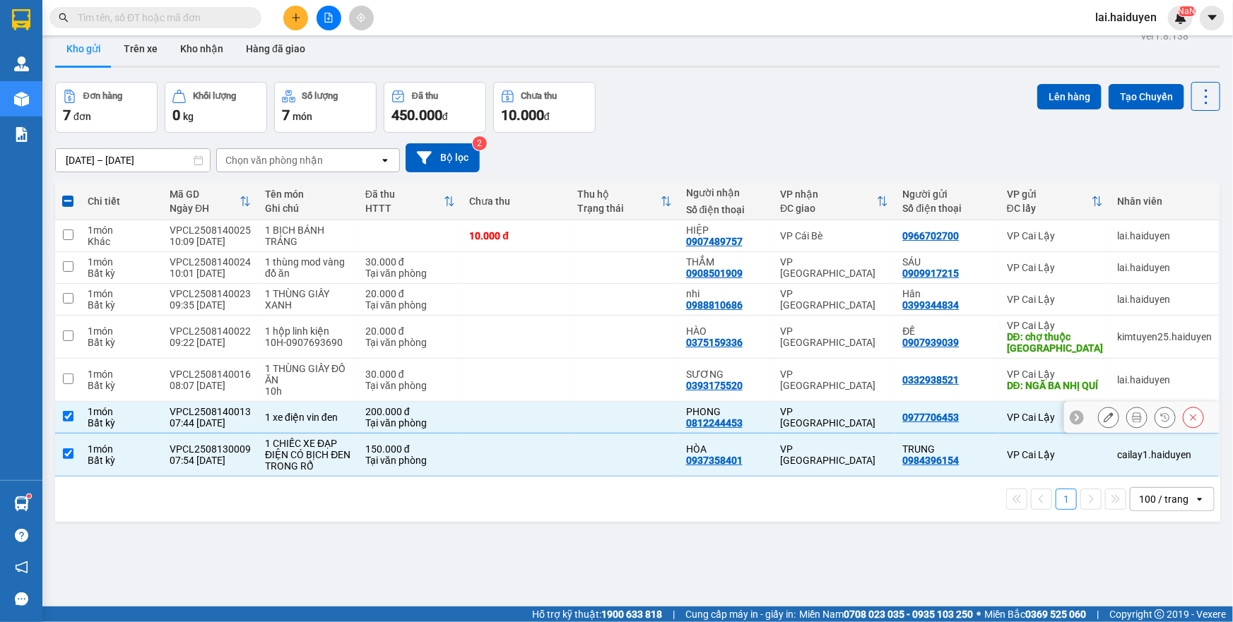
scroll to position [0, 0]
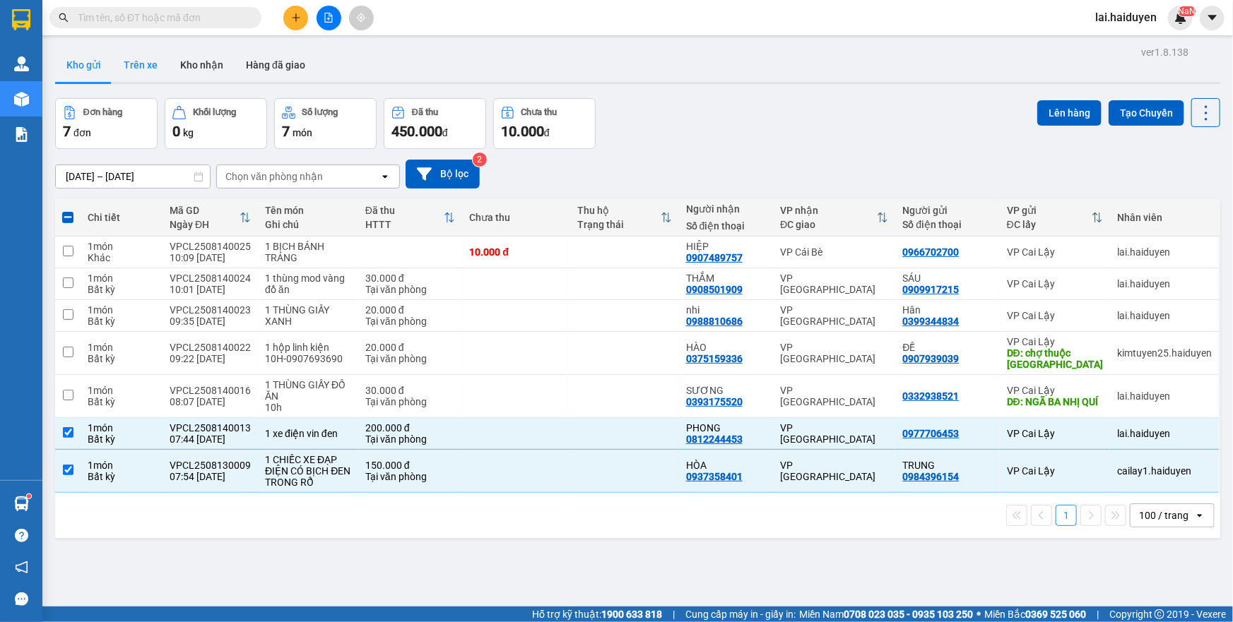
click at [160, 59] on button "Trên xe" at bounding box center [140, 65] width 57 height 34
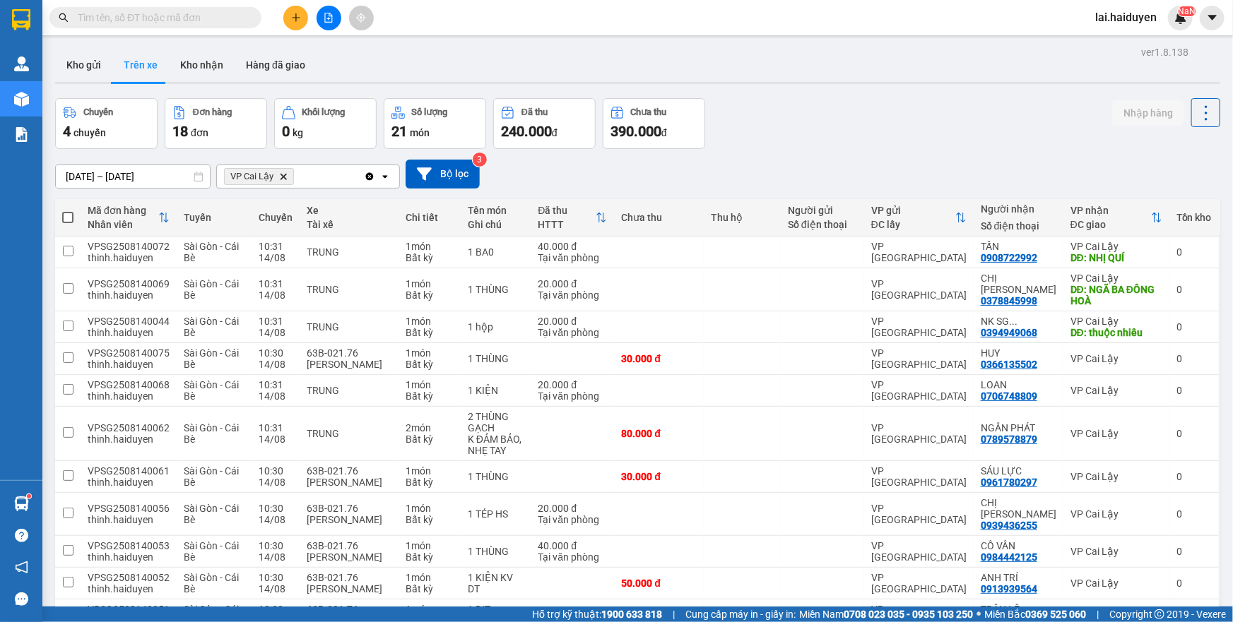
click at [77, 76] on button "Kho gửi" at bounding box center [83, 65] width 57 height 34
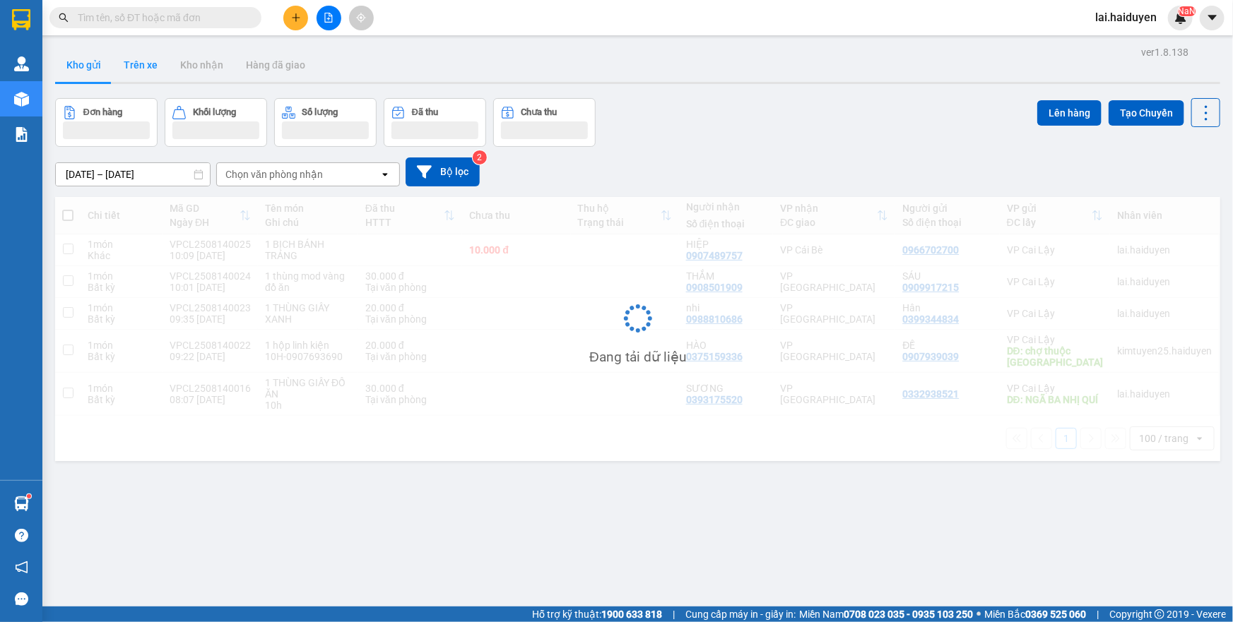
click at [77, 76] on button "Kho gửi" at bounding box center [83, 65] width 57 height 34
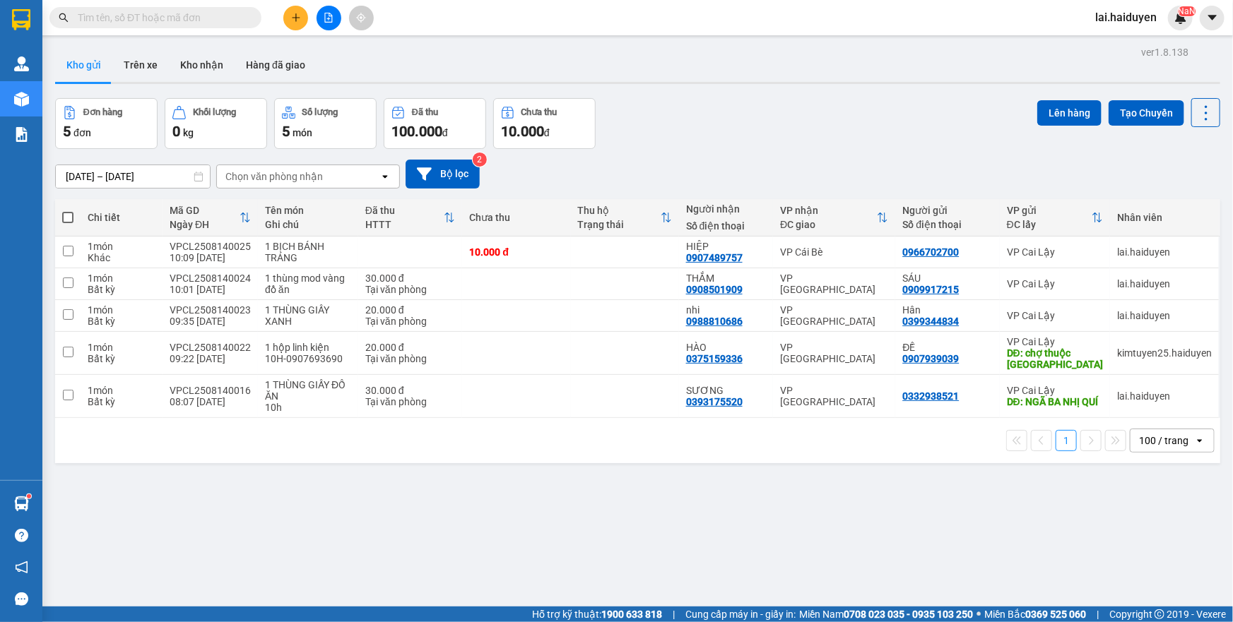
click at [143, 13] on input "text" at bounding box center [161, 18] width 167 height 16
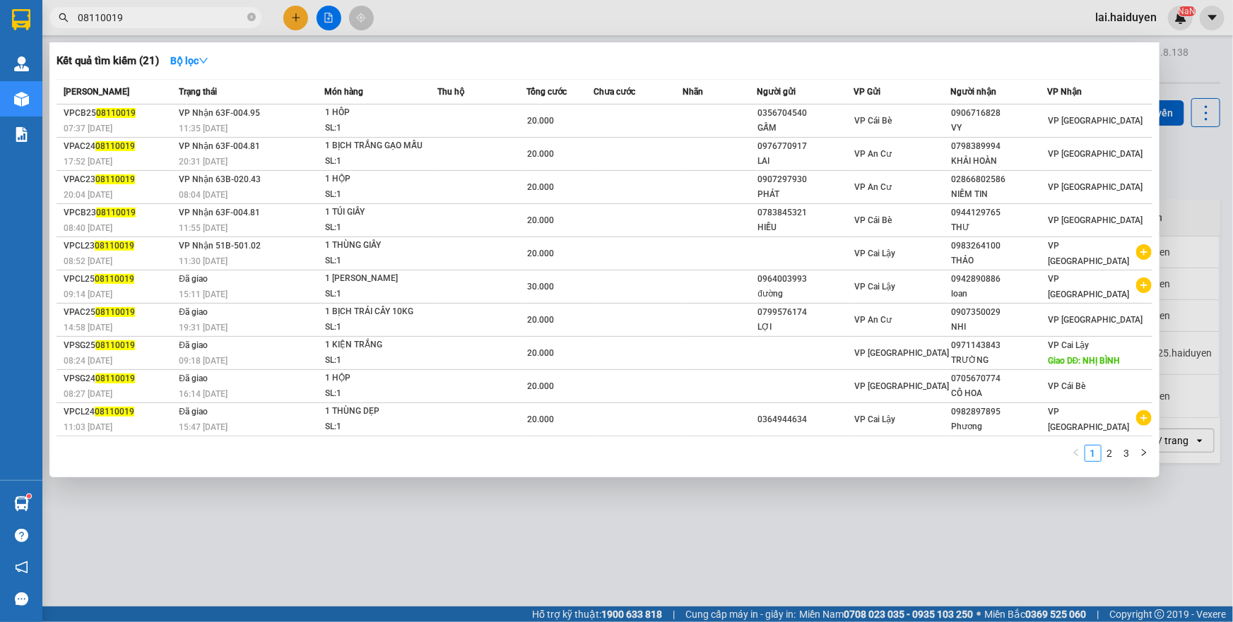
type input "08110019"
click at [600, 25] on div at bounding box center [616, 311] width 1233 height 622
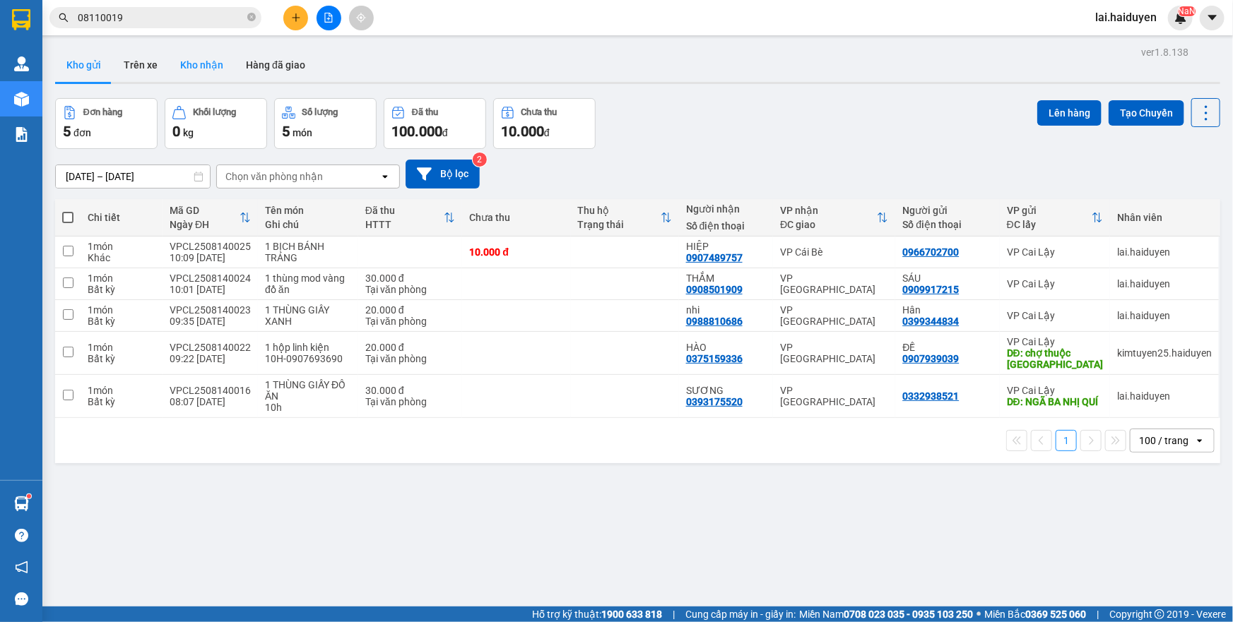
click at [188, 58] on button "Kho nhận" at bounding box center [202, 65] width 66 height 34
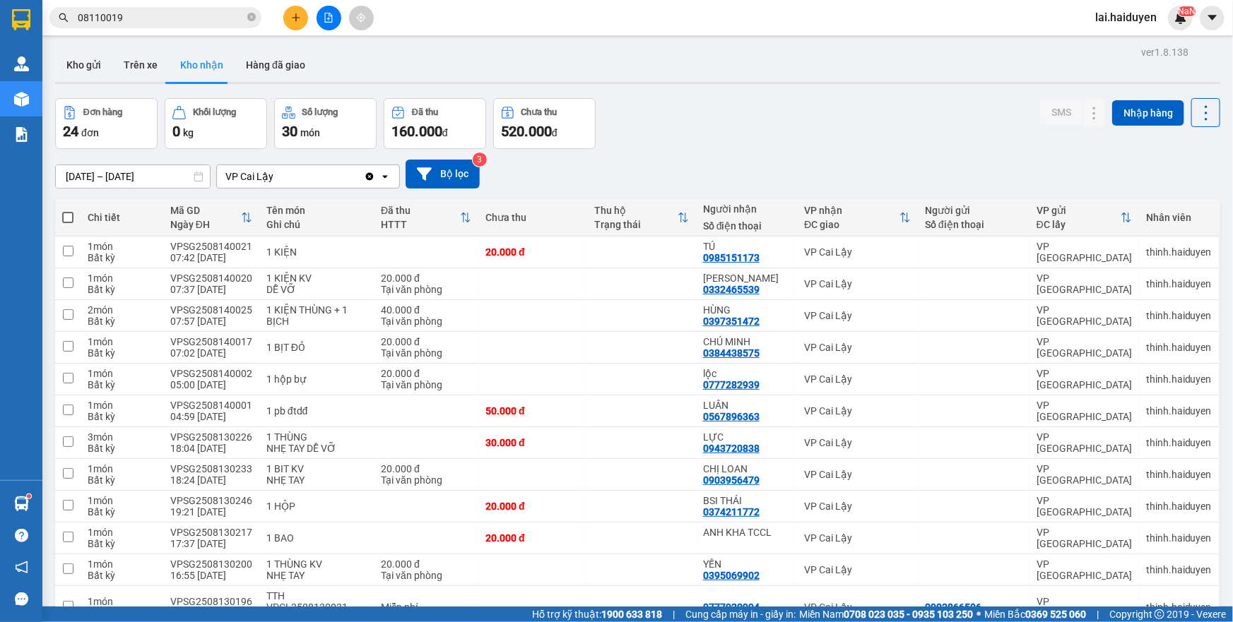
click at [82, 68] on button "Kho gửi" at bounding box center [83, 65] width 57 height 34
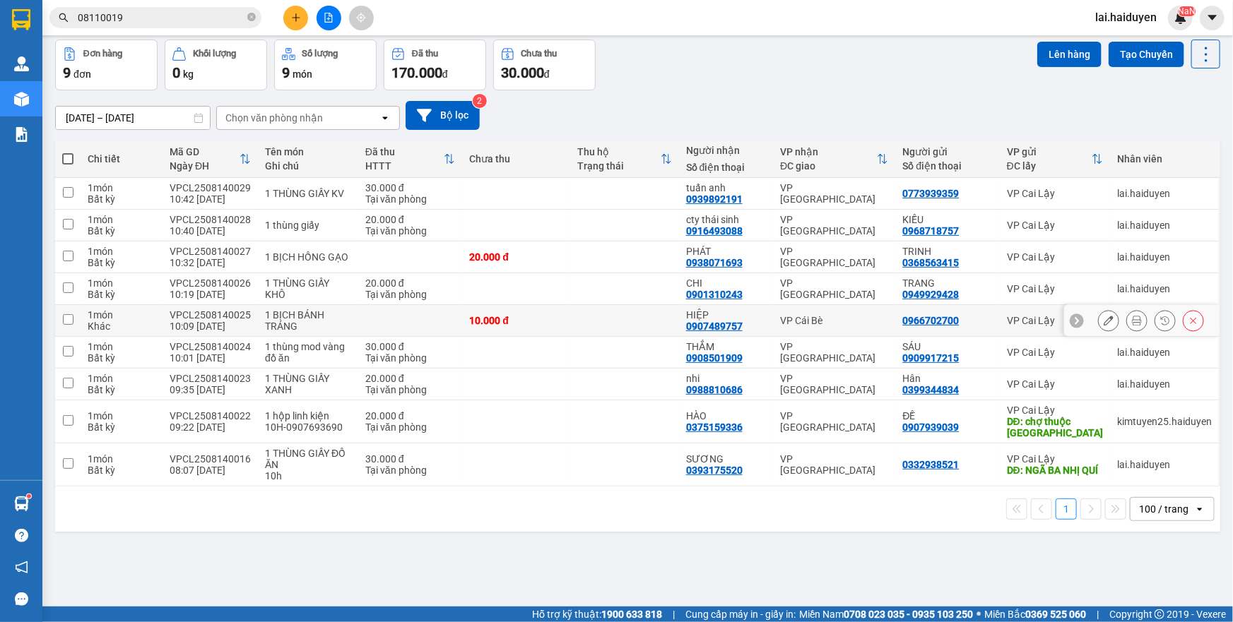
scroll to position [64, 0]
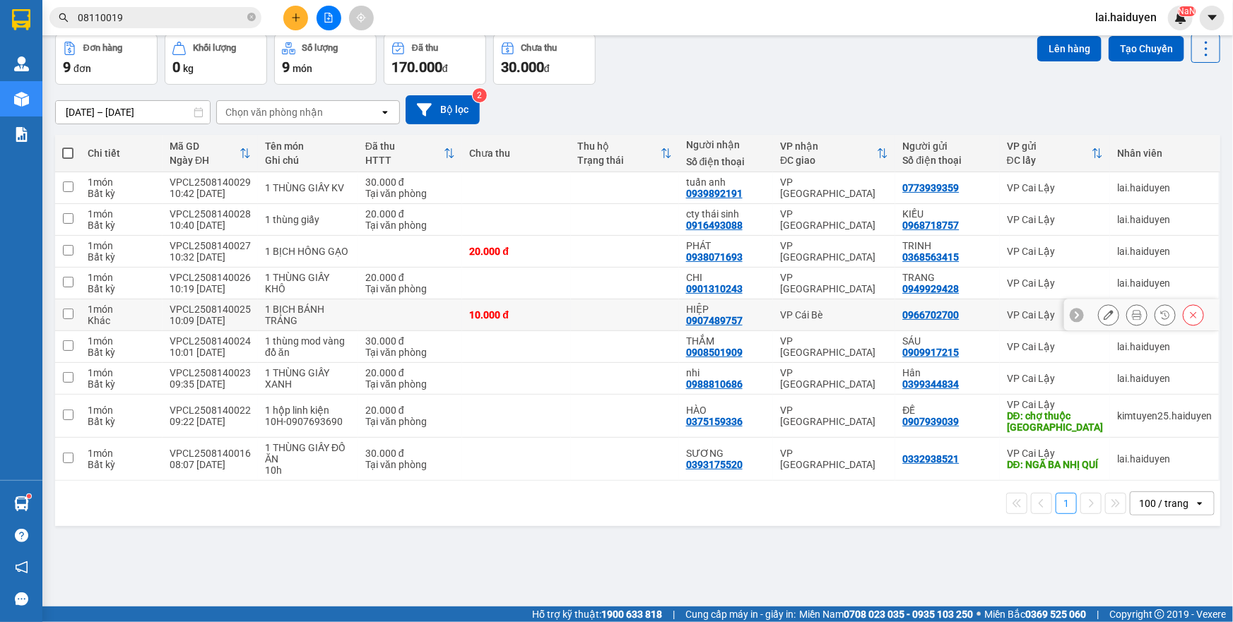
click at [840, 311] on div "VP Cái Bè" at bounding box center [834, 314] width 108 height 11
checkbox input "true"
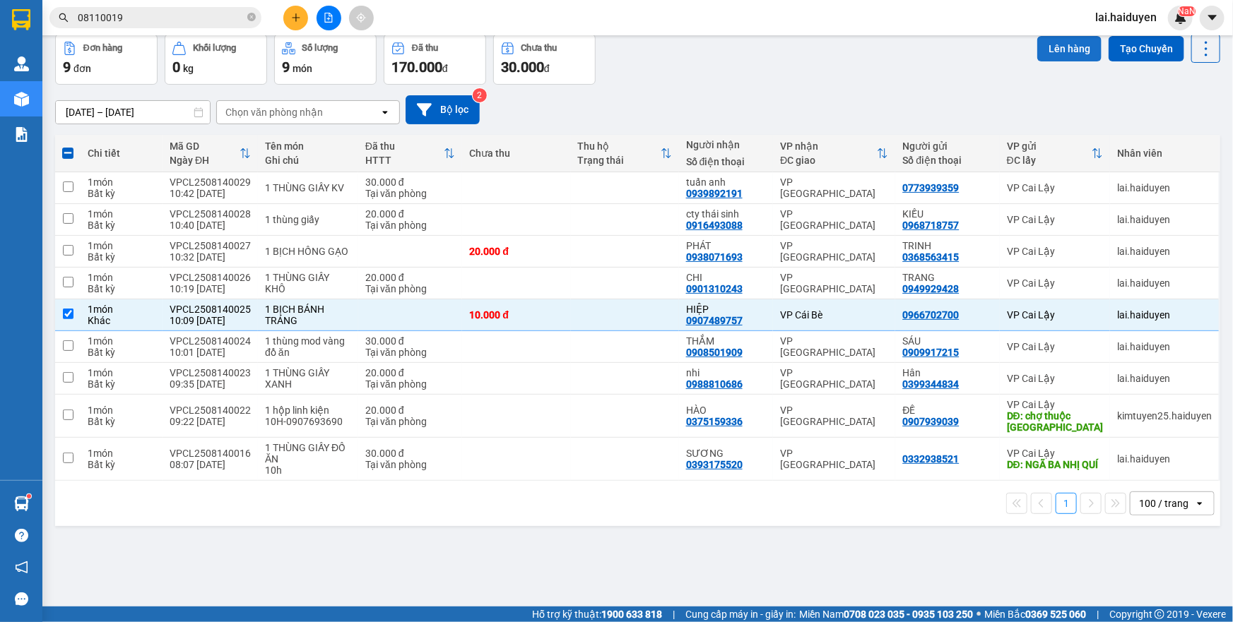
click at [1037, 50] on button "Lên hàng" at bounding box center [1069, 48] width 64 height 25
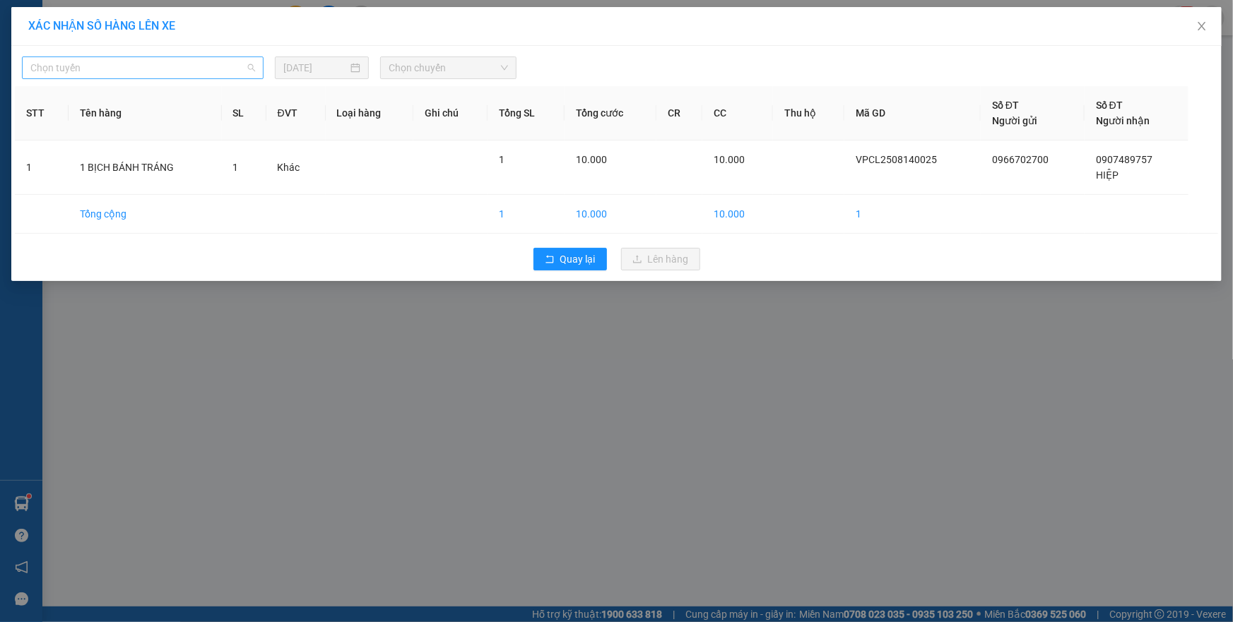
click at [210, 73] on span "Chọn tuyến" at bounding box center [142, 67] width 225 height 21
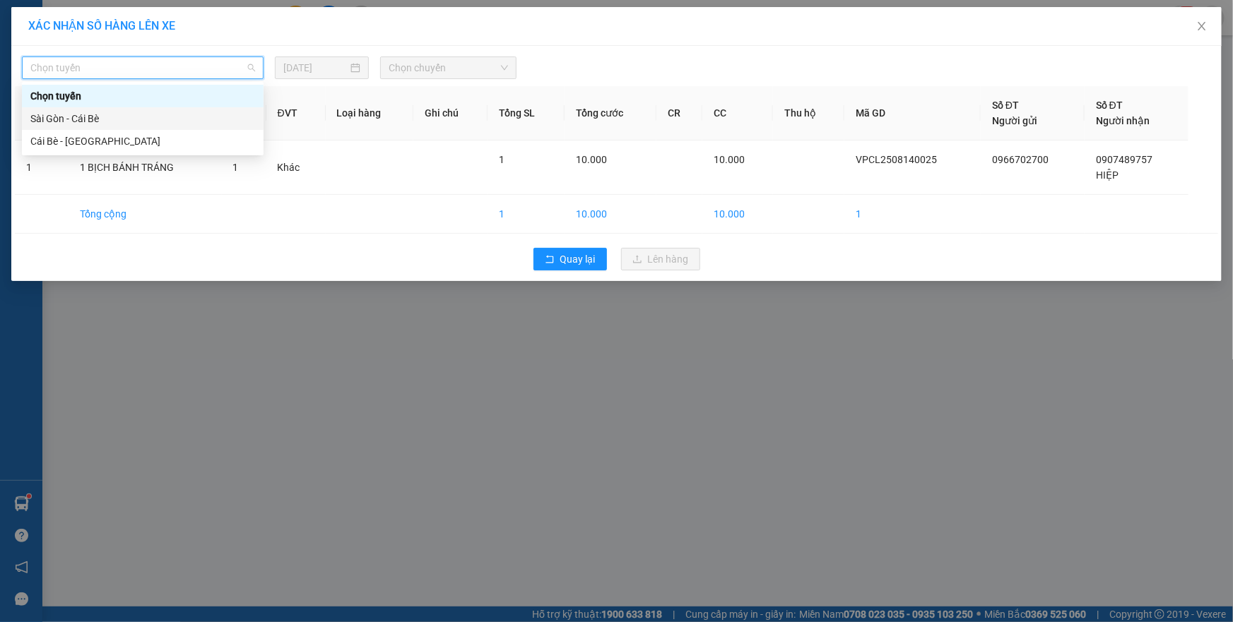
drag, startPoint x: 198, startPoint y: 114, endPoint x: 271, endPoint y: 81, distance: 79.0
click at [198, 113] on div "Sài Gòn - Cái Bè" at bounding box center [142, 119] width 225 height 16
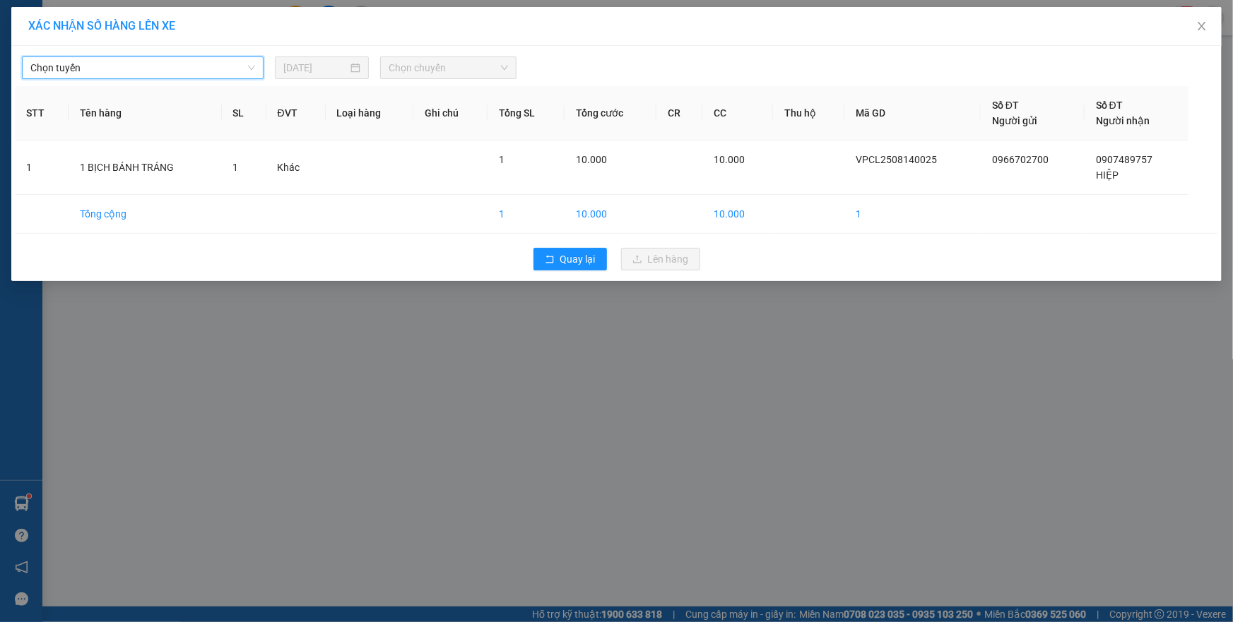
drag, startPoint x: 437, startPoint y: 67, endPoint x: 437, endPoint y: 81, distance: 13.4
click at [437, 68] on span "Chọn chuyến" at bounding box center [448, 67] width 119 height 21
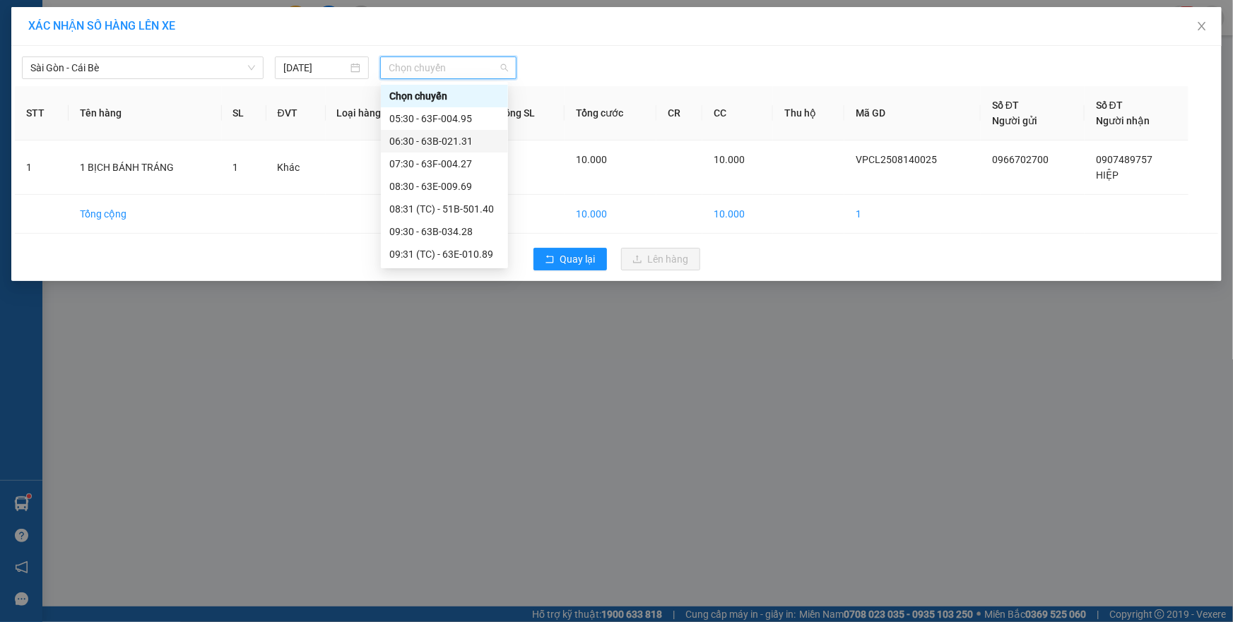
scroll to position [64, 0]
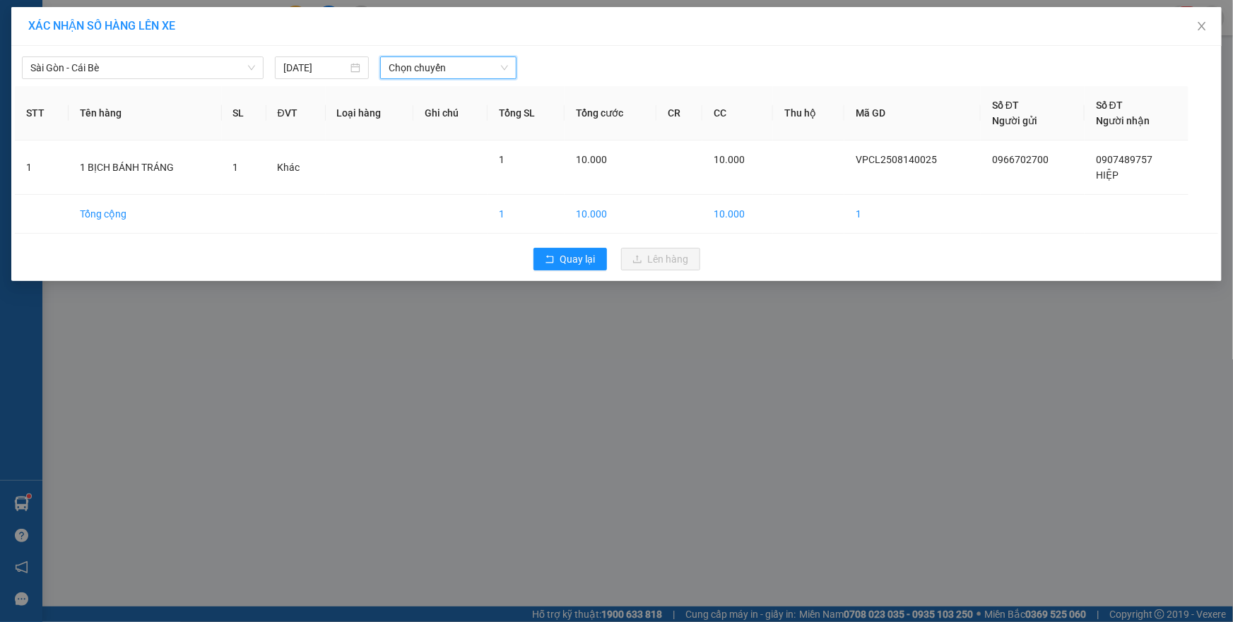
click at [455, 69] on span "Chọn chuyến" at bounding box center [448, 67] width 119 height 21
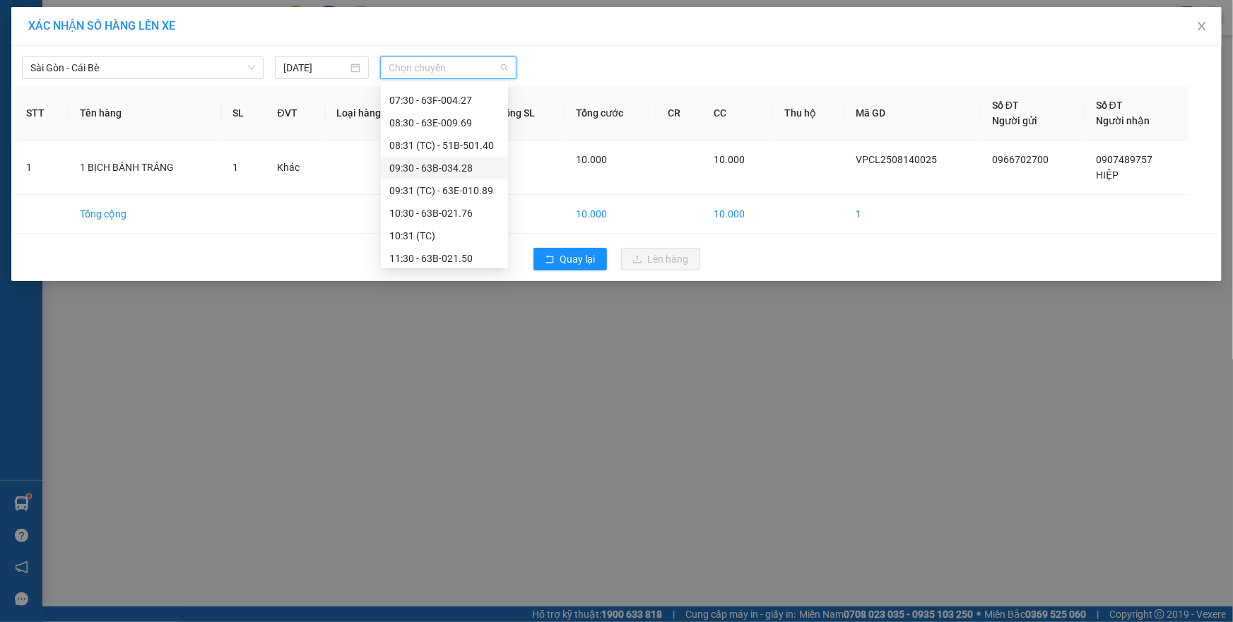
scroll to position [0, 0]
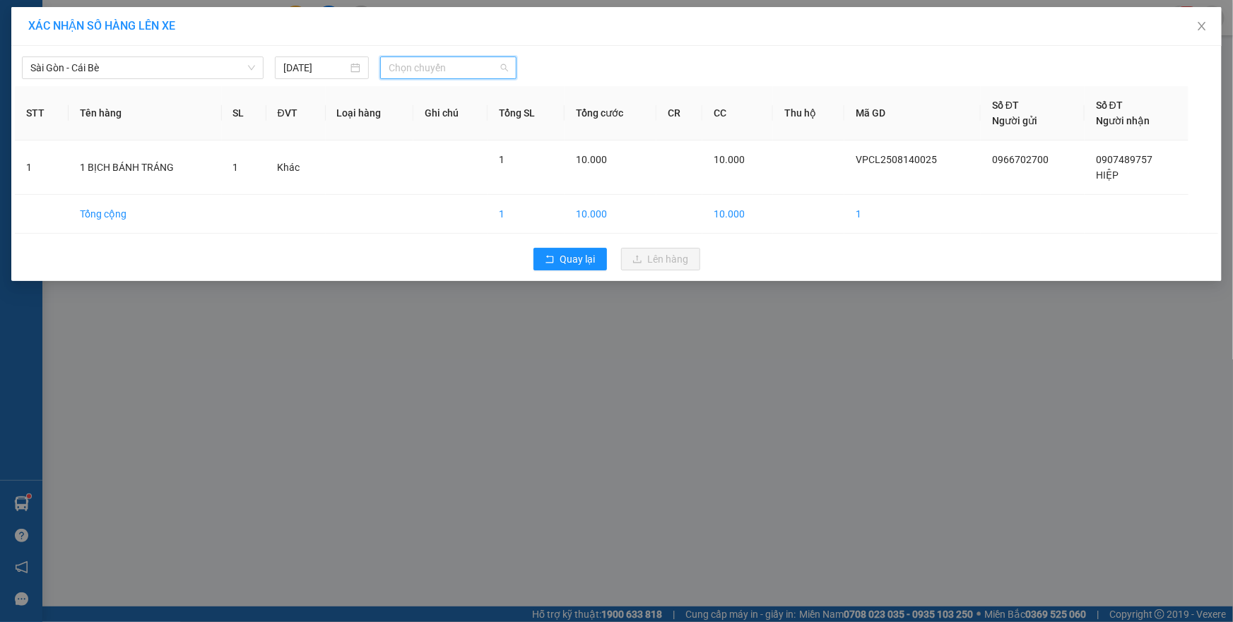
click at [409, 69] on span "Chọn chuyến" at bounding box center [448, 67] width 119 height 21
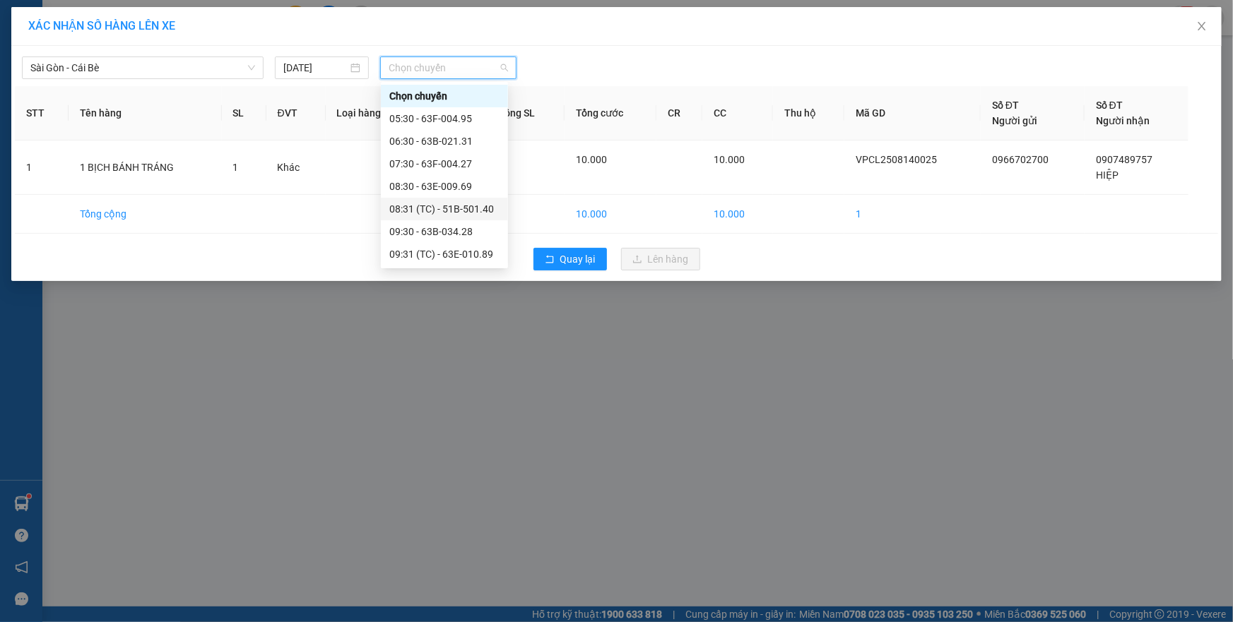
click at [470, 206] on div "08:31 (TC) - 51B-501.40" at bounding box center [444, 209] width 110 height 16
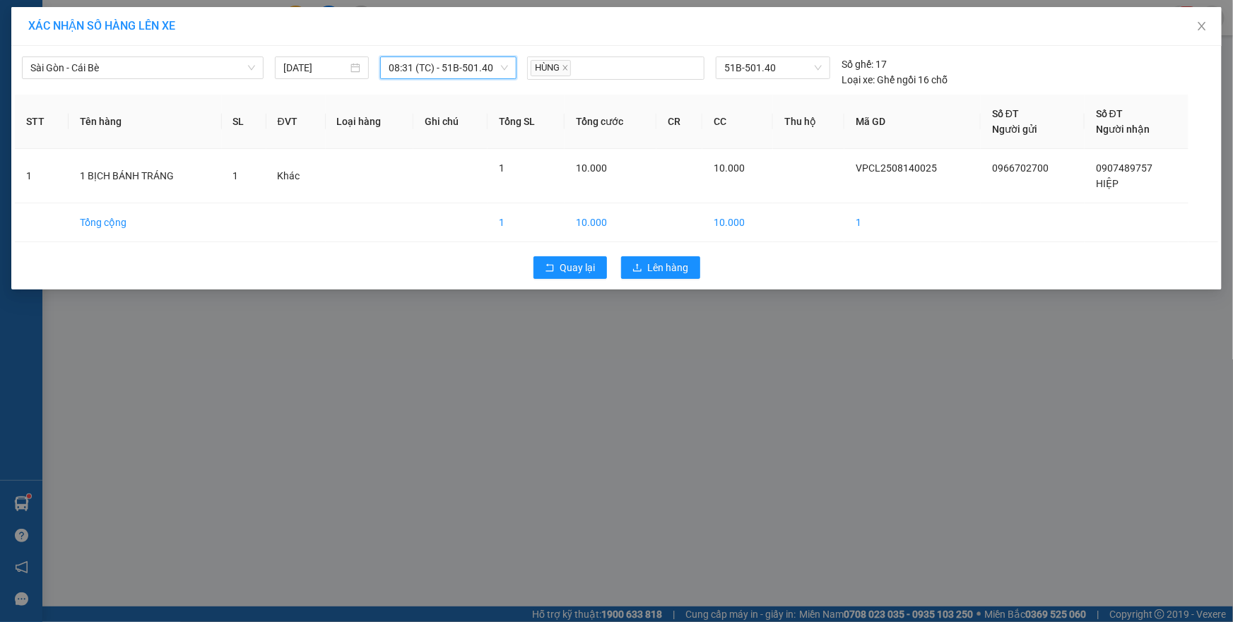
click at [447, 65] on span "08:31 (TC) - 51B-501.40" at bounding box center [448, 67] width 119 height 21
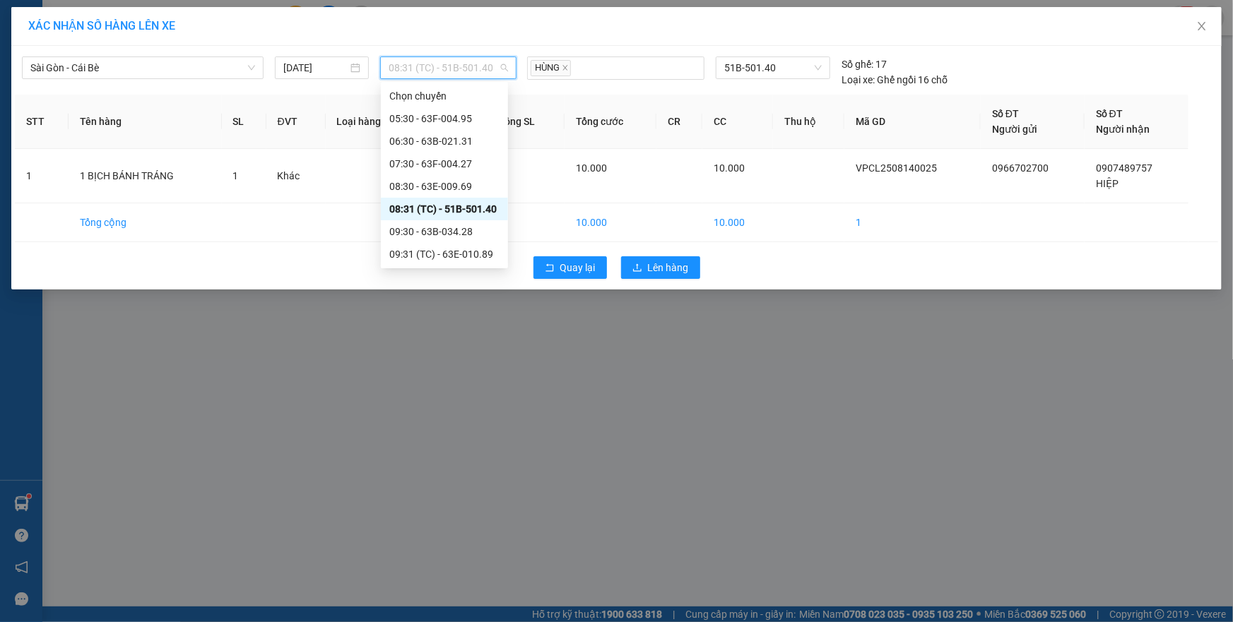
drag, startPoint x: 464, startPoint y: 210, endPoint x: 442, endPoint y: 92, distance: 120.0
click at [463, 210] on div "08:31 (TC) - 51B-501.40" at bounding box center [444, 209] width 110 height 16
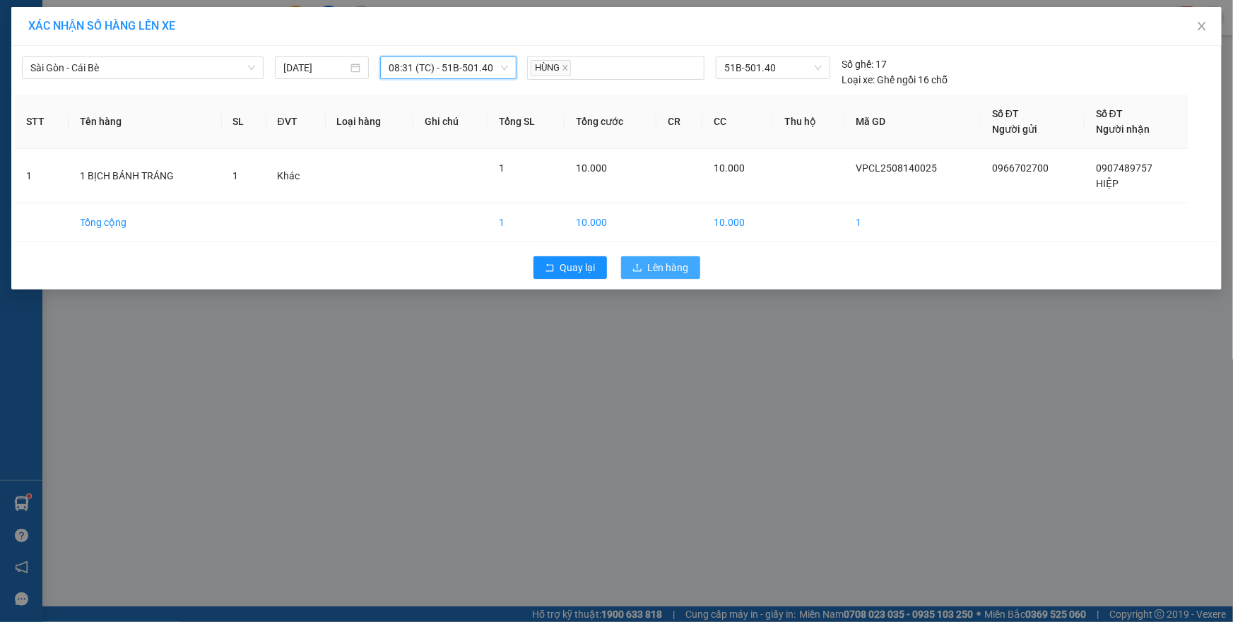
click at [665, 266] on span "Lên hàng" at bounding box center [668, 268] width 41 height 16
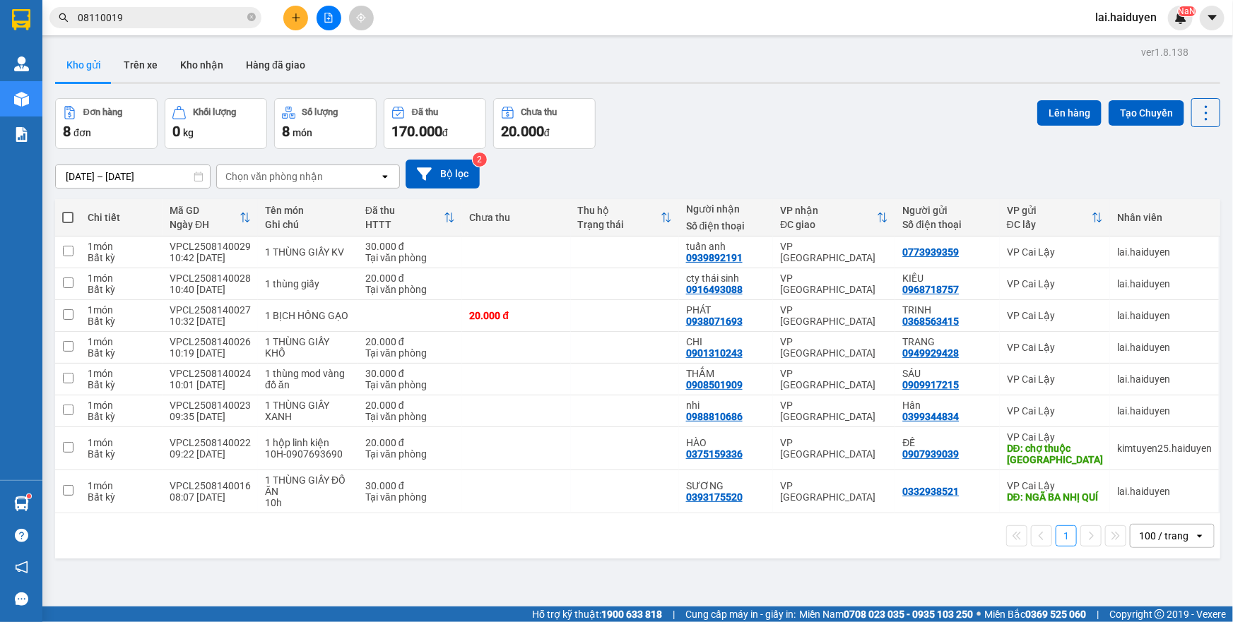
click at [136, 23] on input "08110019" at bounding box center [161, 18] width 167 height 16
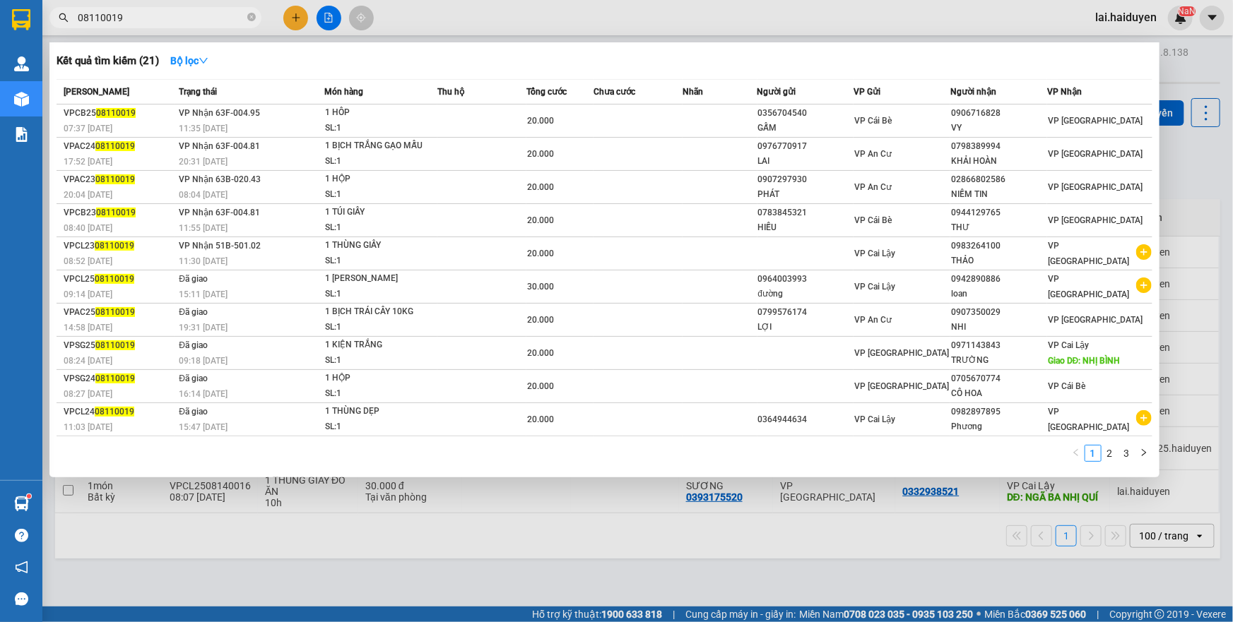
click at [136, 23] on input "08110019" at bounding box center [161, 18] width 167 height 16
click at [249, 17] on icon "close-circle" at bounding box center [251, 17] width 8 height 8
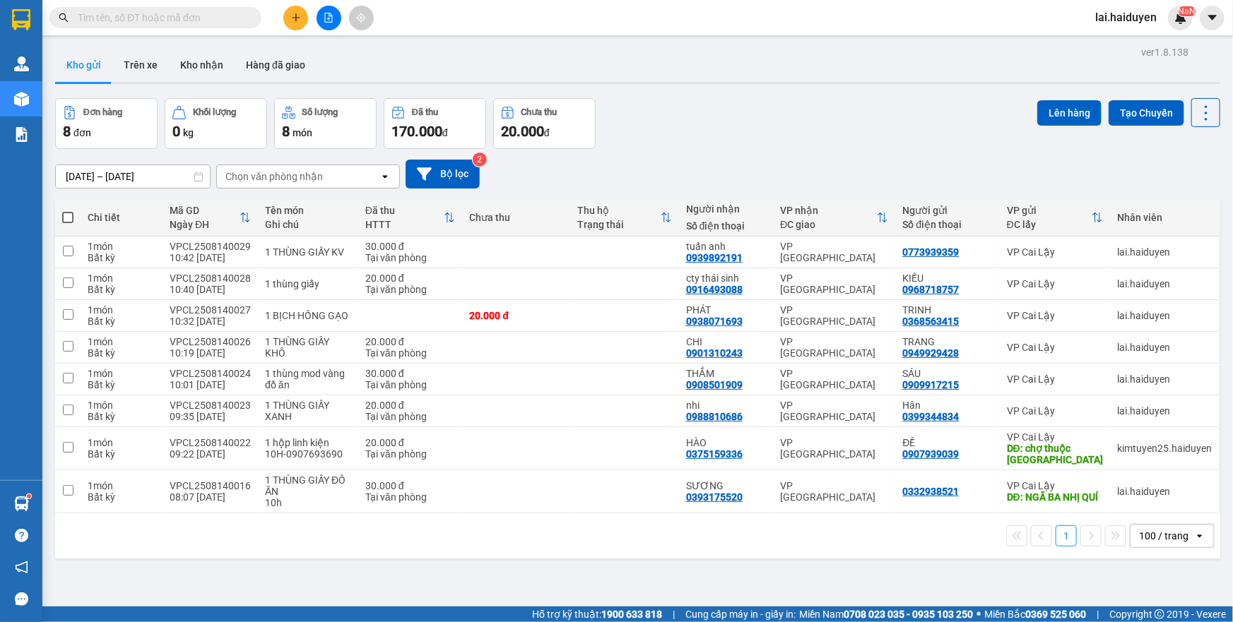
click at [228, 22] on input "text" at bounding box center [161, 18] width 167 height 16
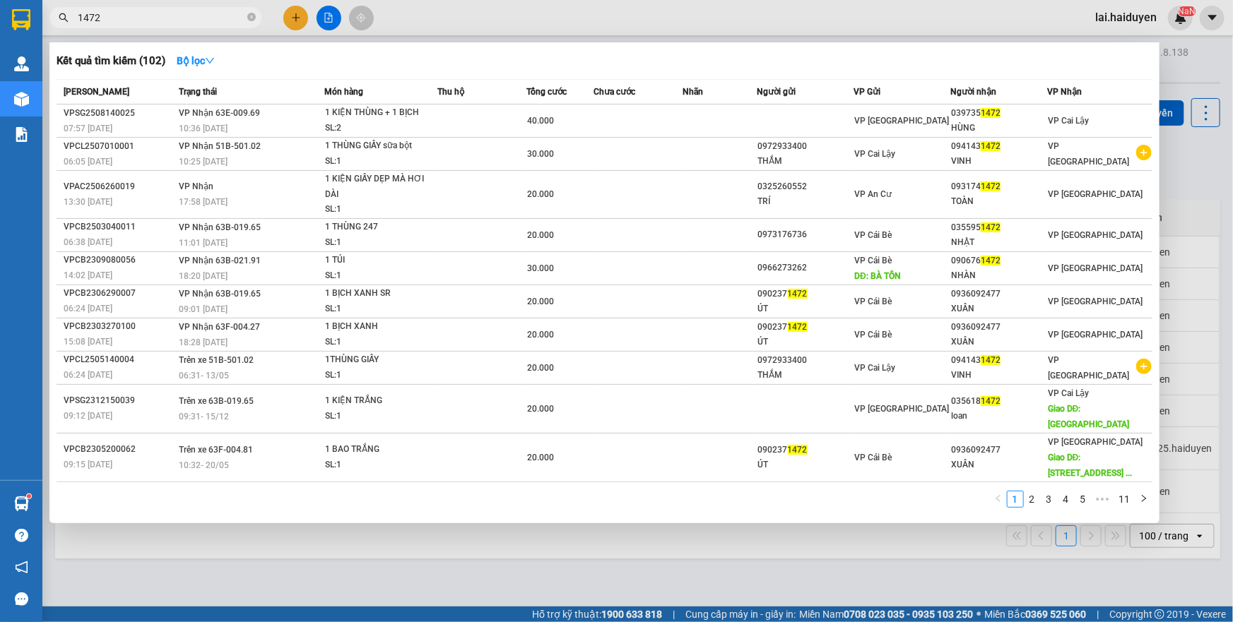
type input "1472"
click at [636, 7] on div at bounding box center [616, 311] width 1233 height 622
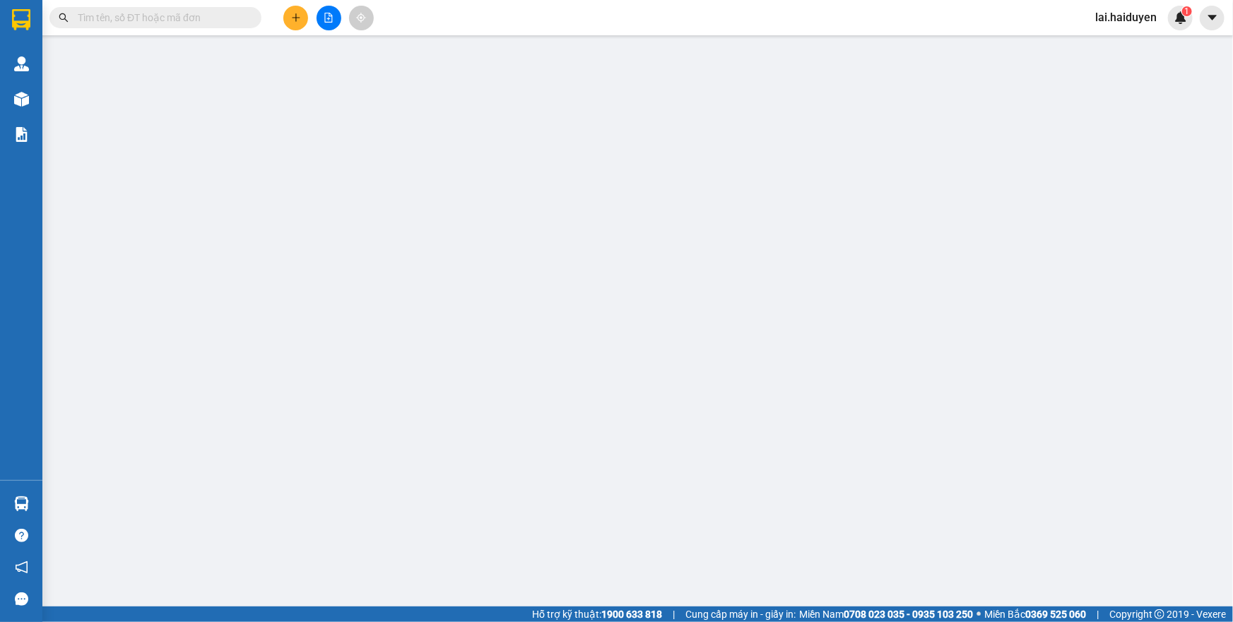
click at [148, 20] on input "text" at bounding box center [161, 18] width 167 height 16
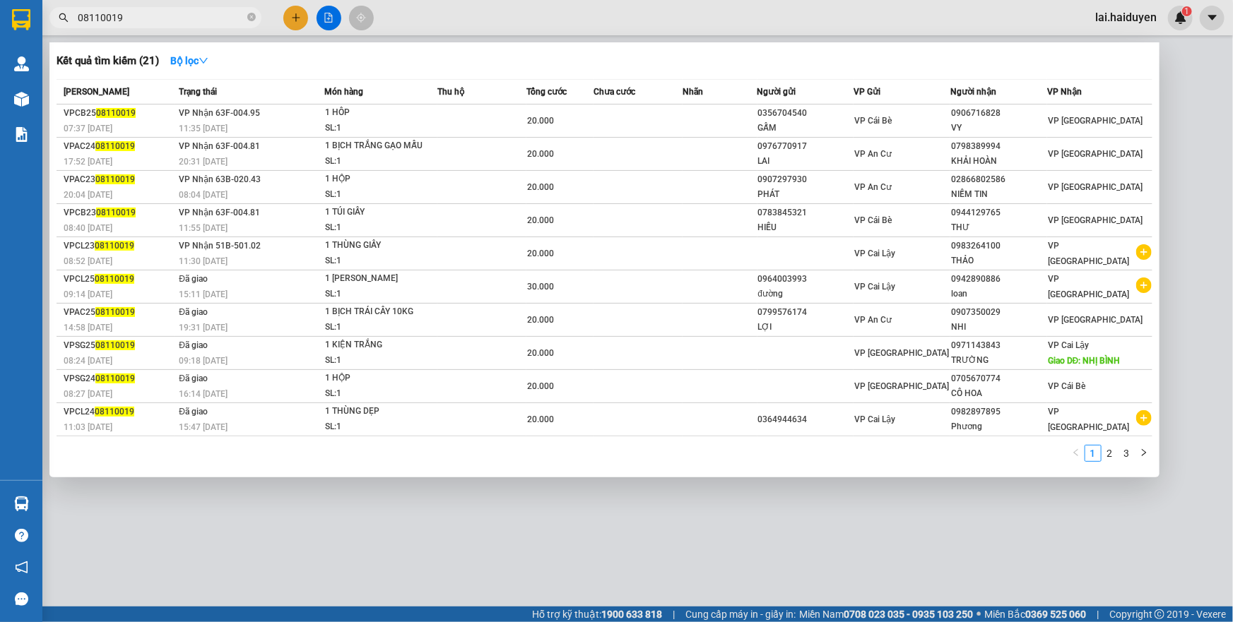
drag, startPoint x: 543, startPoint y: 19, endPoint x: 563, endPoint y: 28, distance: 21.8
click at [543, 18] on div at bounding box center [616, 311] width 1233 height 622
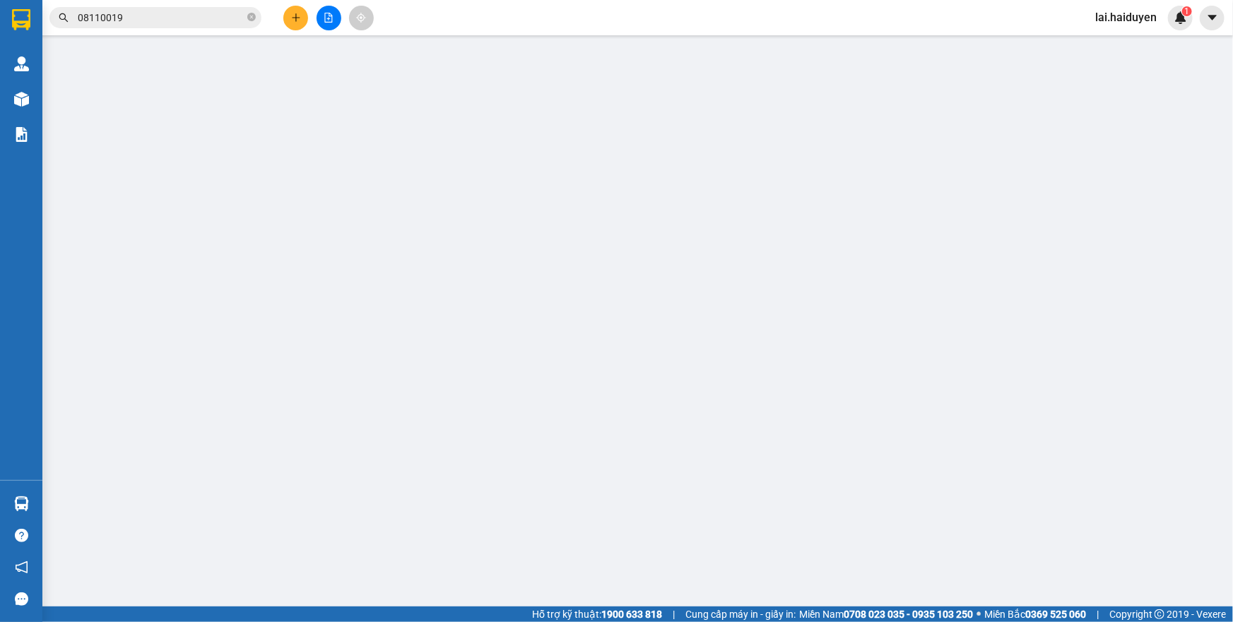
click at [199, 17] on input "08110019" at bounding box center [161, 18] width 167 height 16
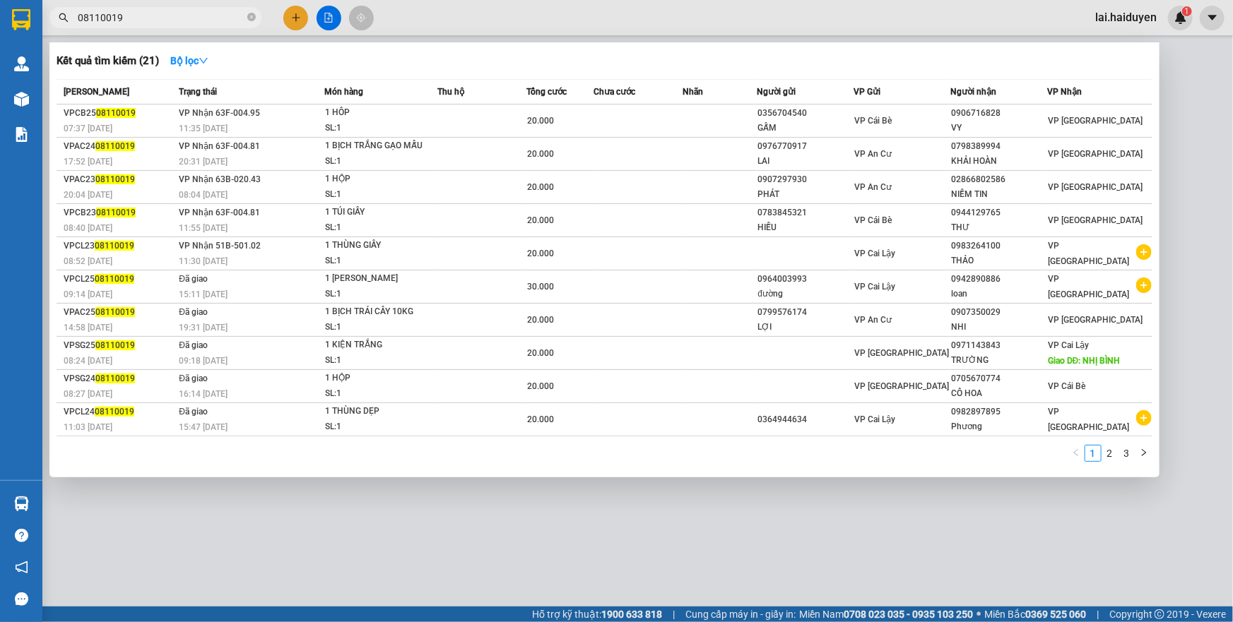
click at [199, 17] on input "08110019" at bounding box center [161, 18] width 167 height 16
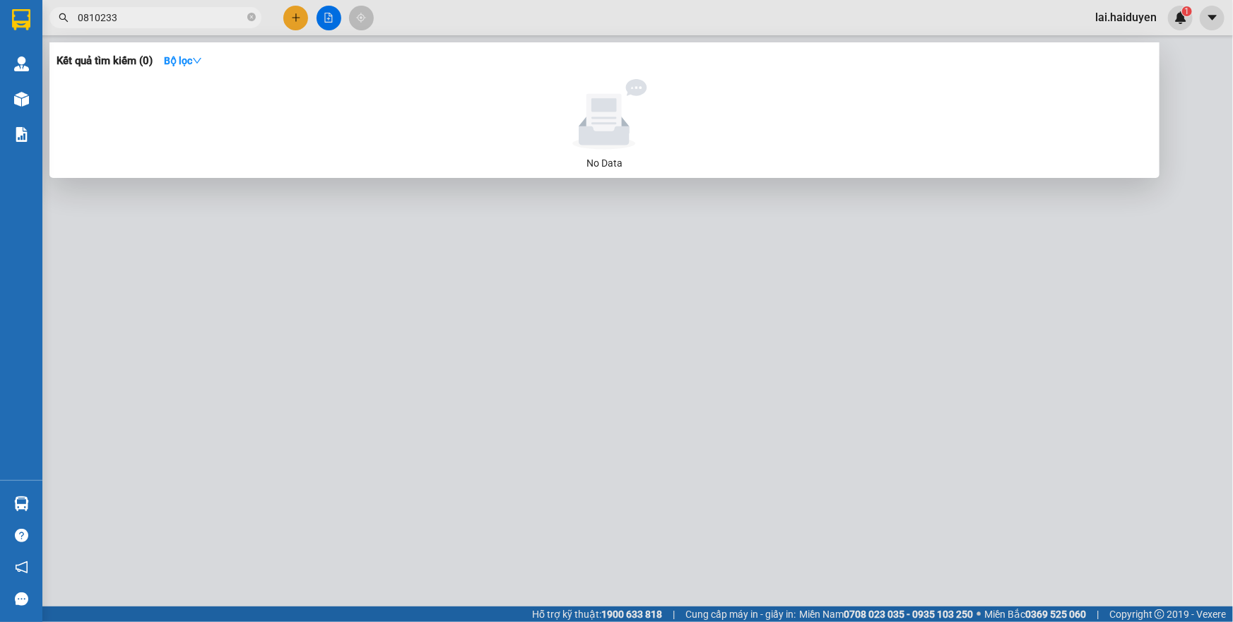
type input "0810233"
click at [534, 420] on div at bounding box center [616, 311] width 1233 height 622
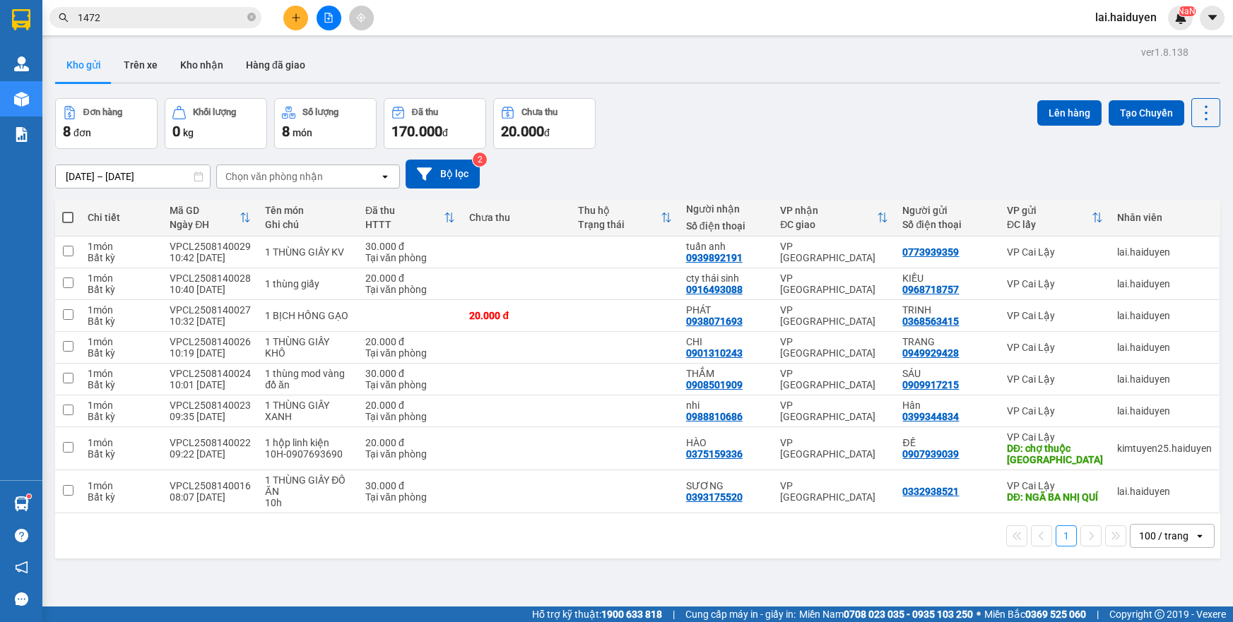
click at [191, 56] on button "Kho nhận" at bounding box center [202, 65] width 66 height 34
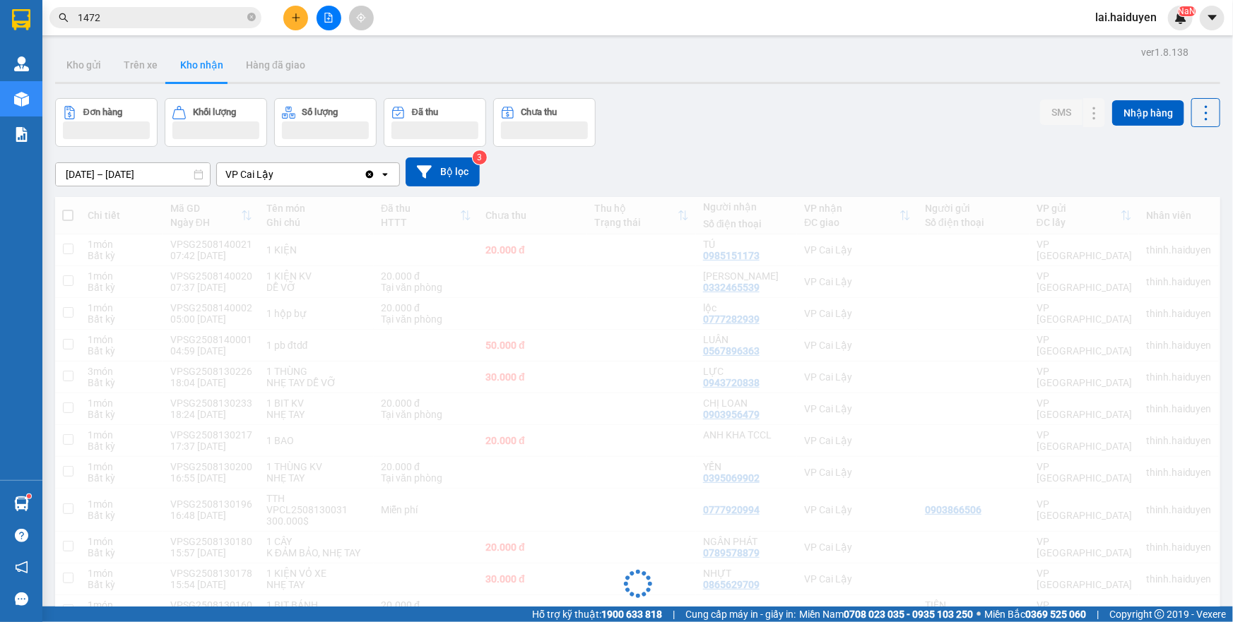
click at [102, 67] on button "Kho gửi" at bounding box center [83, 65] width 57 height 34
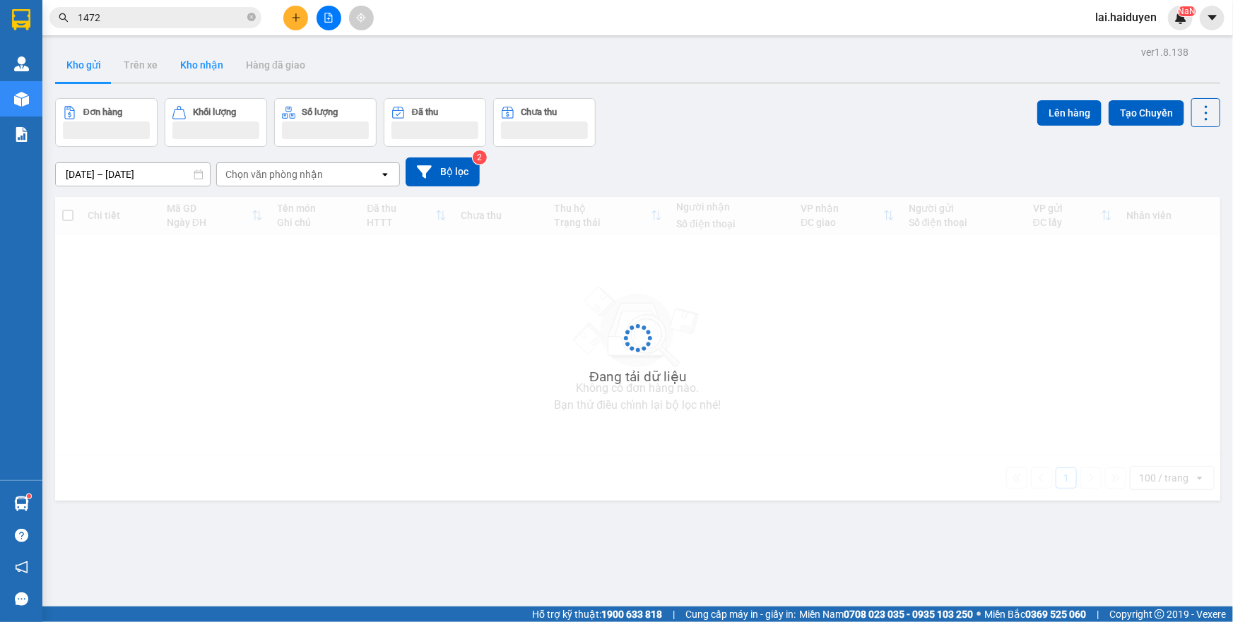
click at [102, 67] on button "Kho gửi" at bounding box center [83, 65] width 57 height 34
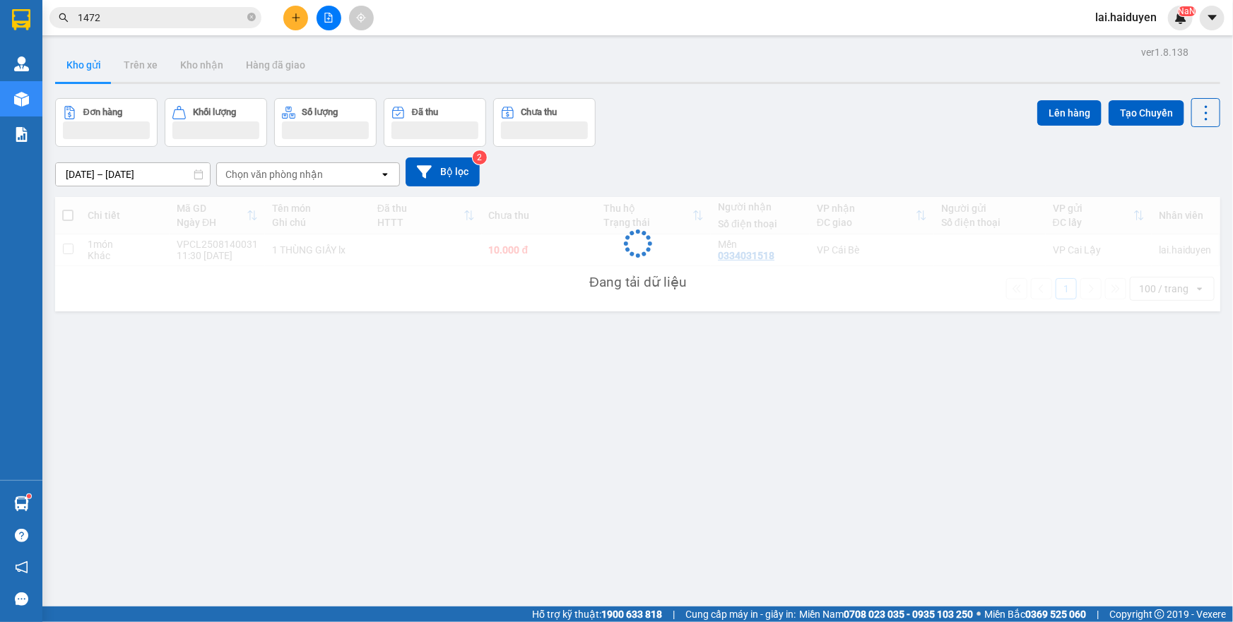
drag, startPoint x: 165, startPoint y: 62, endPoint x: 102, endPoint y: 67, distance: 63.1
click at [102, 67] on button "Kho gửi" at bounding box center [83, 65] width 57 height 34
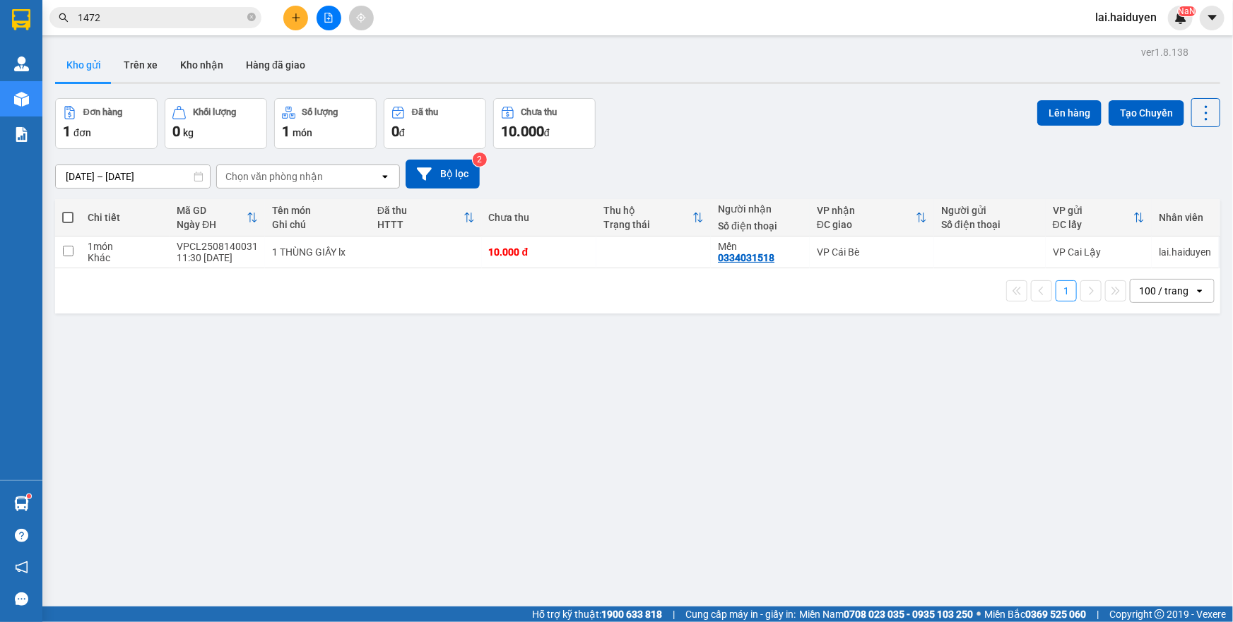
click at [179, 20] on input "1472" at bounding box center [161, 18] width 167 height 16
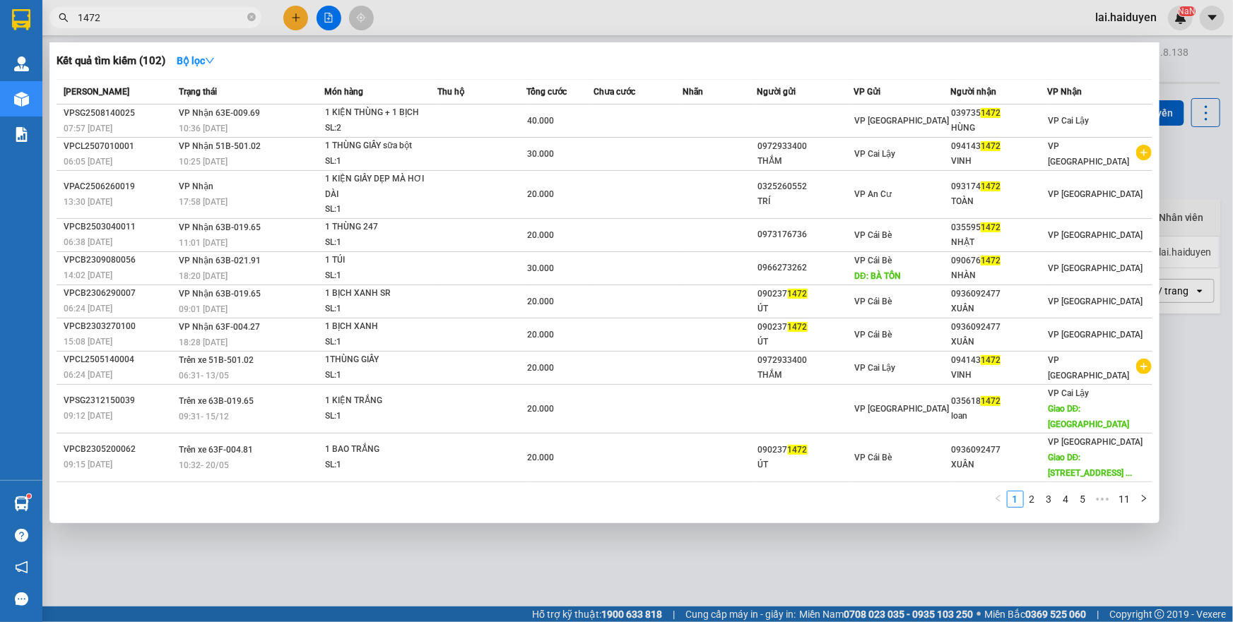
click at [179, 20] on input "1472" at bounding box center [161, 18] width 167 height 16
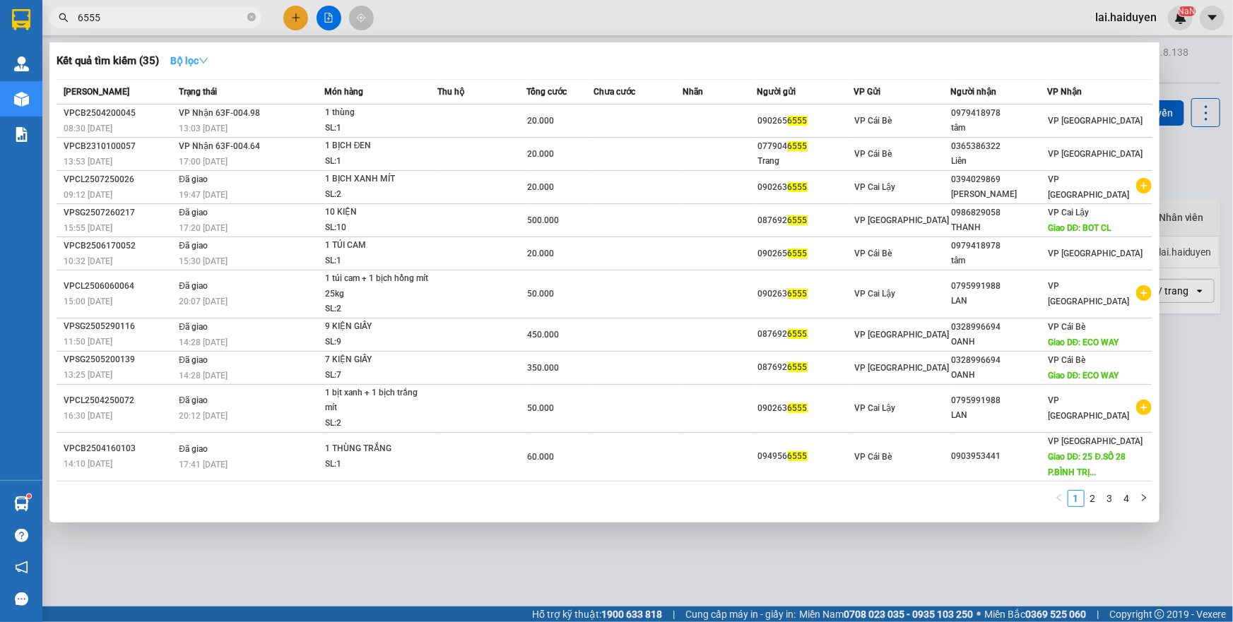
type input "6555"
drag, startPoint x: 198, startPoint y: 57, endPoint x: 193, endPoint y: 82, distance: 25.2
click at [198, 58] on strong "Bộ lọc" at bounding box center [189, 60] width 38 height 11
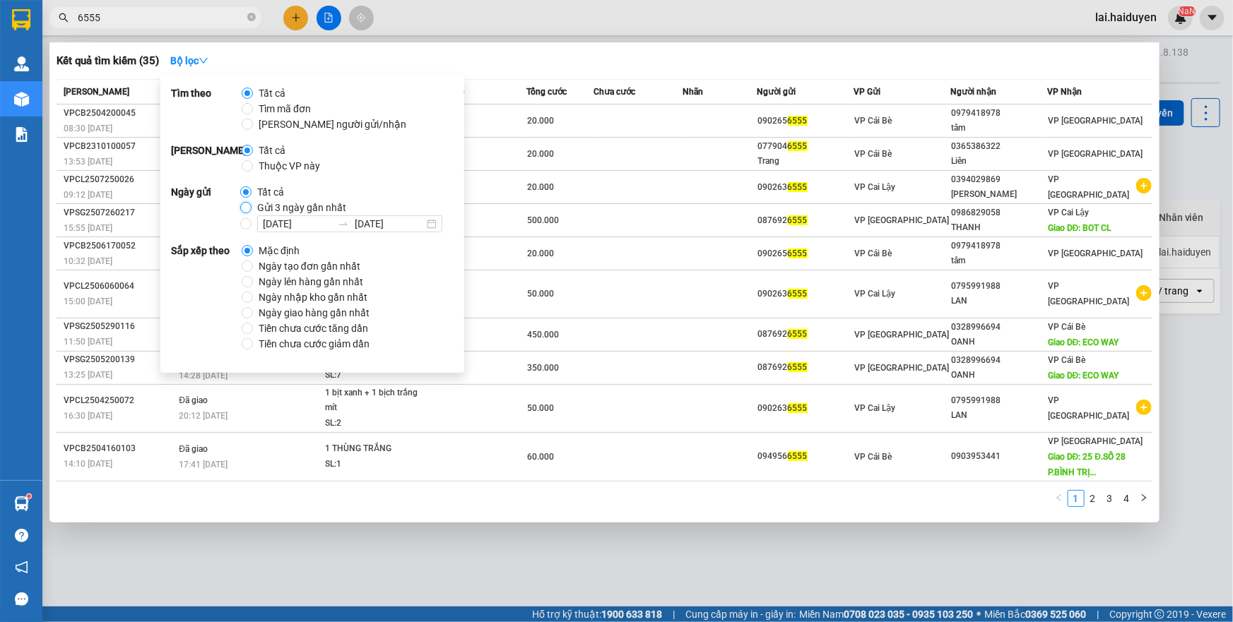
drag, startPoint x: 247, startPoint y: 211, endPoint x: 205, endPoint y: 158, distance: 67.8
click at [236, 202] on div "Ngày gửi Tất cả Gửi 3 ngày gần nhất 13/08/2025 13/08/2025" at bounding box center [312, 208] width 283 height 48
click at [480, 26] on div at bounding box center [616, 311] width 1233 height 622
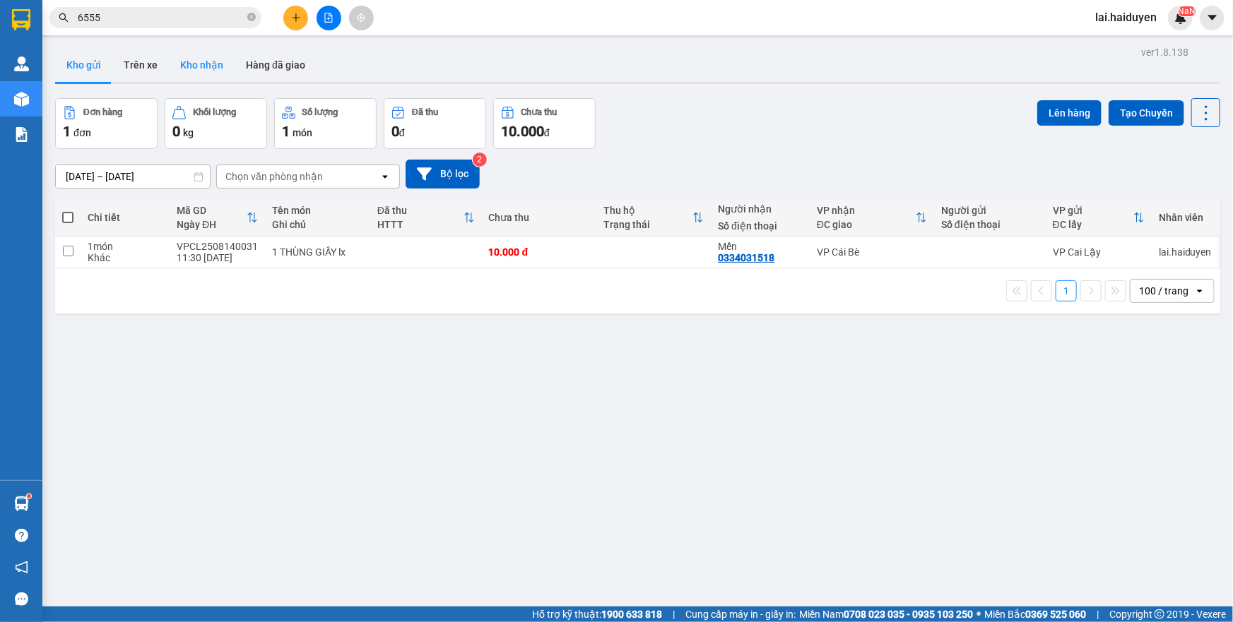
click at [215, 71] on button "Kho nhận" at bounding box center [202, 65] width 66 height 34
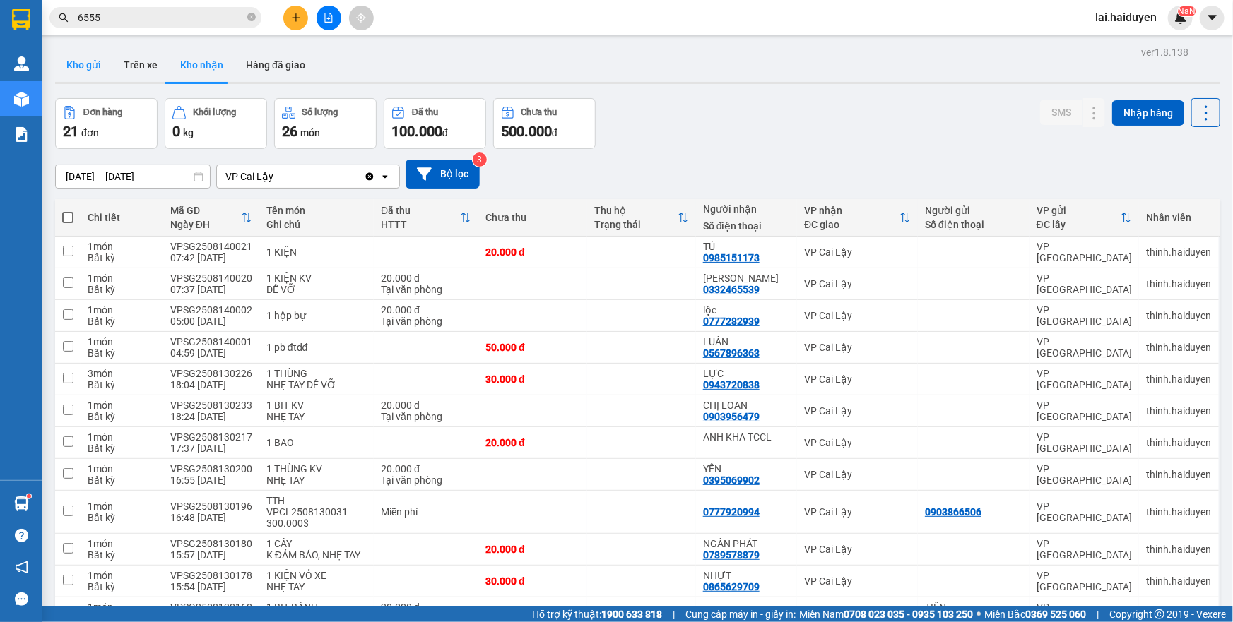
click at [102, 69] on button "Kho gửi" at bounding box center [83, 65] width 57 height 34
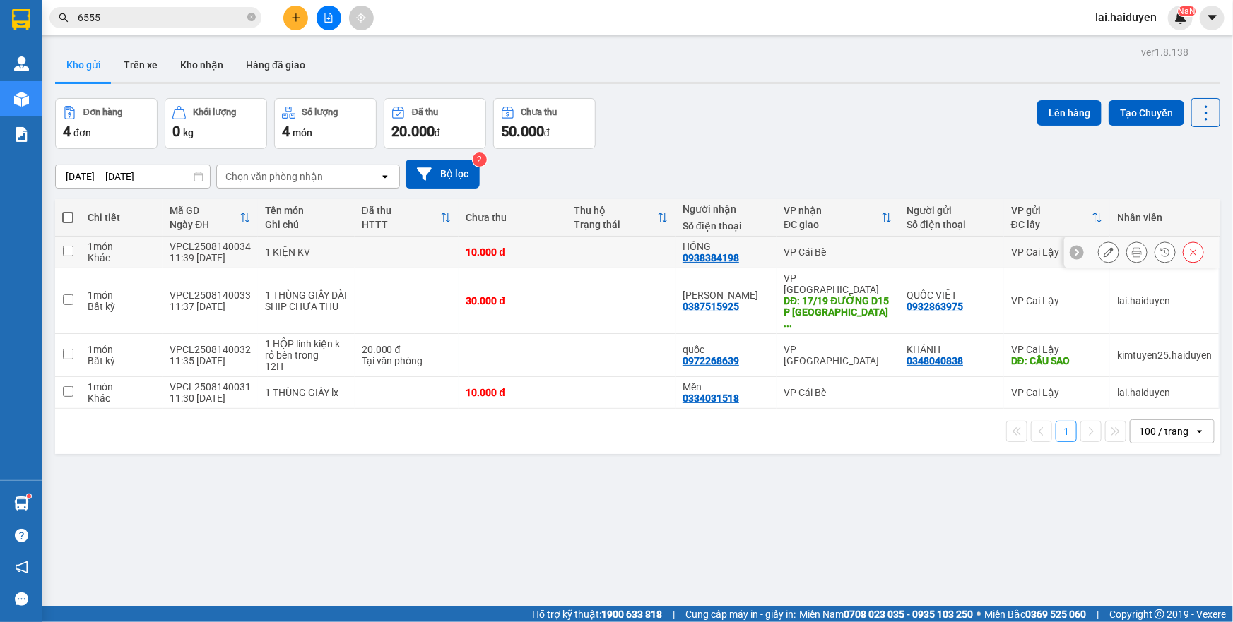
click at [600, 254] on td at bounding box center [621, 253] width 108 height 32
checkbox input "true"
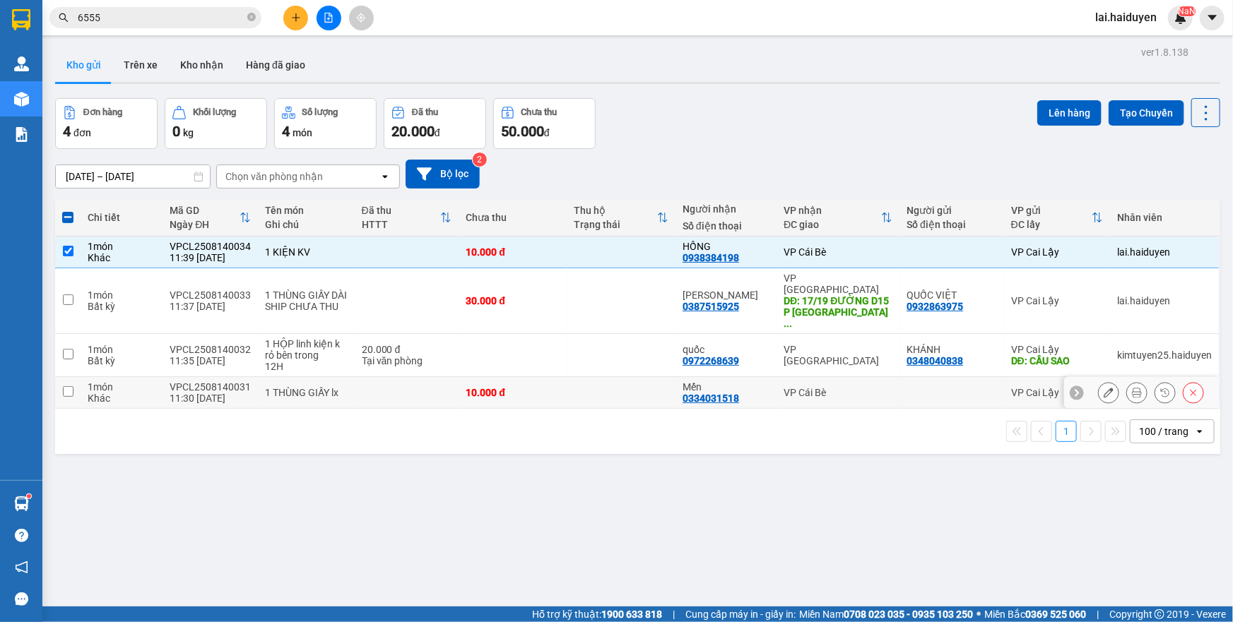
click at [586, 377] on td at bounding box center [621, 393] width 108 height 32
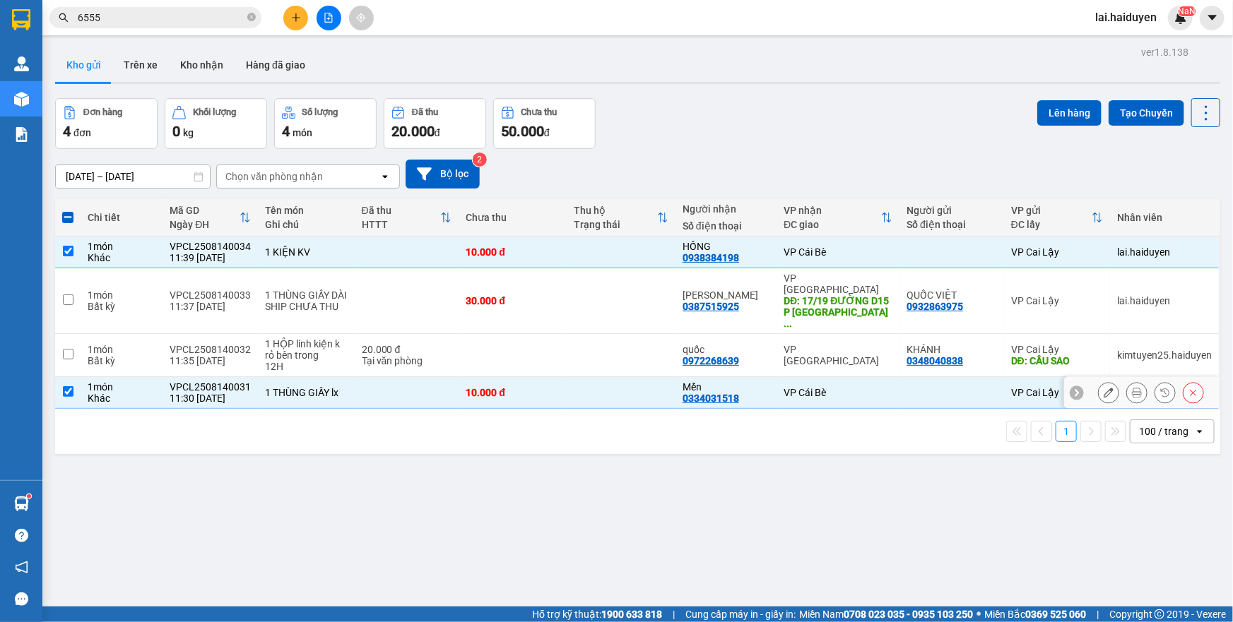
checkbox input "true"
click at [1040, 114] on button "Lên hàng" at bounding box center [1069, 112] width 64 height 25
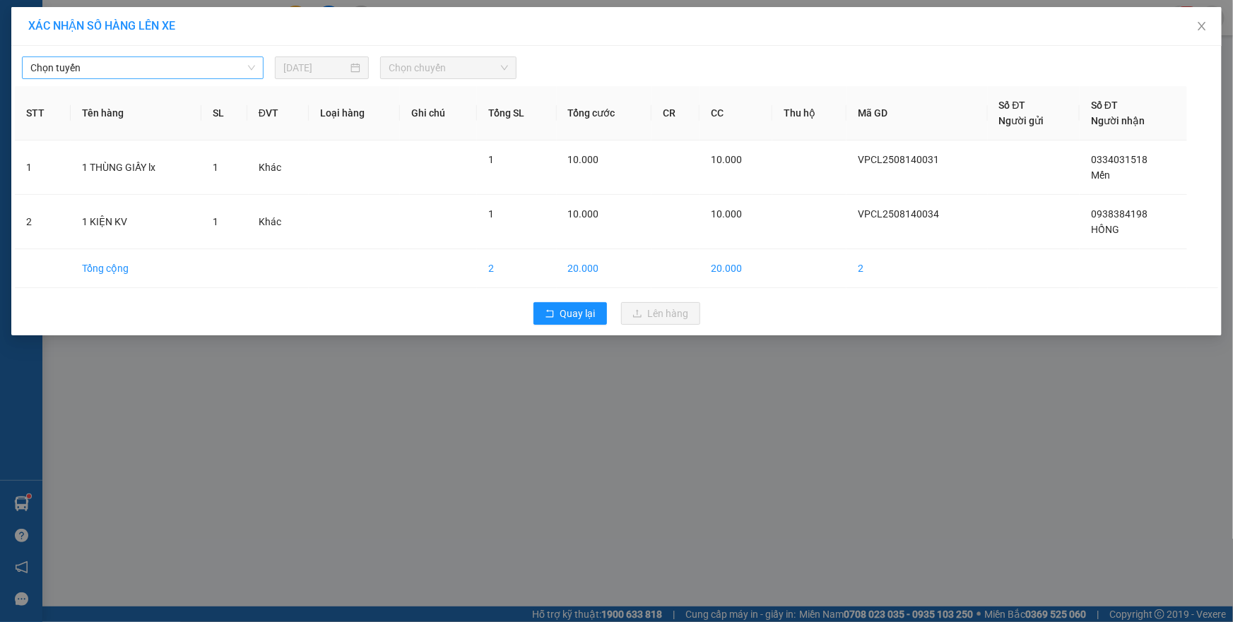
click at [134, 64] on span "Chọn tuyến" at bounding box center [142, 67] width 225 height 21
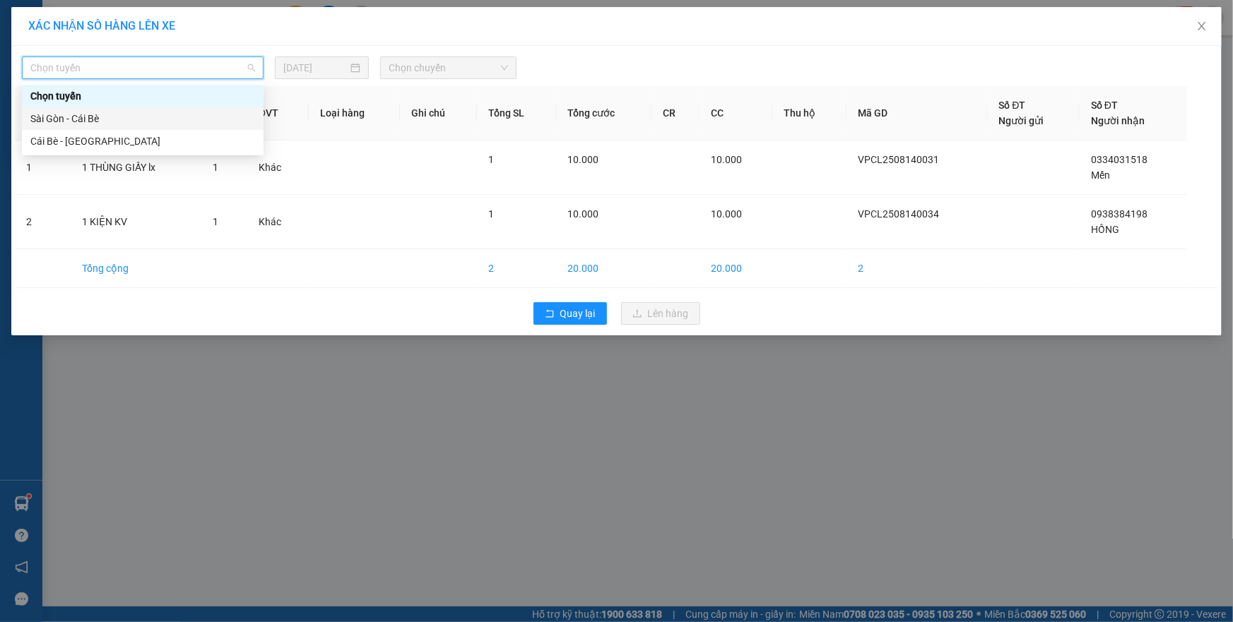
click at [115, 118] on div "Sài Gòn - Cái Bè" at bounding box center [142, 119] width 225 height 16
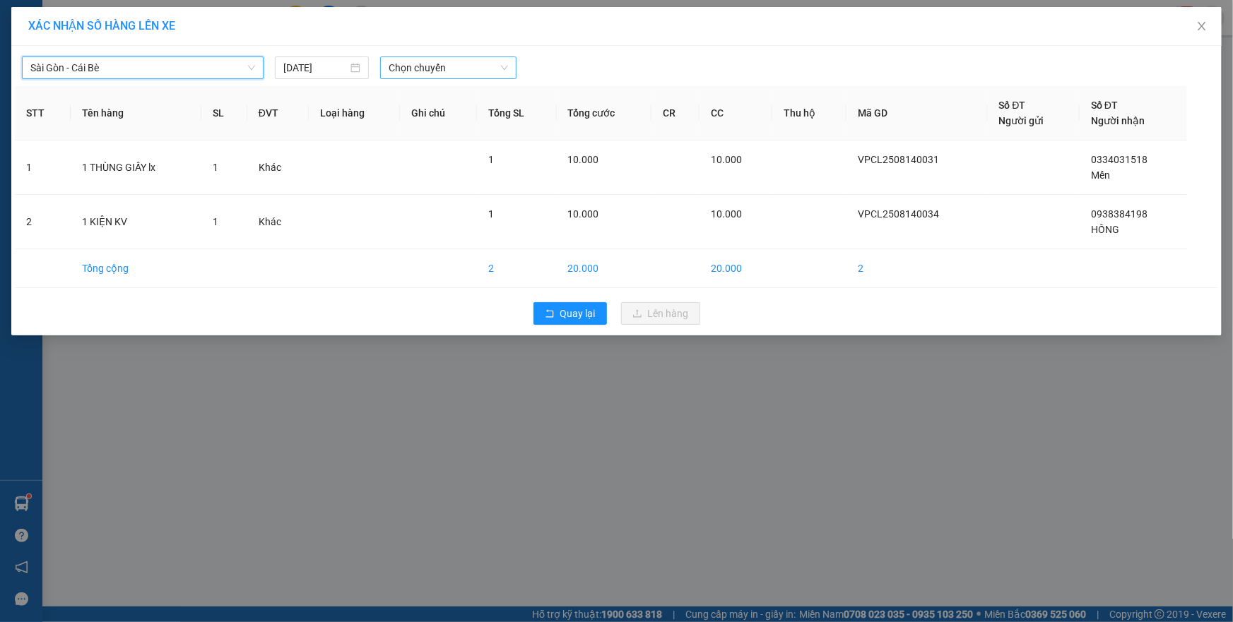
drag, startPoint x: 449, startPoint y: 55, endPoint x: 437, endPoint y: 73, distance: 21.4
click at [450, 59] on div "Sài Gòn - Cái Bè Sài Gòn - Cái Bè 14/08/2025 Chọn chuyến" at bounding box center [616, 64] width 1203 height 30
click at [445, 77] on span "Chọn chuyến" at bounding box center [448, 67] width 119 height 21
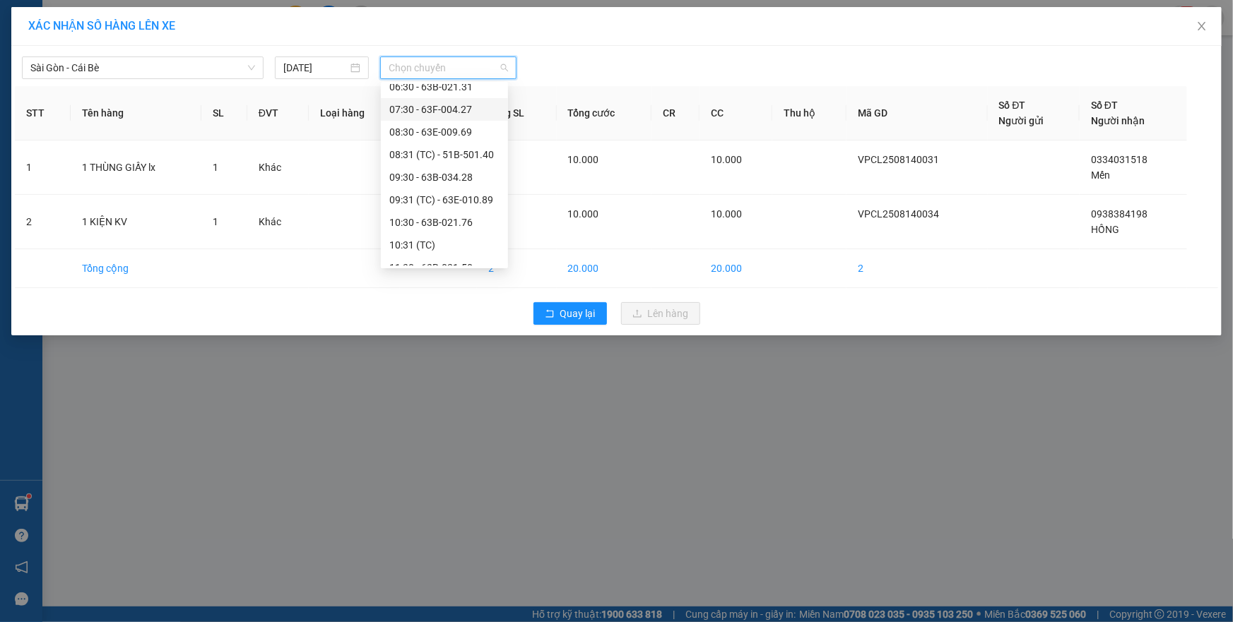
scroll to position [128, 0]
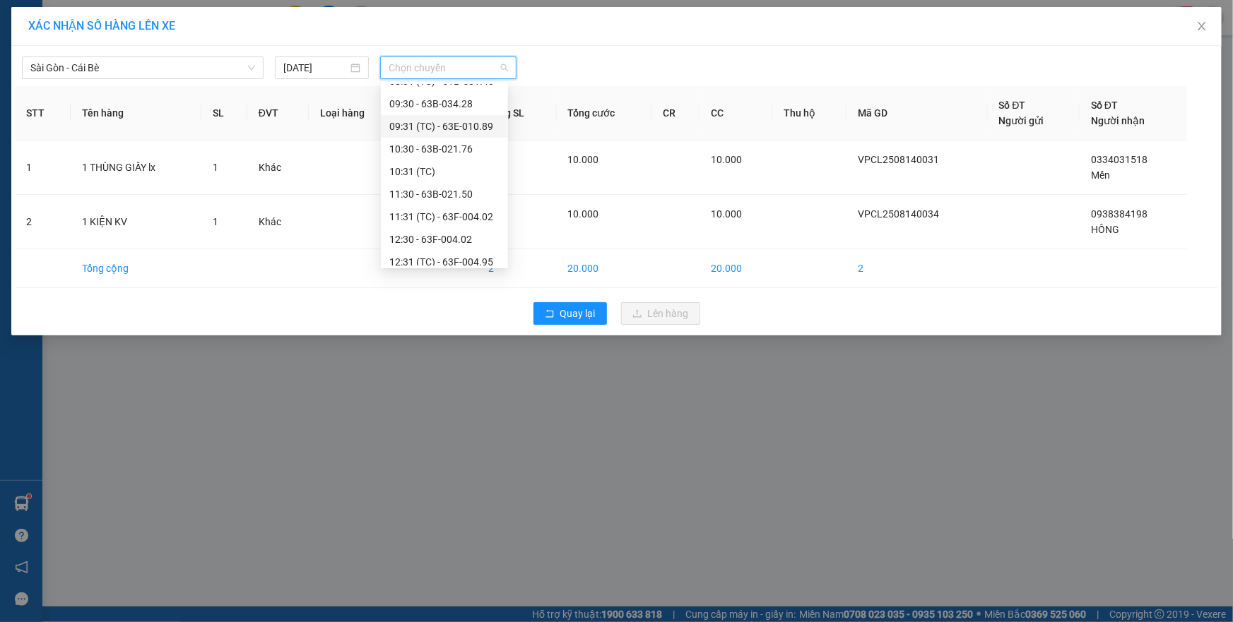
drag, startPoint x: 467, startPoint y: 124, endPoint x: 478, endPoint y: 130, distance: 12.6
click at [468, 124] on div "09:31 (TC) - 63E-010.89" at bounding box center [444, 127] width 110 height 16
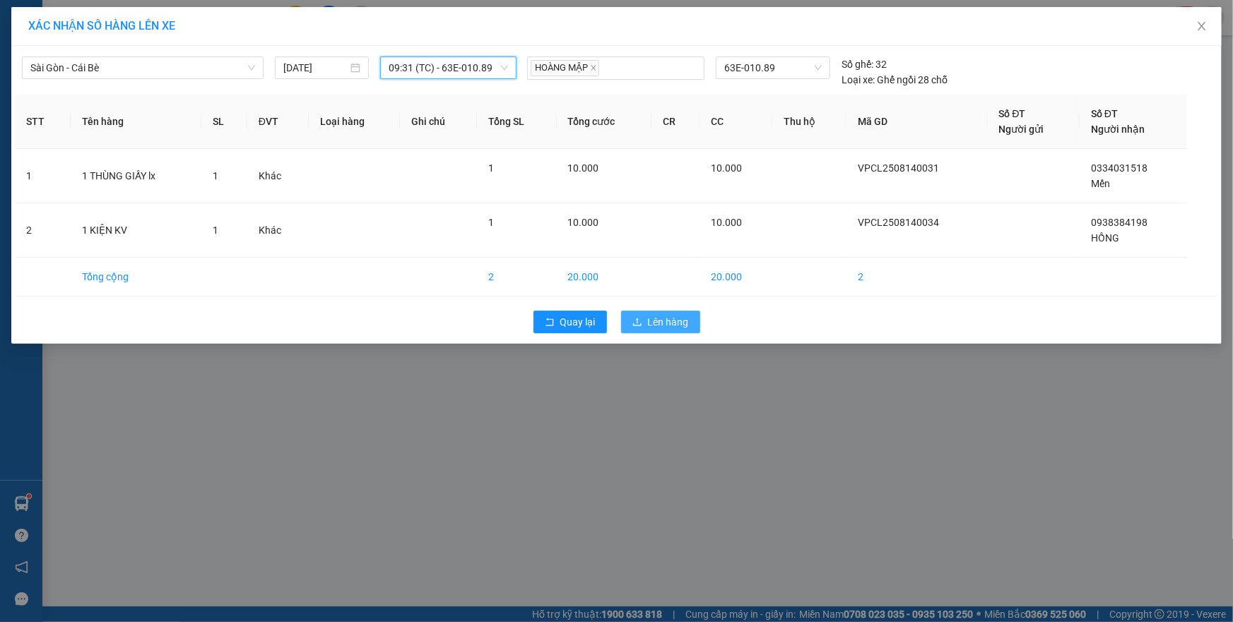
click at [664, 324] on span "Lên hàng" at bounding box center [668, 322] width 41 height 16
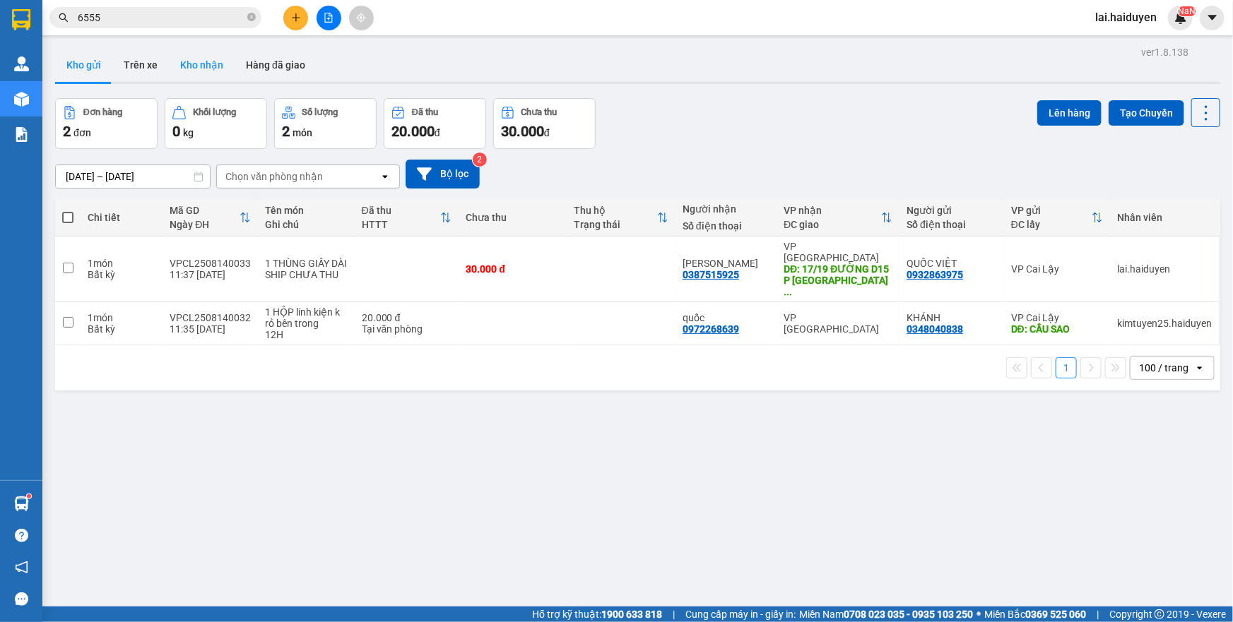
click at [212, 65] on button "Kho nhận" at bounding box center [202, 65] width 66 height 34
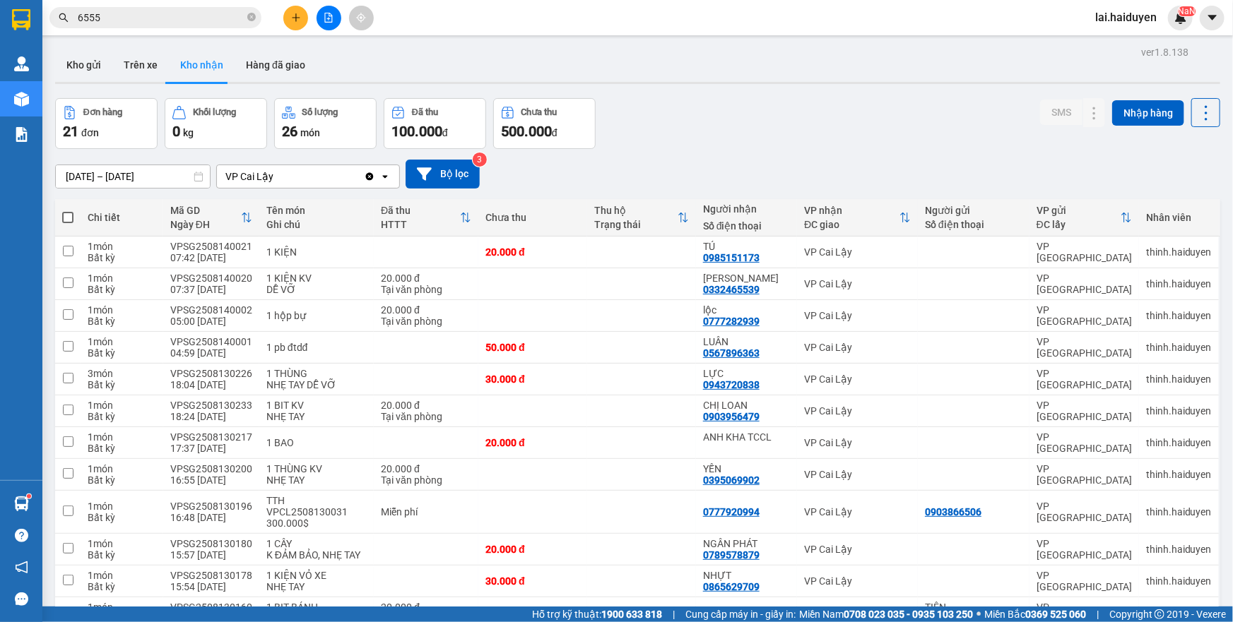
click at [83, 60] on button "Kho gửi" at bounding box center [83, 65] width 57 height 34
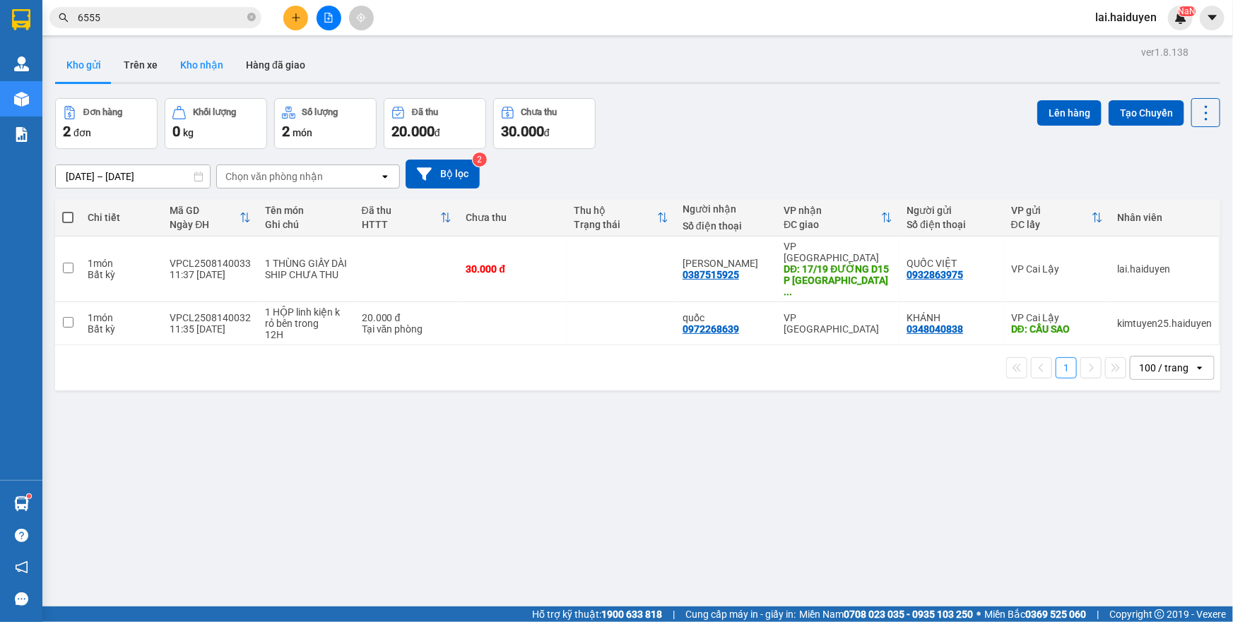
click at [169, 69] on button "Kho nhận" at bounding box center [202, 65] width 66 height 34
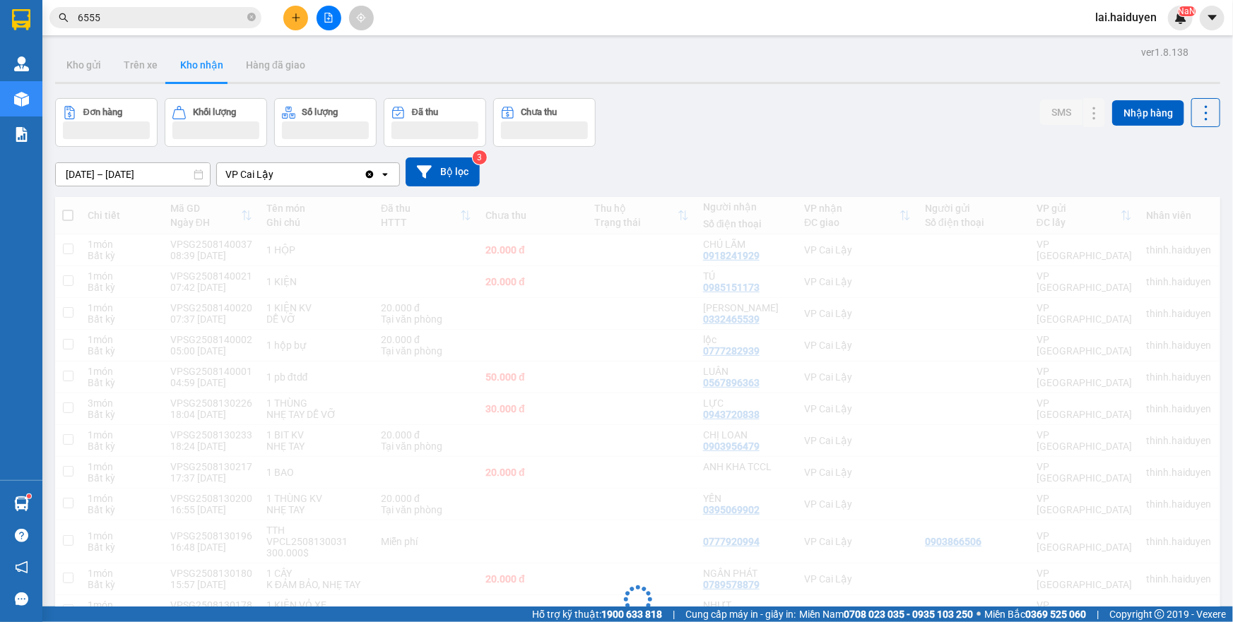
click at [79, 75] on button "Kho gửi" at bounding box center [83, 65] width 57 height 34
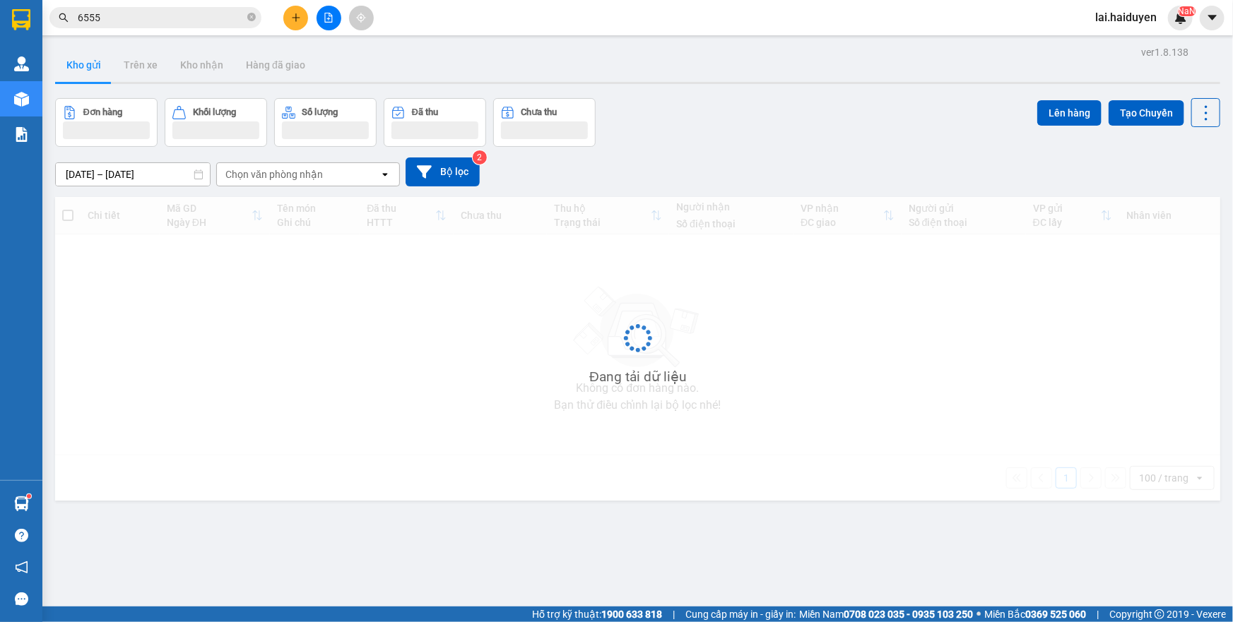
click at [79, 75] on button "Kho gửi" at bounding box center [83, 65] width 57 height 34
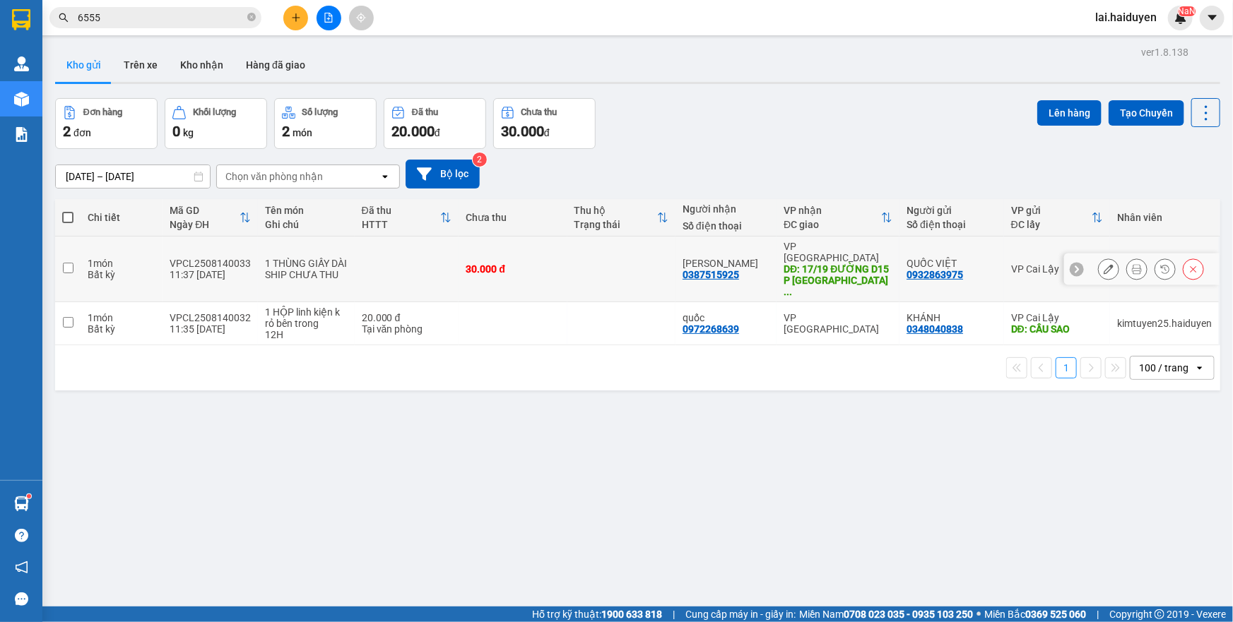
click at [165, 269] on td "VPCL2508140033 11:37 14/08" at bounding box center [209, 270] width 95 height 66
checkbox input "true"
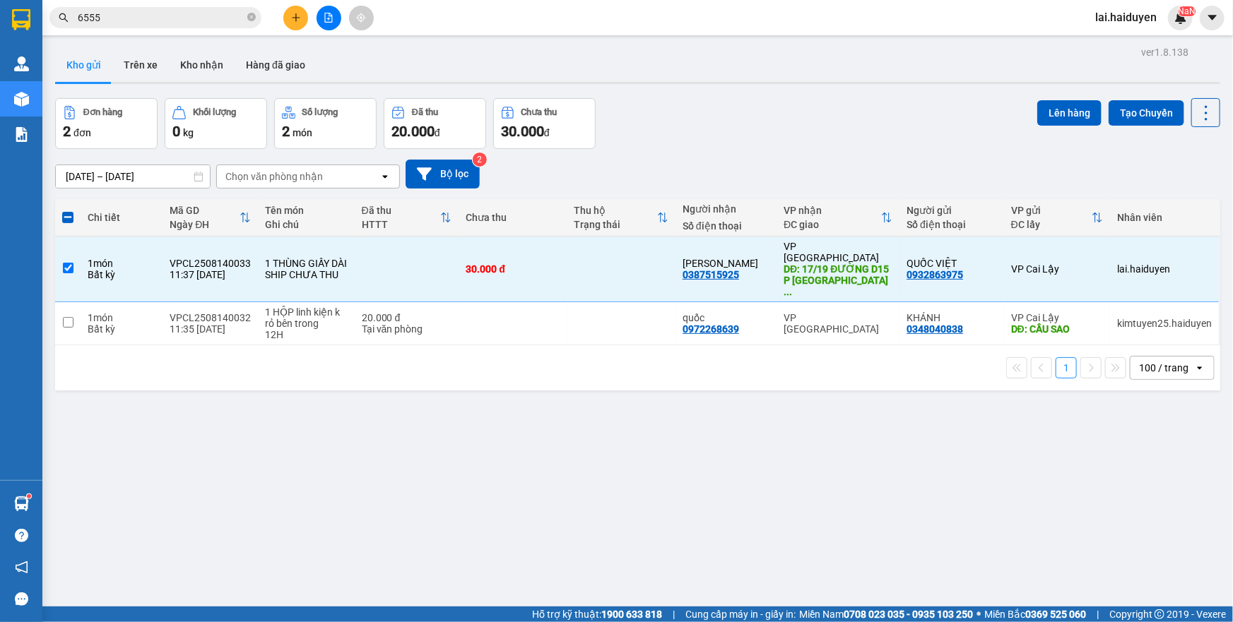
click at [186, 20] on input "6555" at bounding box center [161, 18] width 167 height 16
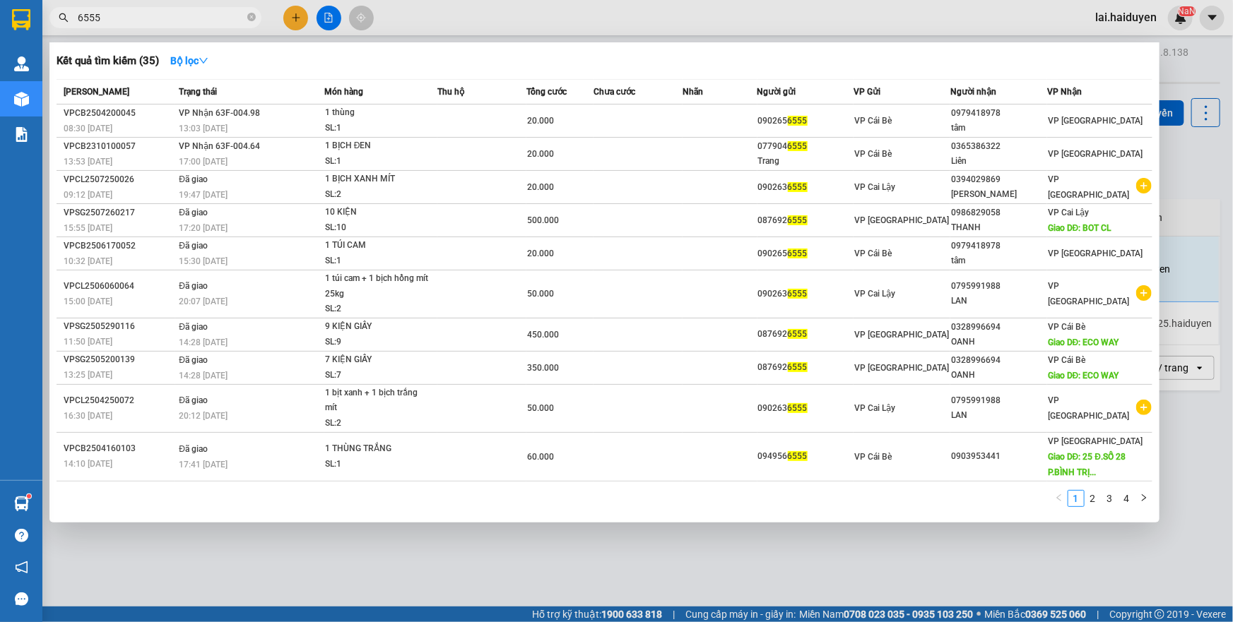
click at [186, 20] on input "6555" at bounding box center [161, 18] width 167 height 16
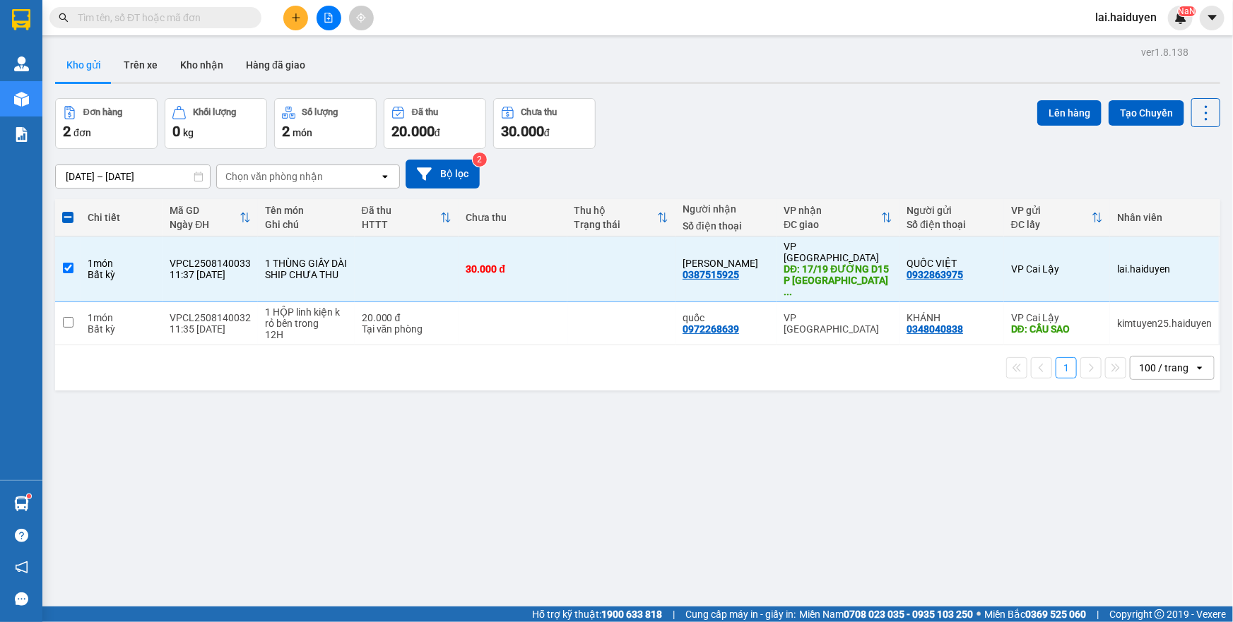
click at [772, 150] on div "01/08/2025 – 14/08/2025 Press the down arrow key to interact with the calendar …" at bounding box center [637, 174] width 1165 height 50
click at [598, 237] on td at bounding box center [621, 270] width 108 height 66
checkbox input "false"
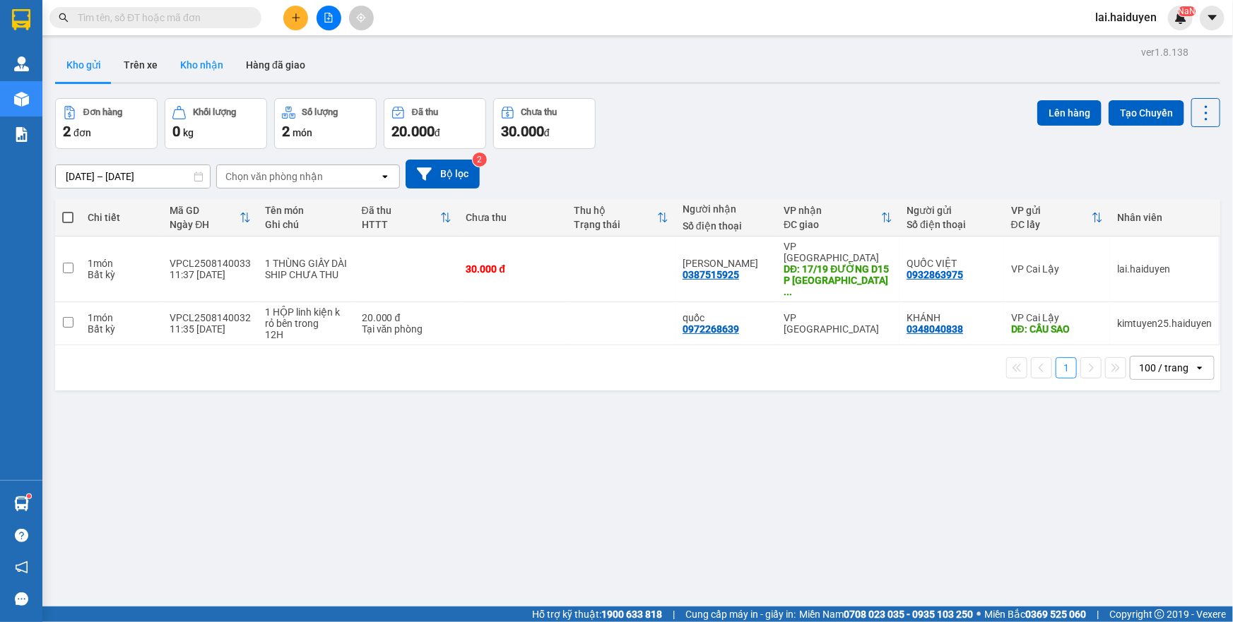
click at [186, 61] on button "Kho nhận" at bounding box center [202, 65] width 66 height 34
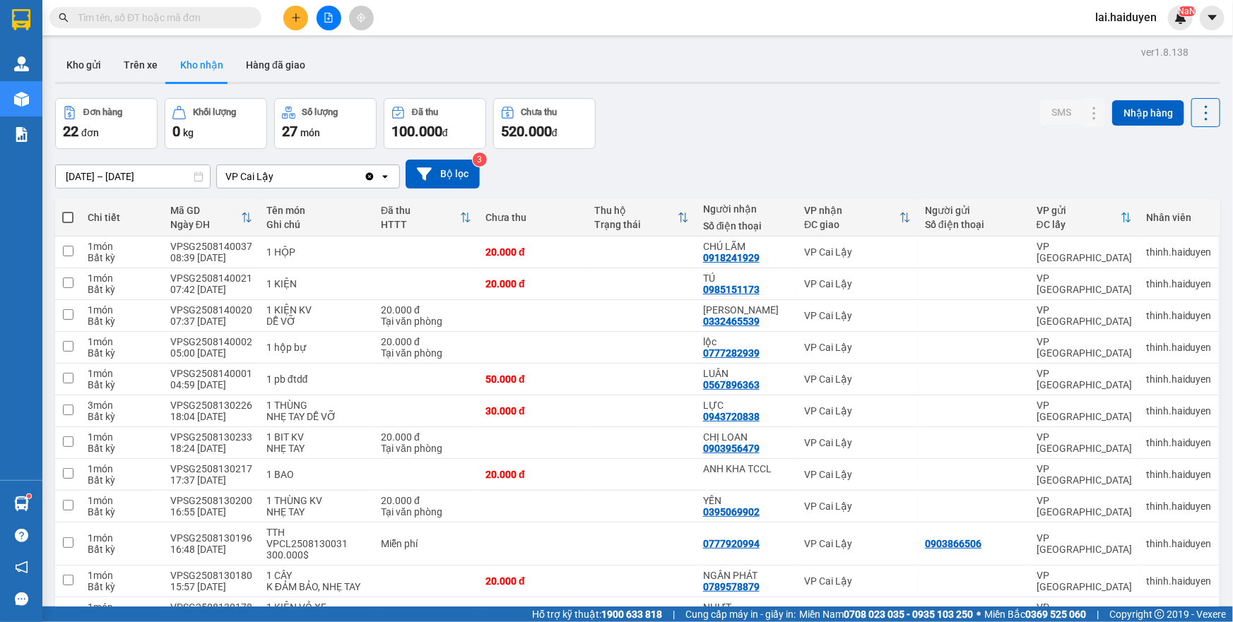
click at [144, 18] on input "text" at bounding box center [161, 18] width 167 height 16
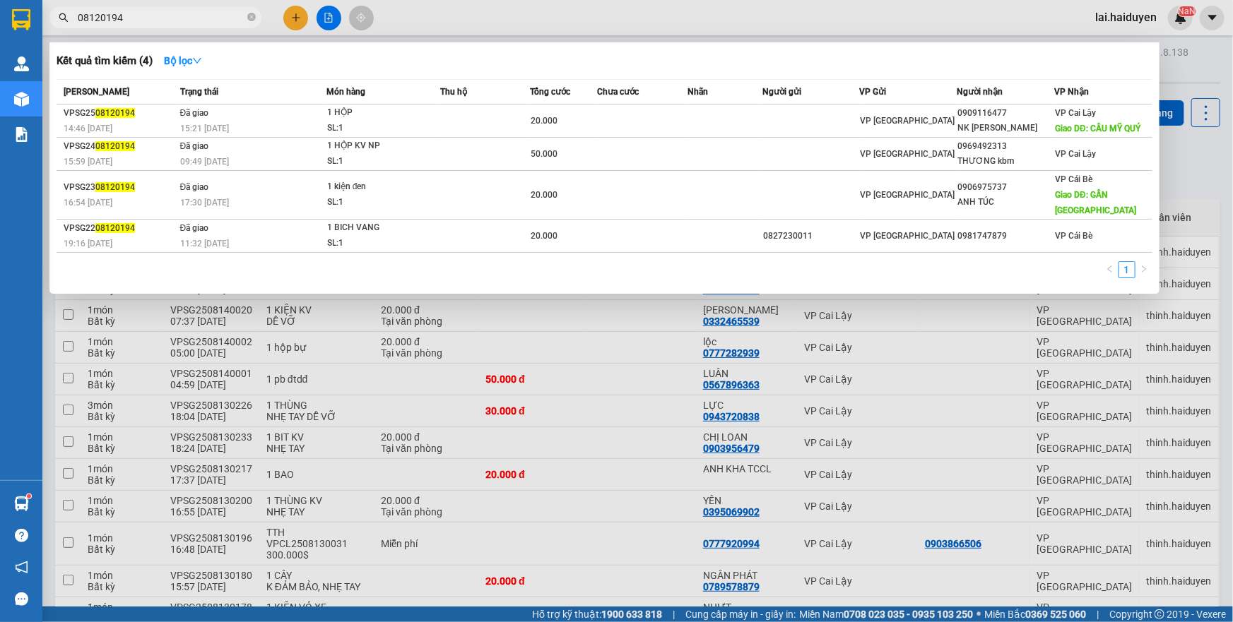
type input "08120194"
drag, startPoint x: 460, startPoint y: 16, endPoint x: 402, endPoint y: 28, distance: 59.3
click at [459, 16] on div at bounding box center [616, 311] width 1233 height 622
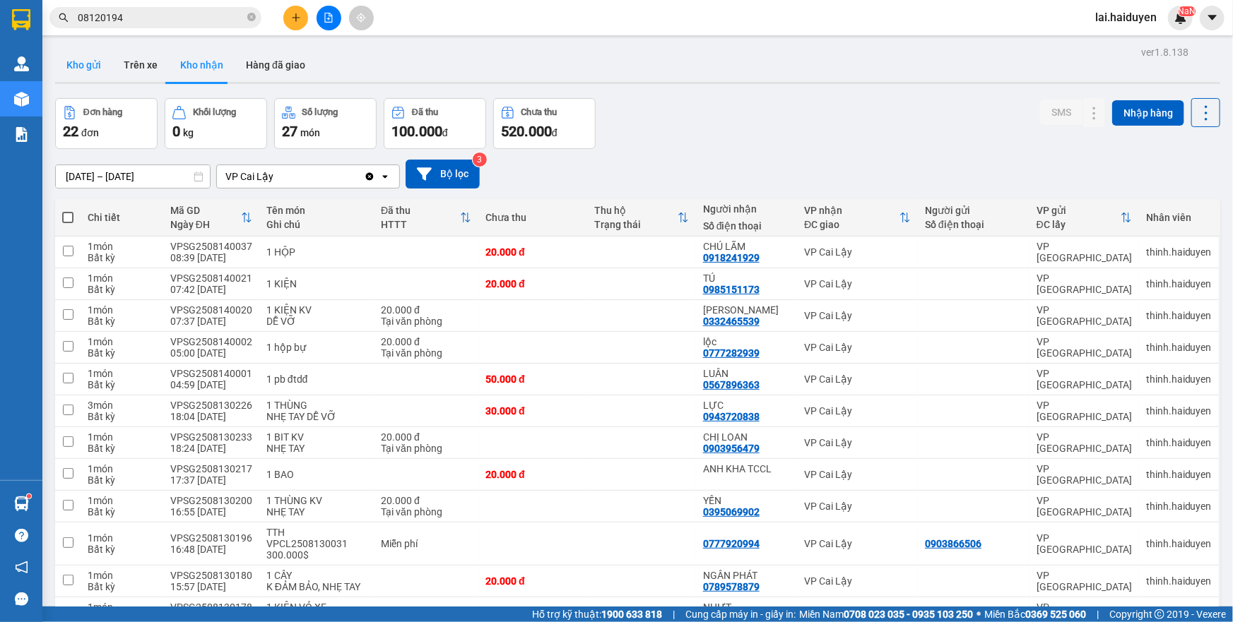
click at [81, 57] on button "Kho gửi" at bounding box center [83, 65] width 57 height 34
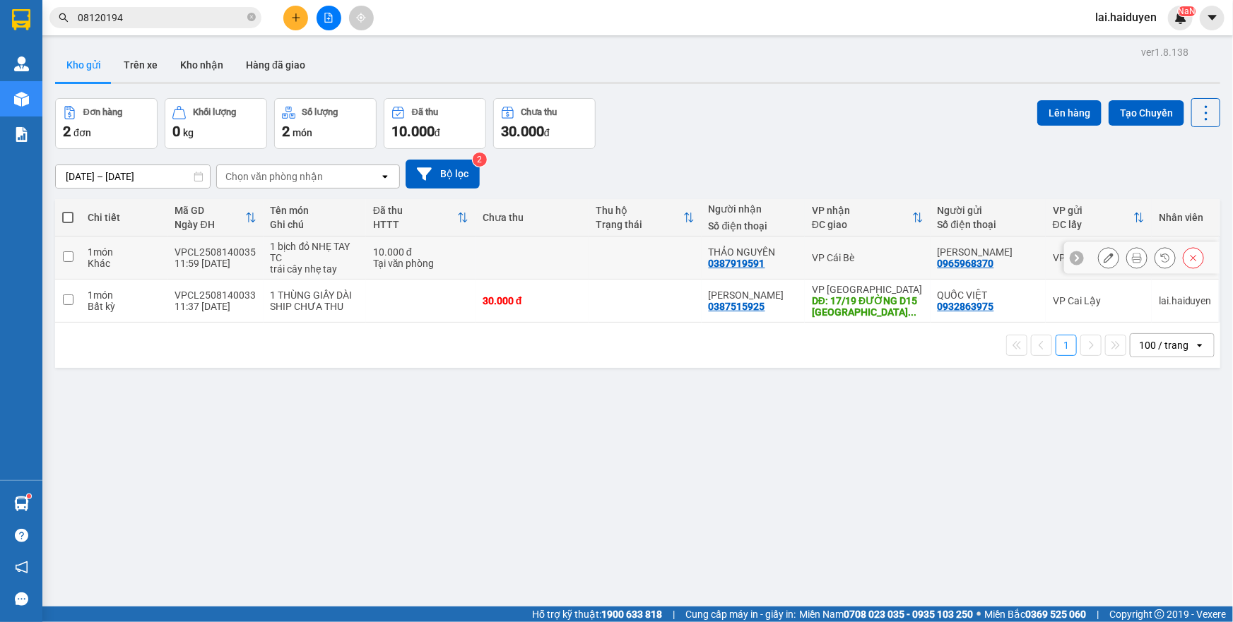
click at [555, 251] on td at bounding box center [531, 258] width 113 height 43
checkbox input "true"
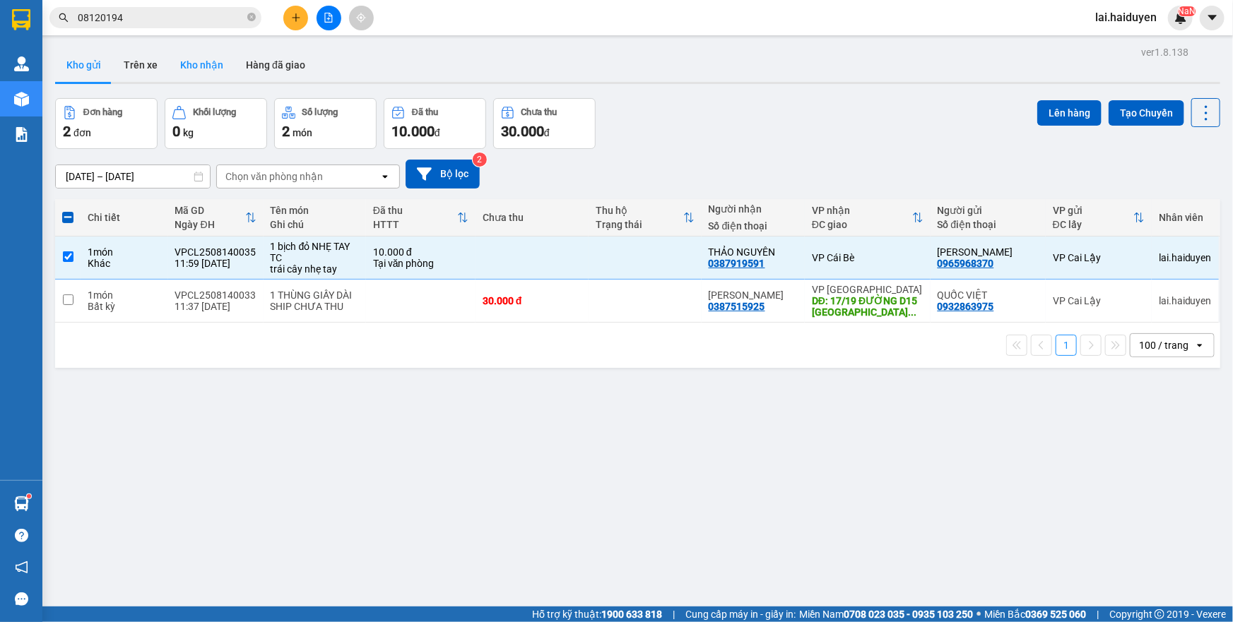
click at [182, 62] on button "Kho nhận" at bounding box center [202, 65] width 66 height 34
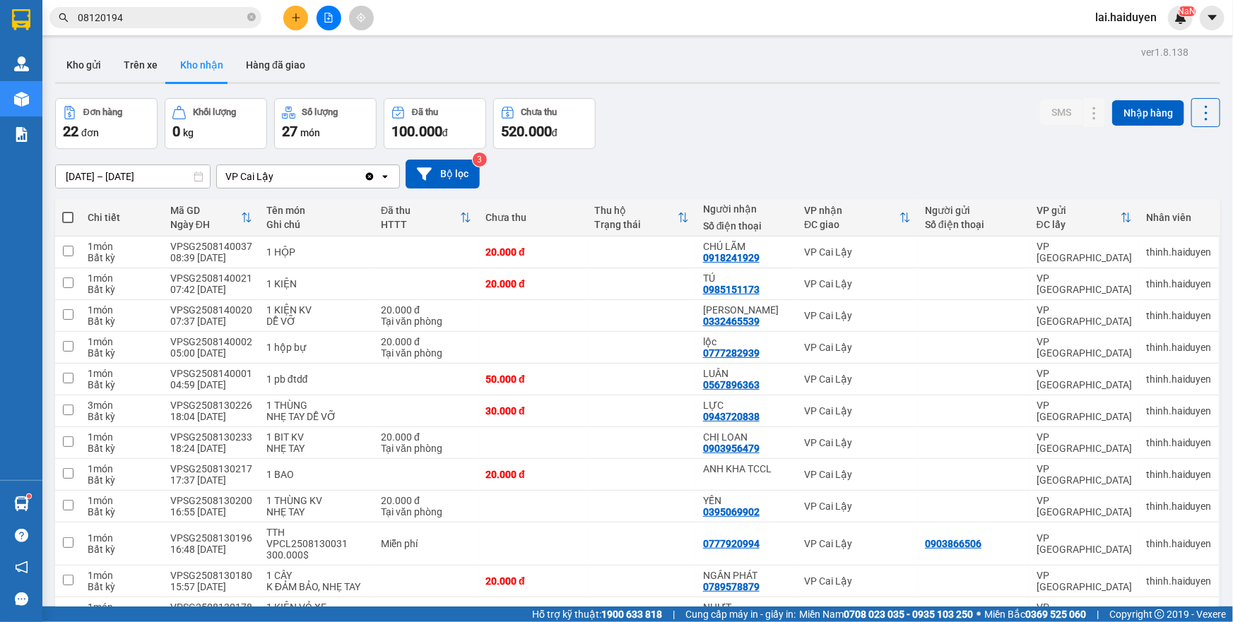
click at [85, 76] on button "Kho gửi" at bounding box center [83, 65] width 57 height 34
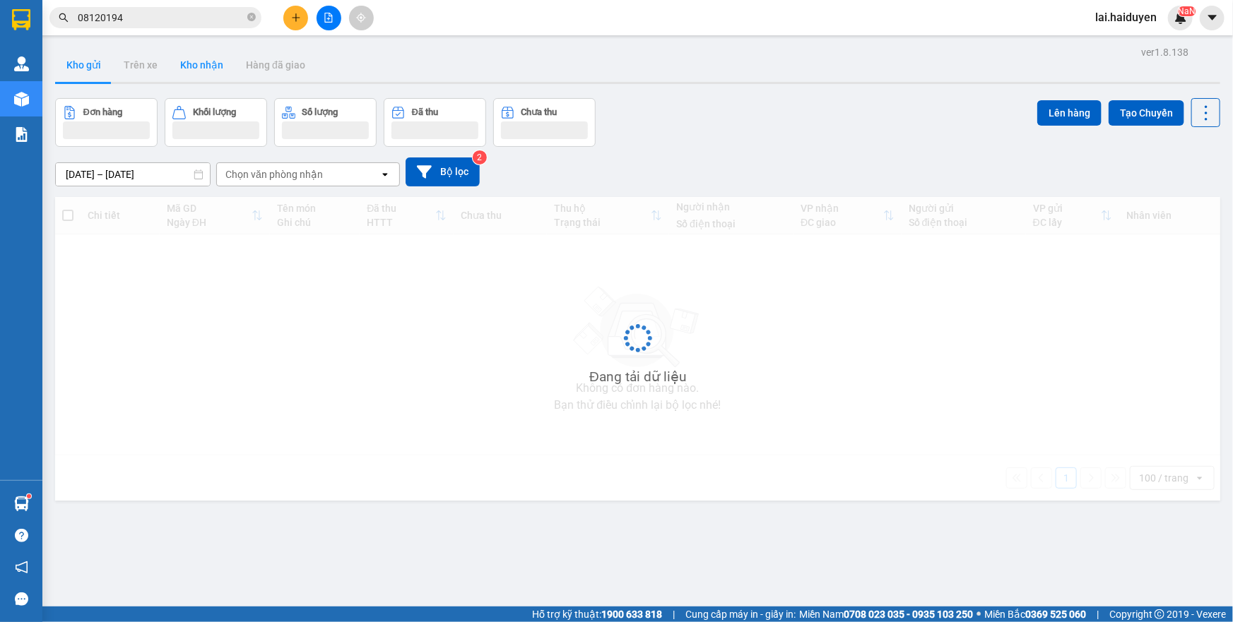
click at [85, 76] on button "Kho gửi" at bounding box center [83, 65] width 57 height 34
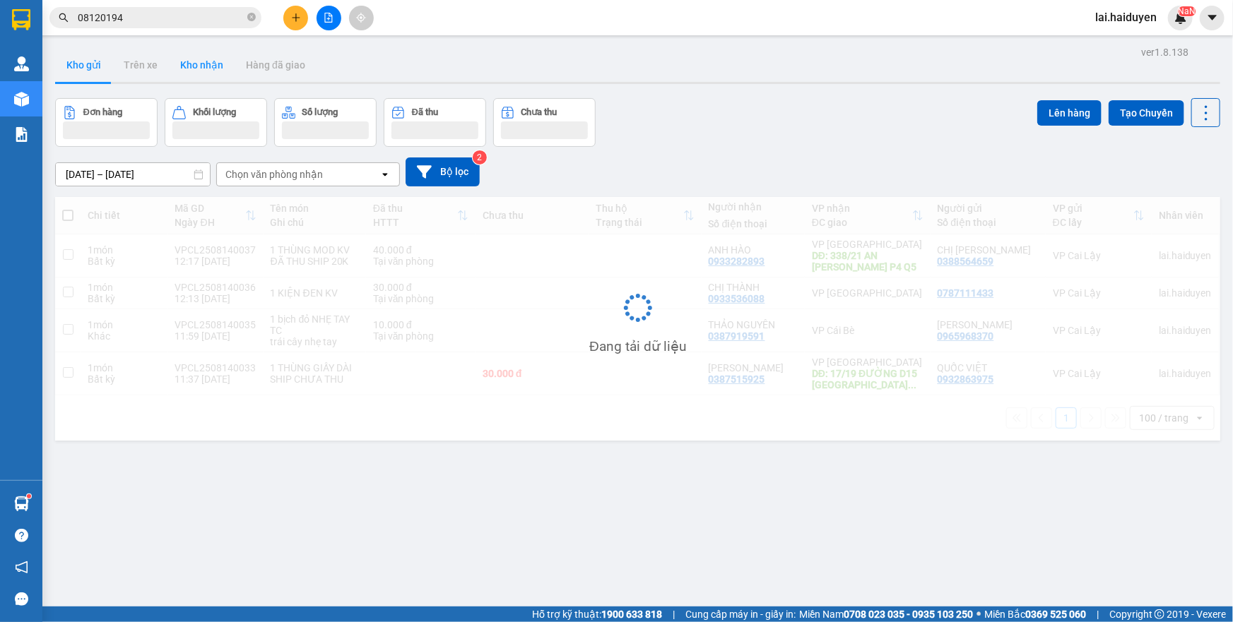
click at [85, 76] on button "Kho gửi" at bounding box center [83, 65] width 57 height 34
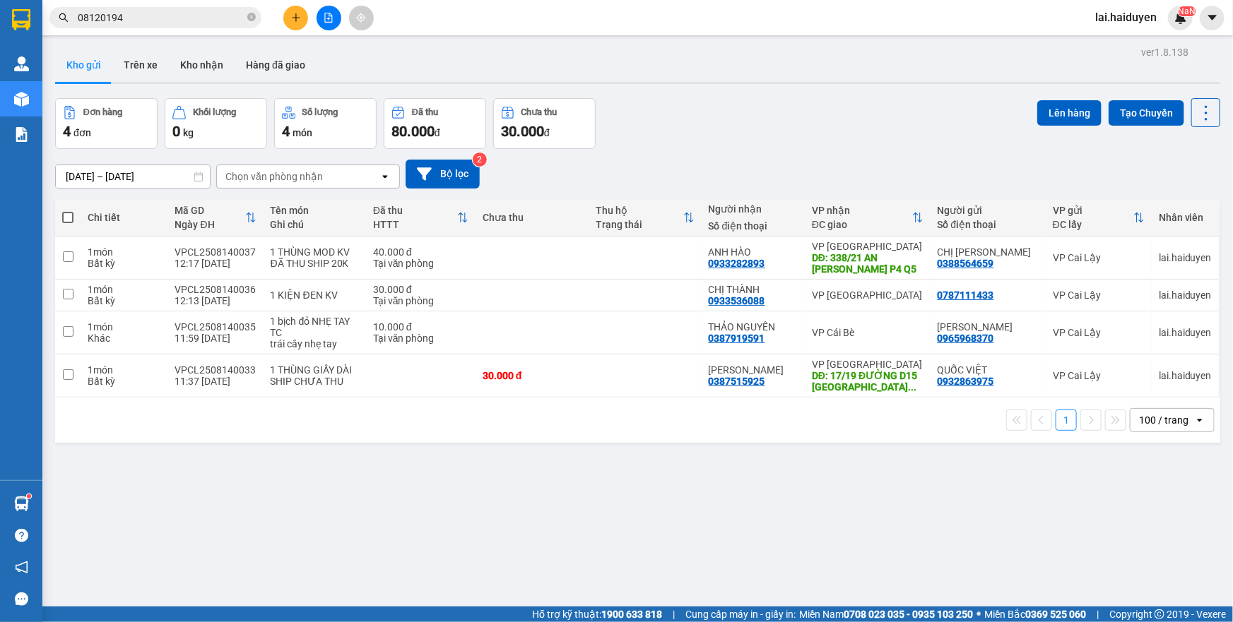
click at [730, 155] on div "01/08/2025 – 14/08/2025 Press the down arrow key to interact with the calendar …" at bounding box center [637, 174] width 1165 height 50
click at [572, 33] on div "Kết quả tìm kiếm ( 4 ) Bộ lọc Mã ĐH Trạng thái Món hàng Thu hộ Tổng cước Chưa c…" at bounding box center [616, 17] width 1233 height 35
click at [98, 18] on input "08120194" at bounding box center [161, 18] width 167 height 16
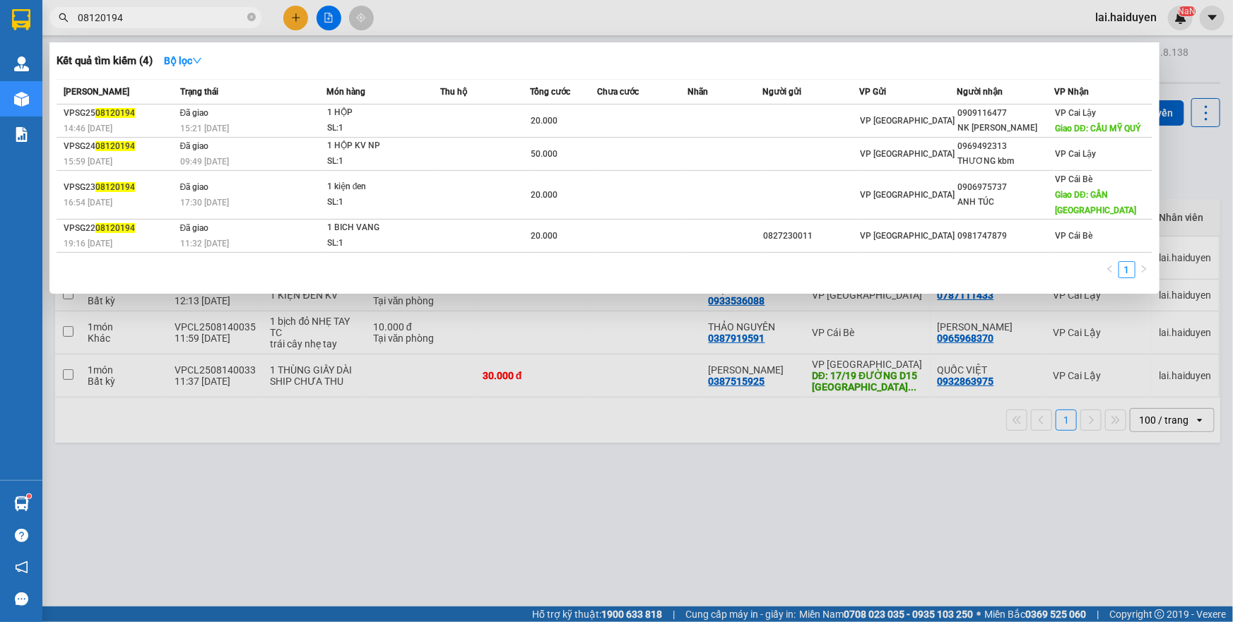
click at [98, 18] on input "08120194" at bounding box center [161, 18] width 167 height 16
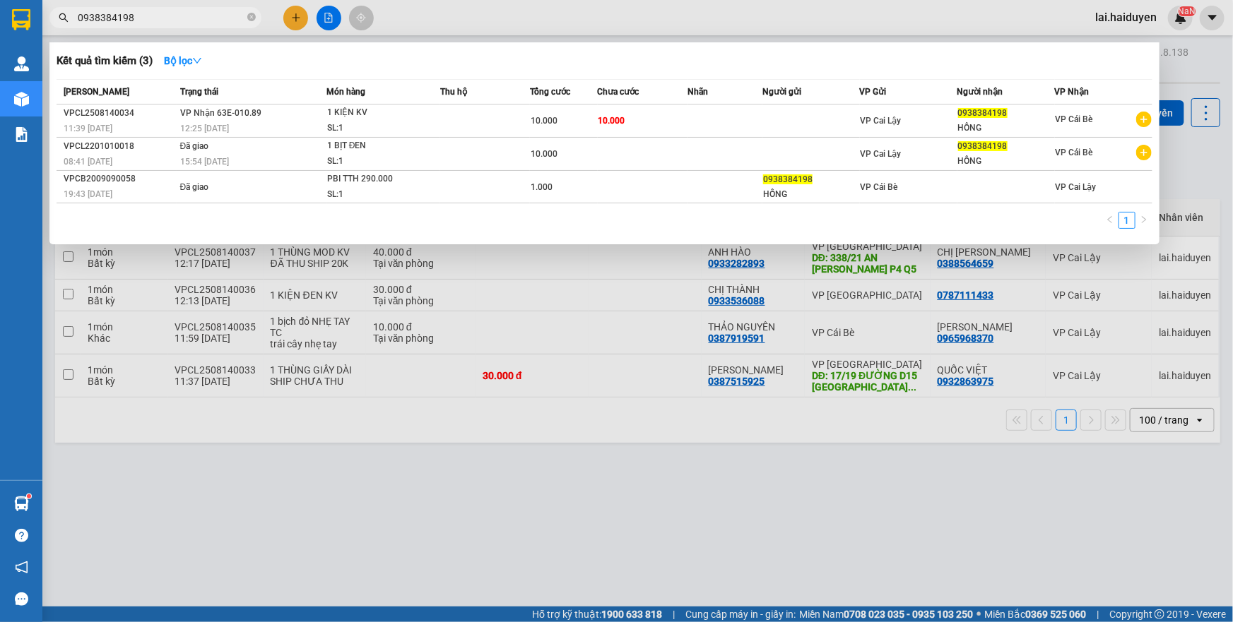
type input "0938384198"
click at [571, 26] on div at bounding box center [616, 311] width 1233 height 622
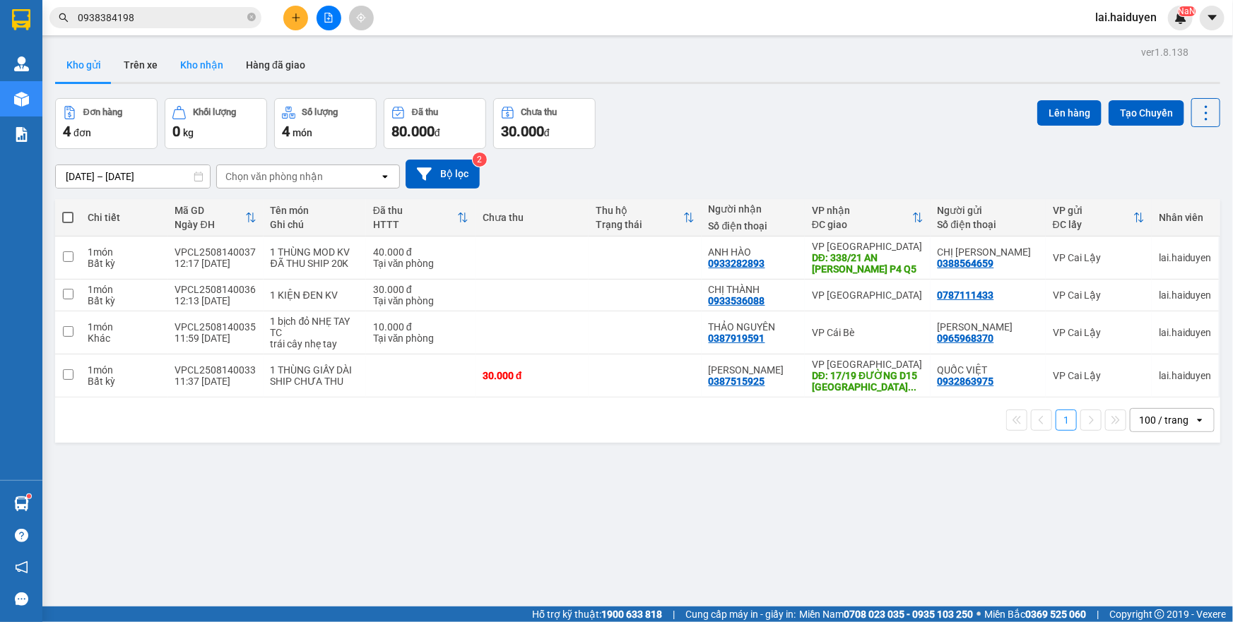
click at [186, 70] on button "Kho nhận" at bounding box center [202, 65] width 66 height 34
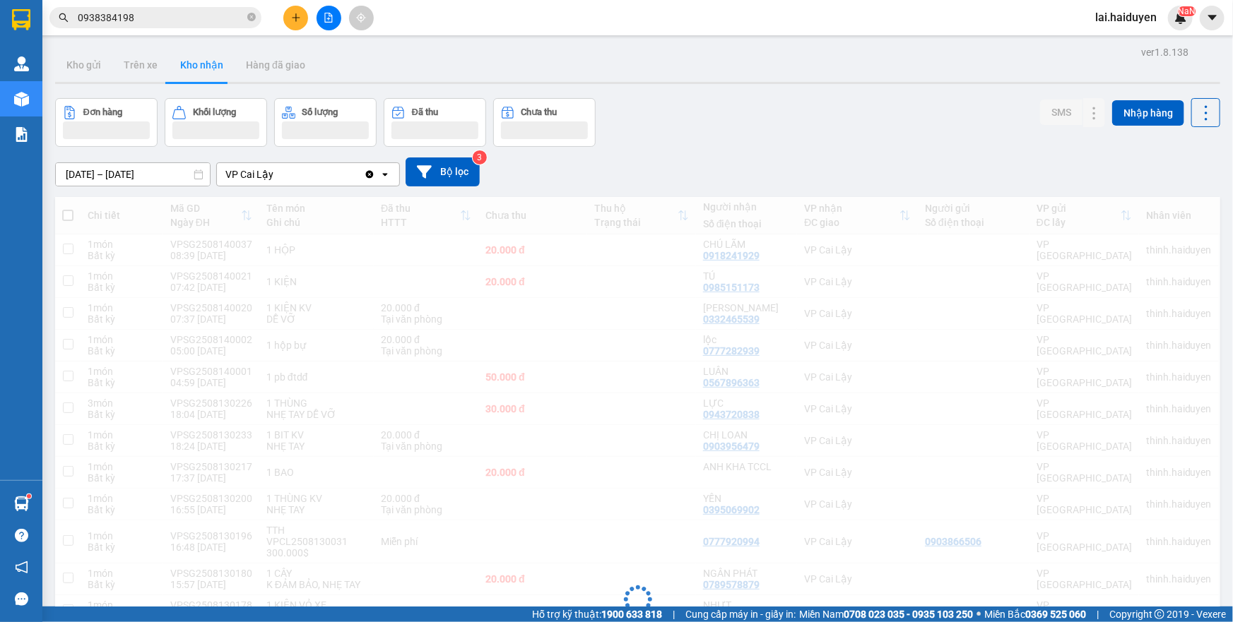
click at [84, 74] on button "Kho gửi" at bounding box center [83, 65] width 57 height 34
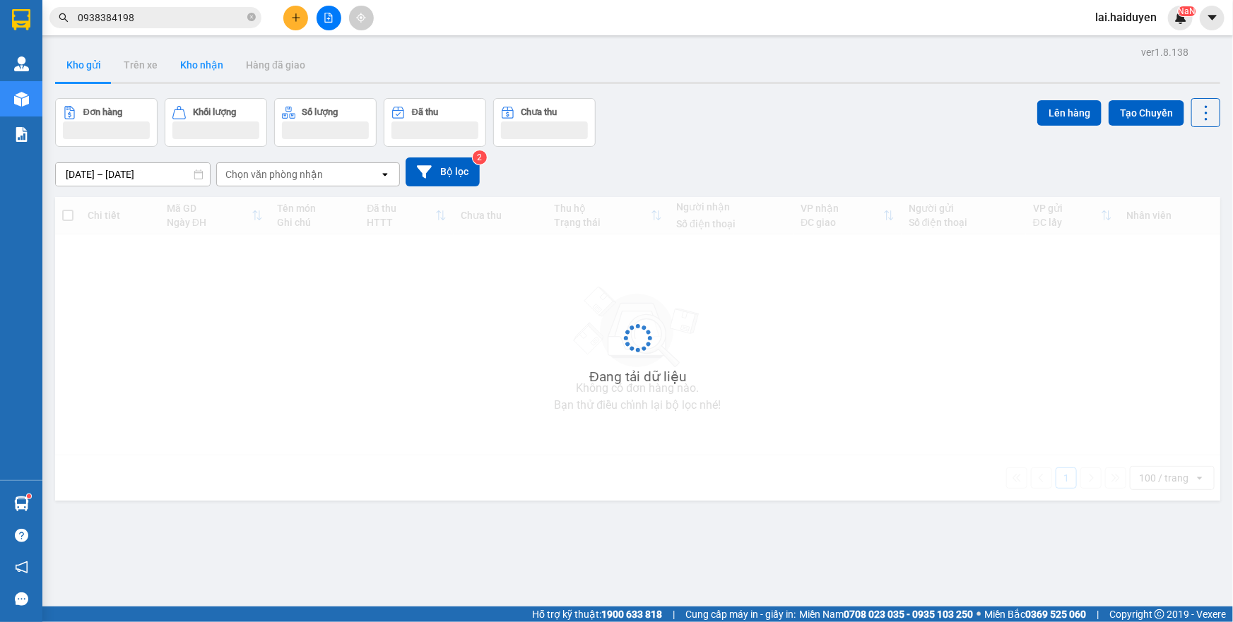
click at [84, 74] on button "Kho gửi" at bounding box center [83, 65] width 57 height 34
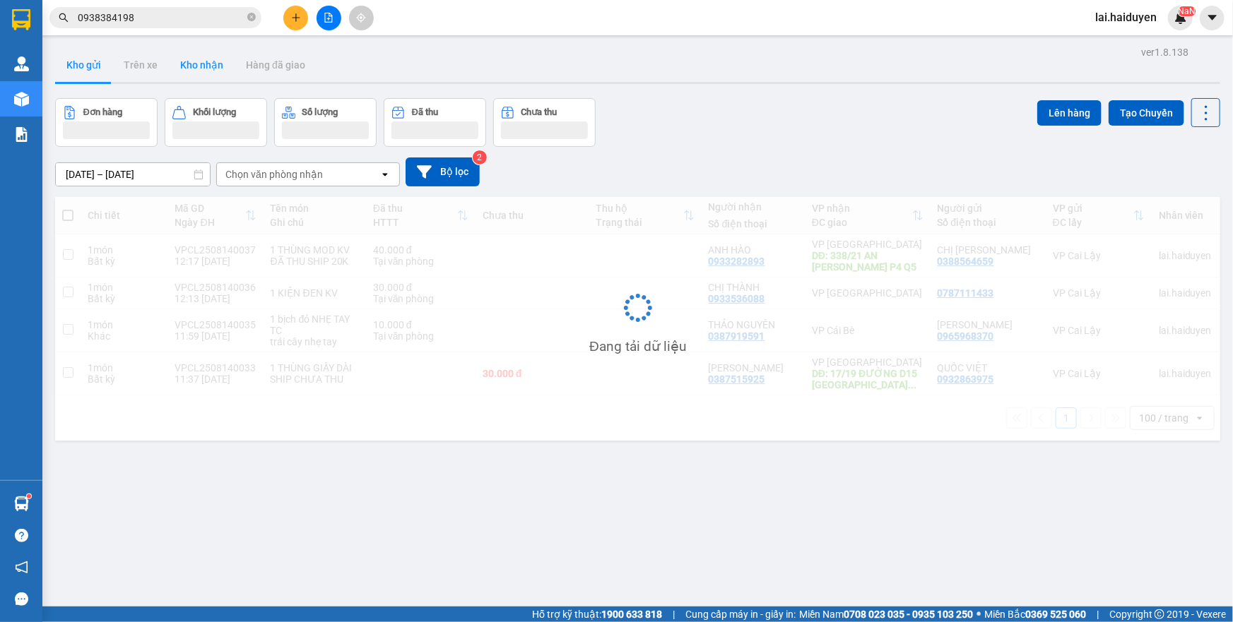
click at [84, 74] on button "Kho gửi" at bounding box center [83, 65] width 57 height 34
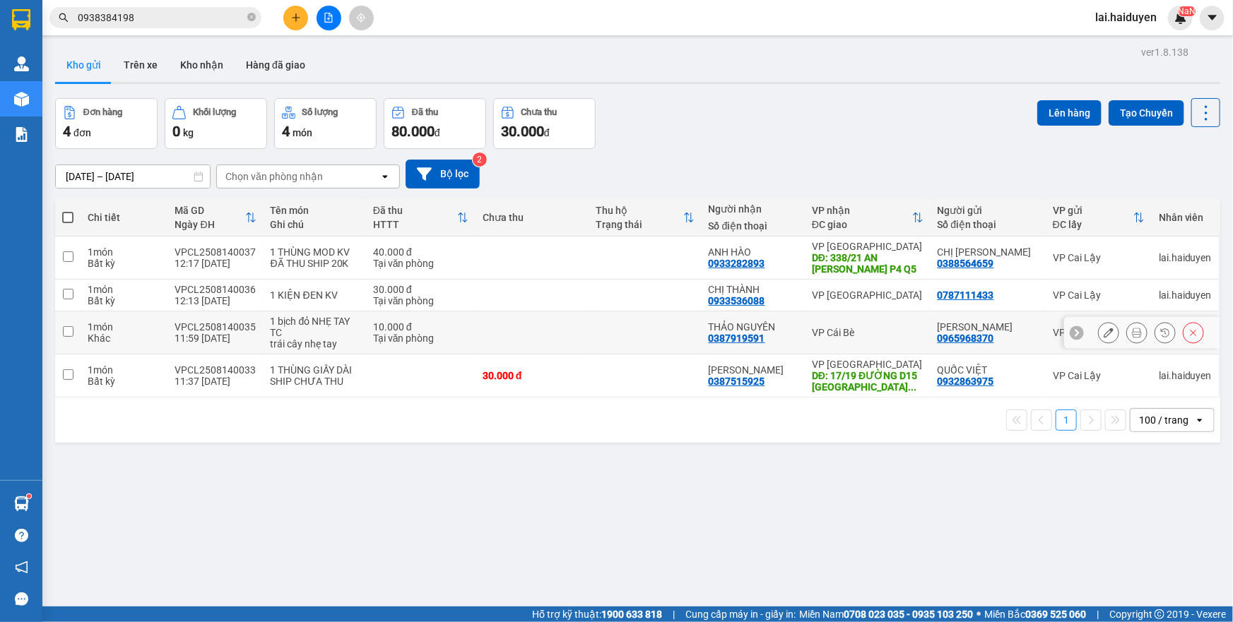
click at [671, 340] on td at bounding box center [644, 333] width 113 height 43
checkbox input "true"
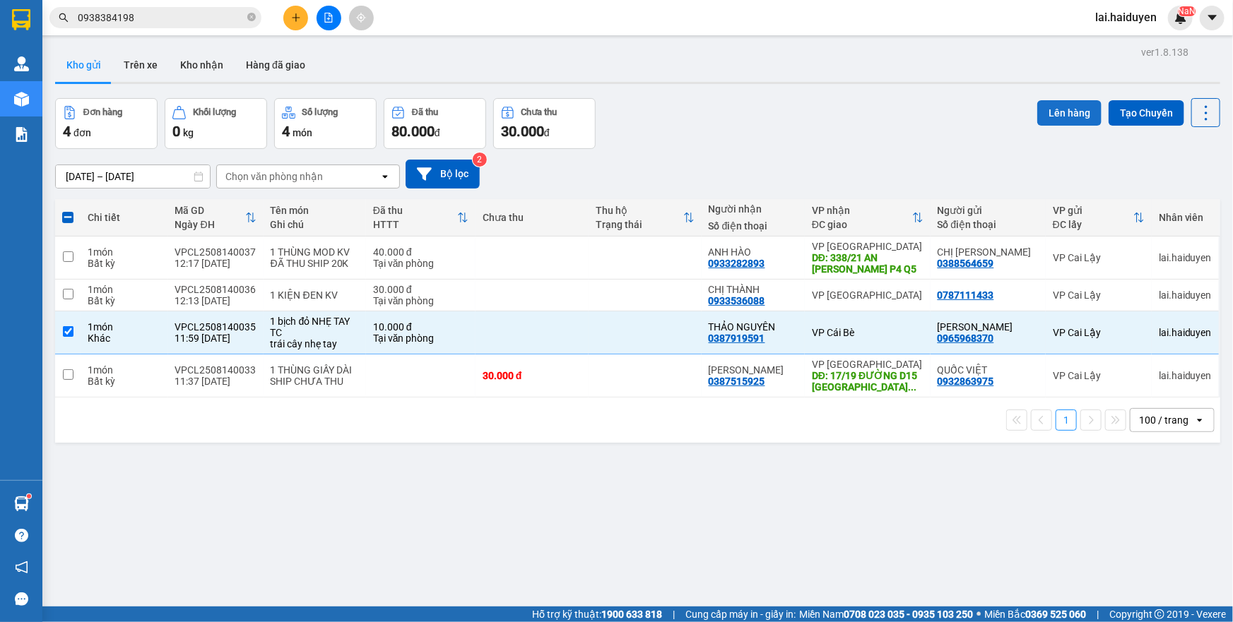
click at [1072, 115] on button "Lên hàng" at bounding box center [1069, 112] width 64 height 25
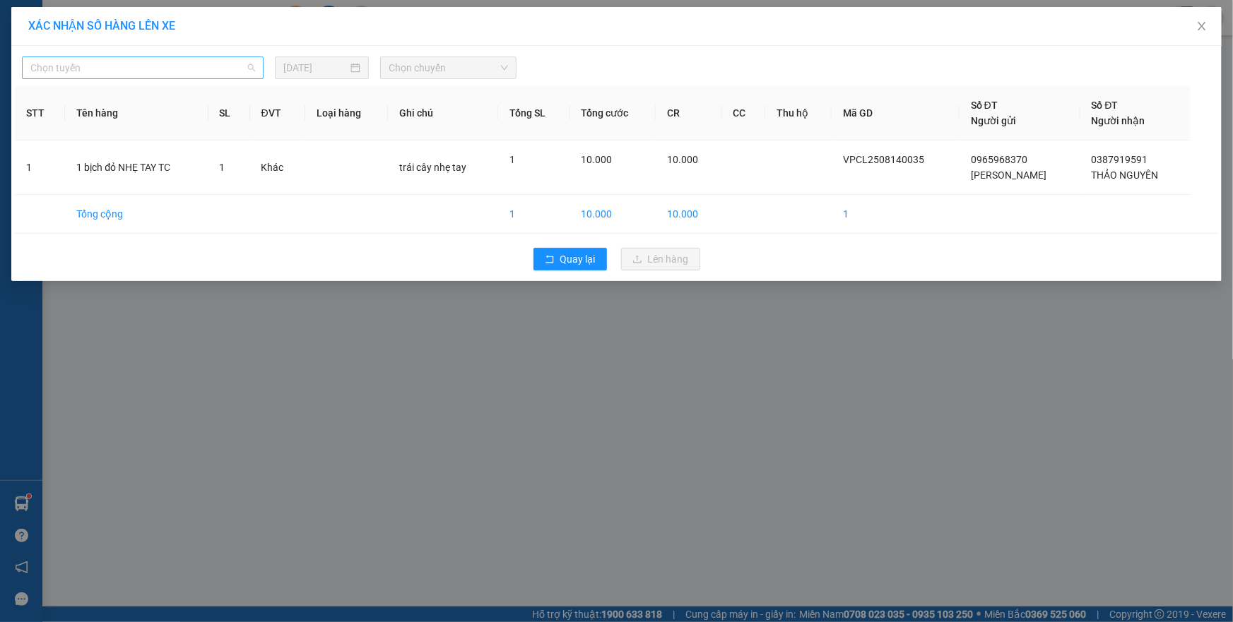
click at [247, 69] on span "Chọn tuyến" at bounding box center [142, 67] width 225 height 21
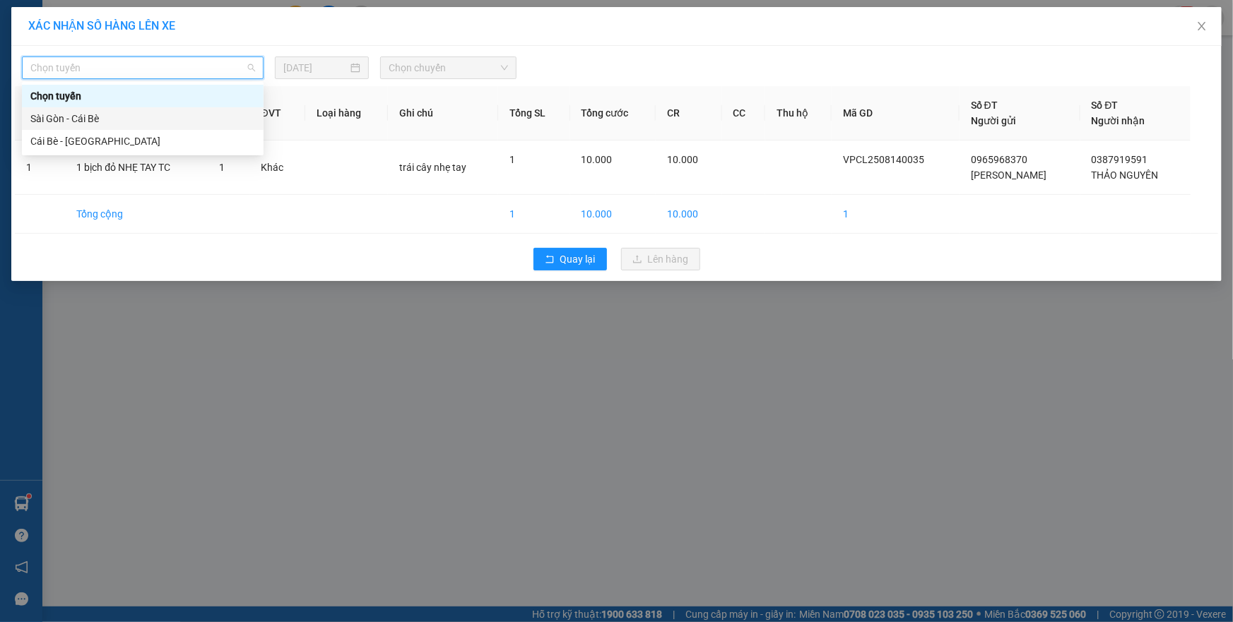
click at [211, 107] on div "Sài Gòn - Cái Bè" at bounding box center [143, 118] width 242 height 23
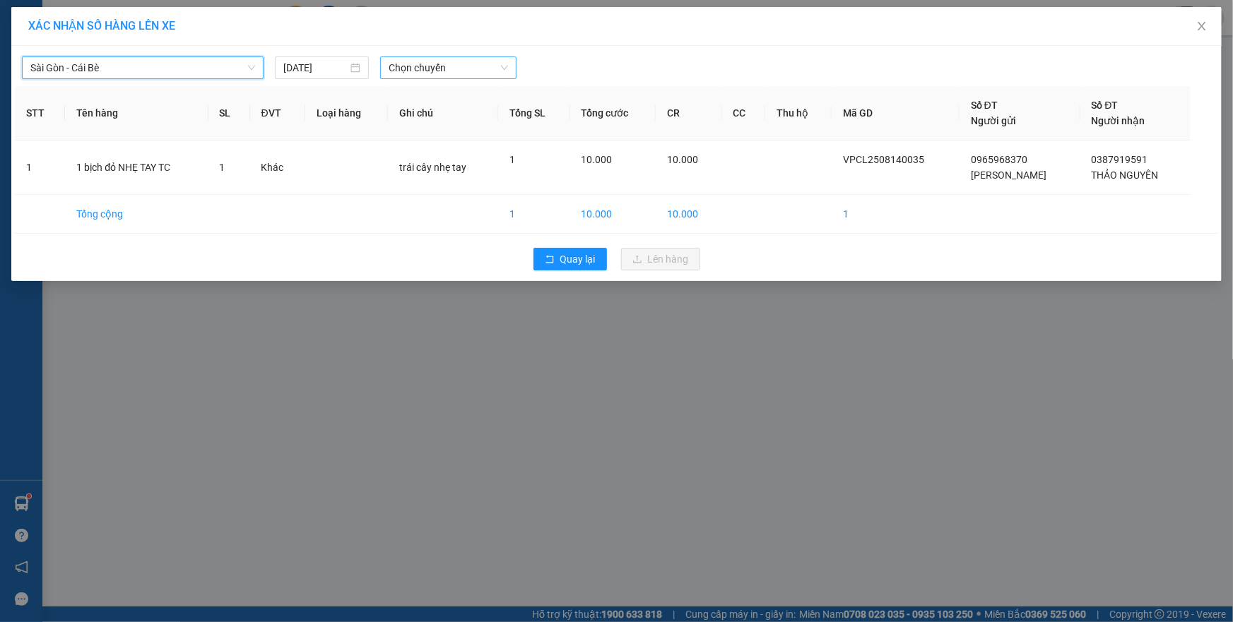
click at [441, 76] on span "Chọn chuyến" at bounding box center [448, 67] width 119 height 21
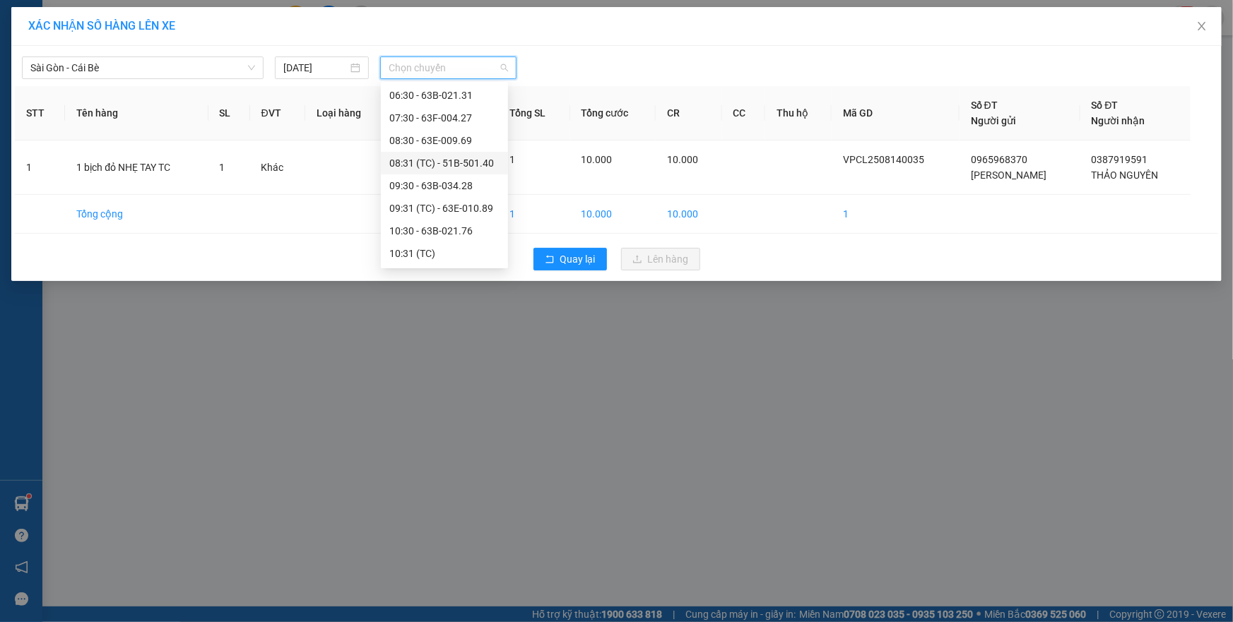
scroll to position [128, 0]
click at [453, 172] on div "10:31 (TC)" at bounding box center [444, 172] width 110 height 16
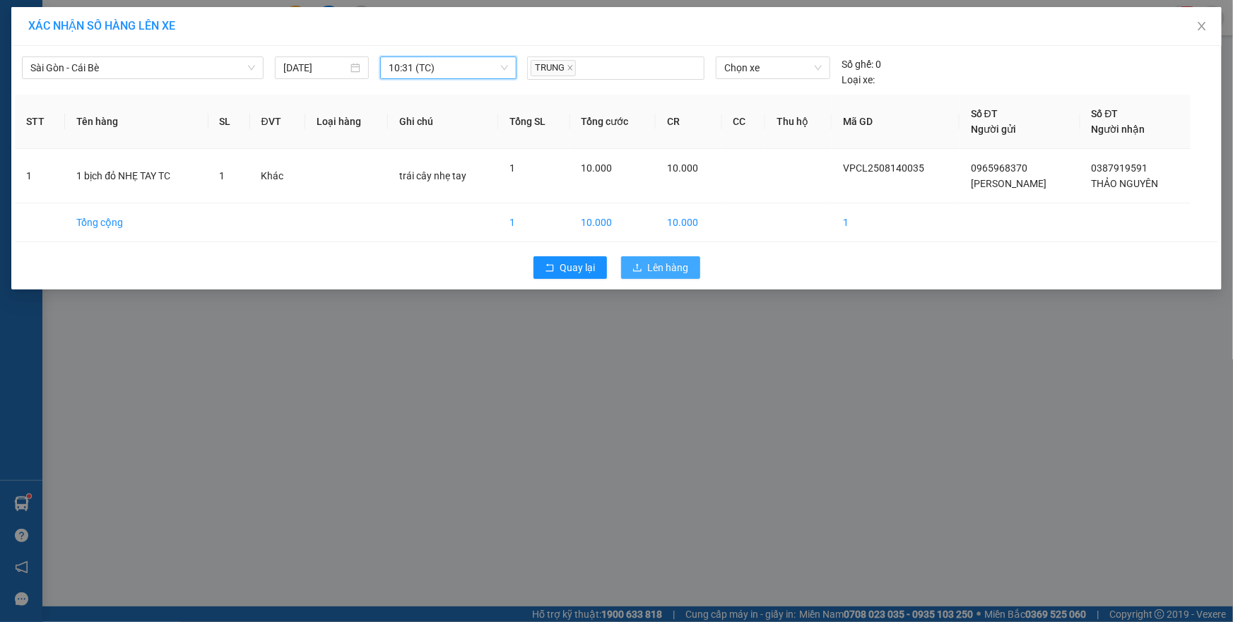
click at [642, 273] on button "Lên hàng" at bounding box center [660, 267] width 79 height 23
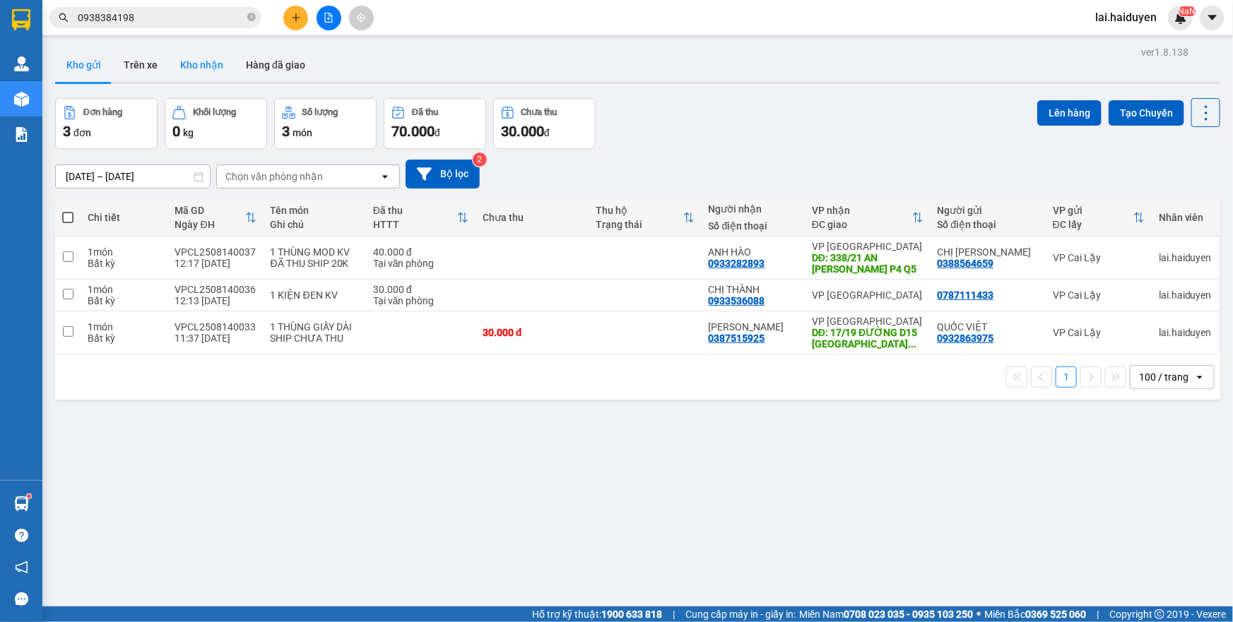
click at [218, 61] on button "Kho nhận" at bounding box center [202, 65] width 66 height 34
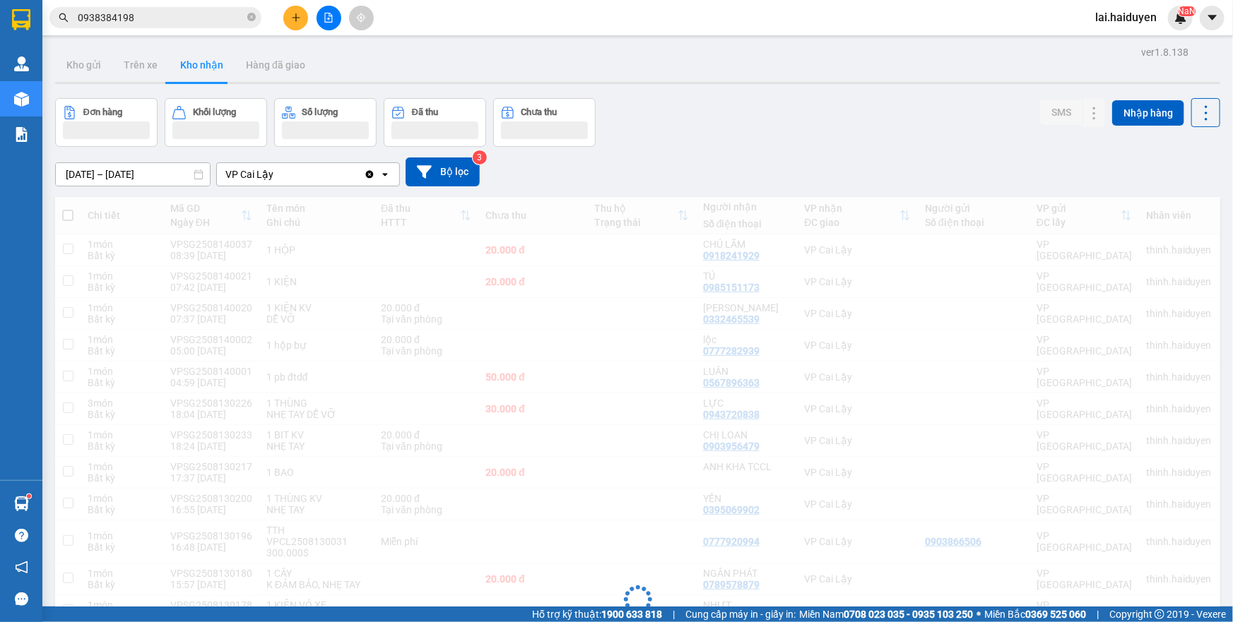
click at [77, 67] on button "Kho gửi" at bounding box center [83, 65] width 57 height 34
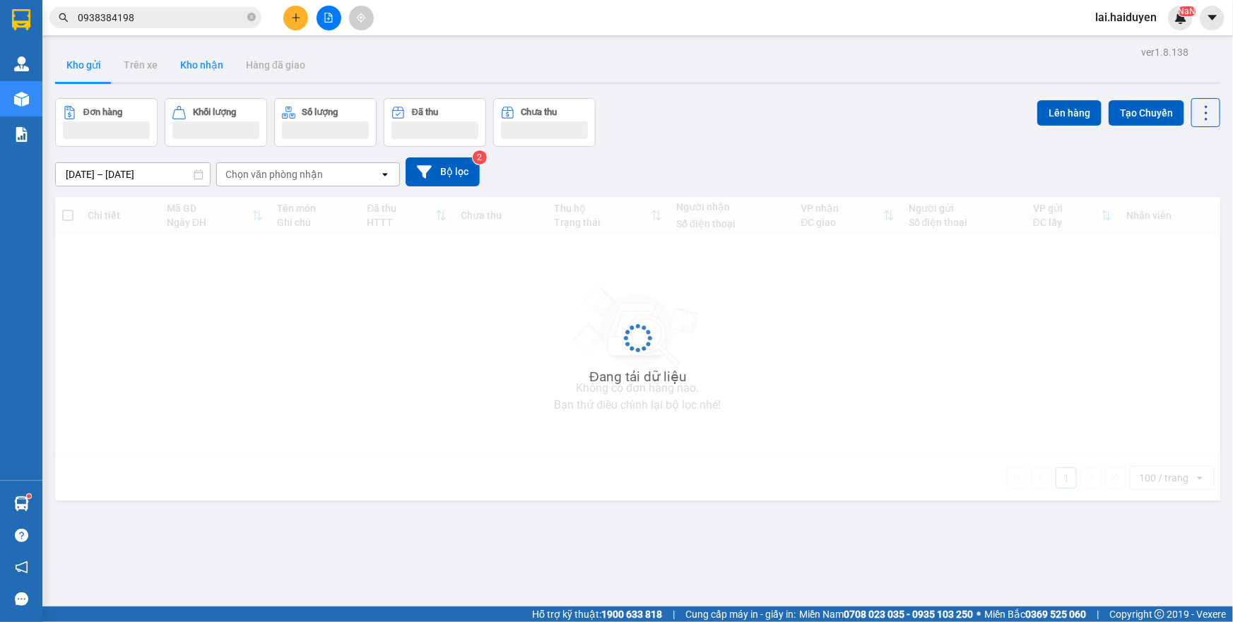
click at [77, 67] on button "Kho gửi" at bounding box center [83, 65] width 57 height 34
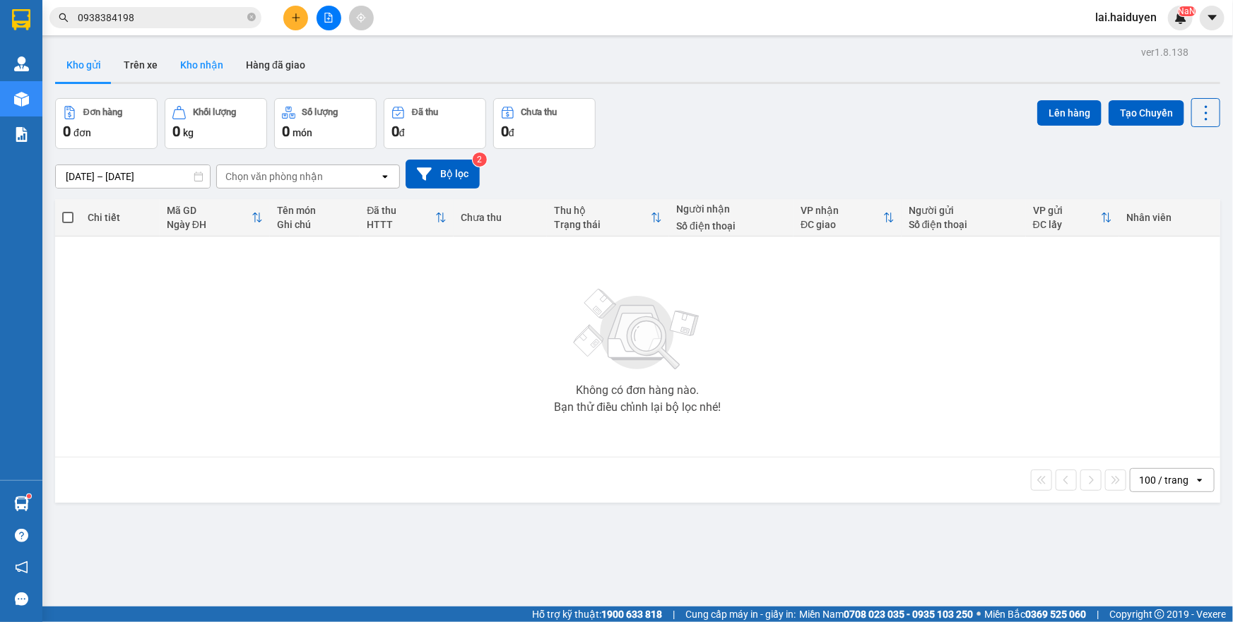
click at [198, 70] on button "Kho nhận" at bounding box center [202, 65] width 66 height 34
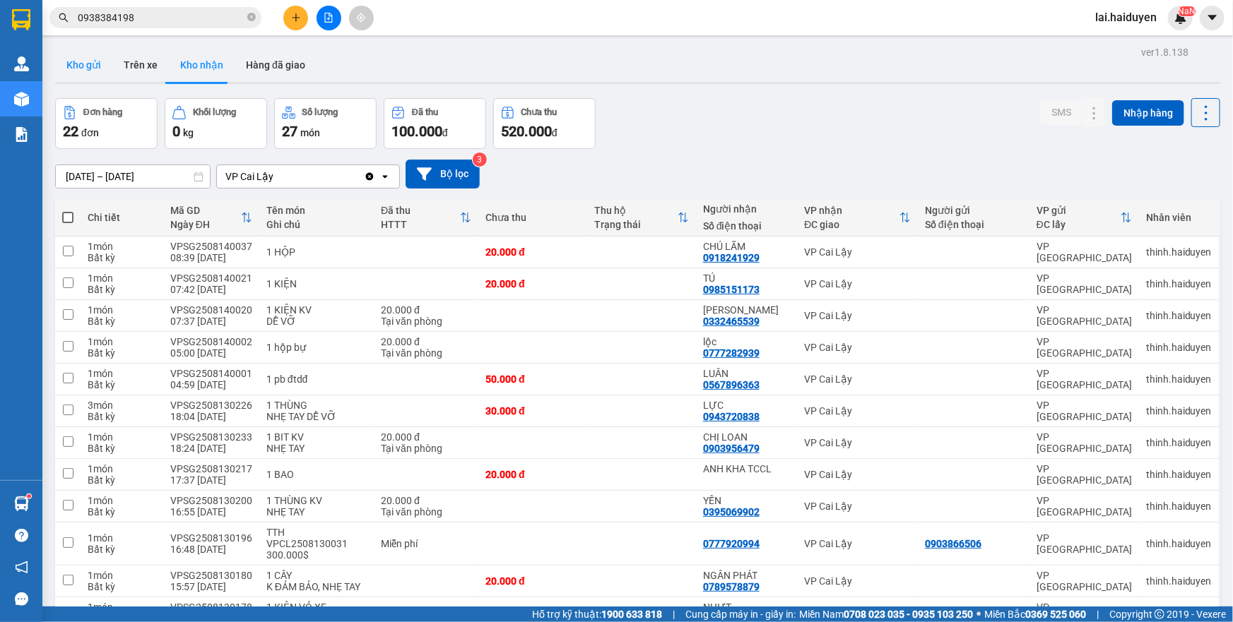
click at [86, 61] on button "Kho gửi" at bounding box center [83, 65] width 57 height 34
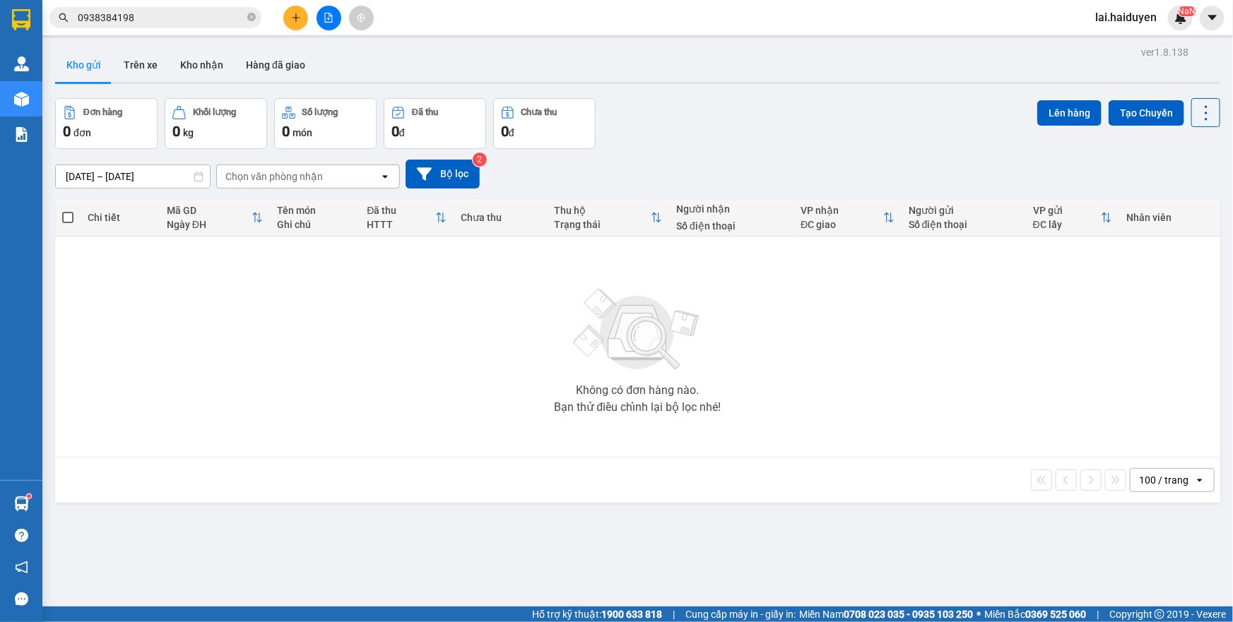
click at [295, 18] on icon "plus" at bounding box center [296, 17] width 8 height 1
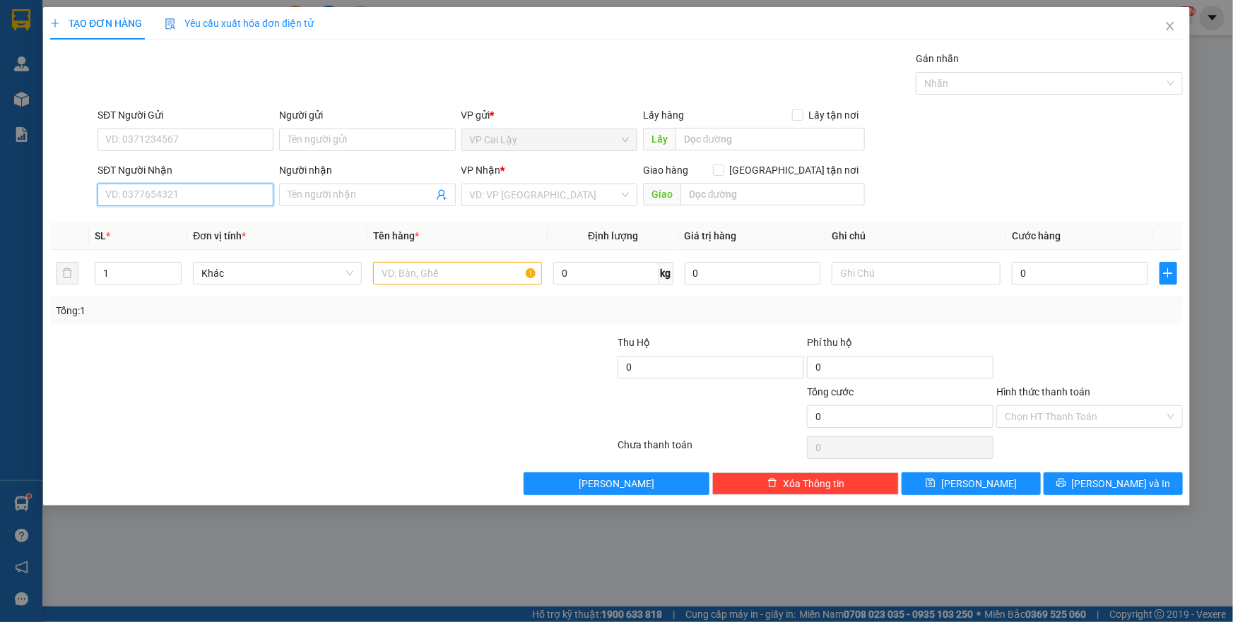
click at [208, 191] on input "SĐT Người Nhận" at bounding box center [185, 195] width 176 height 23
click at [181, 196] on input "0913189287" at bounding box center [185, 195] width 176 height 23
click at [127, 192] on input "0913189287" at bounding box center [185, 195] width 176 height 23
click at [145, 192] on input "0913189287" at bounding box center [185, 195] width 176 height 23
click at [180, 197] on input "0913189287" at bounding box center [185, 195] width 176 height 23
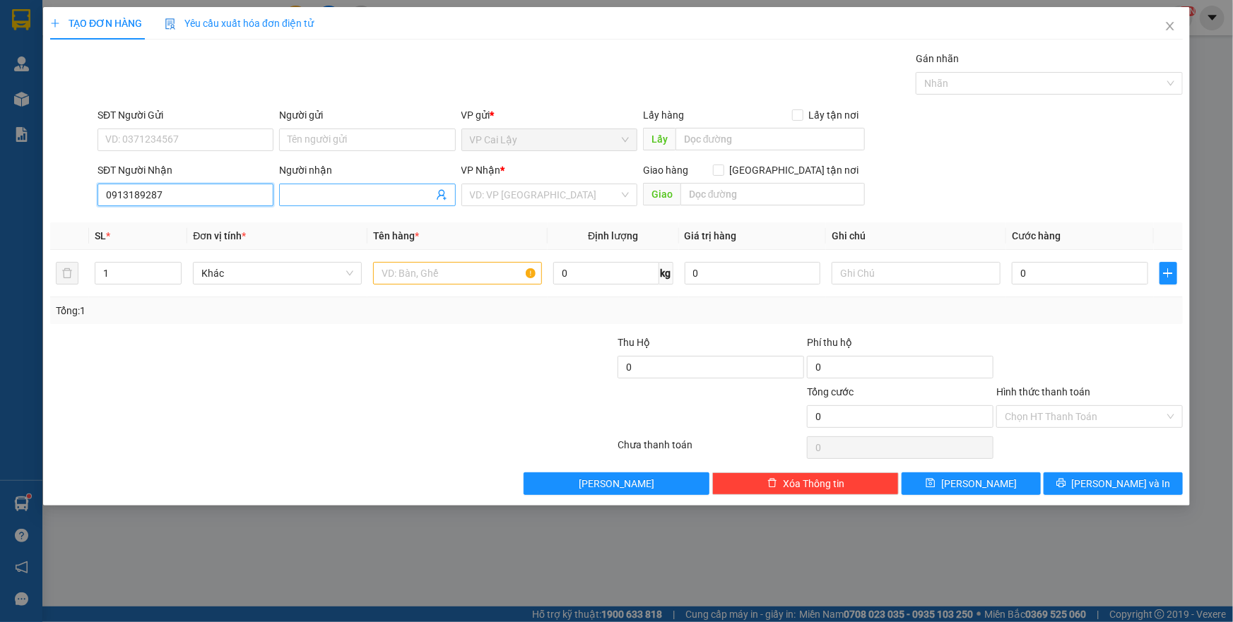
type input "0913189287"
click at [308, 201] on input "Người nhận" at bounding box center [359, 195] width 145 height 16
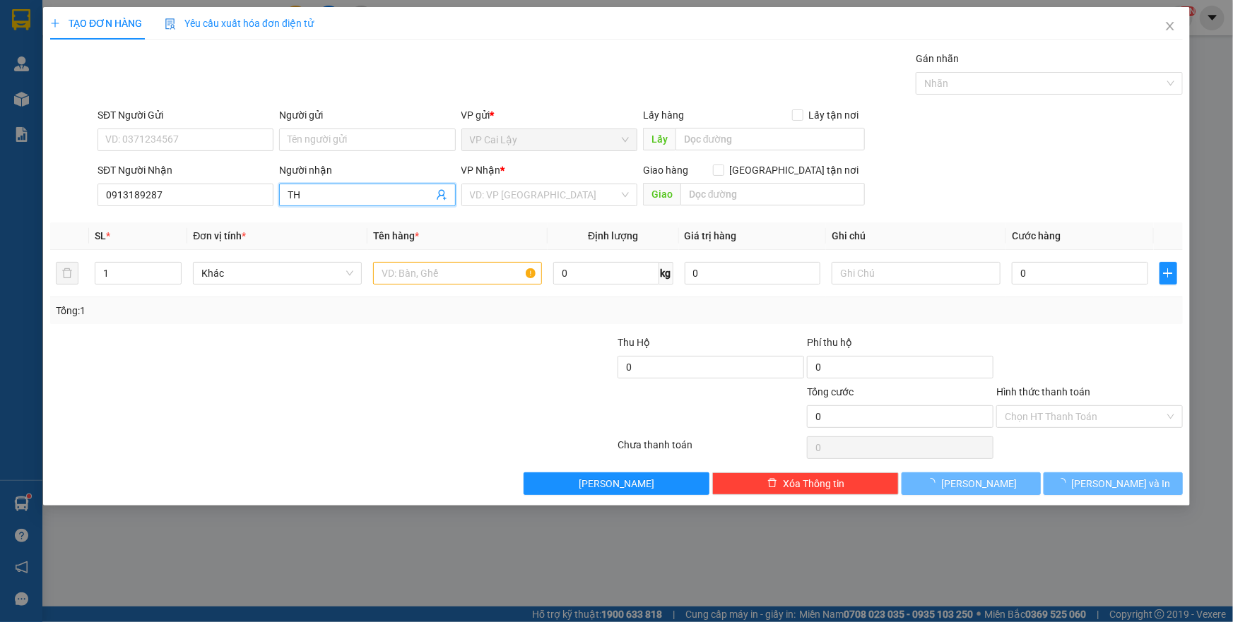
type input "T"
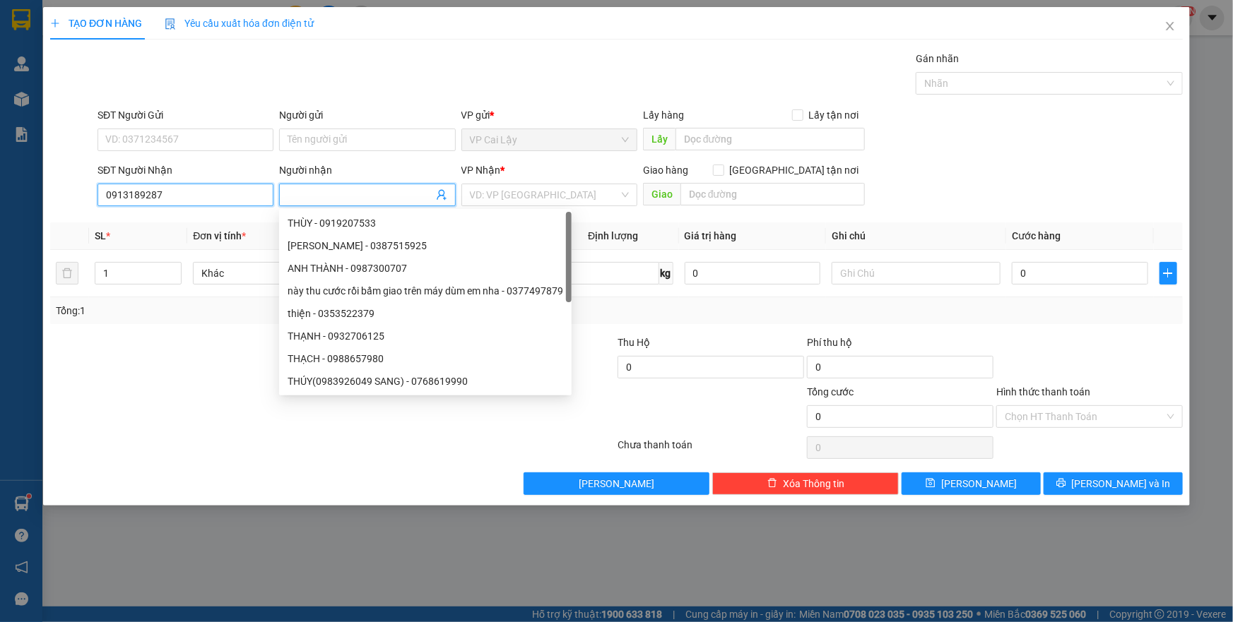
click at [155, 191] on input "0913189287" at bounding box center [185, 195] width 176 height 23
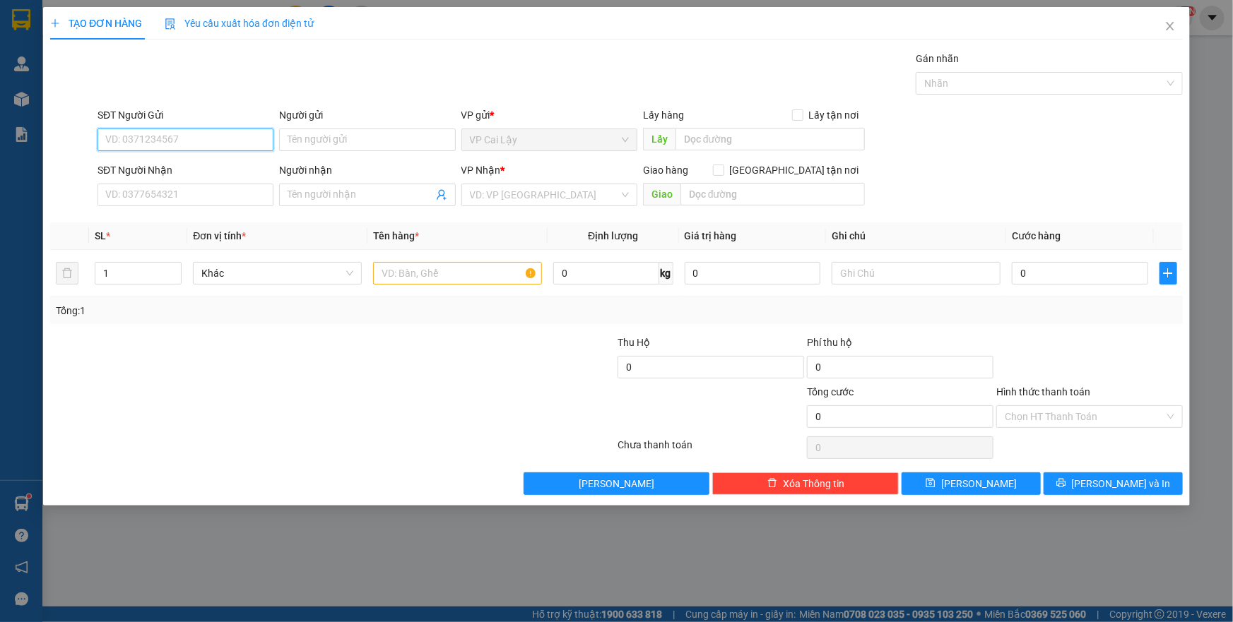
click at [220, 148] on input "SĐT Người Gửi" at bounding box center [185, 140] width 176 height 23
paste input "0913189287"
type input "0913189287"
click at [230, 133] on input "0913189287" at bounding box center [185, 140] width 176 height 23
click at [213, 165] on div "0913189287 - HẰNG" at bounding box center [185, 168] width 159 height 16
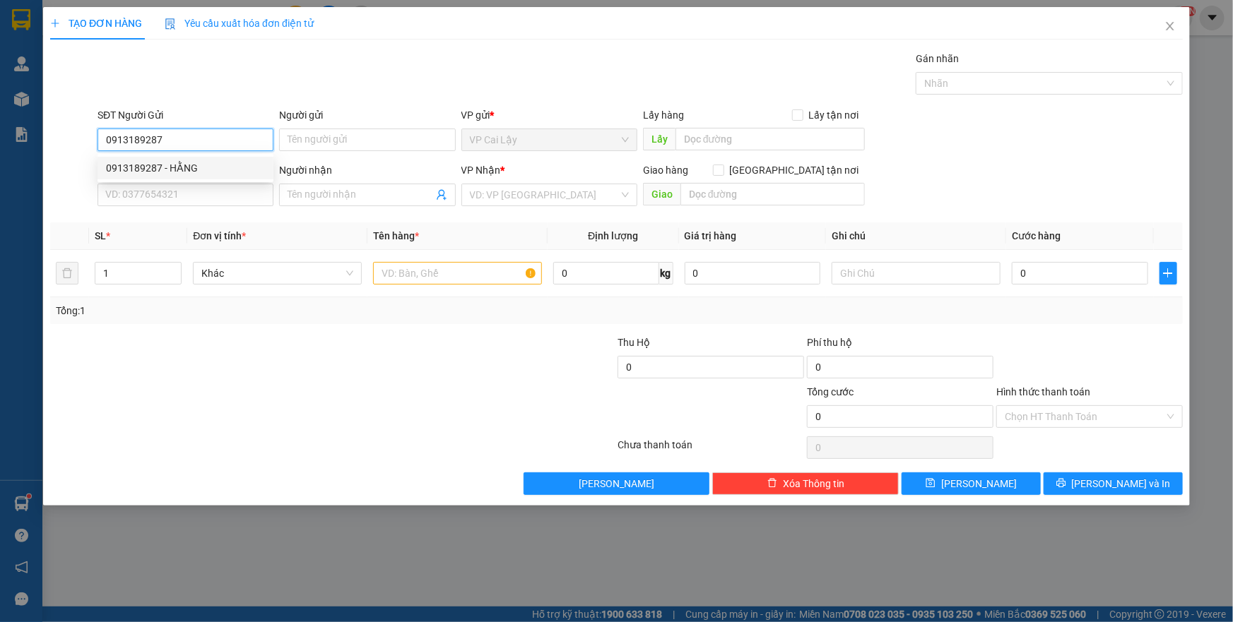
type input "HẰNG"
type input "0703389622"
type input "THỊNH"
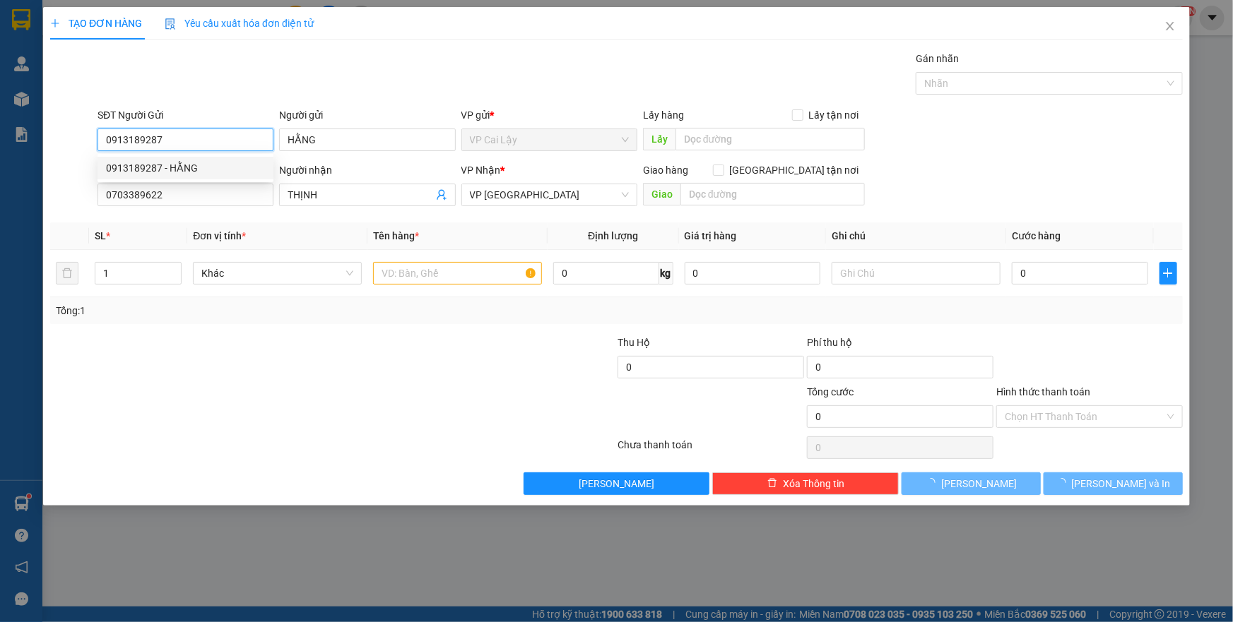
type input "30.000"
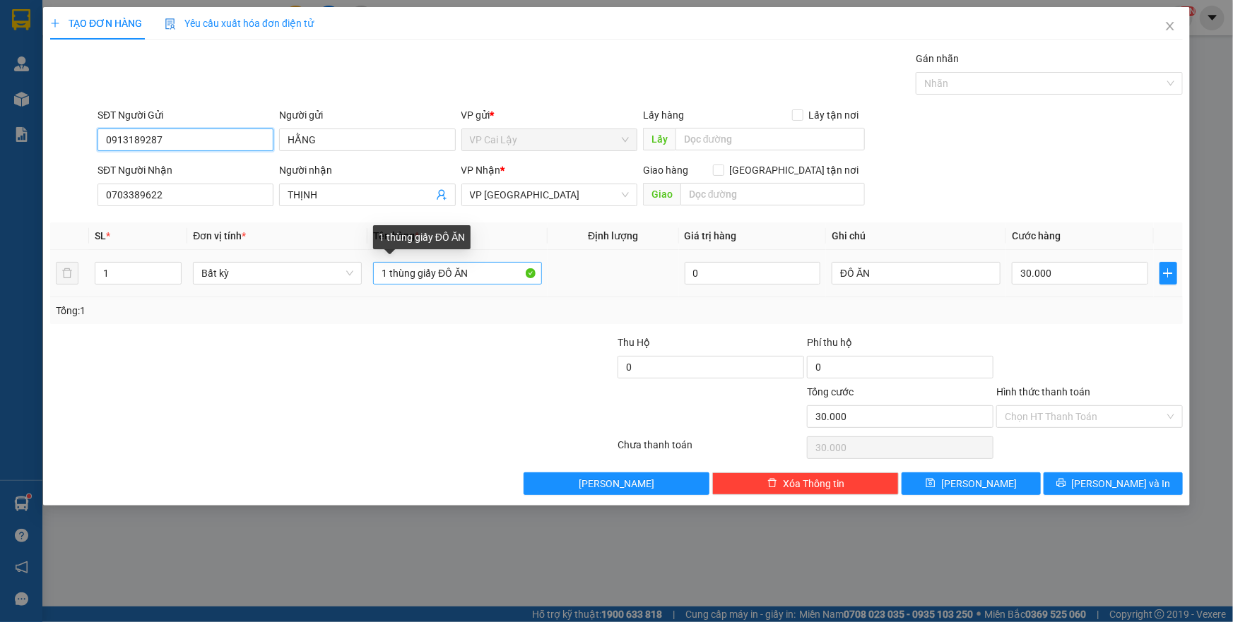
type input "0913189287"
click at [438, 275] on input "1 thùng giấy ĐỒ ĂN" at bounding box center [457, 273] width 169 height 23
type input "1 thùng MOD KV ĐỒ ĂN"
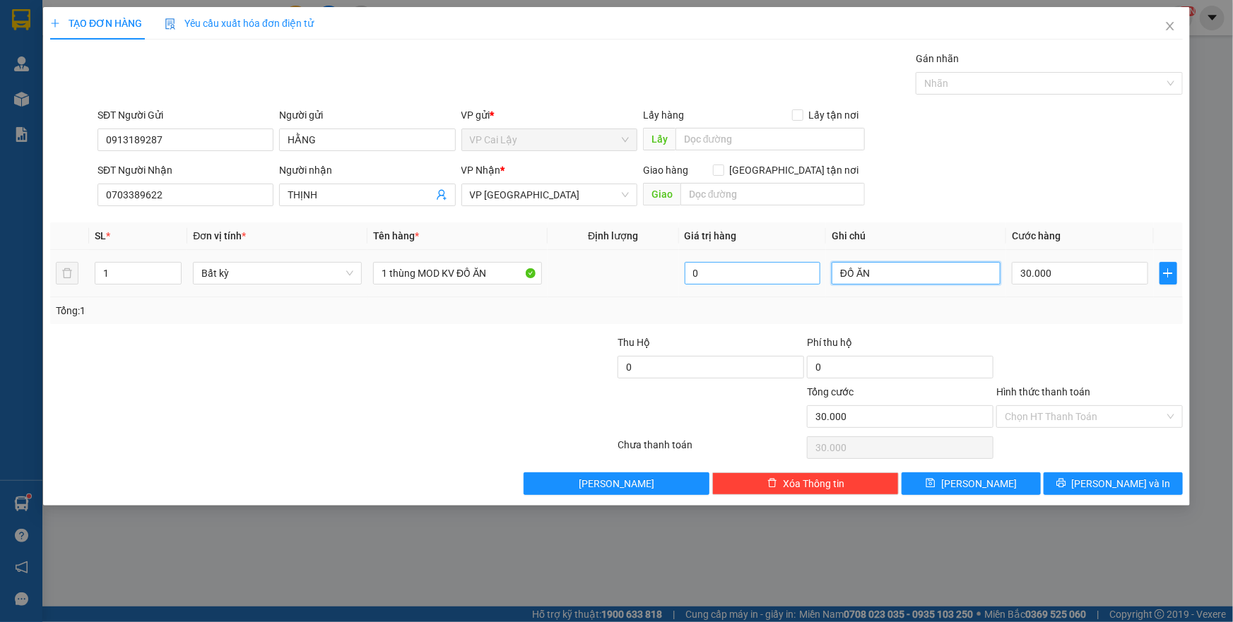
drag, startPoint x: 922, startPoint y: 275, endPoint x: 706, endPoint y: 275, distance: 216.2
click at [706, 275] on tr "1 Bất kỳ 1 thùng MOD KV ĐỒ ĂN 0 ĐỒ ĂN 30.000" at bounding box center [616, 273] width 1132 height 47
click at [1053, 275] on input "30.000" at bounding box center [1080, 273] width 136 height 23
type input "2"
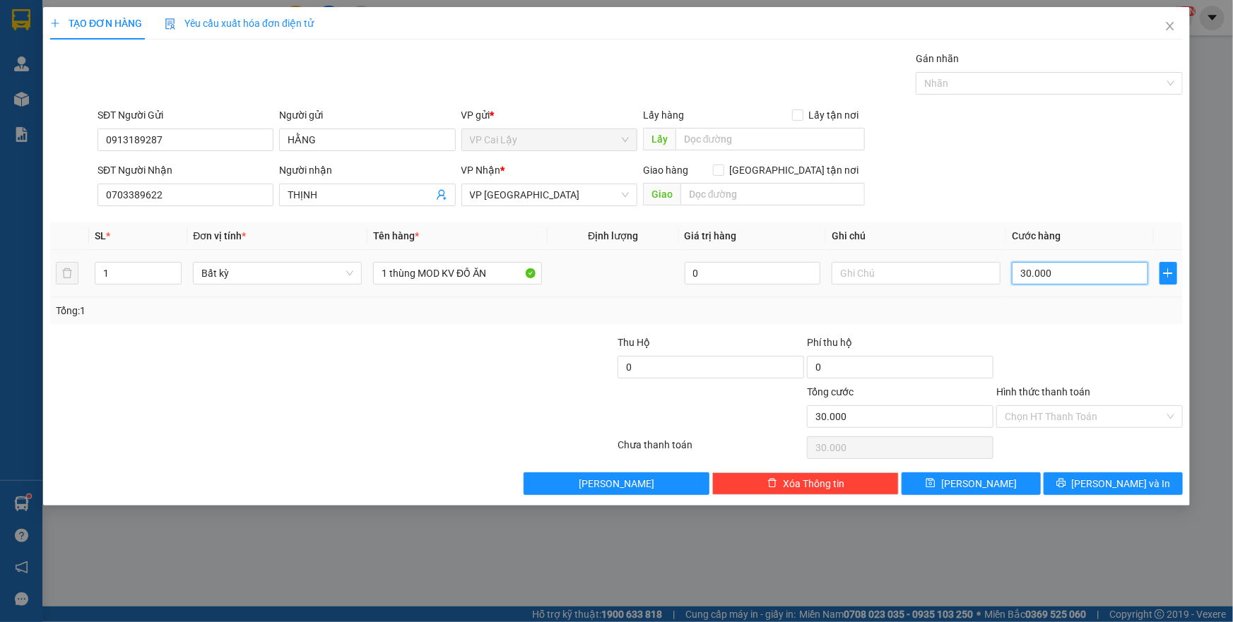
type input "2"
type input "20"
type input "20.000"
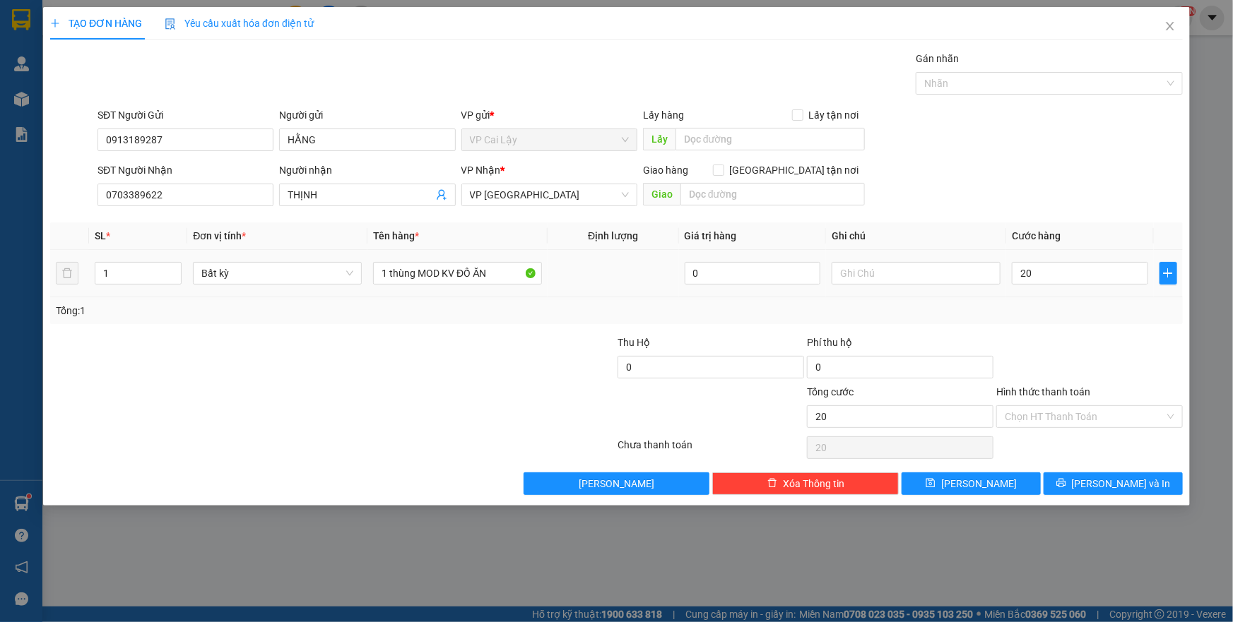
type input "20.000"
click at [1054, 337] on div at bounding box center [1089, 359] width 189 height 49
click at [1049, 414] on input "Hình thức thanh toán" at bounding box center [1084, 416] width 160 height 21
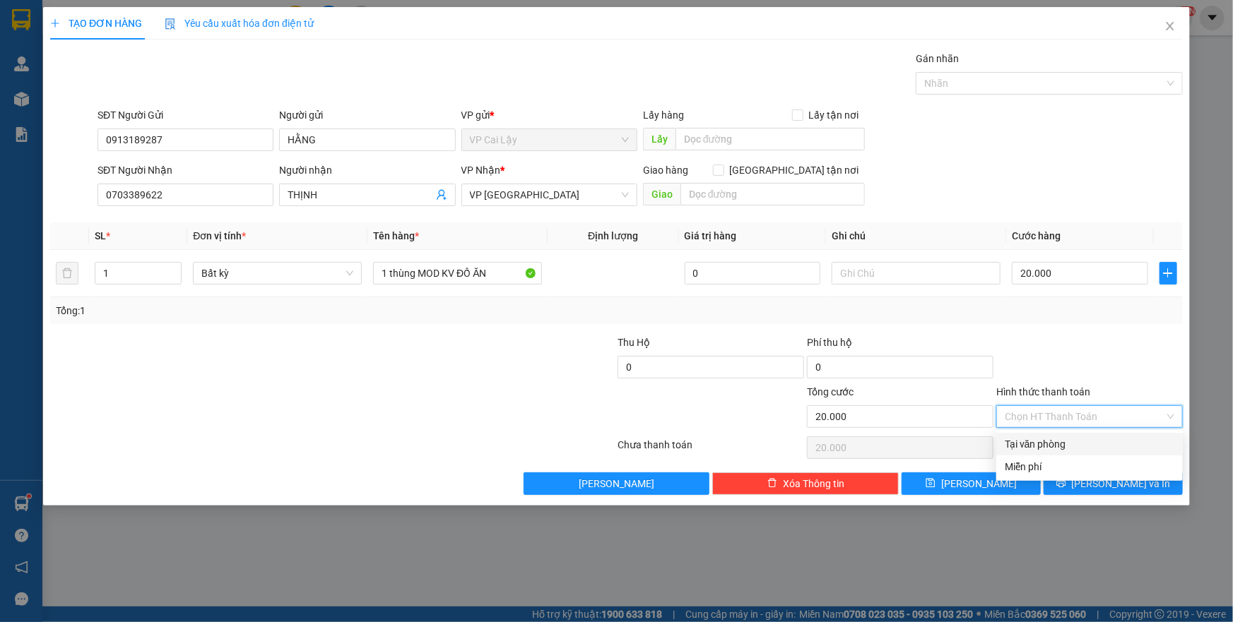
drag, startPoint x: 1067, startPoint y: 439, endPoint x: 1095, endPoint y: 396, distance: 51.7
click at [1069, 440] on div "Tại văn phòng" at bounding box center [1089, 445] width 170 height 16
type input "0"
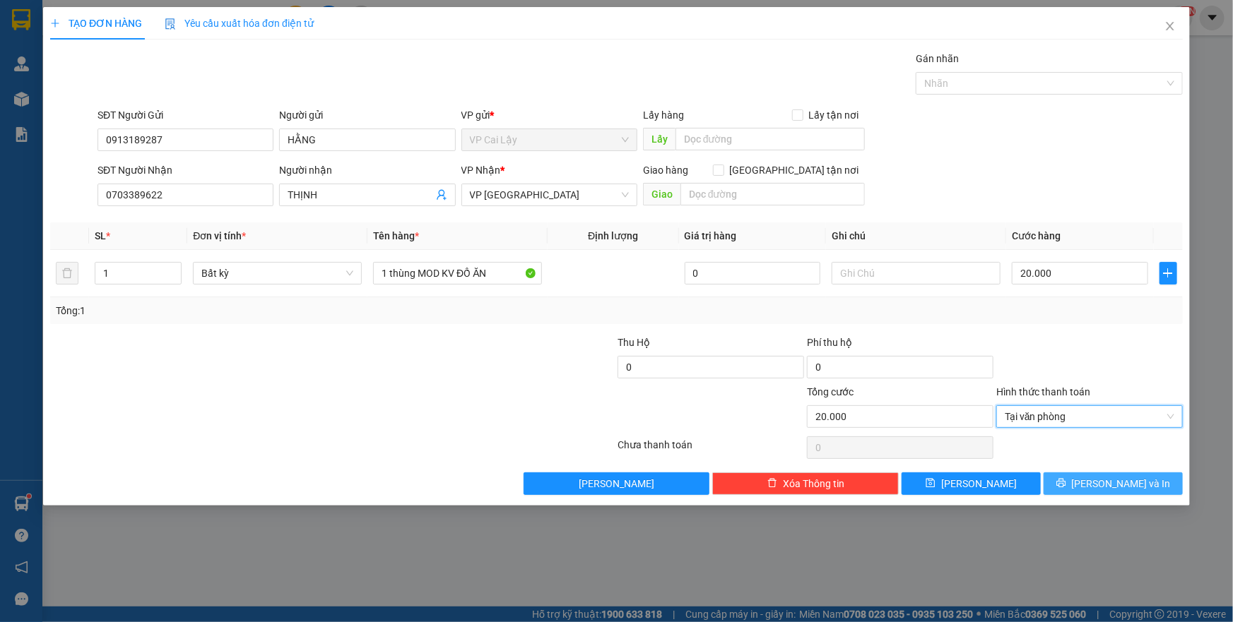
drag, startPoint x: 1111, startPoint y: 342, endPoint x: 1086, endPoint y: 490, distance: 150.4
click at [1108, 344] on div at bounding box center [1089, 359] width 189 height 49
click at [1066, 482] on icon "printer" at bounding box center [1061, 483] width 10 height 10
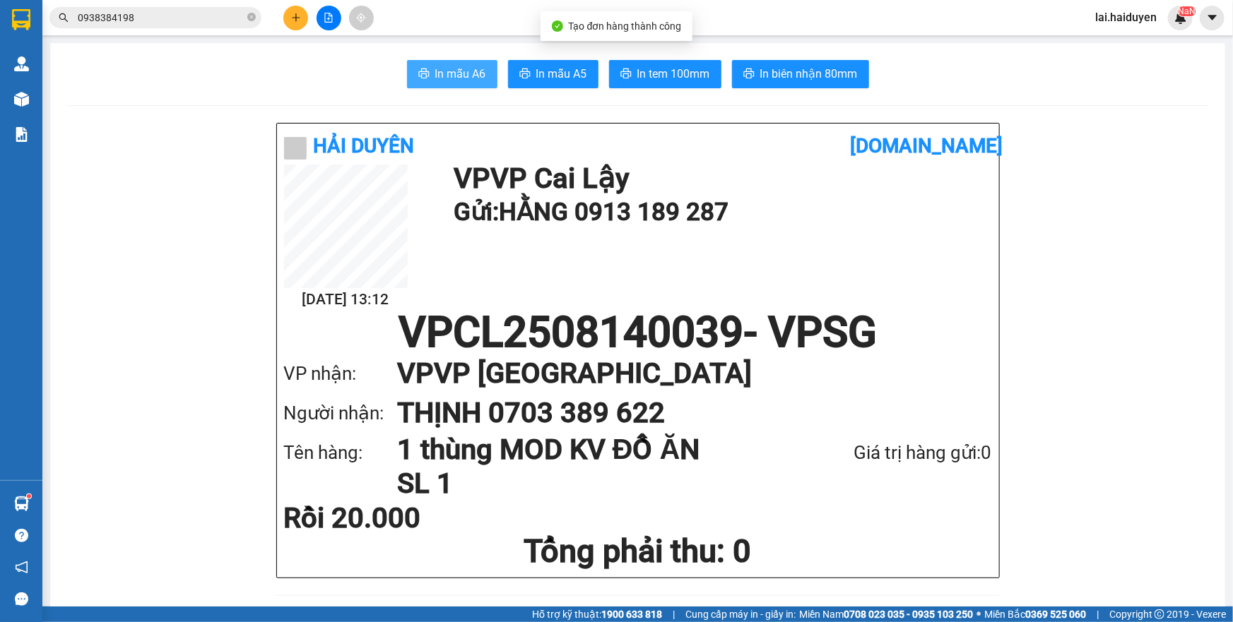
click at [441, 66] on span "In mẫu A6" at bounding box center [460, 74] width 51 height 18
click at [974, 303] on div "14/08 13:12 VP VP Cai Lậy Gửi: HẰNG 0913 189 287" at bounding box center [638, 238] width 708 height 147
click at [917, 262] on div "14/08 13:12 VP VP Cai Lậy Gửi: HẰNG 0913 189 287" at bounding box center [638, 238] width 708 height 147
click at [862, 251] on div "14/08 13:12 VP VP Cai Lậy Gửi: HẰNG 0913 189 287" at bounding box center [638, 238] width 708 height 147
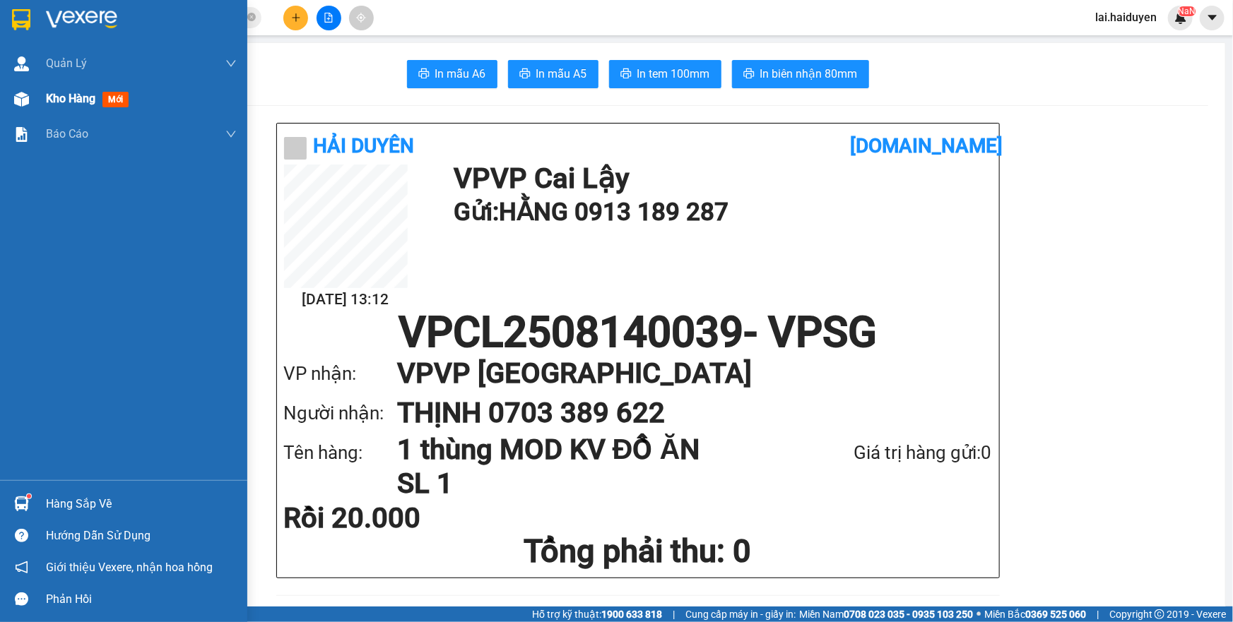
drag, startPoint x: 78, startPoint y: 94, endPoint x: 63, endPoint y: 90, distance: 15.2
click at [78, 93] on span "Kho hàng" at bounding box center [70, 98] width 49 height 13
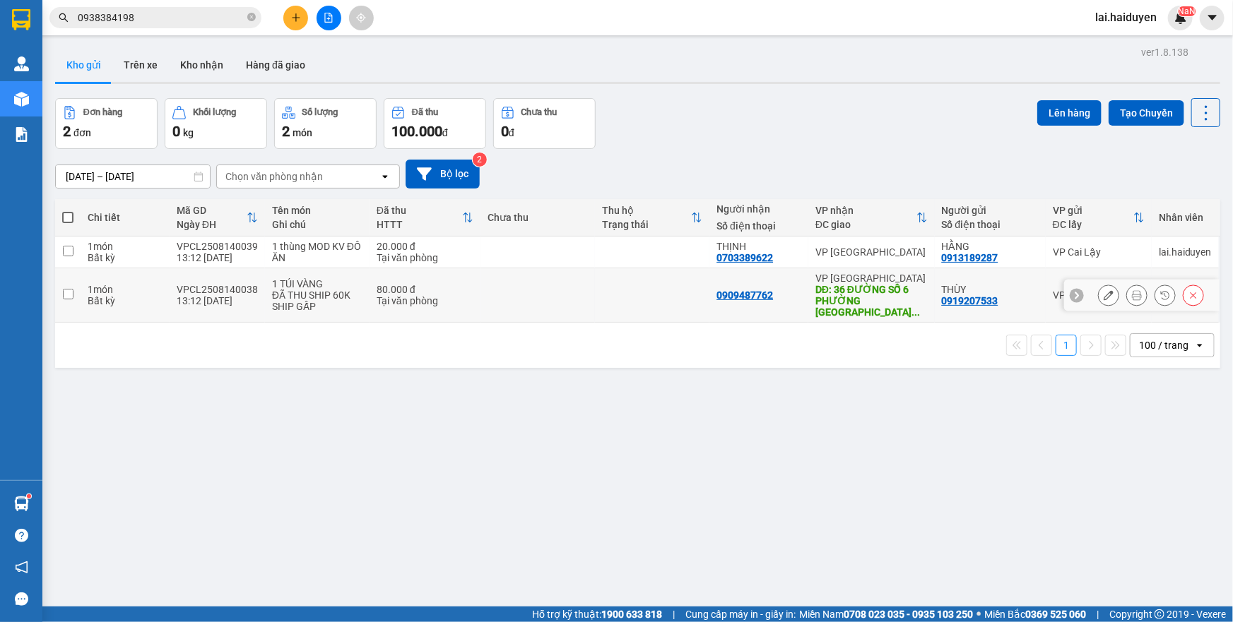
click at [537, 290] on td at bounding box center [537, 295] width 114 height 54
checkbox input "true"
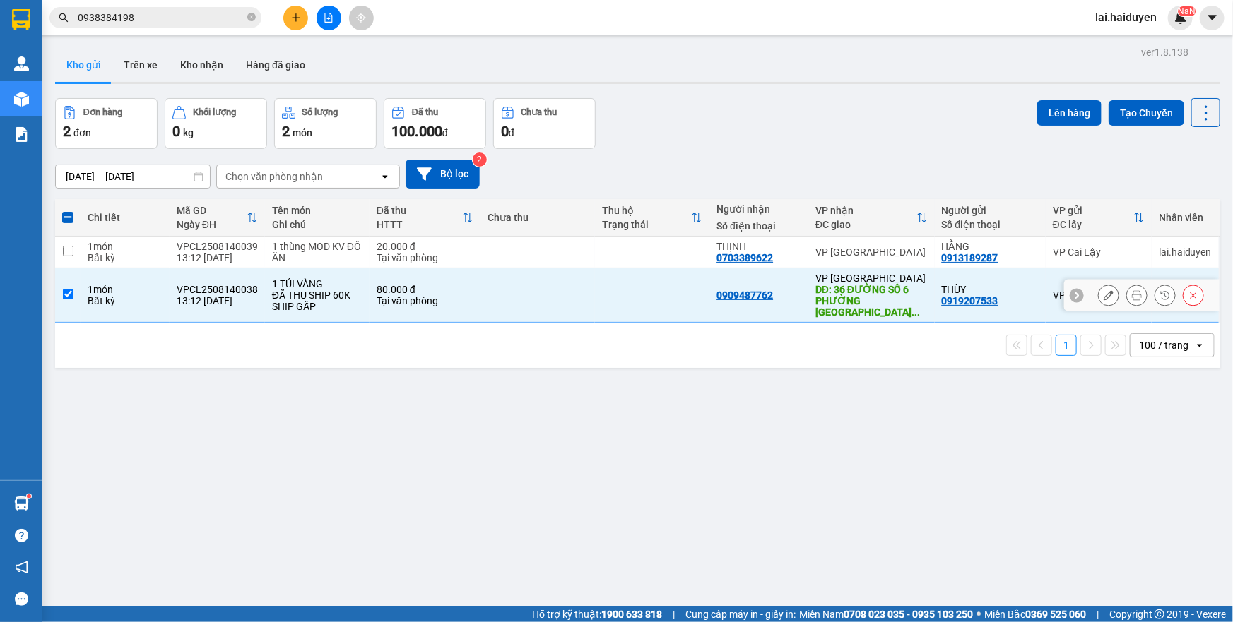
click at [1098, 290] on button at bounding box center [1108, 295] width 20 height 25
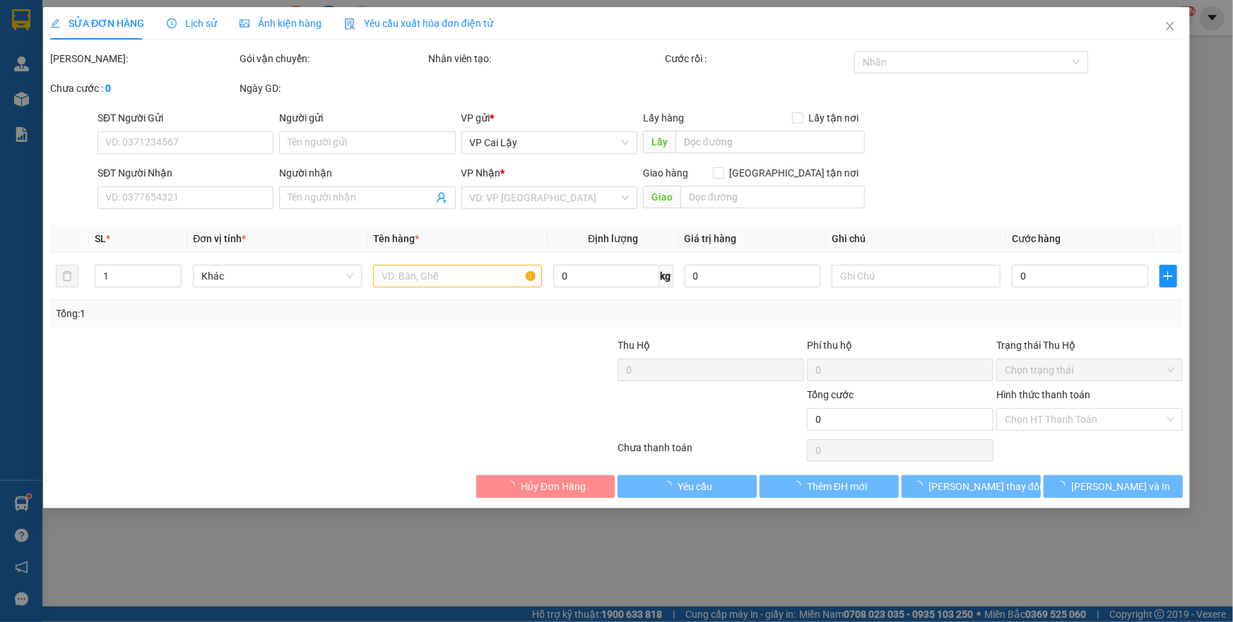
type input "0919207533"
type input "THÙY"
type input "0909487762"
type input "36 ĐƯỜNG SỐ 6 PHƯỜNG BÌNH HƯNG HÒA A Q.BÌNH TÂN TPHCM"
type input "80.000"
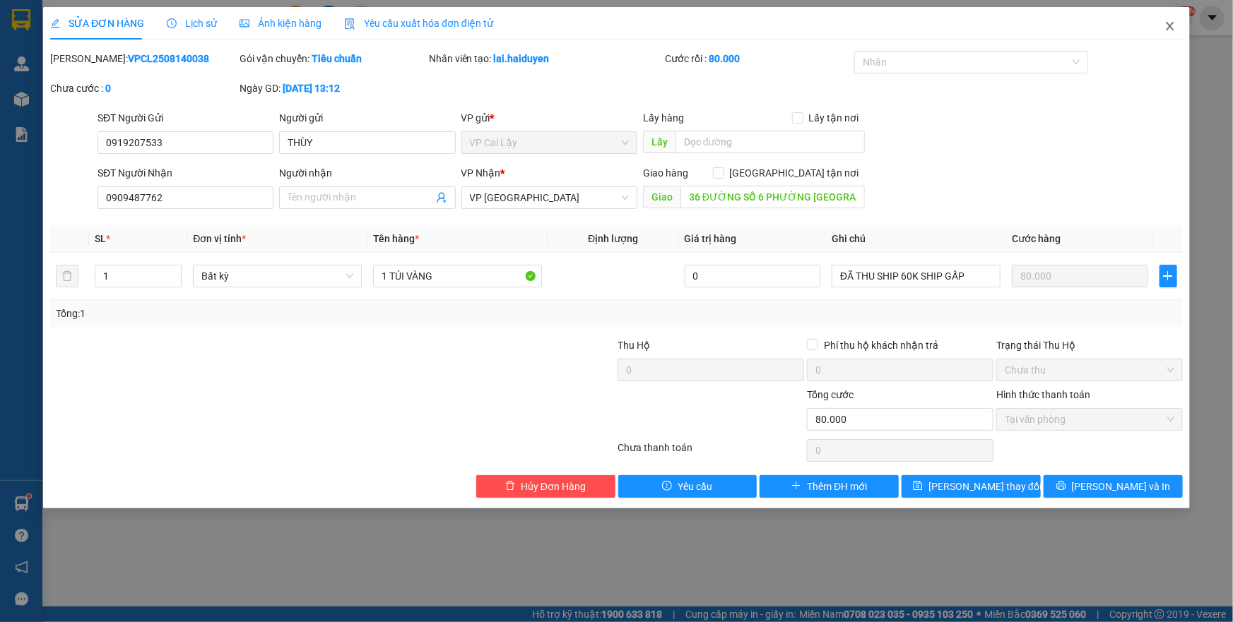
click at [1170, 28] on icon "close" at bounding box center [1170, 26] width 8 height 8
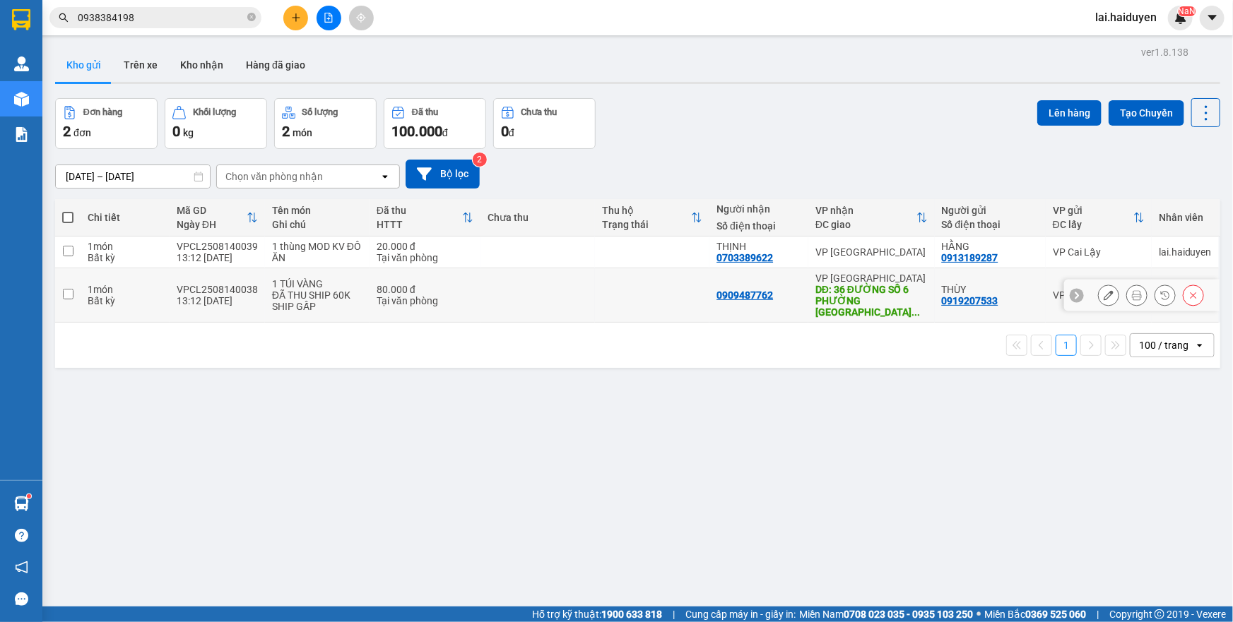
click at [744, 292] on div "0909487762" at bounding box center [744, 295] width 57 height 11
copy div "0909487762"
click at [203, 61] on button "Kho nhận" at bounding box center [202, 65] width 66 height 34
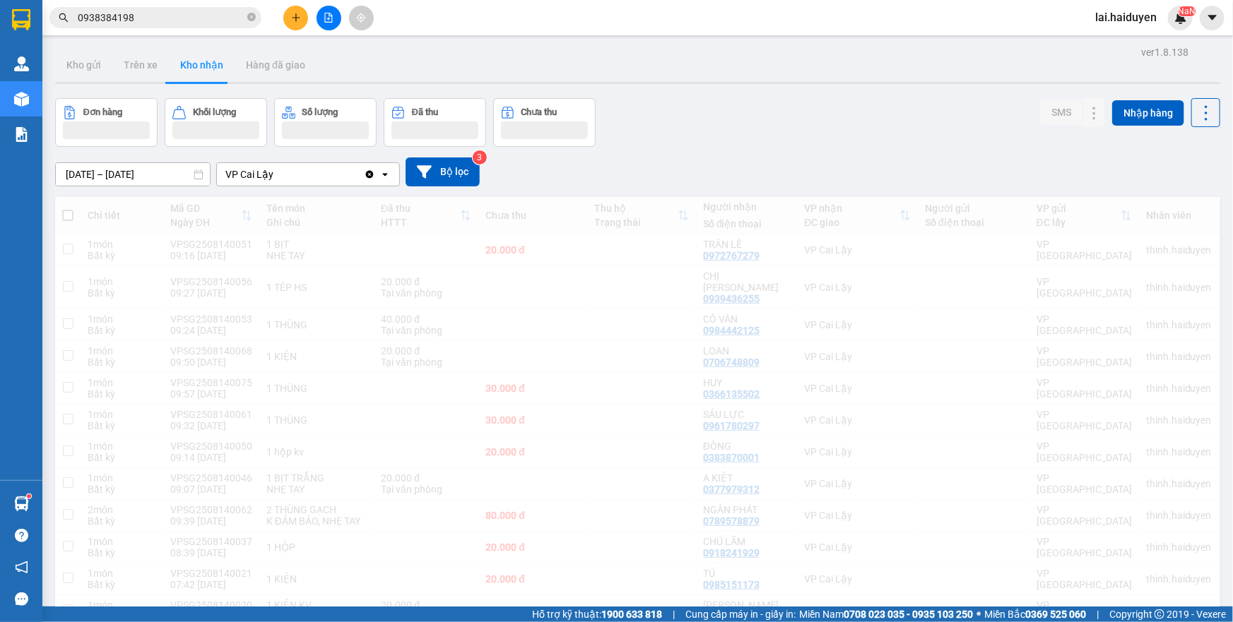
click at [76, 71] on button "Kho gửi" at bounding box center [83, 65] width 57 height 34
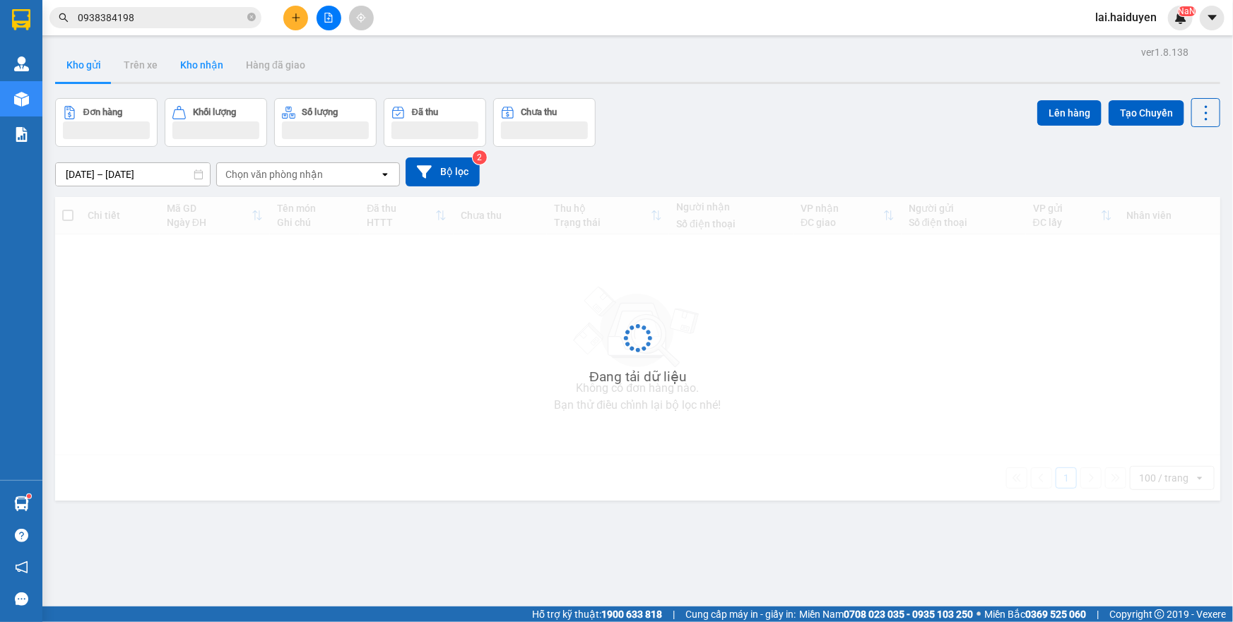
click at [76, 71] on button "Kho gửi" at bounding box center [83, 65] width 57 height 34
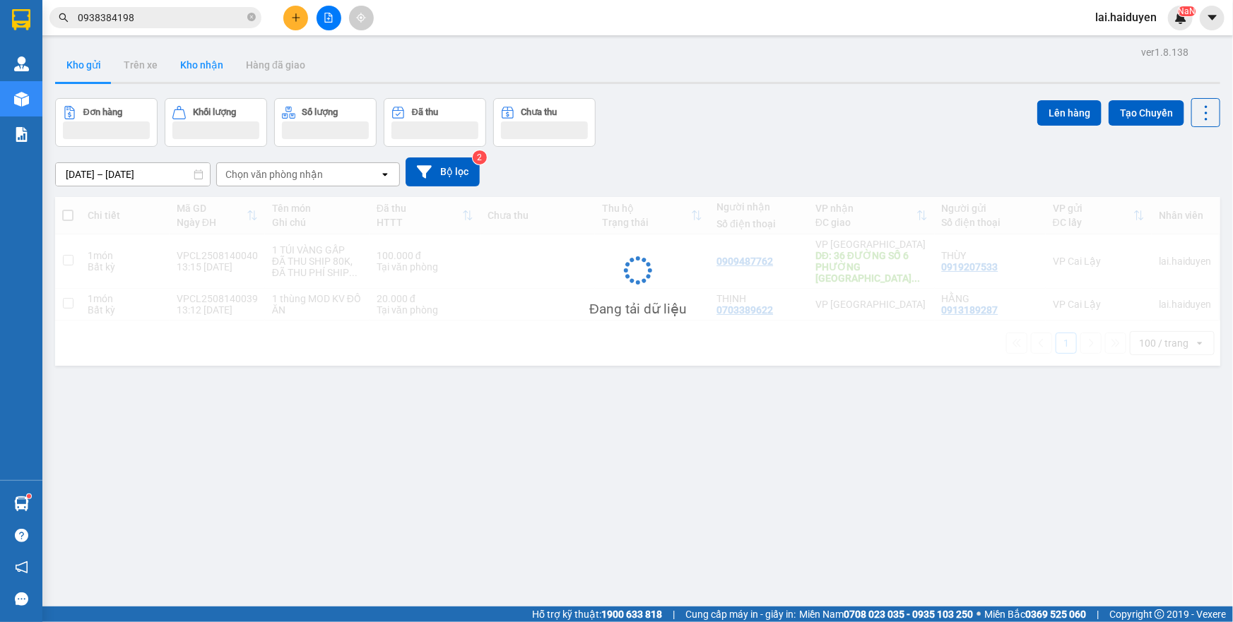
click at [76, 71] on button "Kho gửi" at bounding box center [83, 65] width 57 height 34
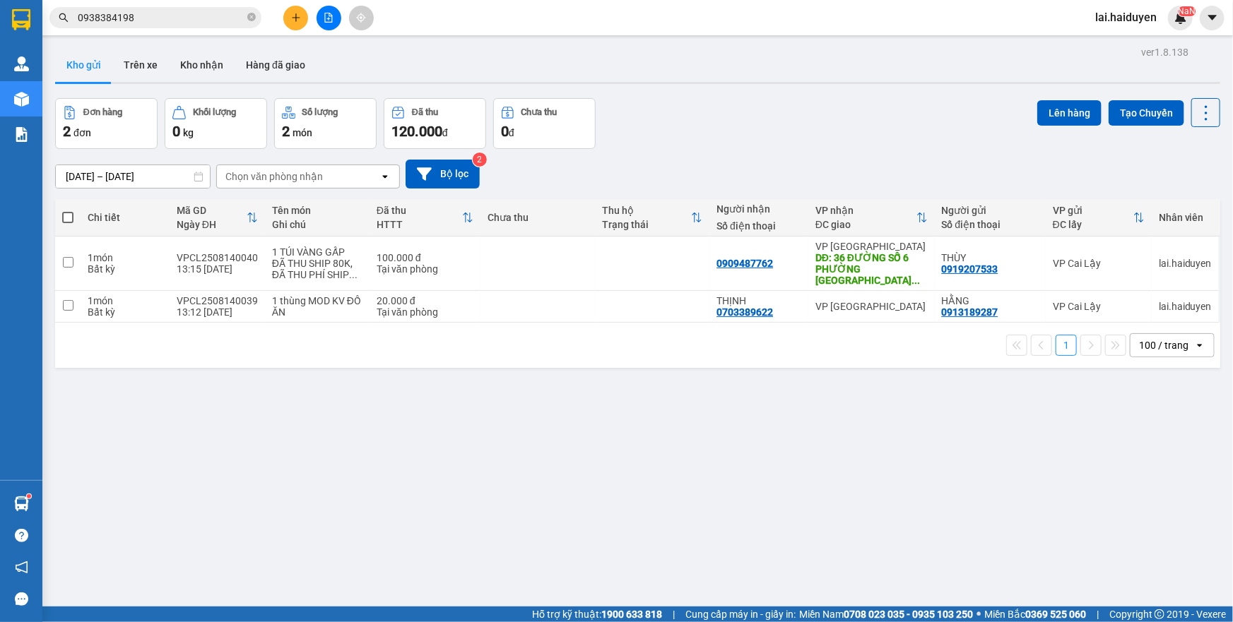
click at [711, 153] on div "01/08/2025 – 14/08/2025 Press the down arrow key to interact with the calendar …" at bounding box center [637, 174] width 1165 height 50
click at [191, 69] on button "Kho nhận" at bounding box center [202, 65] width 66 height 34
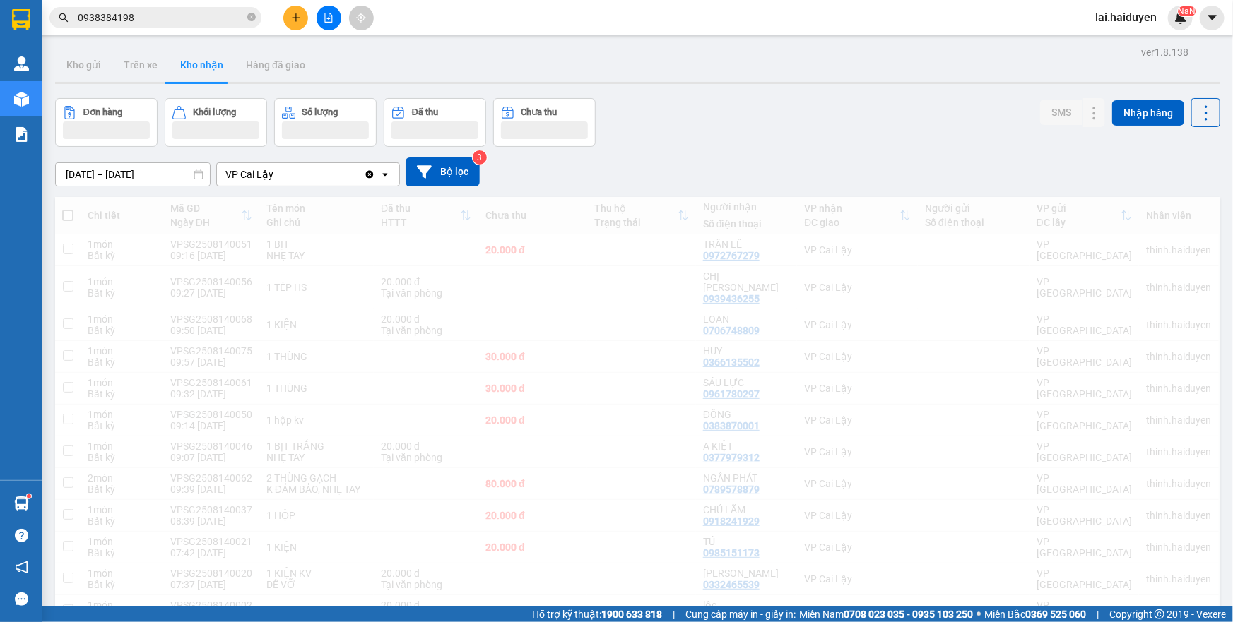
click at [85, 69] on button "Kho gửi" at bounding box center [83, 65] width 57 height 34
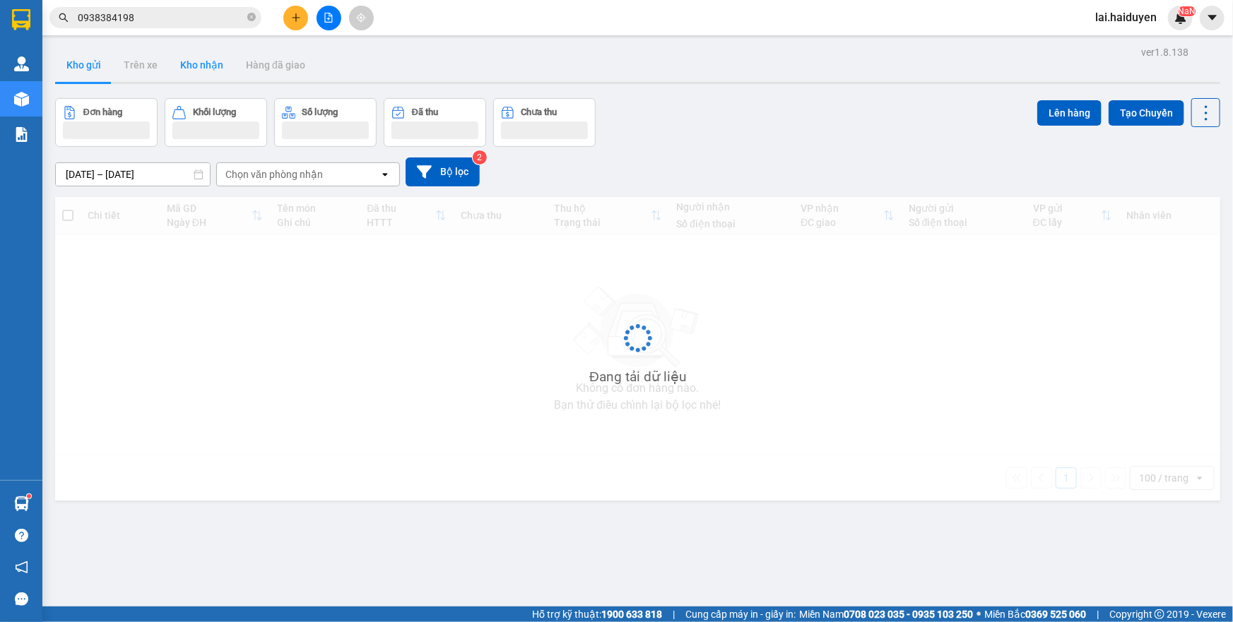
click at [85, 69] on button "Kho gửi" at bounding box center [83, 65] width 57 height 34
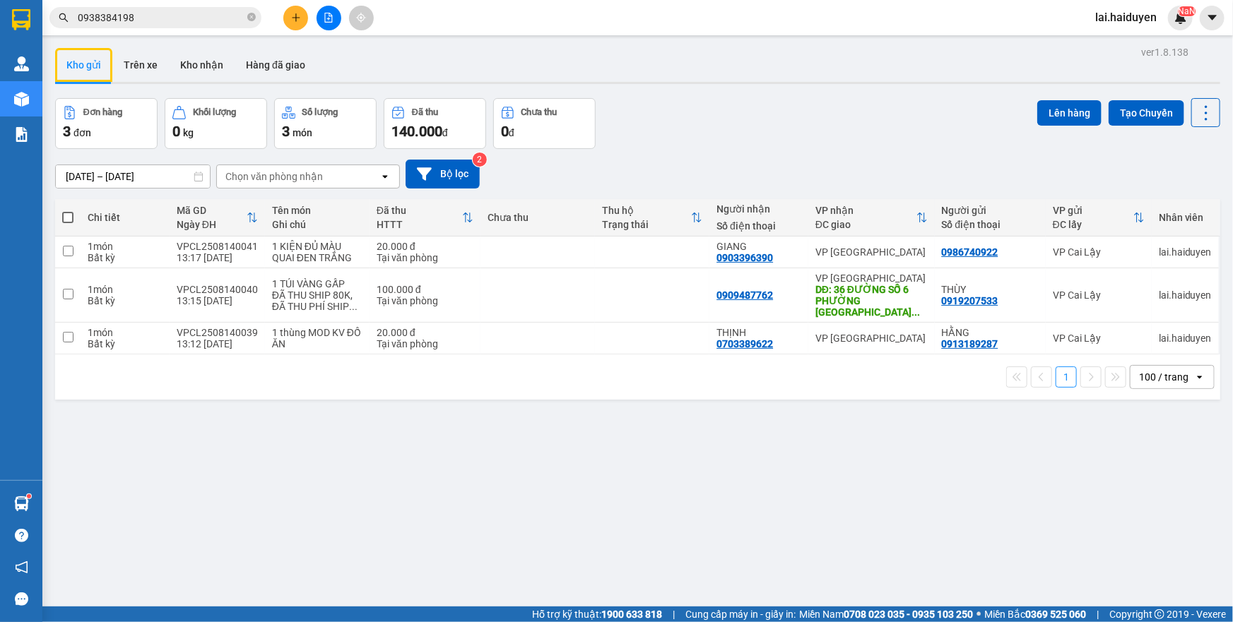
click at [189, 16] on input "0938384198" at bounding box center [161, 18] width 167 height 16
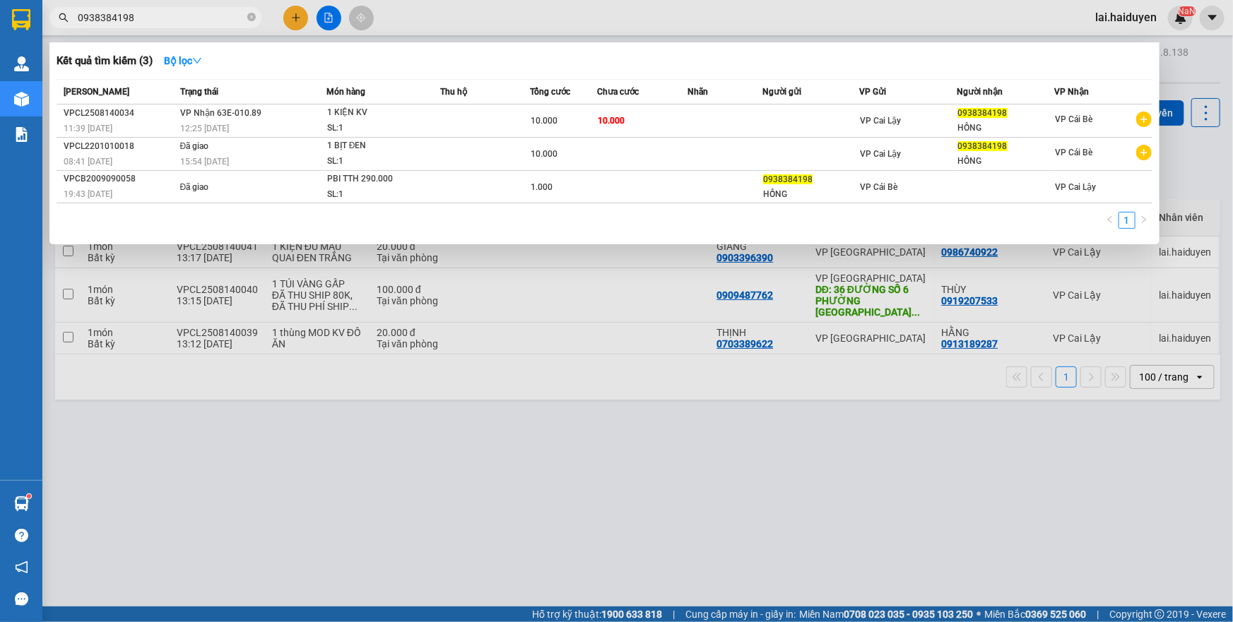
click at [189, 16] on input "0938384198" at bounding box center [161, 18] width 167 height 16
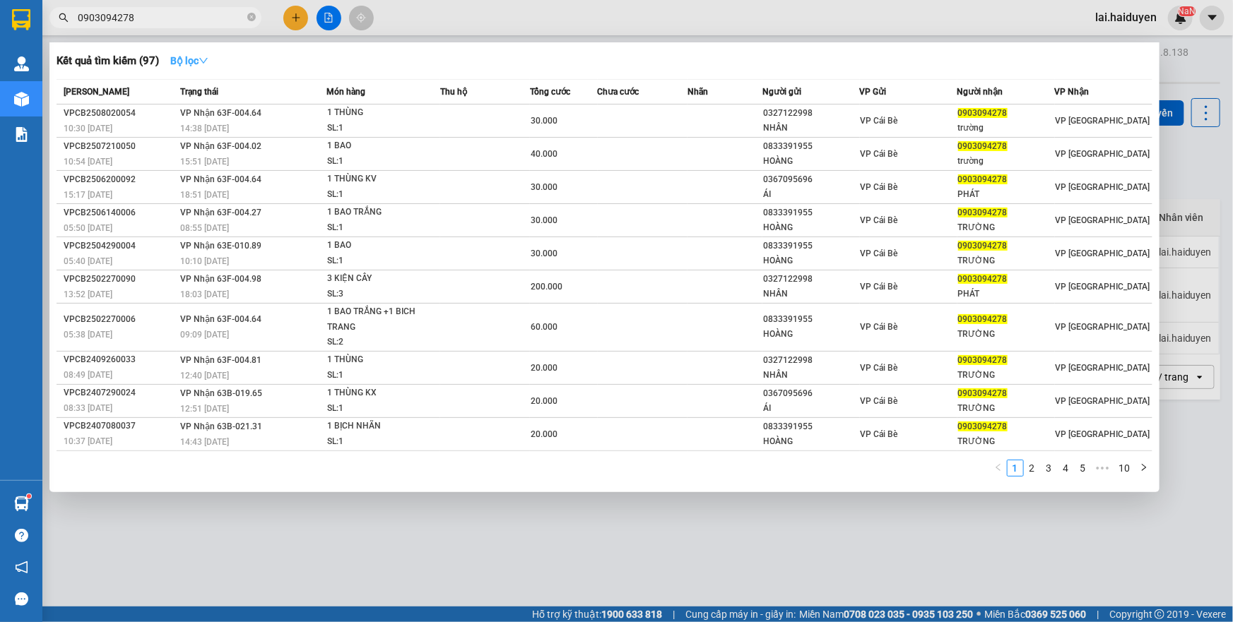
type input "0903094278"
click at [203, 67] on button "Bộ lọc" at bounding box center [189, 60] width 61 height 23
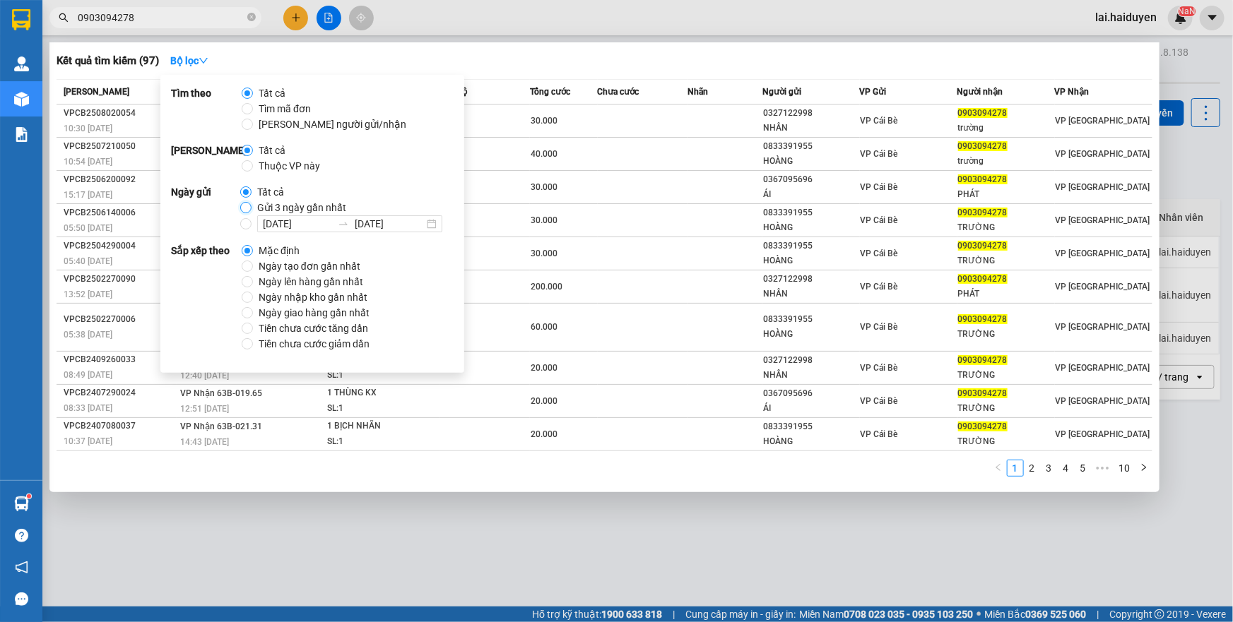
drag, startPoint x: 244, startPoint y: 208, endPoint x: 213, endPoint y: 143, distance: 71.4
click at [242, 208] on input "Gửi 3 ngày gần nhất" at bounding box center [245, 207] width 11 height 11
radio input "true"
radio input "false"
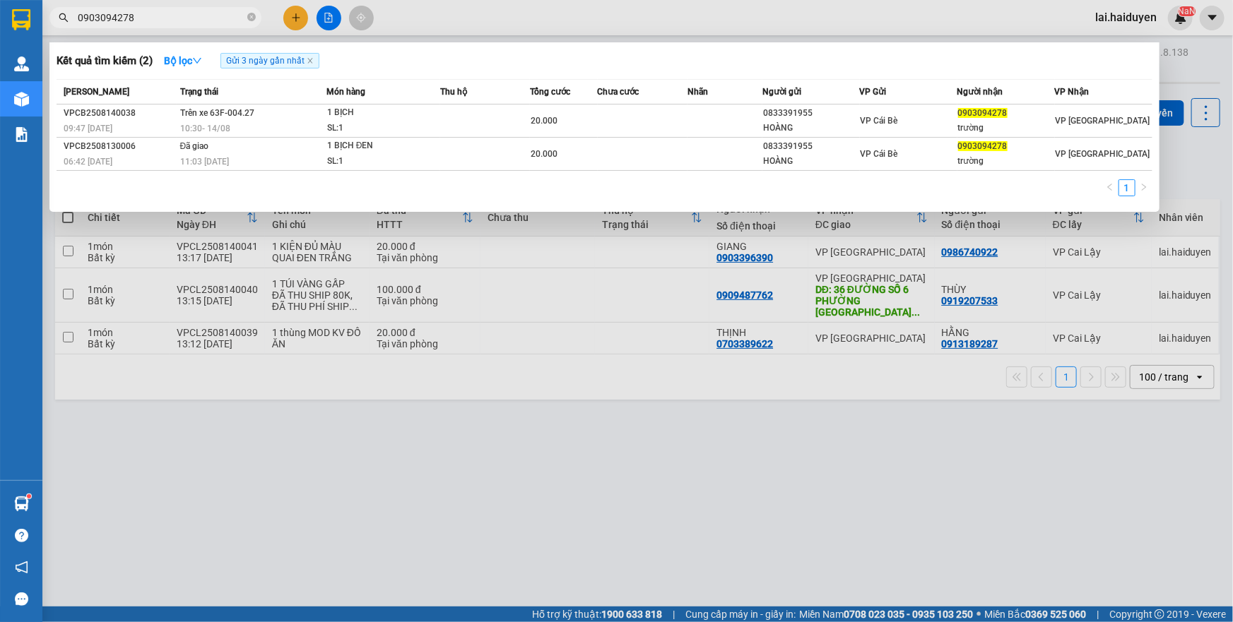
click at [172, 14] on input "0903094278" at bounding box center [161, 18] width 167 height 16
click at [424, 32] on div at bounding box center [616, 311] width 1233 height 622
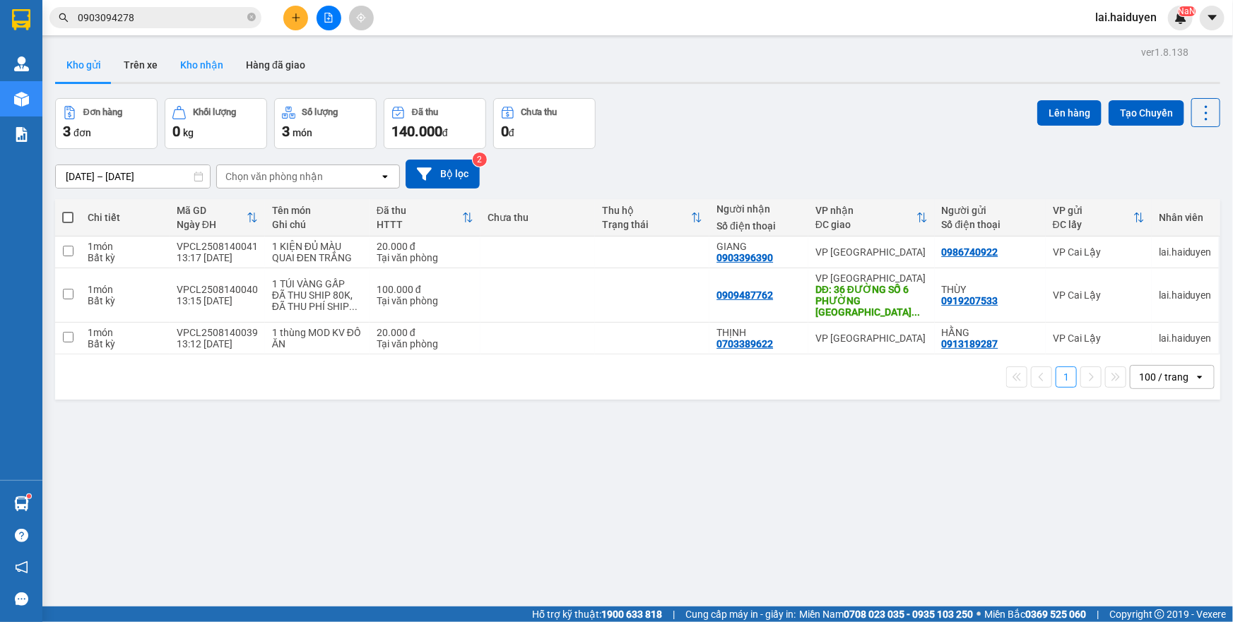
click at [198, 63] on button "Kho nhận" at bounding box center [202, 65] width 66 height 34
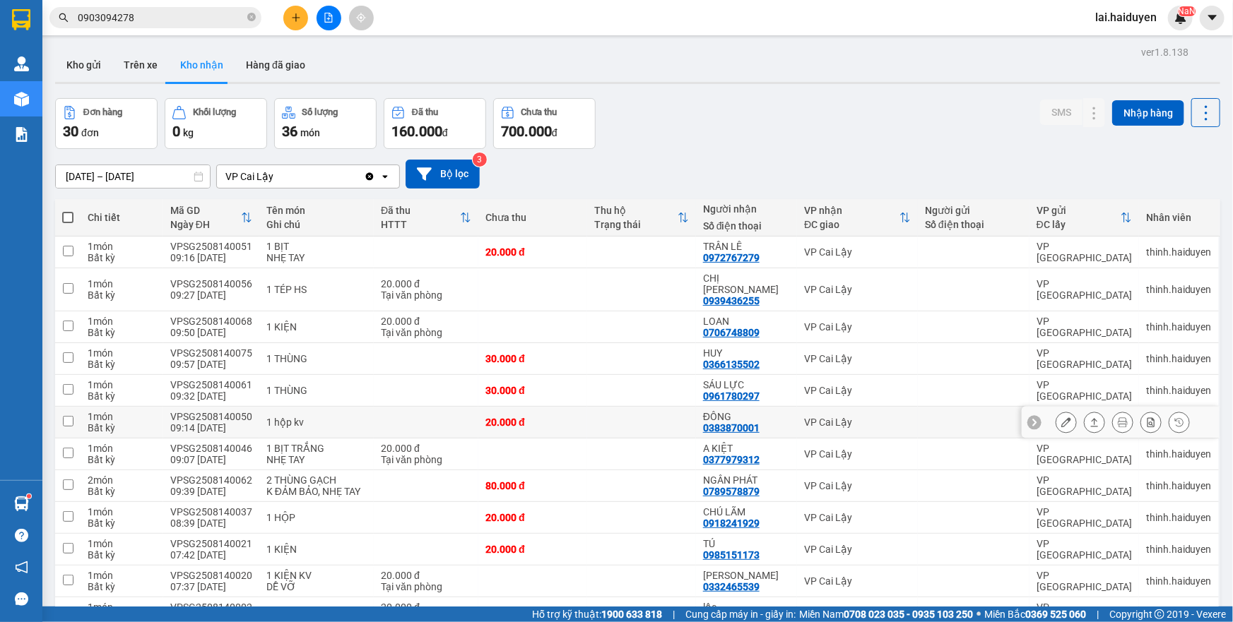
scroll to position [64, 0]
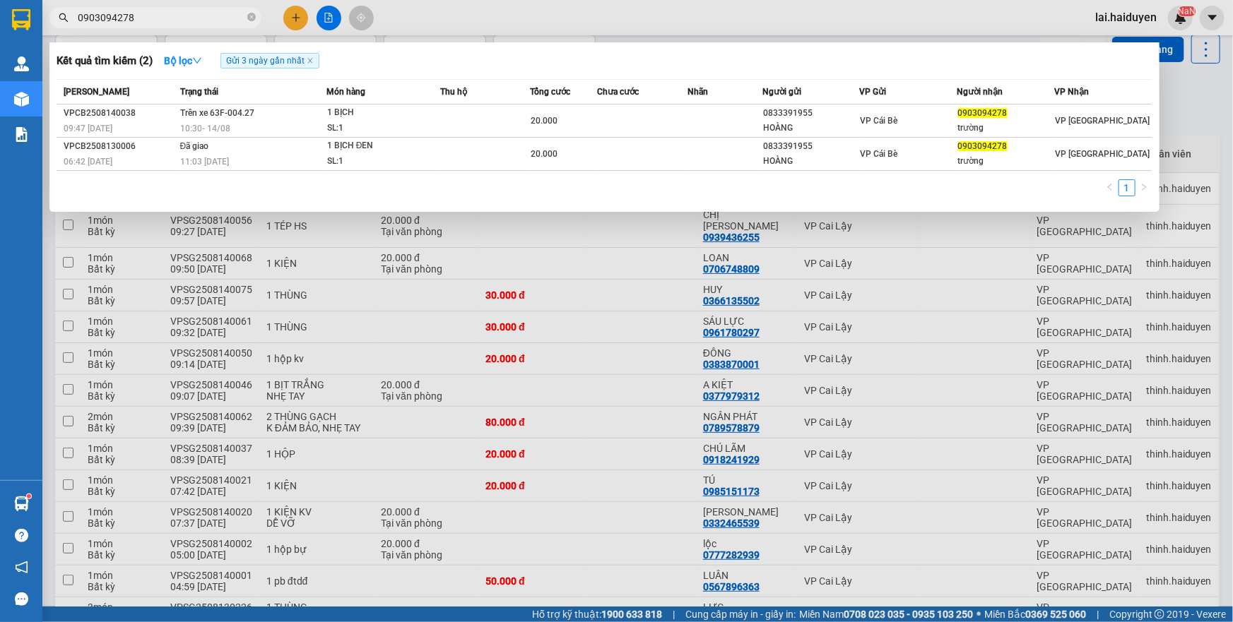
click at [201, 14] on input "0903094278" at bounding box center [161, 18] width 167 height 16
click at [201, 13] on input "0903094278" at bounding box center [161, 18] width 167 height 16
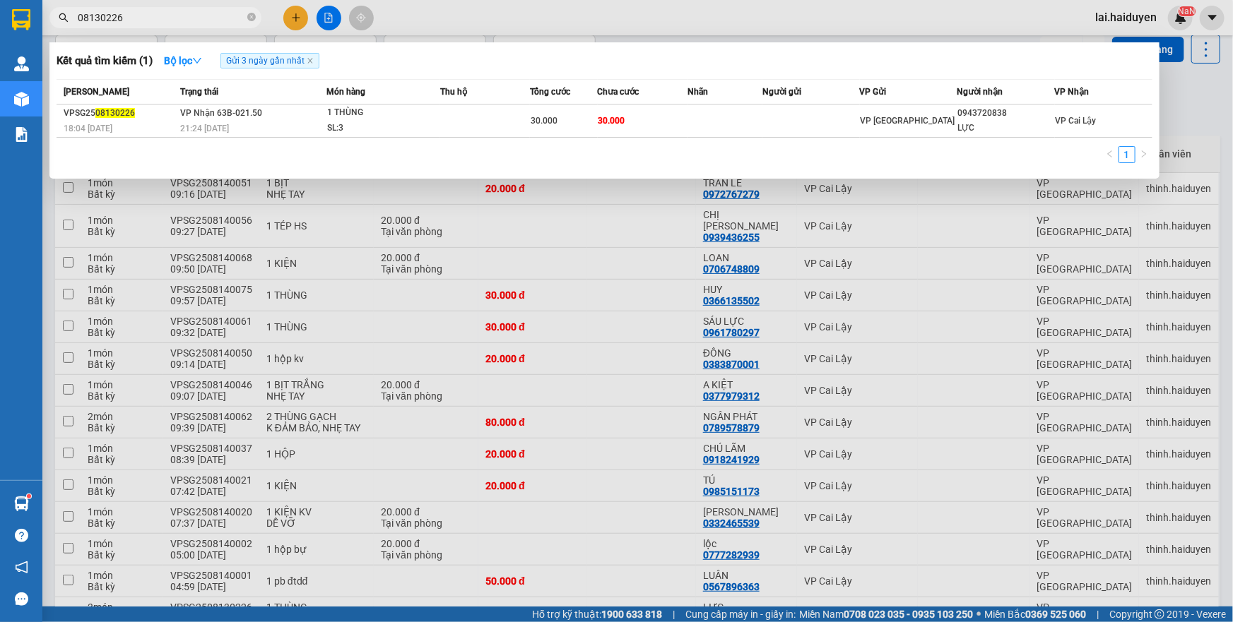
type input "08130226"
click at [778, 35] on div at bounding box center [616, 311] width 1233 height 622
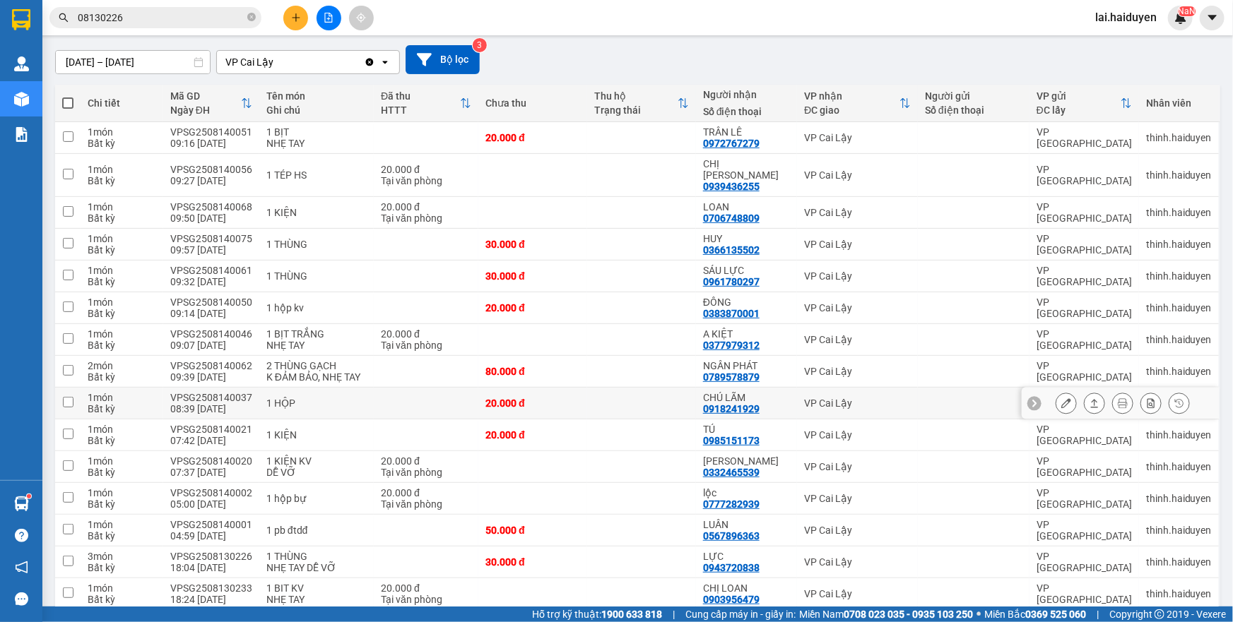
scroll to position [128, 0]
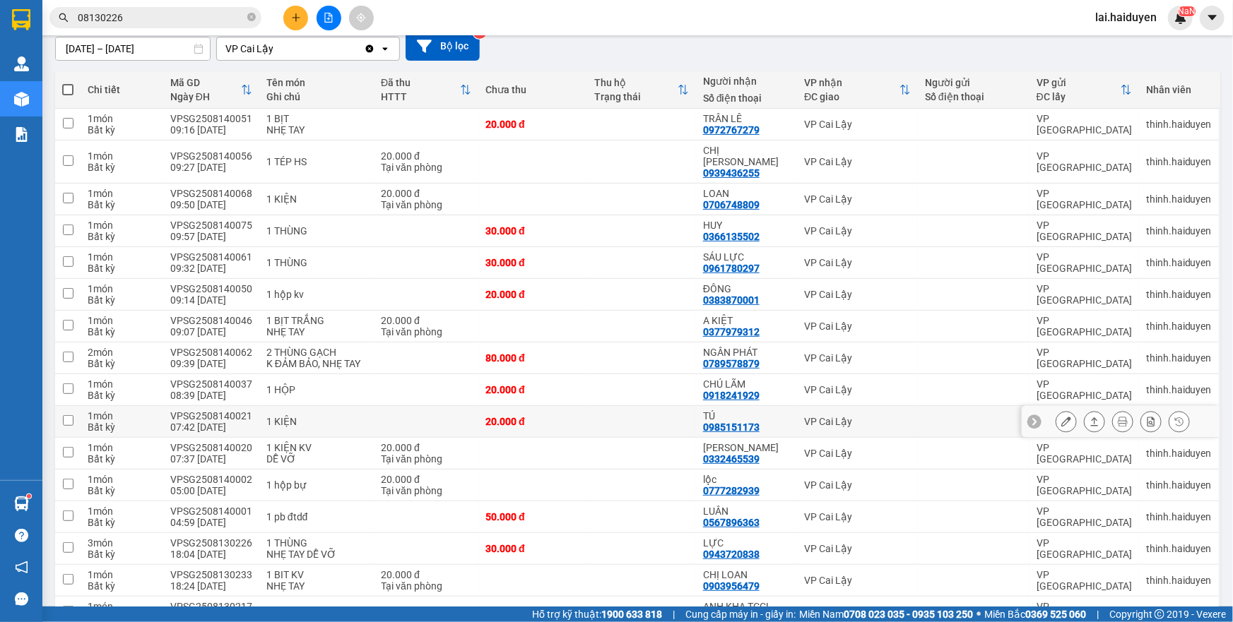
click at [631, 408] on td at bounding box center [641, 422] width 109 height 32
checkbox input "true"
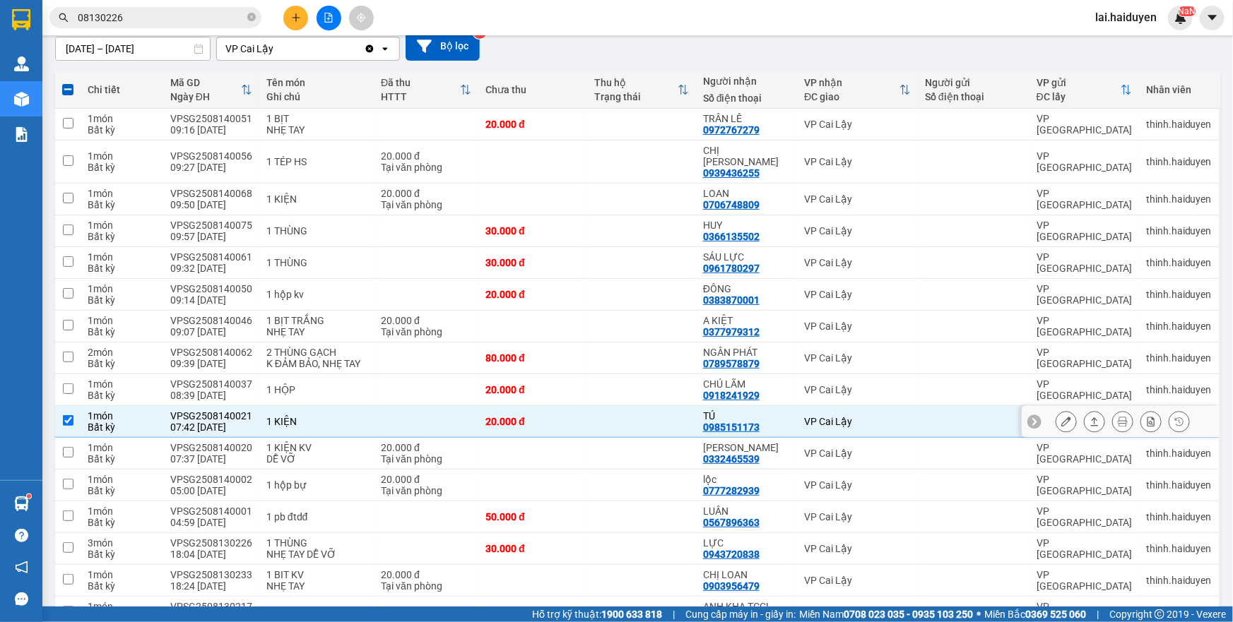
click at [1061, 417] on icon at bounding box center [1066, 422] width 10 height 10
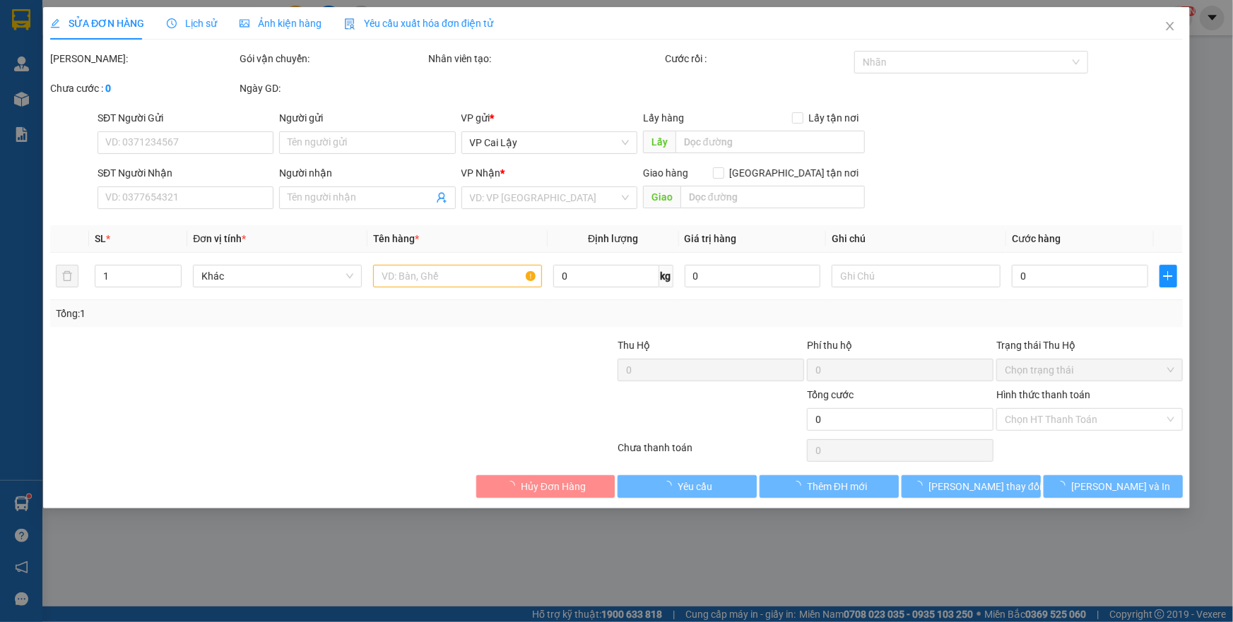
type input "0985151173"
type input "TÚ"
type input "20.000"
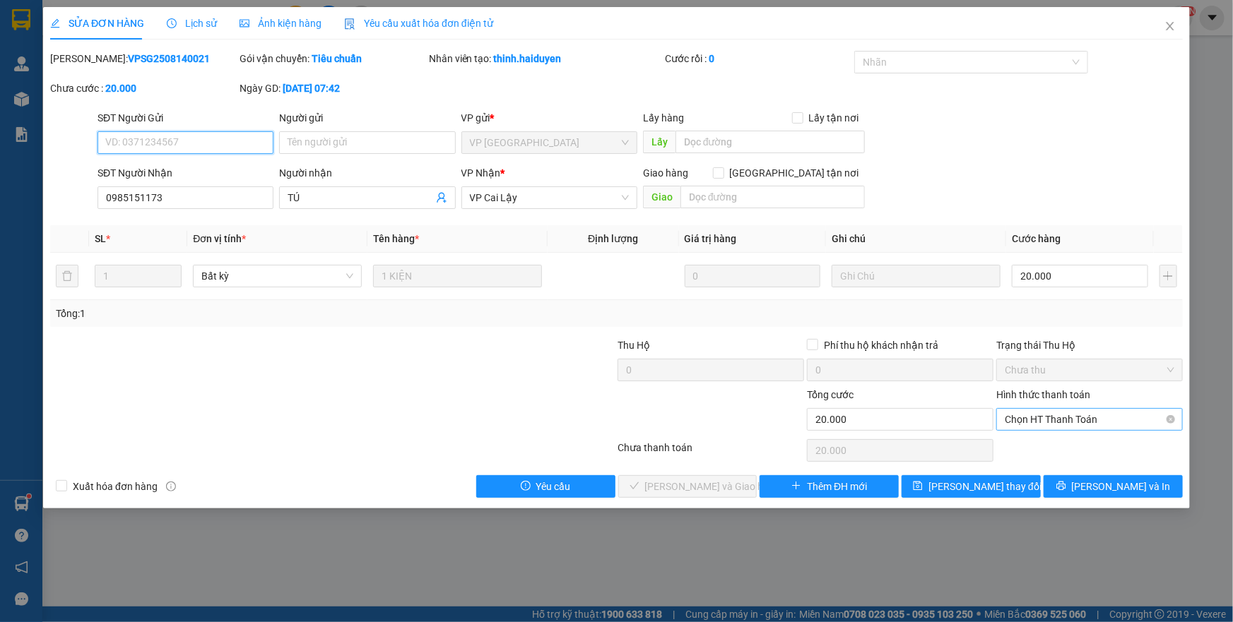
click at [1019, 417] on span "Chọn HT Thanh Toán" at bounding box center [1089, 419] width 170 height 21
click at [1019, 446] on div "Tại văn phòng" at bounding box center [1089, 447] width 170 height 16
type input "0"
click at [674, 488] on span "Lưu và Giao hàng" at bounding box center [713, 487] width 136 height 16
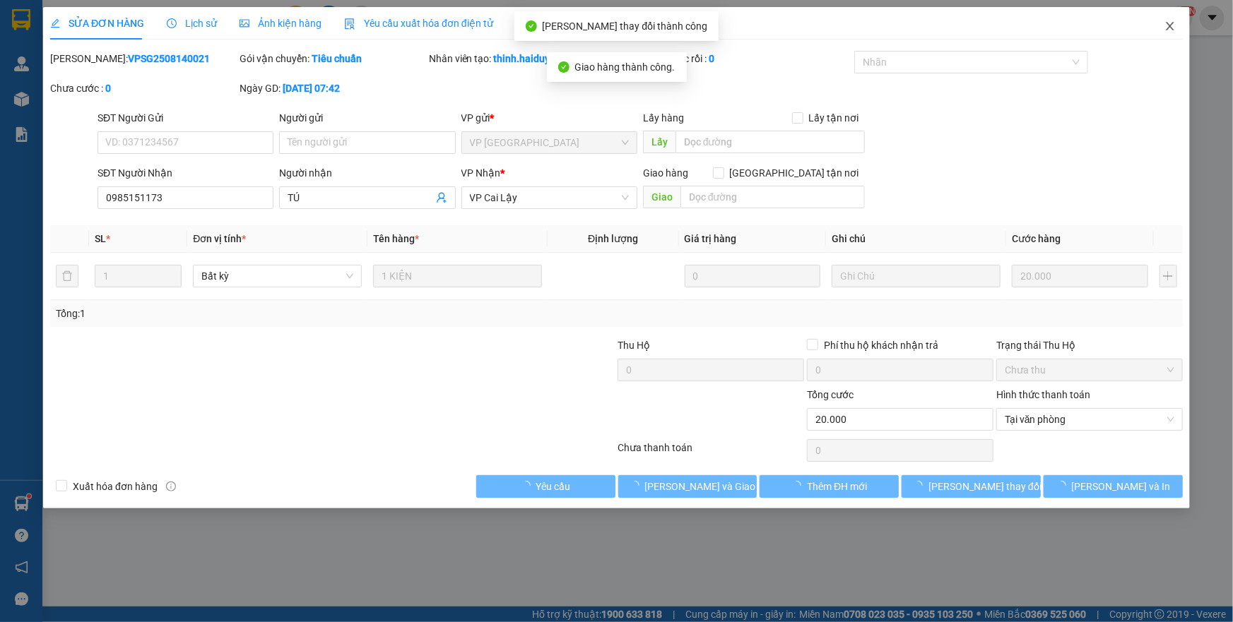
click at [1172, 23] on icon "close" at bounding box center [1169, 25] width 11 height 11
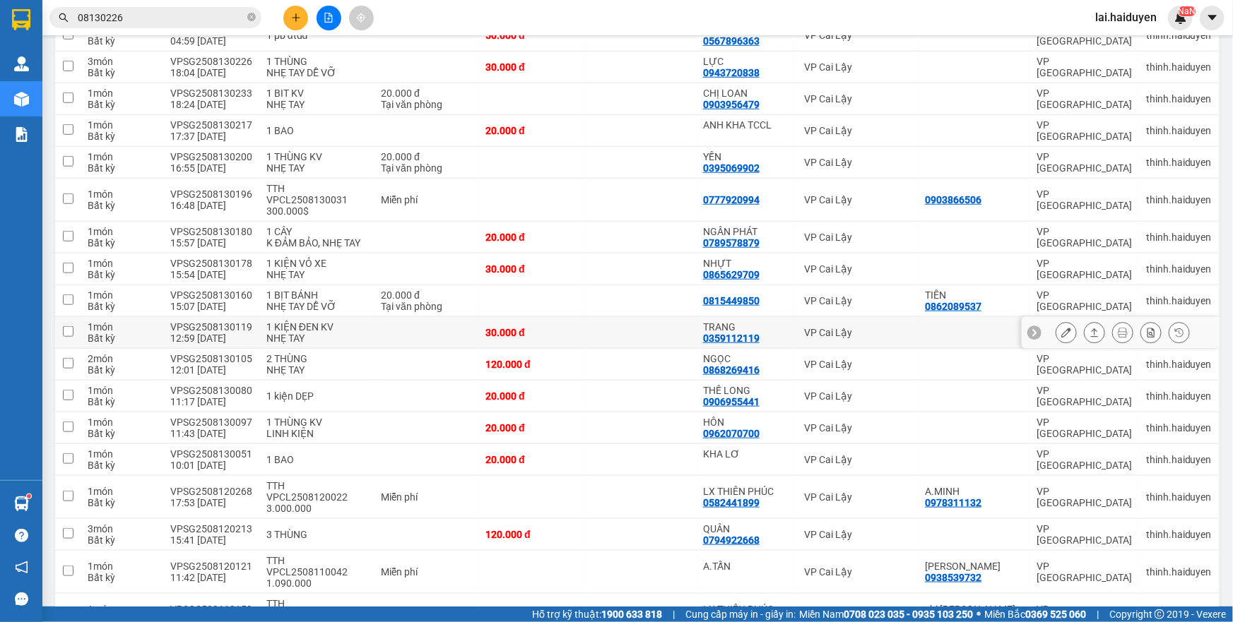
scroll to position [607, 0]
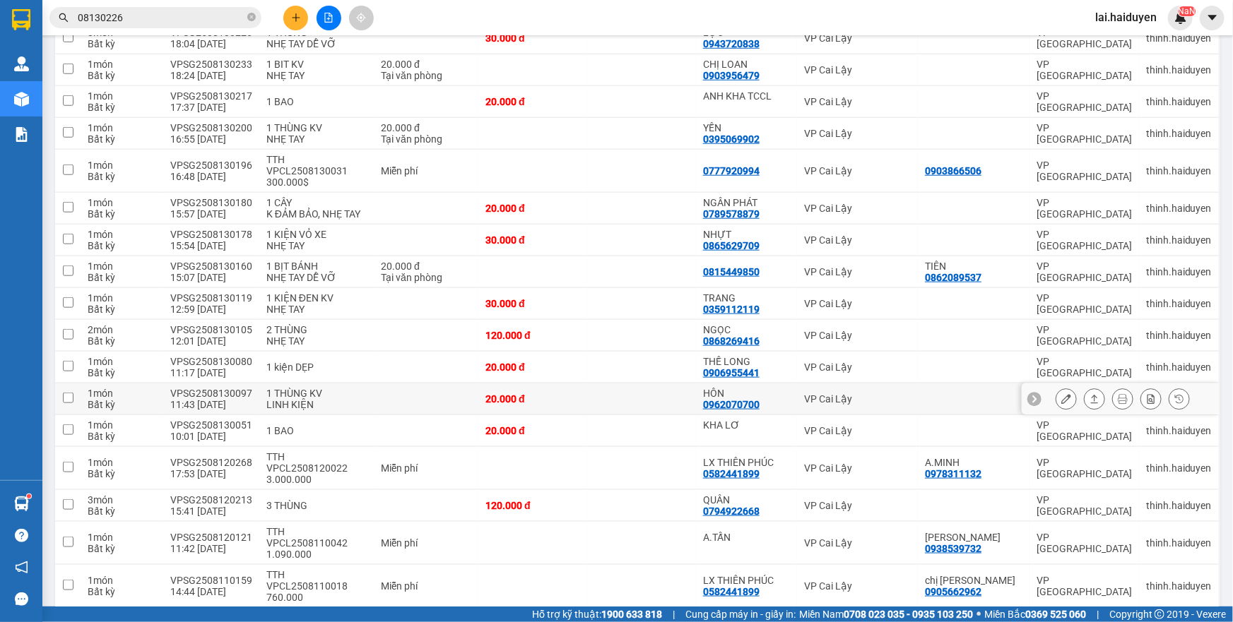
click at [639, 384] on td at bounding box center [641, 400] width 109 height 32
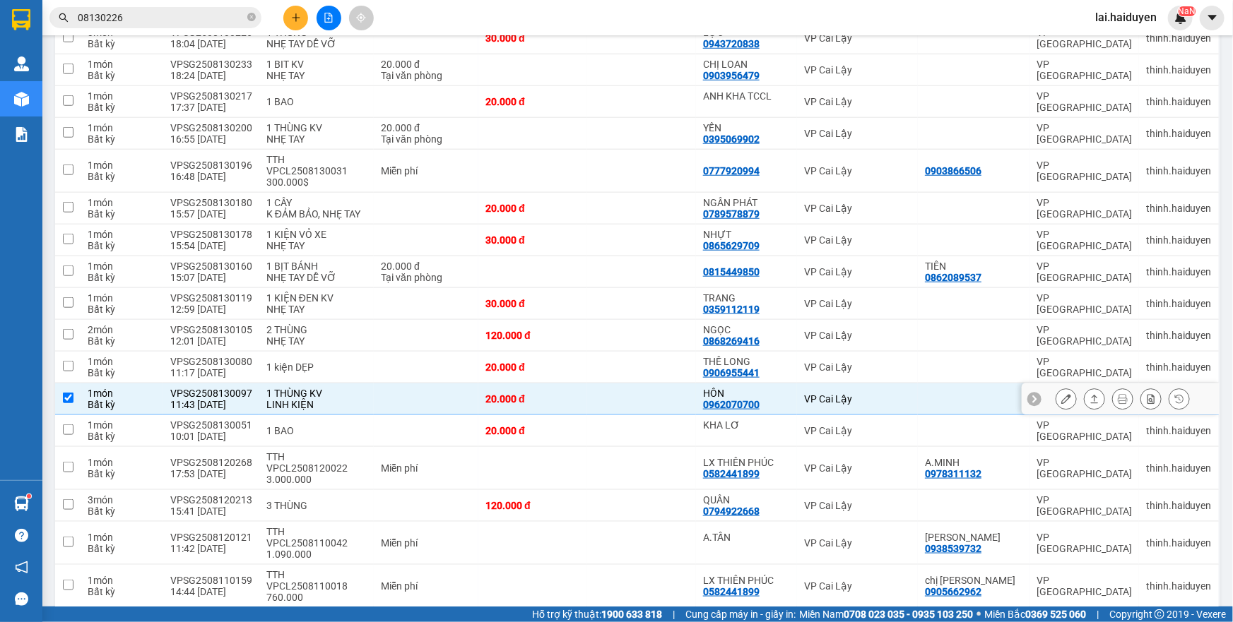
click at [648, 384] on td at bounding box center [641, 400] width 109 height 32
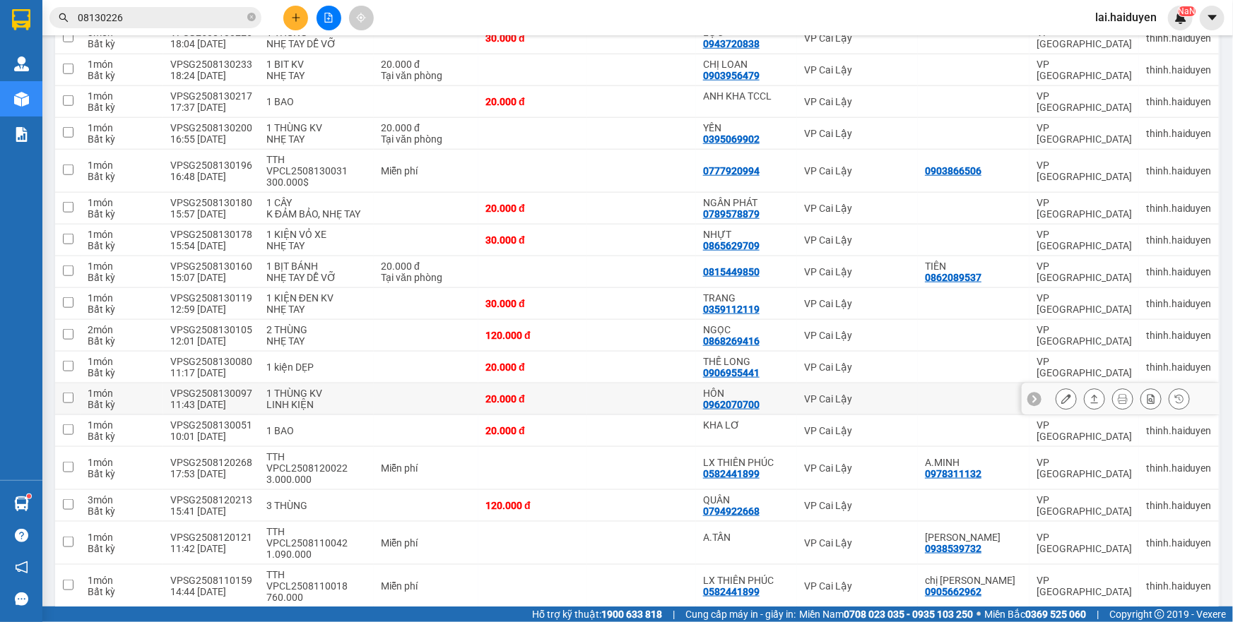
checkbox input "false"
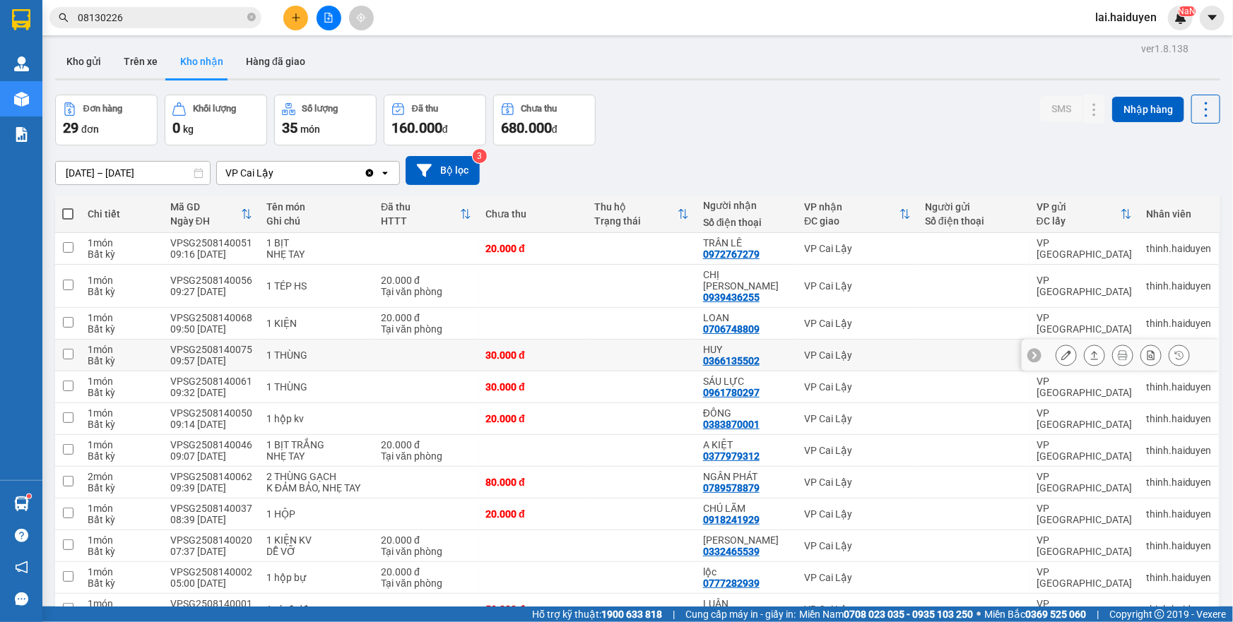
scroll to position [0, 0]
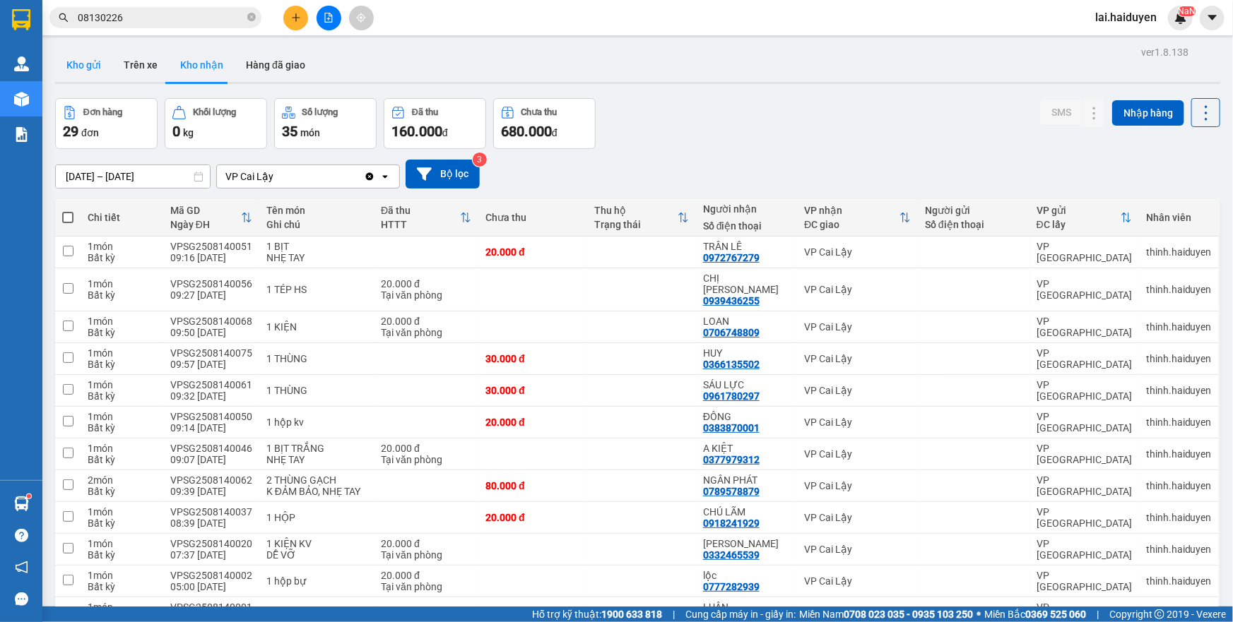
click at [87, 71] on button "Kho gửi" at bounding box center [83, 65] width 57 height 34
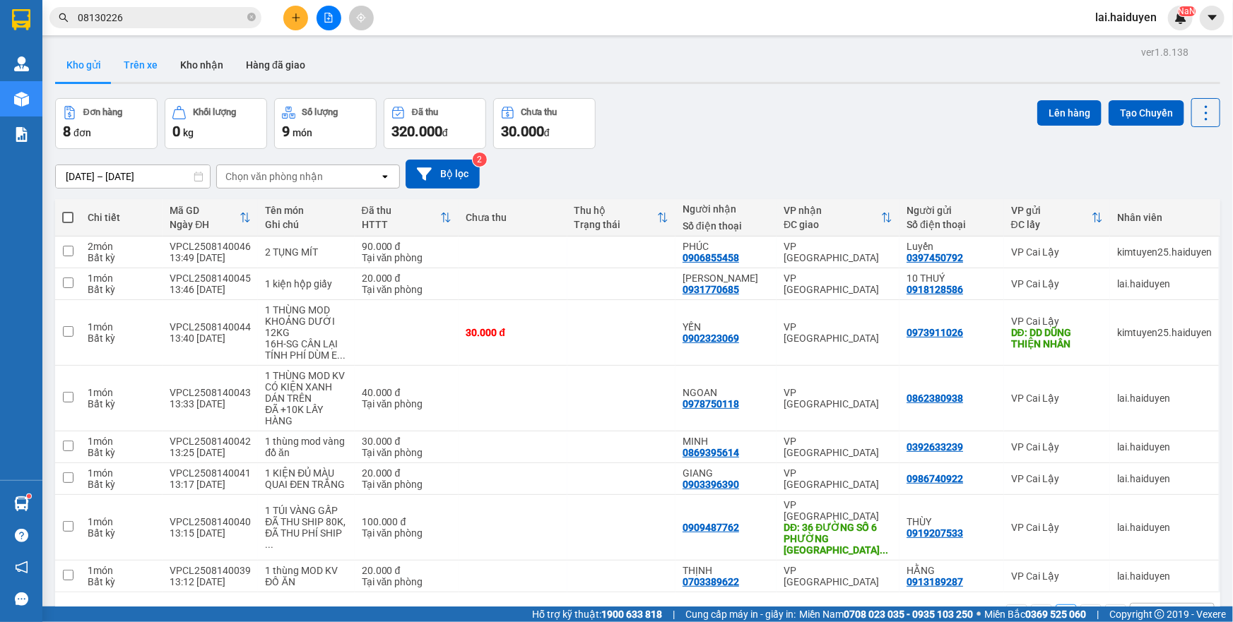
click at [137, 68] on button "Trên xe" at bounding box center [140, 65] width 57 height 34
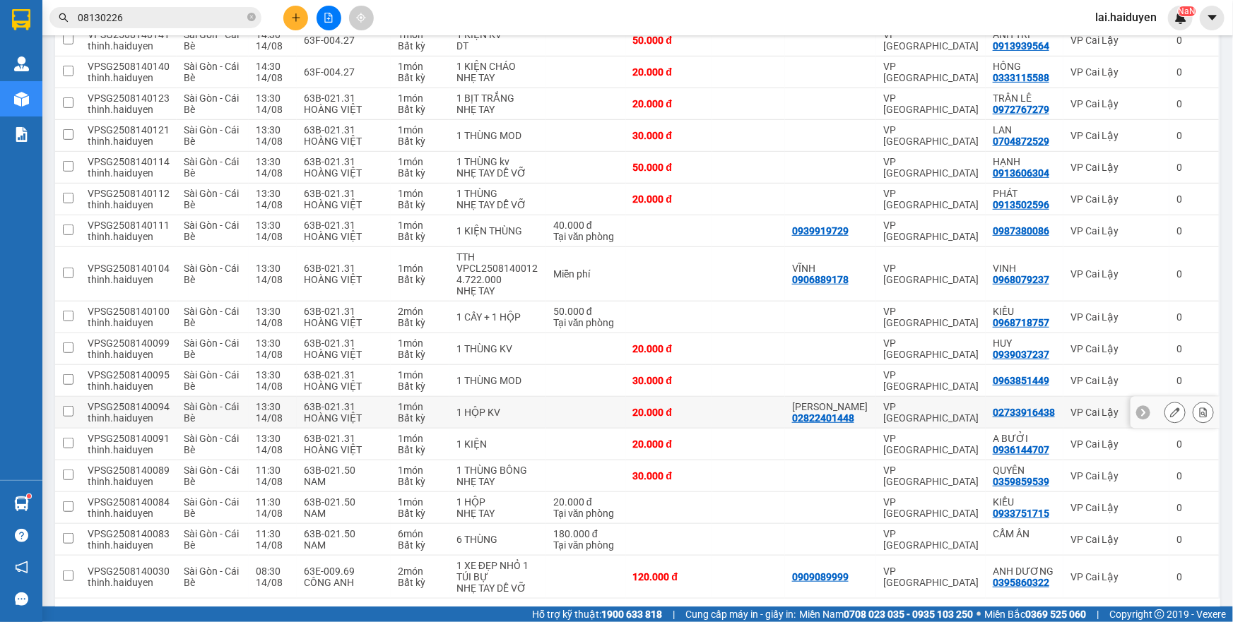
scroll to position [355, 0]
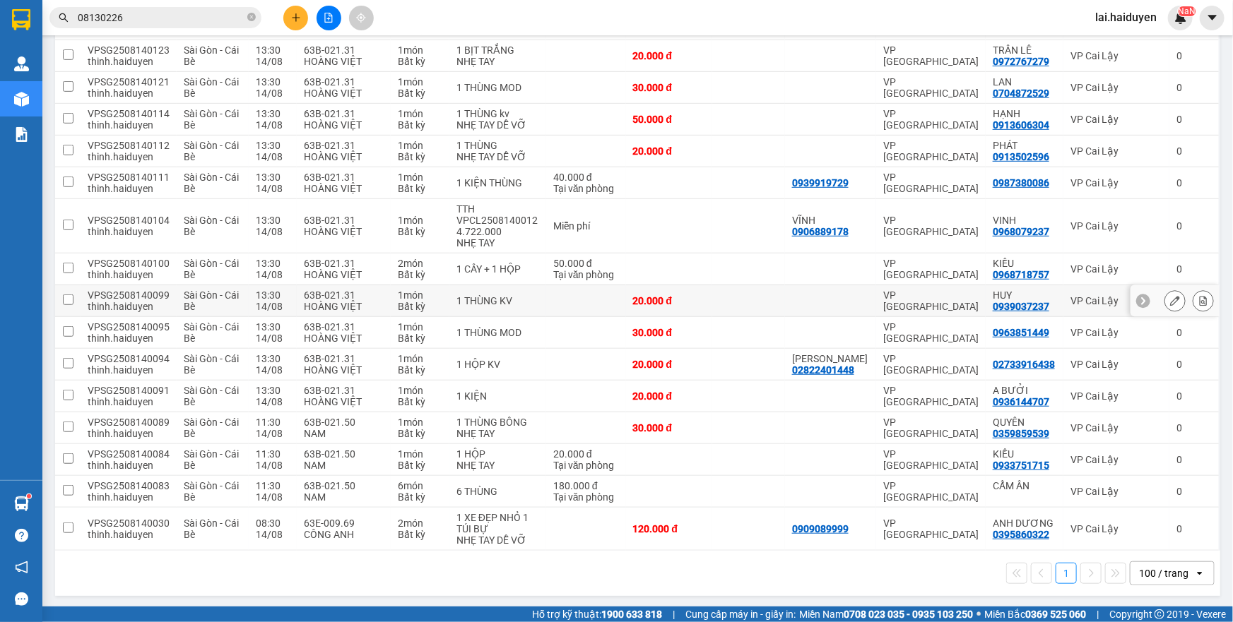
click at [883, 294] on div "VP [GEOGRAPHIC_DATA]" at bounding box center [930, 301] width 95 height 23
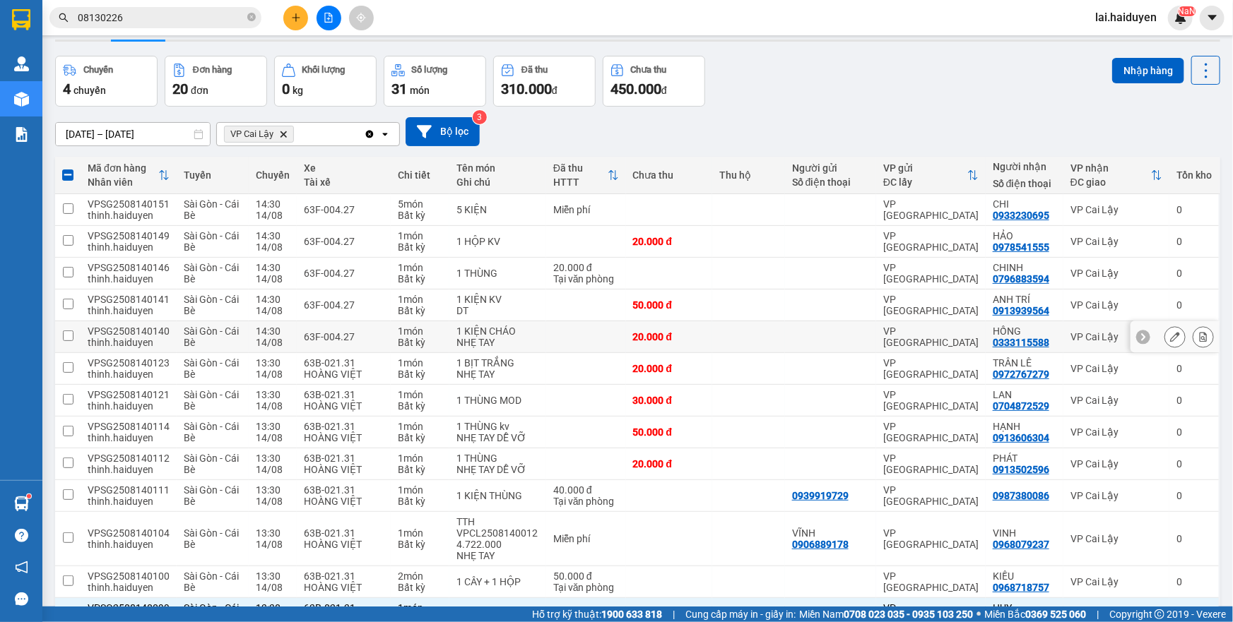
scroll to position [35, 0]
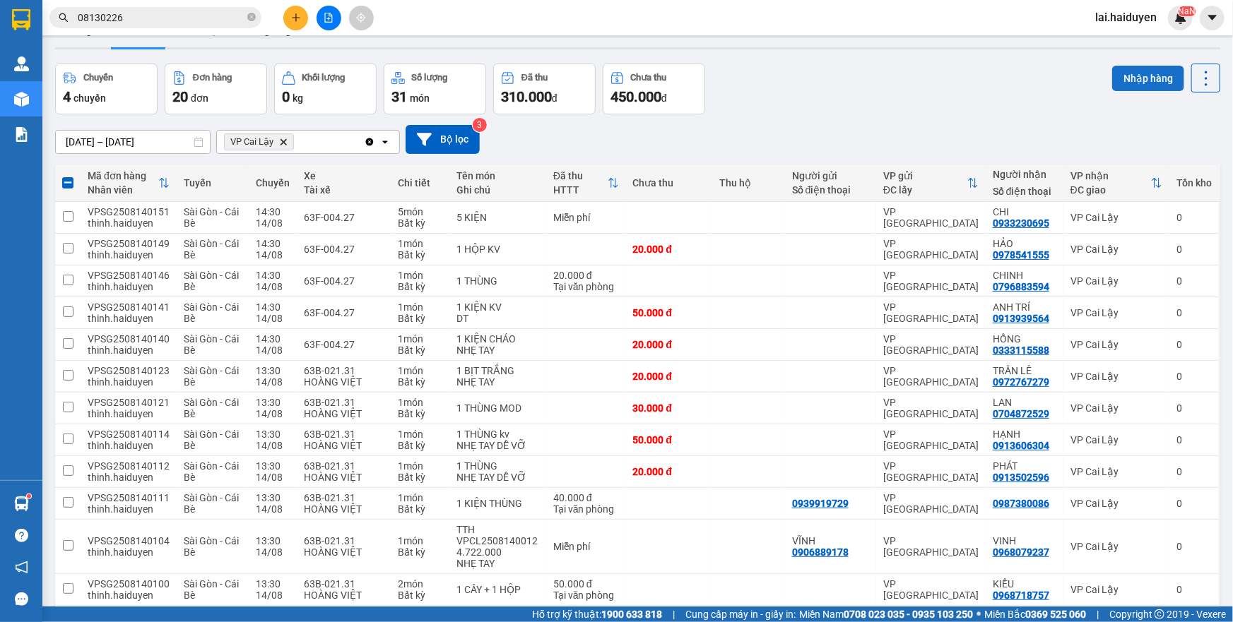
click at [1127, 79] on button "Nhập hàng" at bounding box center [1148, 78] width 72 height 25
checkbox input "false"
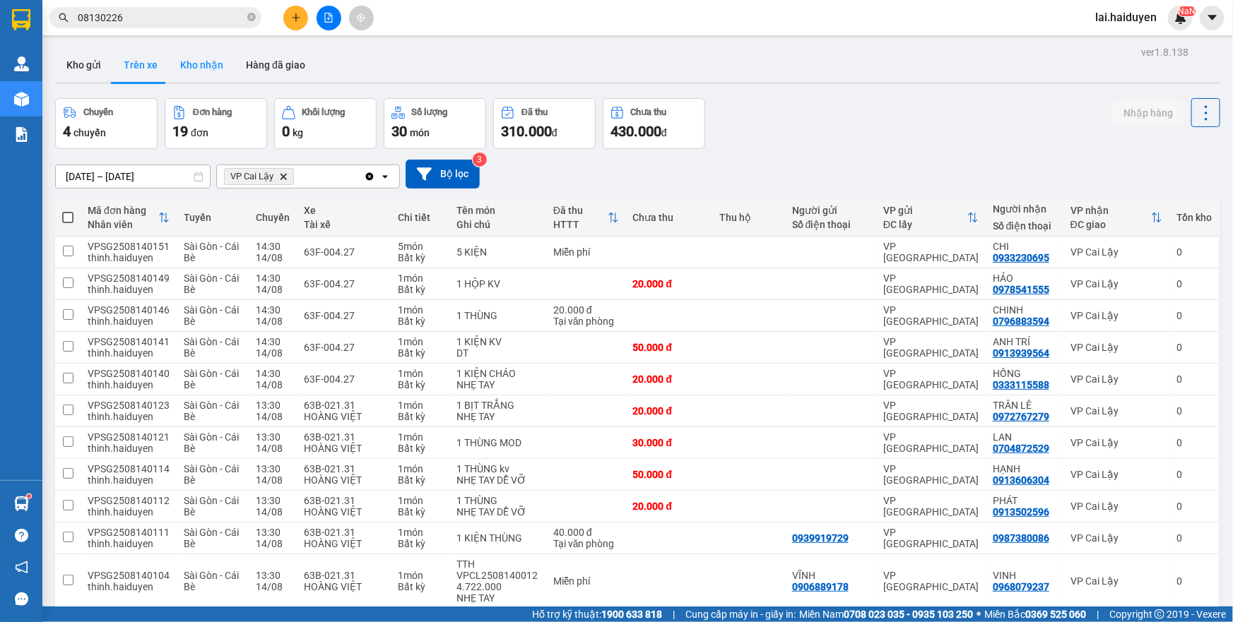
click at [205, 64] on button "Kho nhận" at bounding box center [202, 65] width 66 height 34
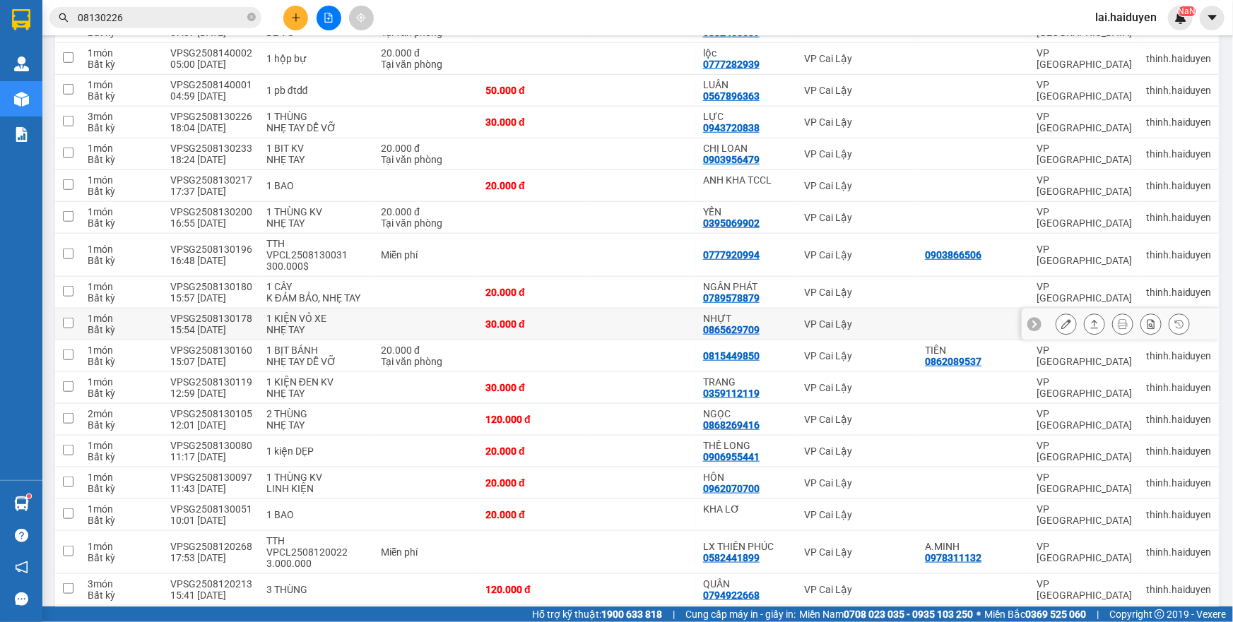
scroll to position [607, 0]
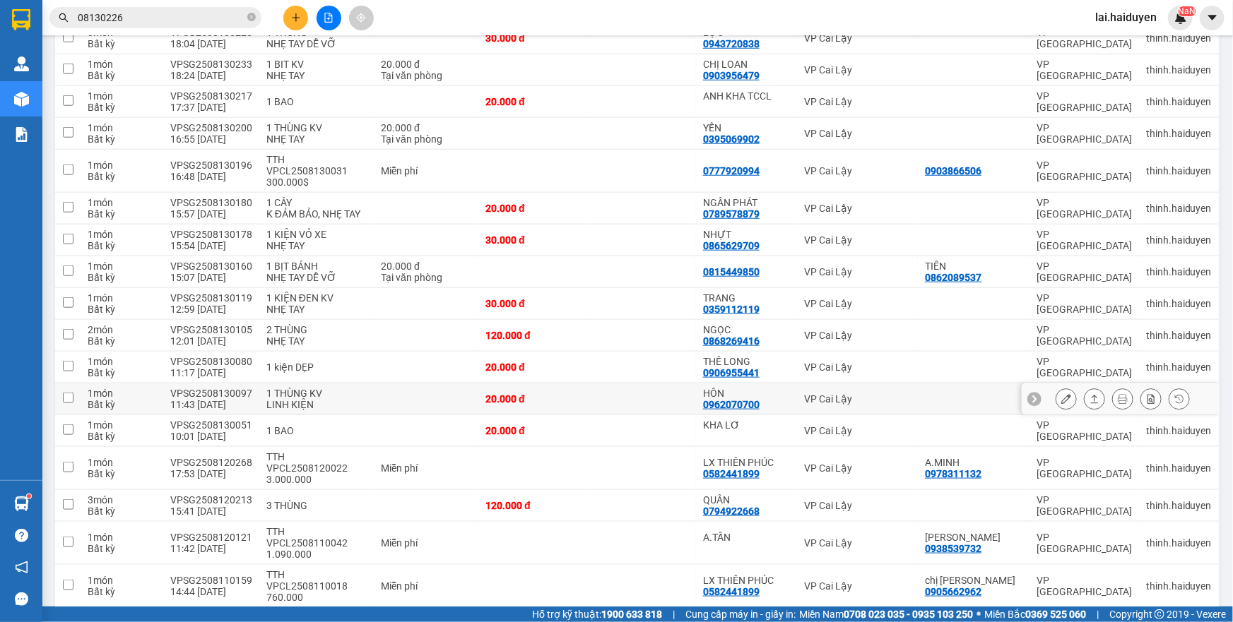
click at [837, 393] on div "VP Cai Lậy" at bounding box center [857, 398] width 107 height 11
checkbox input "true"
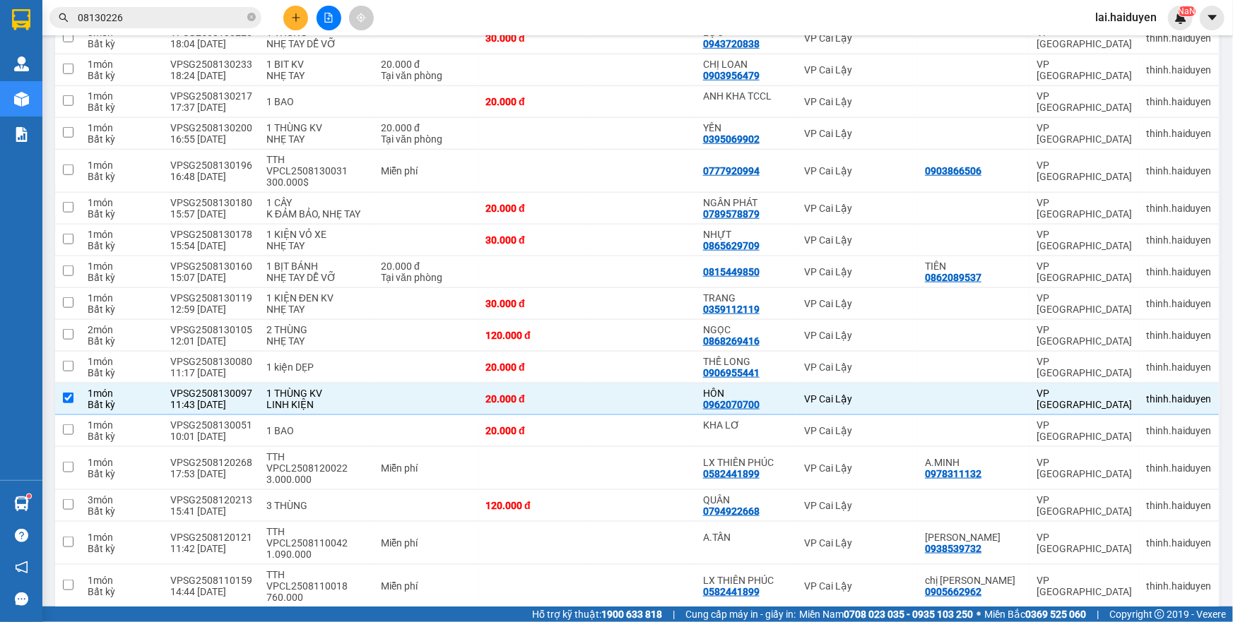
click at [146, 17] on input "08130226" at bounding box center [161, 18] width 167 height 16
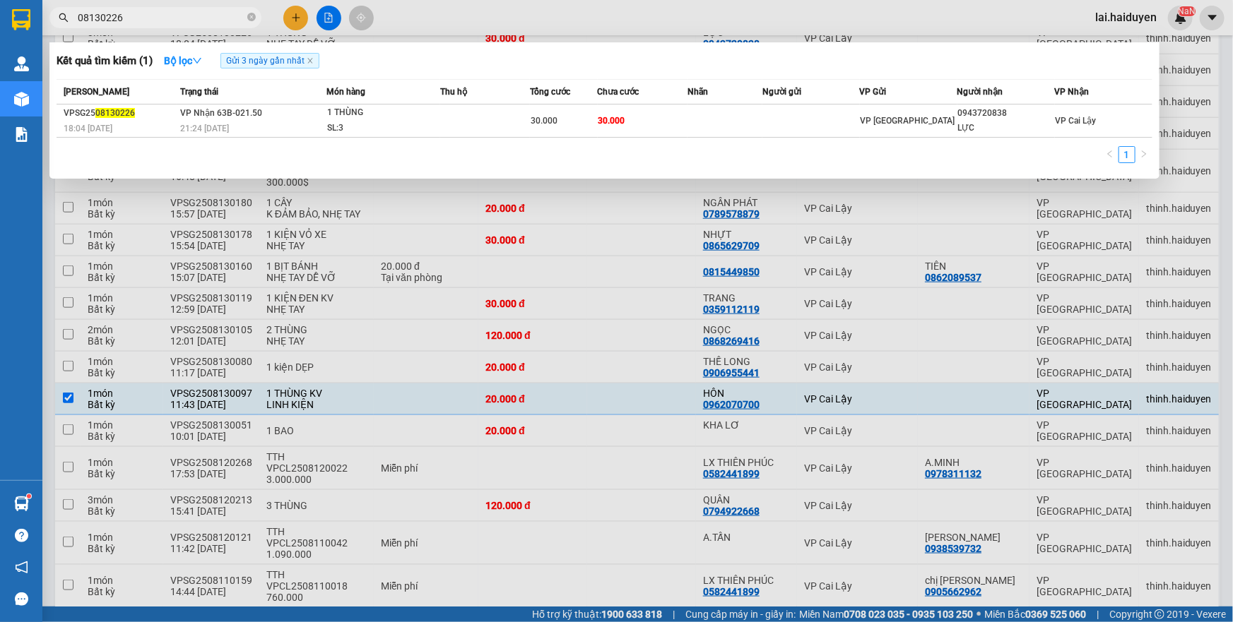
click at [146, 17] on input "08130226" at bounding box center [161, 18] width 167 height 16
click at [1096, 13] on div at bounding box center [616, 311] width 1233 height 622
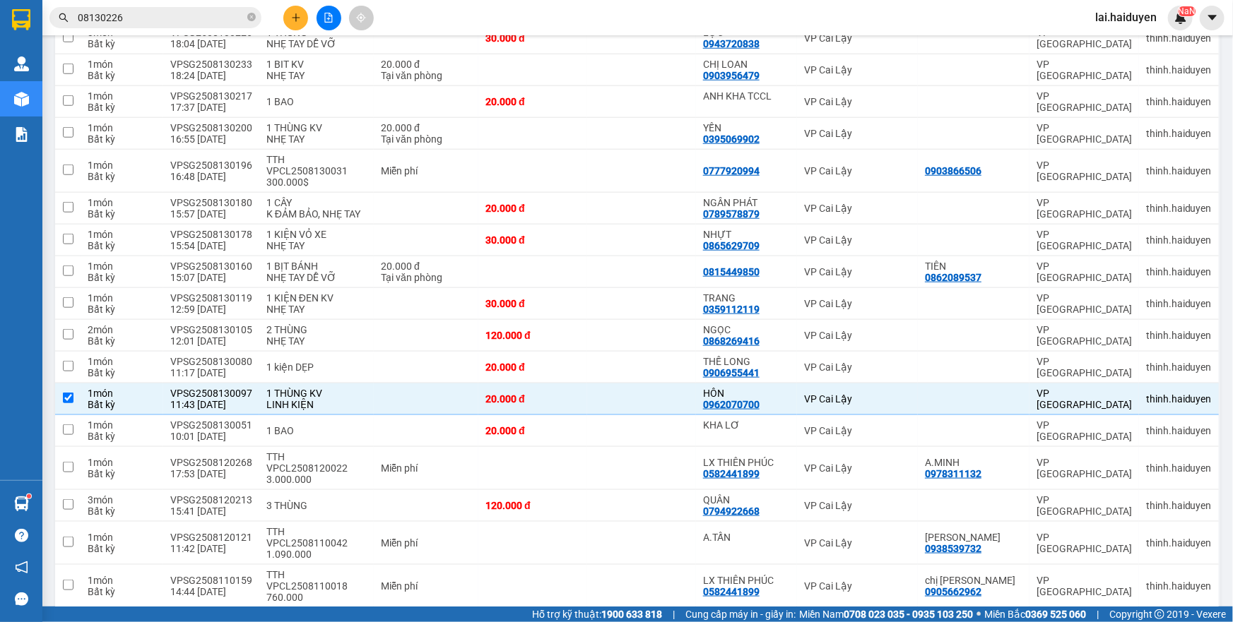
click at [1117, 19] on span "lai.haiduyen" at bounding box center [1126, 17] width 84 height 18
click at [1113, 37] on span "Đăng xuất" at bounding box center [1135, 44] width 59 height 16
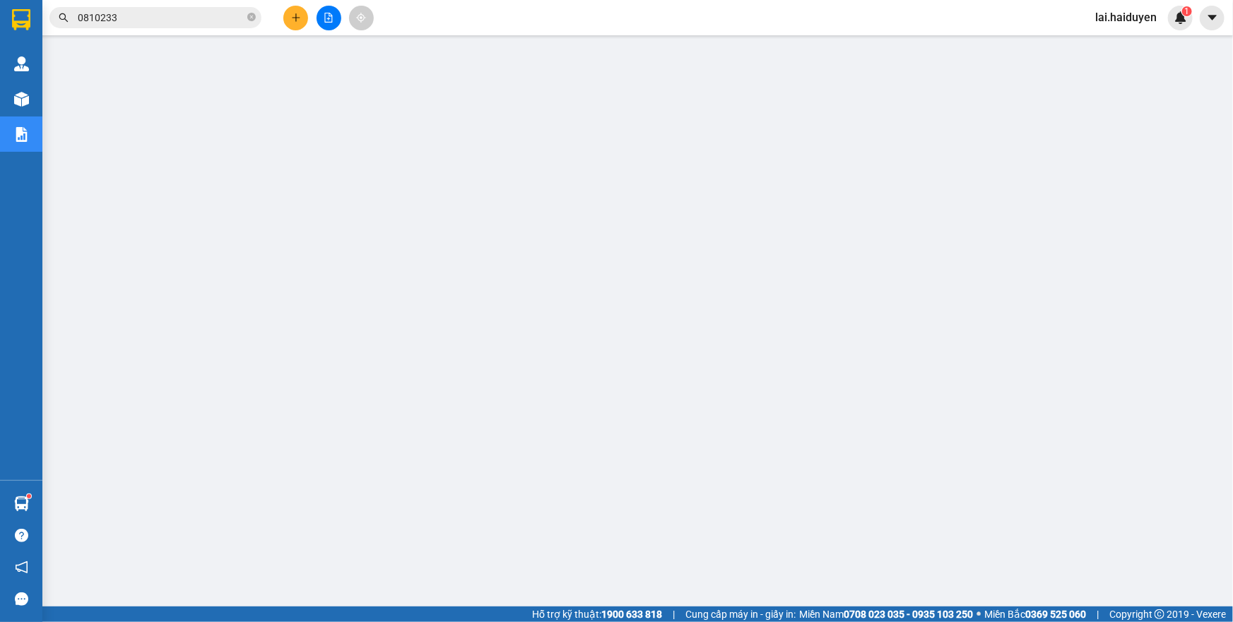
click at [296, 17] on icon "plus" at bounding box center [296, 17] width 8 height 1
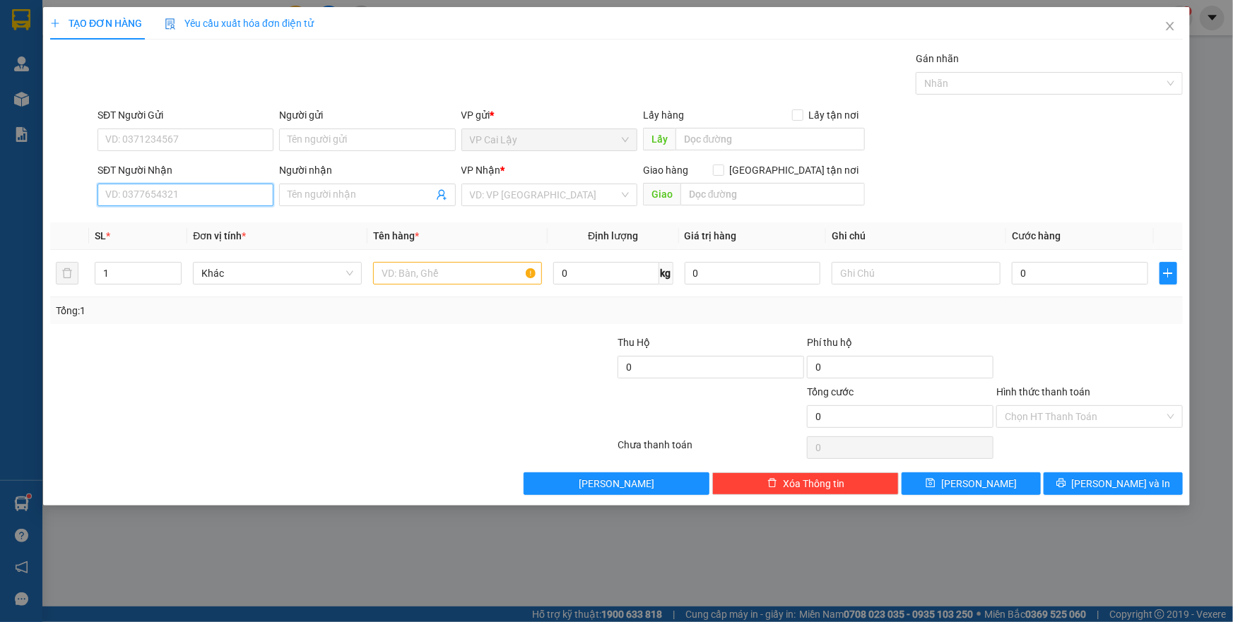
click at [225, 192] on input "SĐT Người Nhận" at bounding box center [185, 195] width 176 height 23
paste input "0909487762"
type input "0909487762"
click at [211, 219] on div "0909487762" at bounding box center [185, 223] width 159 height 16
type input "36 ĐƯỜNG SỐ 6 PHƯỜNG [GEOGRAPHIC_DATA][GEOGRAPHIC_DATA]"
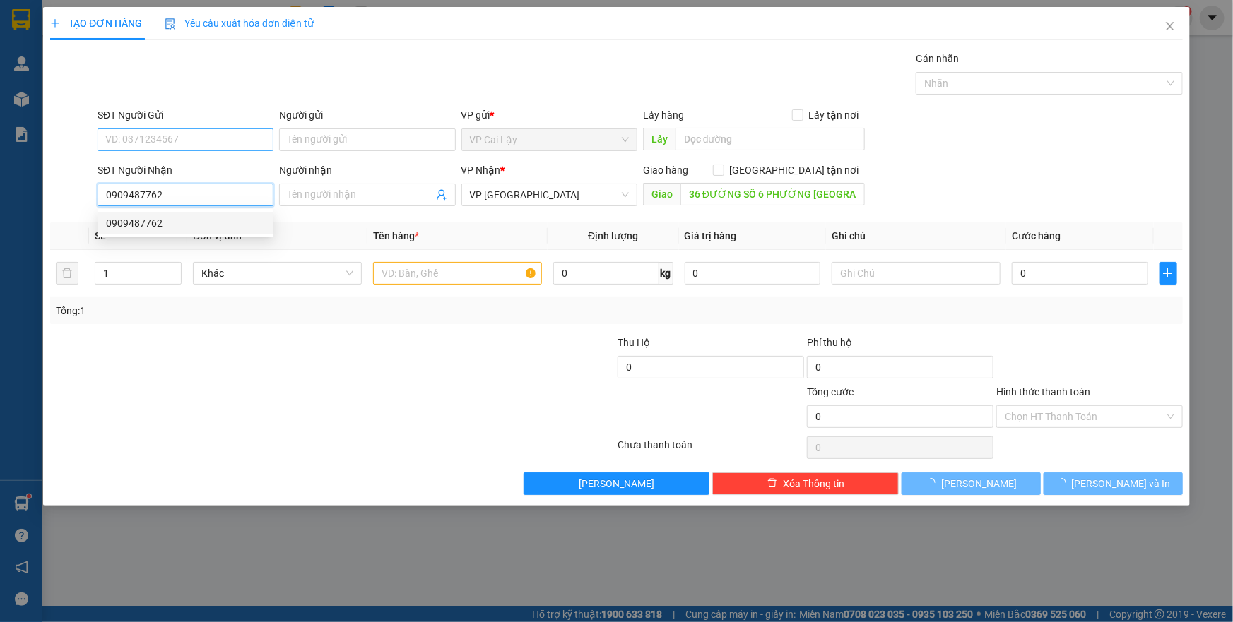
type input "80.000"
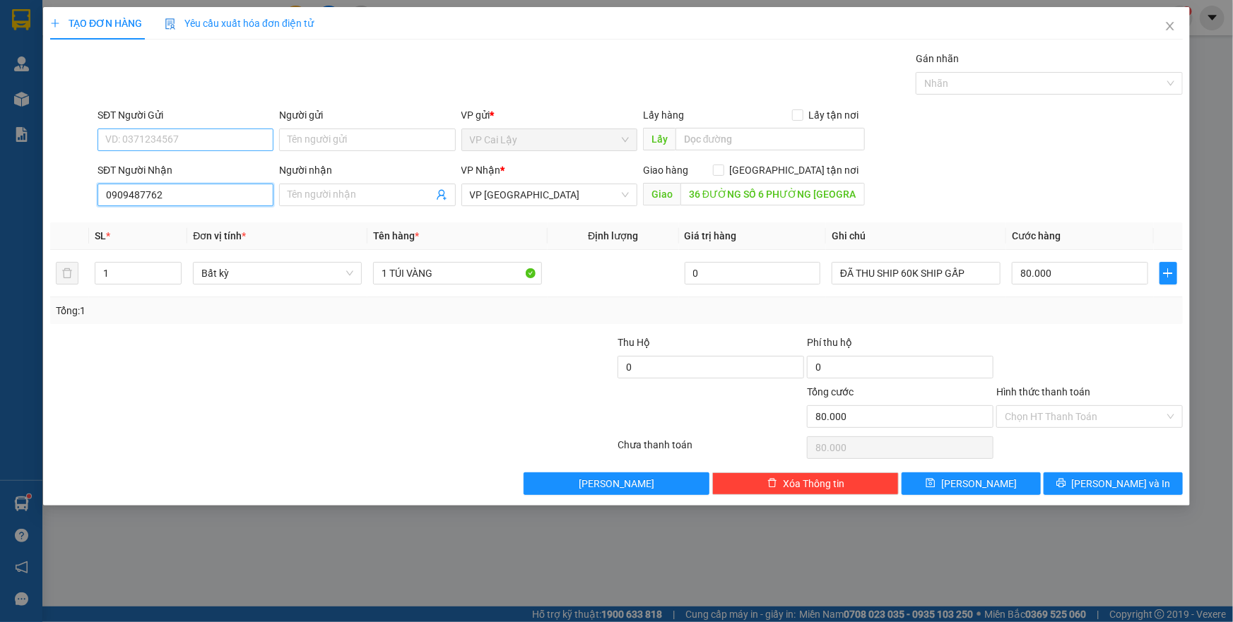
type input "0909487762"
click at [215, 137] on input "SĐT Người Gửi" at bounding box center [185, 140] width 176 height 23
click at [211, 165] on div "0919207533 - THÙY" at bounding box center [185, 168] width 159 height 16
type input "0919207533"
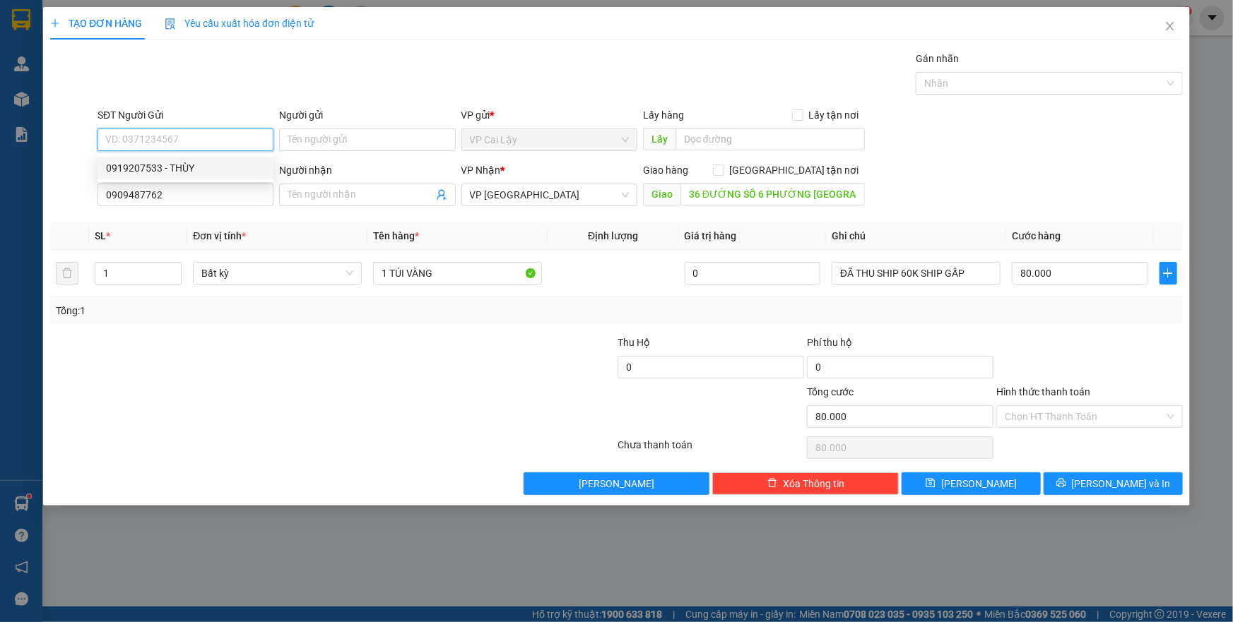
type input "THÙY"
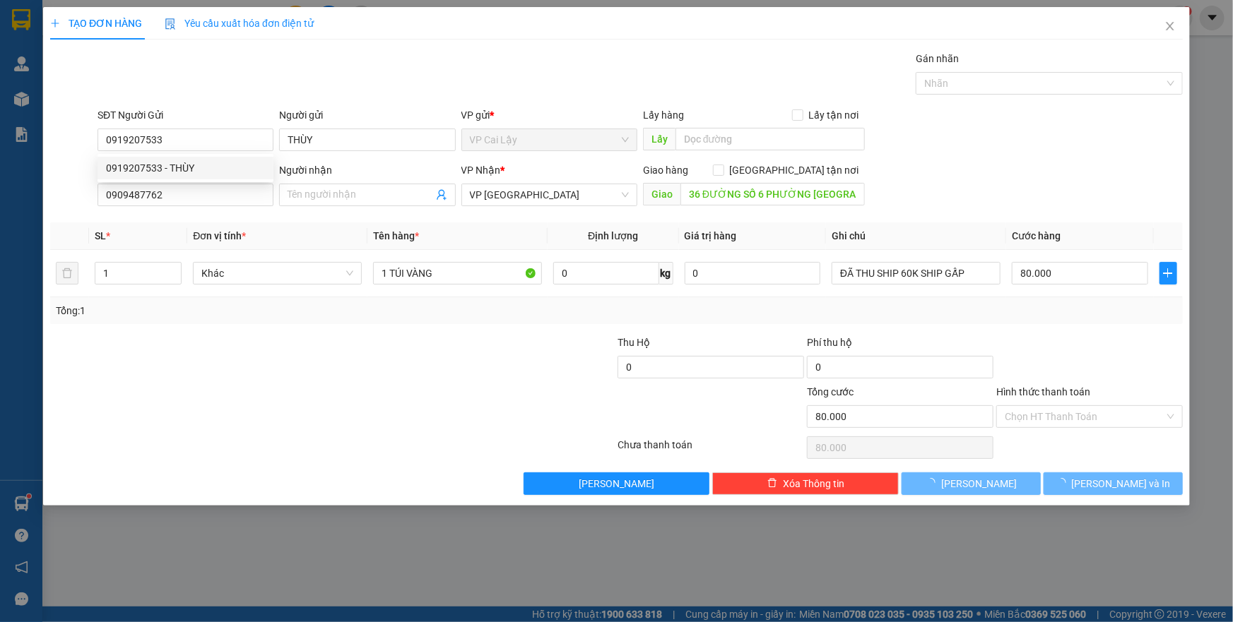
click at [434, 411] on div at bounding box center [521, 408] width 189 height 49
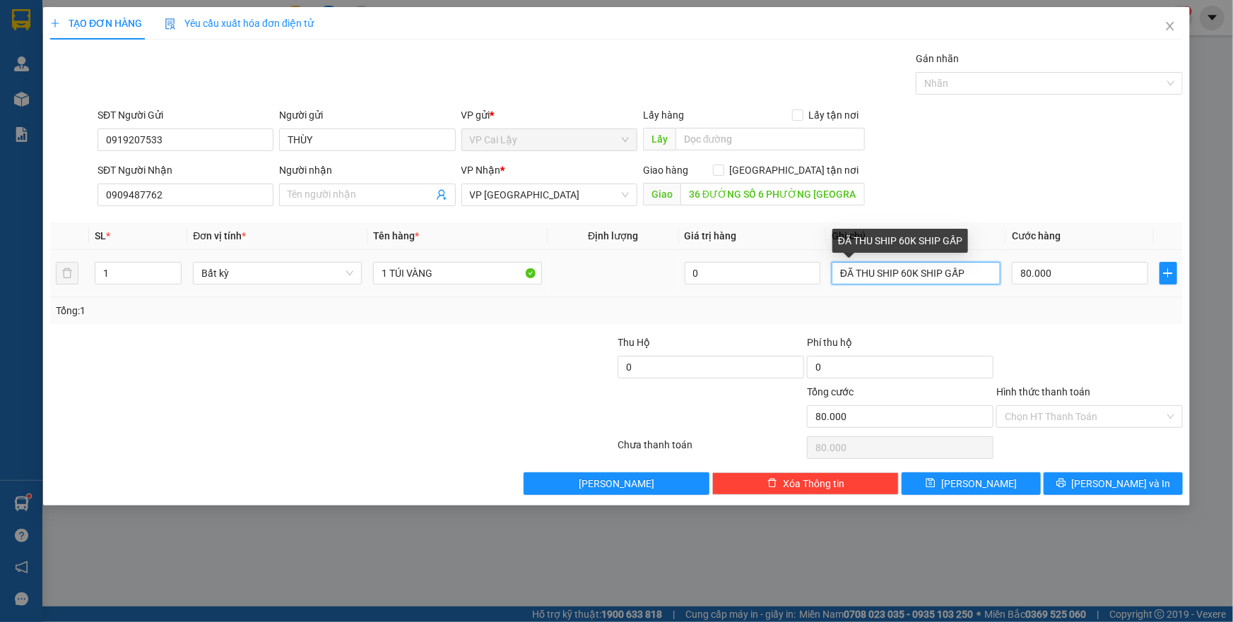
click at [906, 273] on input "ĐÃ THU SHIP 60K SHIP GẤP" at bounding box center [915, 273] width 169 height 23
click at [963, 268] on input "ĐÃ THU SHIP 80K SHIP GẤP" at bounding box center [915, 273] width 169 height 23
type input "ĐÃ THU SHIP 80K, ĐÃ THU PHÍ SHIP GẤP"
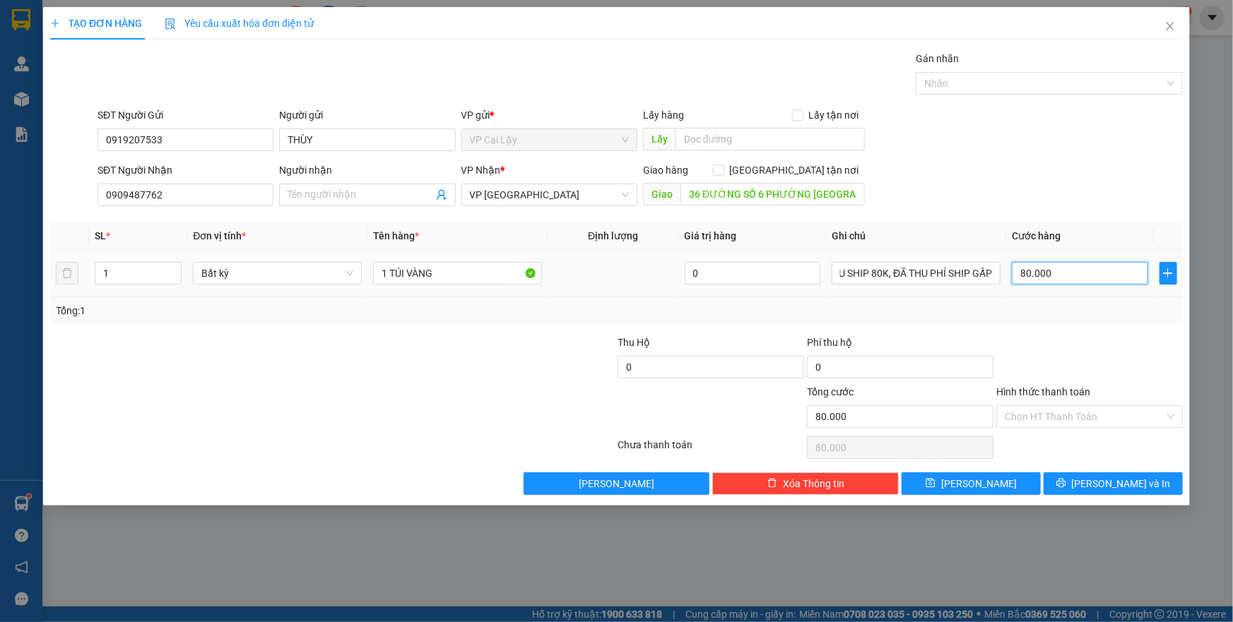
scroll to position [0, 0]
click at [1038, 271] on input "80.000" at bounding box center [1080, 273] width 136 height 23
type input "0"
type input "01"
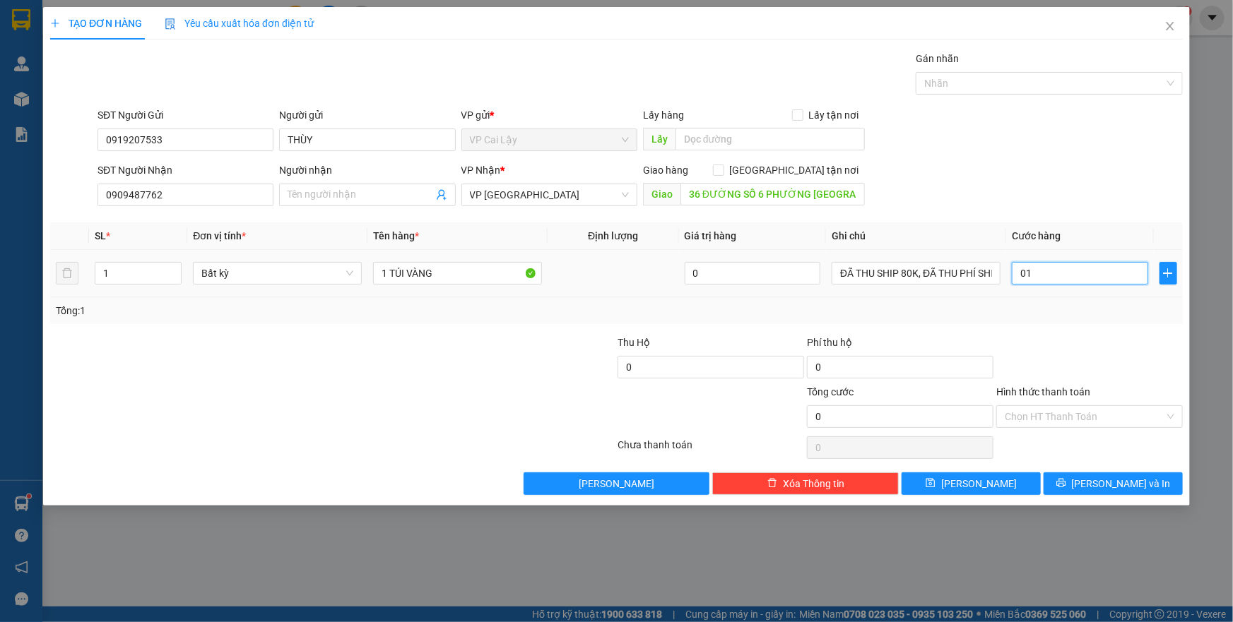
type input "1"
type input "010"
type input "10"
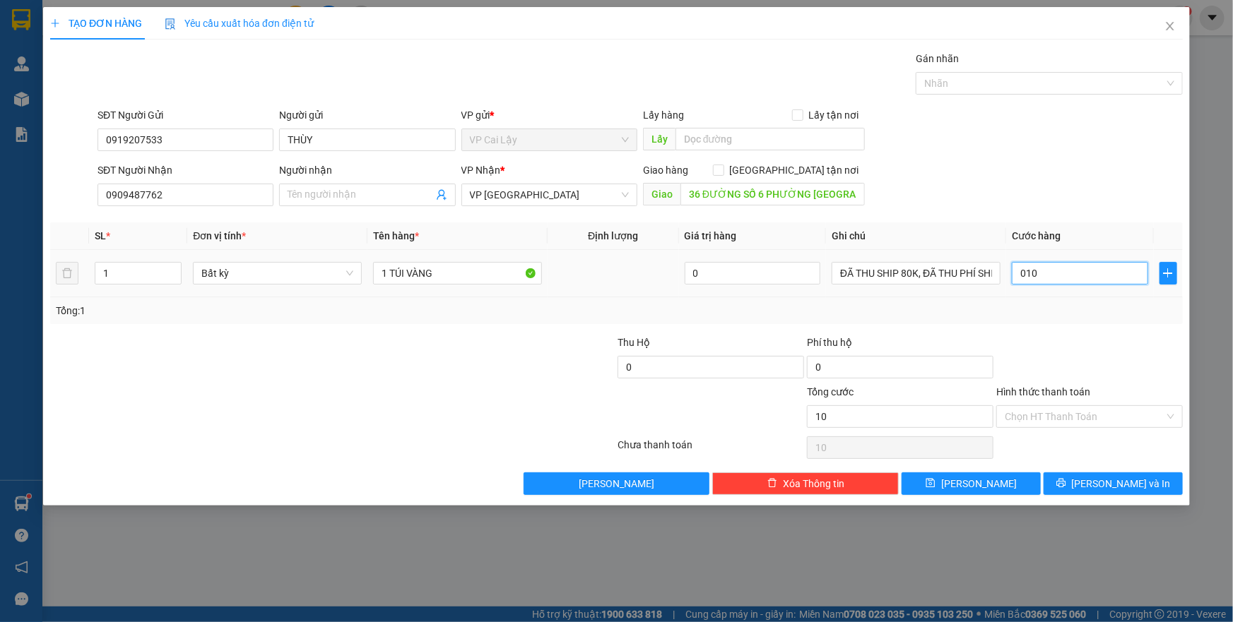
type input "0.100"
type input "100"
type input "0.100"
type input "100.000"
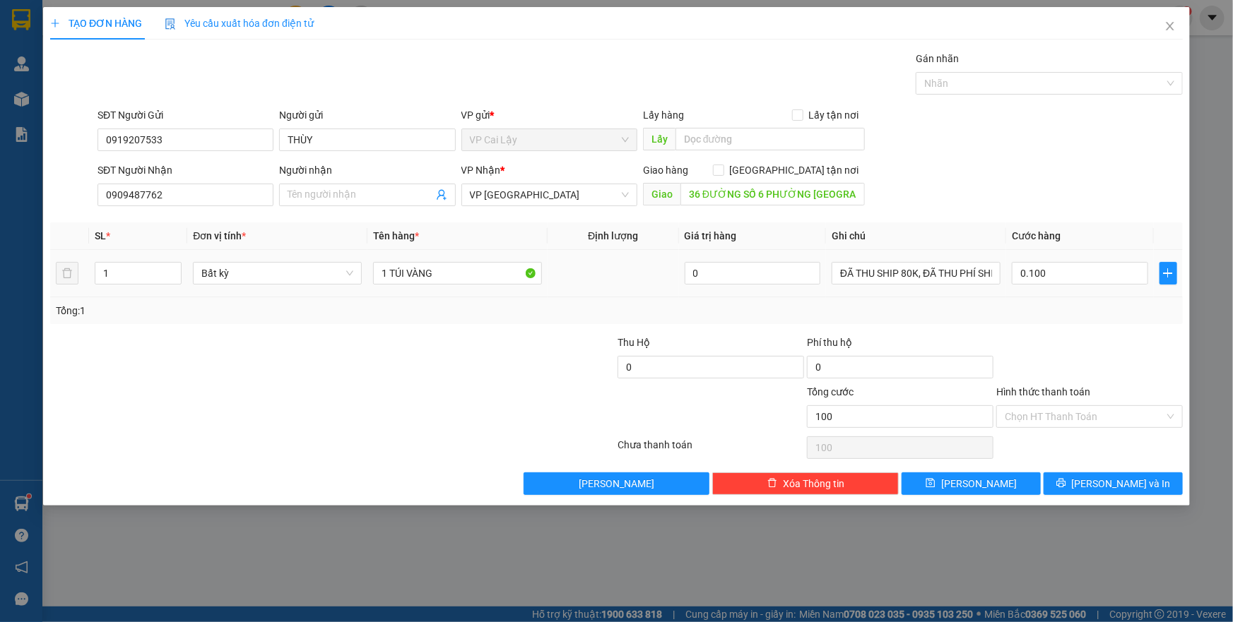
type input "100.000"
drag, startPoint x: 1090, startPoint y: 351, endPoint x: 1065, endPoint y: 401, distance: 55.6
click at [1091, 355] on div at bounding box center [1089, 359] width 189 height 49
click at [1051, 422] on input "Hình thức thanh toán" at bounding box center [1084, 416] width 160 height 21
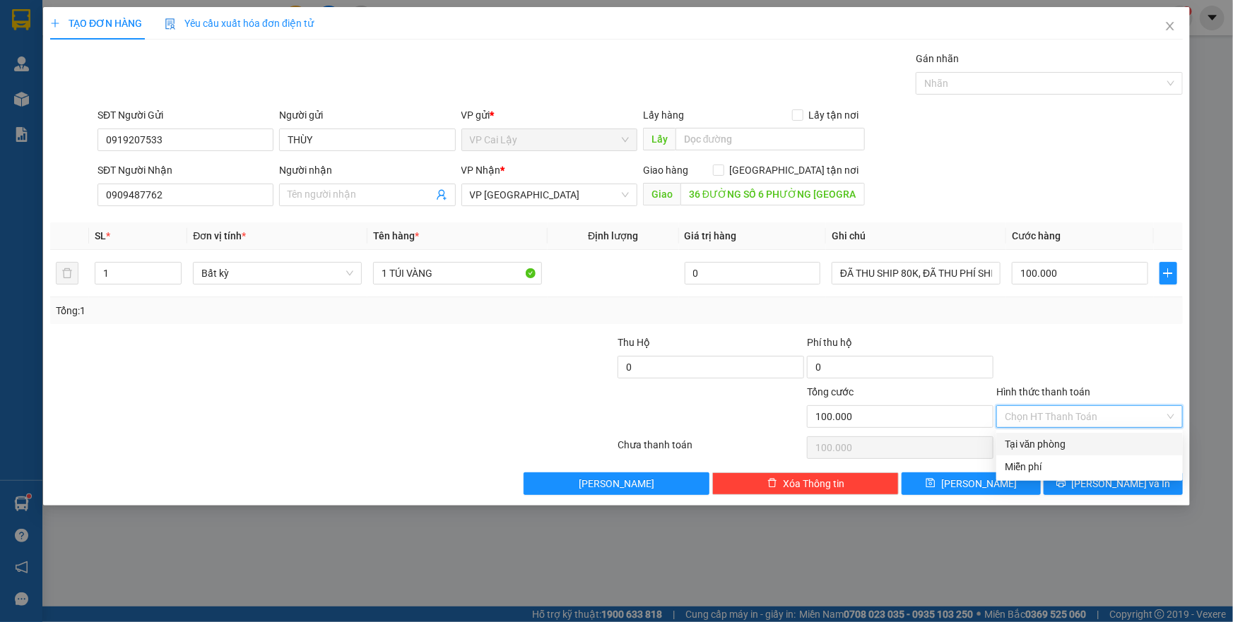
drag, startPoint x: 1055, startPoint y: 444, endPoint x: 1139, endPoint y: 404, distance: 92.6
click at [1060, 444] on div "Tại văn phòng" at bounding box center [1089, 445] width 170 height 16
type input "0"
click at [1153, 365] on div at bounding box center [1089, 359] width 189 height 49
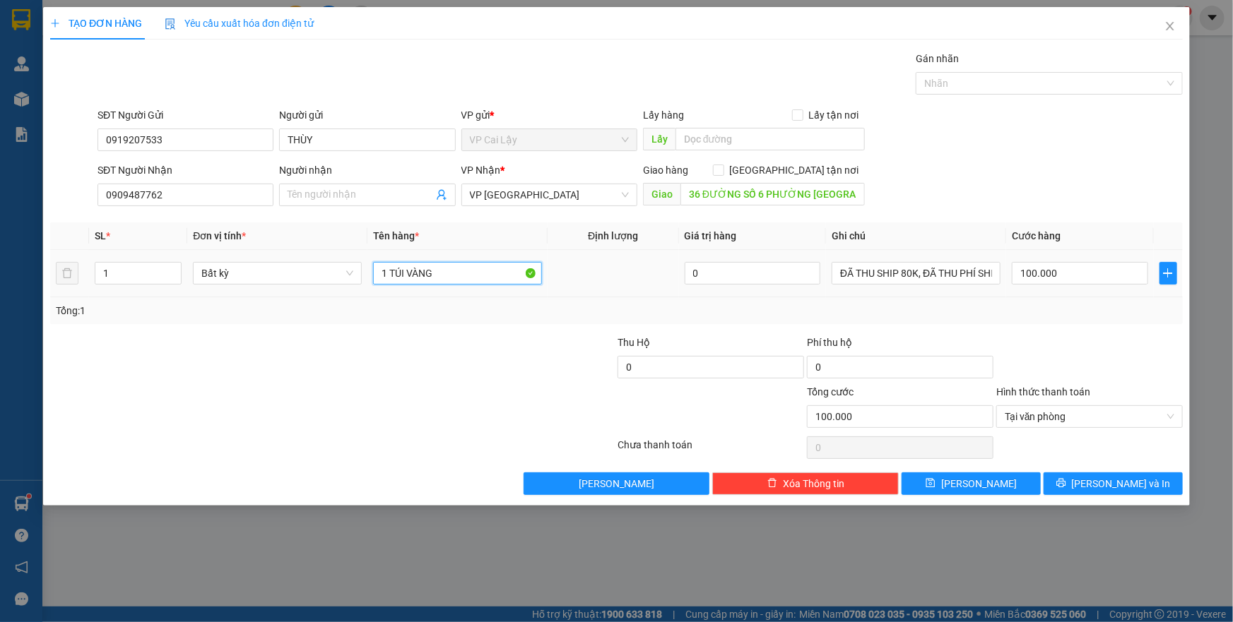
click at [498, 273] on input "1 TÚI VÀNG" at bounding box center [457, 273] width 169 height 23
type input "1 TÚI VÀNG GẤP"
click at [1132, 480] on span "[PERSON_NAME] và In" at bounding box center [1121, 484] width 99 height 16
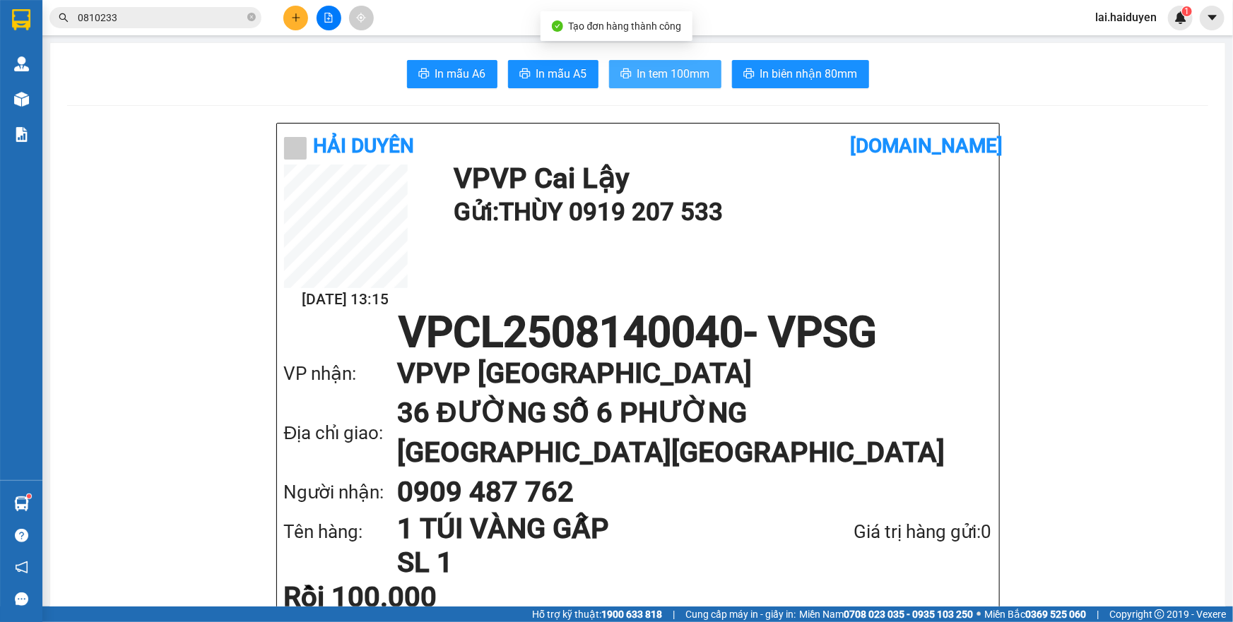
click at [677, 76] on span "In tem 100mm" at bounding box center [673, 74] width 73 height 18
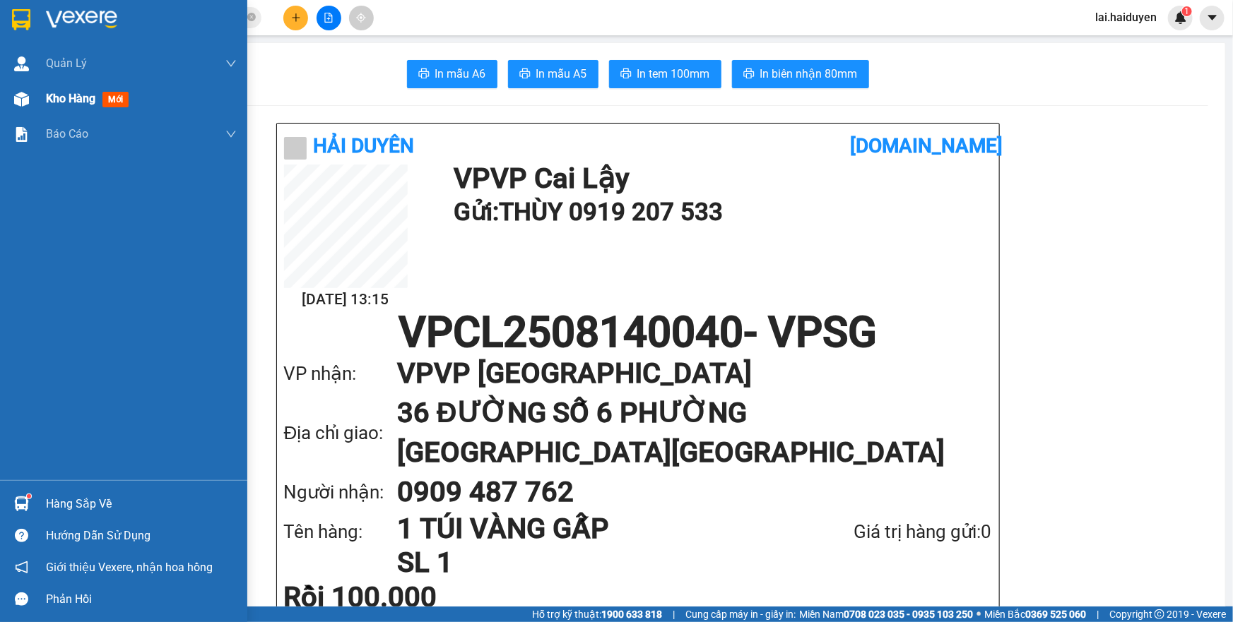
click at [63, 93] on span "Kho hàng" at bounding box center [70, 98] width 49 height 13
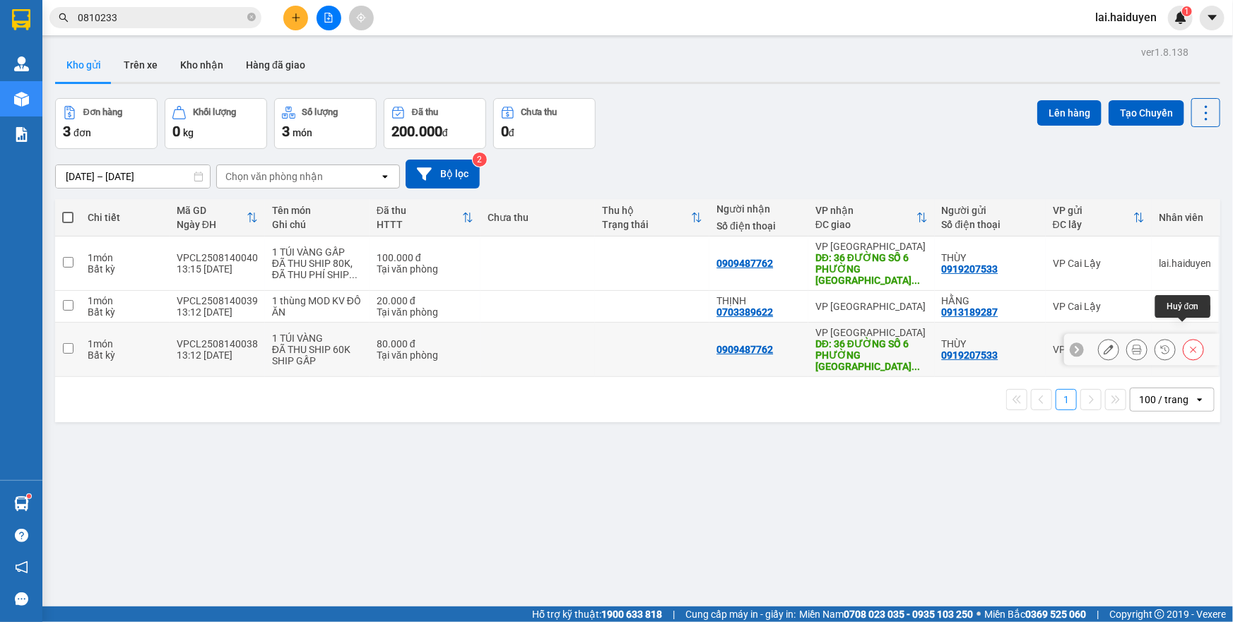
click at [1188, 345] on icon at bounding box center [1193, 350] width 10 height 10
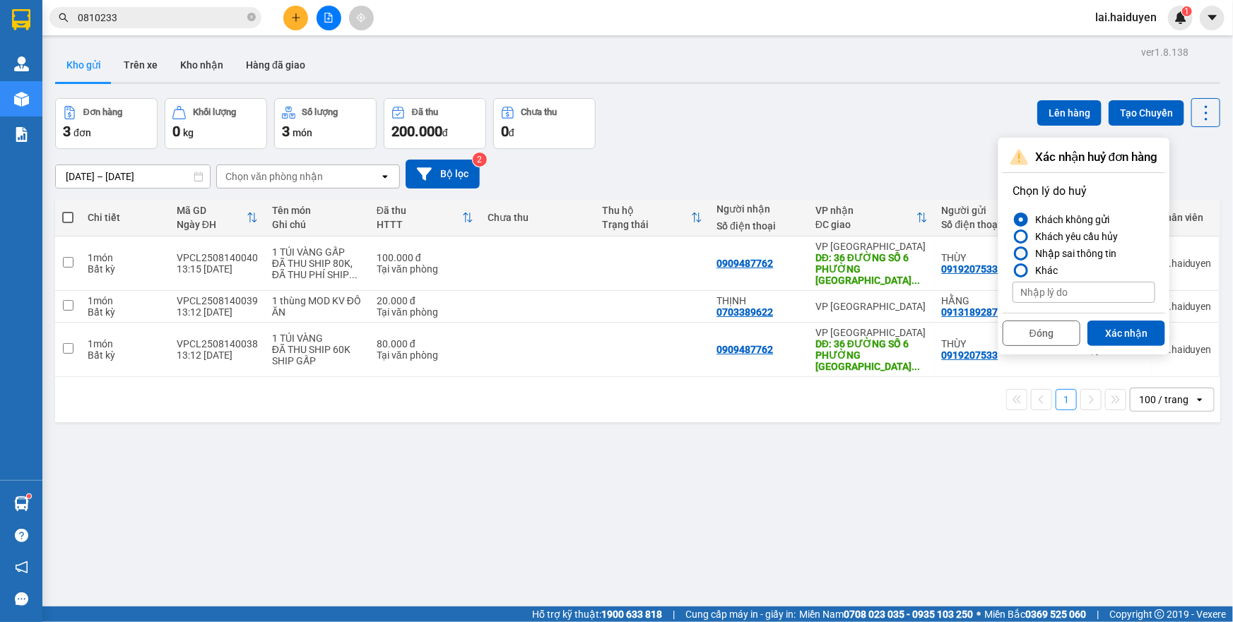
click at [1072, 251] on div "Nhập sai thông tin" at bounding box center [1072, 253] width 87 height 17
click at [1012, 254] on input "Nhập sai thông tin" at bounding box center [1012, 254] width 0 height 0
click at [1109, 331] on button "Xác nhận" at bounding box center [1126, 333] width 78 height 25
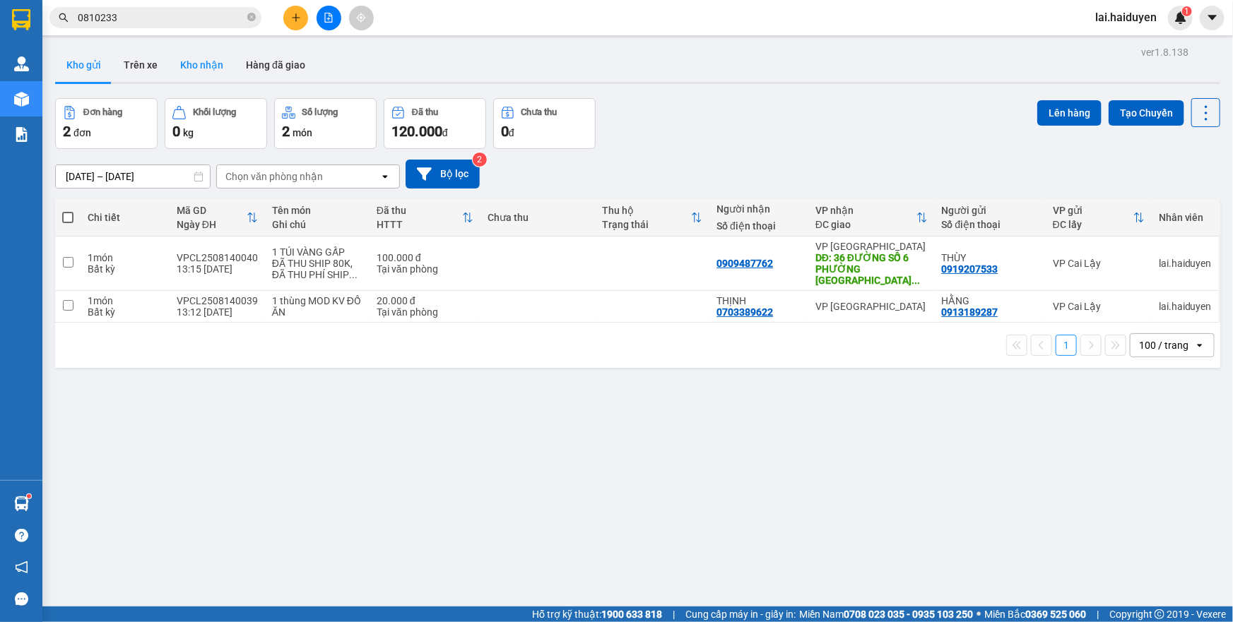
click at [219, 67] on button "Kho nhận" at bounding box center [202, 65] width 66 height 34
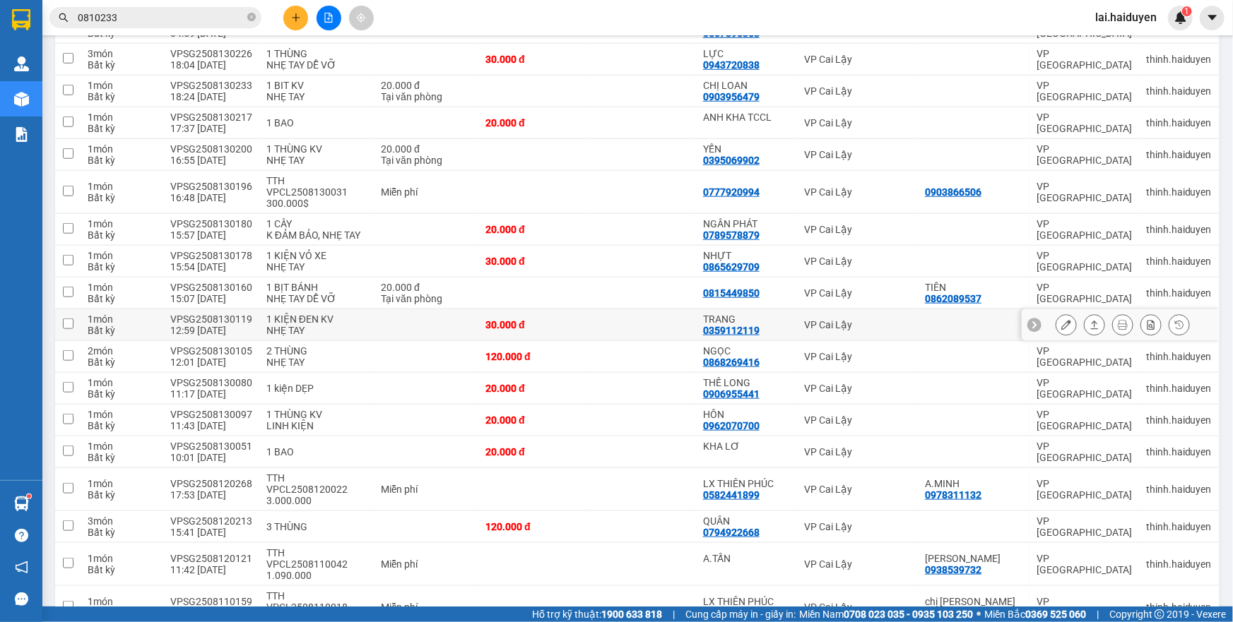
scroll to position [575, 0]
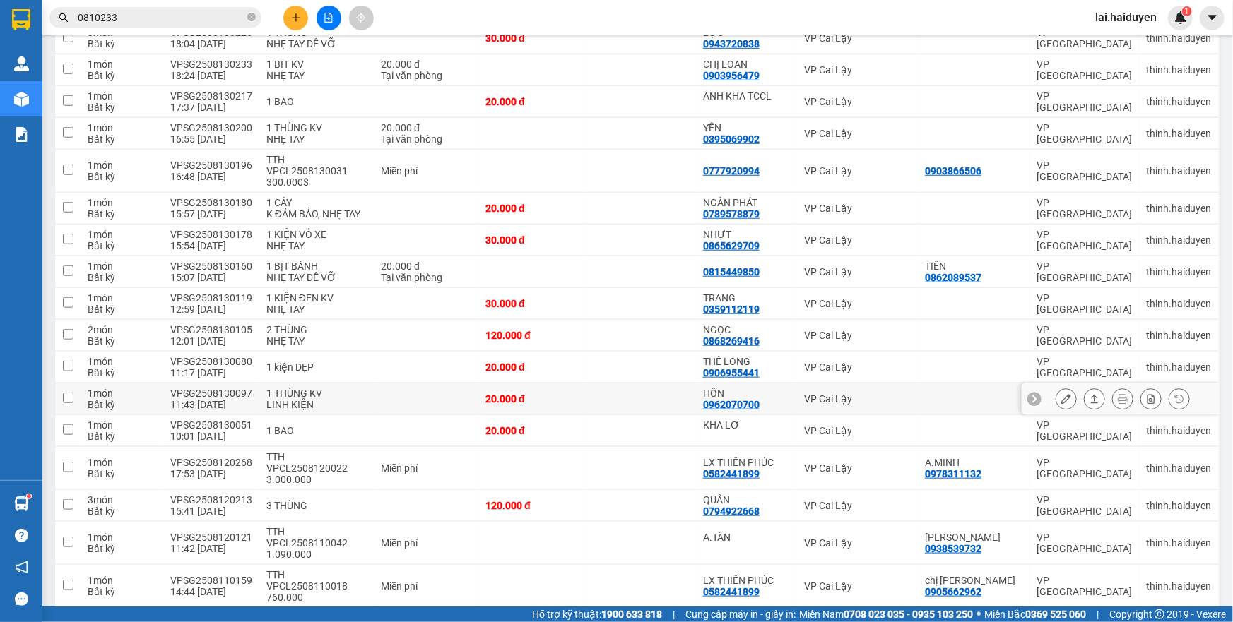
click at [792, 384] on td "HÔN 0962070700" at bounding box center [746, 400] width 101 height 32
checkbox input "true"
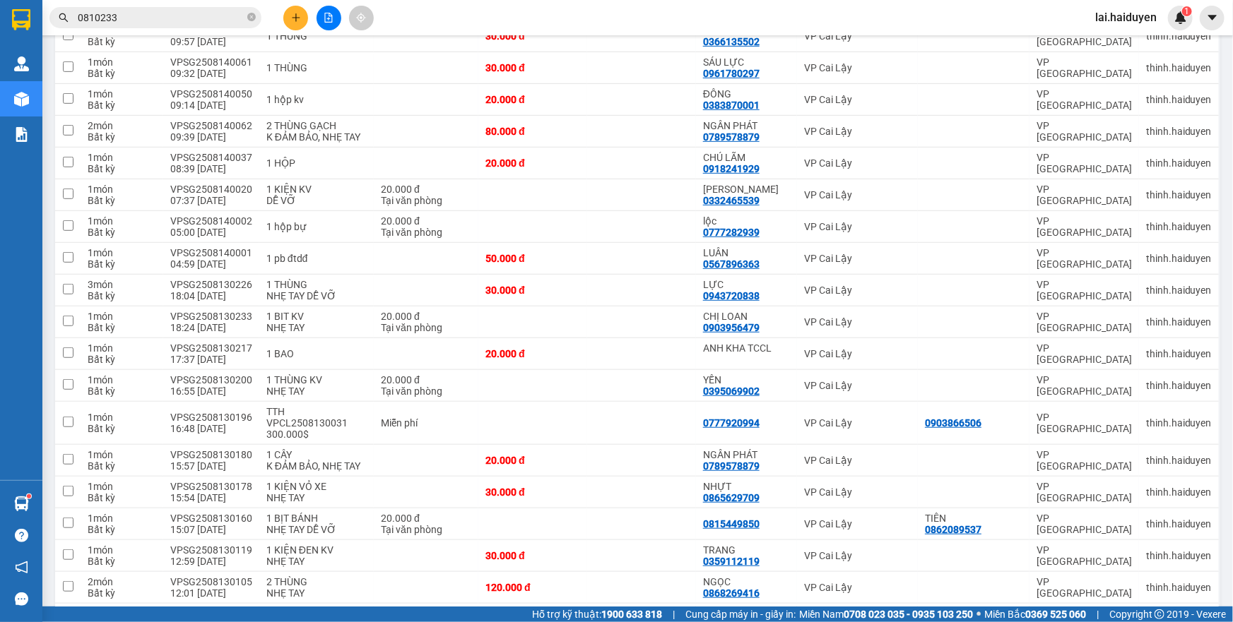
scroll to position [318, 0]
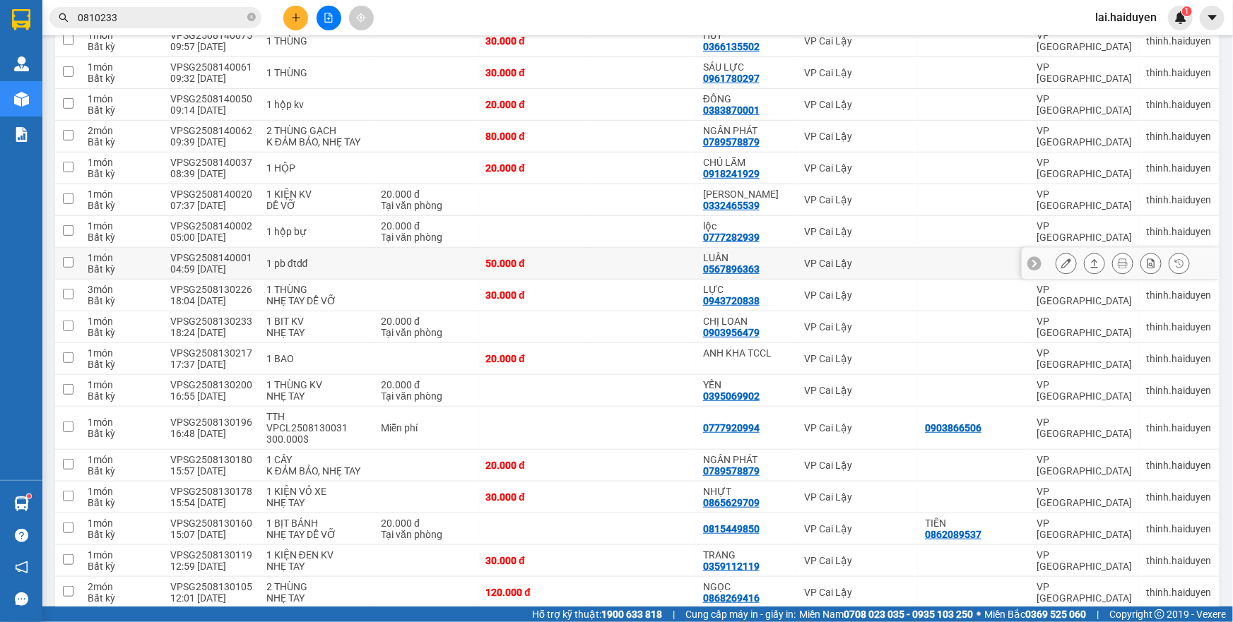
click at [804, 258] on div "VP Cai Lậy" at bounding box center [857, 263] width 107 height 11
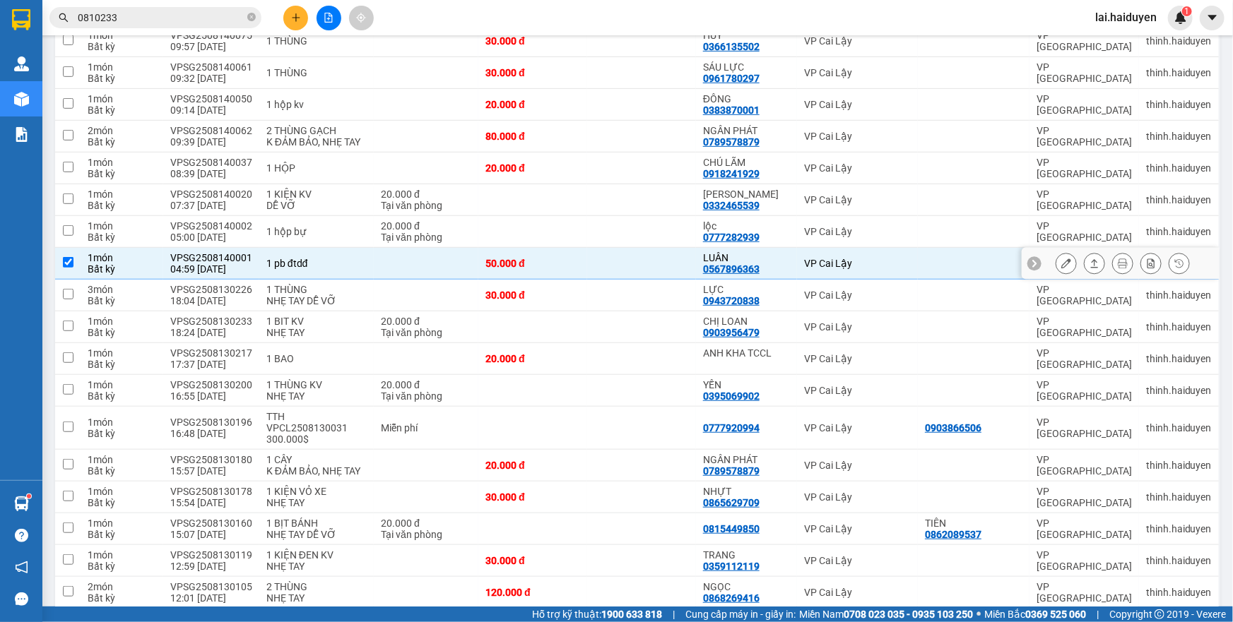
checkbox input "true"
click at [169, 28] on div "Kết quả tìm kiếm ( 0 ) Bộ lọc No Data 0810233" at bounding box center [137, 18] width 275 height 25
click at [181, 17] on input "0810233" at bounding box center [161, 18] width 167 height 16
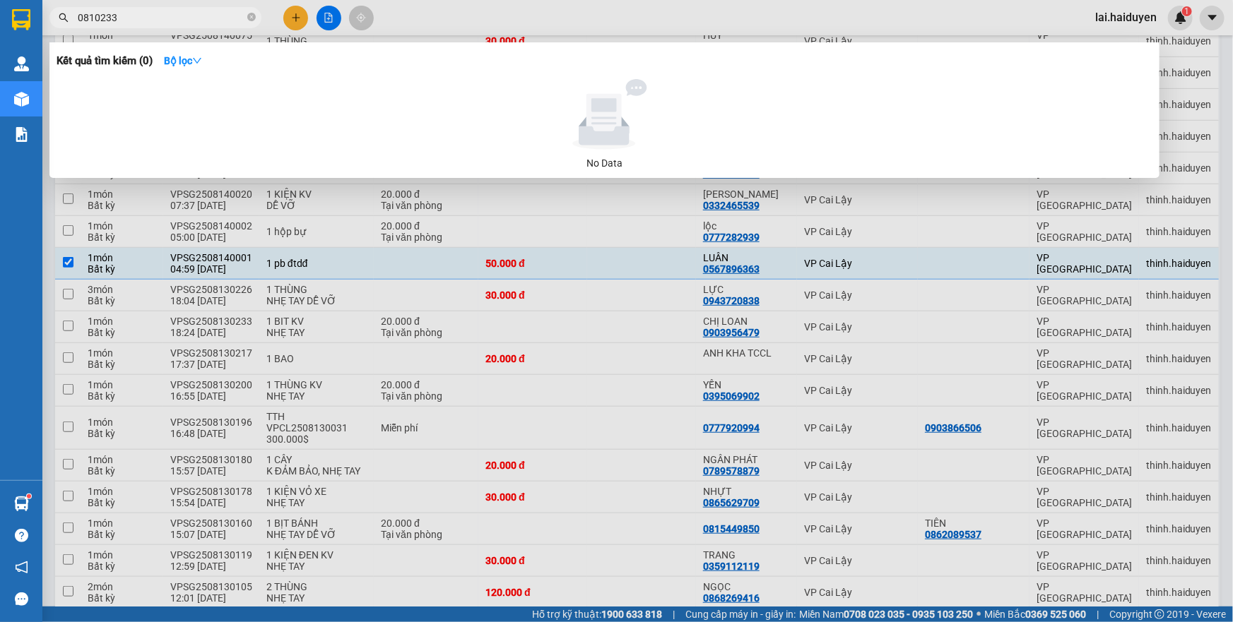
click at [181, 17] on input "0810233" at bounding box center [161, 18] width 167 height 16
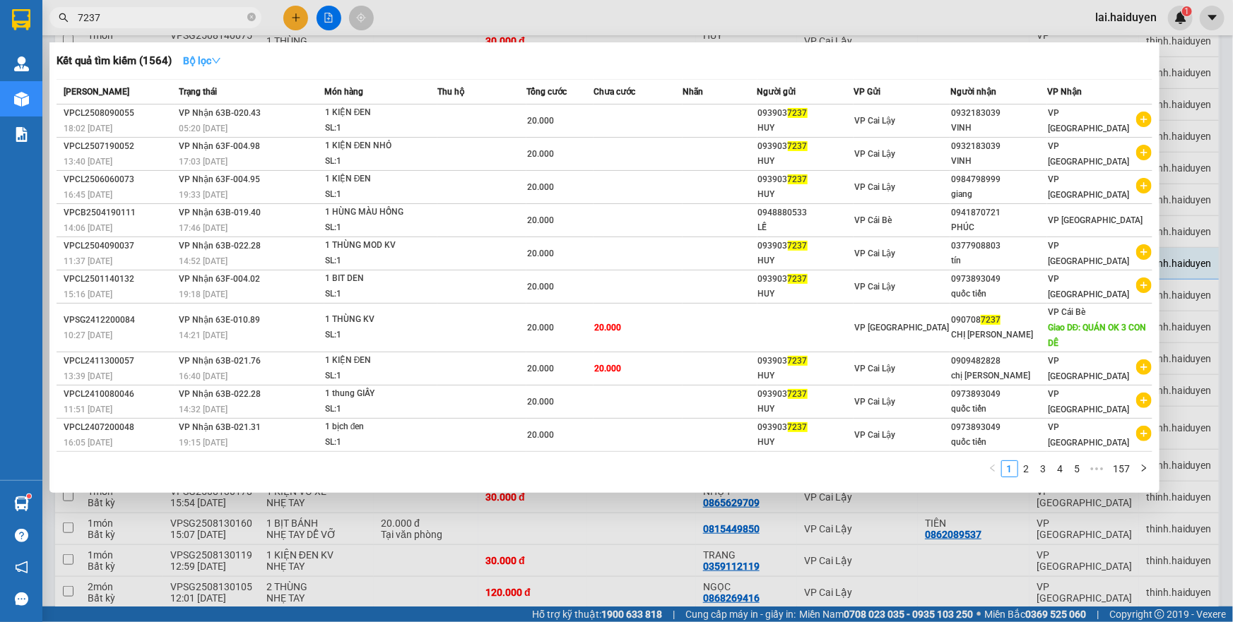
type input "7237"
click at [203, 66] on button "Bộ lọc" at bounding box center [202, 60] width 61 height 23
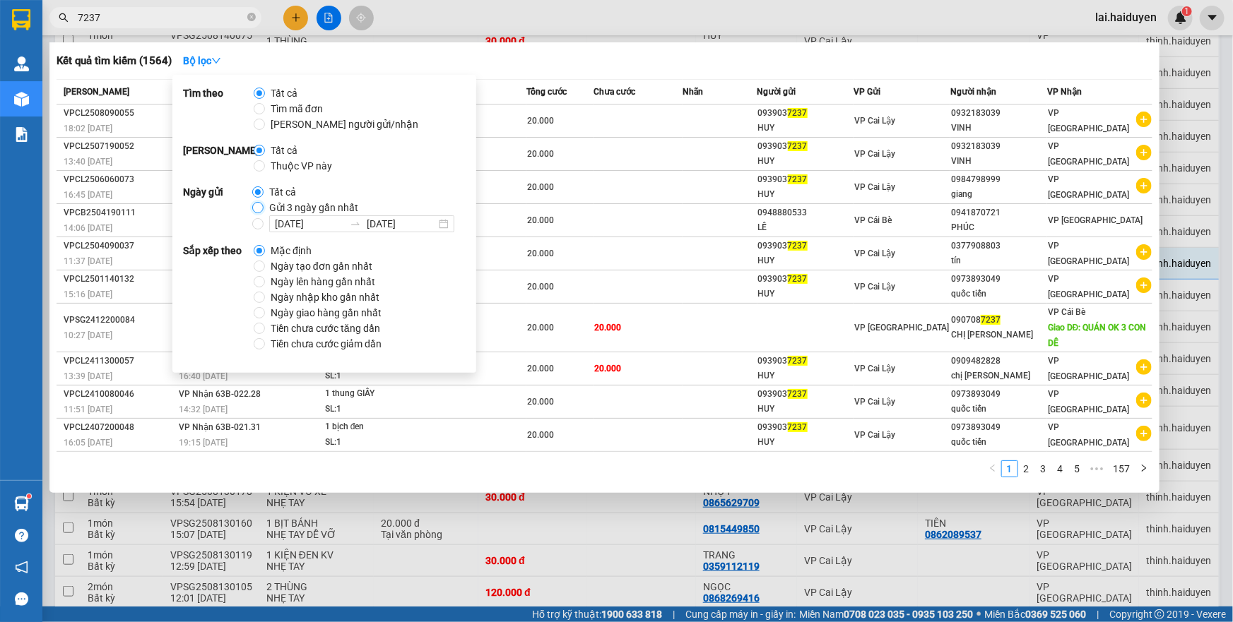
click at [254, 208] on input "Gửi 3 ngày gần nhất" at bounding box center [257, 207] width 11 height 11
radio input "true"
radio input "false"
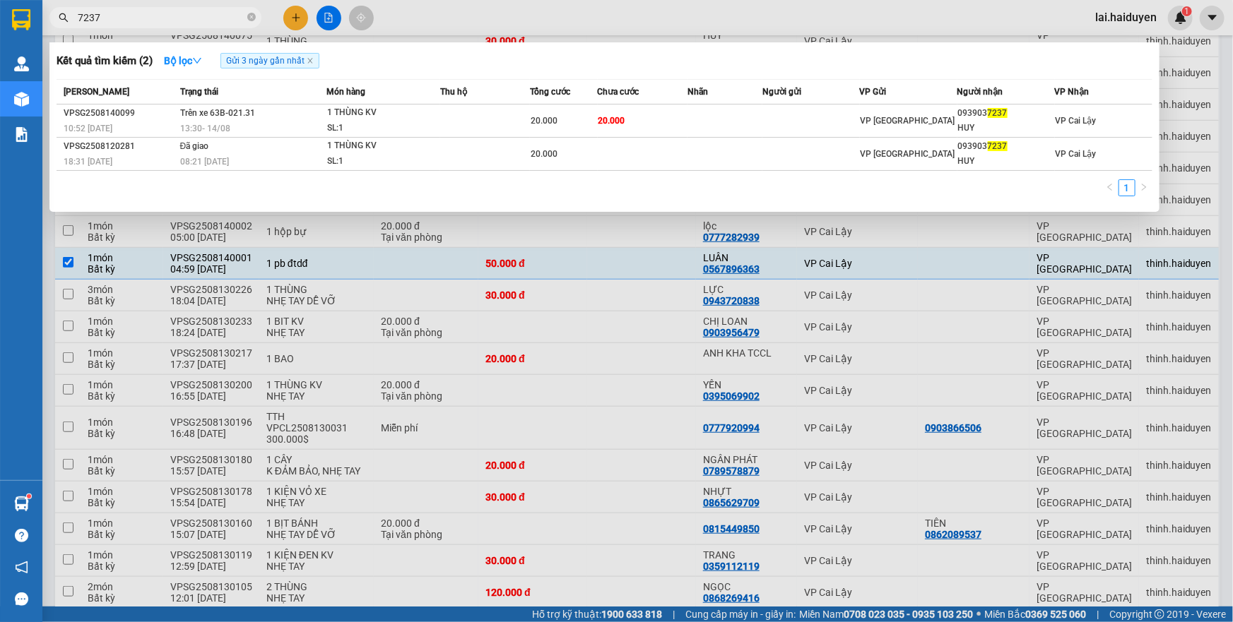
click at [171, 11] on input "7237" at bounding box center [161, 18] width 167 height 16
click at [629, 11] on div at bounding box center [616, 311] width 1233 height 622
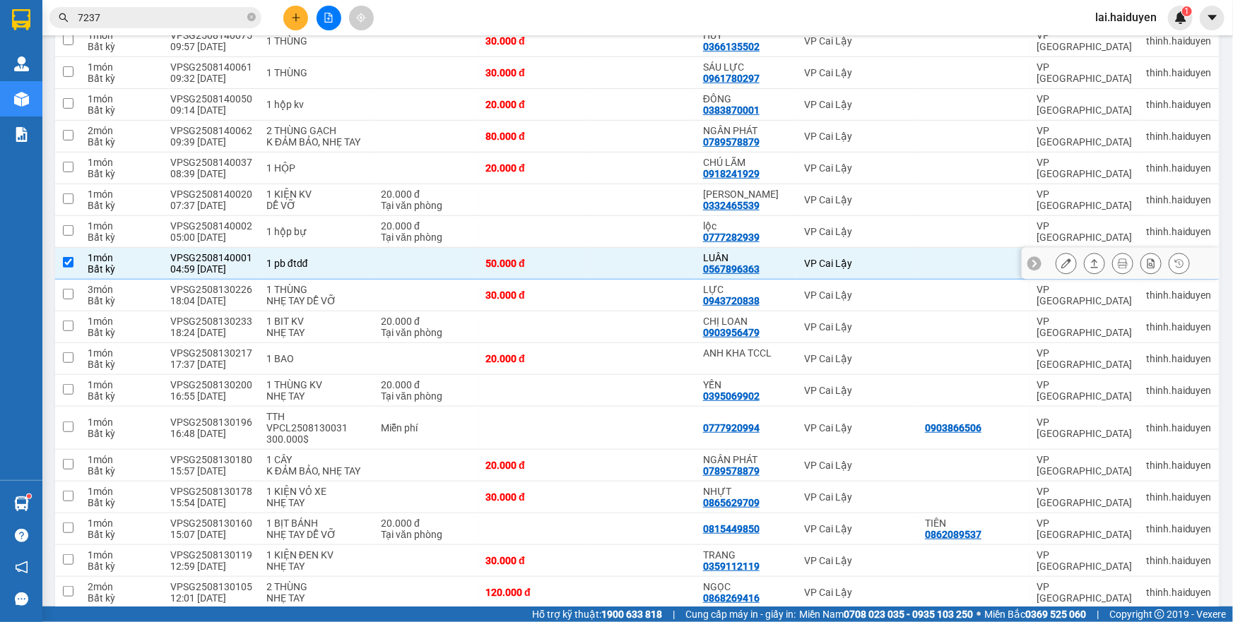
click at [586, 250] on td "50.000 đ" at bounding box center [532, 264] width 109 height 32
checkbox input "false"
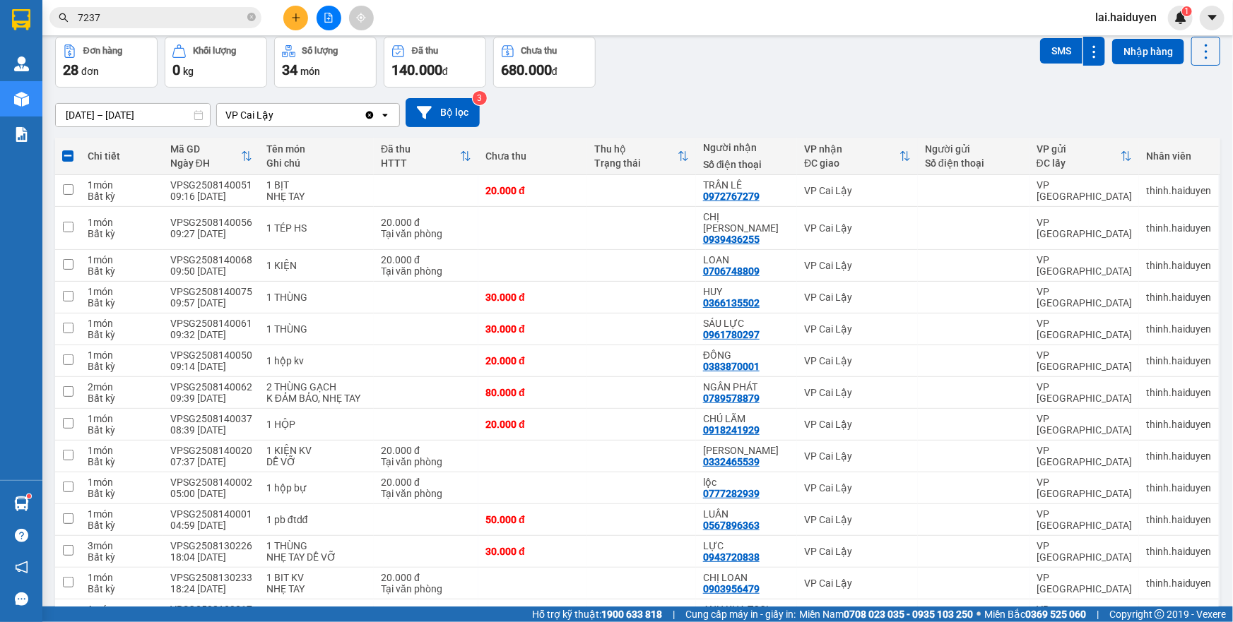
scroll to position [0, 0]
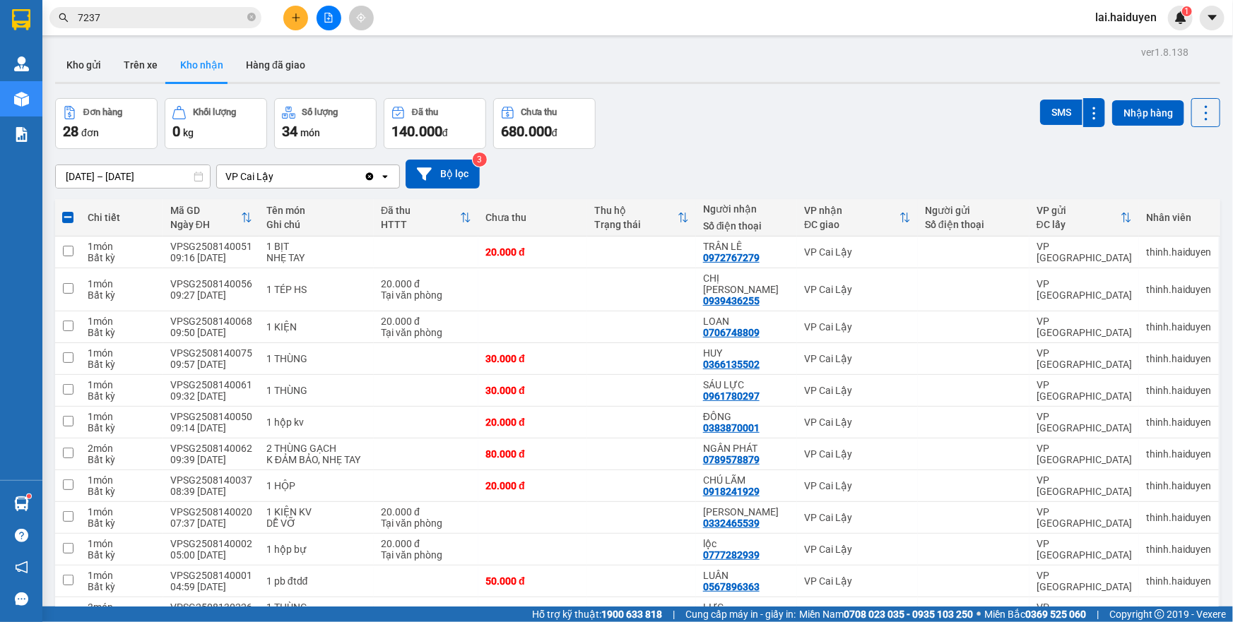
click at [145, 13] on input "7237" at bounding box center [161, 18] width 167 height 16
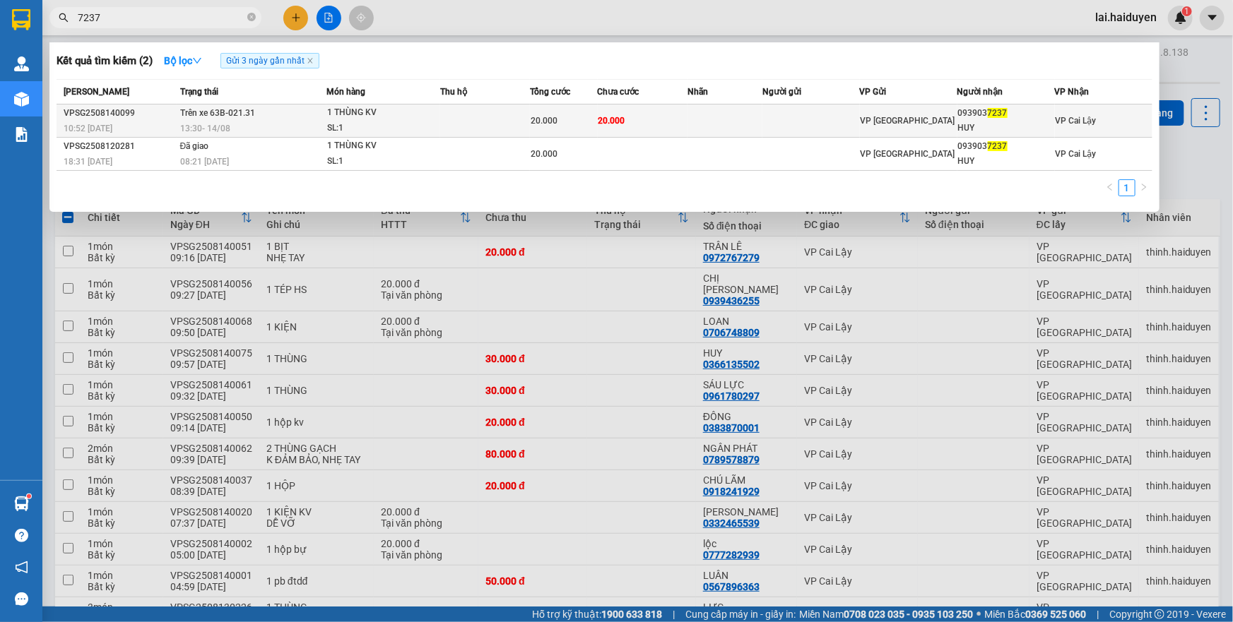
click at [579, 121] on div "20.000" at bounding box center [563, 121] width 66 height 16
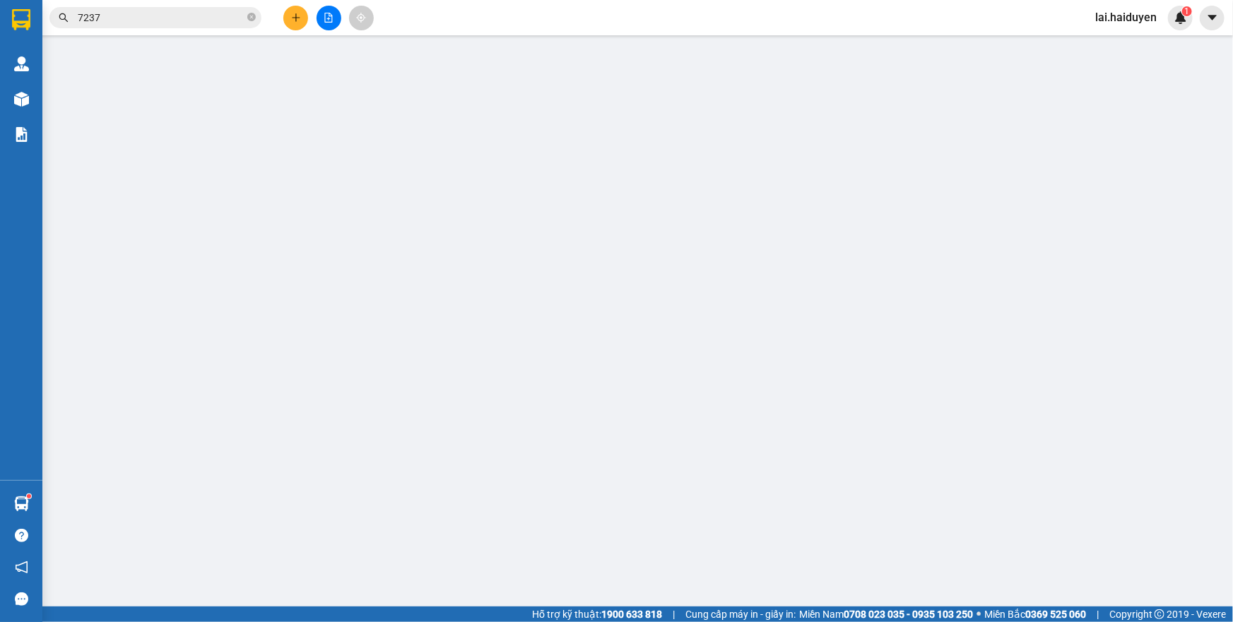
type input "0939037237"
type input "HUY"
type input "20.000"
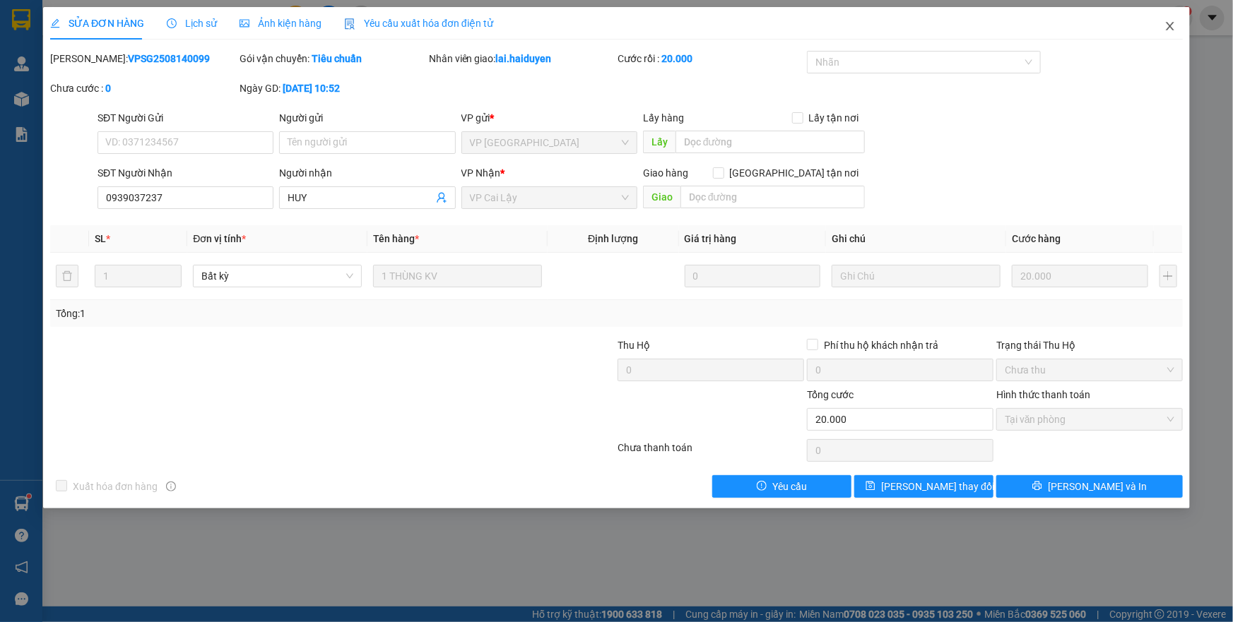
click at [1173, 25] on icon "close" at bounding box center [1169, 25] width 11 height 11
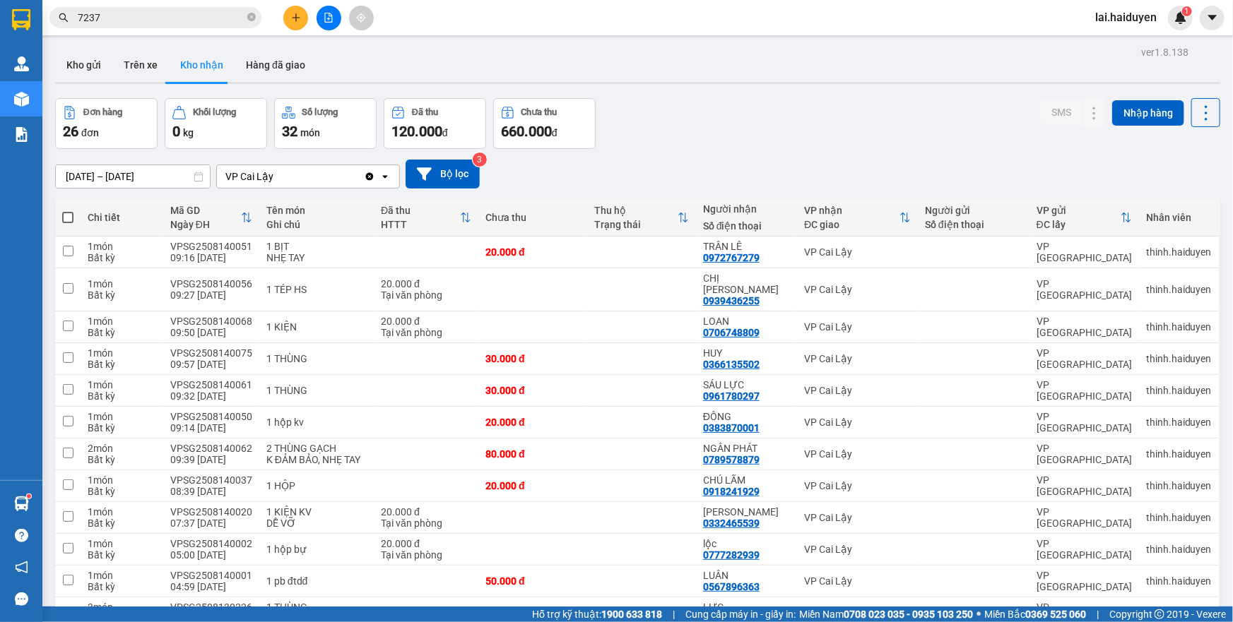
click at [170, 14] on input "7237" at bounding box center [161, 18] width 167 height 16
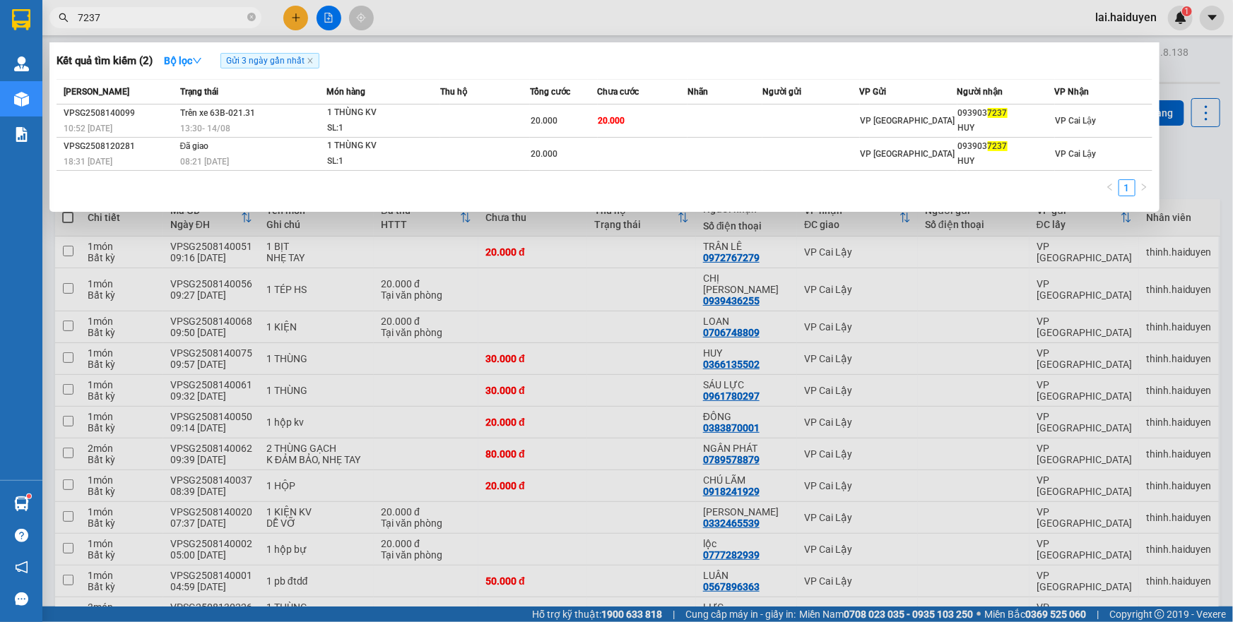
click at [217, 102] on th "Trạng thái" at bounding box center [252, 92] width 150 height 25
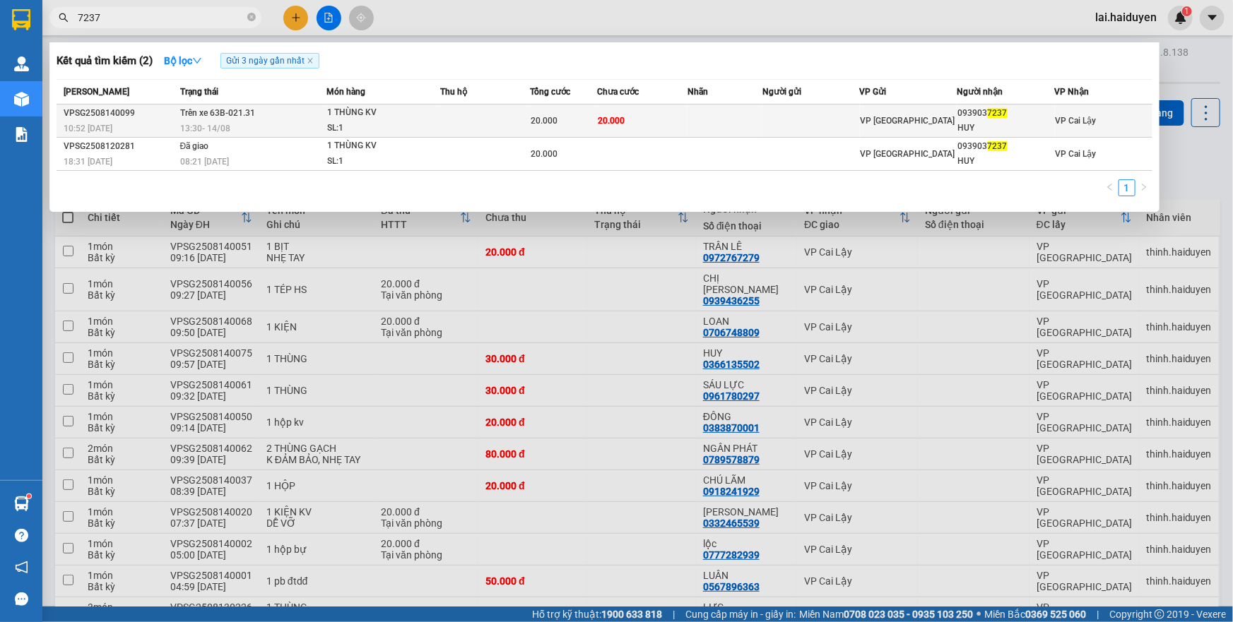
click at [201, 113] on span "Trên xe 63B-021.31" at bounding box center [217, 113] width 75 height 10
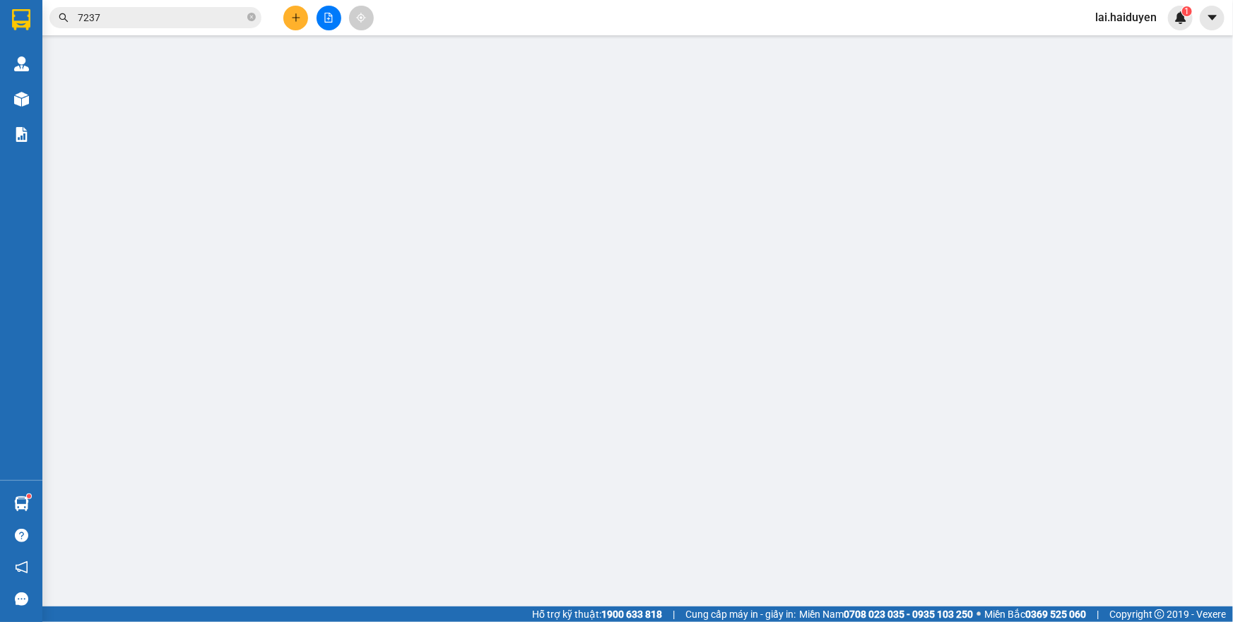
type input "0939037237"
type input "HUY"
type input "20.000"
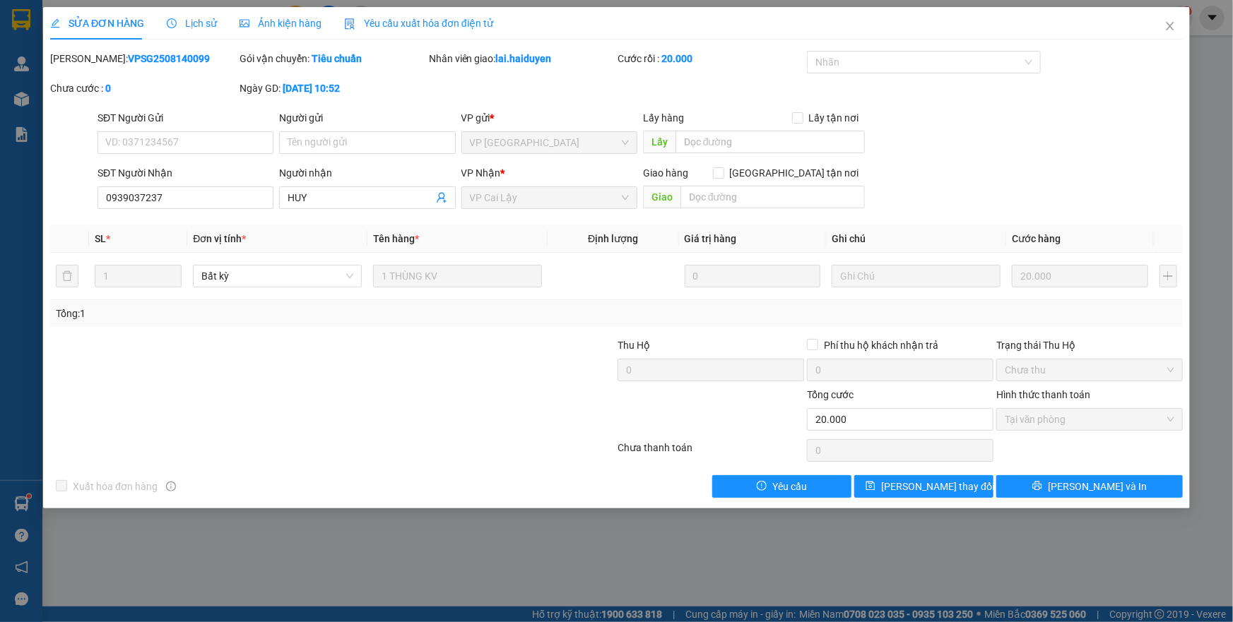
click at [190, 30] on div "Lịch sử" at bounding box center [192, 24] width 50 height 16
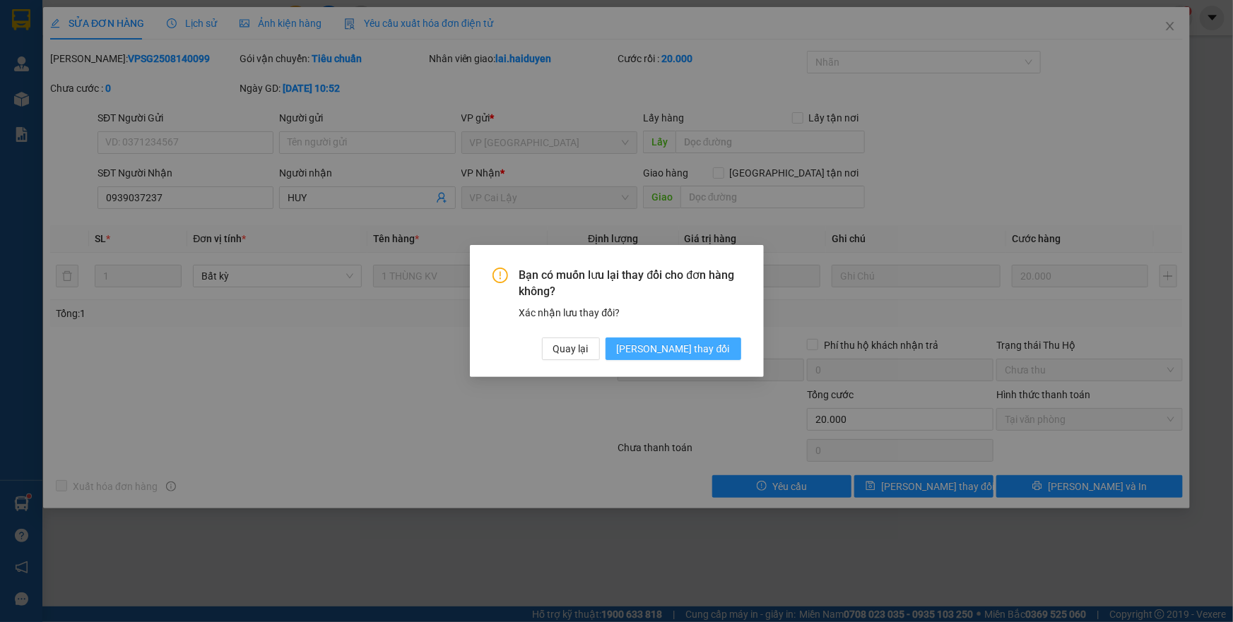
click at [685, 346] on span "[PERSON_NAME] thay đổi" at bounding box center [673, 349] width 113 height 16
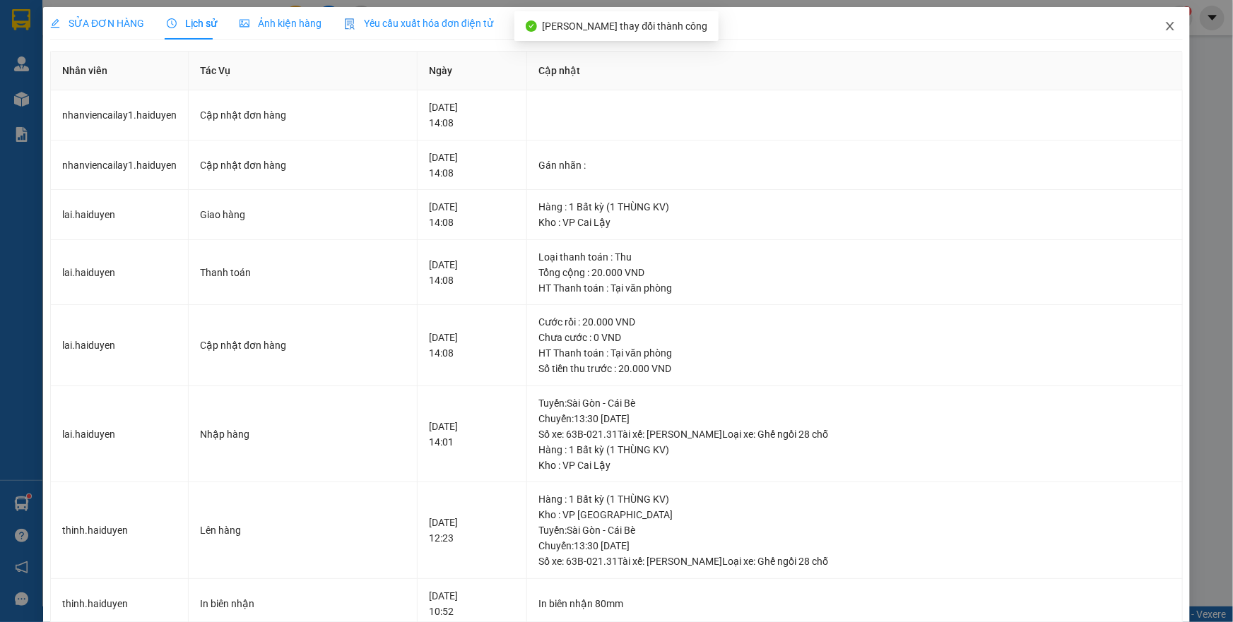
drag, startPoint x: 1158, startPoint y: 20, endPoint x: 990, endPoint y: 0, distance: 168.7
click at [1164, 20] on icon "close" at bounding box center [1169, 25] width 11 height 11
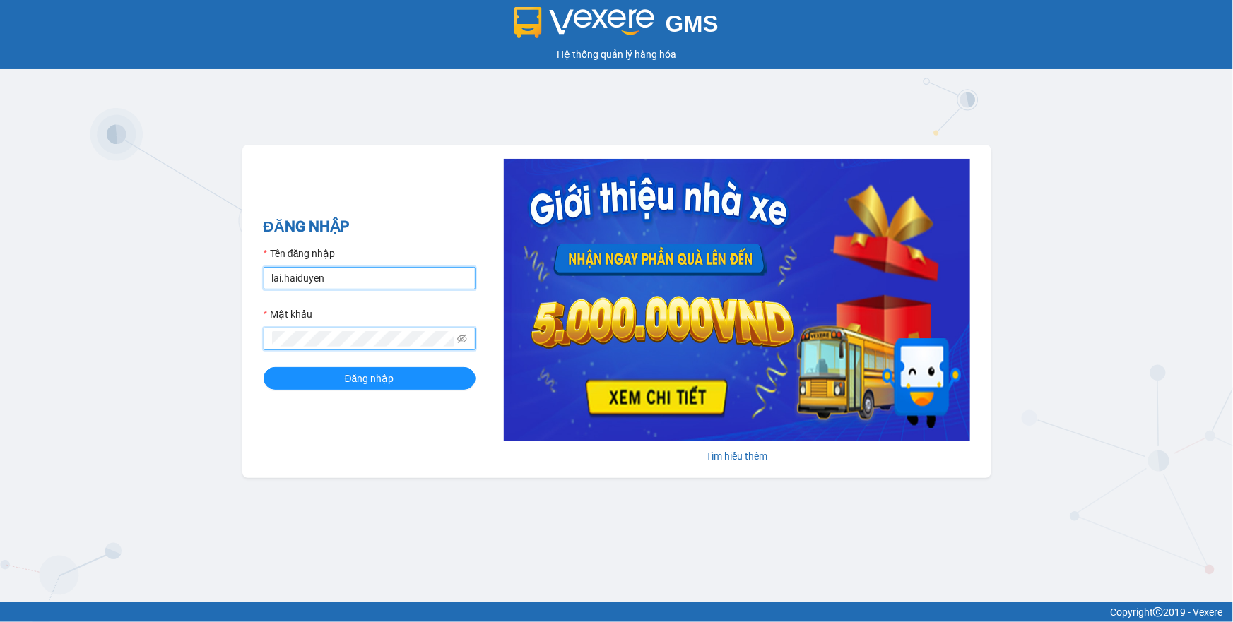
type input "nhanviencailay1.haiduyen"
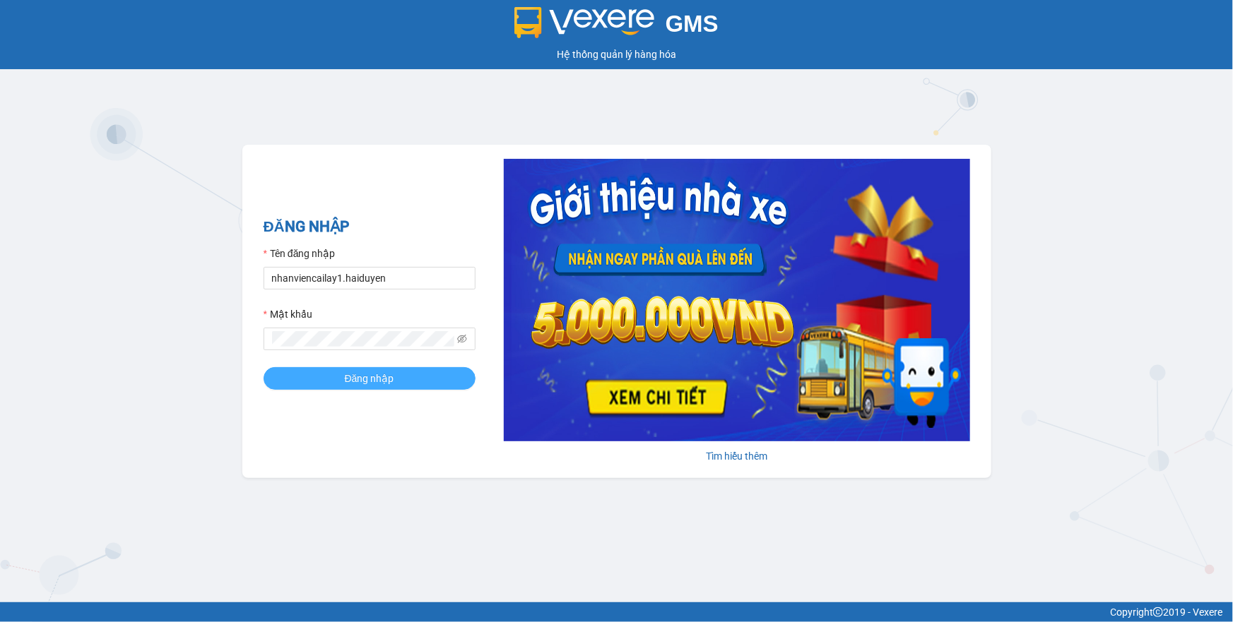
click at [394, 383] on button "Đăng nhập" at bounding box center [369, 378] width 212 height 23
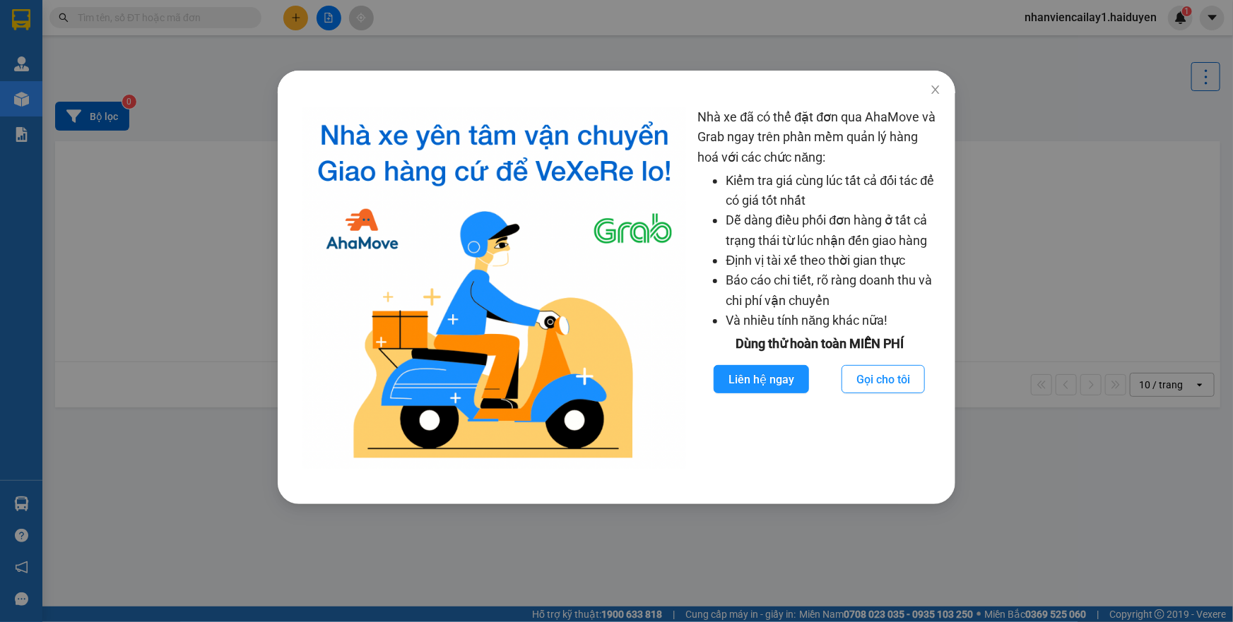
click at [921, 49] on div "Nhà xe đã có thể đặt đơn qua AhaMove và Grab ngay trên phần mềm quản lý hàng ho…" at bounding box center [616, 311] width 1233 height 622
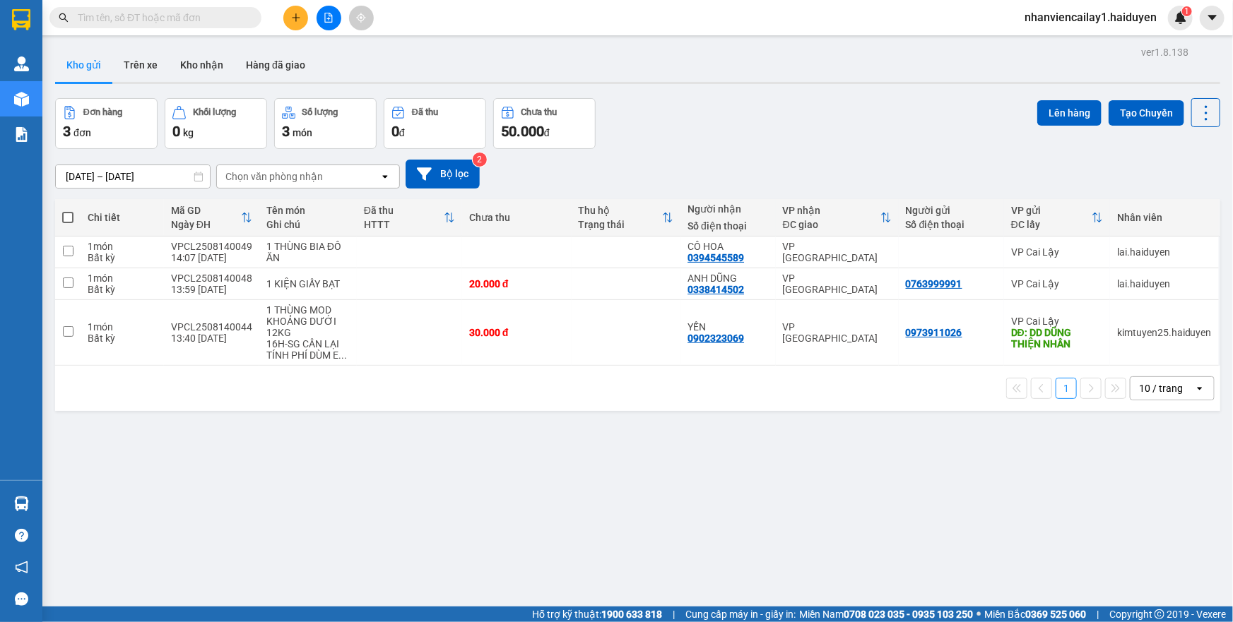
click at [212, 20] on input "text" at bounding box center [161, 18] width 167 height 16
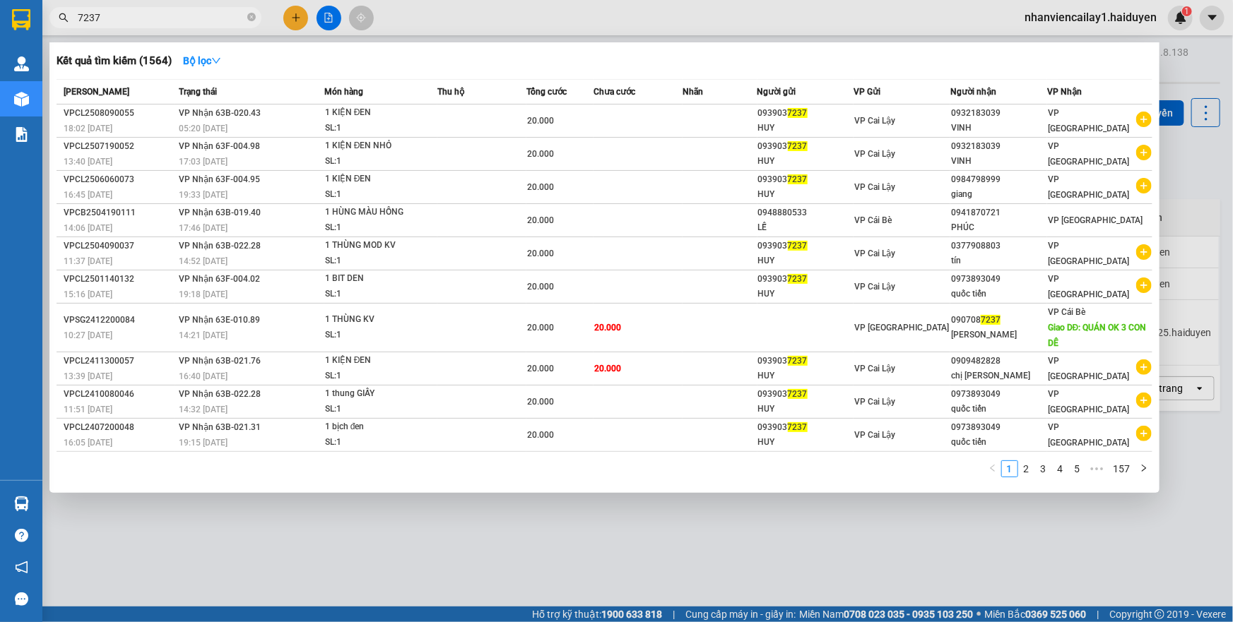
type input "7237"
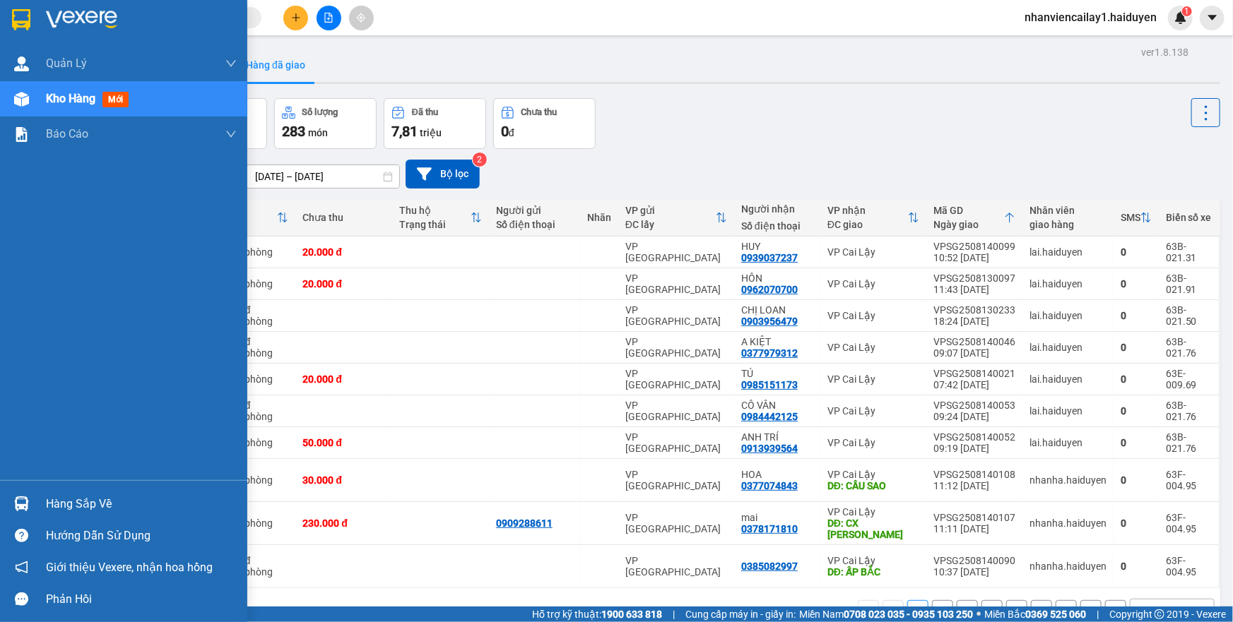
click at [43, 93] on div "Kho hàng mới" at bounding box center [123, 98] width 247 height 35
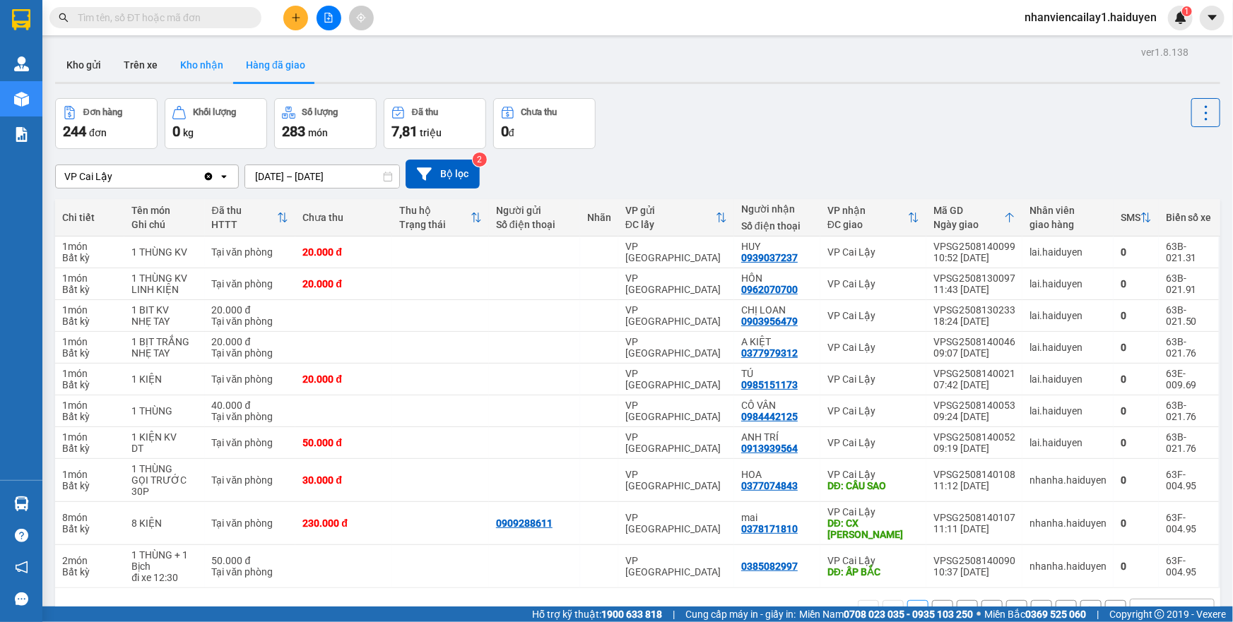
click at [178, 66] on button "Kho nhận" at bounding box center [202, 65] width 66 height 34
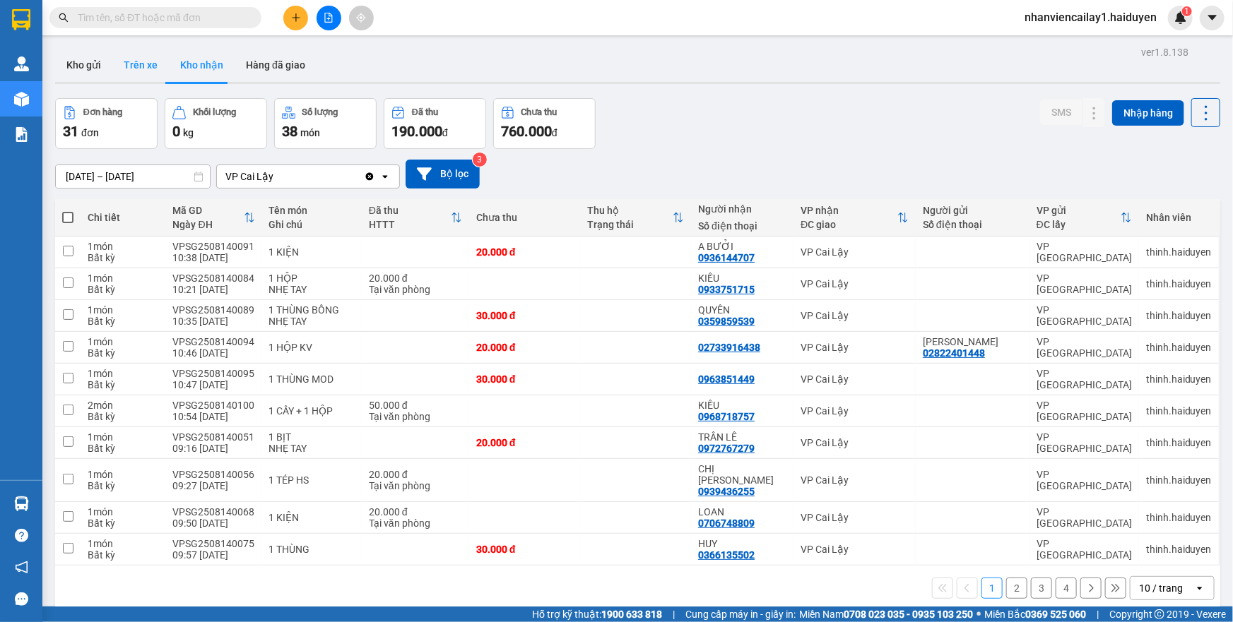
click at [120, 69] on button "Trên xe" at bounding box center [140, 65] width 57 height 34
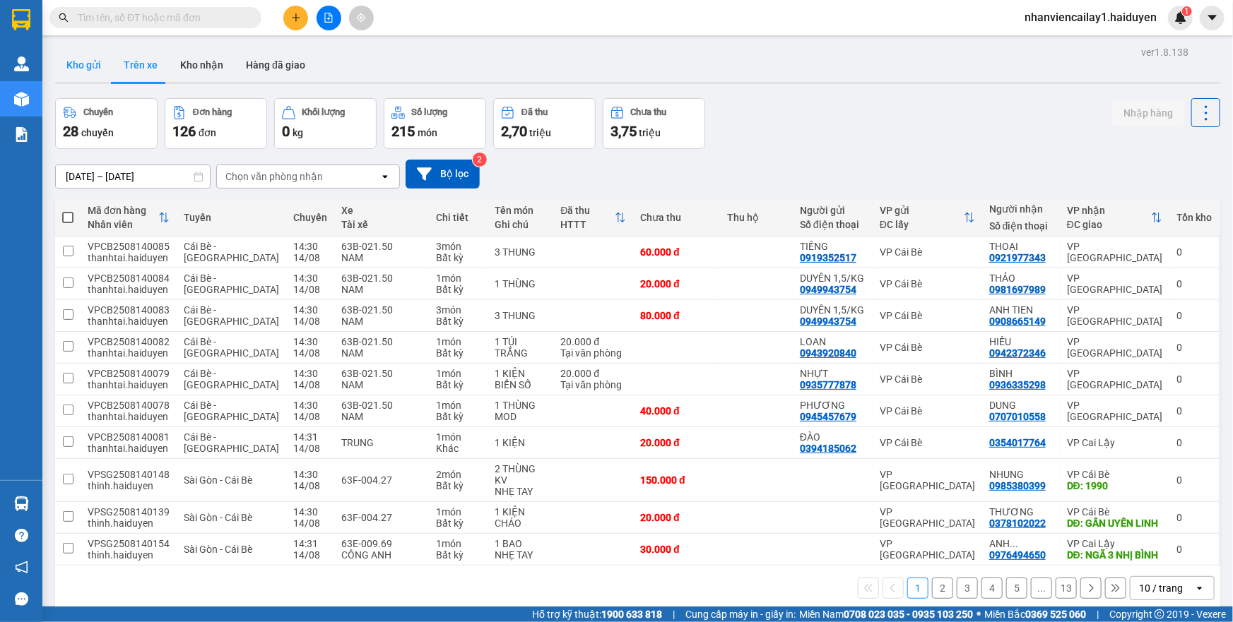
click at [87, 70] on button "Kho gửi" at bounding box center [83, 65] width 57 height 34
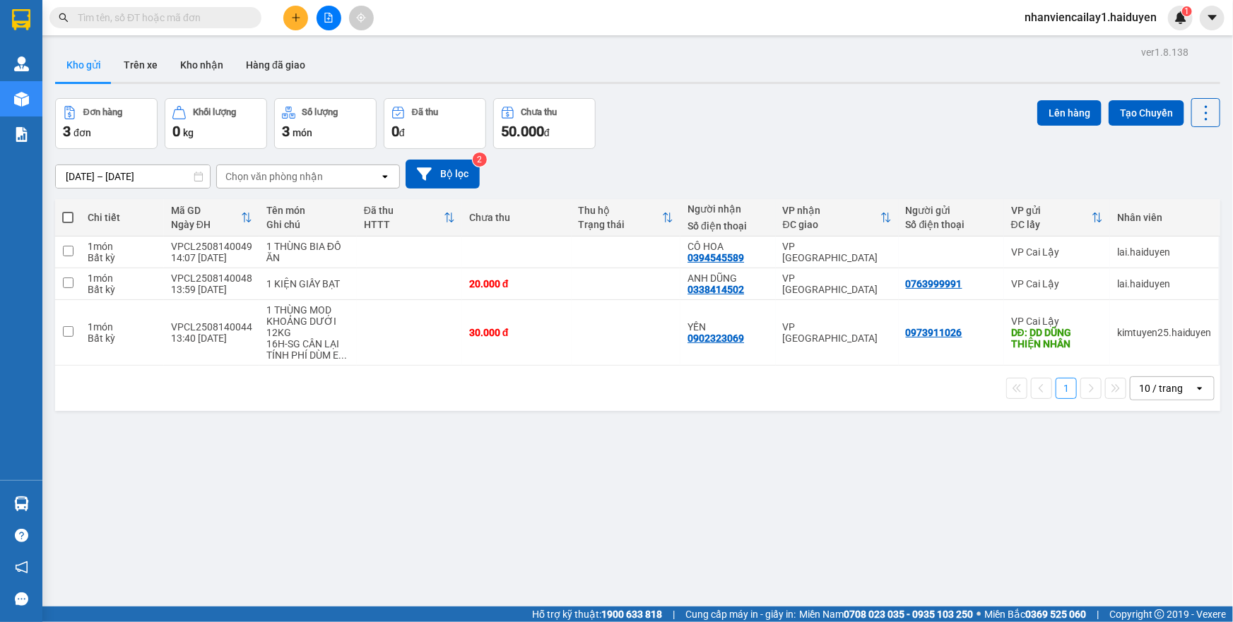
click at [1142, 389] on div "10 / trang" at bounding box center [1161, 388] width 44 height 14
click at [1156, 541] on span "100 / trang" at bounding box center [1155, 545] width 51 height 14
click at [138, 73] on button "Trên xe" at bounding box center [140, 65] width 57 height 34
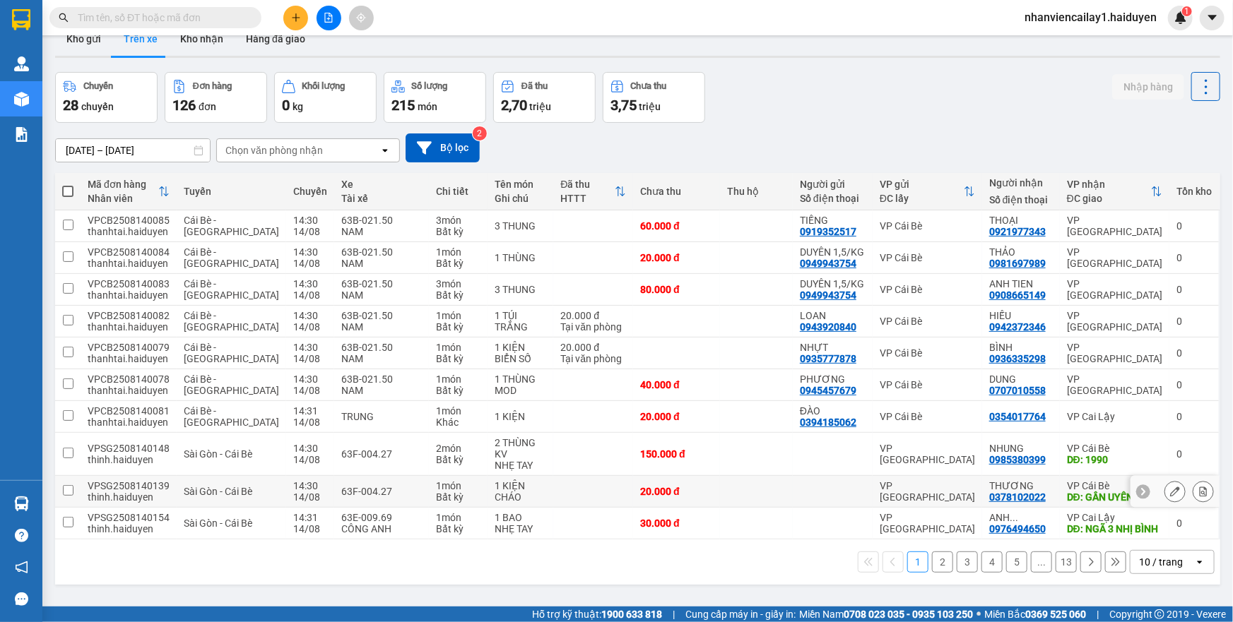
scroll to position [64, 0]
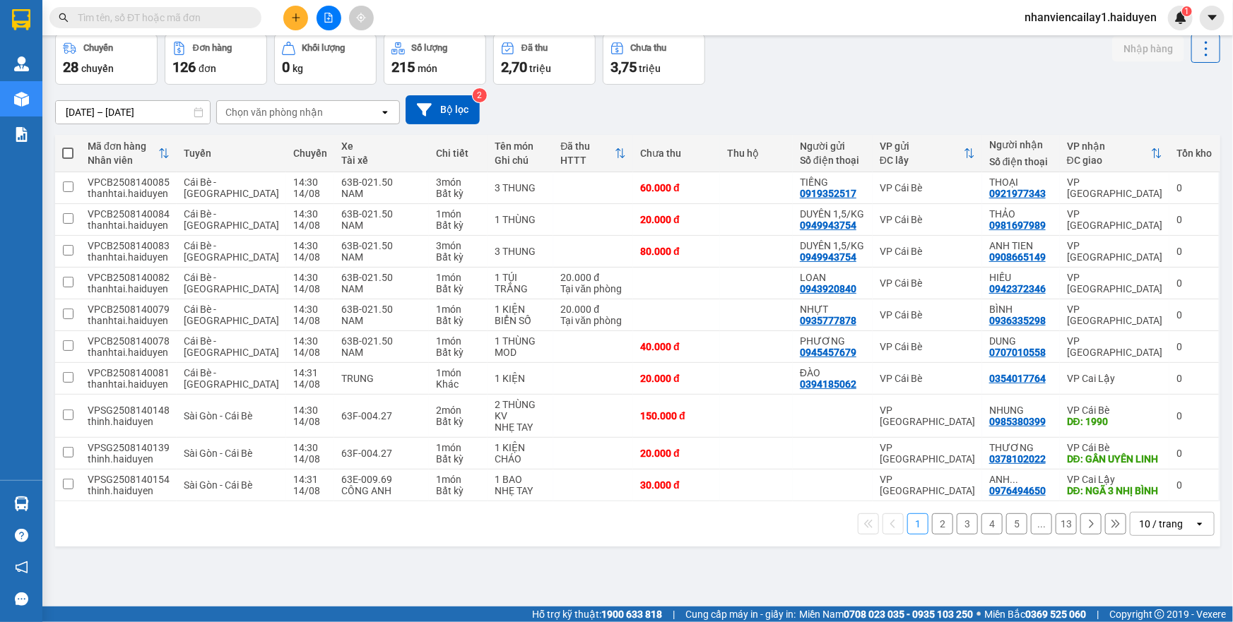
click at [1139, 531] on div "10 / trang" at bounding box center [1161, 524] width 44 height 14
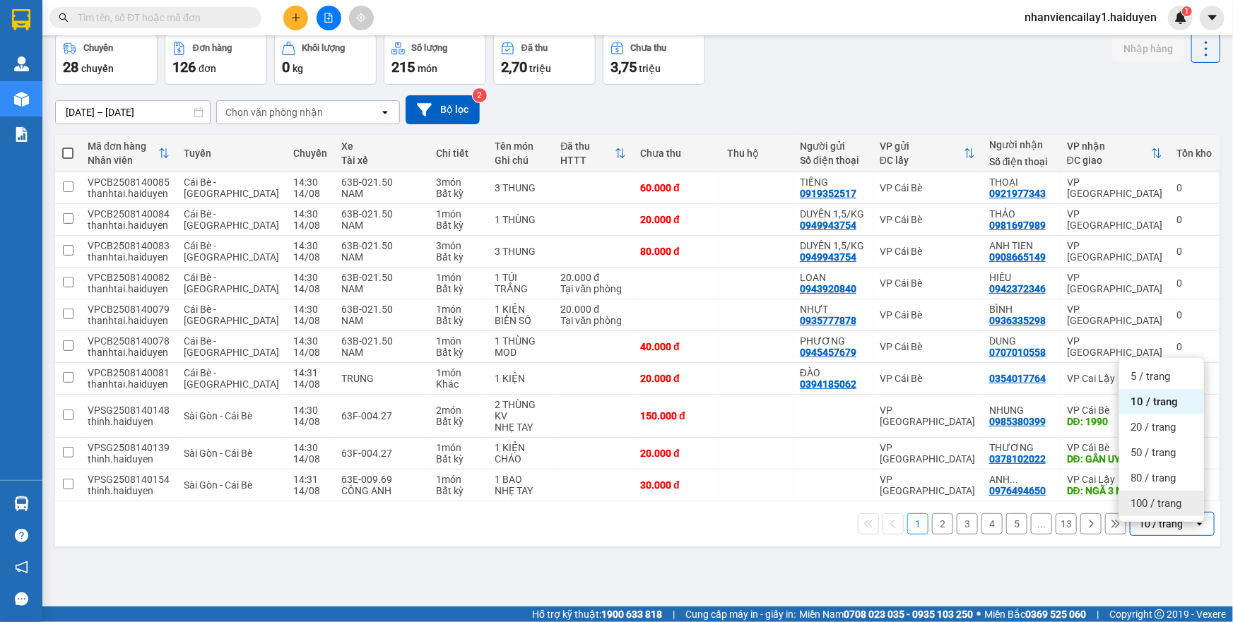
click at [1148, 507] on span "100 / trang" at bounding box center [1155, 504] width 51 height 14
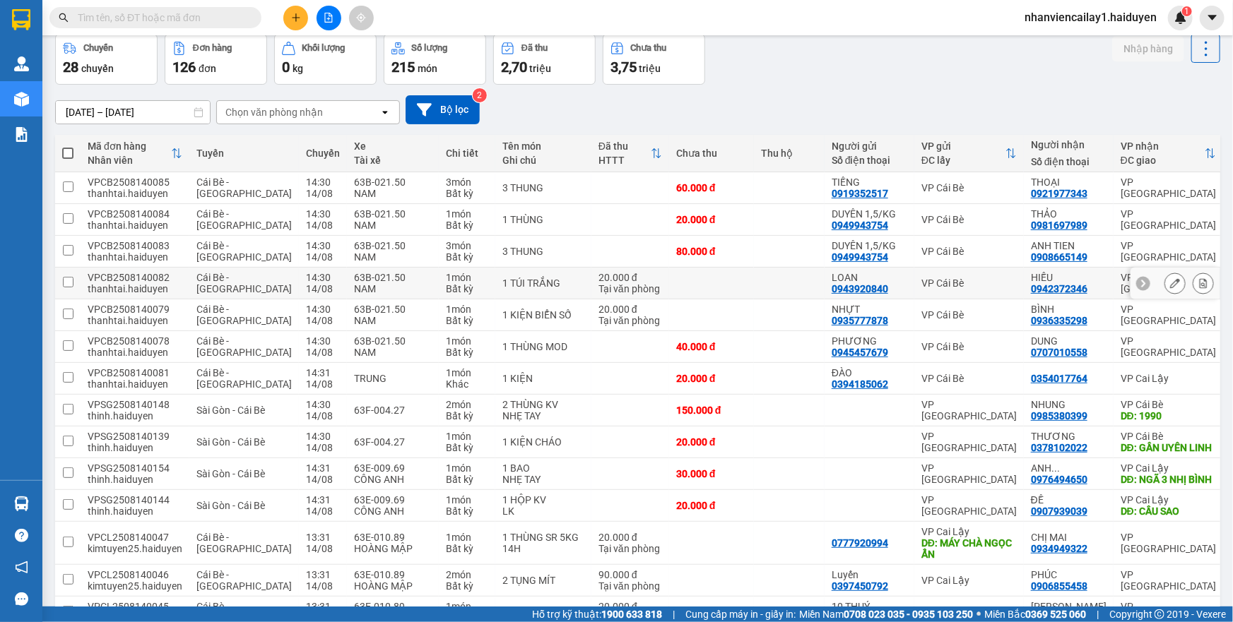
scroll to position [0, 0]
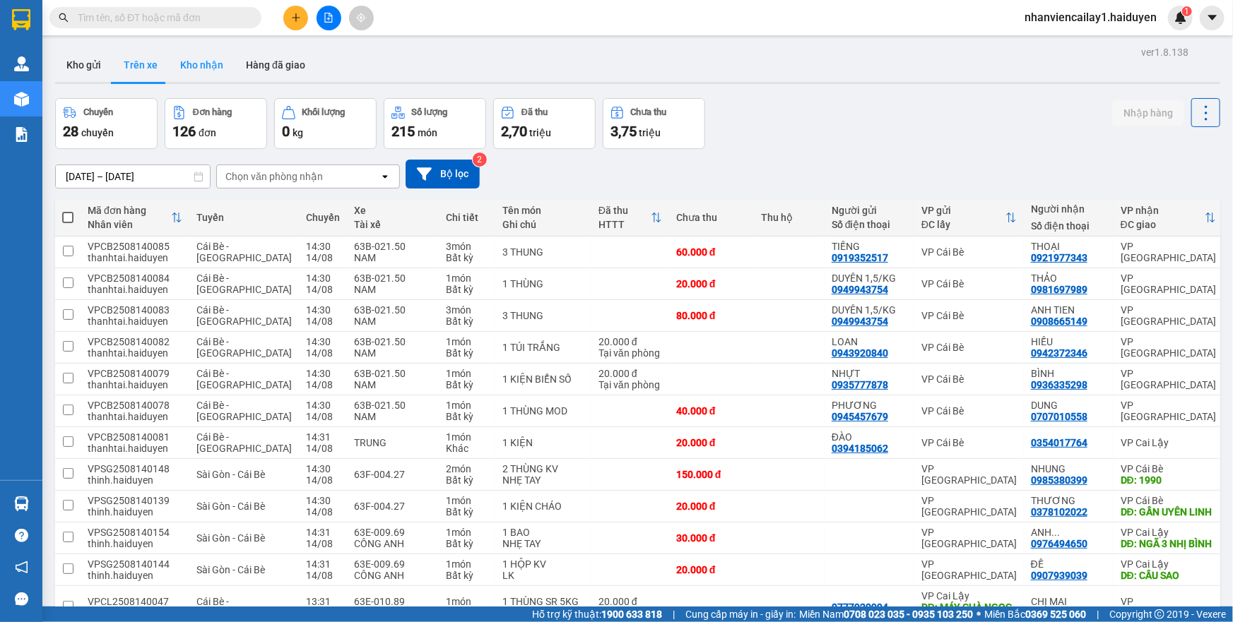
click at [170, 71] on button "Kho nhận" at bounding box center [202, 65] width 66 height 34
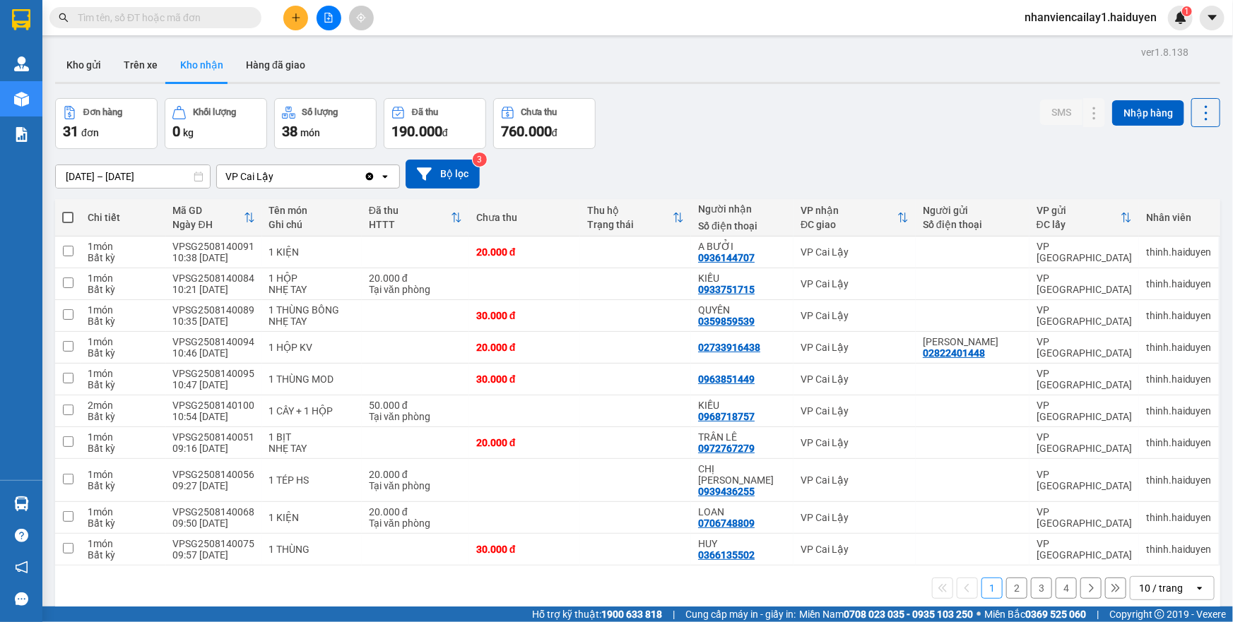
click at [1139, 581] on div "10 / trang" at bounding box center [1161, 588] width 44 height 14
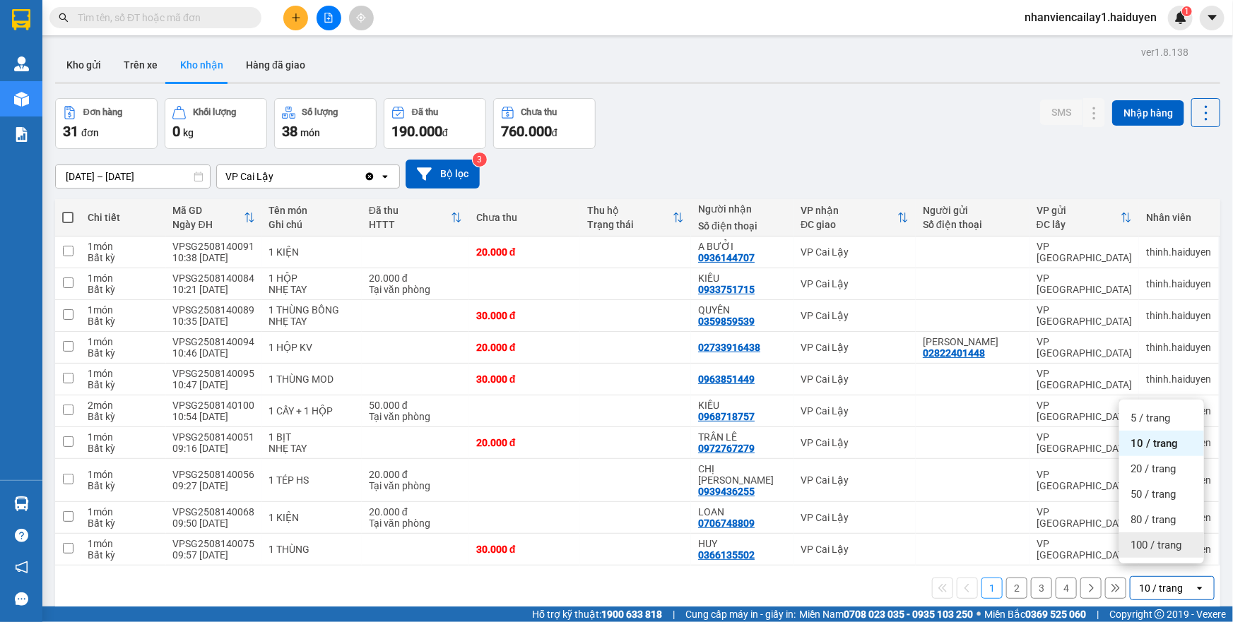
click at [1147, 553] on div "100 / trang" at bounding box center [1161, 545] width 85 height 25
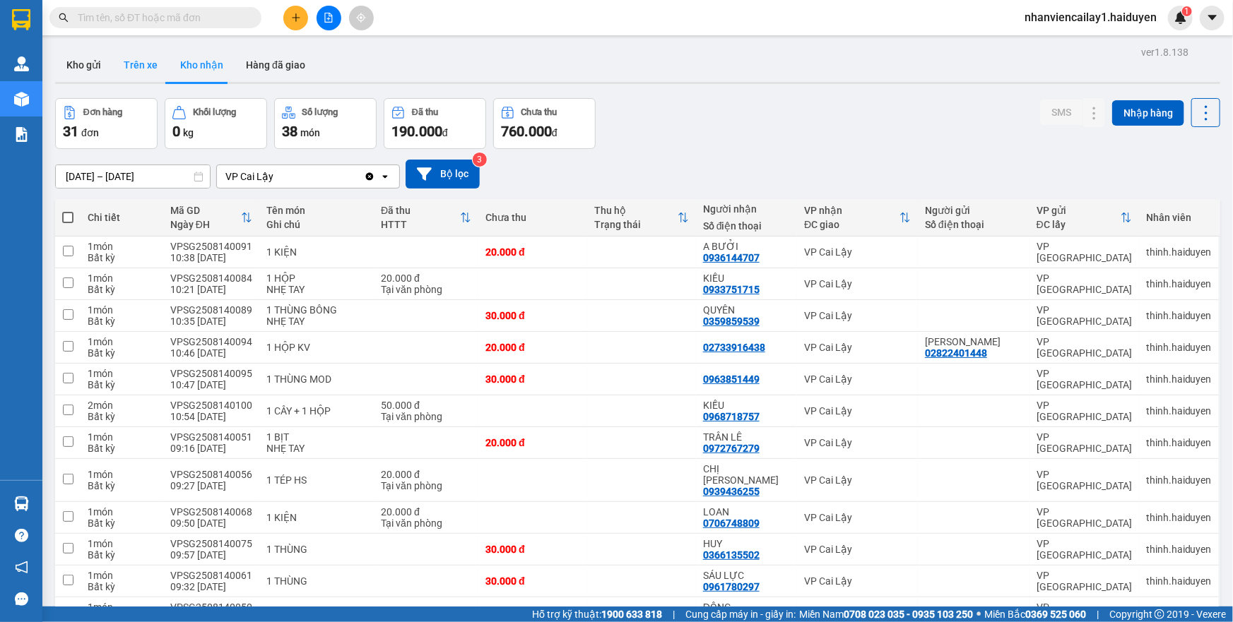
click at [141, 55] on button "Trên xe" at bounding box center [140, 65] width 57 height 34
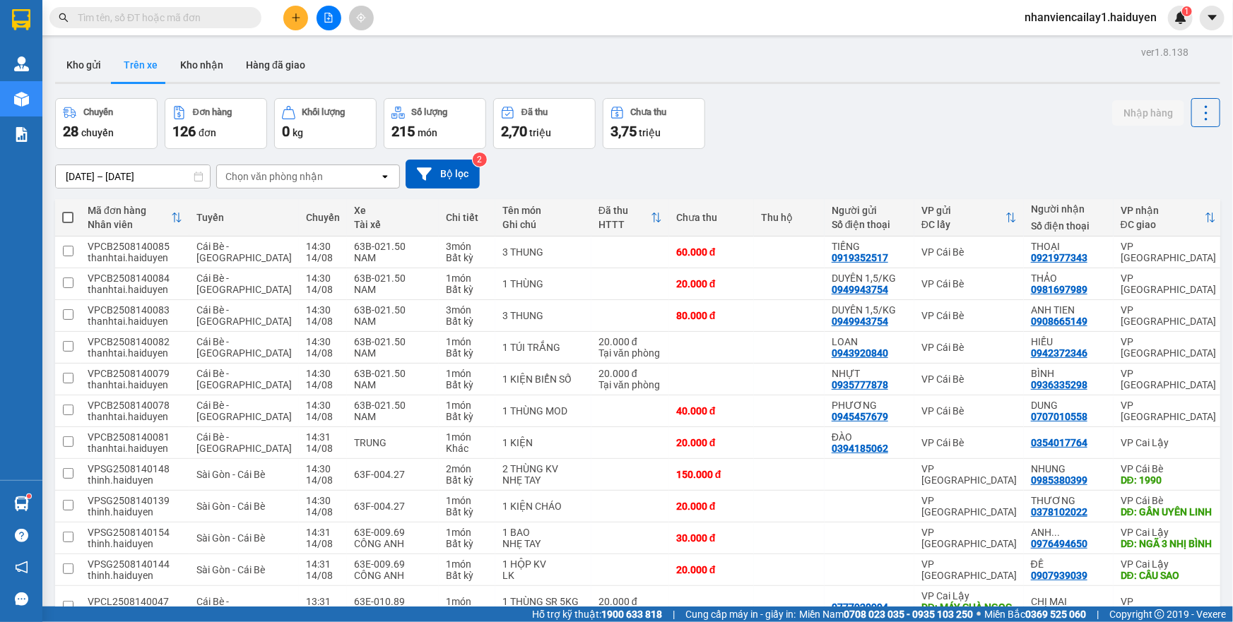
click at [237, 170] on div "Chọn văn phòng nhận" at bounding box center [273, 177] width 97 height 14
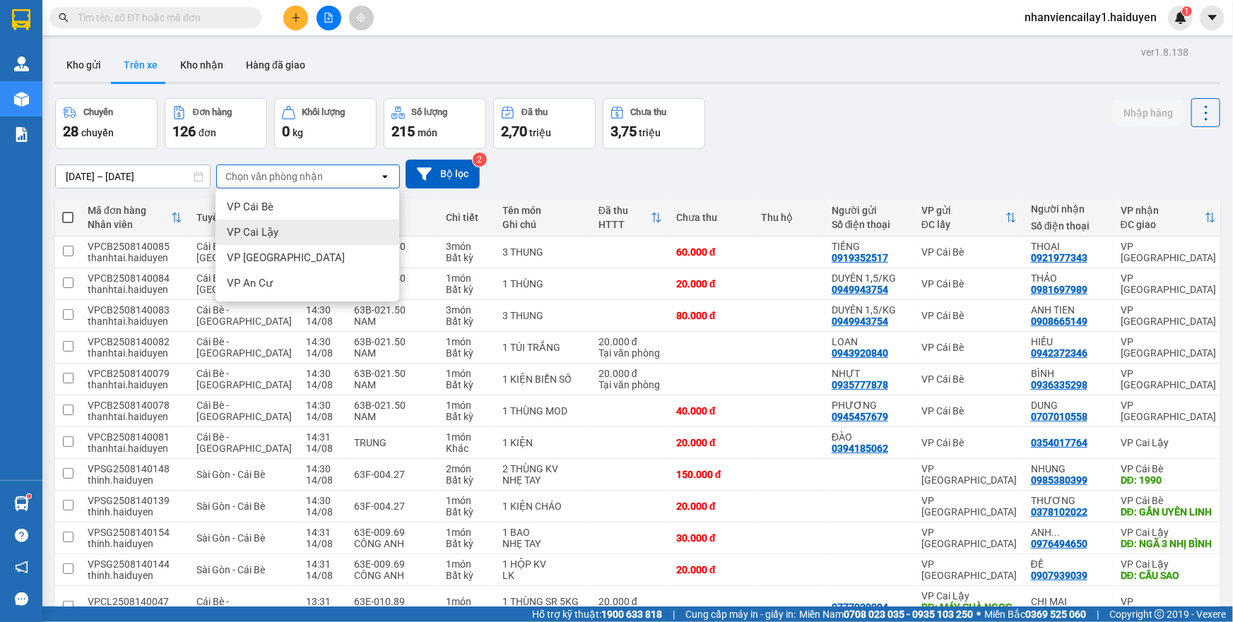
click at [293, 226] on div "VP Cai Lậy" at bounding box center [307, 232] width 184 height 25
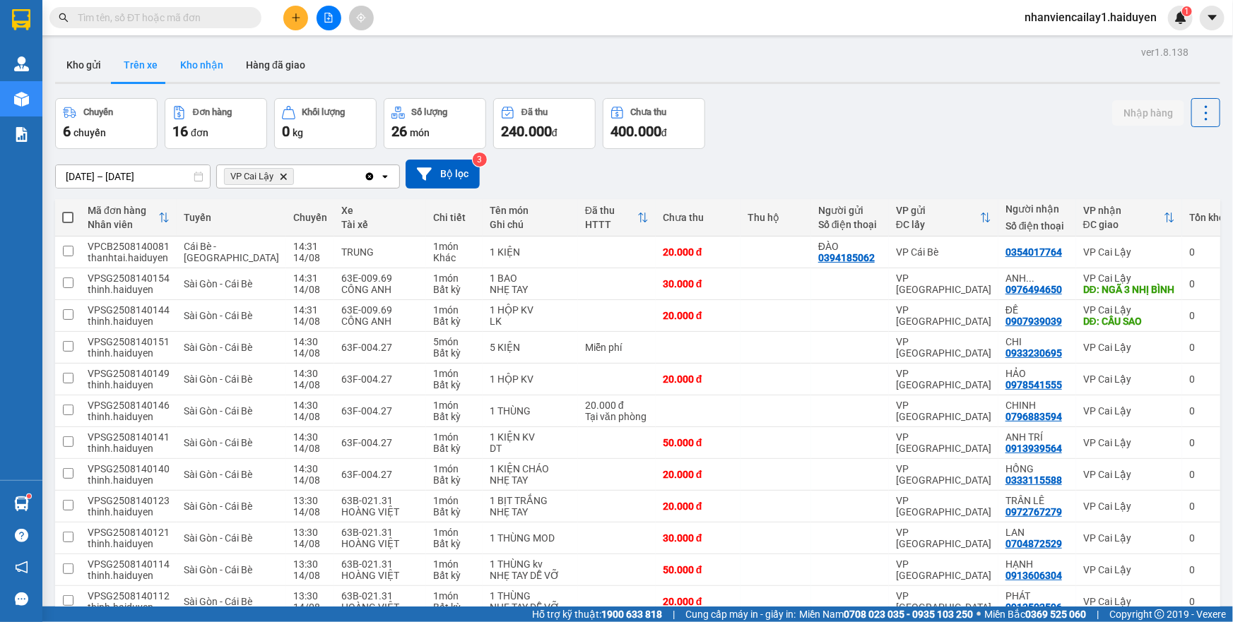
click at [199, 69] on button "Kho nhận" at bounding box center [202, 65] width 66 height 34
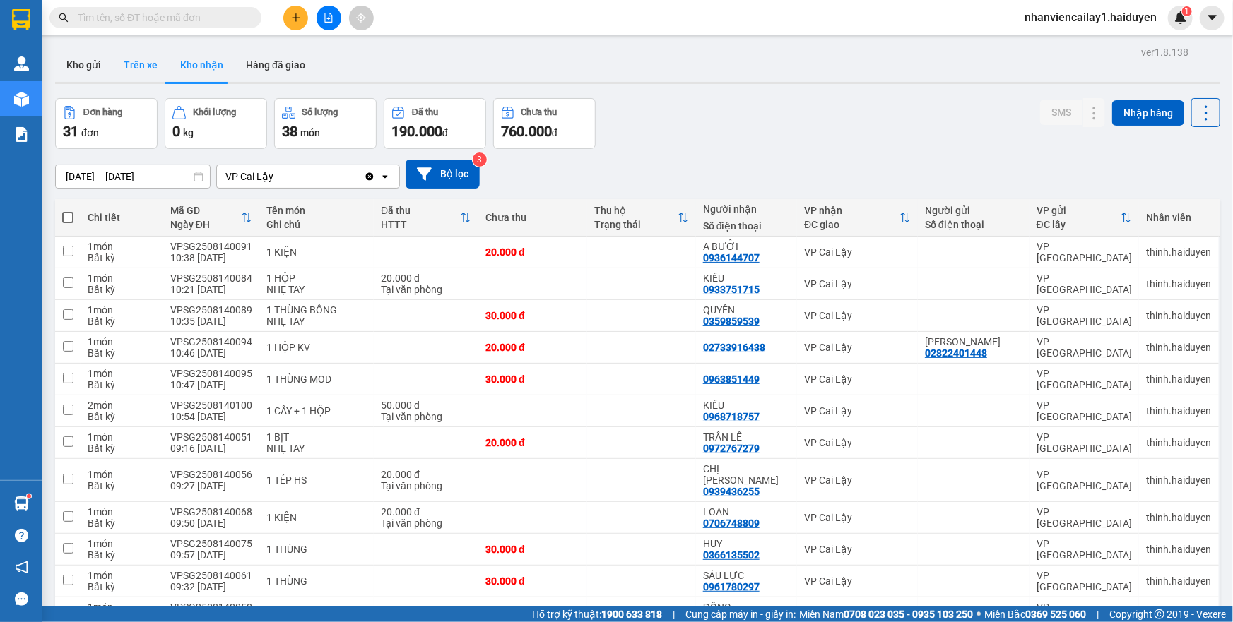
click at [136, 59] on button "Trên xe" at bounding box center [140, 65] width 57 height 34
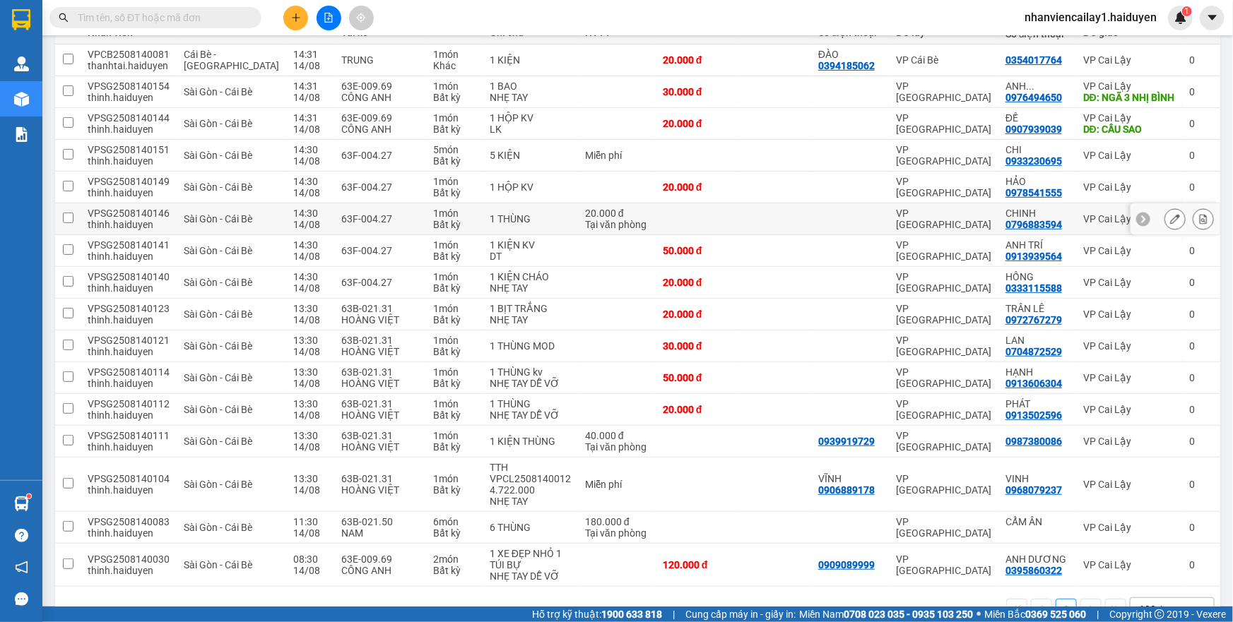
scroll to position [240, 0]
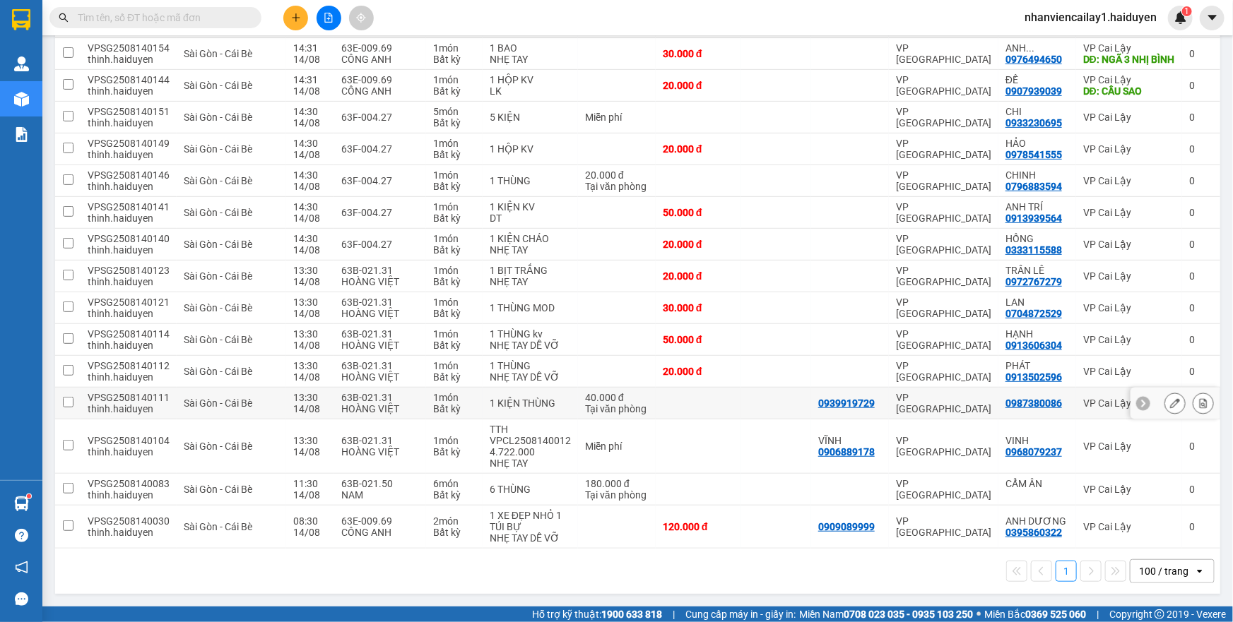
click at [1165, 403] on button at bounding box center [1175, 403] width 20 height 25
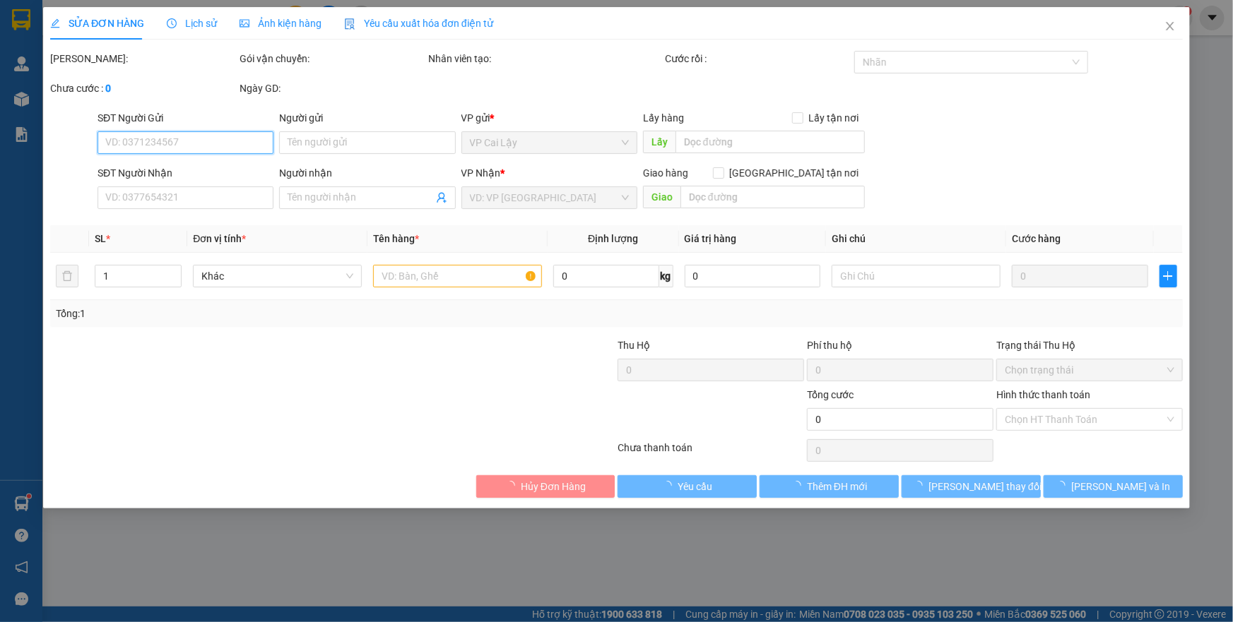
type input "0939919729"
type input "0987380086"
type input "40.000"
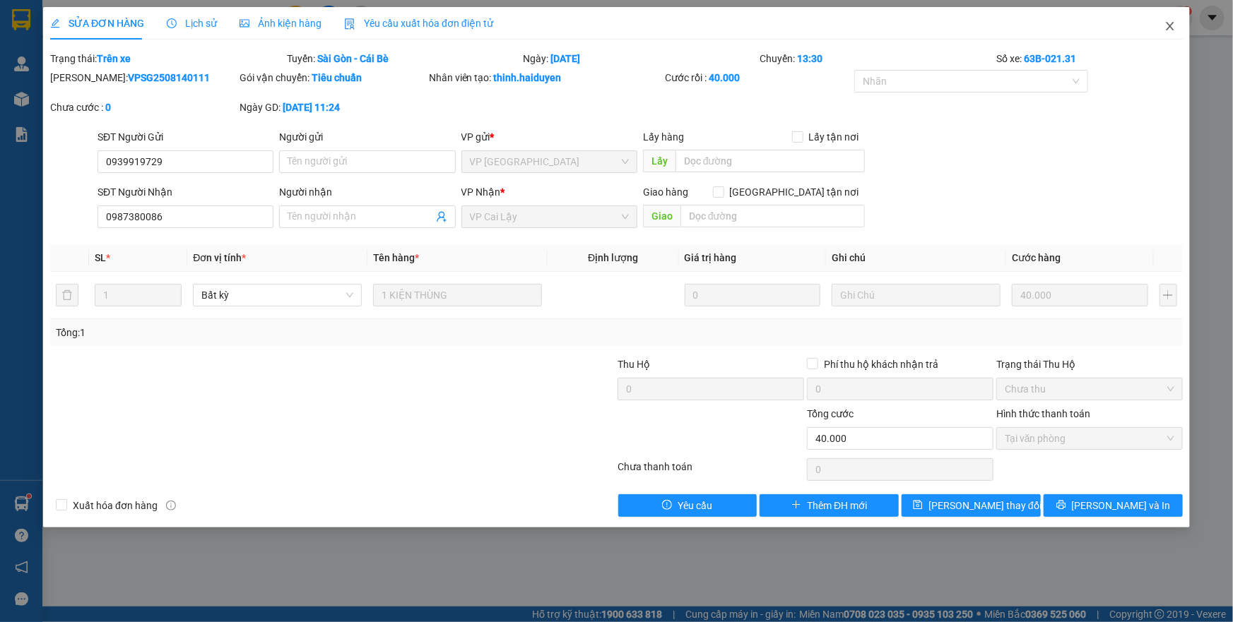
click at [1166, 26] on icon "close" at bounding box center [1169, 25] width 11 height 11
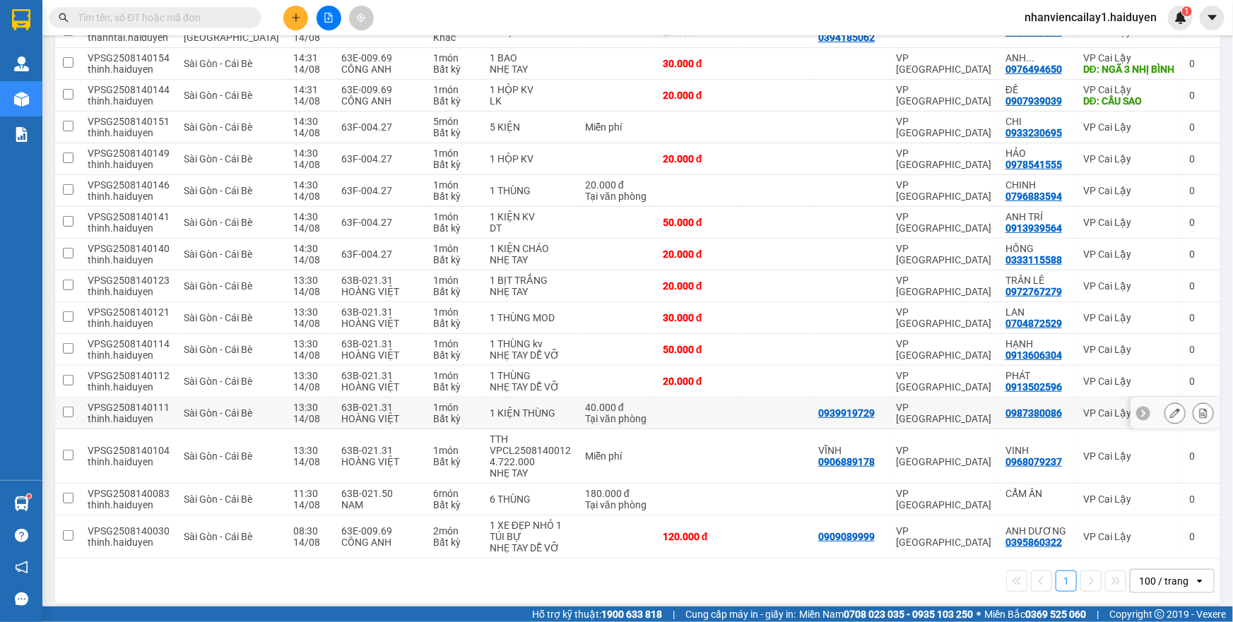
scroll to position [240, 0]
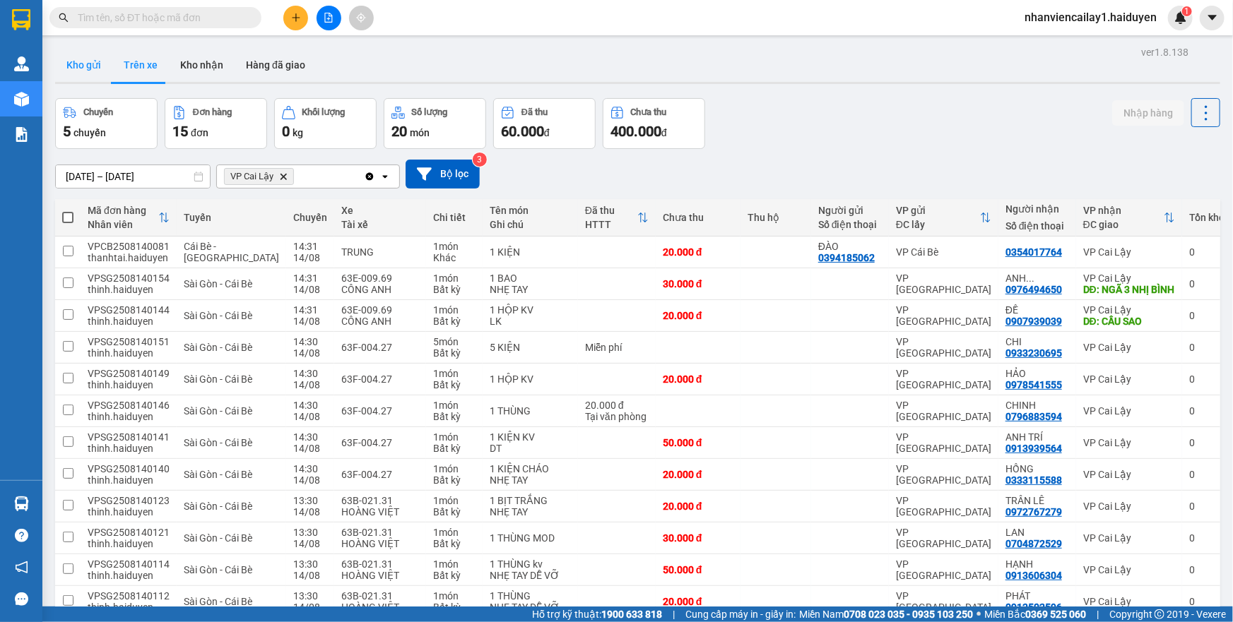
click at [76, 69] on button "Kho gửi" at bounding box center [83, 65] width 57 height 34
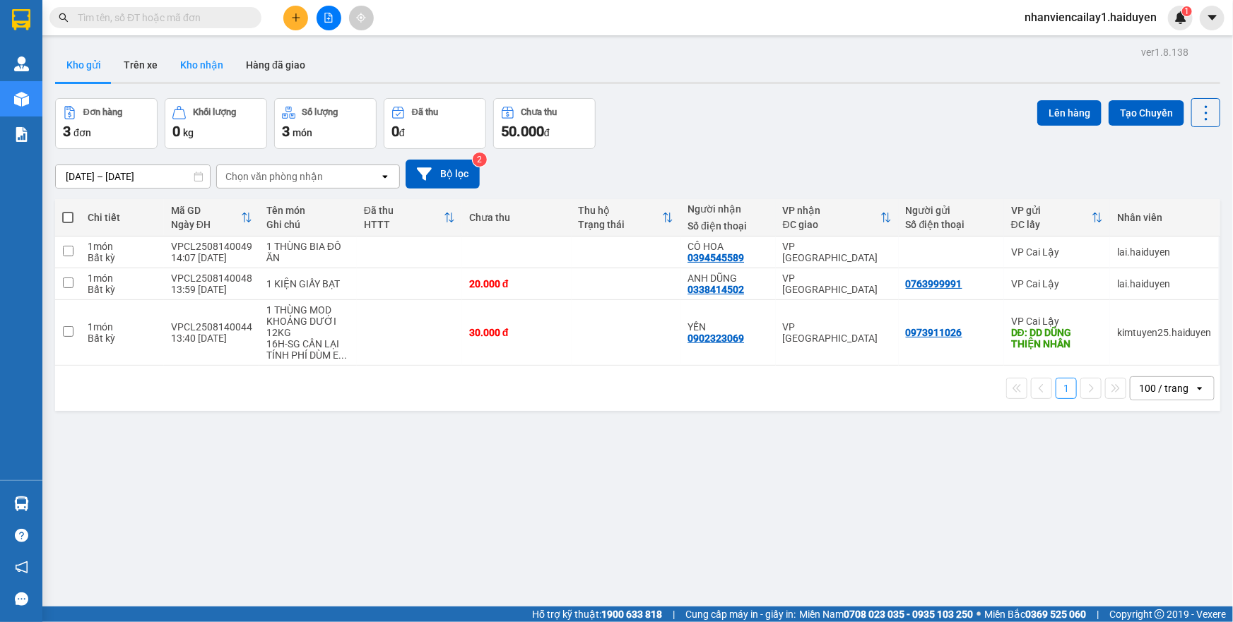
click at [186, 64] on button "Kho nhận" at bounding box center [202, 65] width 66 height 34
